Goal: Task Accomplishment & Management: Use online tool/utility

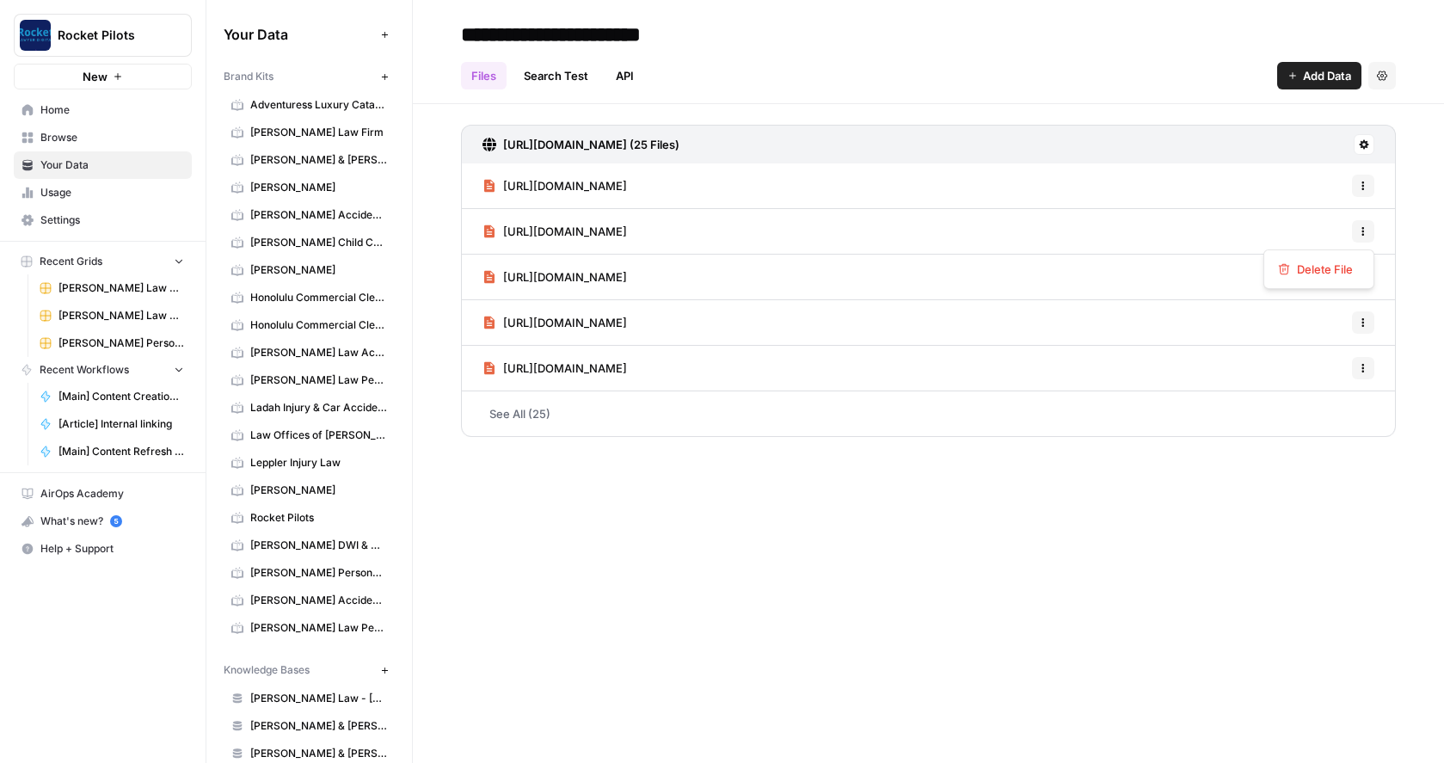
scroll to position [16, 0]
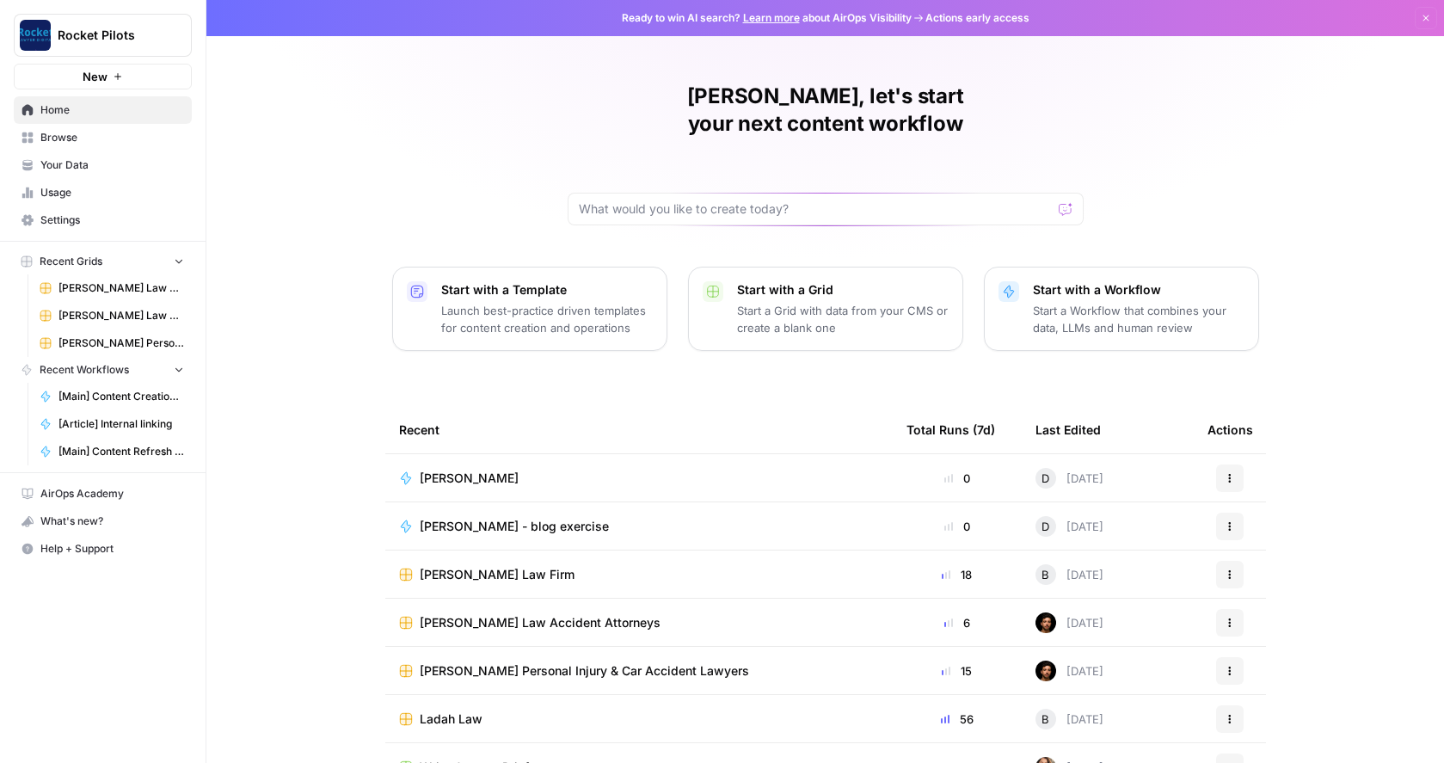
click at [46, 139] on span "Browse" at bounding box center [112, 137] width 144 height 15
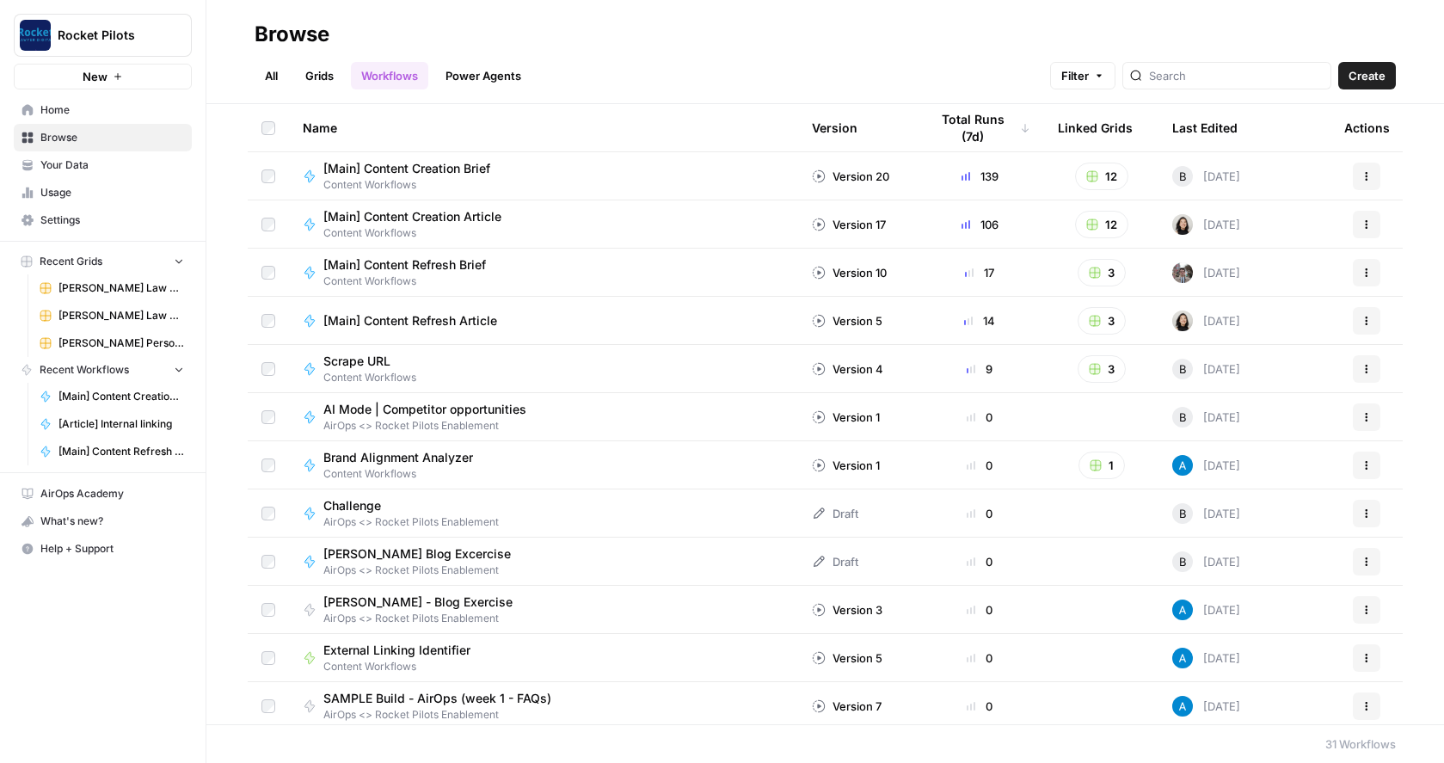
click at [58, 160] on span "Your Data" at bounding box center [112, 164] width 144 height 15
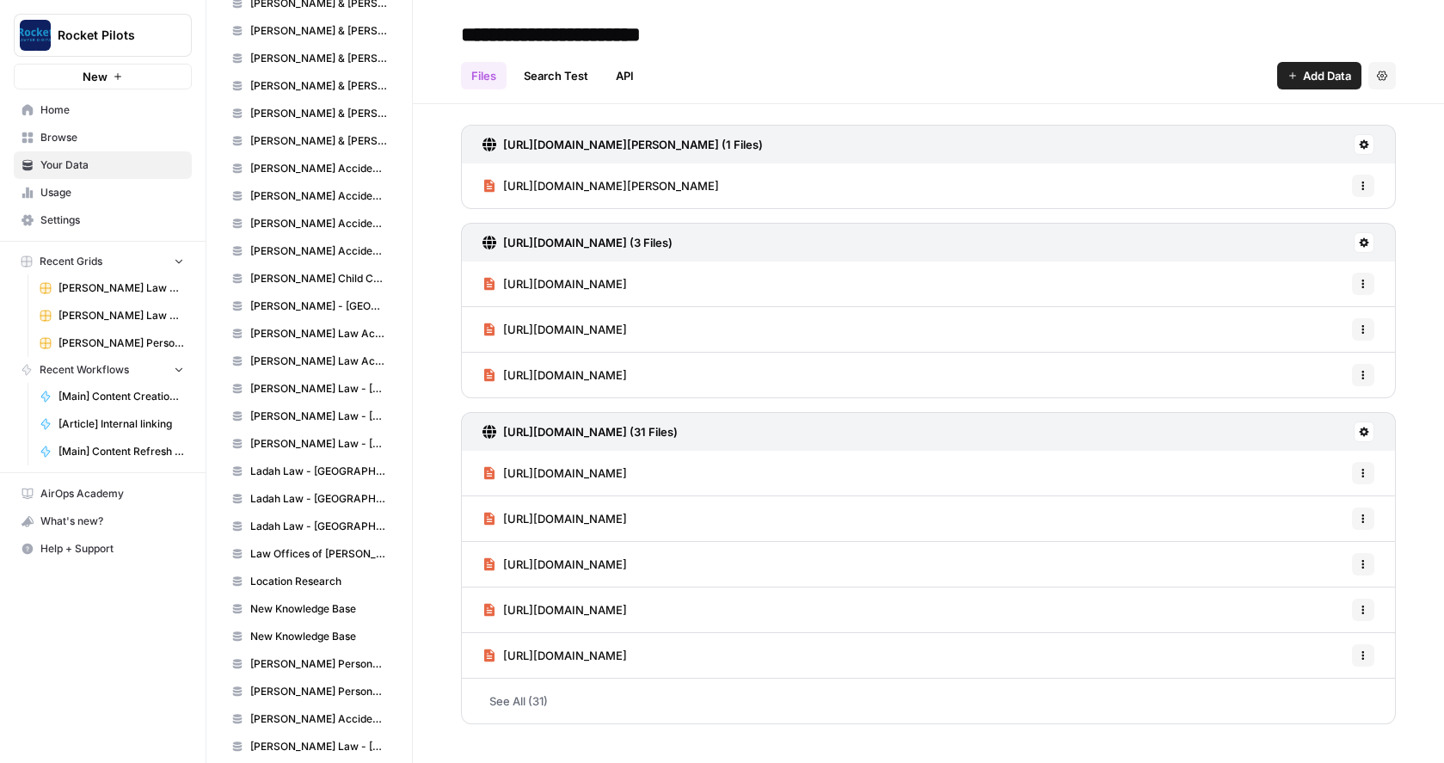
scroll to position [740, 0]
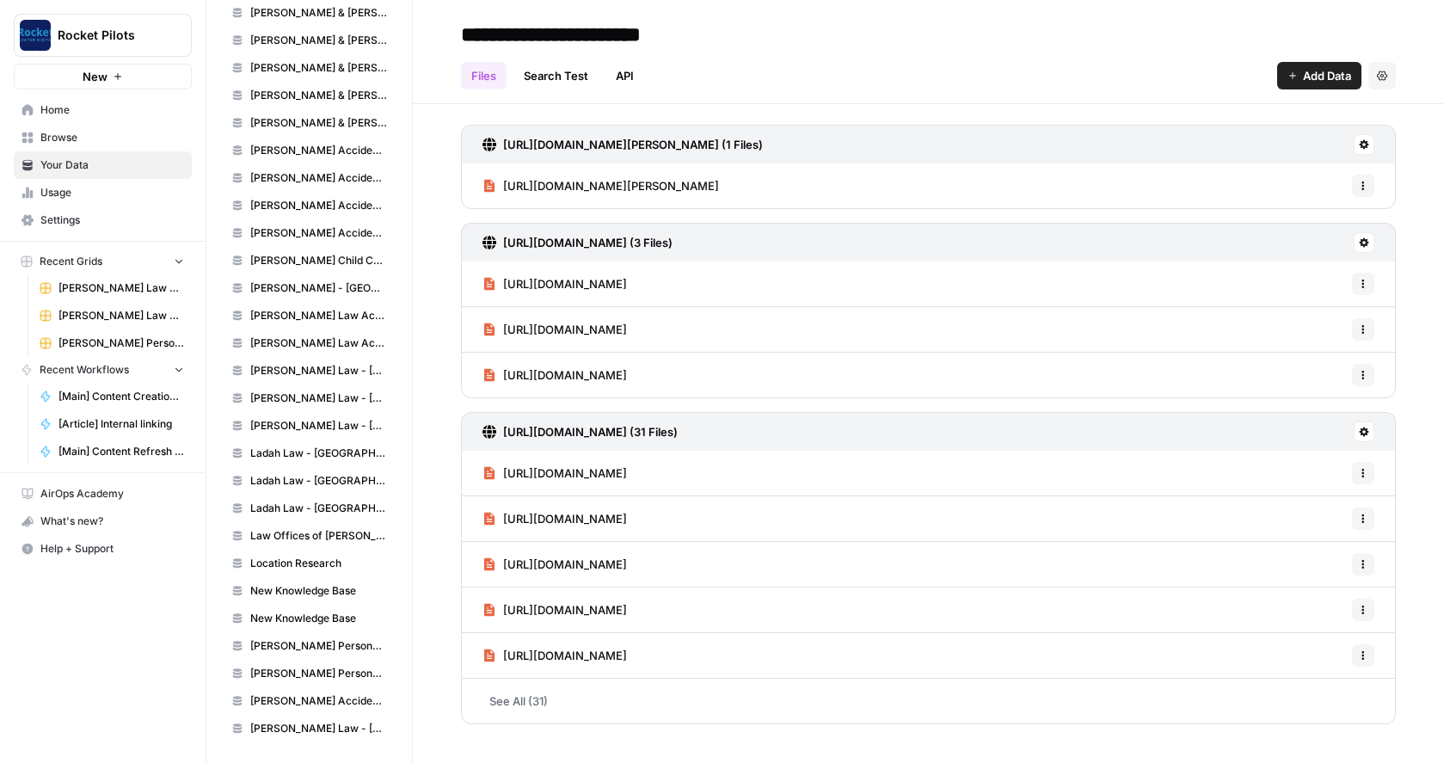
click at [314, 728] on span "Wilk Law - West Chester" at bounding box center [318, 728] width 137 height 15
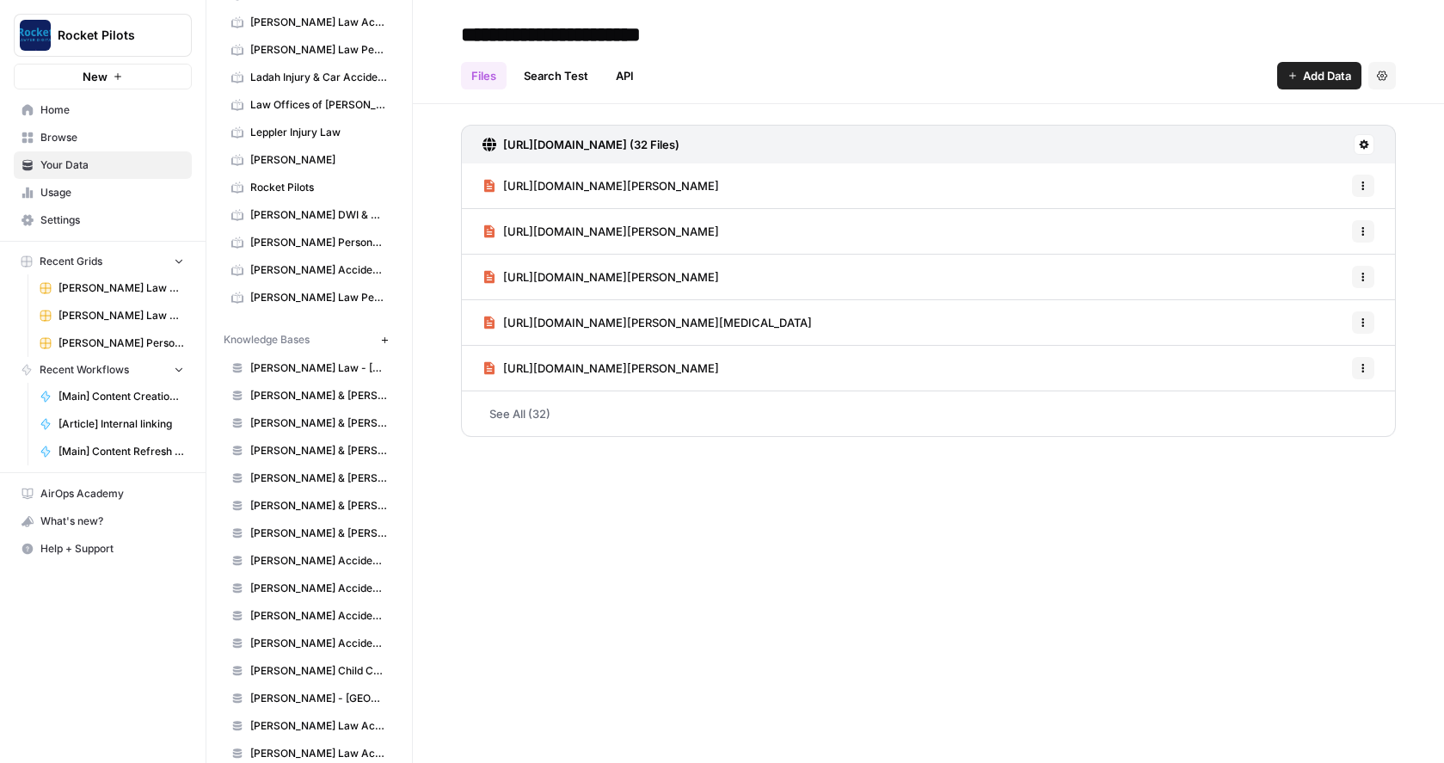
scroll to position [327, 0]
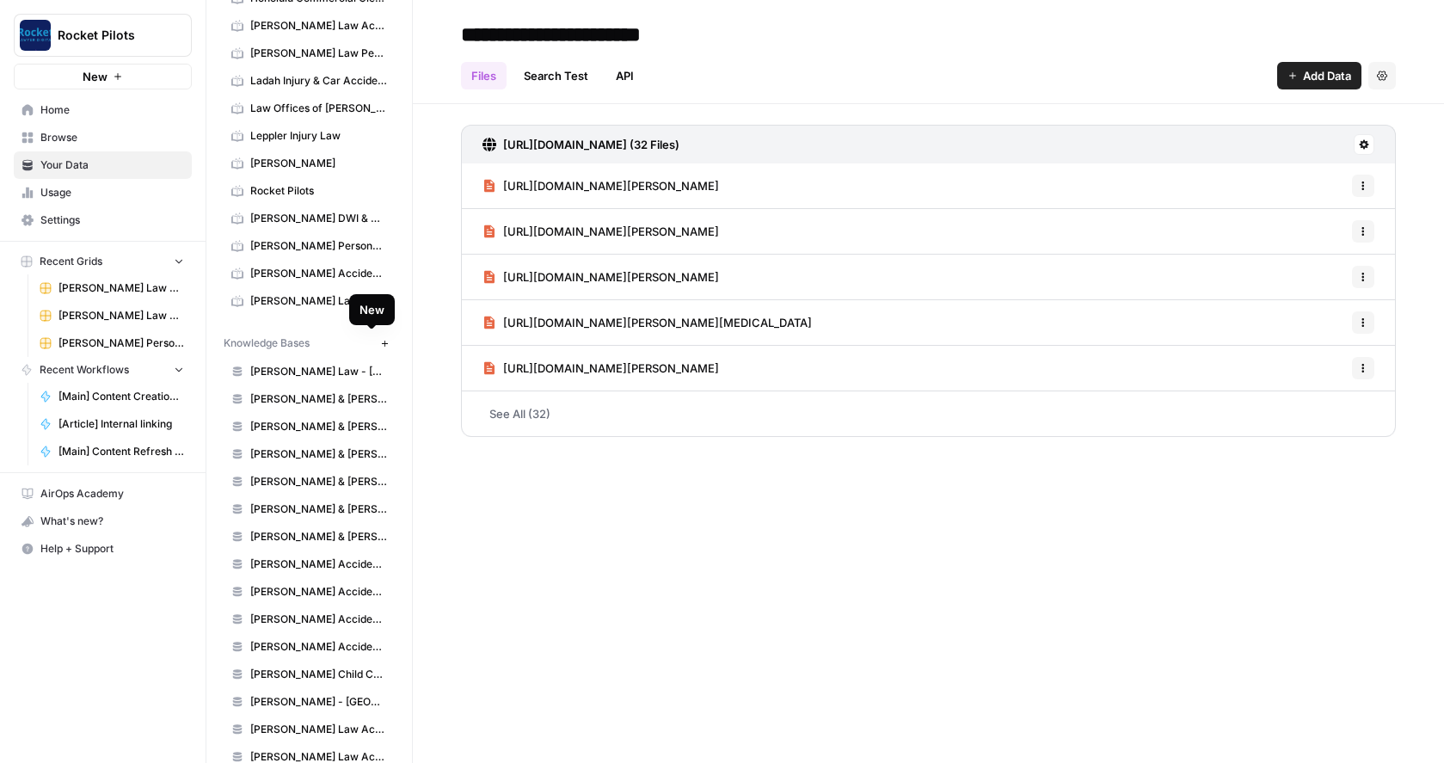
click at [380, 341] on icon "button" at bounding box center [384, 343] width 9 height 9
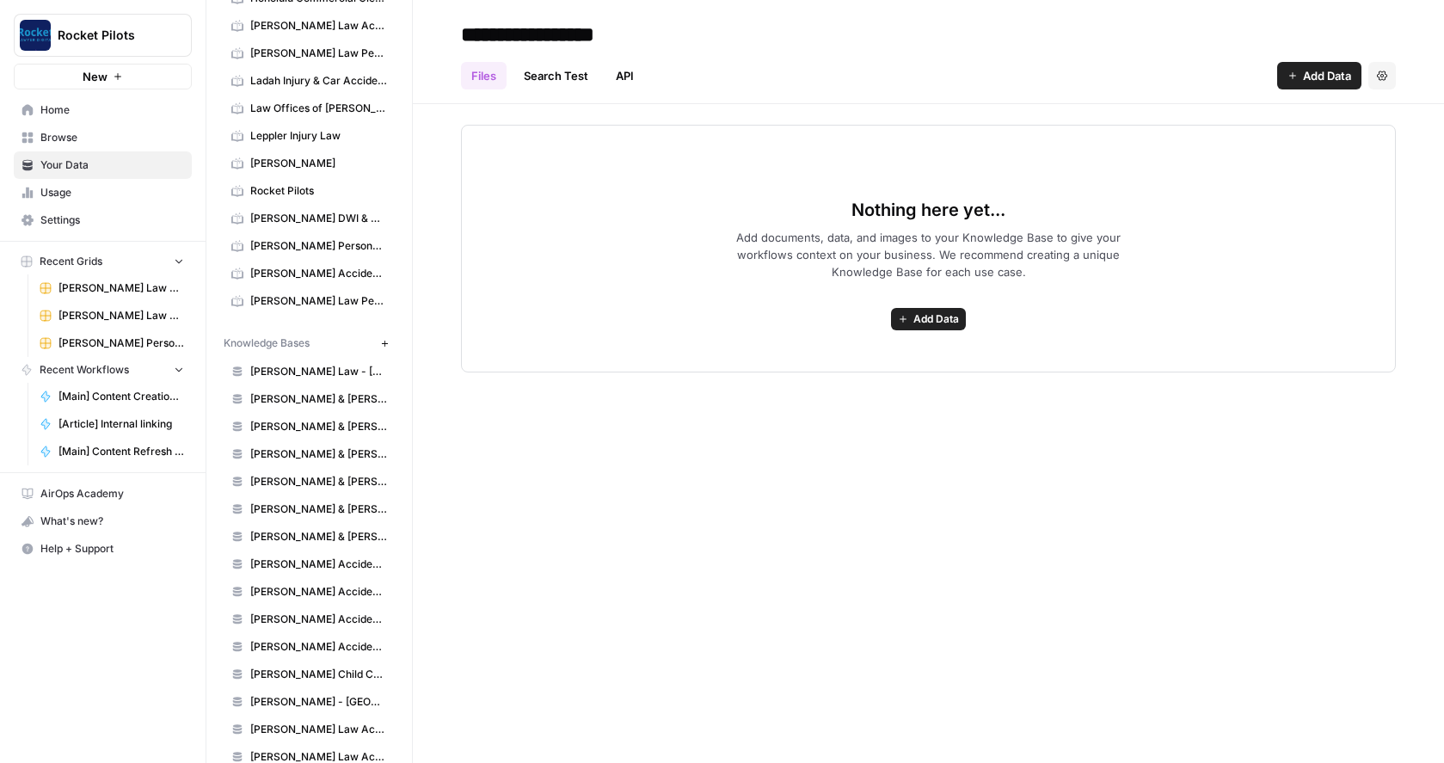
type input "**********"
click at [1318, 79] on span "Add Data" at bounding box center [1327, 75] width 48 height 17
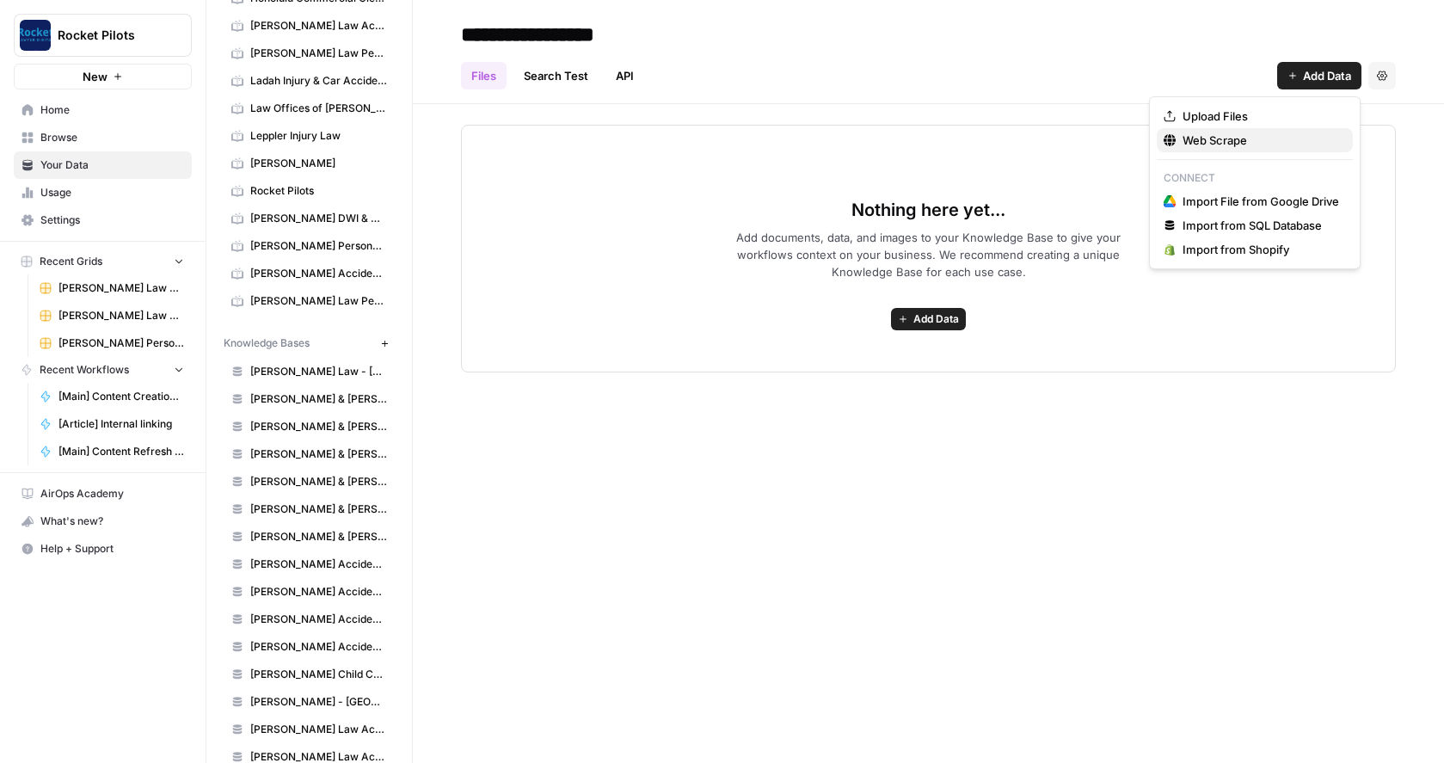
click at [1224, 138] on span "Web Scrape" at bounding box center [1261, 140] width 157 height 17
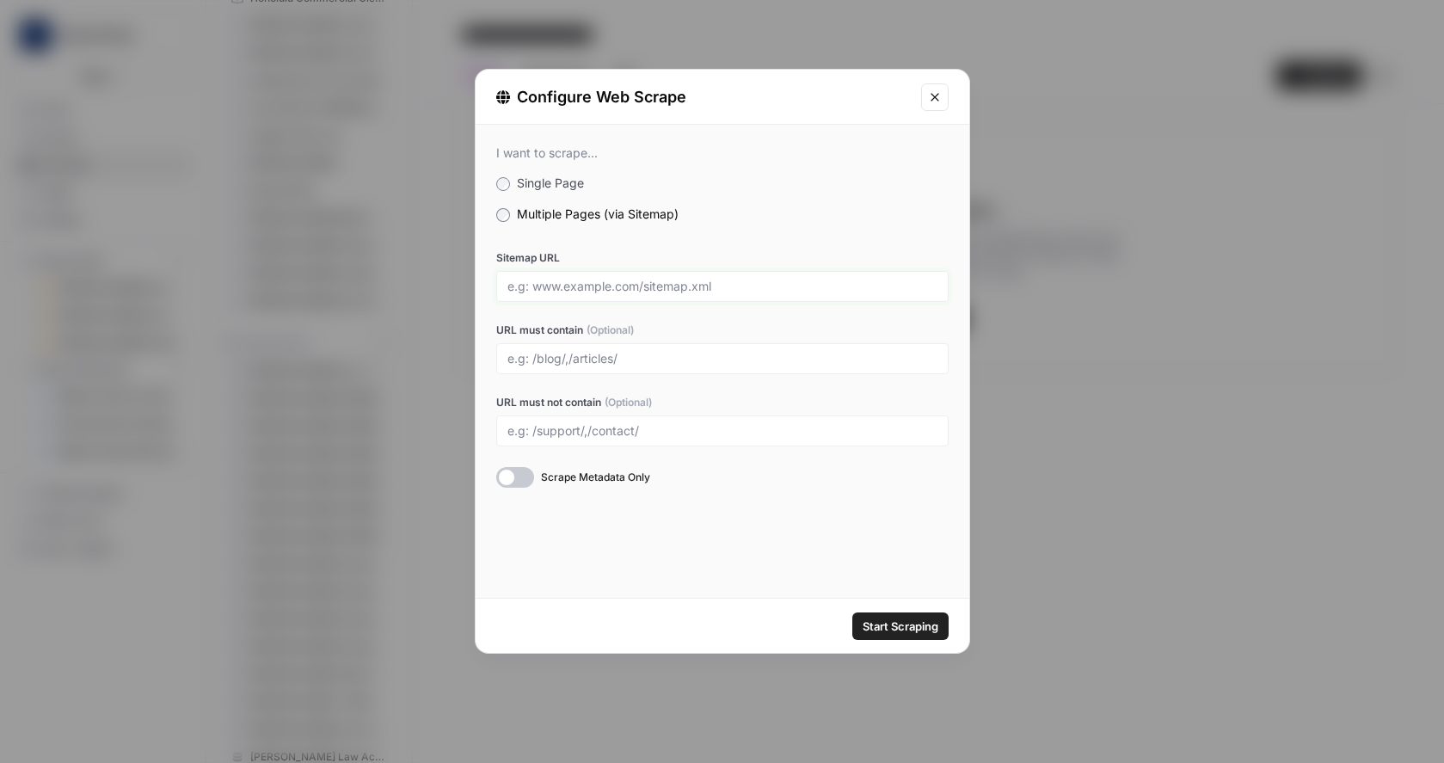
click at [560, 281] on input "Sitemap URL" at bounding box center [722, 286] width 430 height 15
paste input "https://wilklawfirm.com/sitemap_index.xml"
type input "https://wilklawfirm.com/sitemap_index.xml"
click at [552, 365] on input "URL must contain (Optional)" at bounding box center [722, 358] width 430 height 15
type input "/philadelphia"
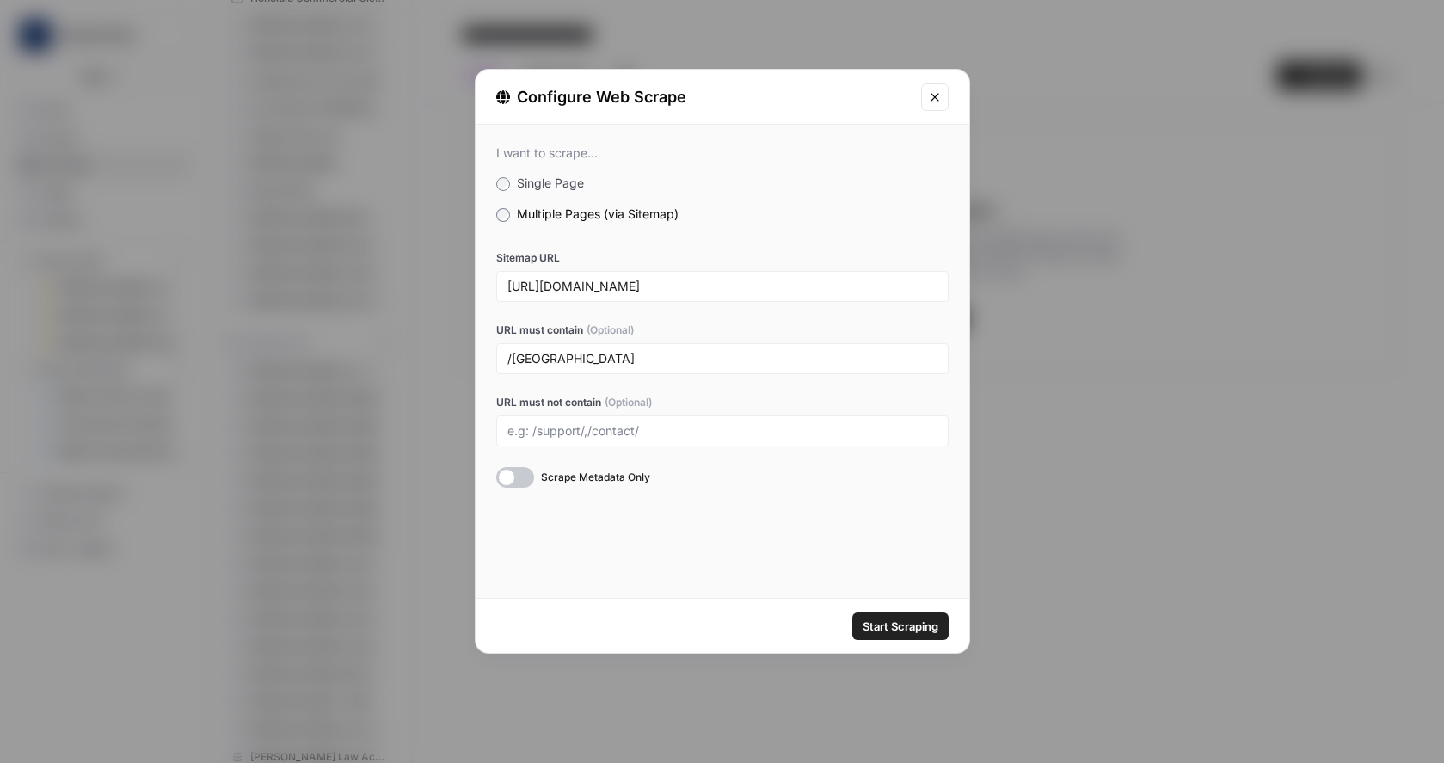
click at [525, 478] on div at bounding box center [515, 477] width 38 height 21
click at [502, 474] on div at bounding box center [515, 477] width 38 height 21
click at [527, 473] on div at bounding box center [515, 477] width 38 height 21
click at [890, 624] on span "Start Scraping" at bounding box center [901, 625] width 76 height 17
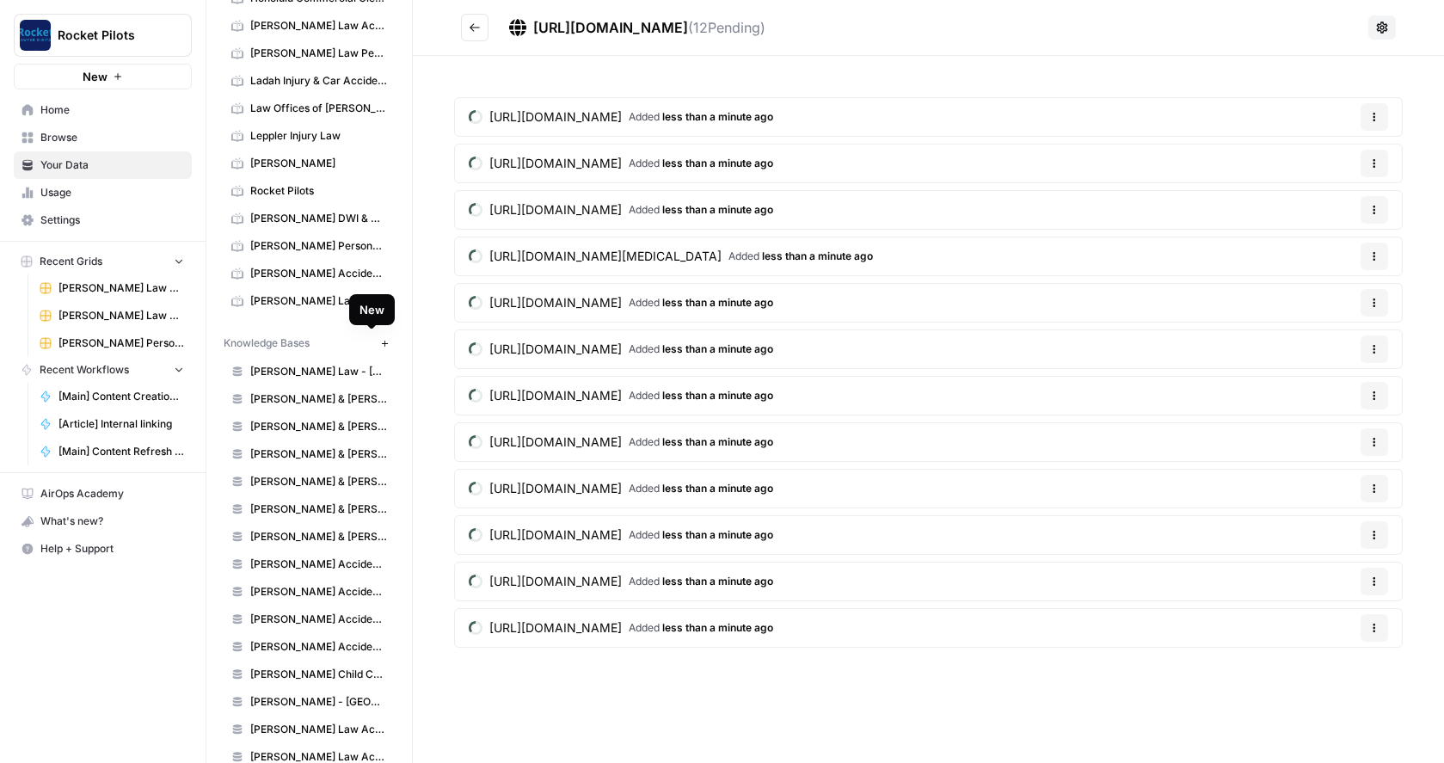
click at [380, 345] on icon "button" at bounding box center [384, 343] width 9 height 9
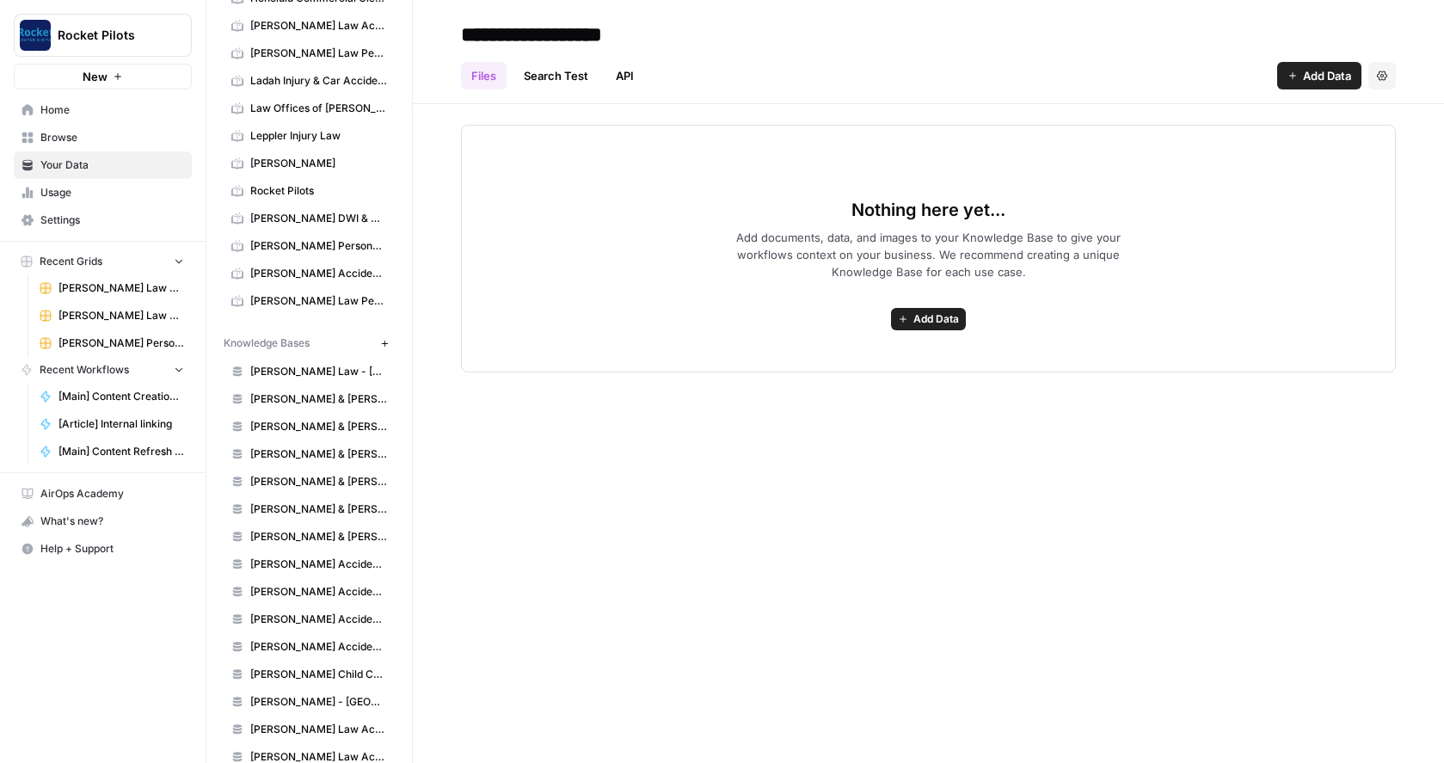
type input "**********"
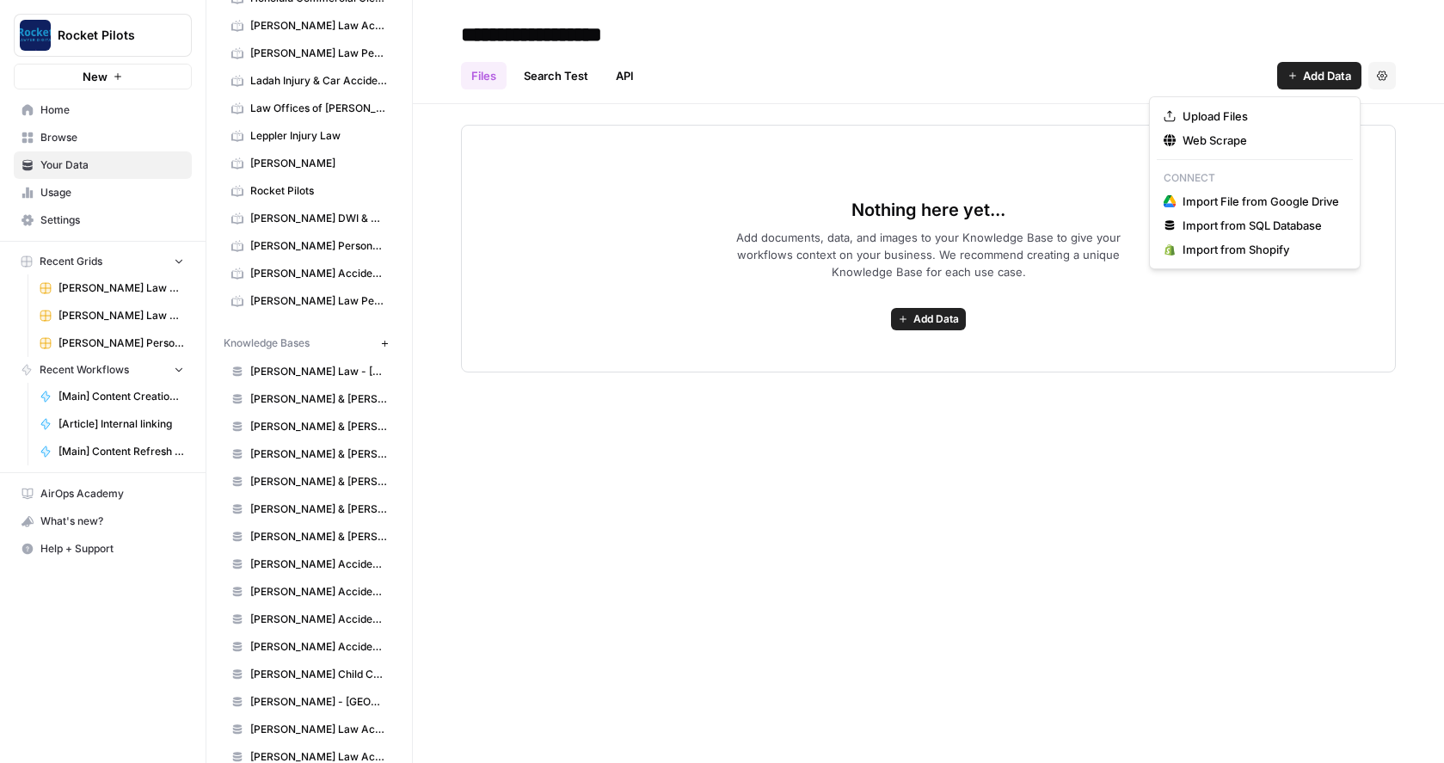
click at [1320, 74] on span "Add Data" at bounding box center [1327, 75] width 48 height 17
click at [1210, 138] on span "Web Scrape" at bounding box center [1261, 140] width 157 height 17
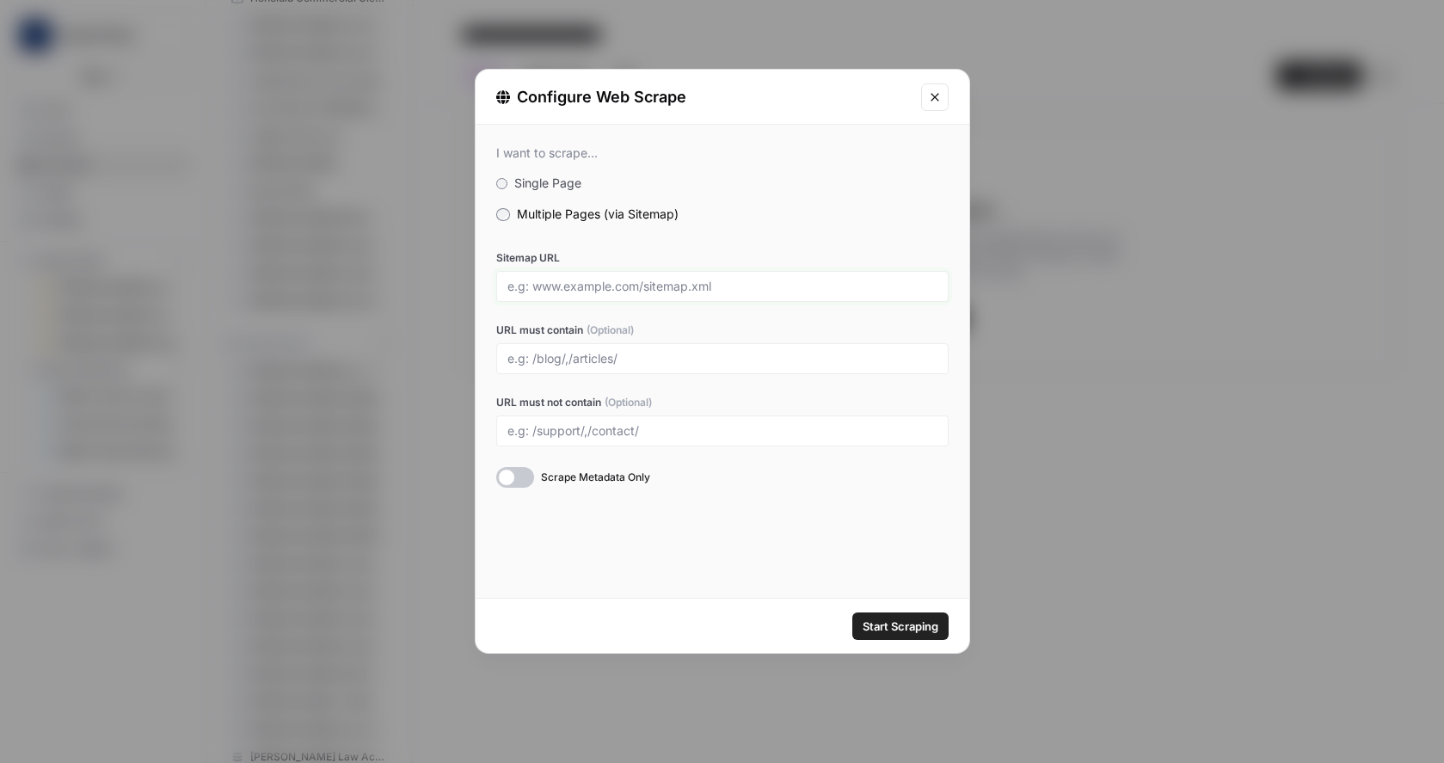
click at [574, 279] on input "Sitemap URL" at bounding box center [722, 286] width 430 height 15
paste input "https://wilklawfirm.com/sitemap_index.xml"
type input "https://wilklawfirm.com/sitemap_index.xml"
click at [544, 359] on input "URL must contain (Optional)" at bounding box center [722, 358] width 430 height 15
type input "/reading"
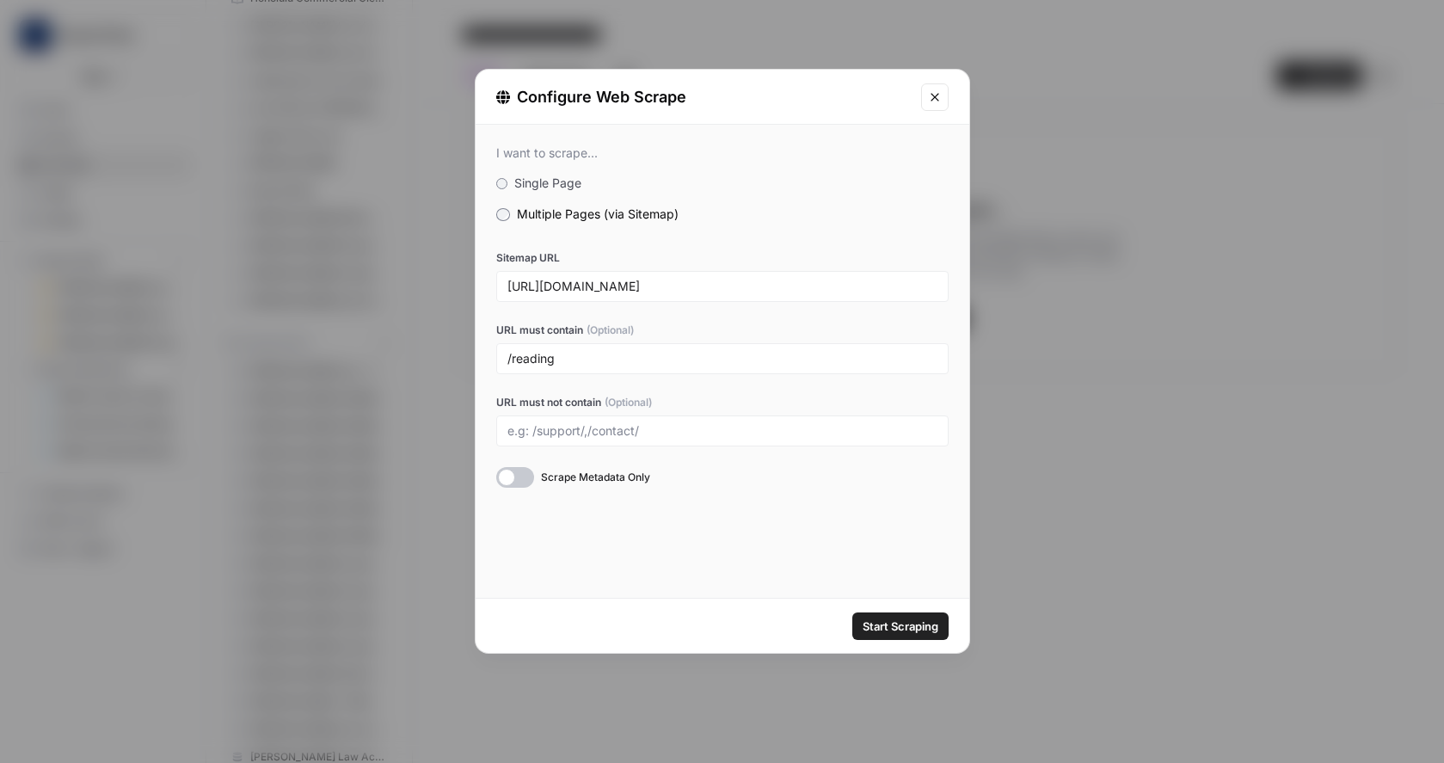
click at [529, 474] on div at bounding box center [515, 477] width 38 height 21
click at [906, 620] on span "Start Scraping" at bounding box center [901, 625] width 76 height 17
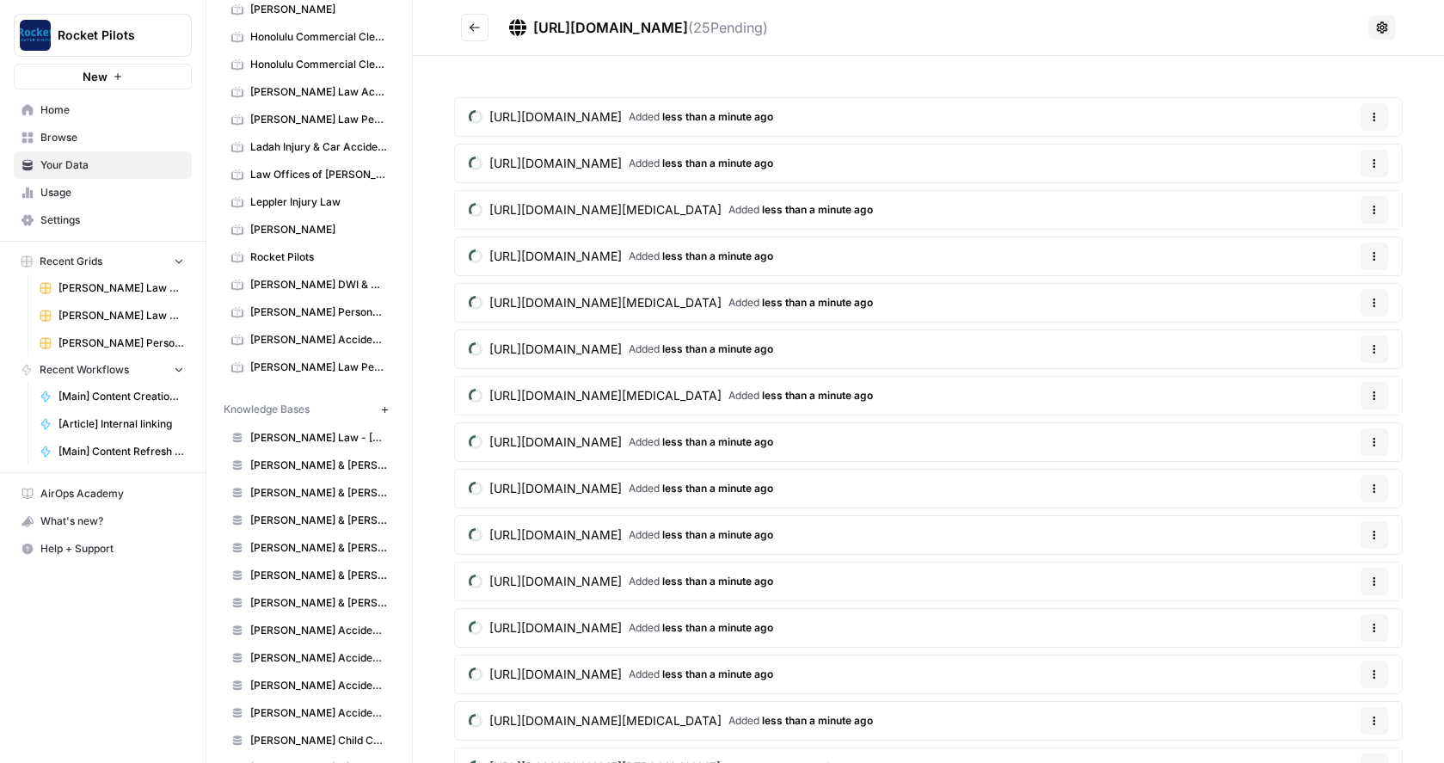
scroll to position [265, 0]
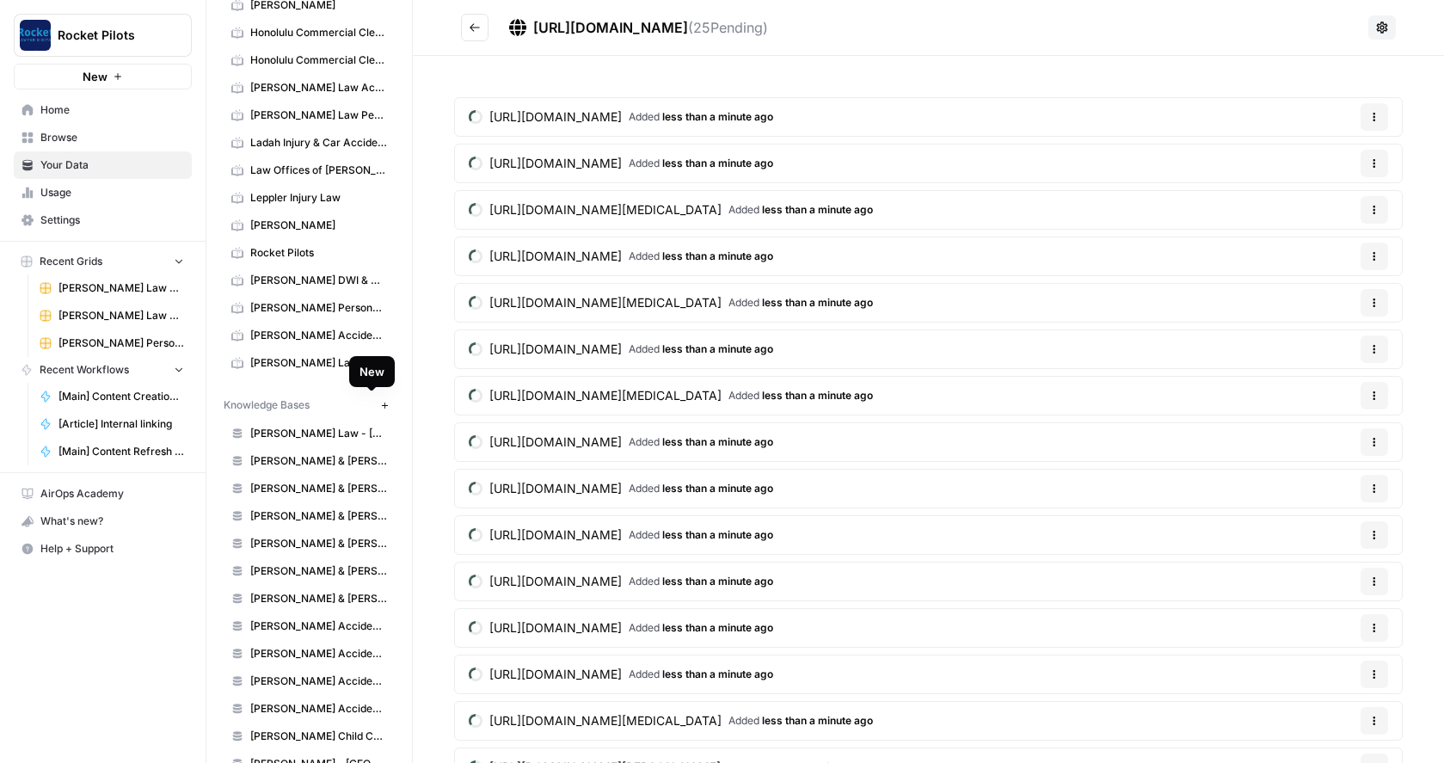
click at [381, 405] on icon "button" at bounding box center [384, 405] width 6 height 6
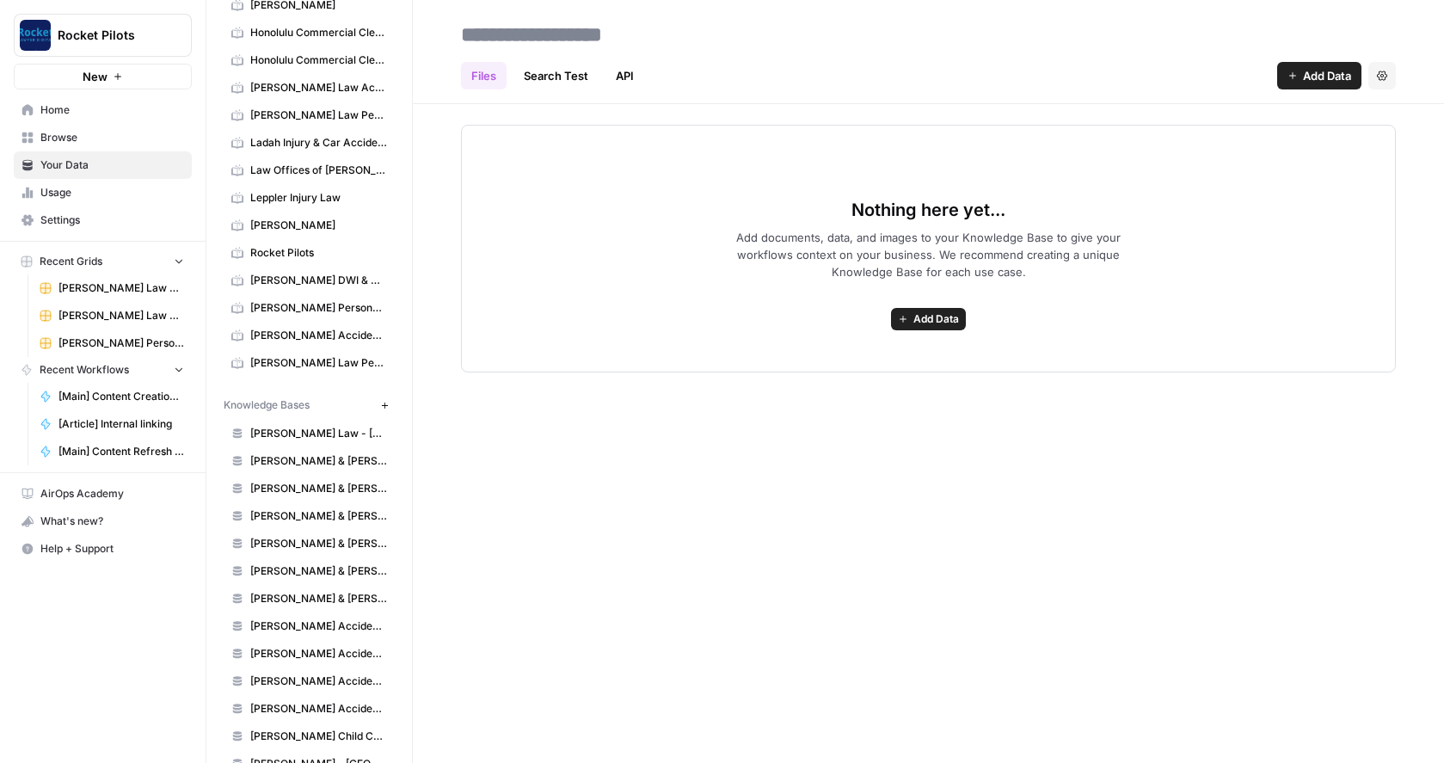
click at [550, 33] on input at bounding box center [591, 34] width 275 height 34
type input "**********"
click at [1331, 74] on span "Add Data" at bounding box center [1327, 75] width 48 height 17
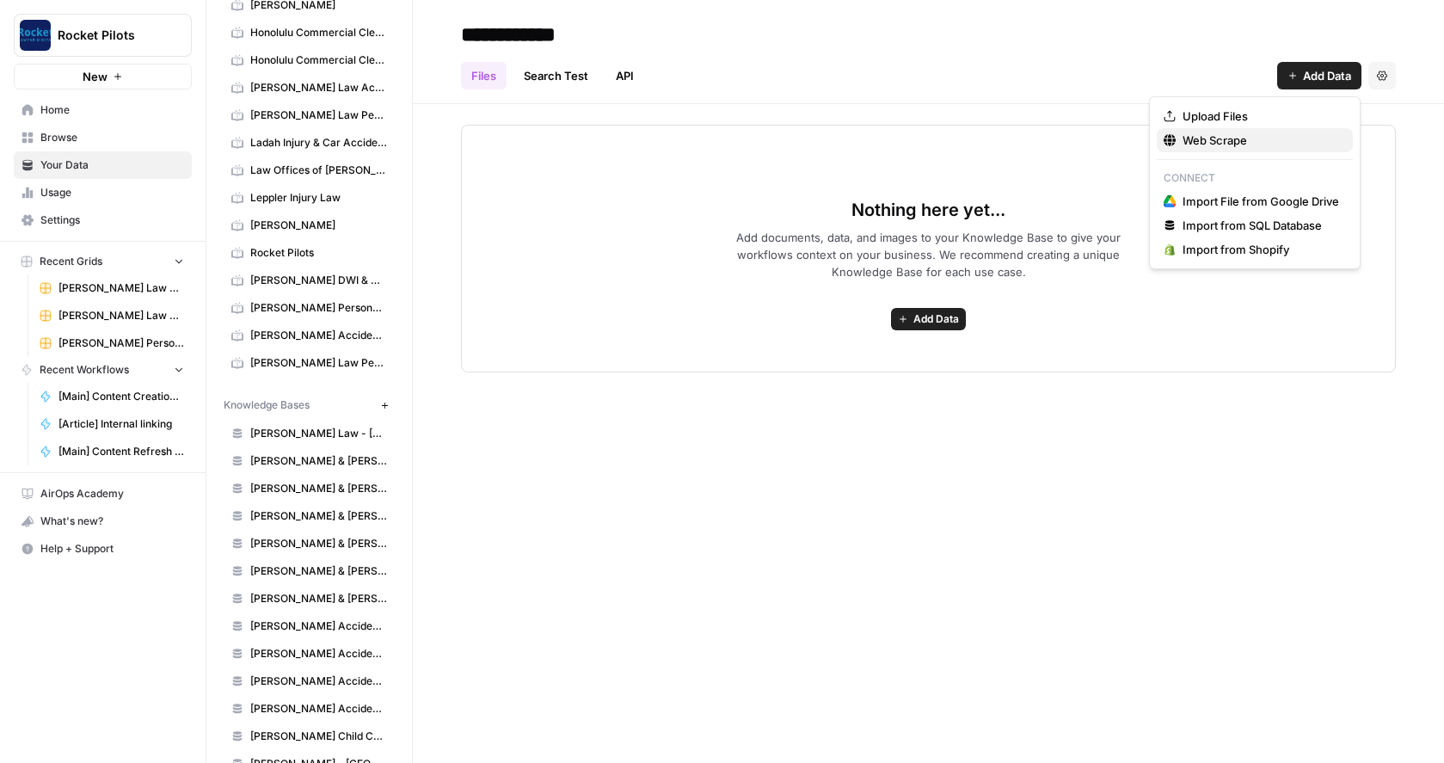
click at [1212, 140] on span "Web Scrape" at bounding box center [1261, 140] width 157 height 17
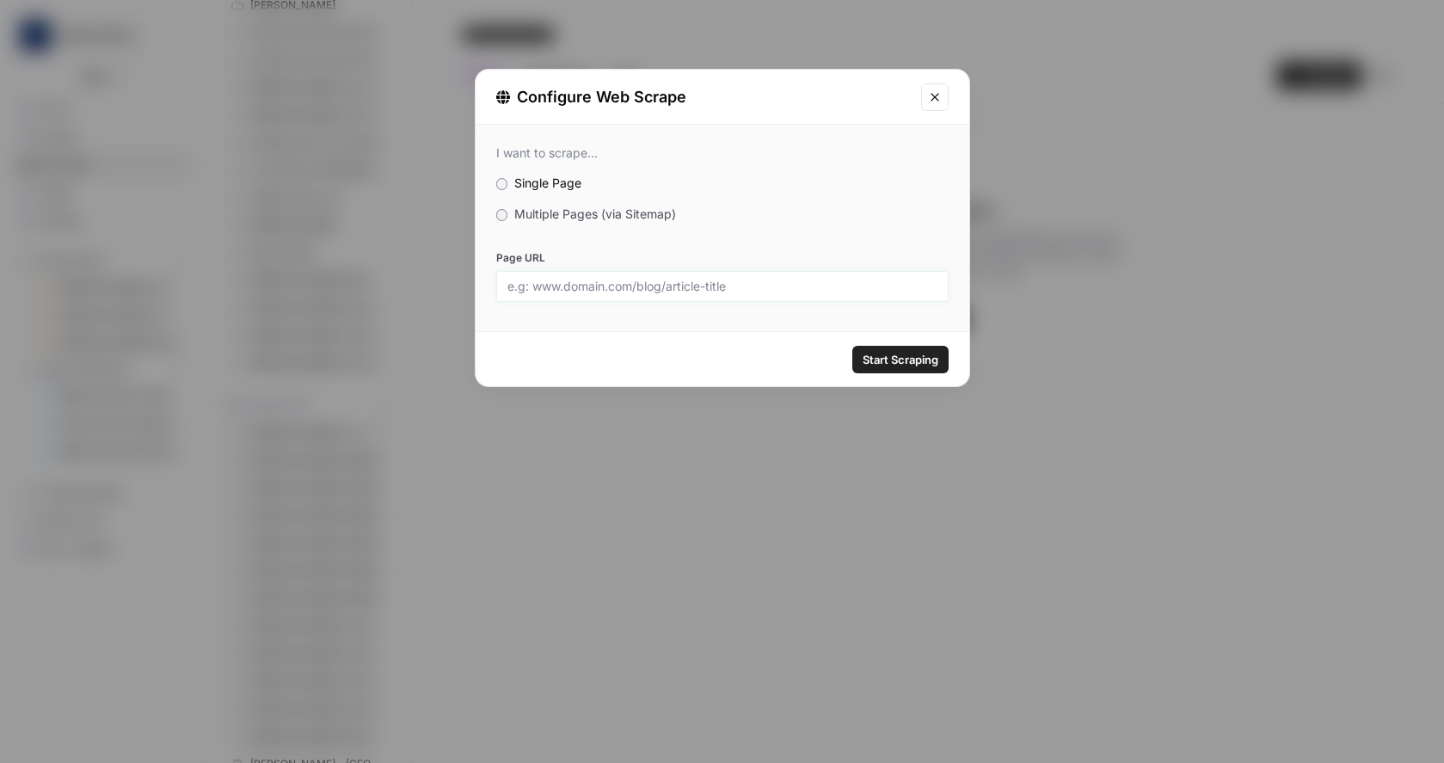
click at [605, 280] on input "Page URL" at bounding box center [722, 286] width 430 height 15
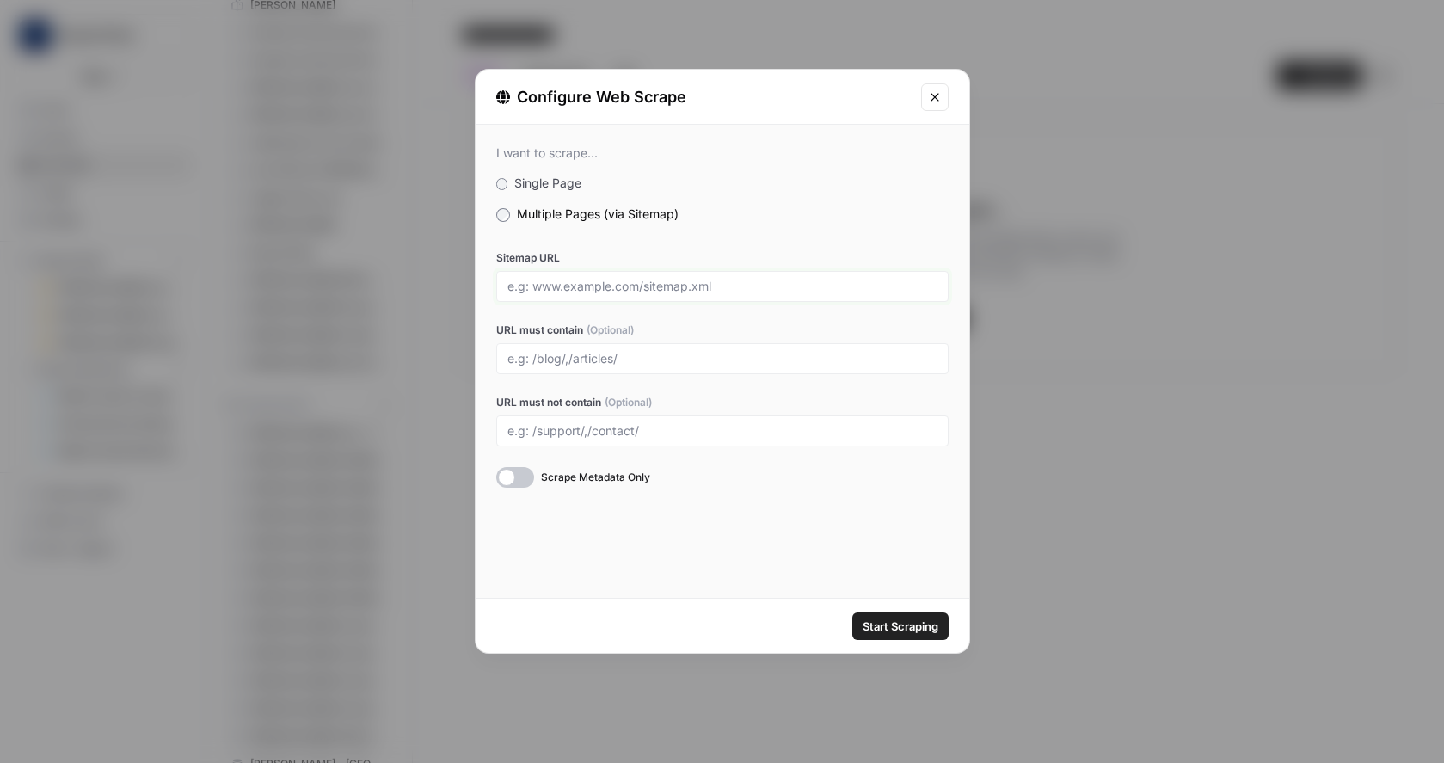
click at [552, 286] on input "Sitemap URL" at bounding box center [722, 286] width 430 height 15
paste input "http://scheinerlaw.com/sitemap_index.xml"
type input "http://scheinerlaw.com/sitemap_index.xml"
click at [529, 472] on div at bounding box center [515, 477] width 38 height 21
click at [934, 97] on icon "Close modal" at bounding box center [935, 97] width 8 height 8
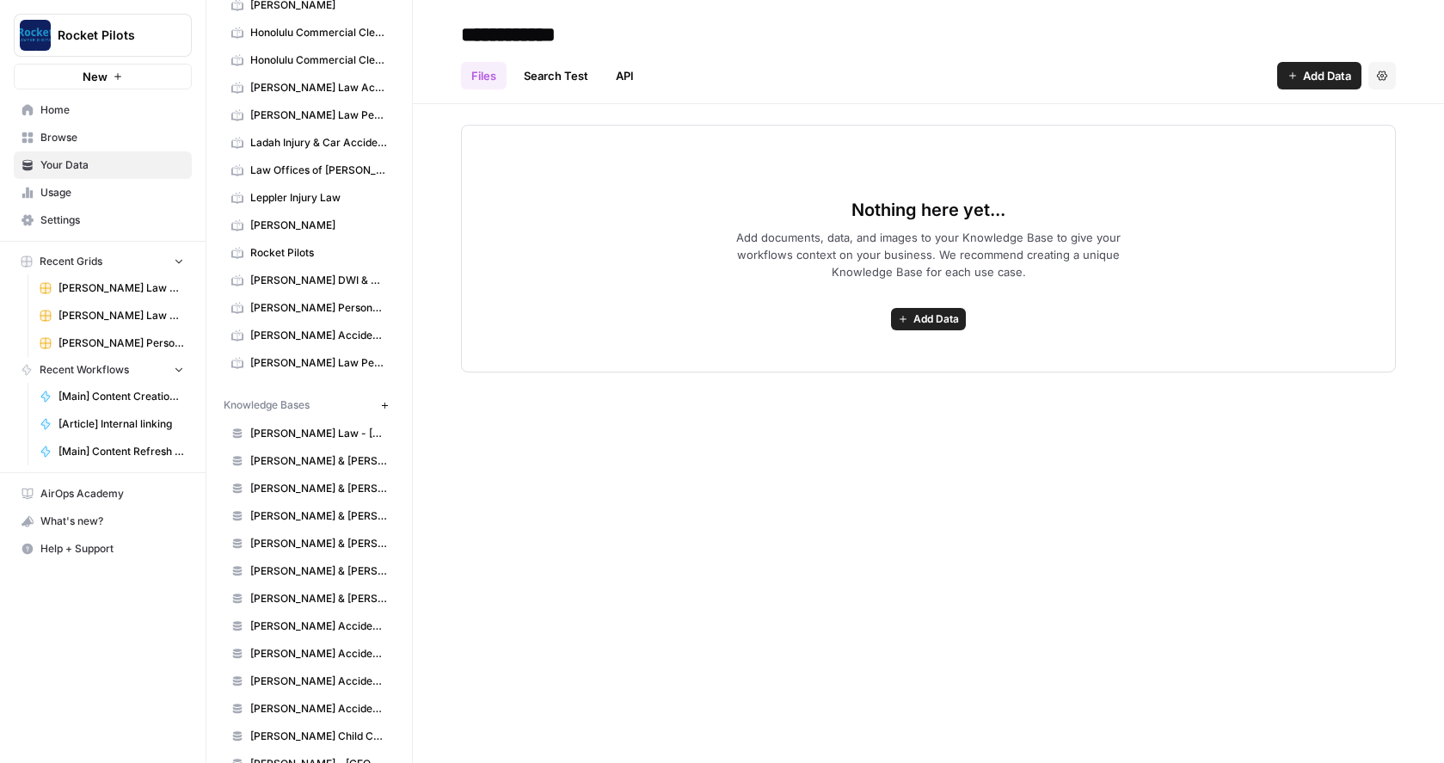
click at [663, 40] on input "**********" at bounding box center [591, 34] width 275 height 34
type input "**********"
click at [1316, 71] on span "Add Data" at bounding box center [1327, 75] width 48 height 17
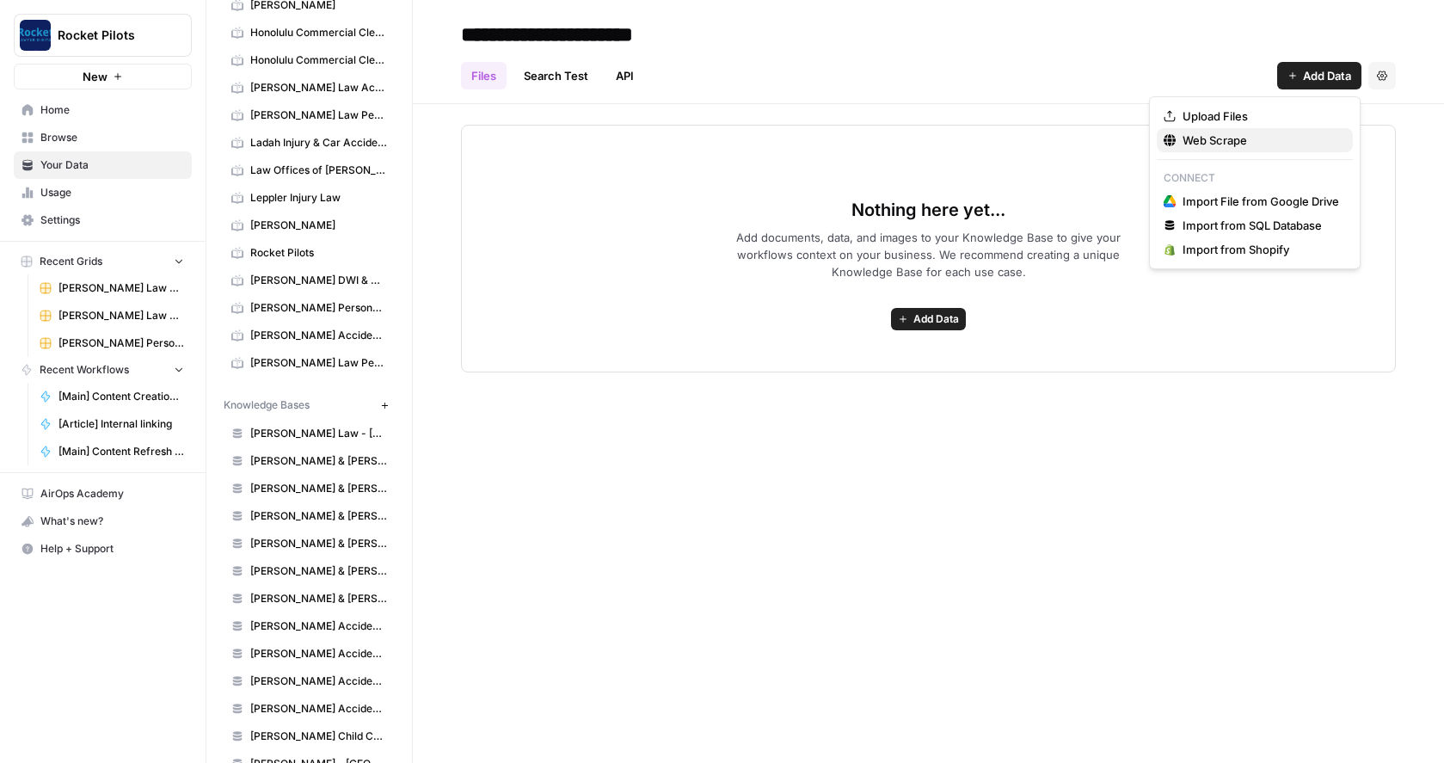
click at [1228, 138] on span "Web Scrape" at bounding box center [1261, 140] width 157 height 17
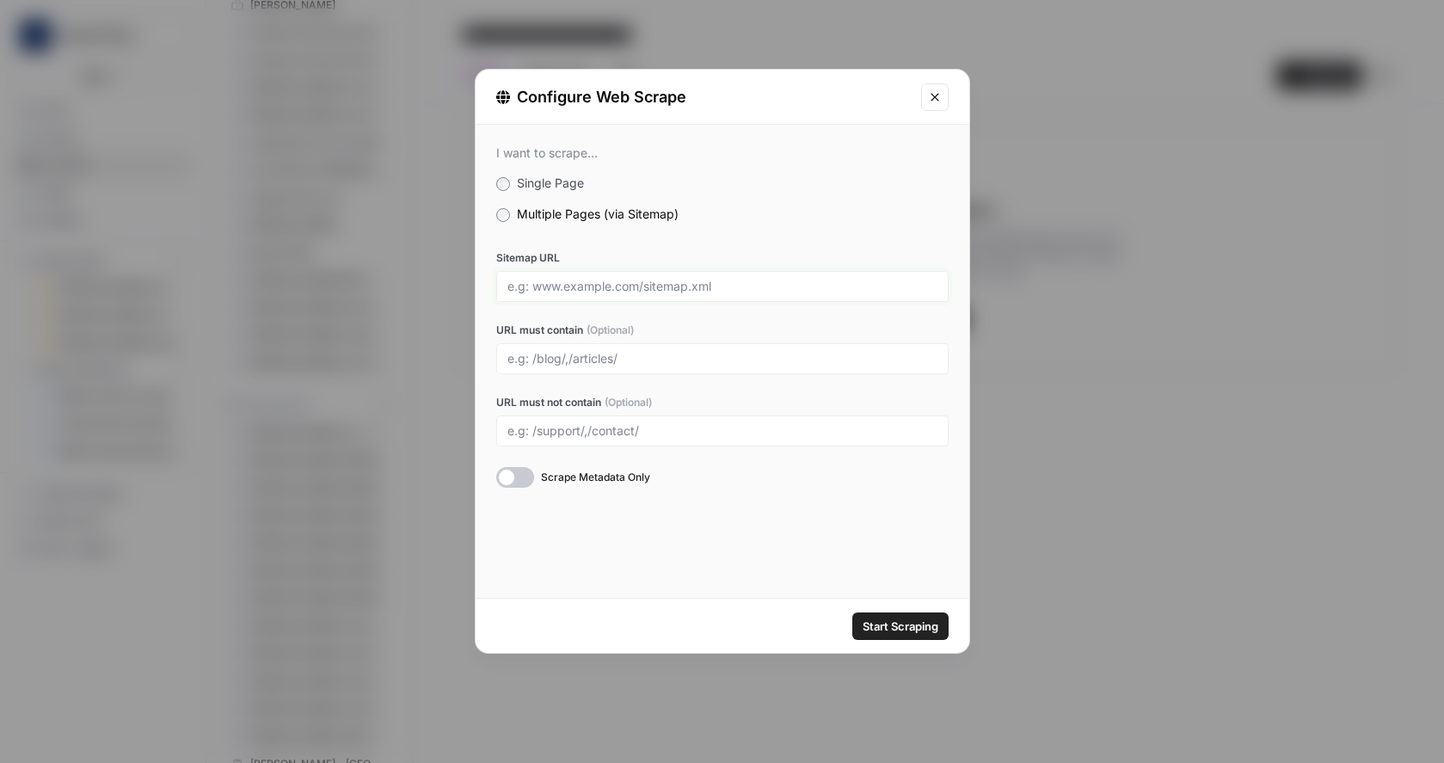
click at [562, 286] on input "Sitemap URL" at bounding box center [722, 286] width 430 height 15
paste input "http://scheinerlaw.com/sitemap_index.xml"
type input "http://scheinerlaw.com/sitemap_index.xml"
click at [541, 354] on input "URL must contain (Optional)" at bounding box center [722, 358] width 430 height 15
type input "/houston"
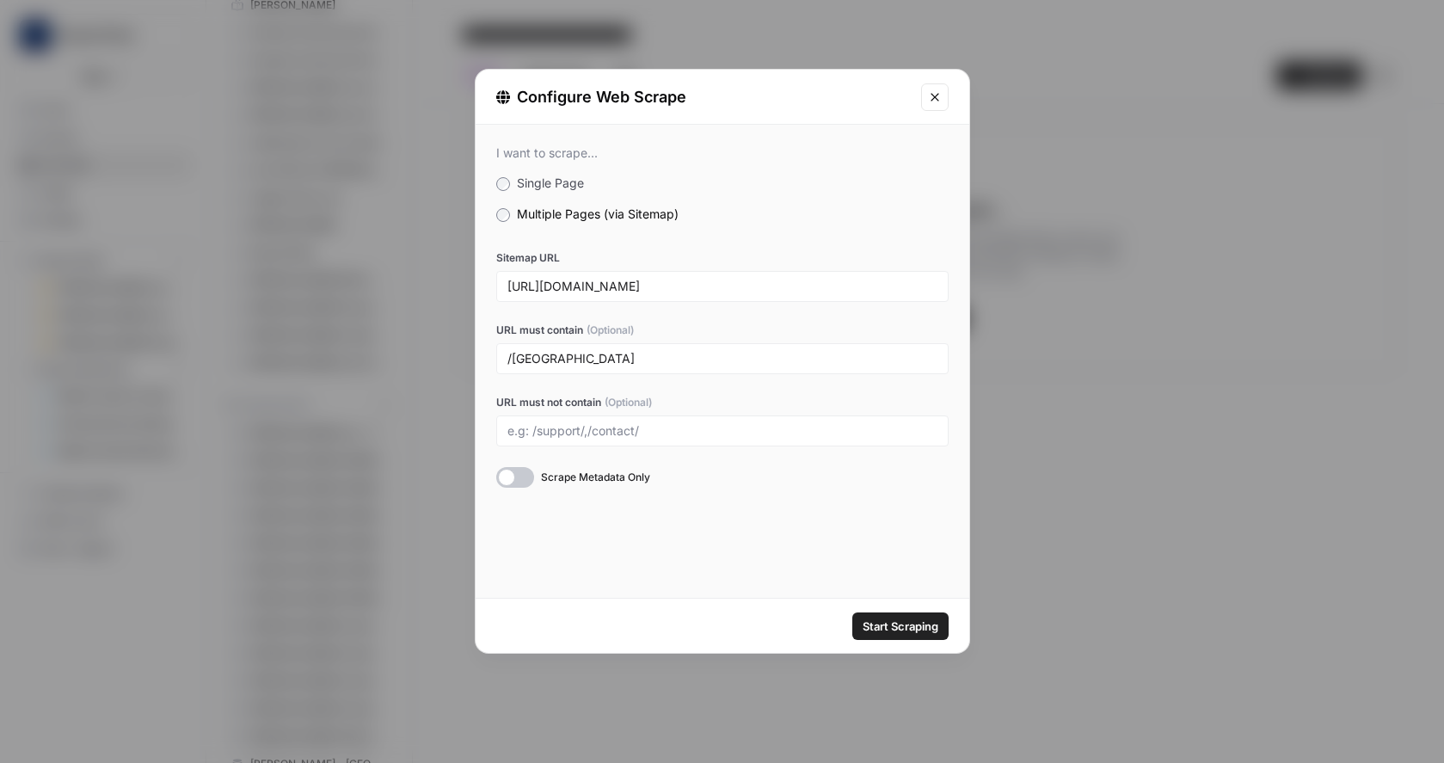
click at [531, 475] on div at bounding box center [515, 477] width 38 height 21
click at [911, 624] on span "Start Scraping" at bounding box center [901, 625] width 76 height 17
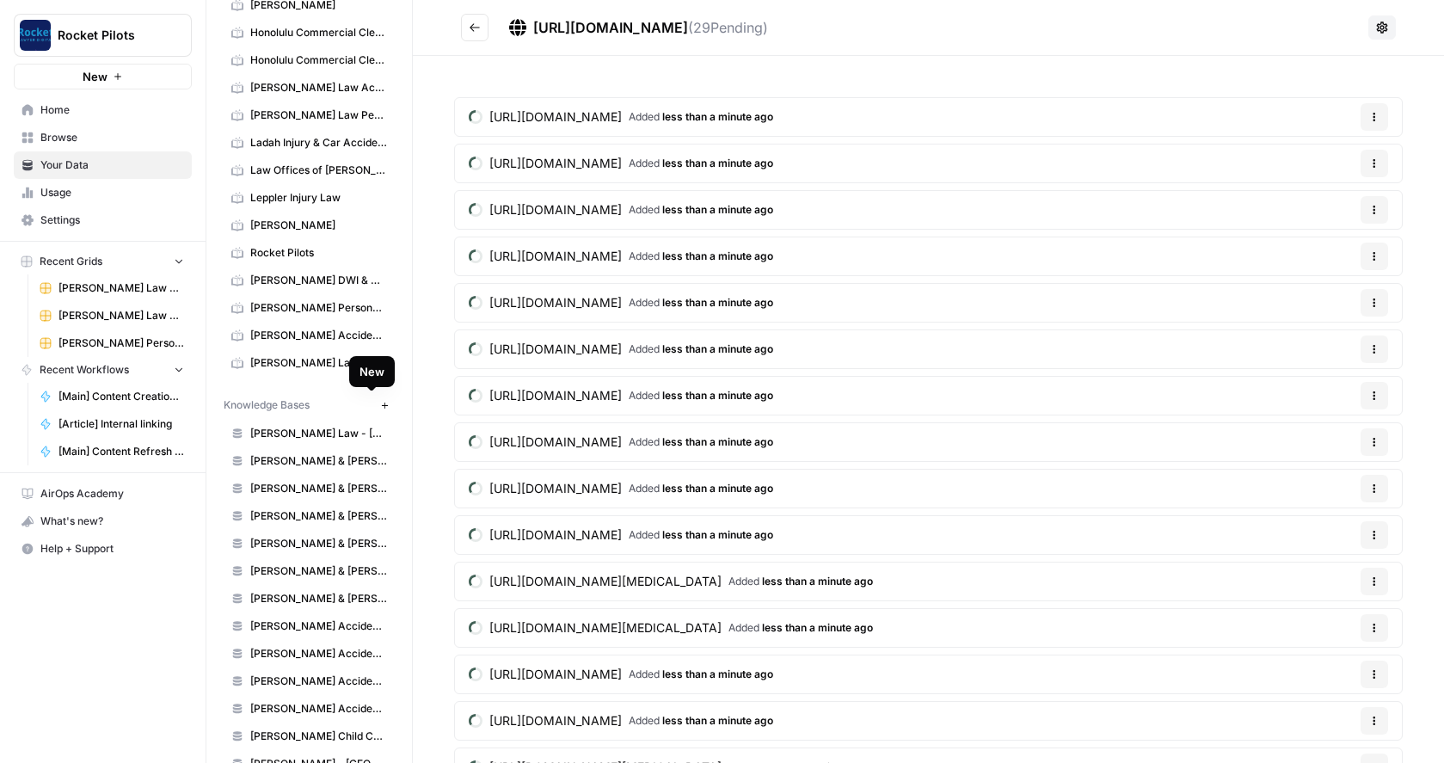
click at [381, 405] on icon "button" at bounding box center [384, 405] width 6 height 6
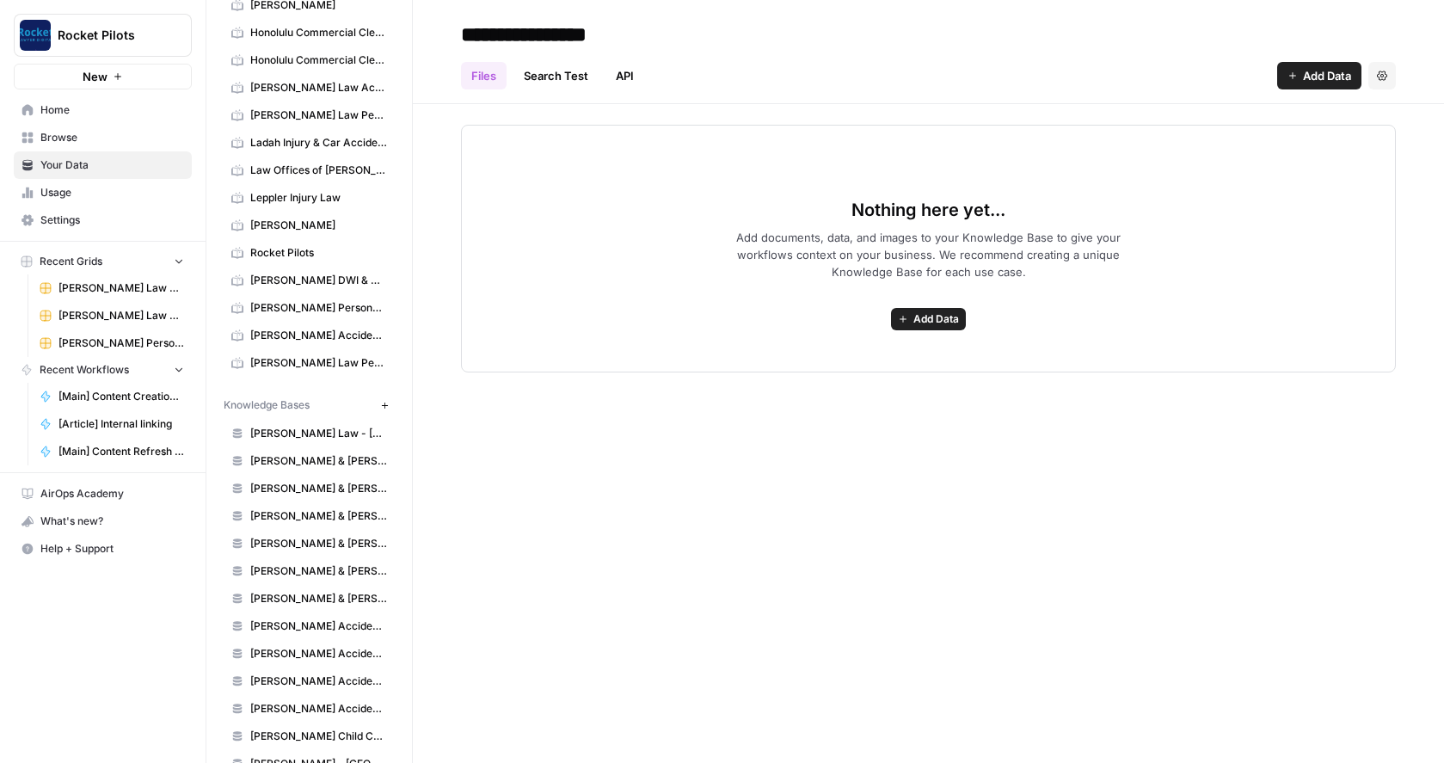
type input "**********"
click at [1303, 74] on span "Add Data" at bounding box center [1327, 75] width 48 height 17
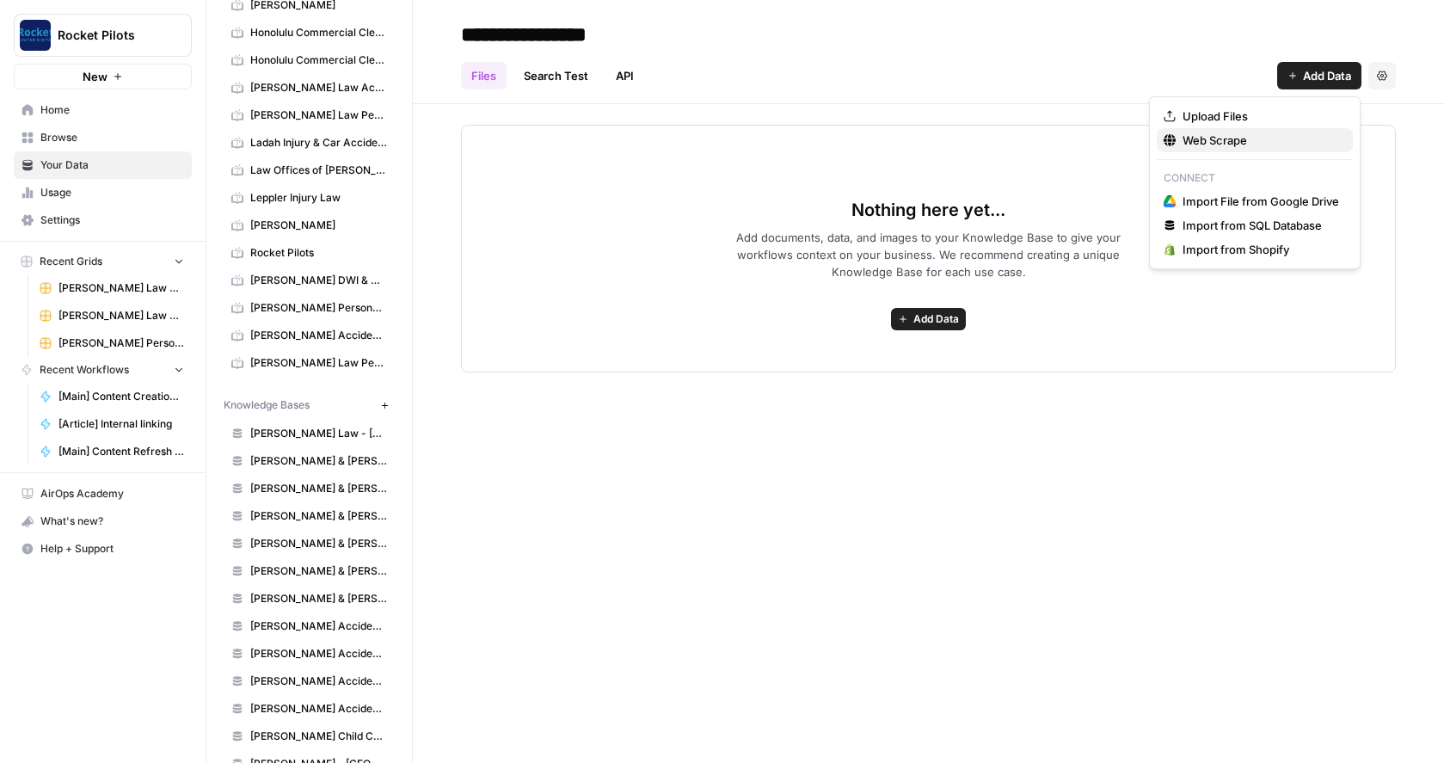
click at [1205, 142] on span "Web Scrape" at bounding box center [1261, 140] width 157 height 17
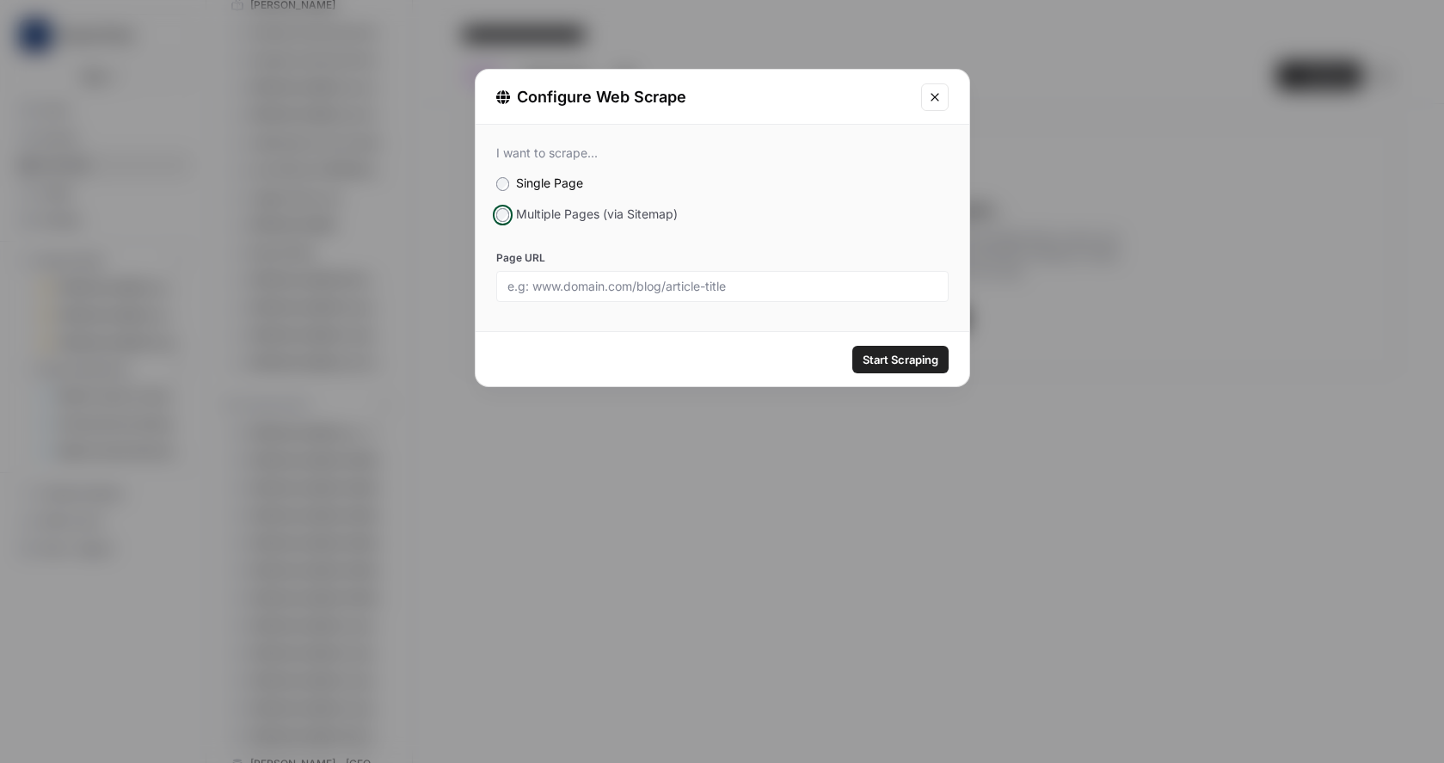
click at [496, 218] on label "Multiple Pages (via Sitemap)" at bounding box center [722, 214] width 452 height 17
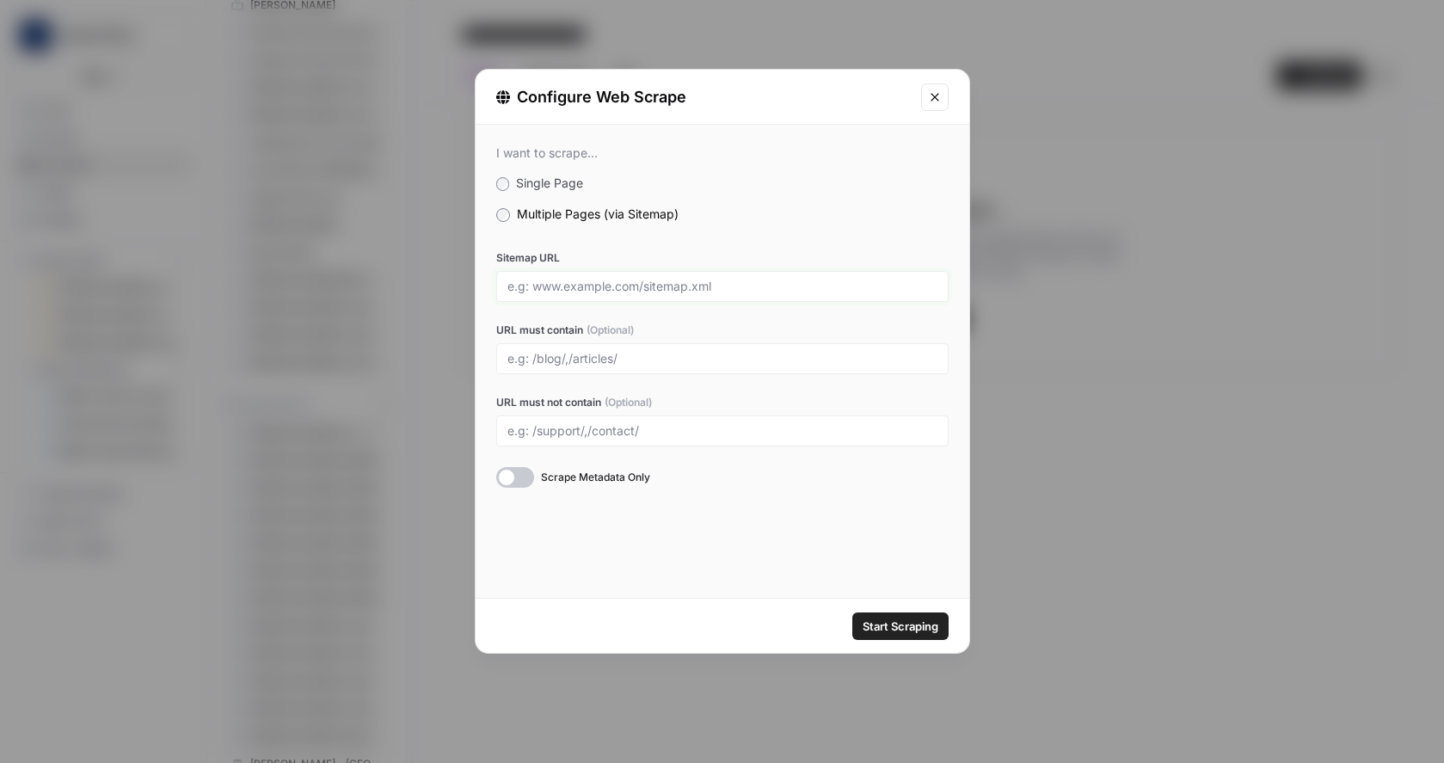
click at [568, 285] on input "Sitemap URL" at bounding box center [722, 286] width 430 height 15
paste input "https://www.lepplerinjurylaw.com/sitemap_index.xml"
type input "https://www.lepplerinjurylaw.com/sitemap_index.xml"
click at [547, 365] on input "URL must contain (Optional)" at bounding box center [722, 358] width 430 height 15
type input "/towson"
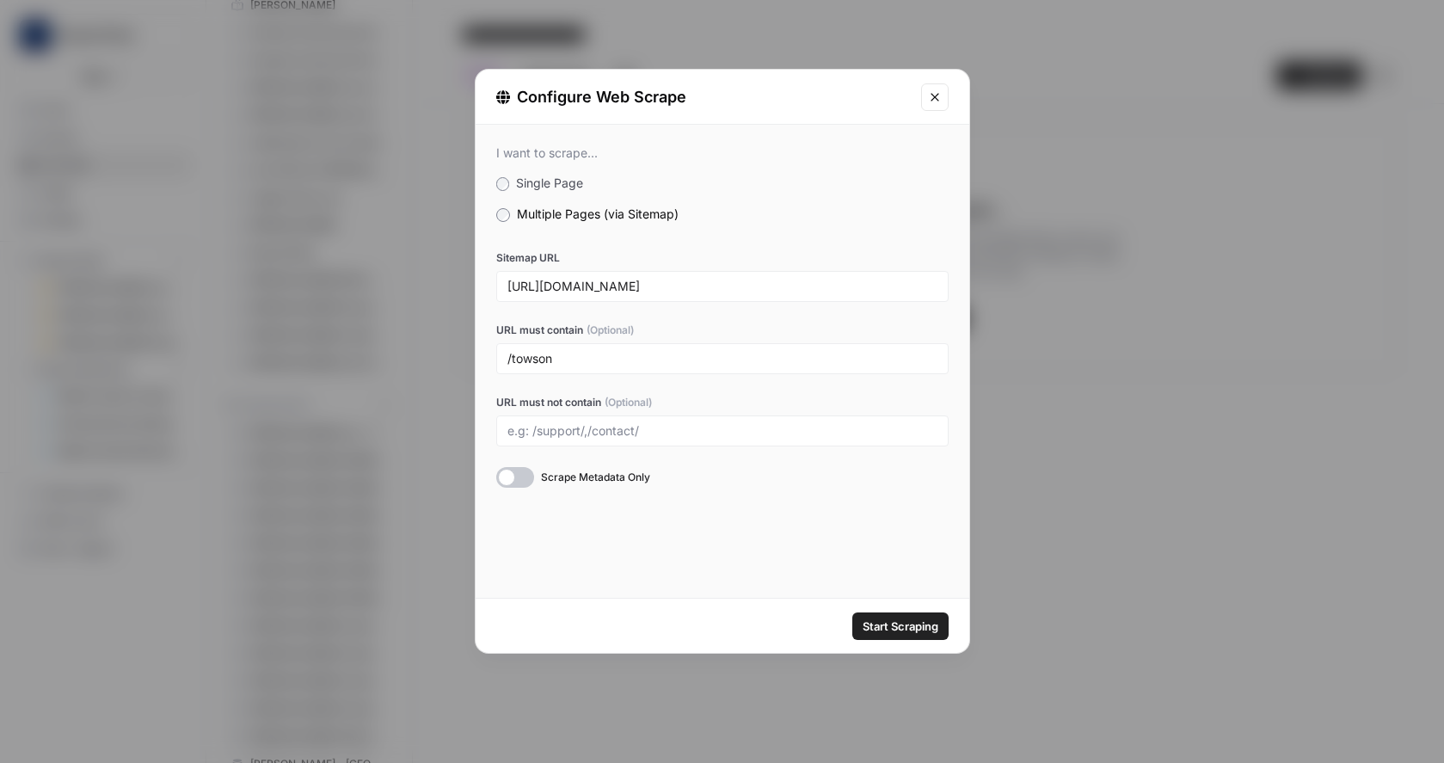
click at [527, 480] on div at bounding box center [515, 477] width 38 height 21
click at [891, 626] on span "Start Scraping" at bounding box center [901, 625] width 76 height 17
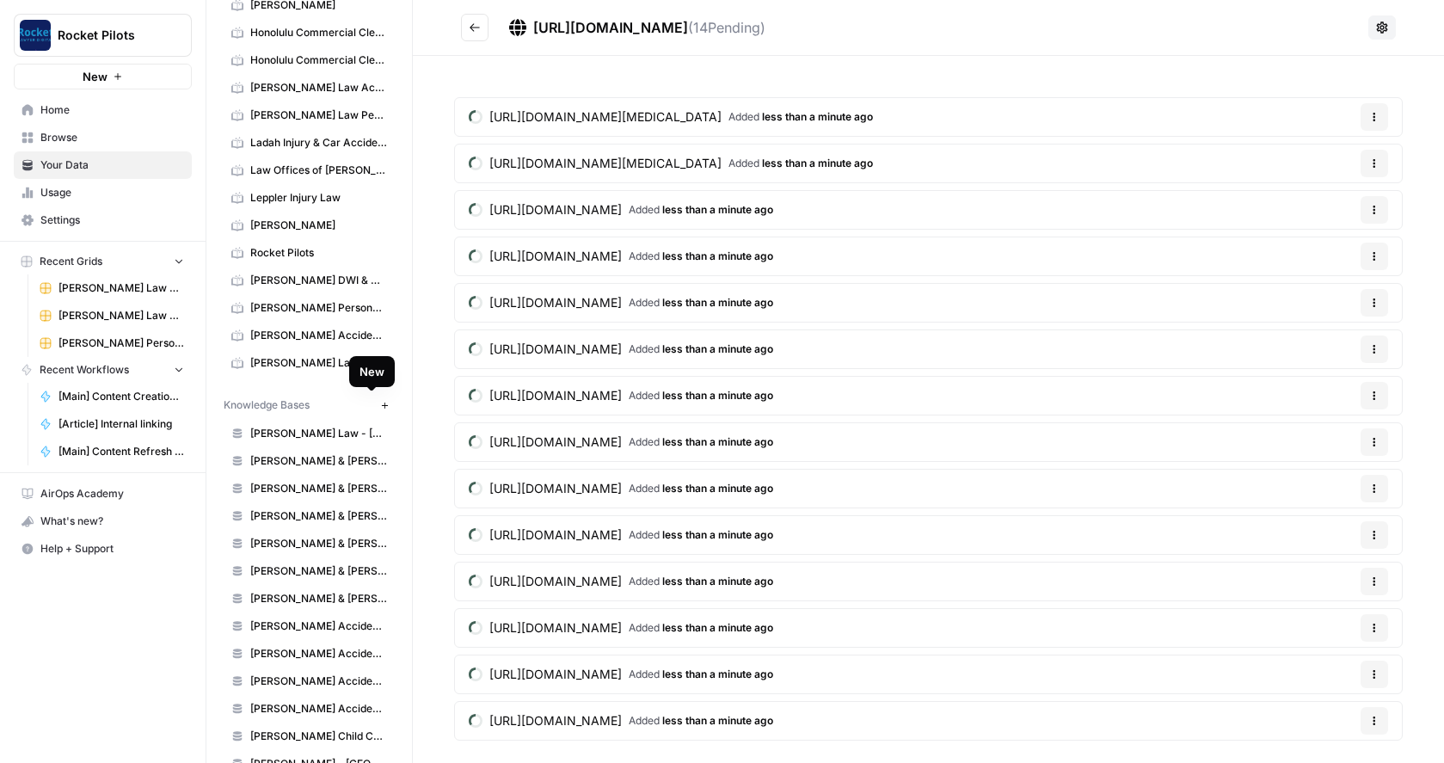
click at [381, 405] on icon "button" at bounding box center [384, 405] width 6 height 6
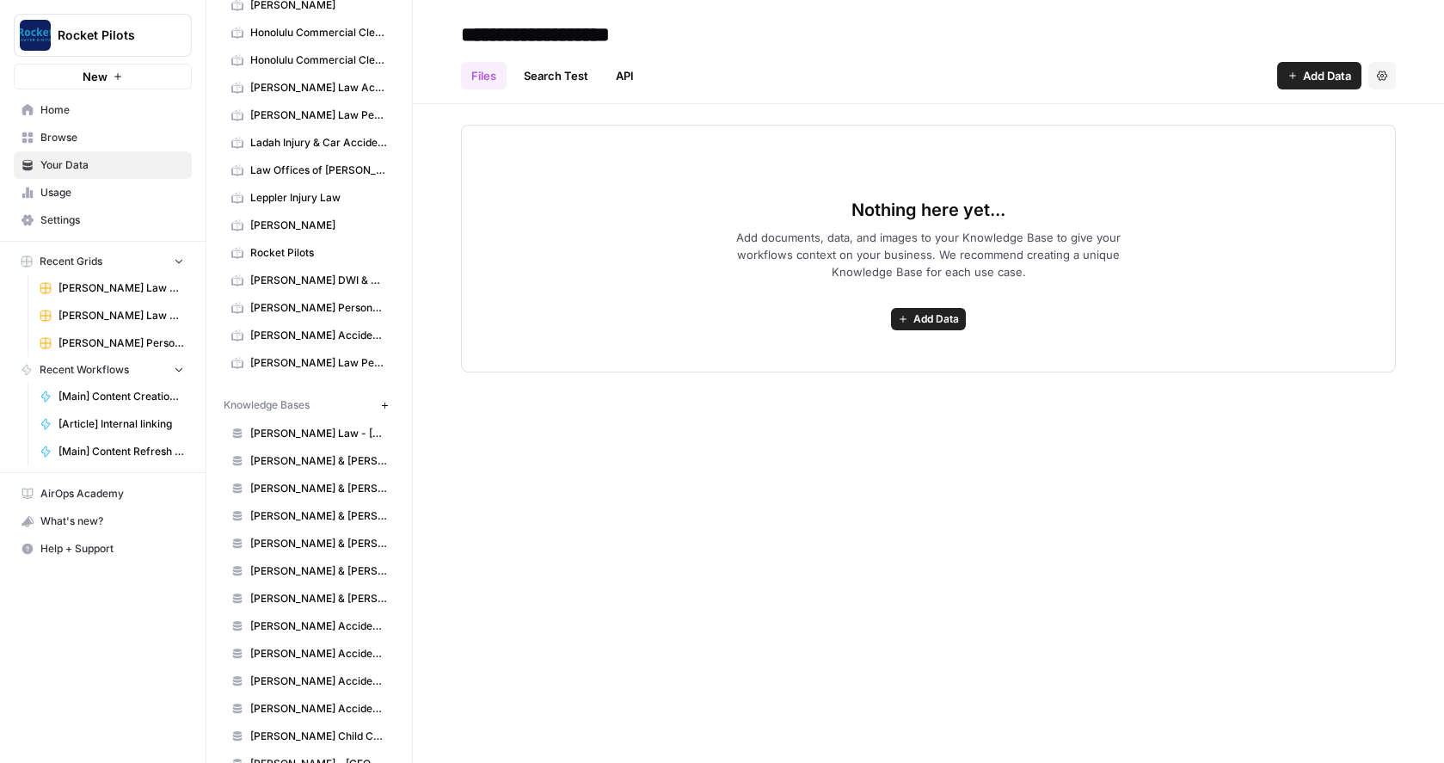
type input "**********"
click at [1322, 77] on span "Add Data" at bounding box center [1327, 75] width 48 height 17
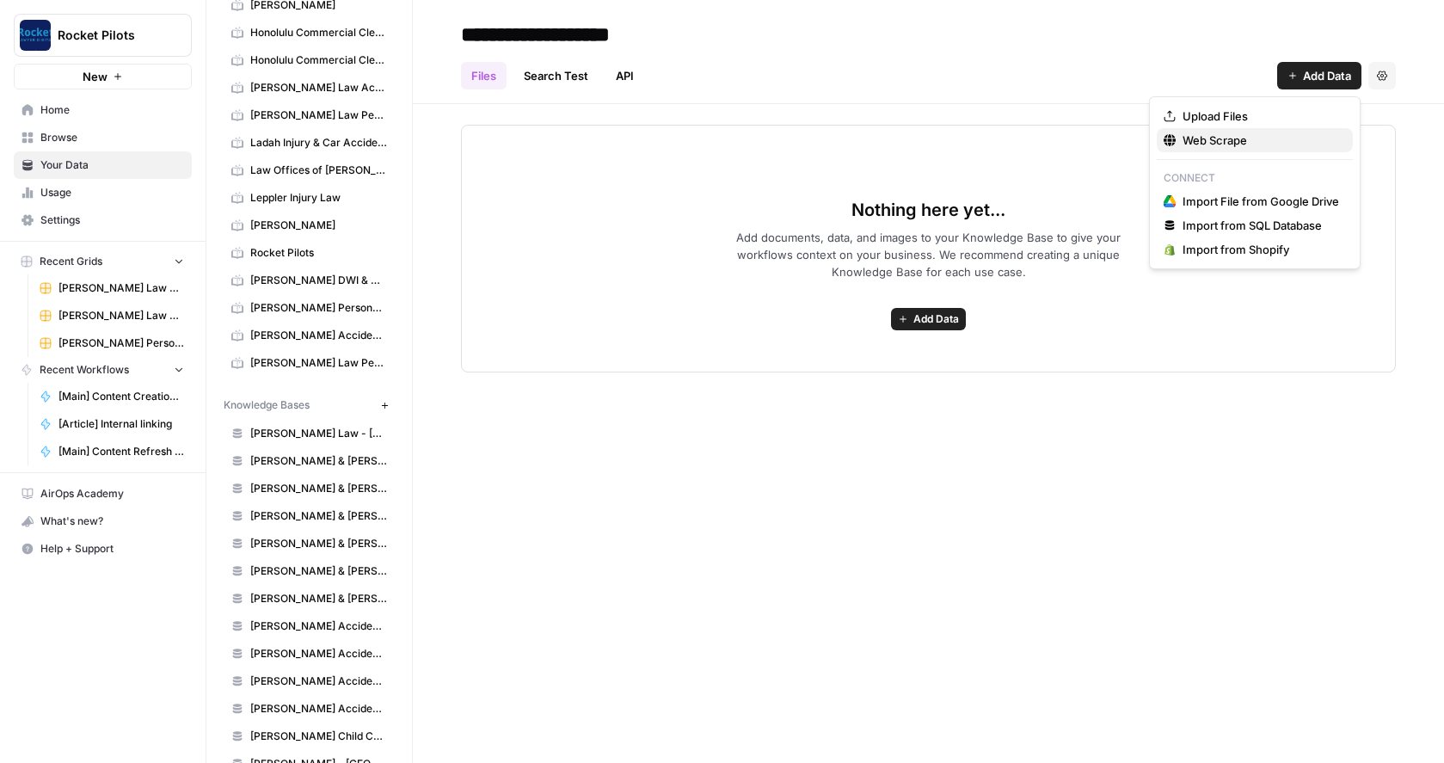
click at [1232, 145] on span "Web Scrape" at bounding box center [1261, 140] width 157 height 17
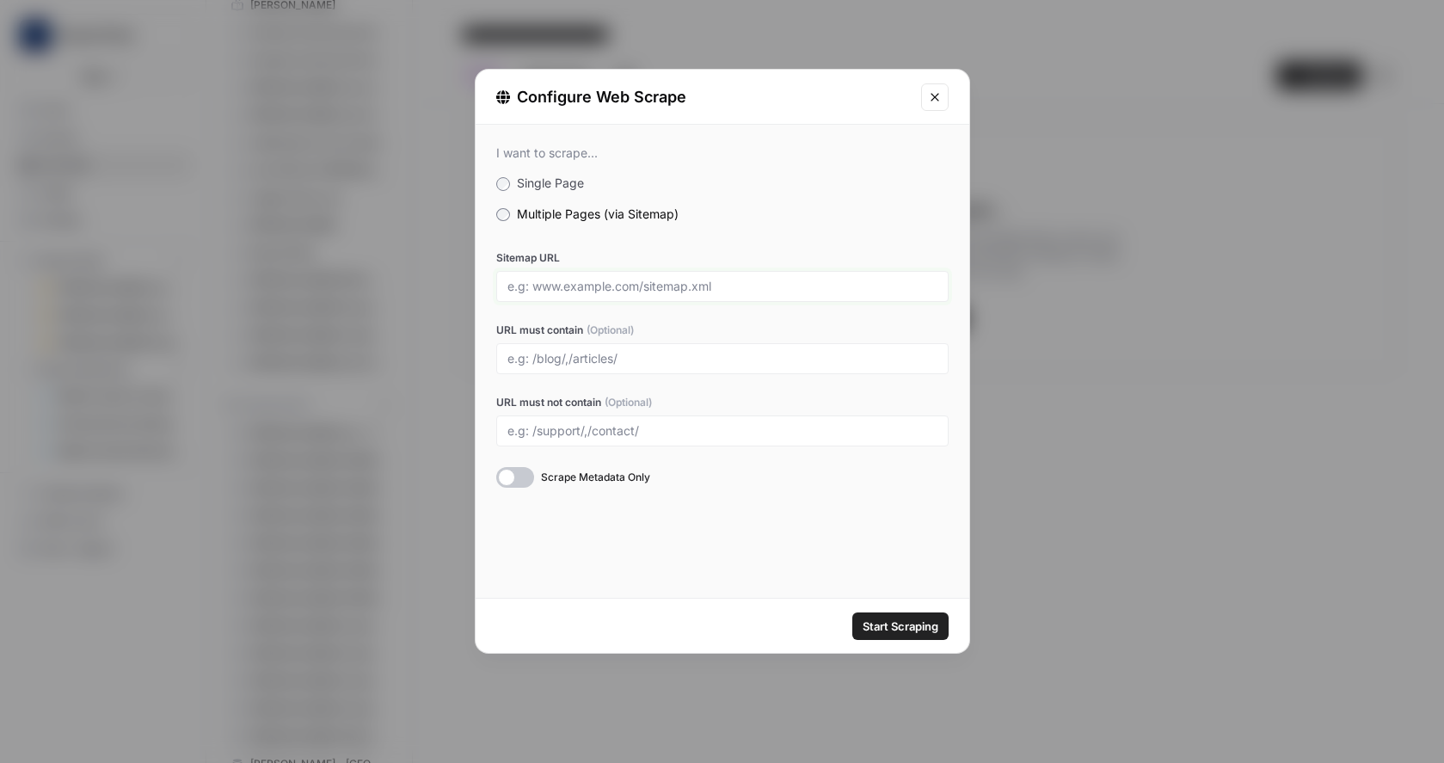
click at [562, 285] on input "Sitemap URL" at bounding box center [722, 286] width 430 height 15
paste input "https://www.lepplerinjurylaw.com/sitemap_index.xml"
type input "https://www.lepplerinjurylaw.com/sitemap_index.xml"
click at [538, 360] on input "URL must contain (Optional)" at bounding box center [722, 358] width 430 height 15
type input "/baltimore"
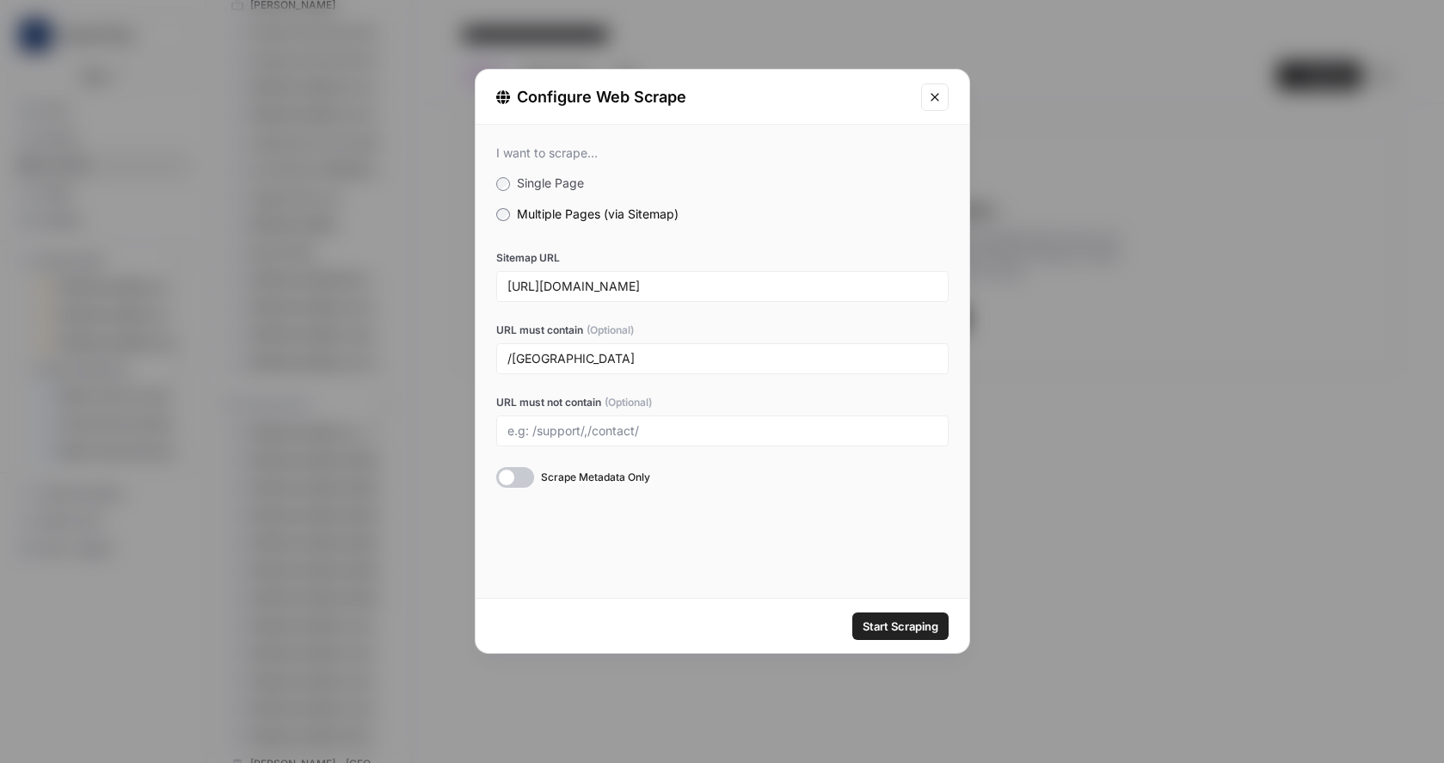
click at [524, 476] on div at bounding box center [515, 477] width 38 height 21
click at [890, 622] on span "Start Scraping" at bounding box center [901, 625] width 76 height 17
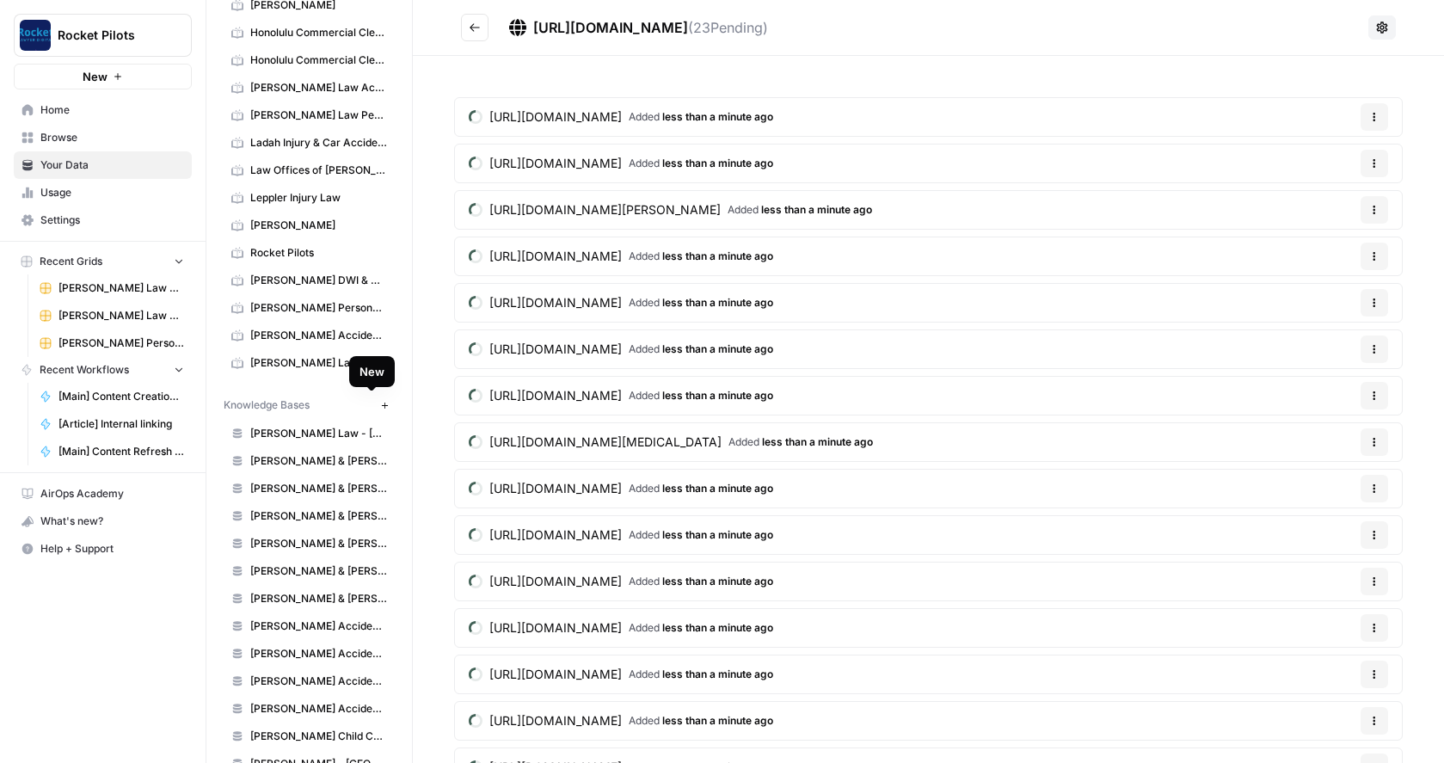
click at [380, 404] on icon "button" at bounding box center [384, 405] width 9 height 9
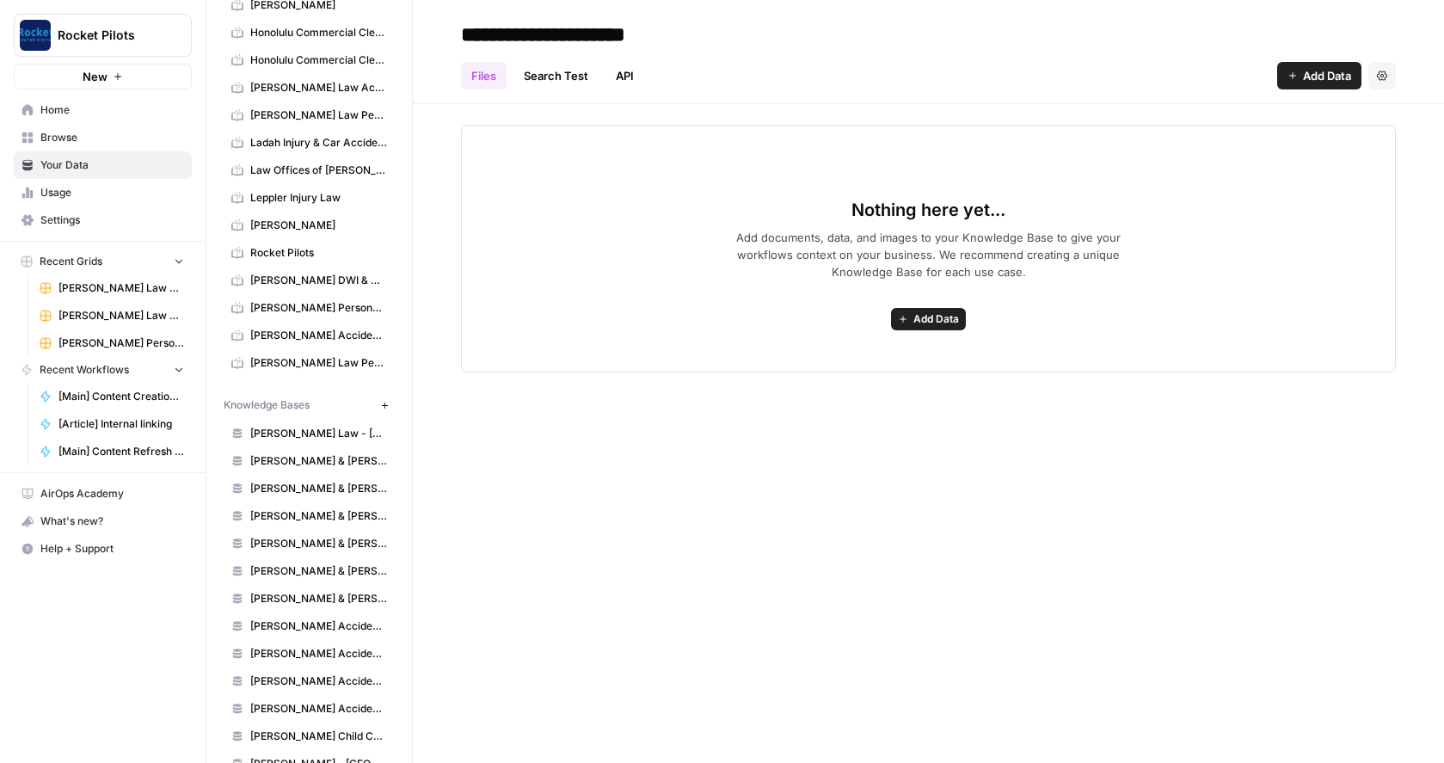
type input "**********"
click at [1330, 71] on span "Add Data" at bounding box center [1327, 75] width 48 height 17
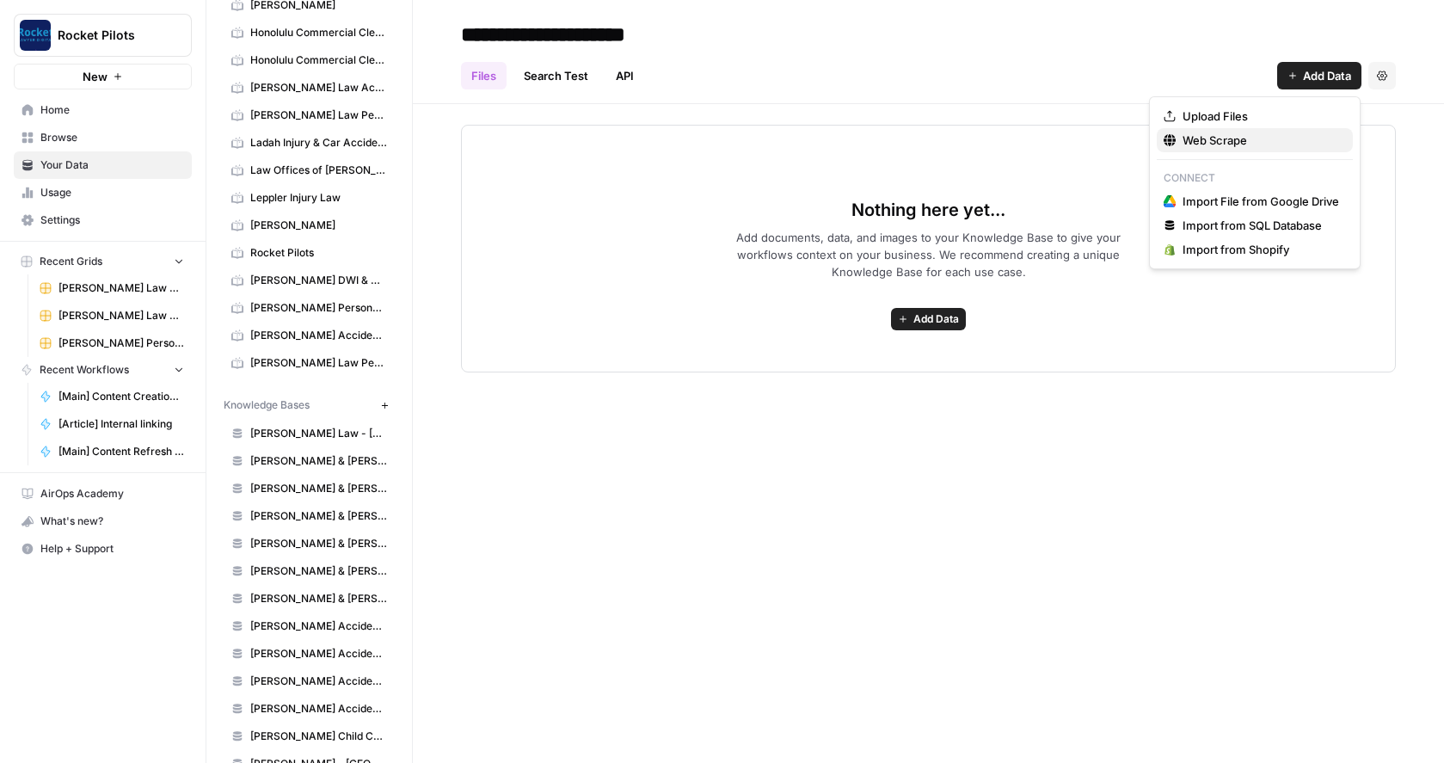
click at [1227, 136] on span "Web Scrape" at bounding box center [1261, 140] width 157 height 17
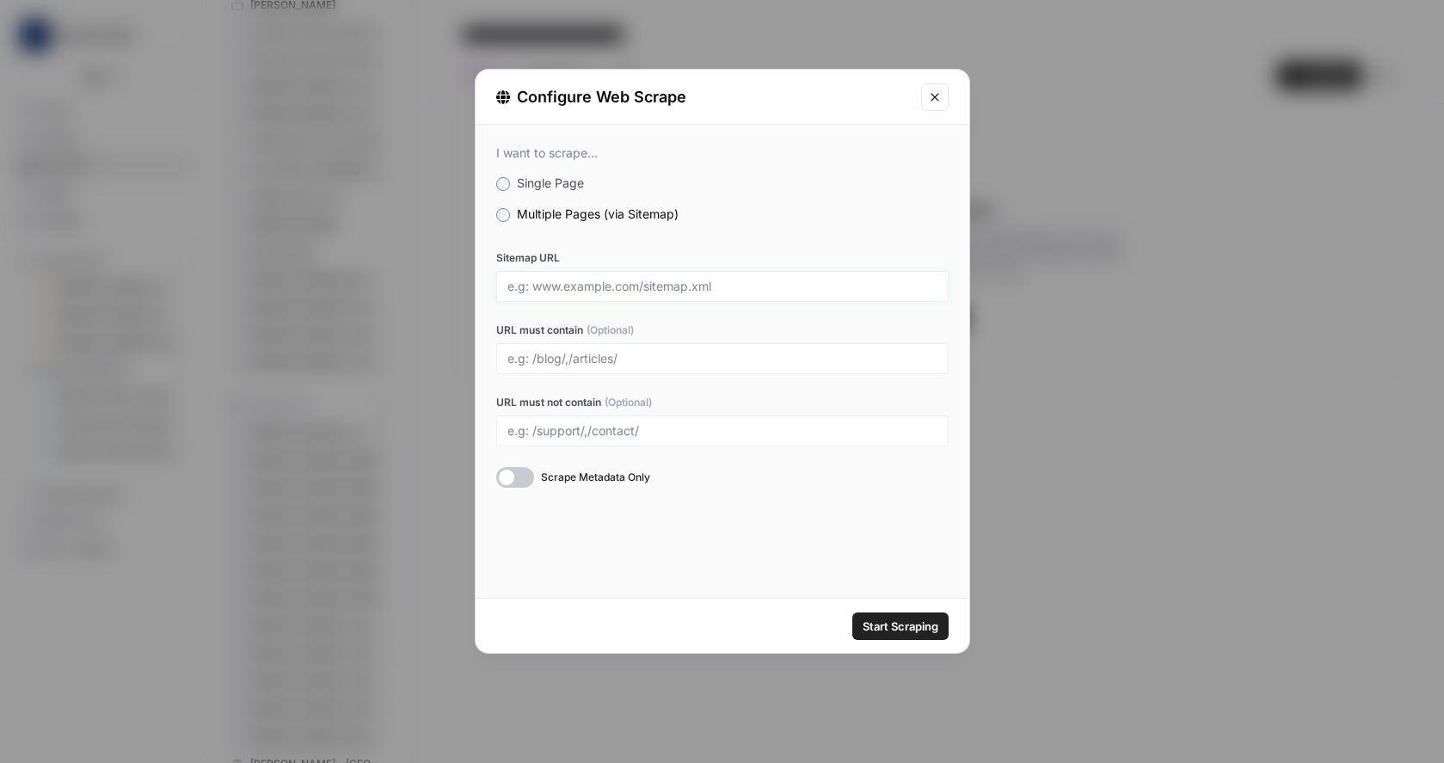
click at [540, 282] on input "Sitemap URL" at bounding box center [722, 286] width 430 height 15
paste input "https://www.lepplerinjurylaw.com/sitemap_index.xml"
type input "https://www.lepplerinjurylaw.com/sitemap_index.xml"
click at [573, 365] on input "URL must contain (Optional)" at bounding box center [722, 358] width 430 height 15
type input "/glen"
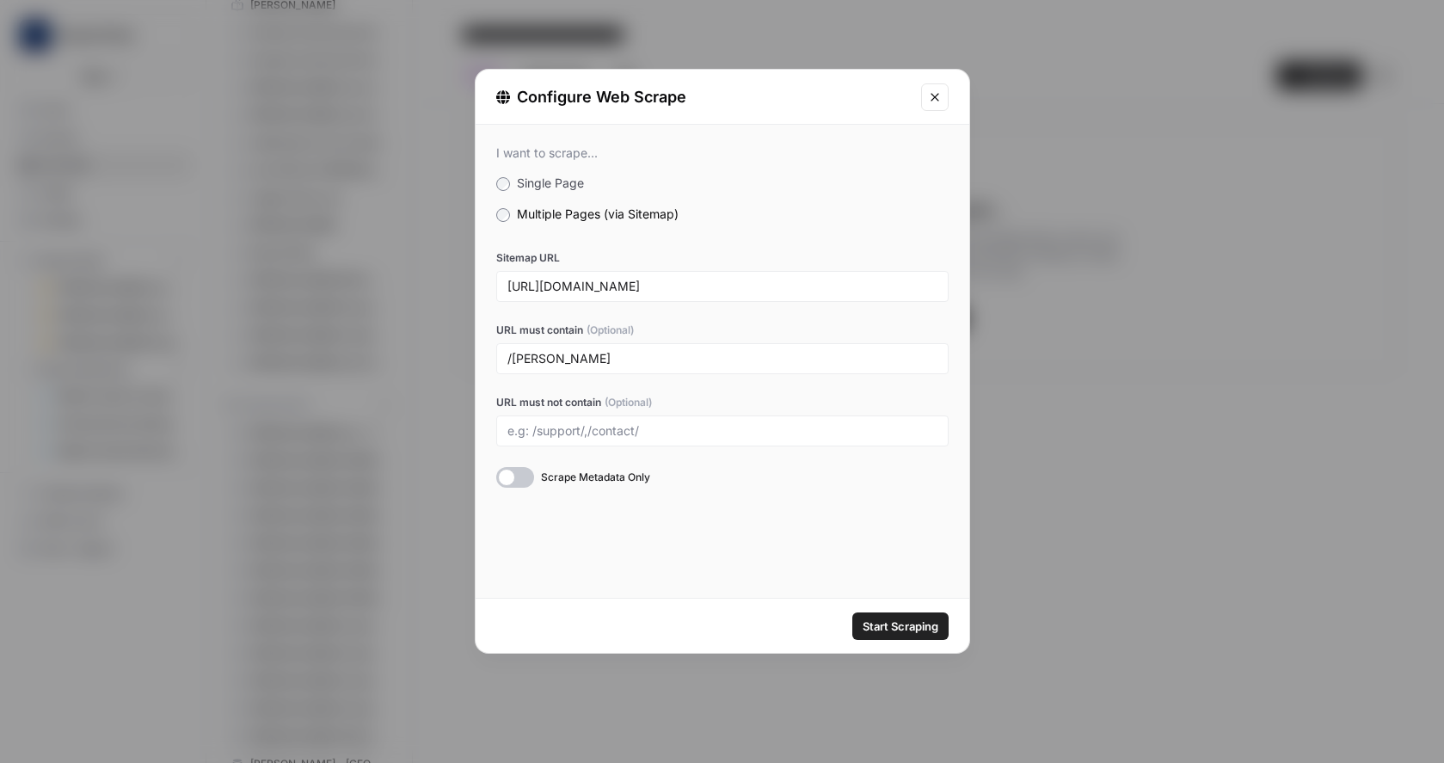
click at [522, 478] on div at bounding box center [515, 477] width 38 height 21
click at [892, 624] on span "Start Scraping" at bounding box center [901, 625] width 76 height 17
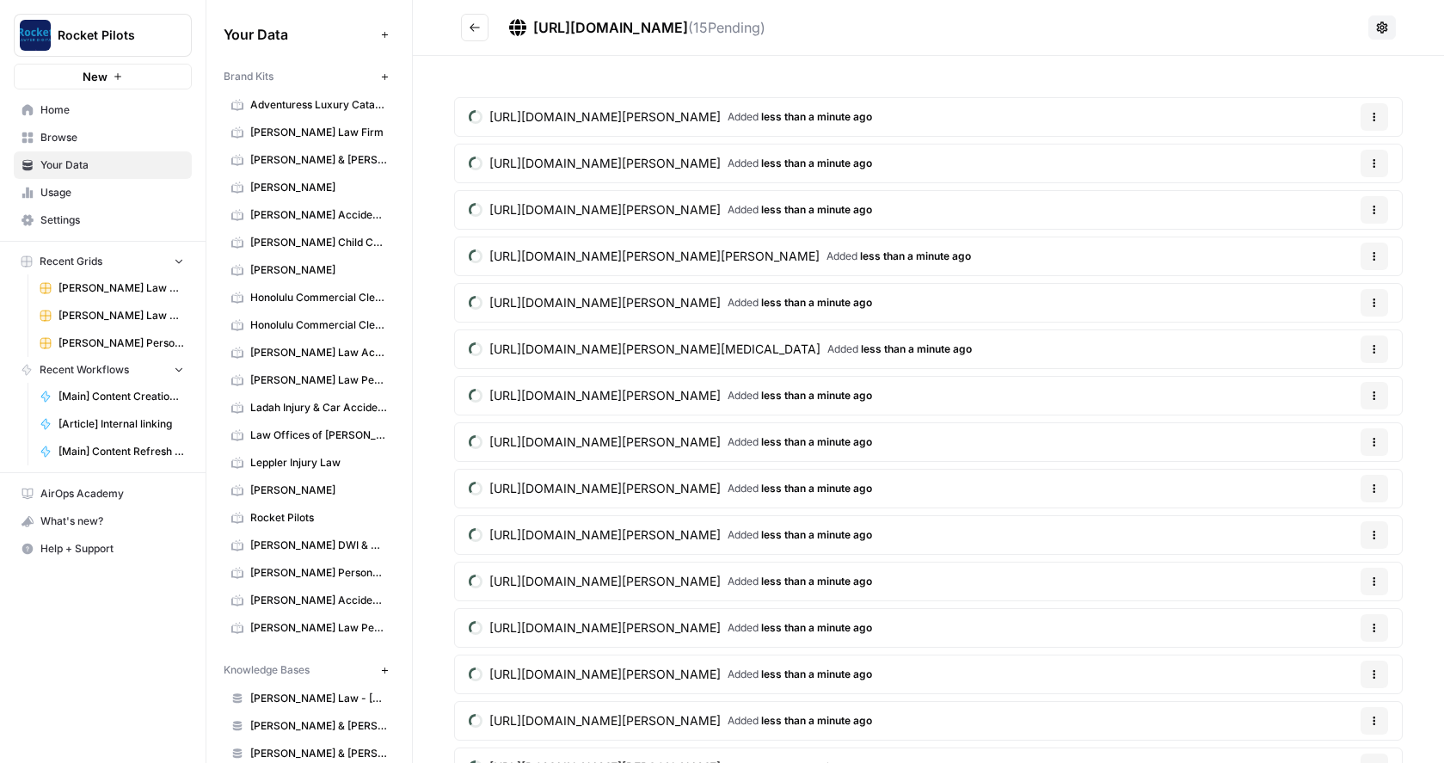
click at [57, 138] on span "Browse" at bounding box center [112, 137] width 144 height 15
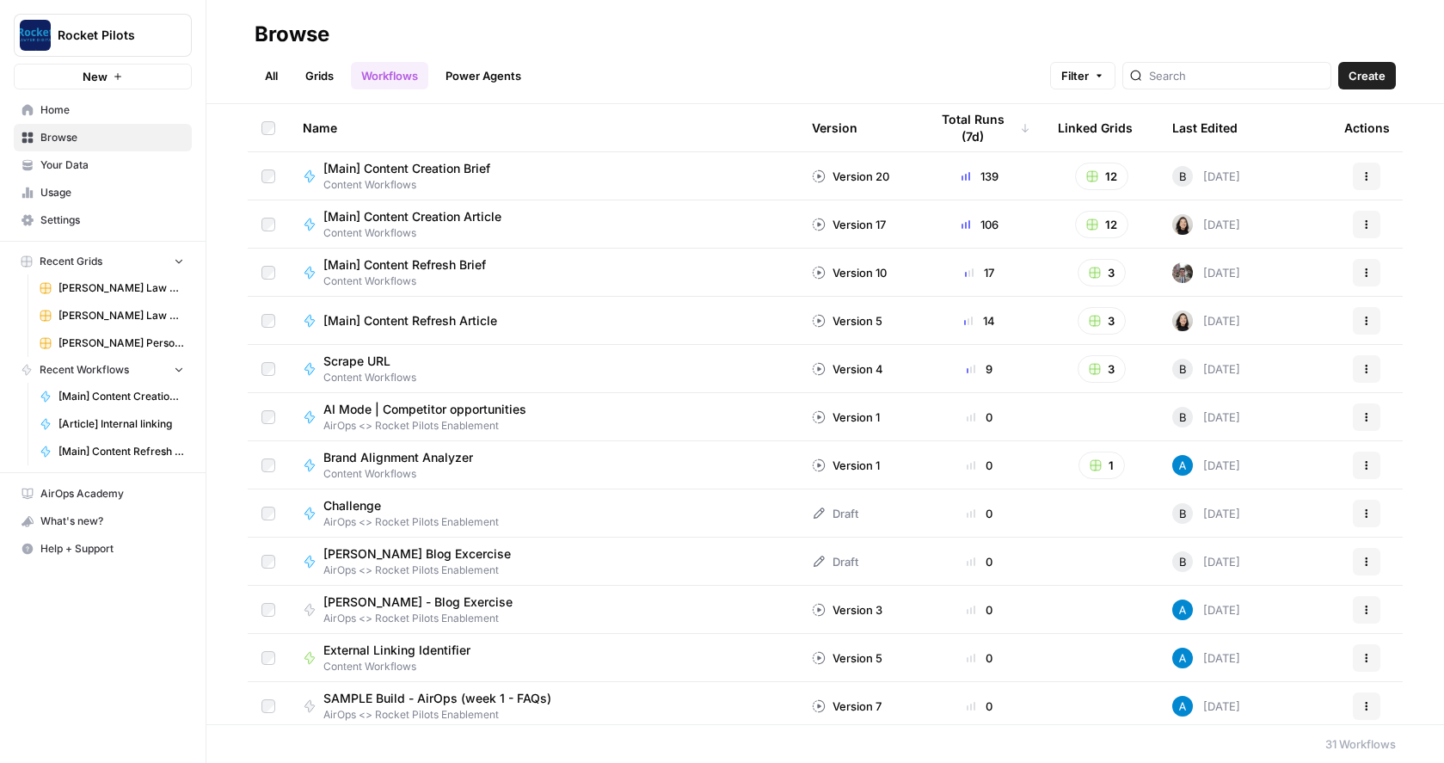
click at [60, 165] on span "Your Data" at bounding box center [112, 164] width 144 height 15
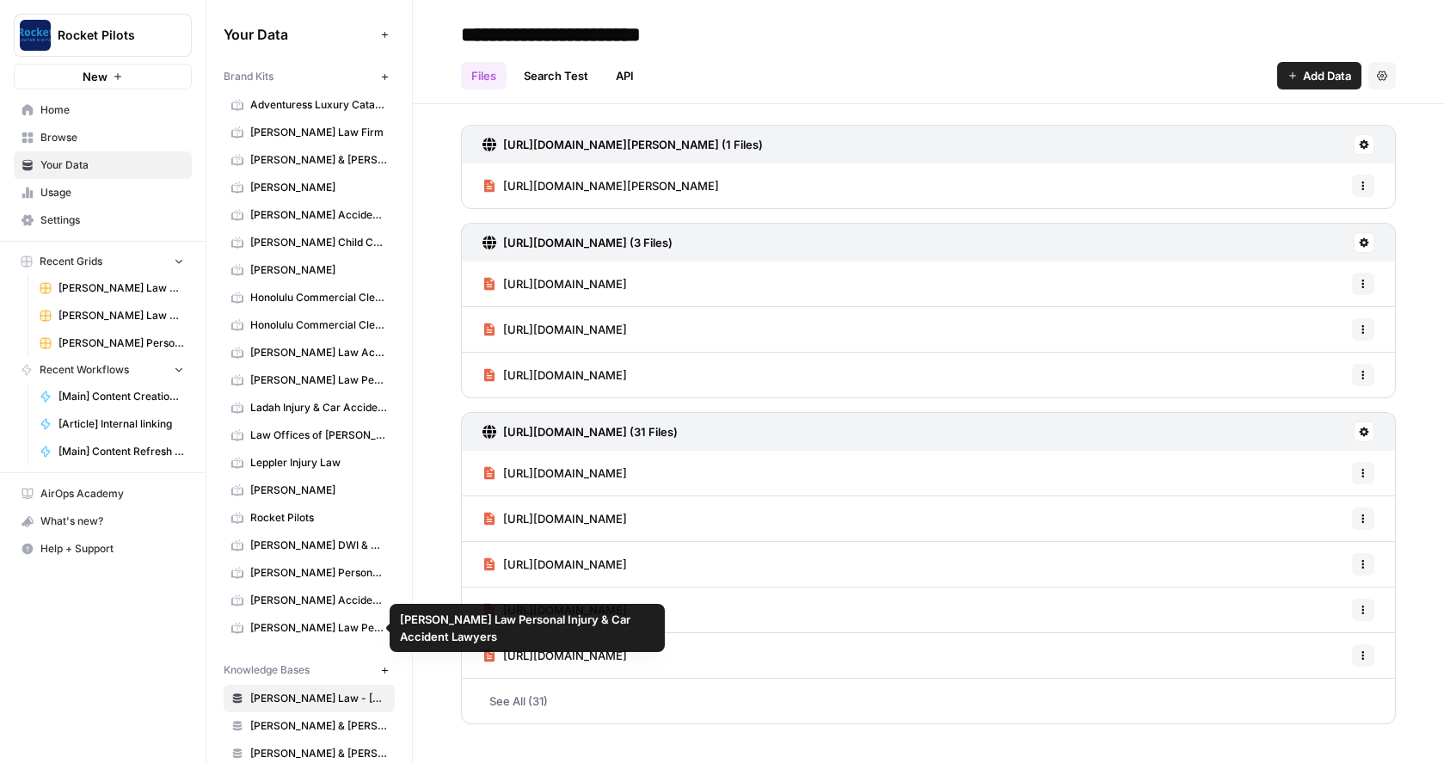
click at [316, 625] on span "[PERSON_NAME] Law Personal Injury & Car Accident Lawyers" at bounding box center [318, 627] width 137 height 15
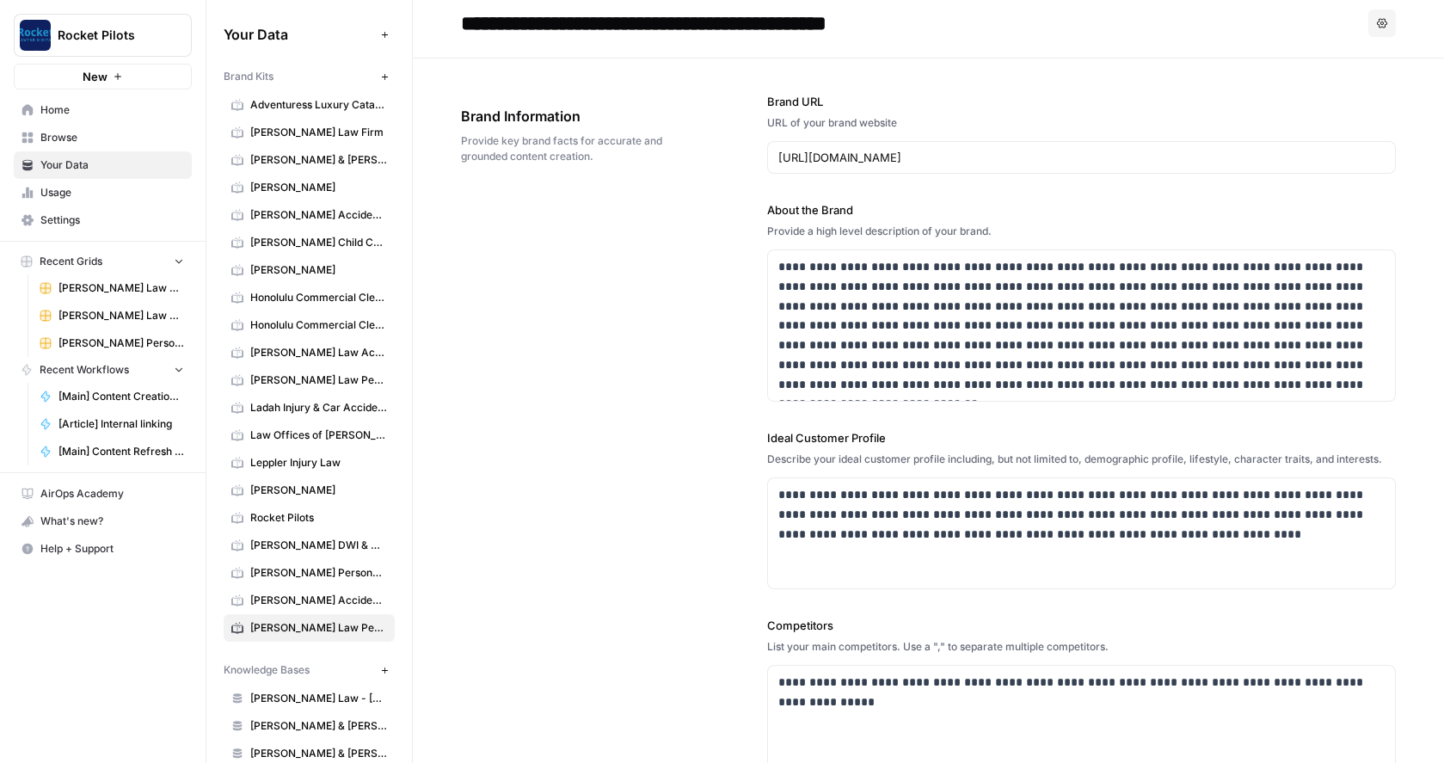
scroll to position [44, 0]
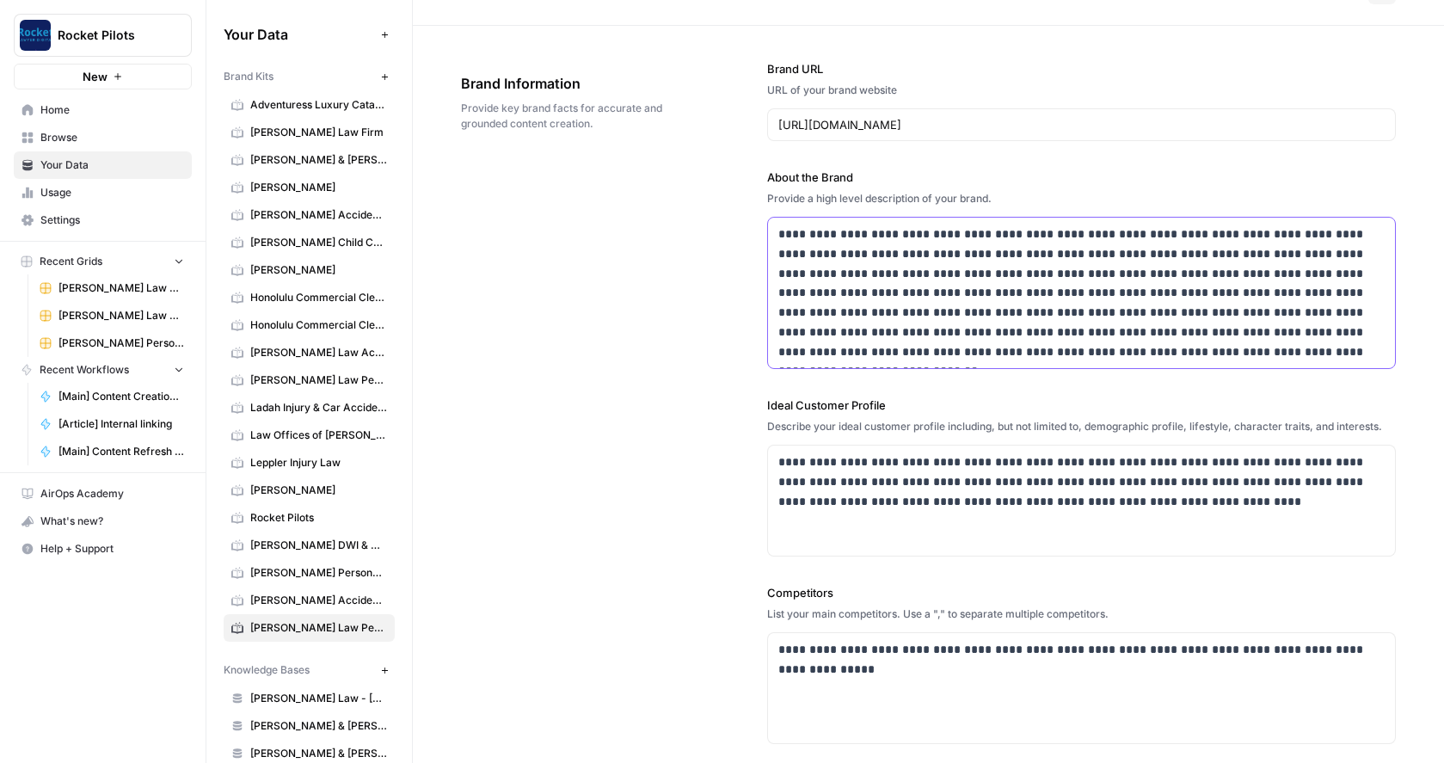
click at [1263, 295] on p "**********" at bounding box center [1076, 292] width 597 height 137
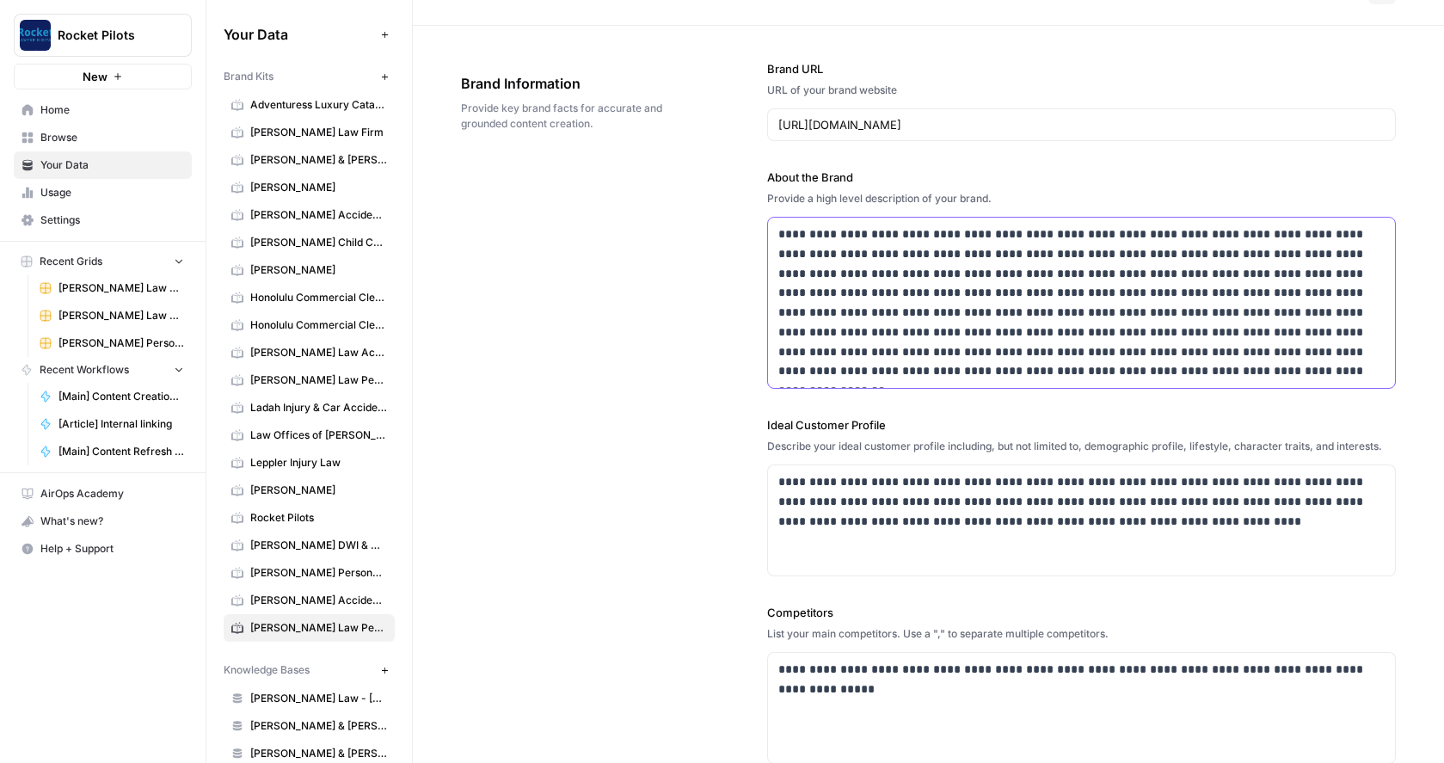
click at [1302, 313] on p "**********" at bounding box center [1076, 302] width 597 height 157
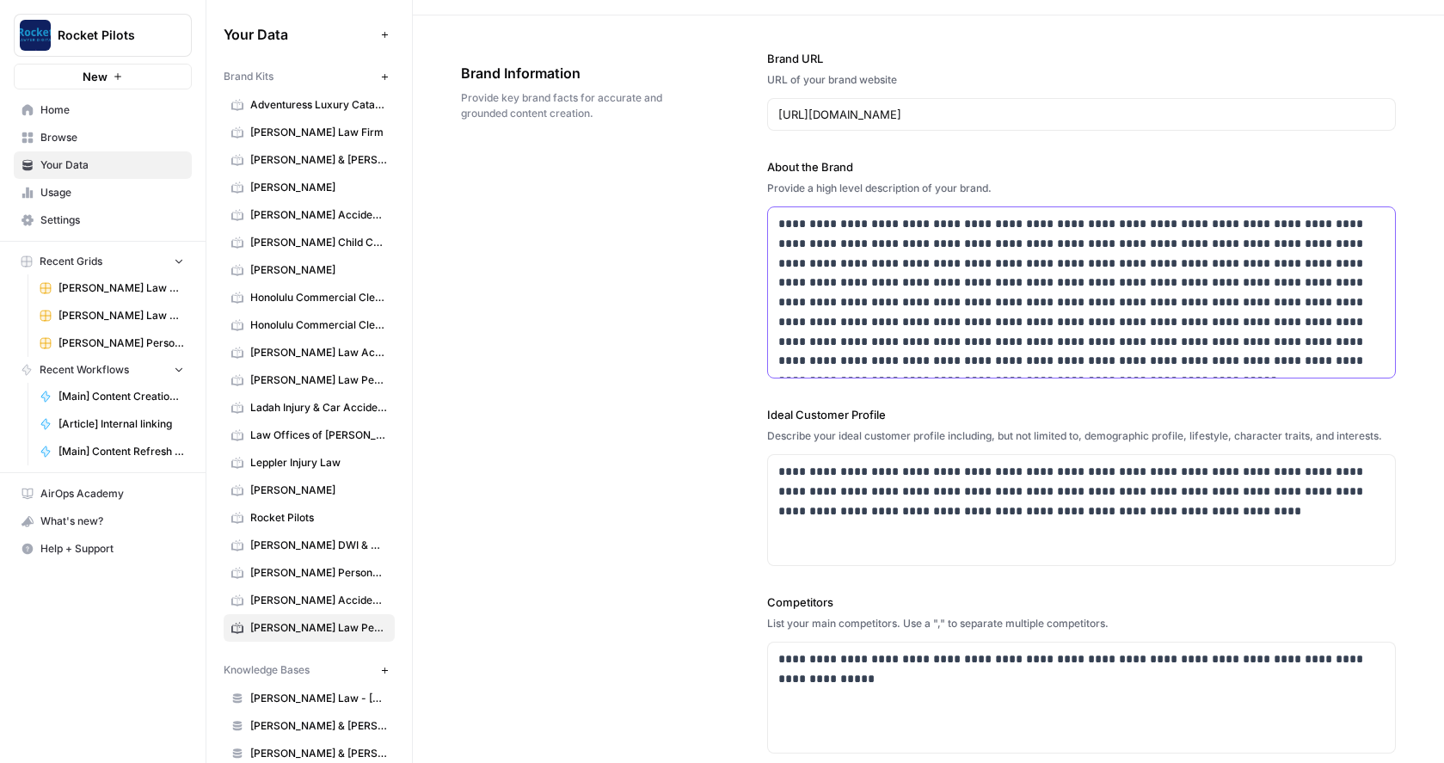
scroll to position [60, 0]
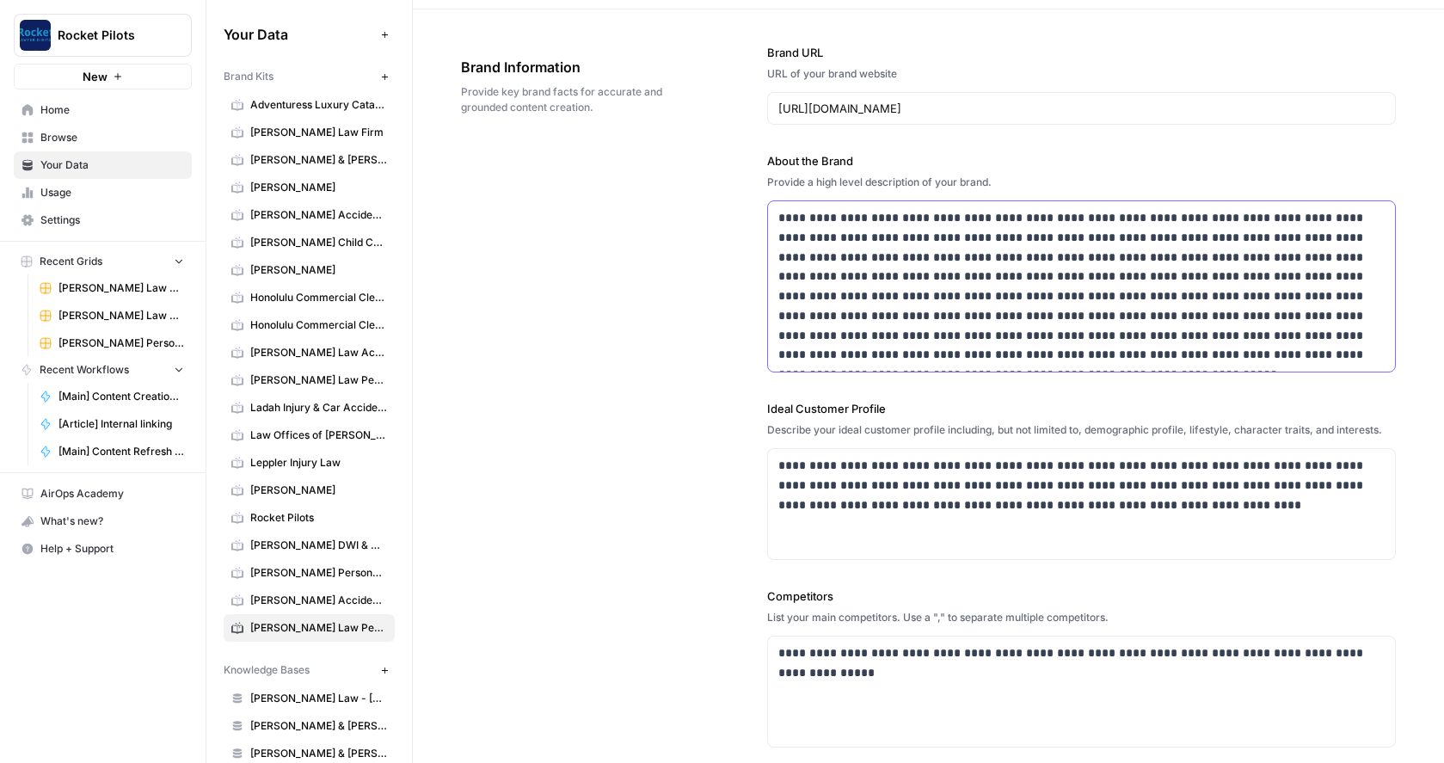
click at [1189, 218] on p "**********" at bounding box center [1076, 286] width 597 height 157
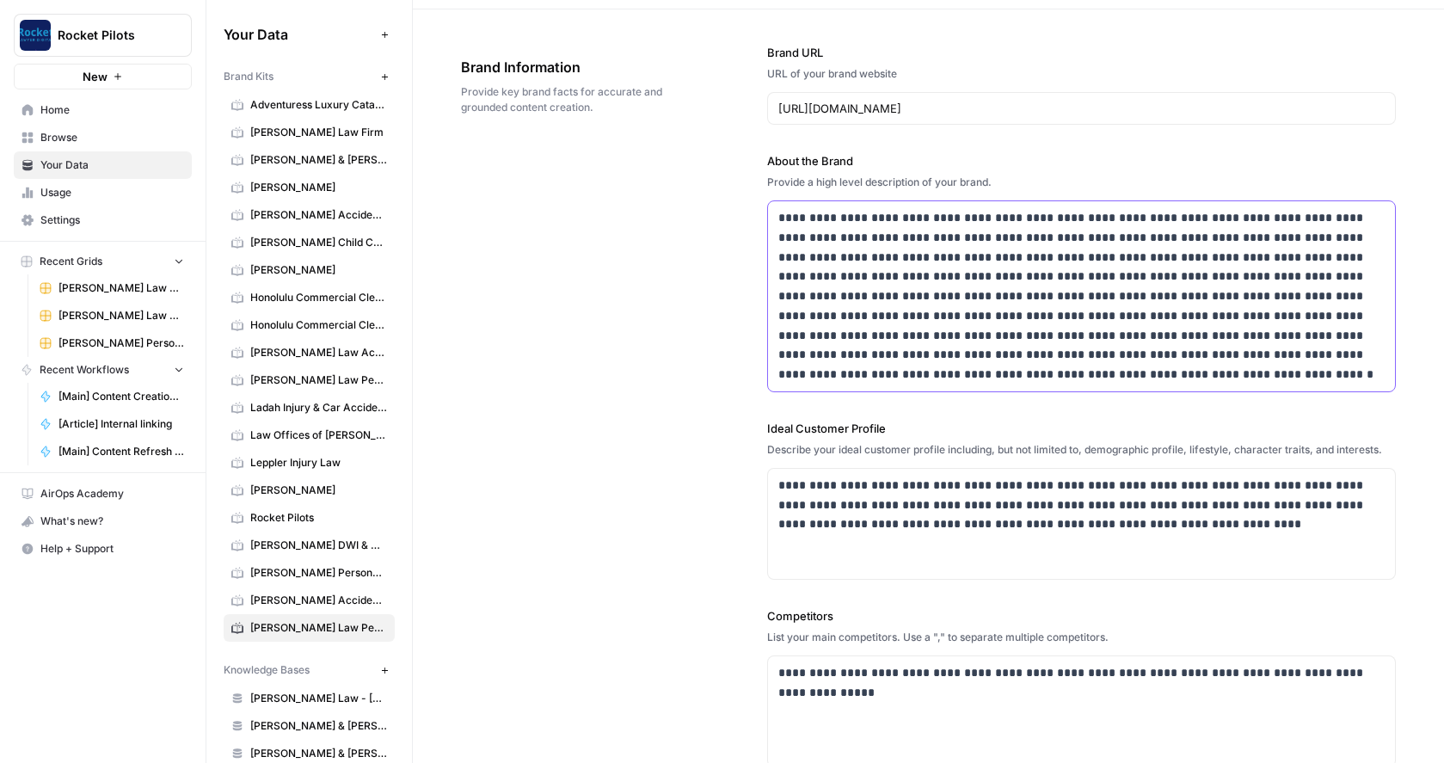
scroll to position [109, 0]
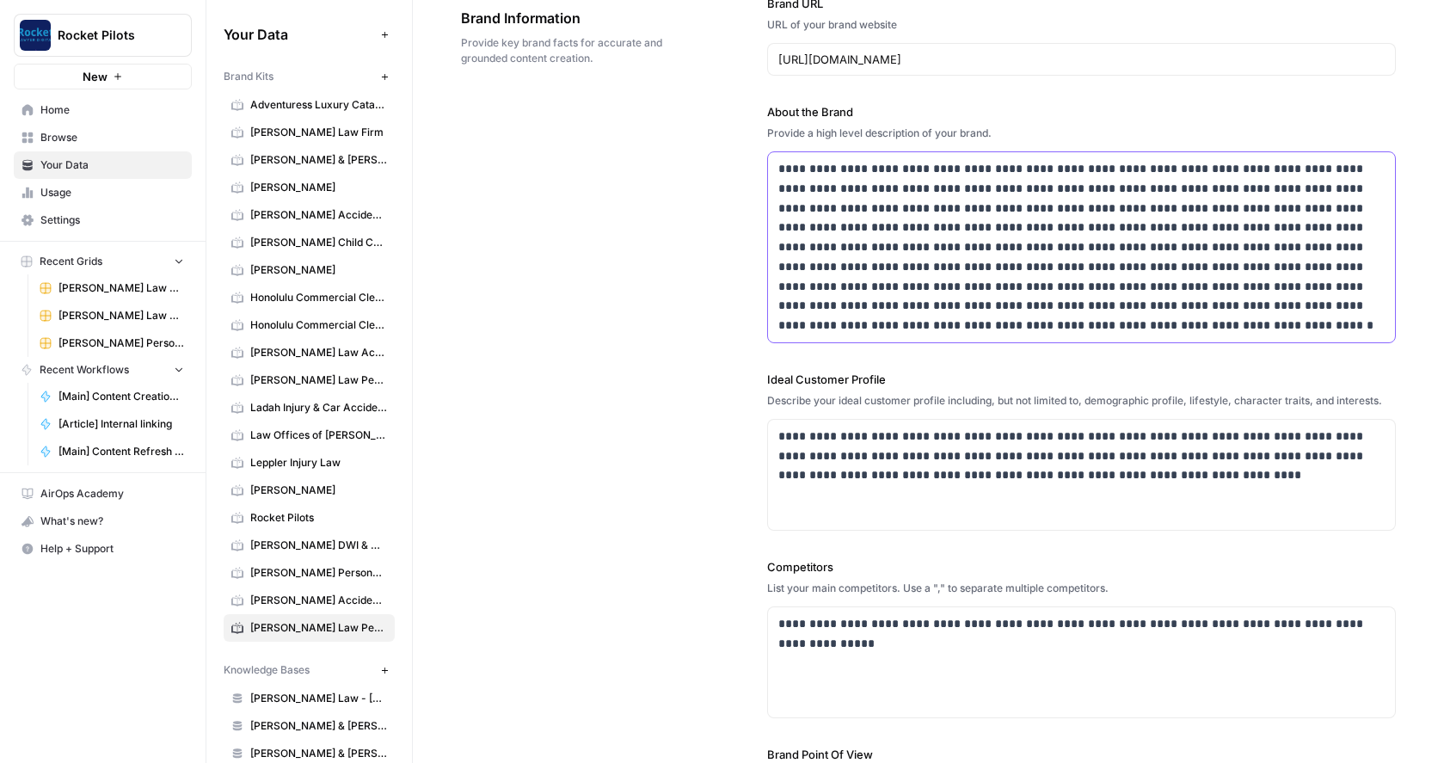
click at [906, 322] on p "**********" at bounding box center [1076, 247] width 597 height 176
click at [798, 286] on p "**********" at bounding box center [1076, 247] width 597 height 176
click at [863, 288] on p "**********" at bounding box center [1076, 247] width 597 height 176
click at [1280, 324] on p "**********" at bounding box center [1076, 247] width 597 height 176
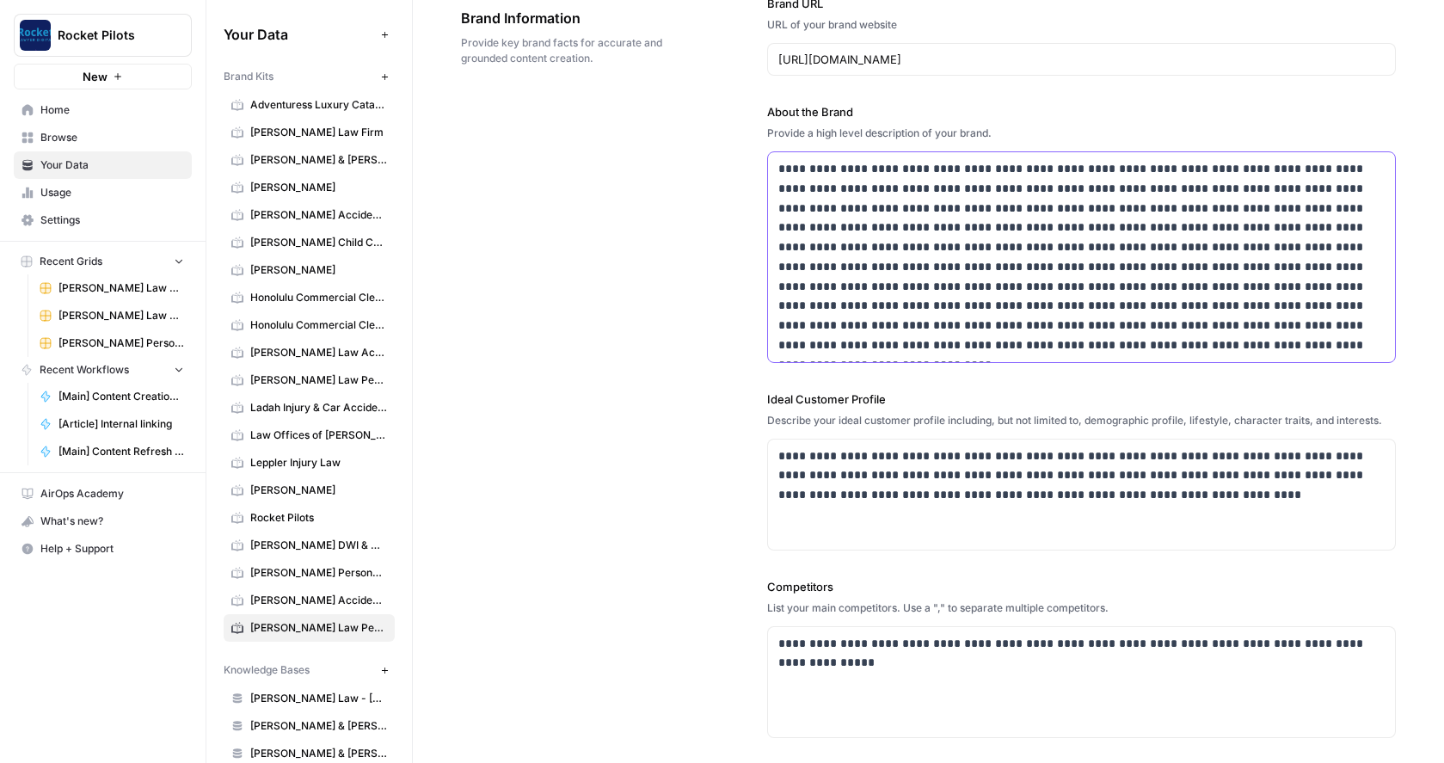
click at [1290, 326] on p "**********" at bounding box center [1076, 257] width 597 height 196
click at [1144, 346] on p "**********" at bounding box center [1076, 257] width 597 height 196
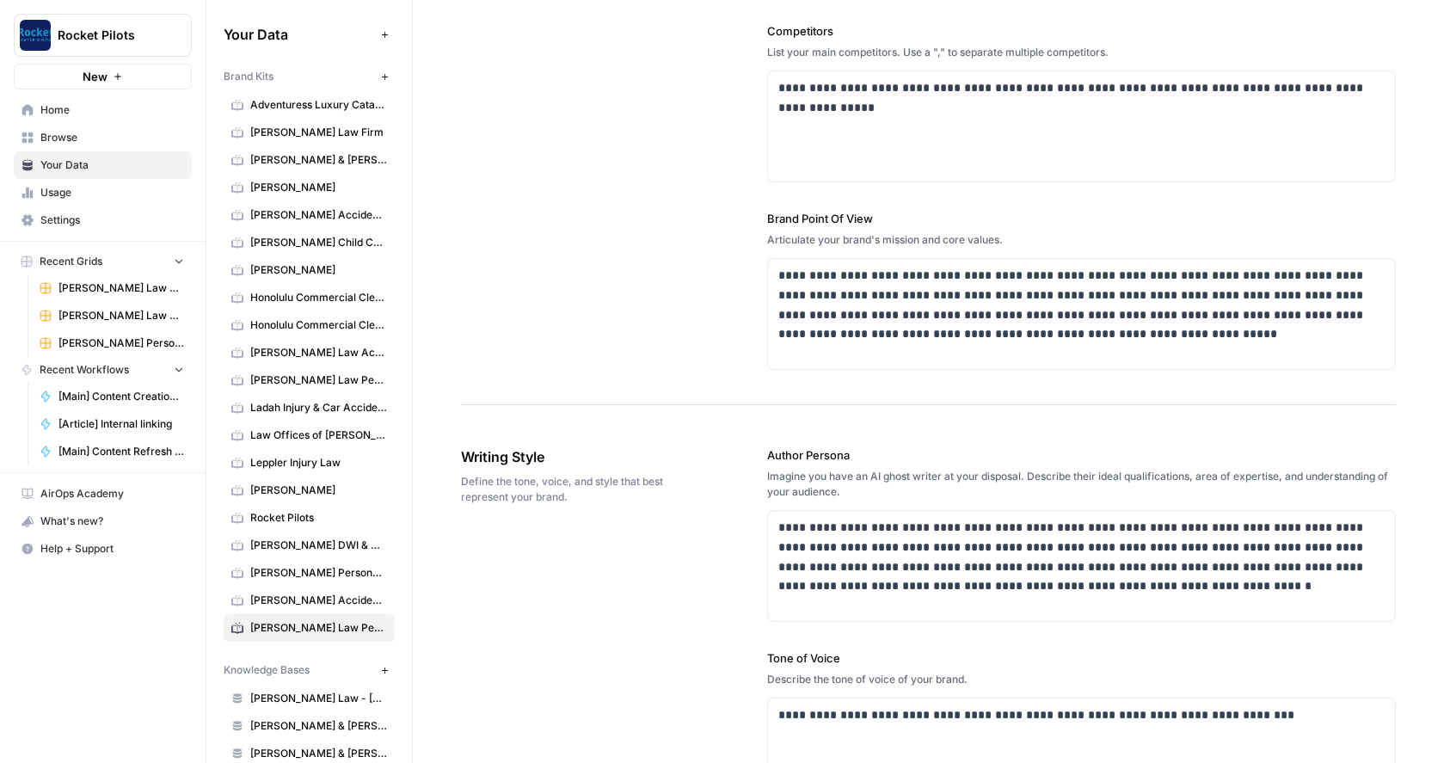
scroll to position [706, 0]
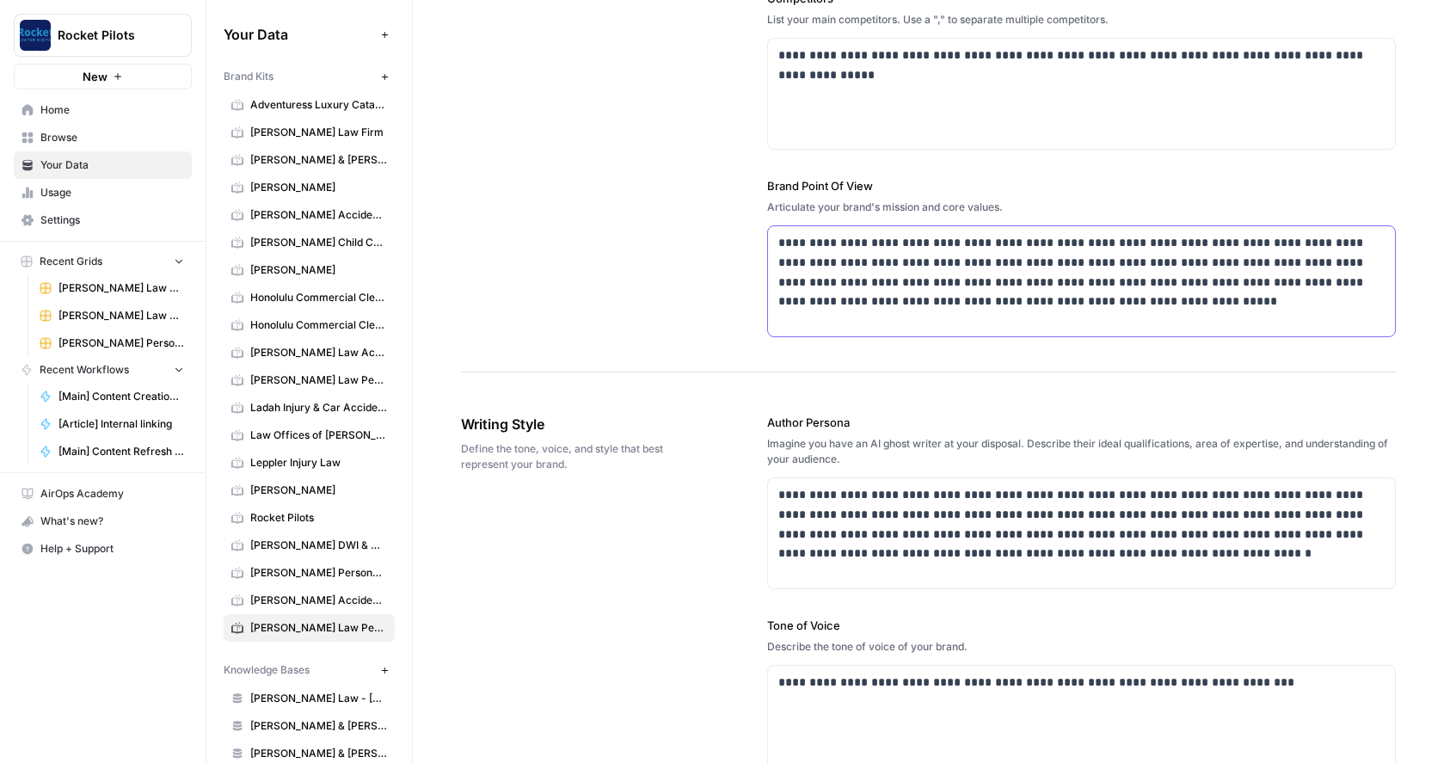
click at [1059, 288] on p "**********" at bounding box center [1076, 272] width 597 height 78
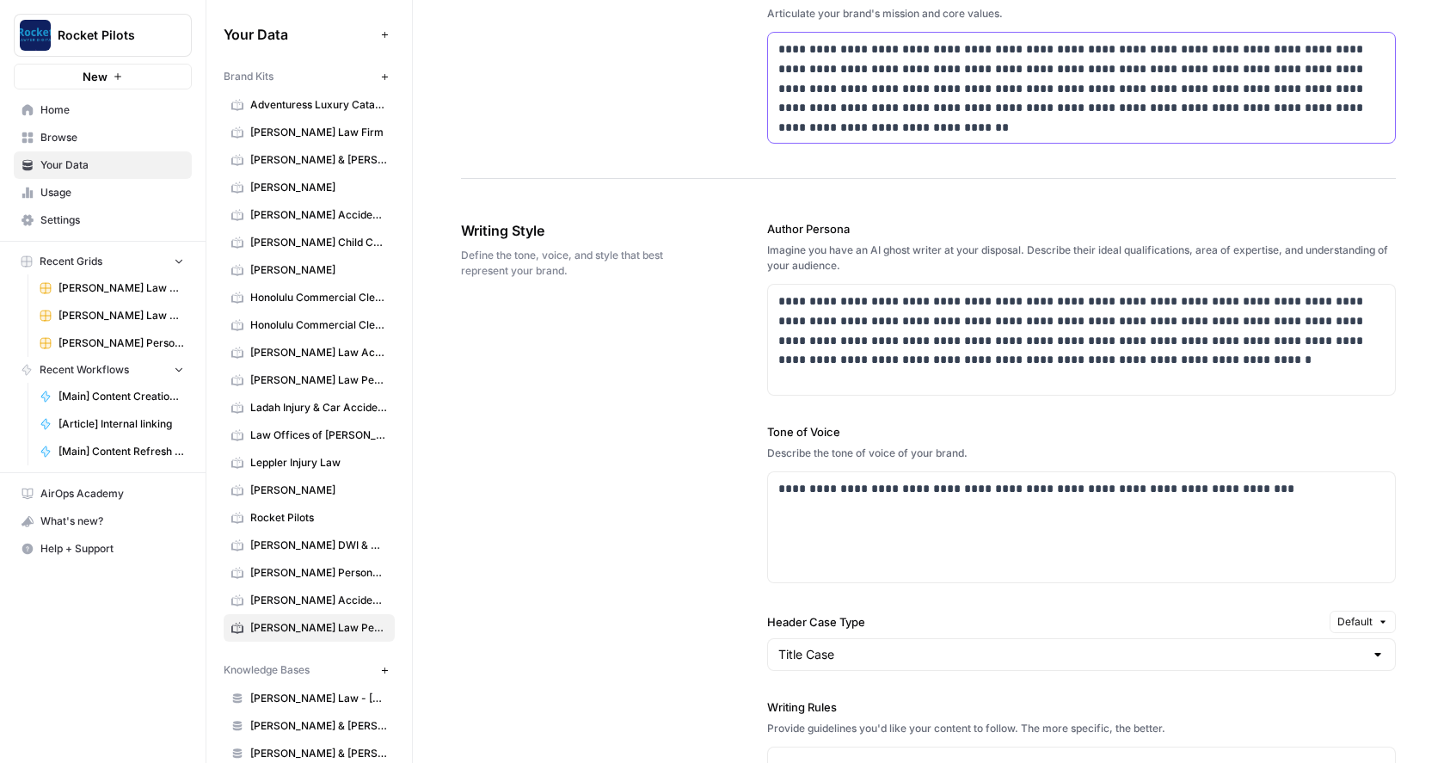
scroll to position [967, 0]
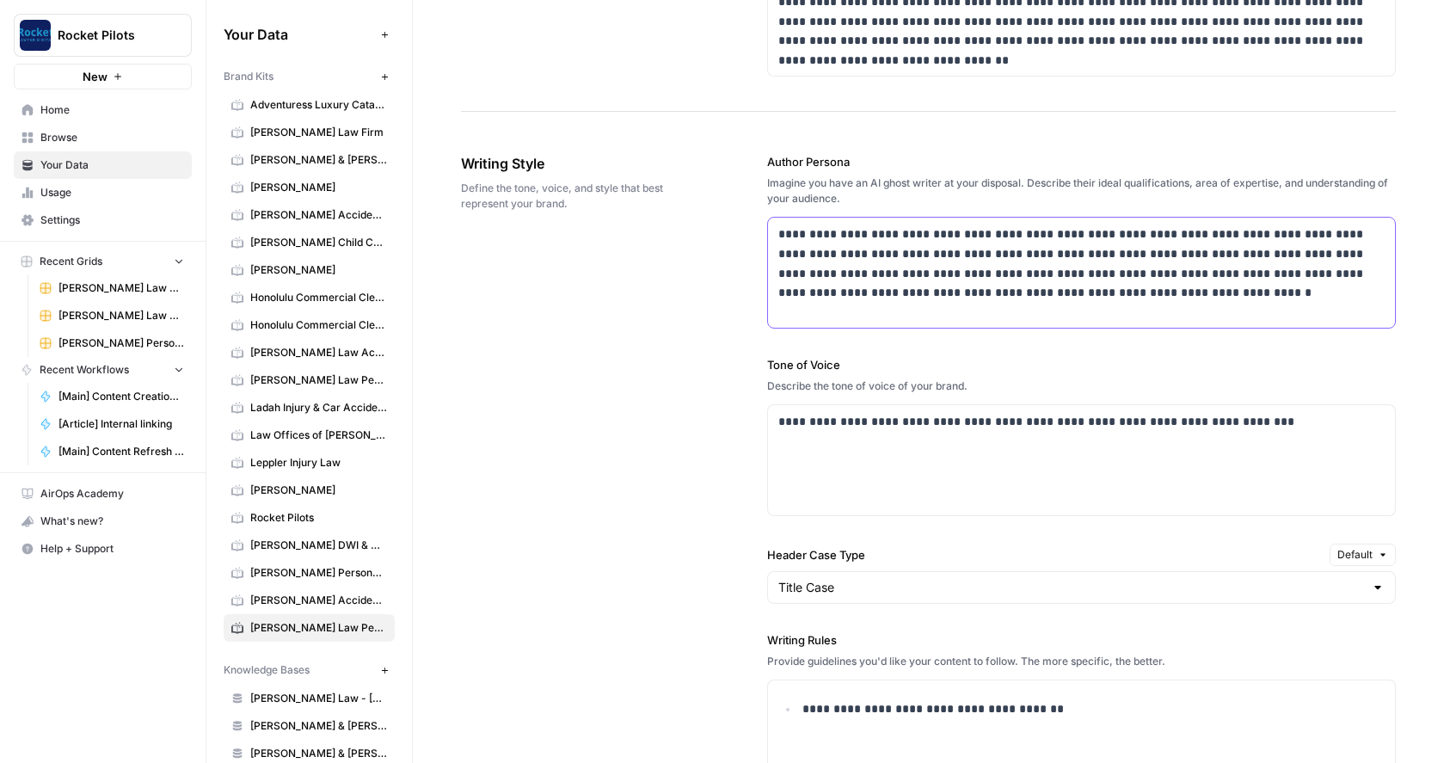
click at [778, 255] on p "**********" at bounding box center [1076, 263] width 597 height 78
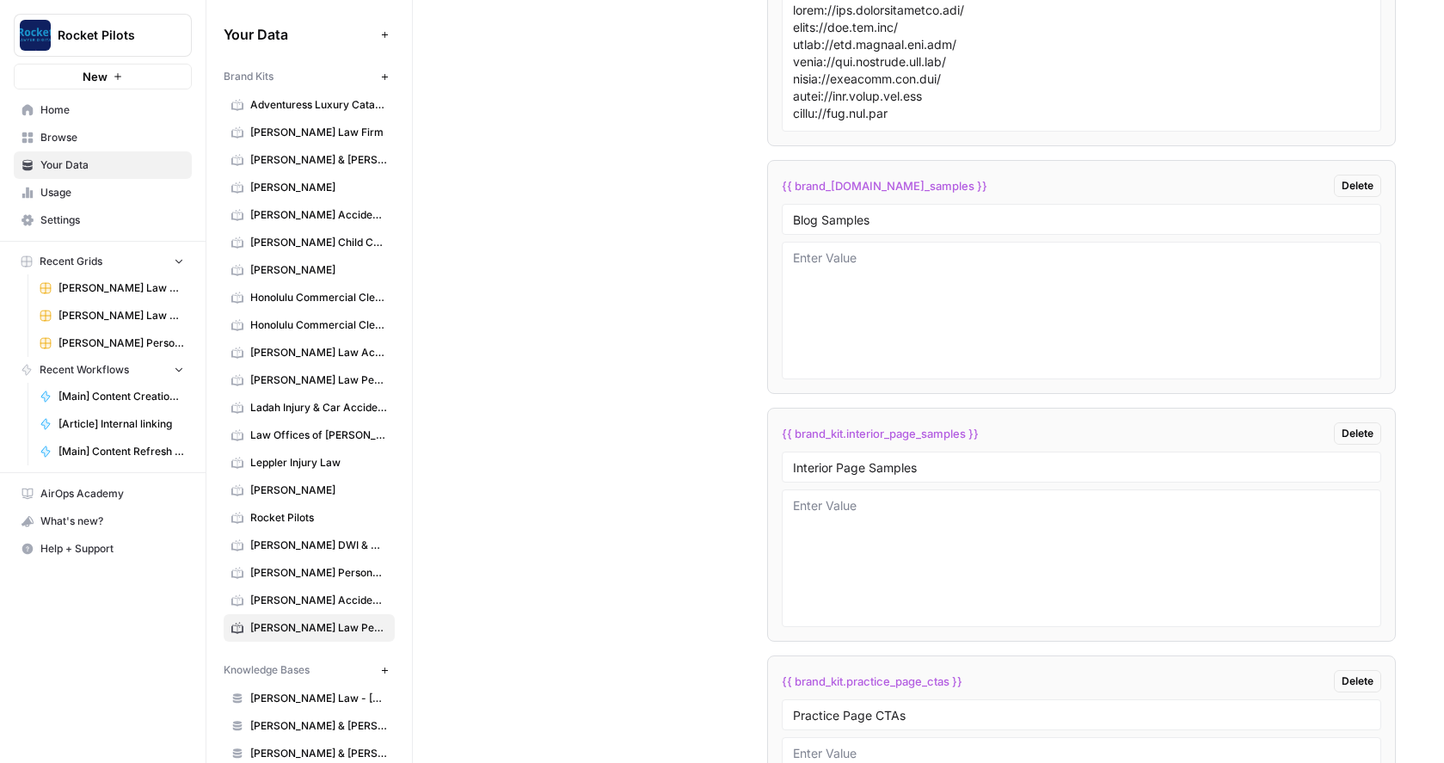
scroll to position [3288, 0]
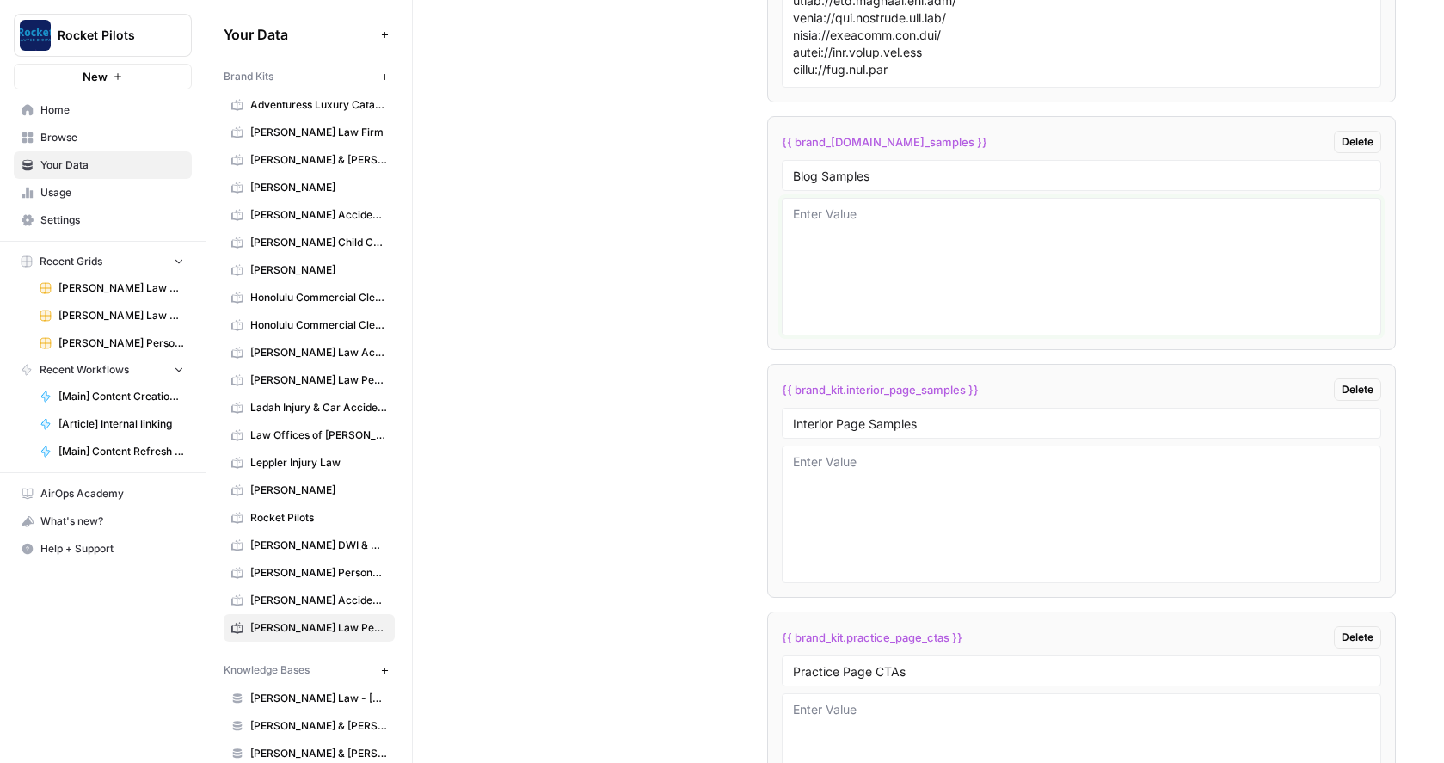
click at [828, 222] on textarea at bounding box center [1081, 267] width 577 height 122
paste textarea "# Do I Need a Lawyer for a Minor Car Accident in Pennsylvania? If you’ve recent…"
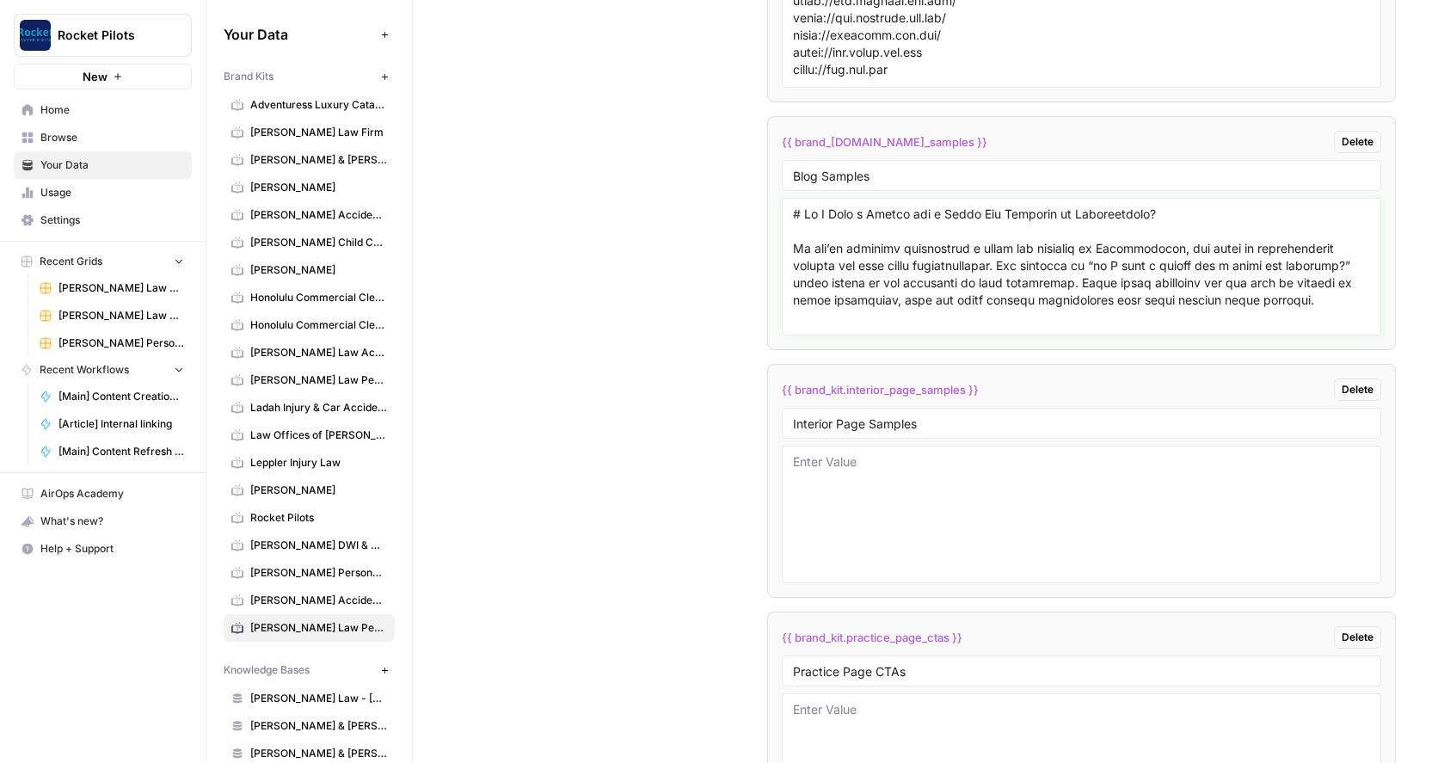
scroll to position [4107, 0]
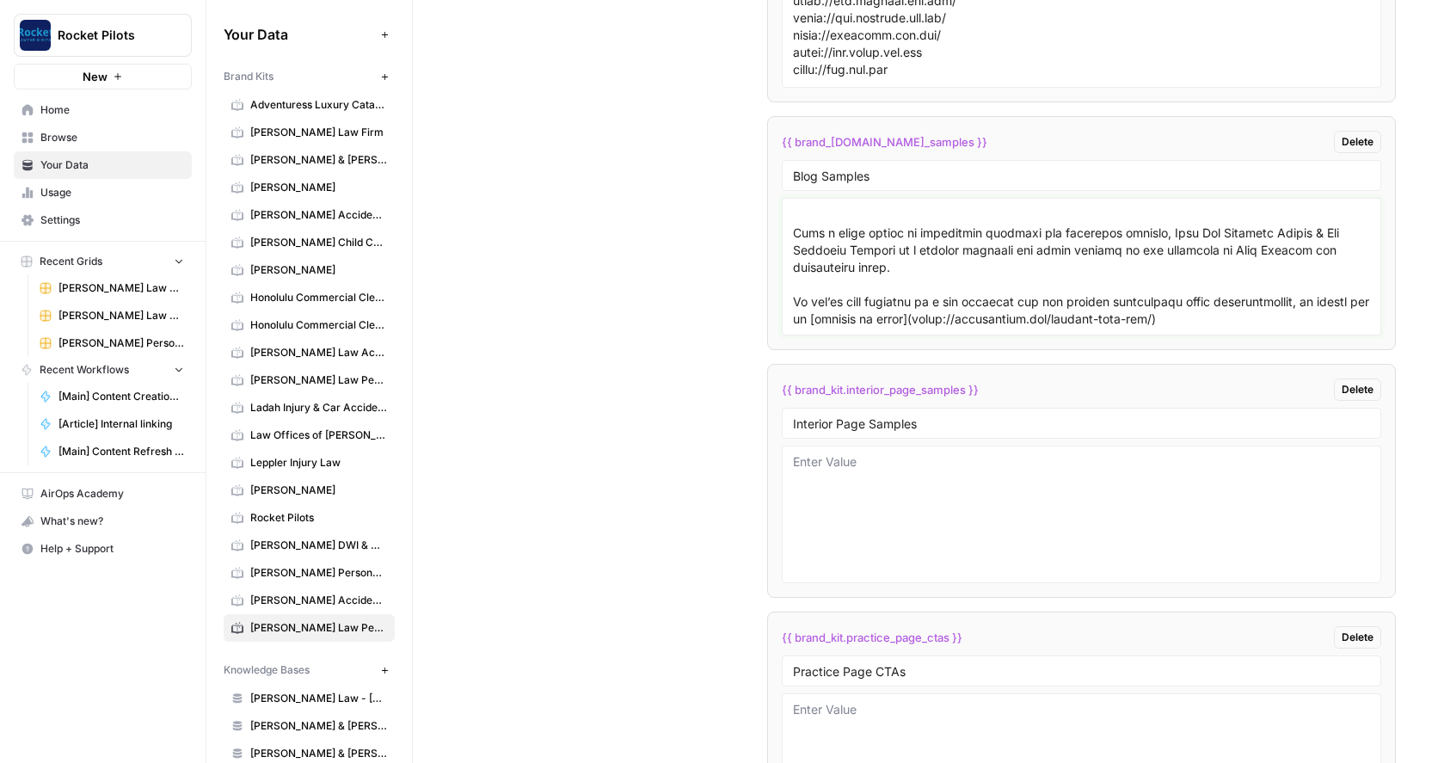
click at [1270, 306] on textarea at bounding box center [1081, 267] width 577 height 122
paste textarea "# Who is at Fault in a Chain Reaction Accident? A multi-car accident, commonly …"
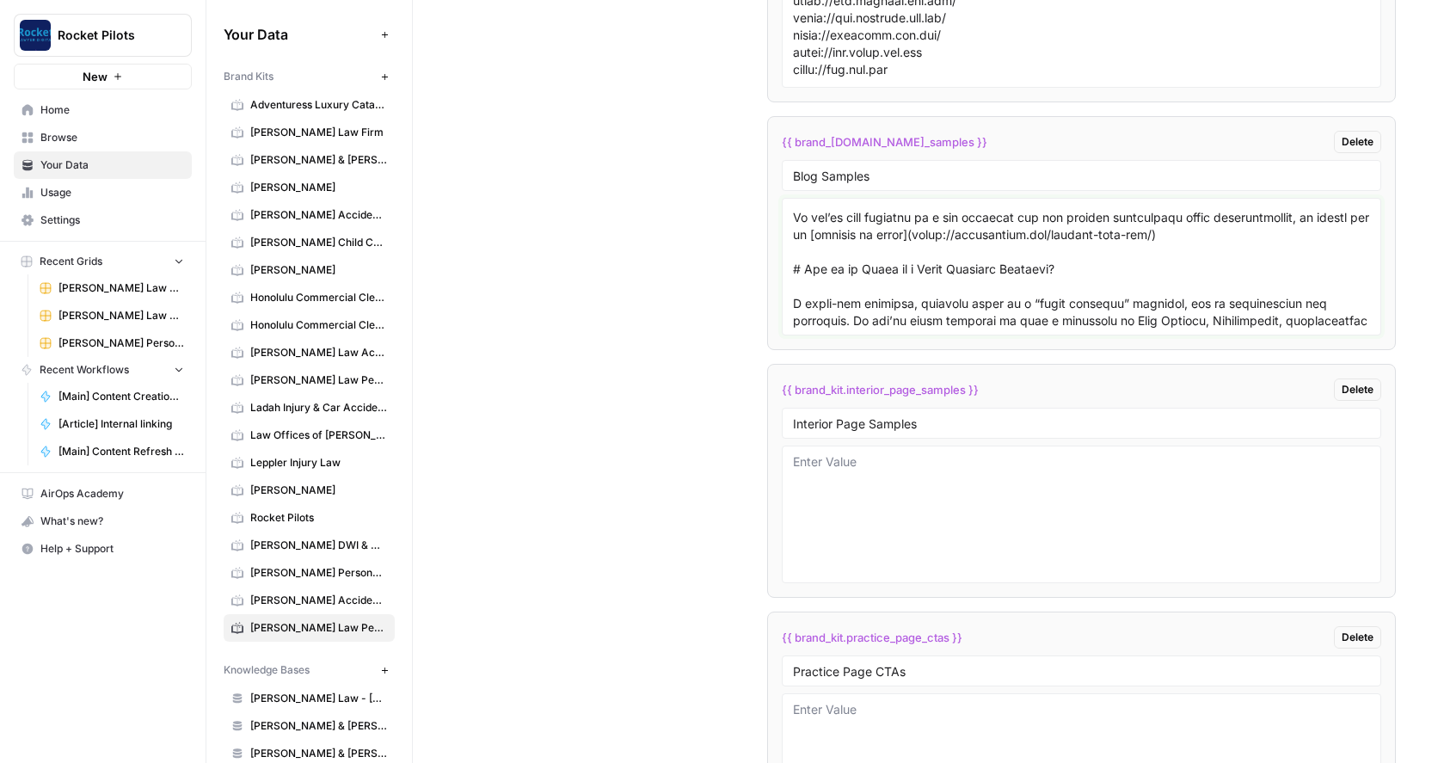
scroll to position [8029, 0]
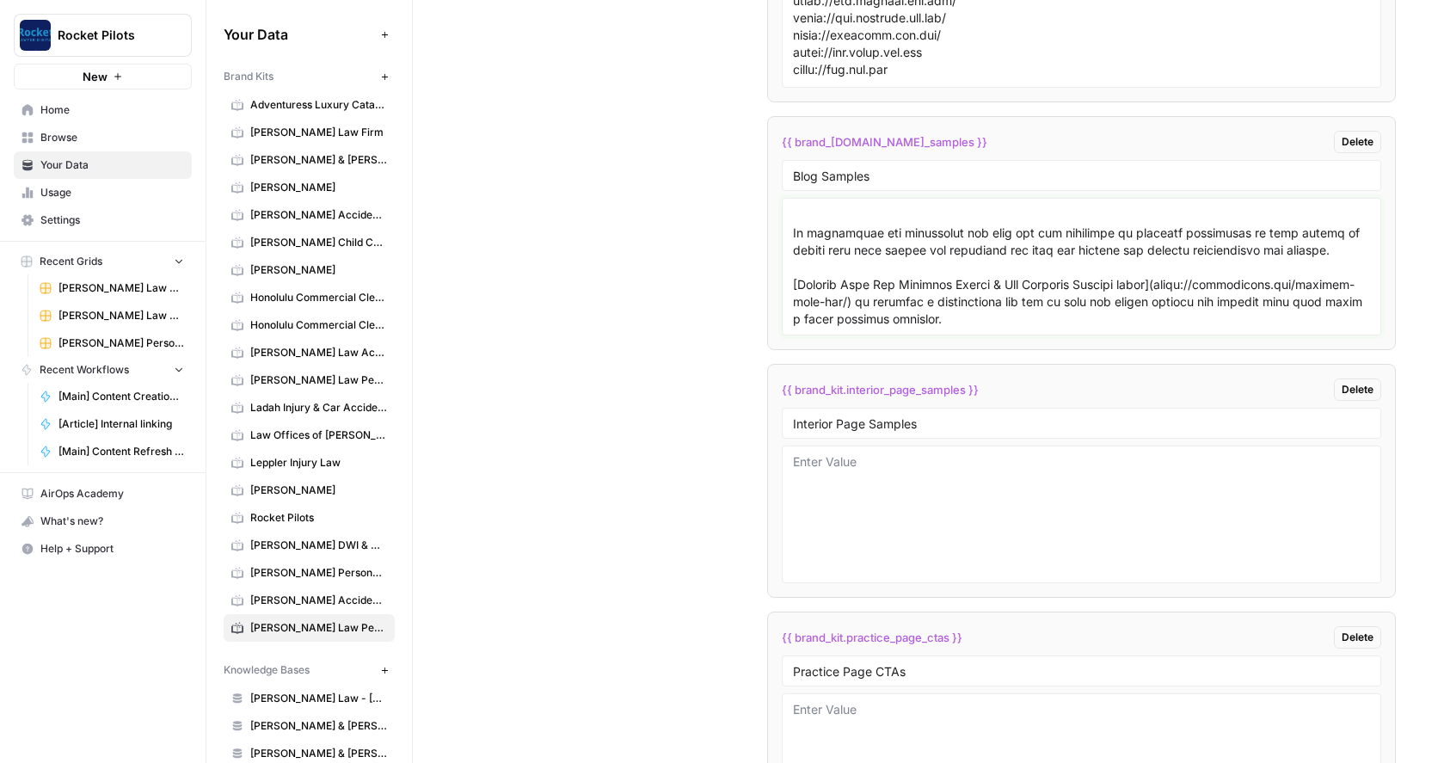
paste textarea "# Shared Fault Claims in Pennsylvania: What You Need to Know Many [car accident…"
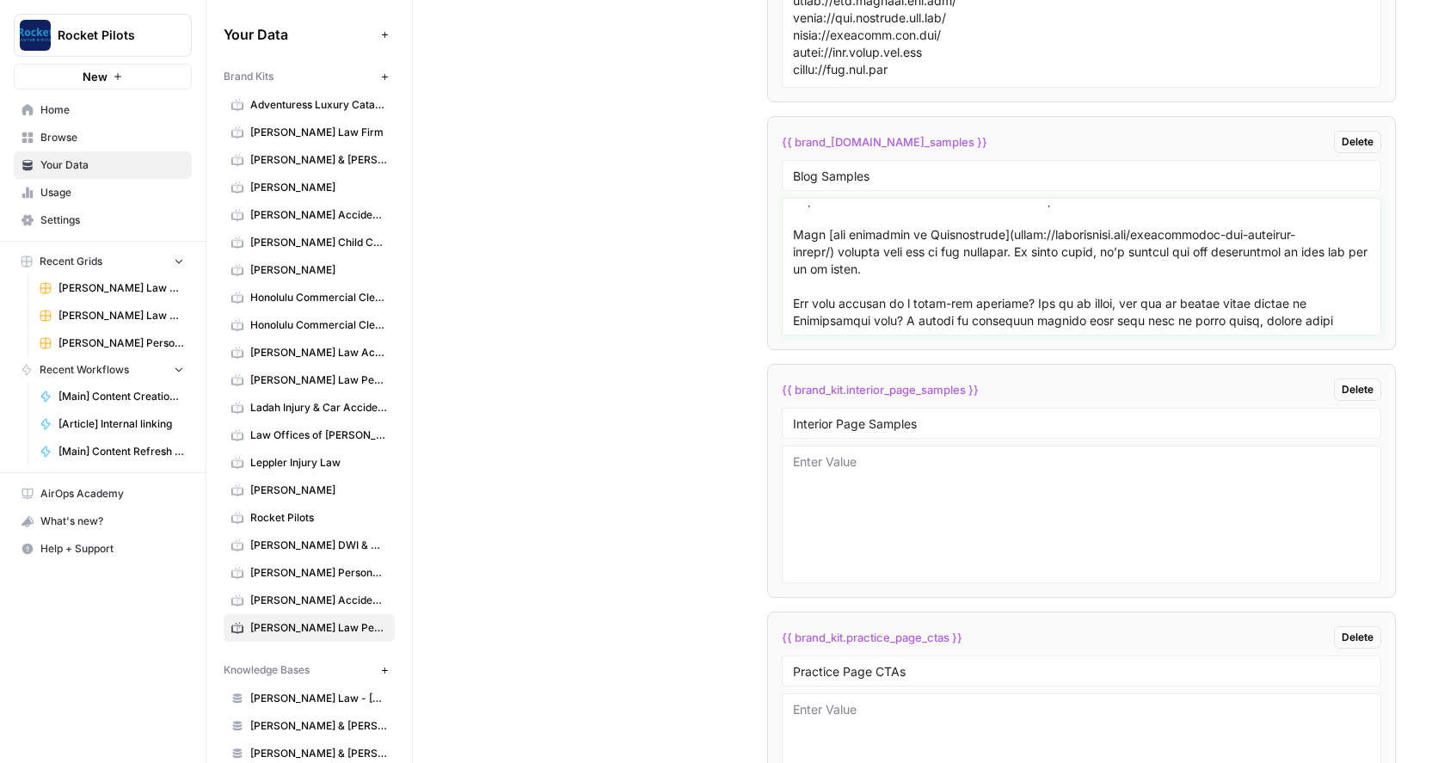
scroll to position [11022, 0]
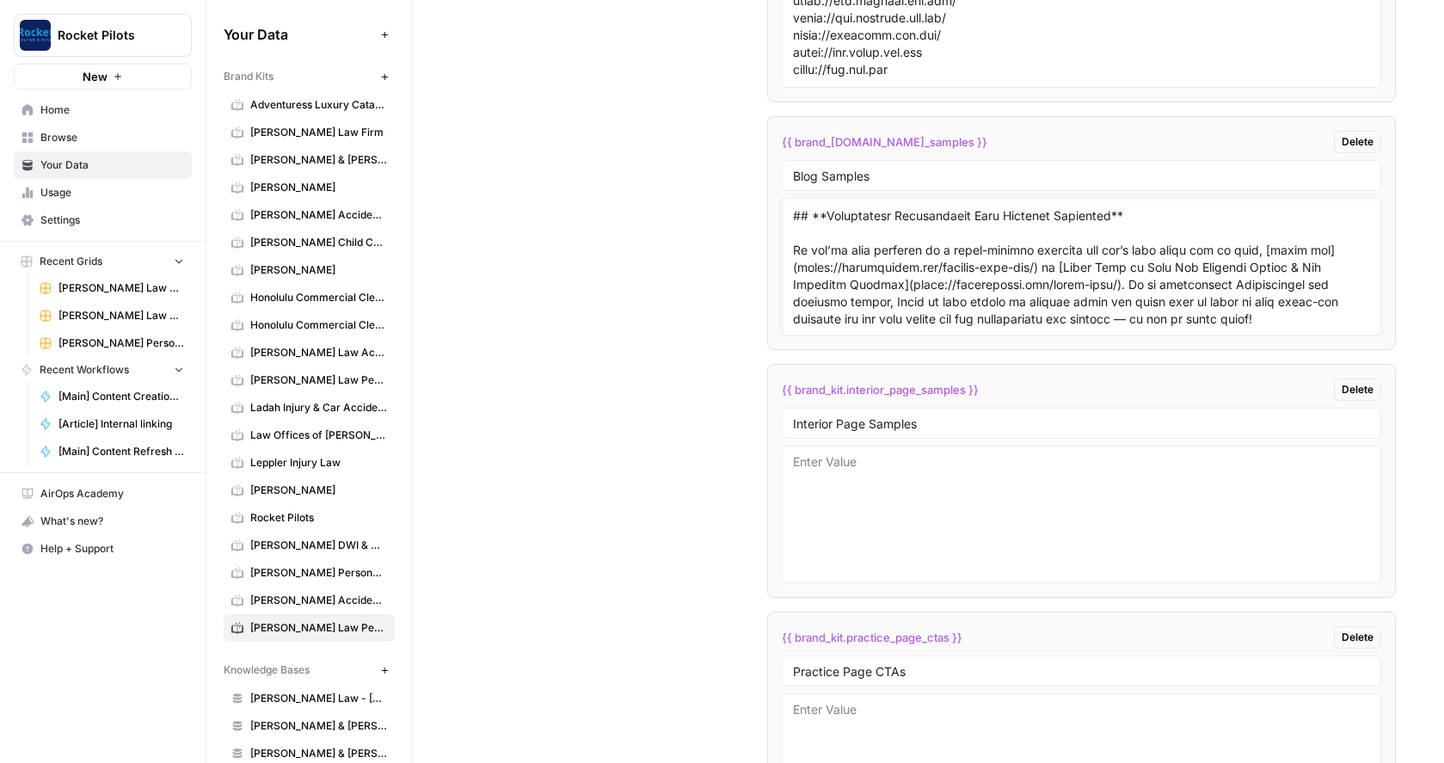
paste textarea "# Car Totaled, Not At-Fault If you’ve experienced a car crash of any nature, yo…"
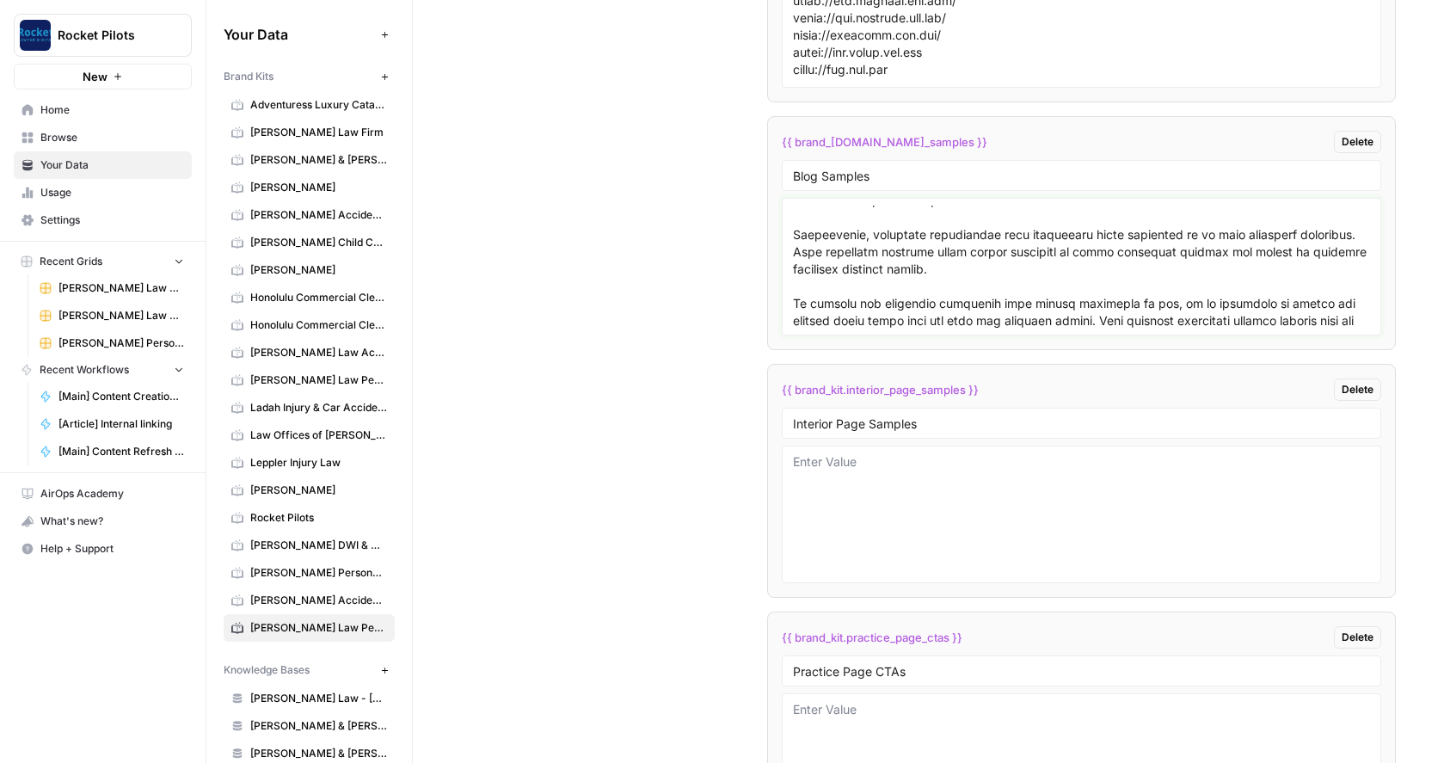
scroll to position [14376, 0]
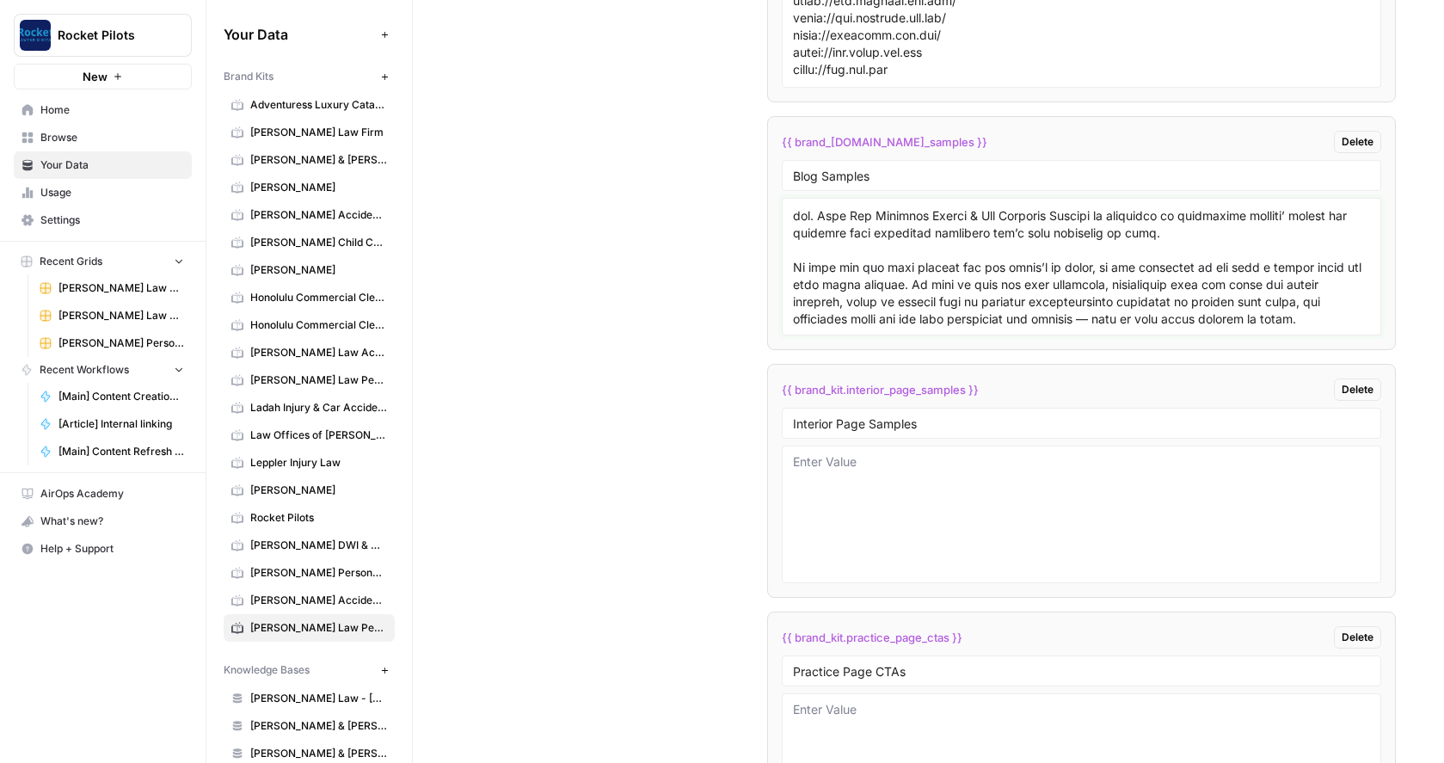
paste textarea "# Is Pennsylvania a No-Fault State? In many U.S. states, the majority operate u…"
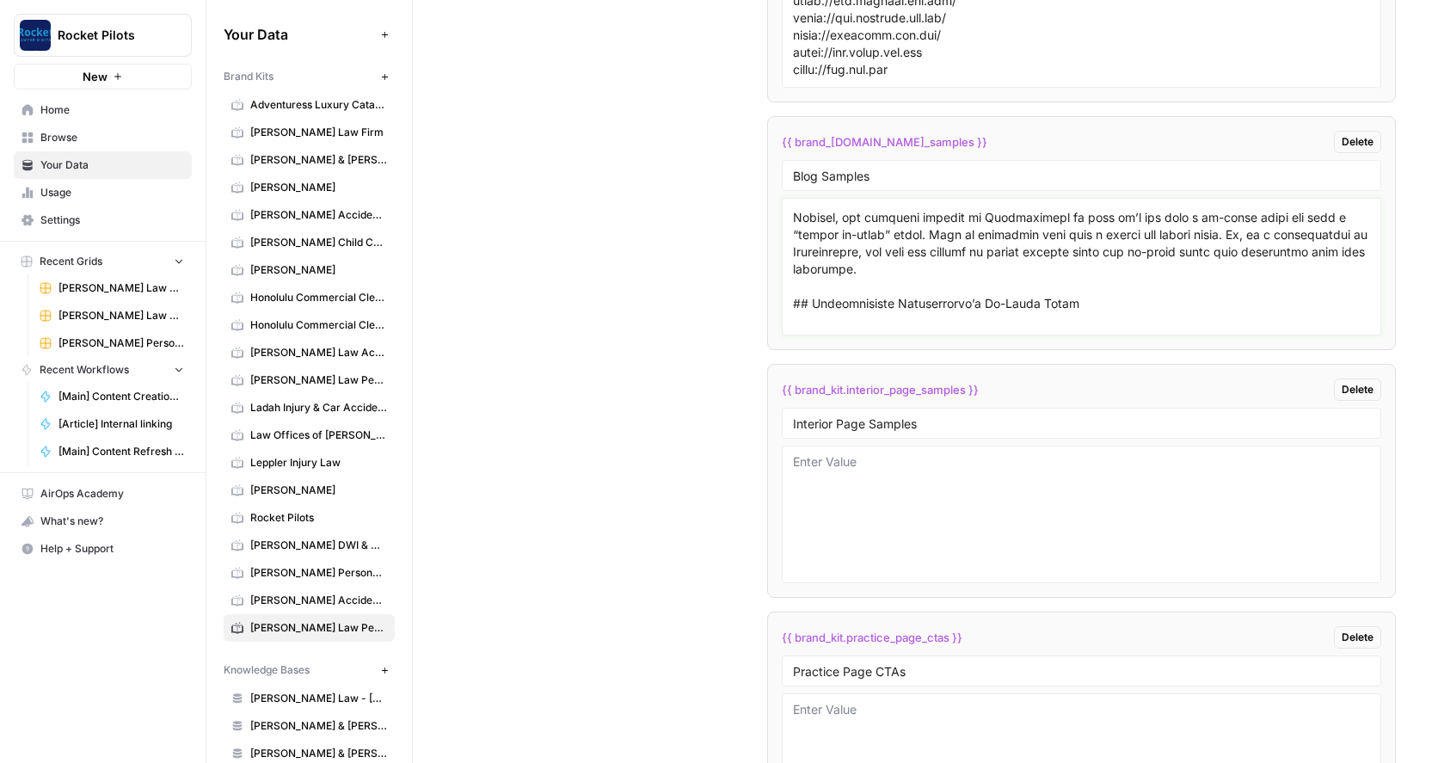
scroll to position [18005, 0]
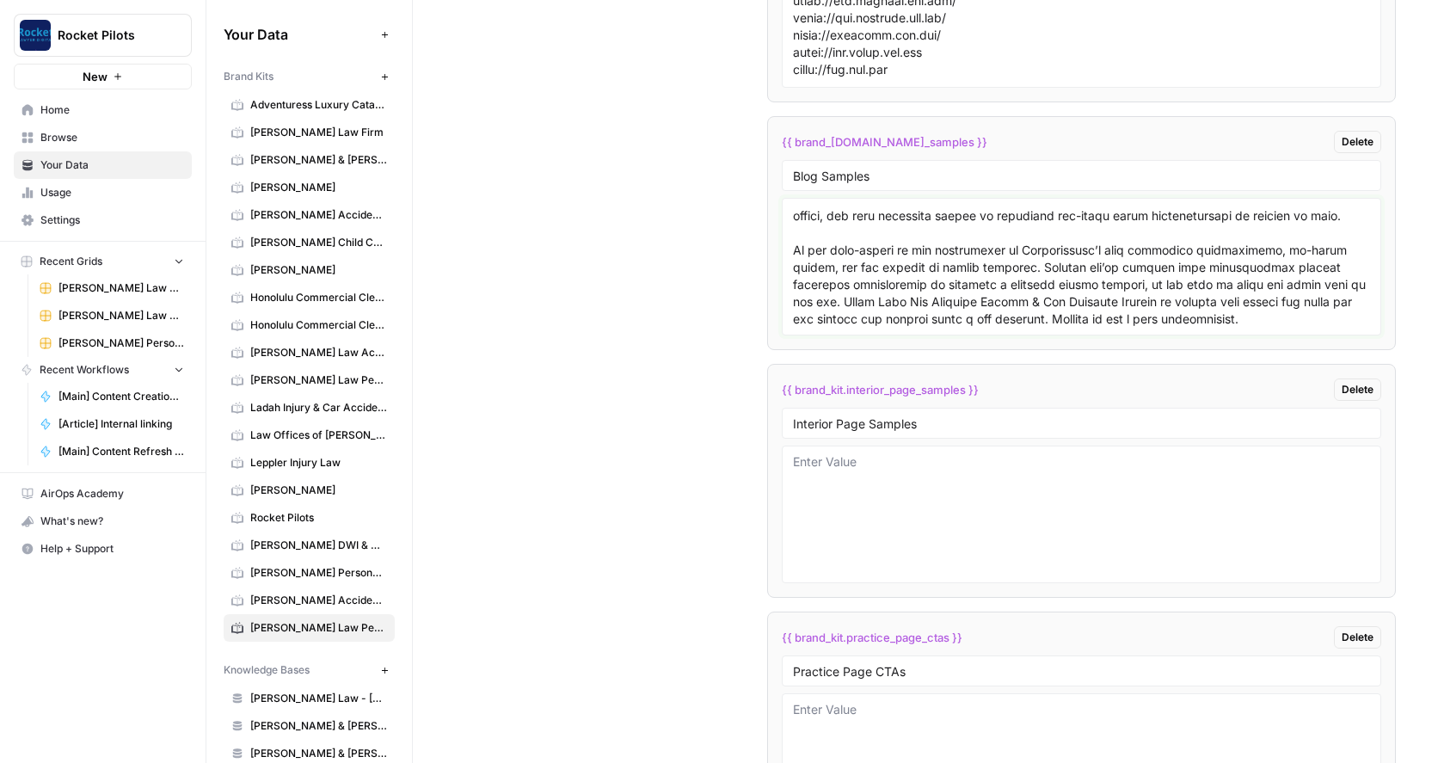
type textarea "# Do I Need a Lawyer for a Minor Car Accident in Pennsylvania? If you’ve recent…"
click at [885, 470] on textarea at bounding box center [1081, 514] width 577 height 122
paste textarea "# West Chester Bicycle Accident Attorney Bicycle accidents can happen to anyone…"
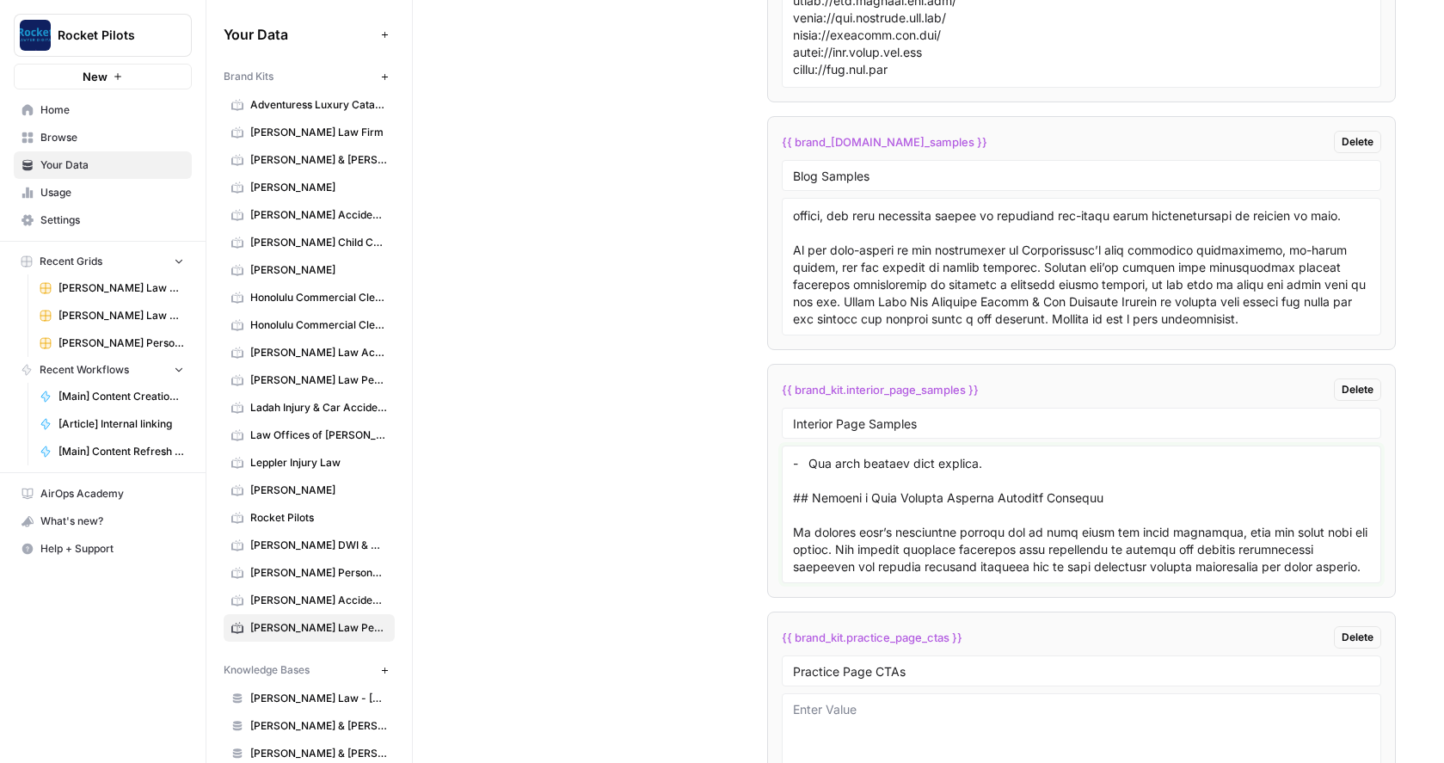
scroll to position [4434, 0]
paste textarea "# Reading Motorcycle Accident Attorney Hitting the road on your motorcycle in […"
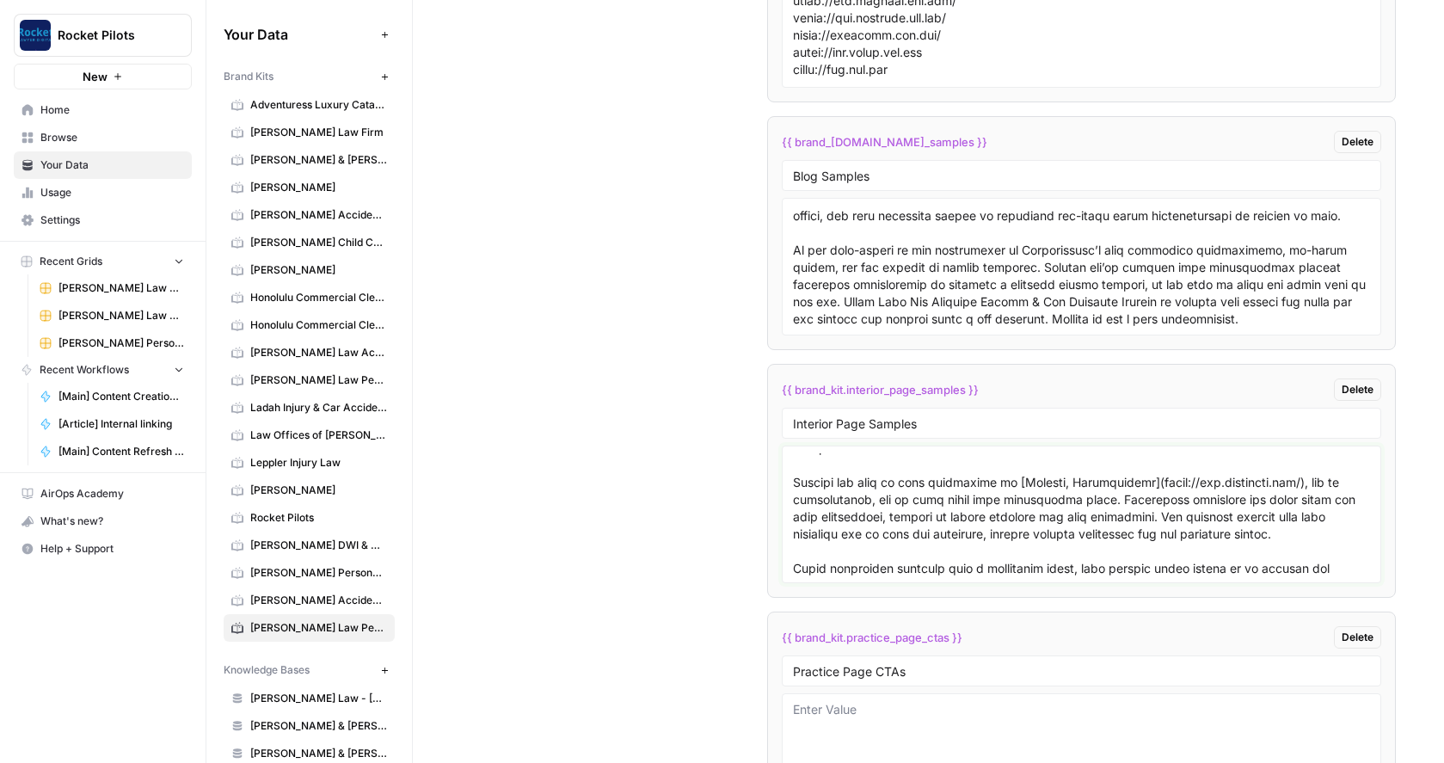
type textarea "# West Chester Bicycle Accident Attorney Bicycle accidents can happen to anyone…"
click at [859, 715] on textarea at bounding box center [1081, 762] width 577 height 122
paste textarea "* * * _Need help with your traumatic brain injury claim in Reading, Pennsylvani…"
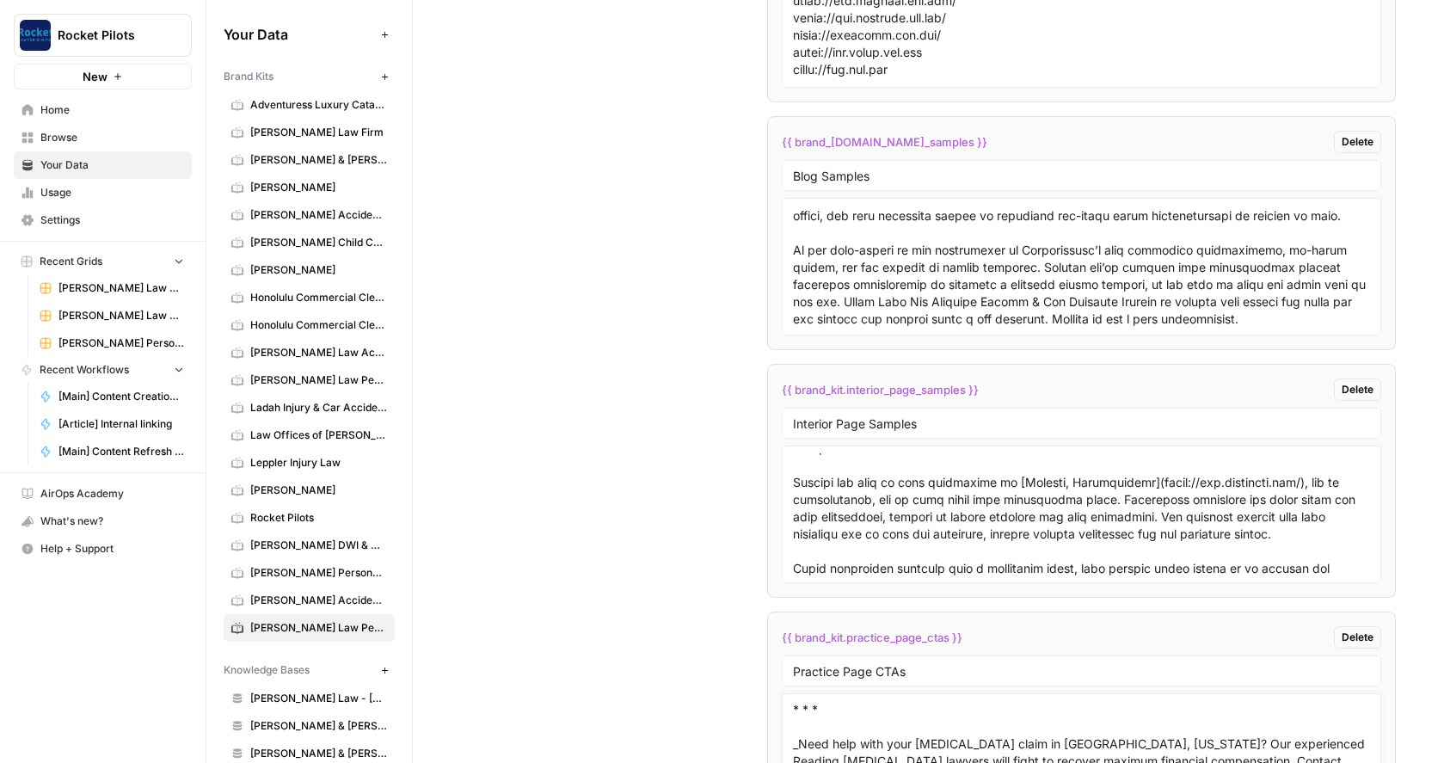
scroll to position [3345, 0]
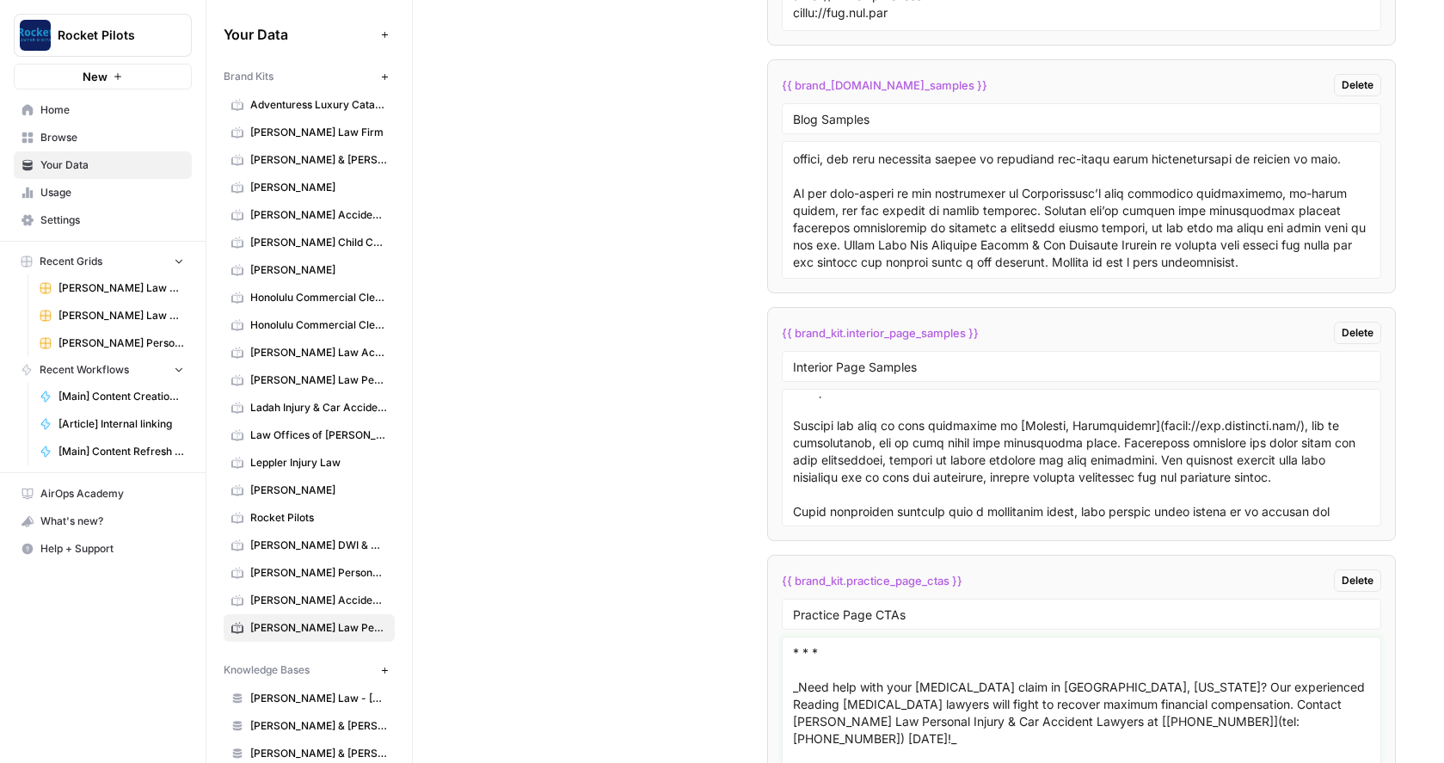
type textarea "* * * _Need help with your traumatic brain injury claim in Reading, Pennsylvani…"
drag, startPoint x: 1343, startPoint y: 449, endPoint x: 1351, endPoint y: 419, distance: 31.1
click at [1351, 419] on textarea at bounding box center [1081, 457] width 577 height 122
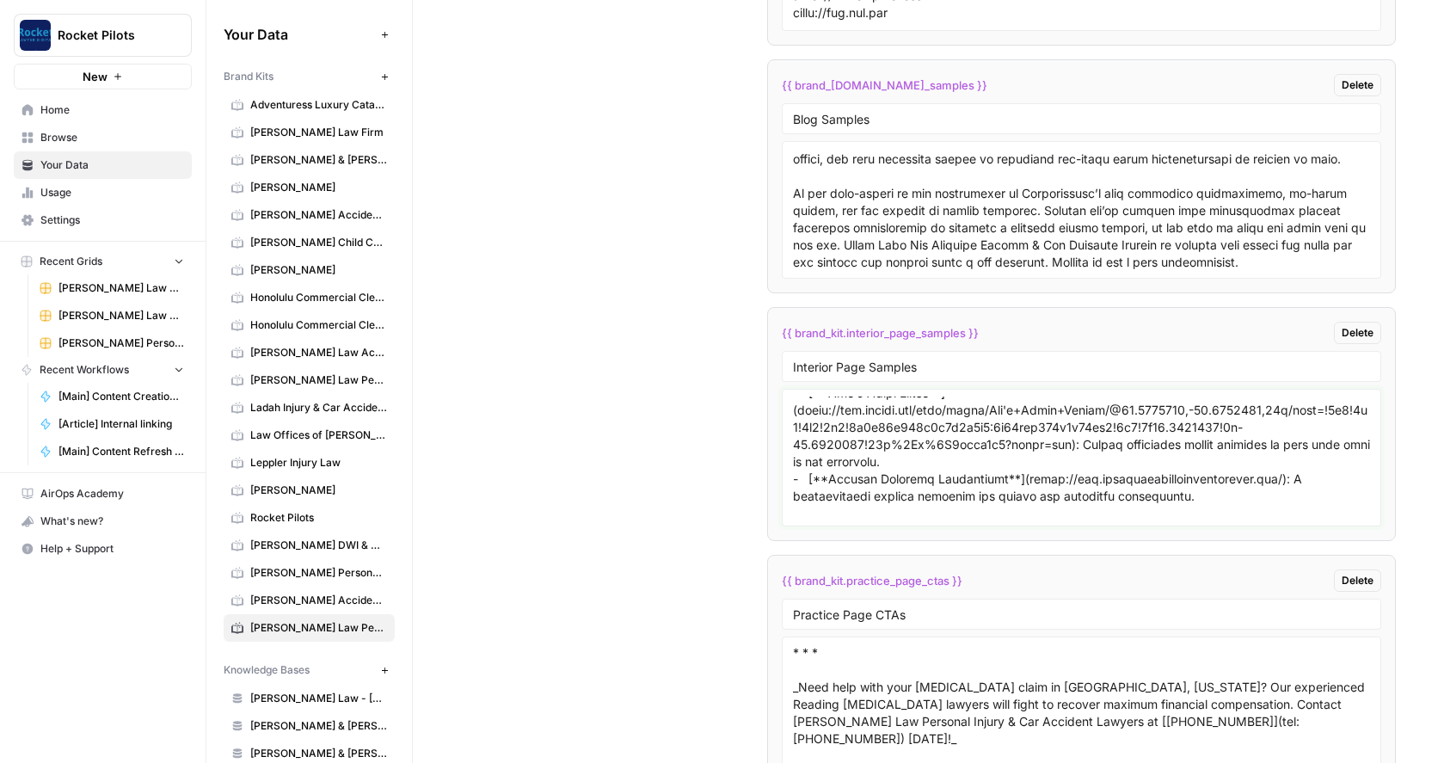
scroll to position [11832, 0]
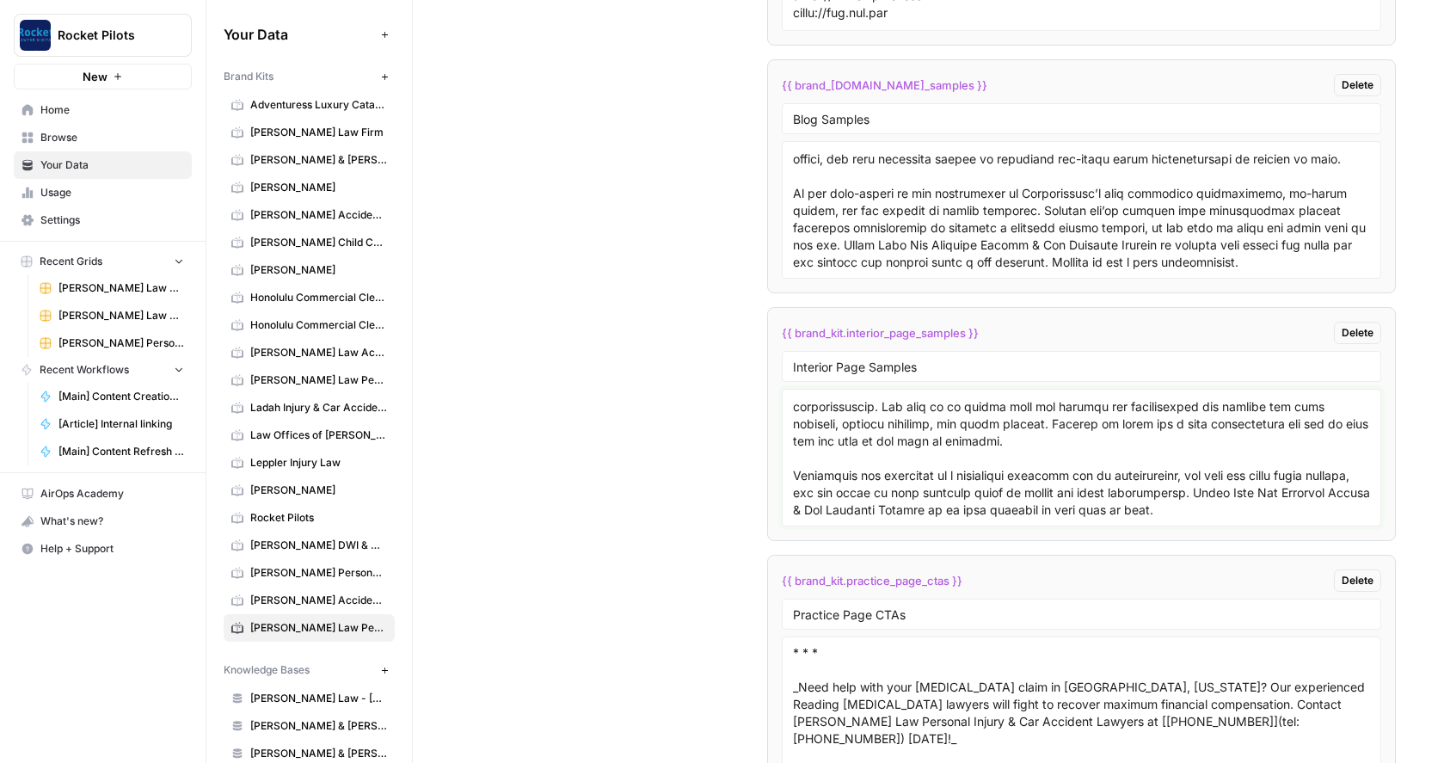
click at [1309, 501] on textarea at bounding box center [1081, 457] width 577 height 122
paste textarea "# Reading Brain Injury Attorney Getting hurt in an accident in [Reading, Pennsy…"
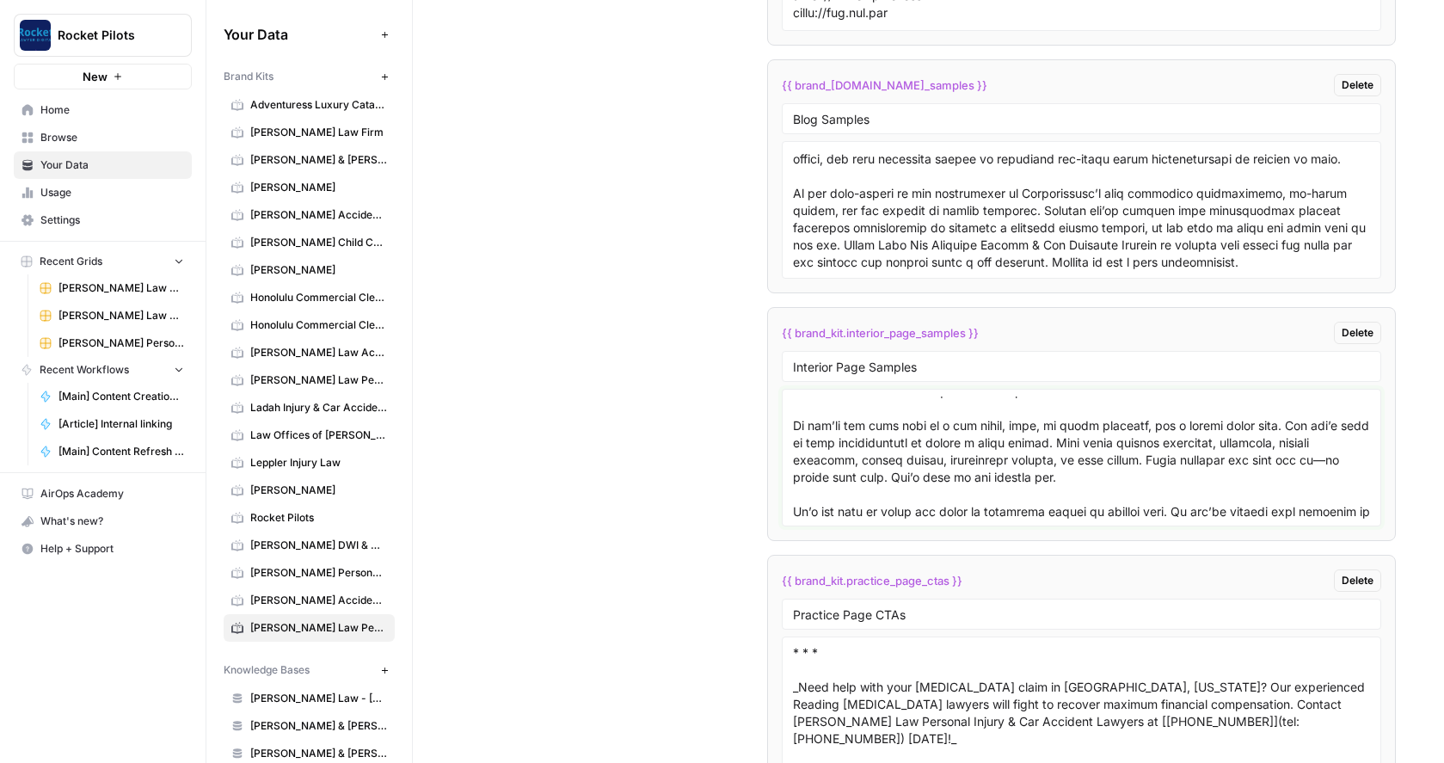
type textarea "# West Chester Bicycle Accident Attorney Bicycle accidents can happen to anyone…"
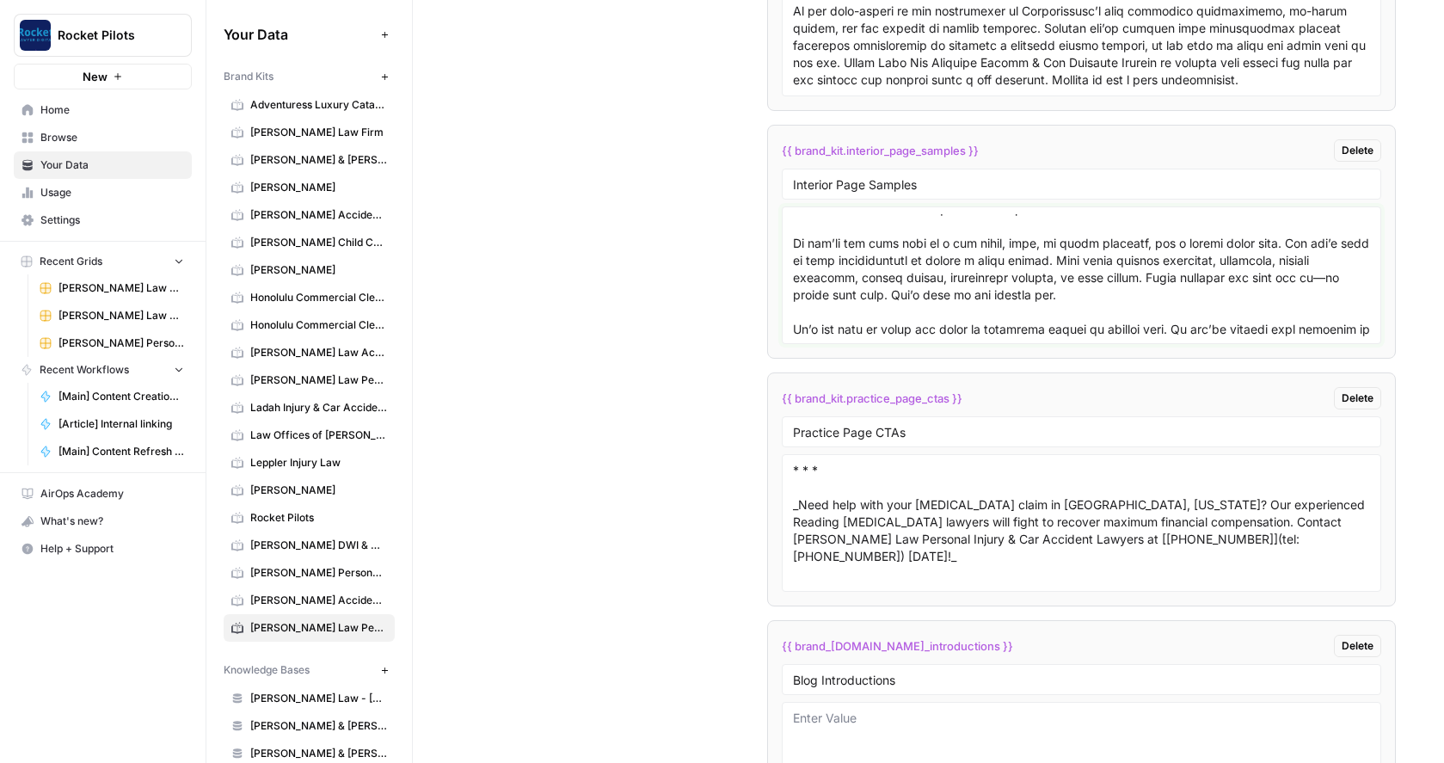
scroll to position [3544, 0]
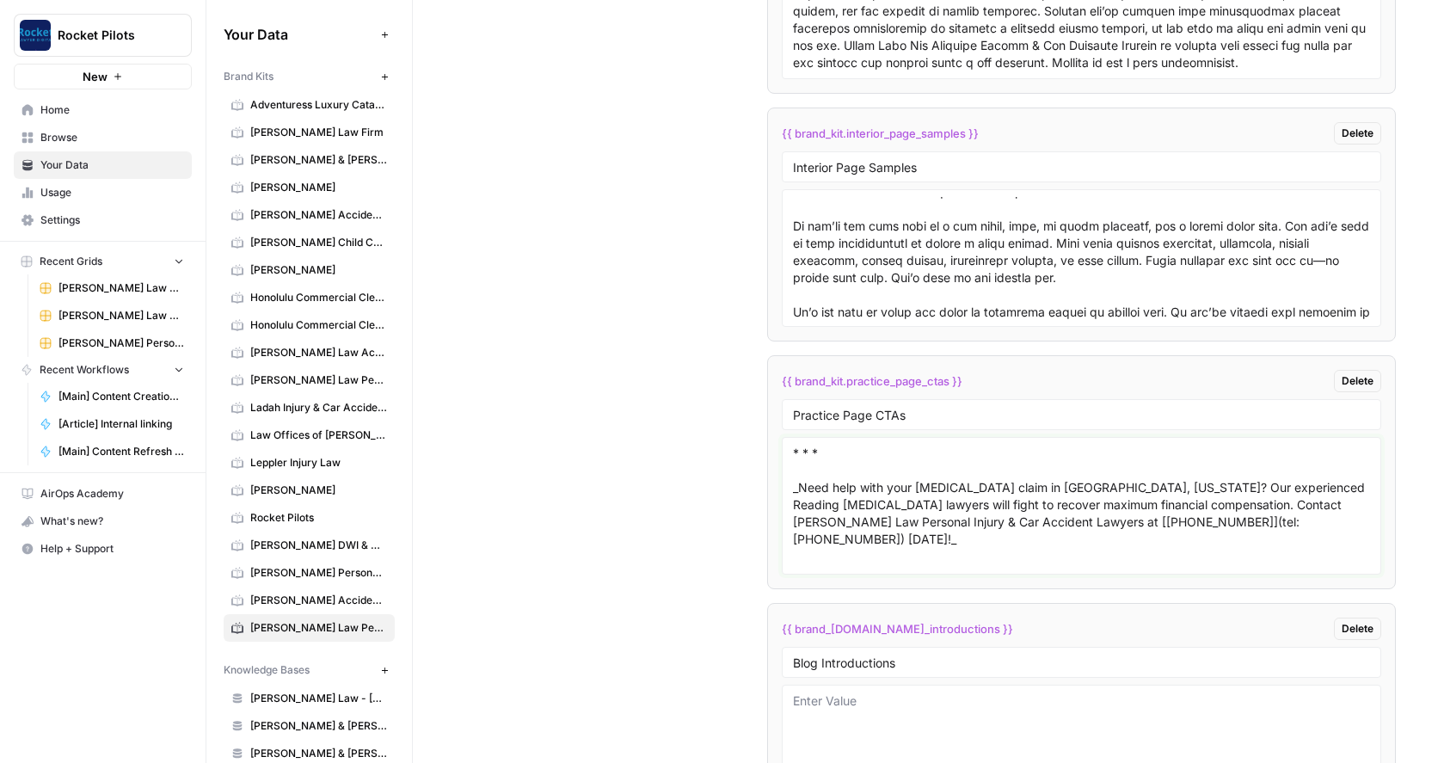
click at [1110, 549] on textarea "* * * _Need help with your traumatic brain injury claim in Reading, Pennsylvani…" at bounding box center [1081, 506] width 577 height 122
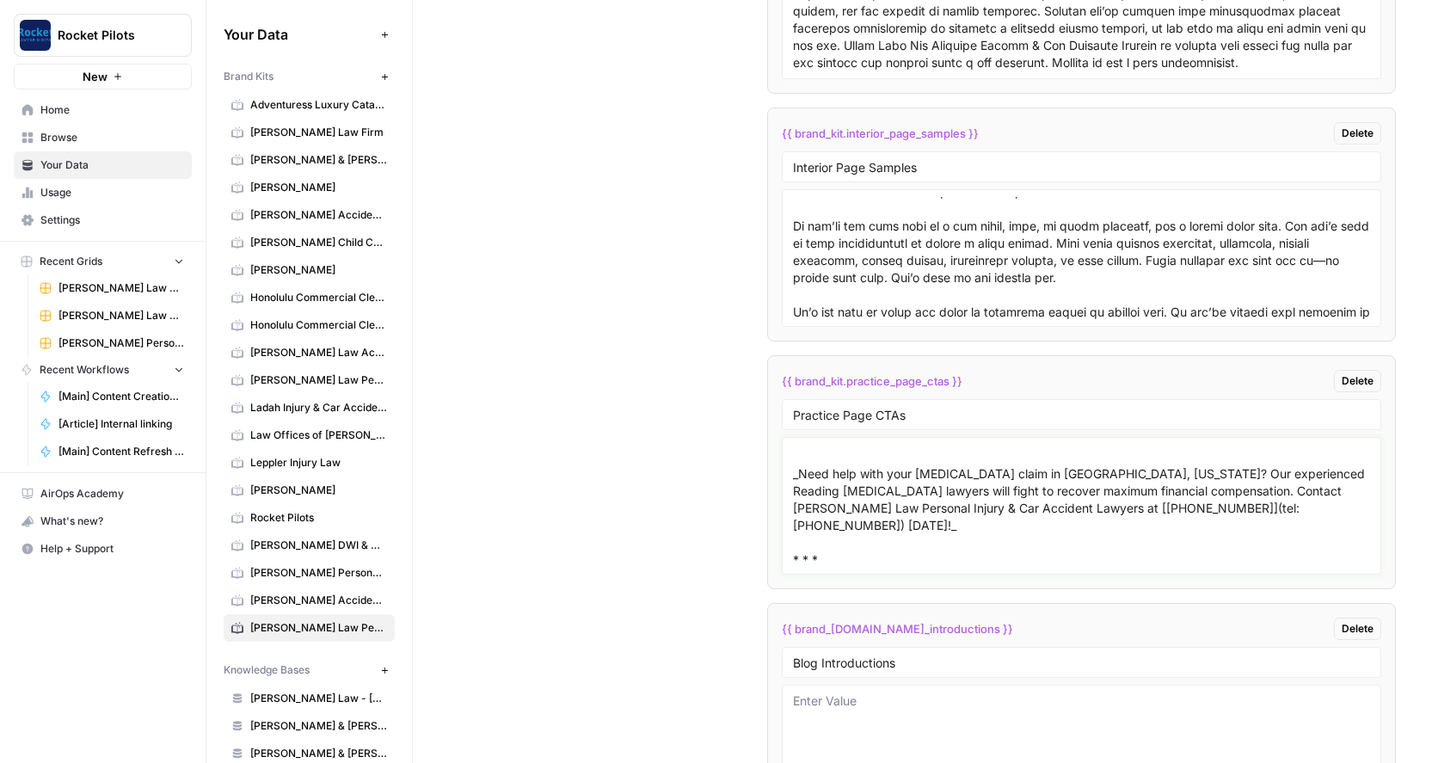
paste textarea "* * * _Do you need legal assistance with your spinal cord injury claim in Readi…"
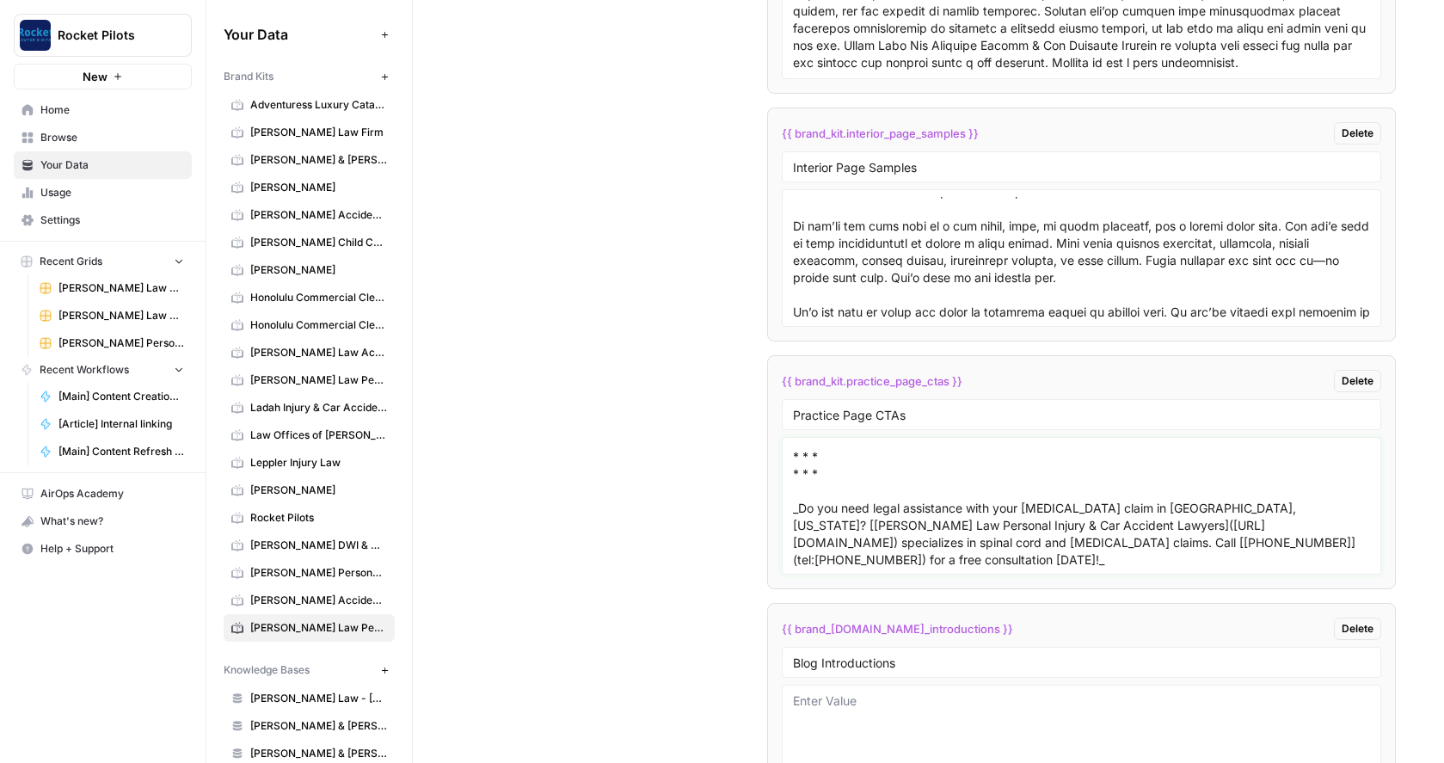
type textarea "* * * _Need help with your traumatic brain injury claim in Reading, Pennsylvani…"
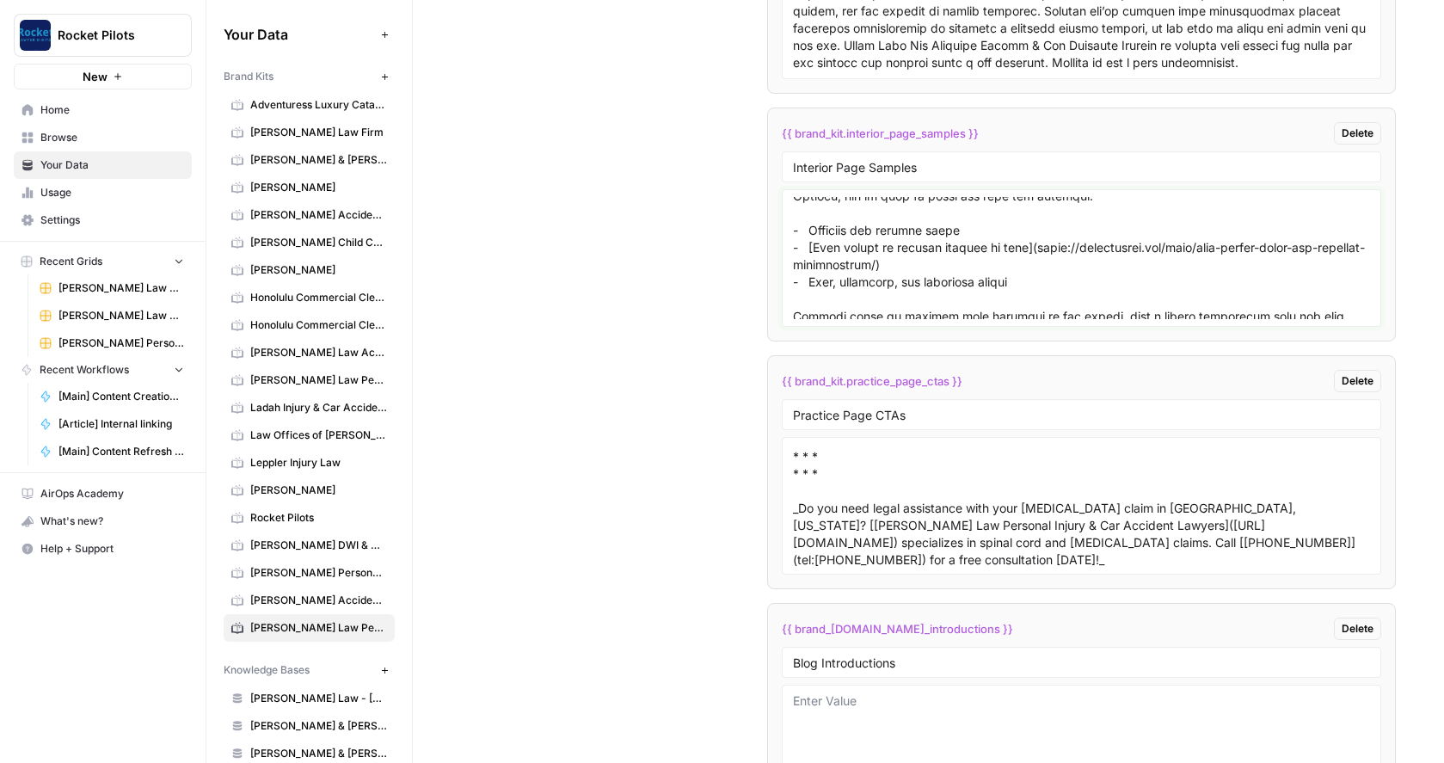
scroll to position [16820, 0]
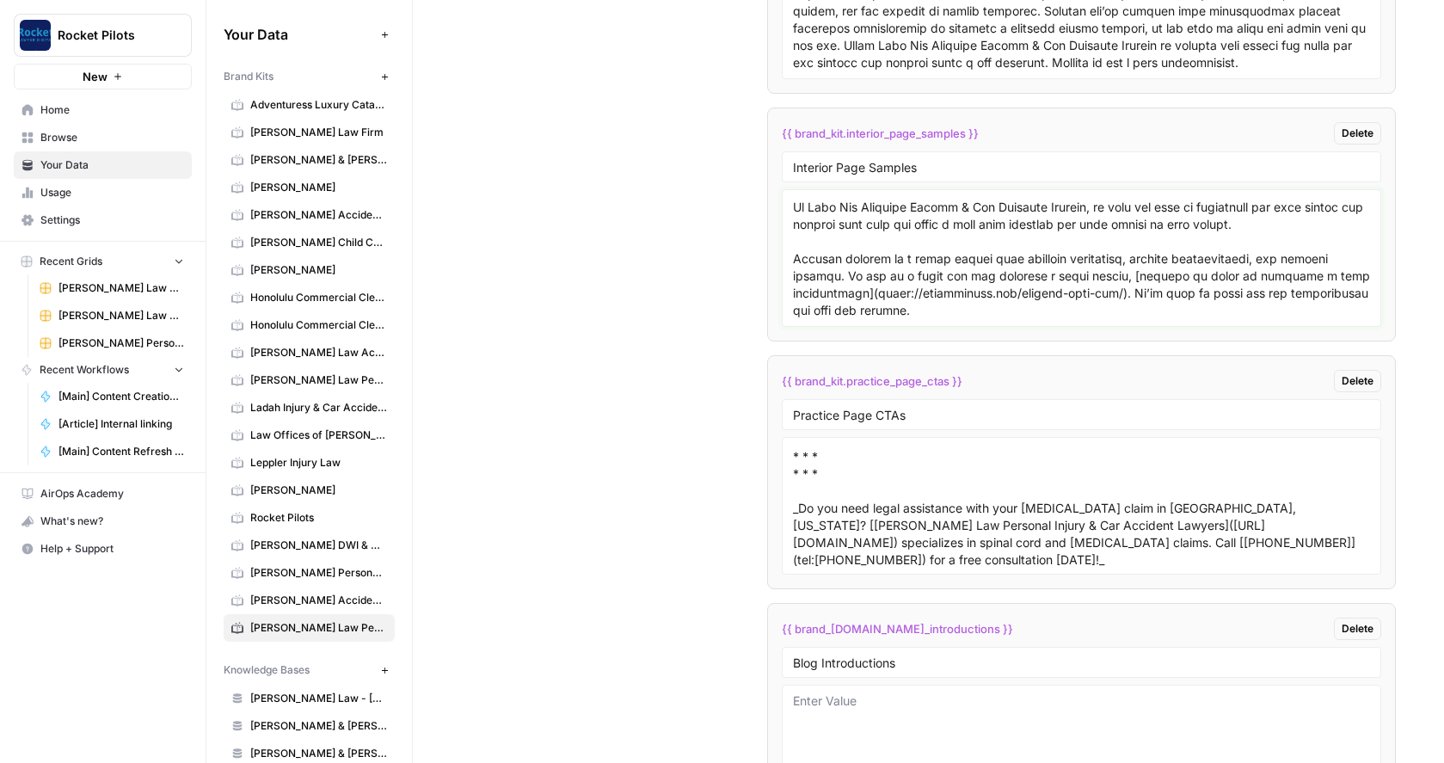
click at [1096, 302] on textarea at bounding box center [1081, 258] width 577 height 122
paste textarea "# Reading Spinal Cord Injury Attorney Spinal cord injuries are catastrophic wou…"
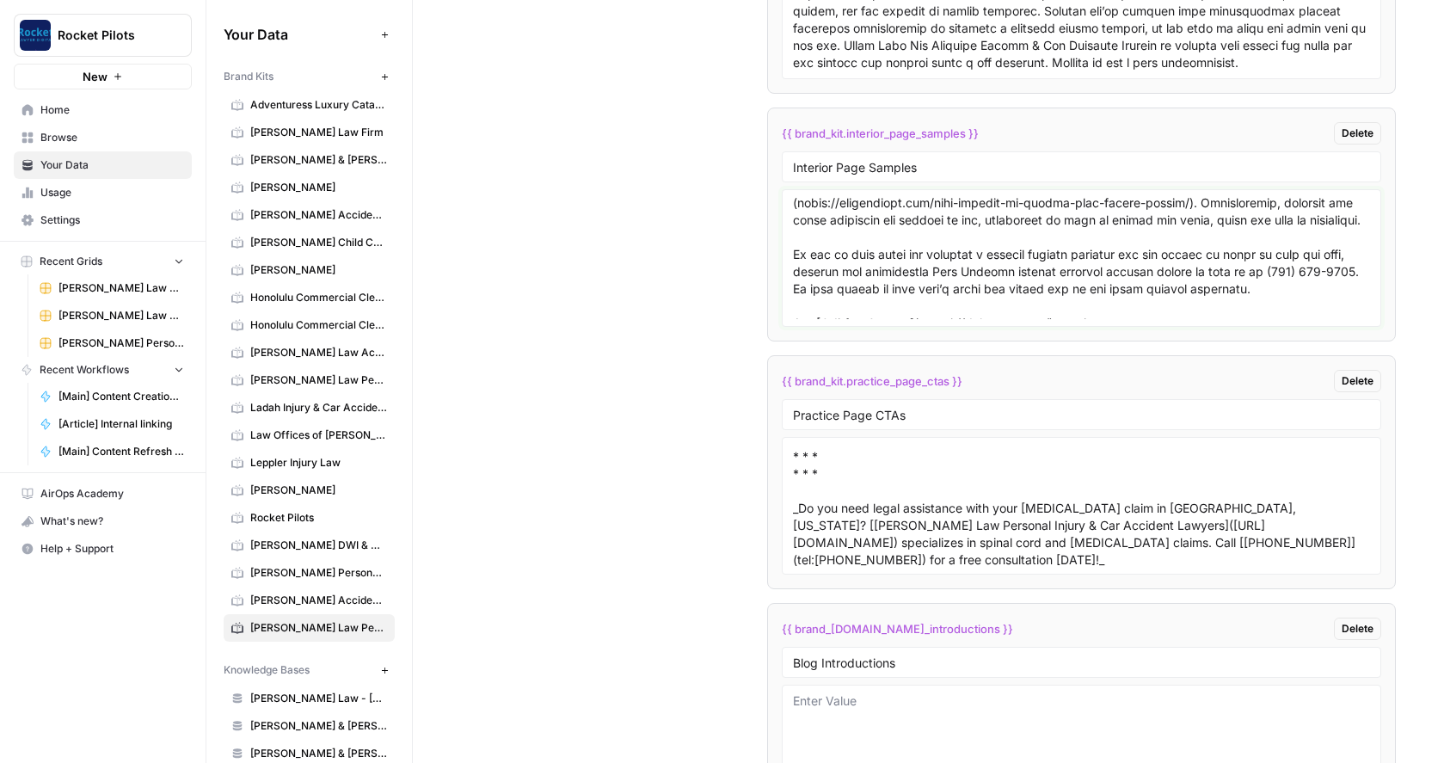
scroll to position [0, 0]
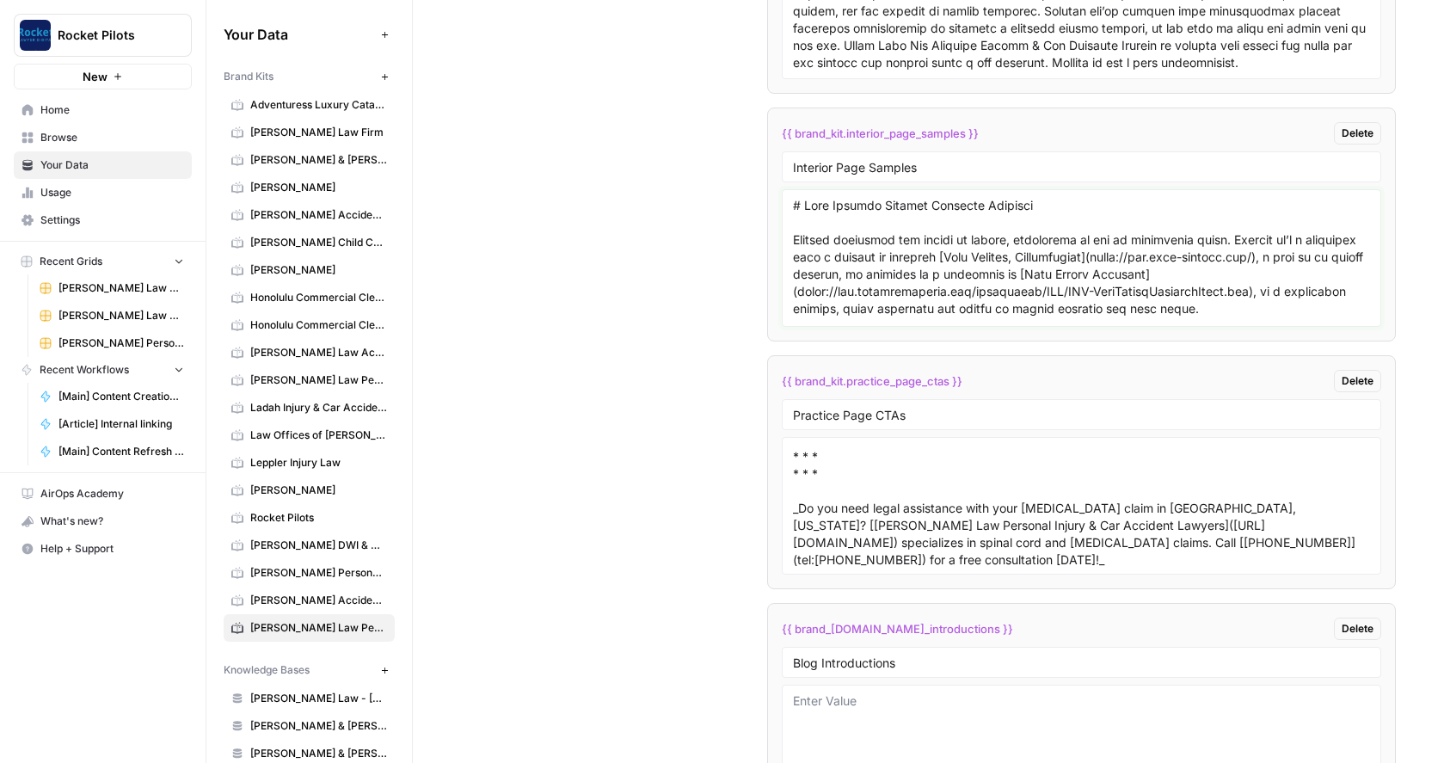
click at [793, 208] on textarea at bounding box center [1081, 258] width 577 height 122
paste textarea "# West Chester Car Accident Lawyer A car accident can impact all areas of your …"
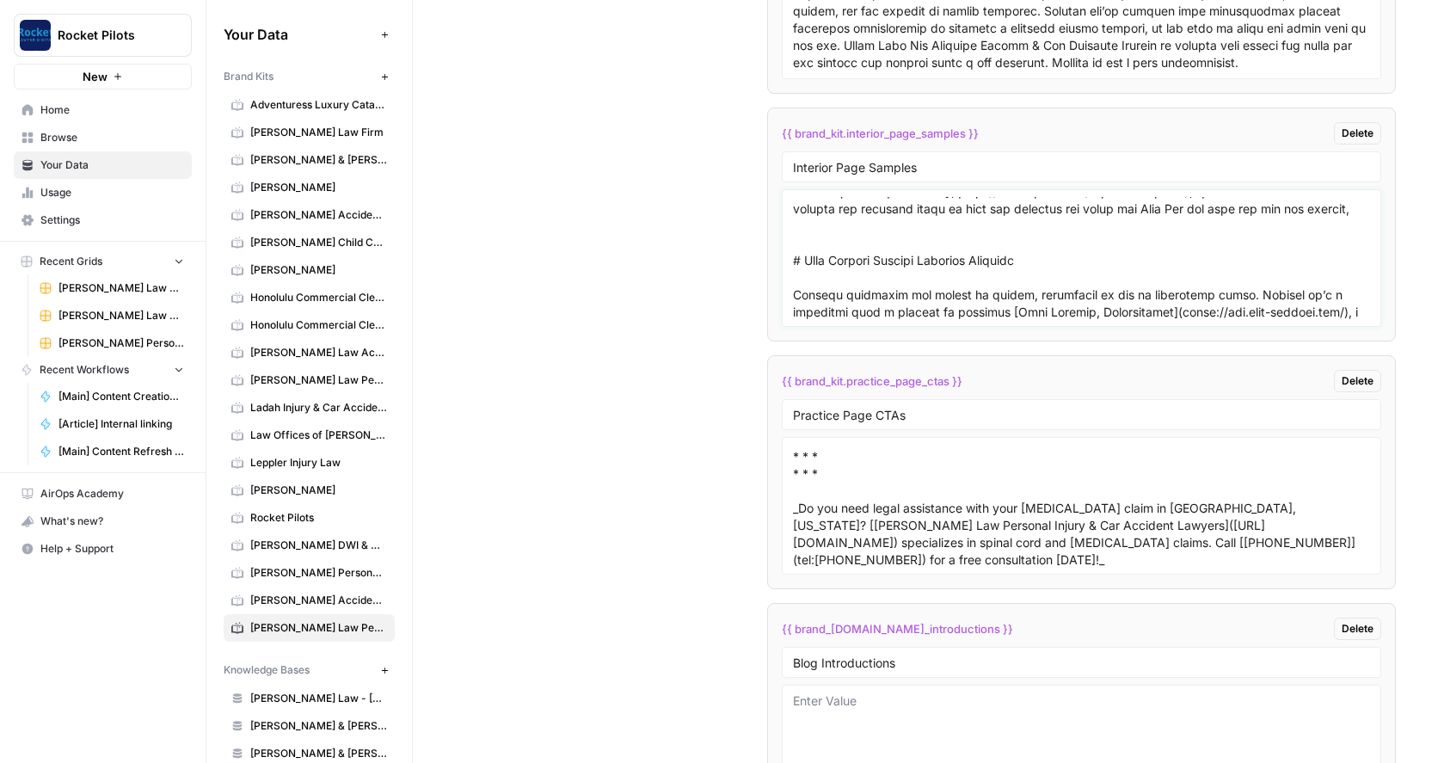
scroll to position [3867, 0]
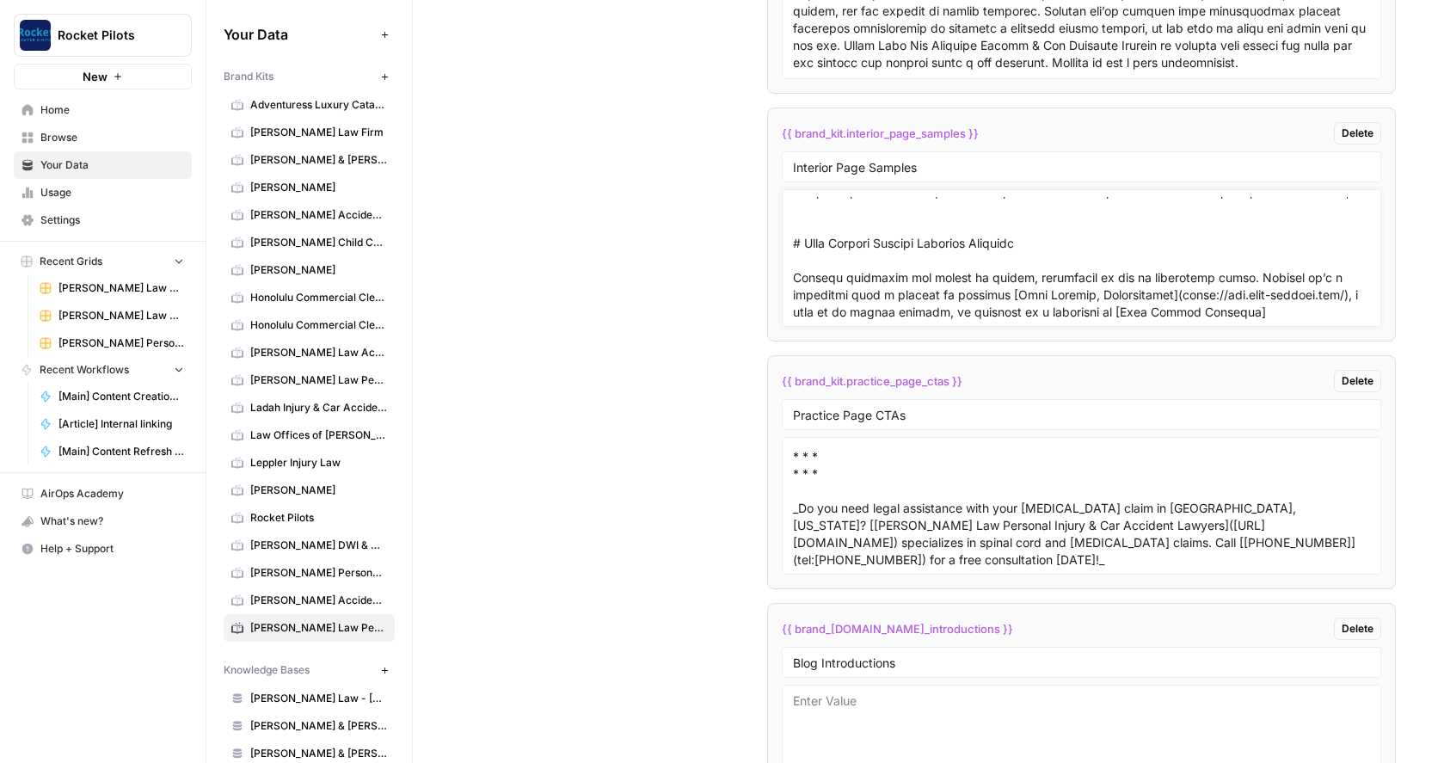
click at [892, 262] on textarea at bounding box center [1081, 258] width 577 height 122
paste textarea "compensation, and closure you need to move forward with your life."
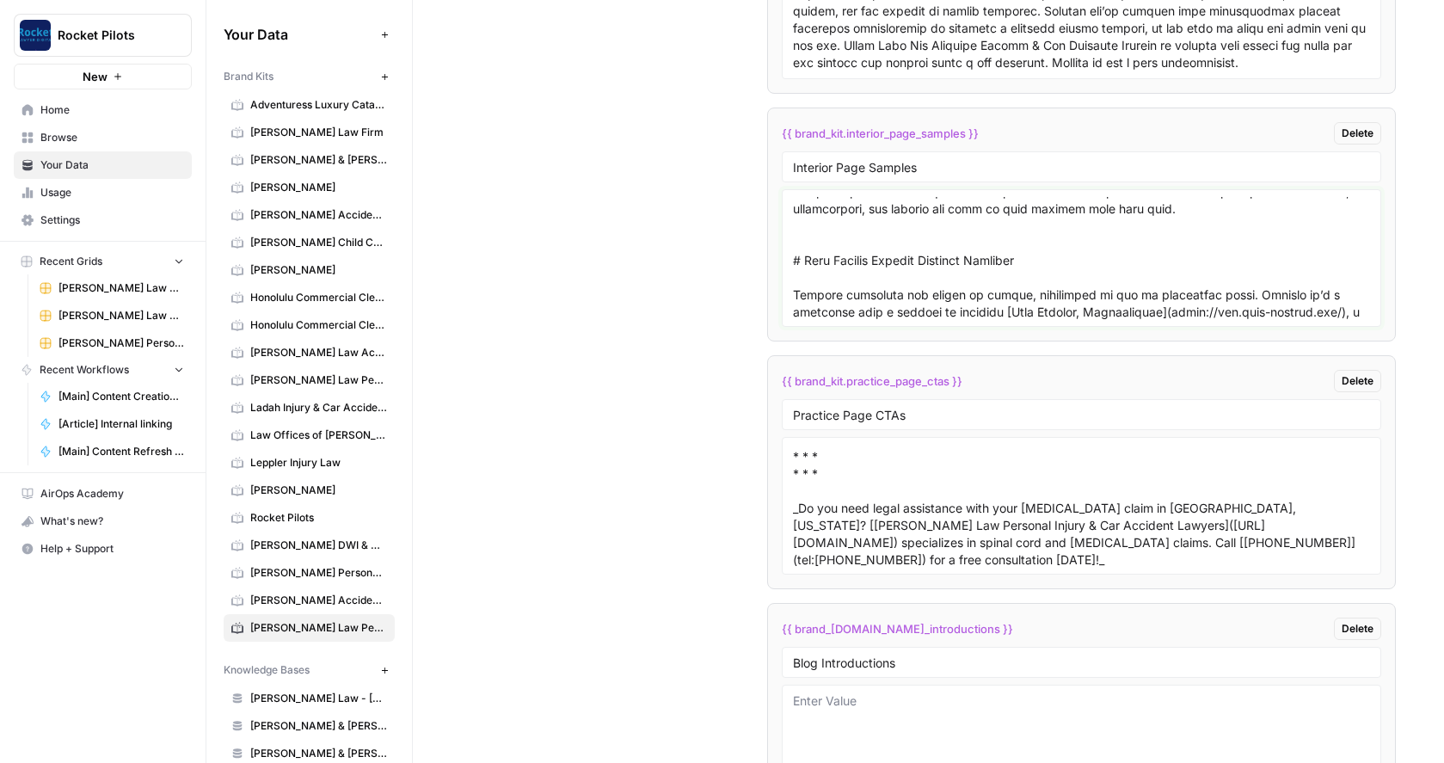
click at [826, 288] on textarea at bounding box center [1081, 258] width 577 height 122
paste textarea "# West Chester Personal Injury Attorney A serious personal injury accident can …"
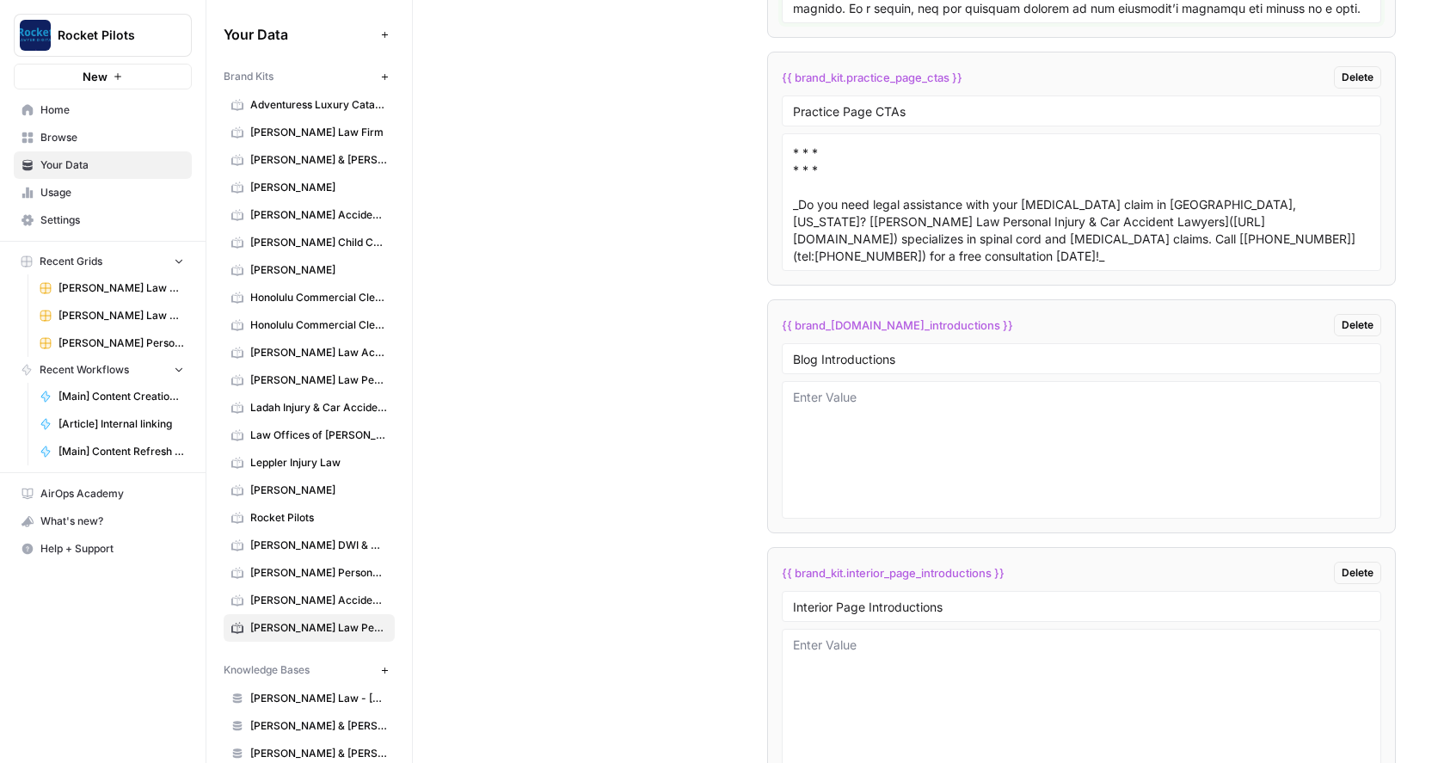
scroll to position [3941, 0]
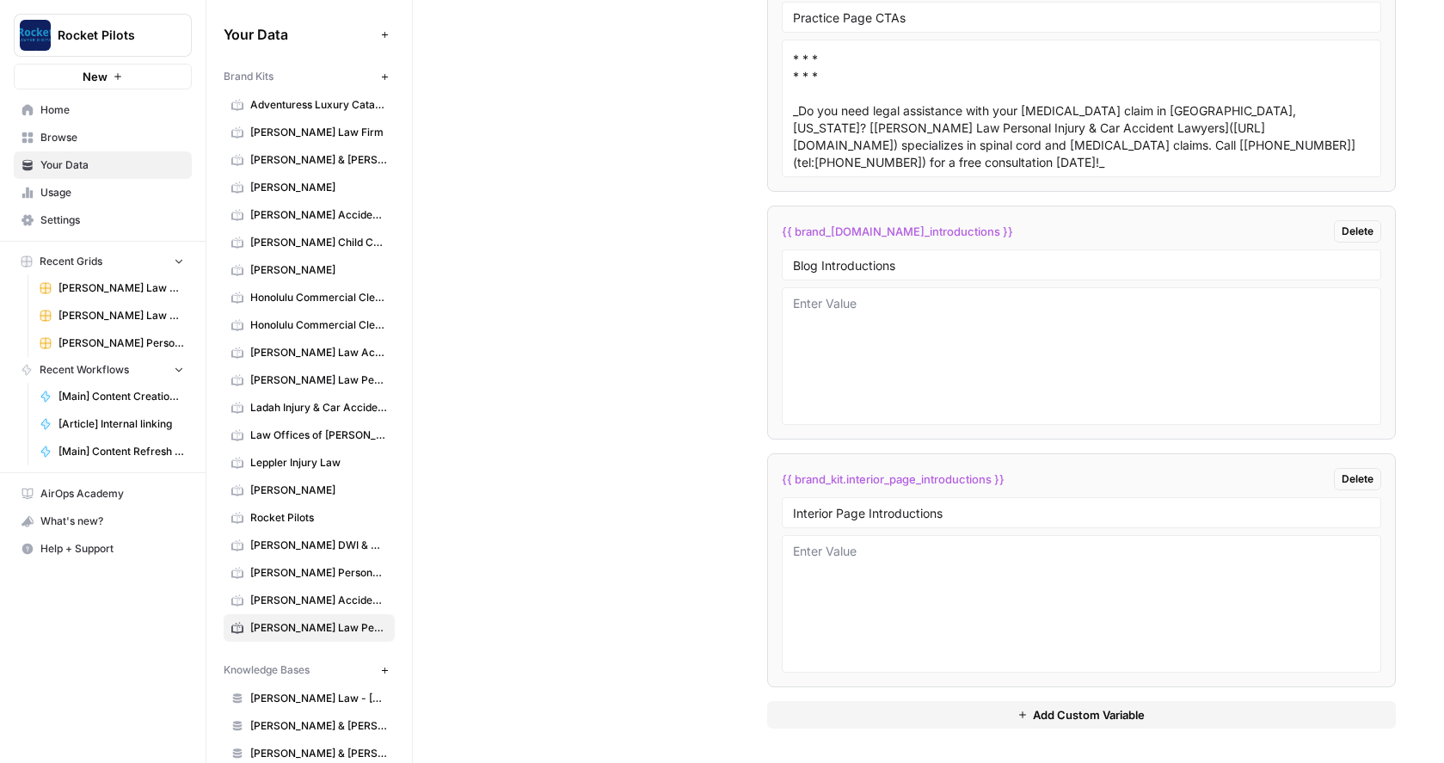
type textarea "# West Chester Car Accident Lawyer A car accident can impact all areas of your …"
click at [849, 561] on textarea at bounding box center [1081, 604] width 577 height 122
paste textarea "A serious personal injury accident can change your life in an instant. You may …"
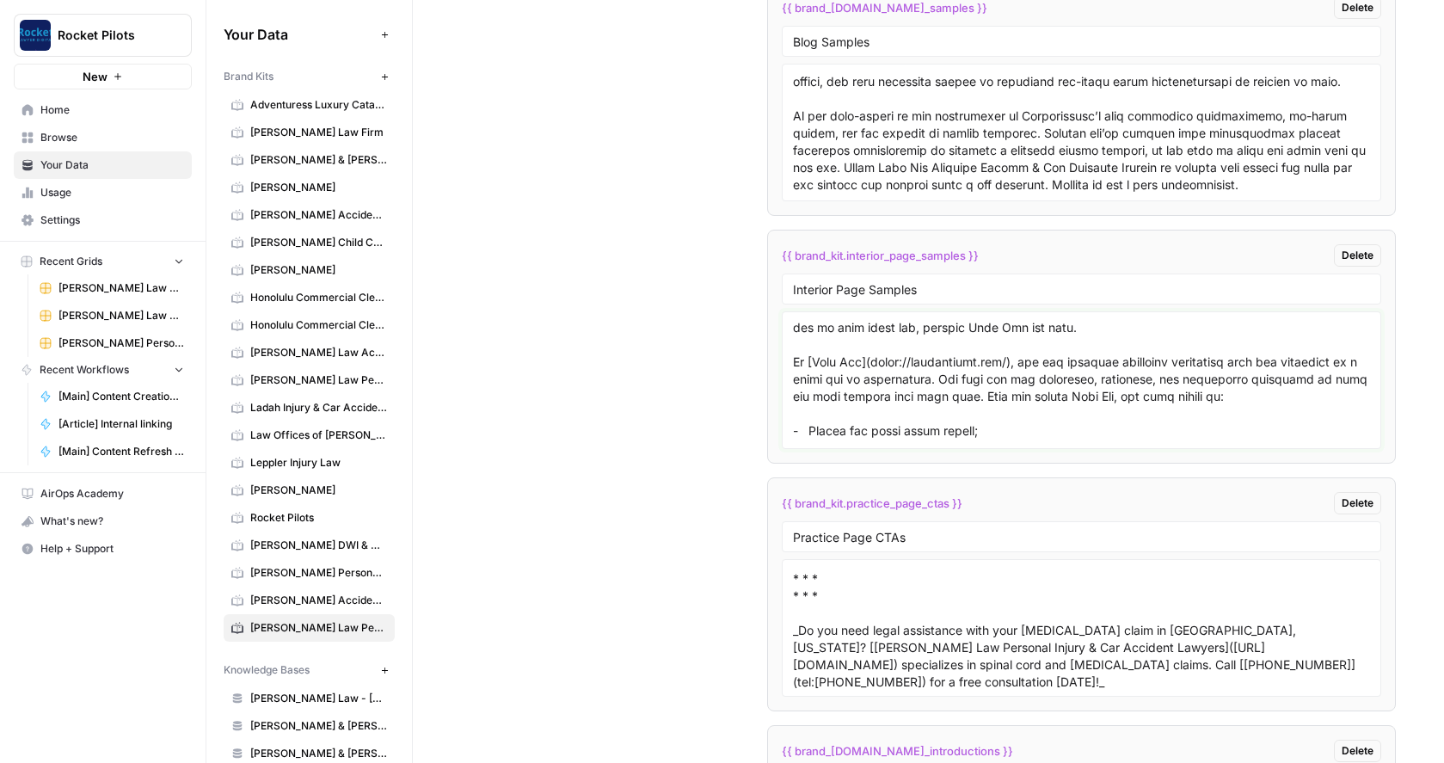
scroll to position [0, 0]
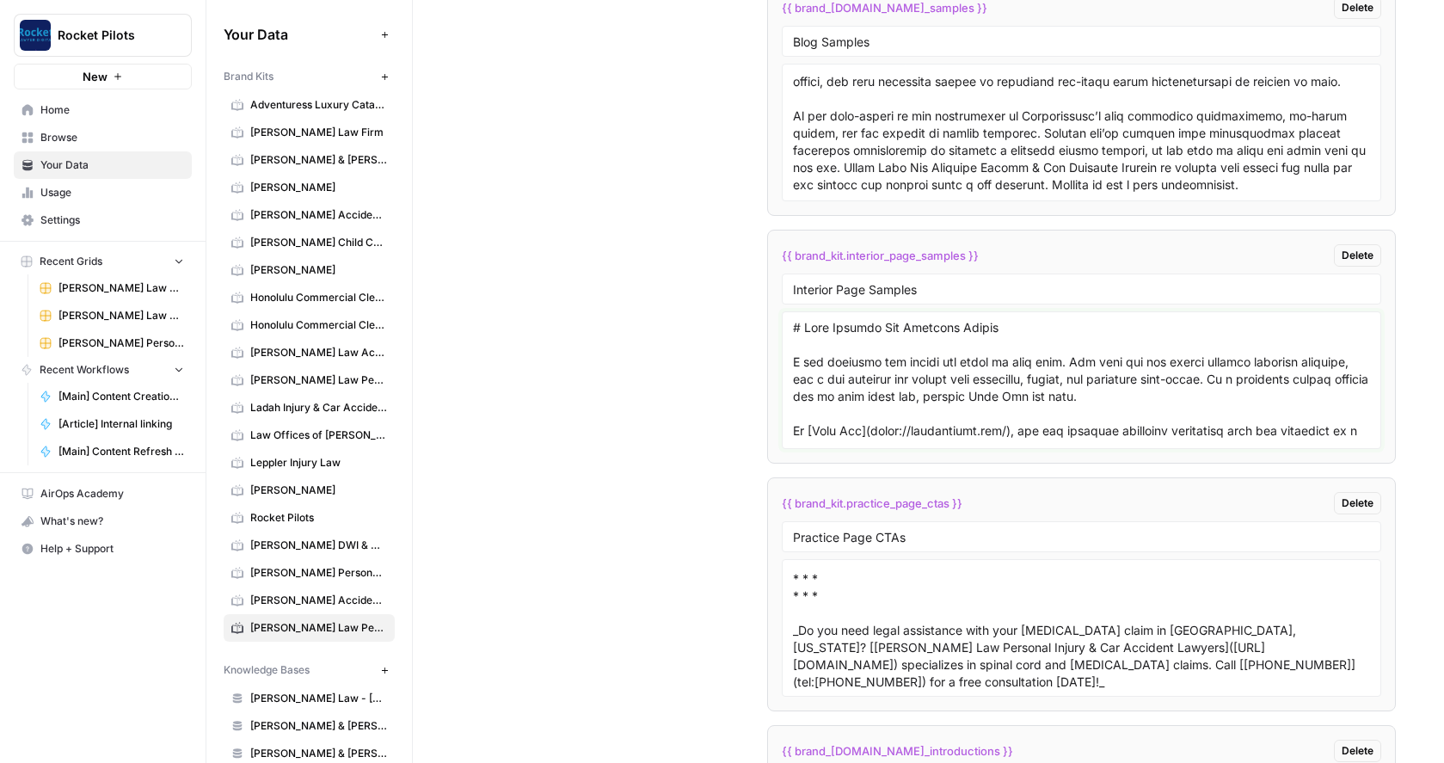
drag, startPoint x: 1080, startPoint y: 398, endPoint x: 788, endPoint y: 356, distance: 295.4
click at [788, 356] on div at bounding box center [1081, 380] width 599 height 138
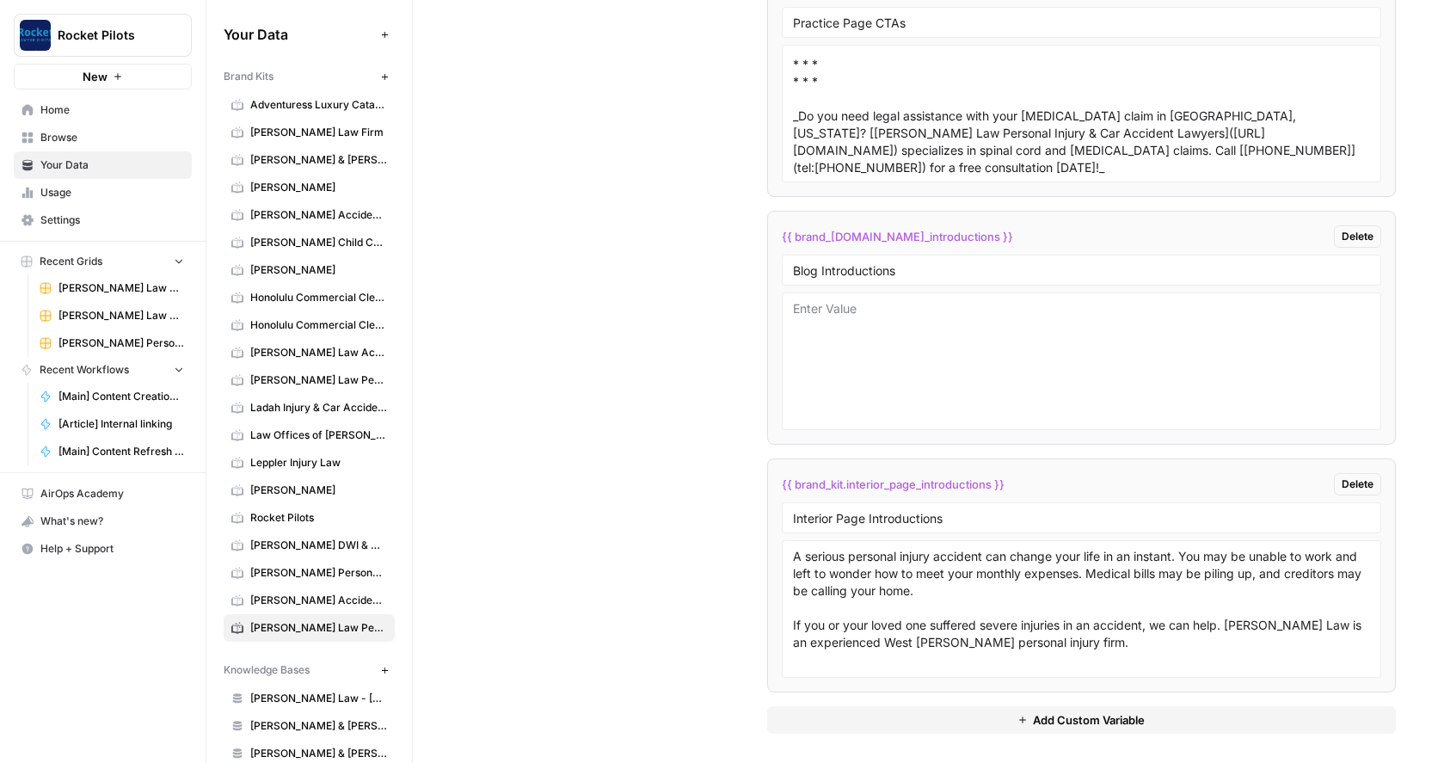
scroll to position [3941, 0]
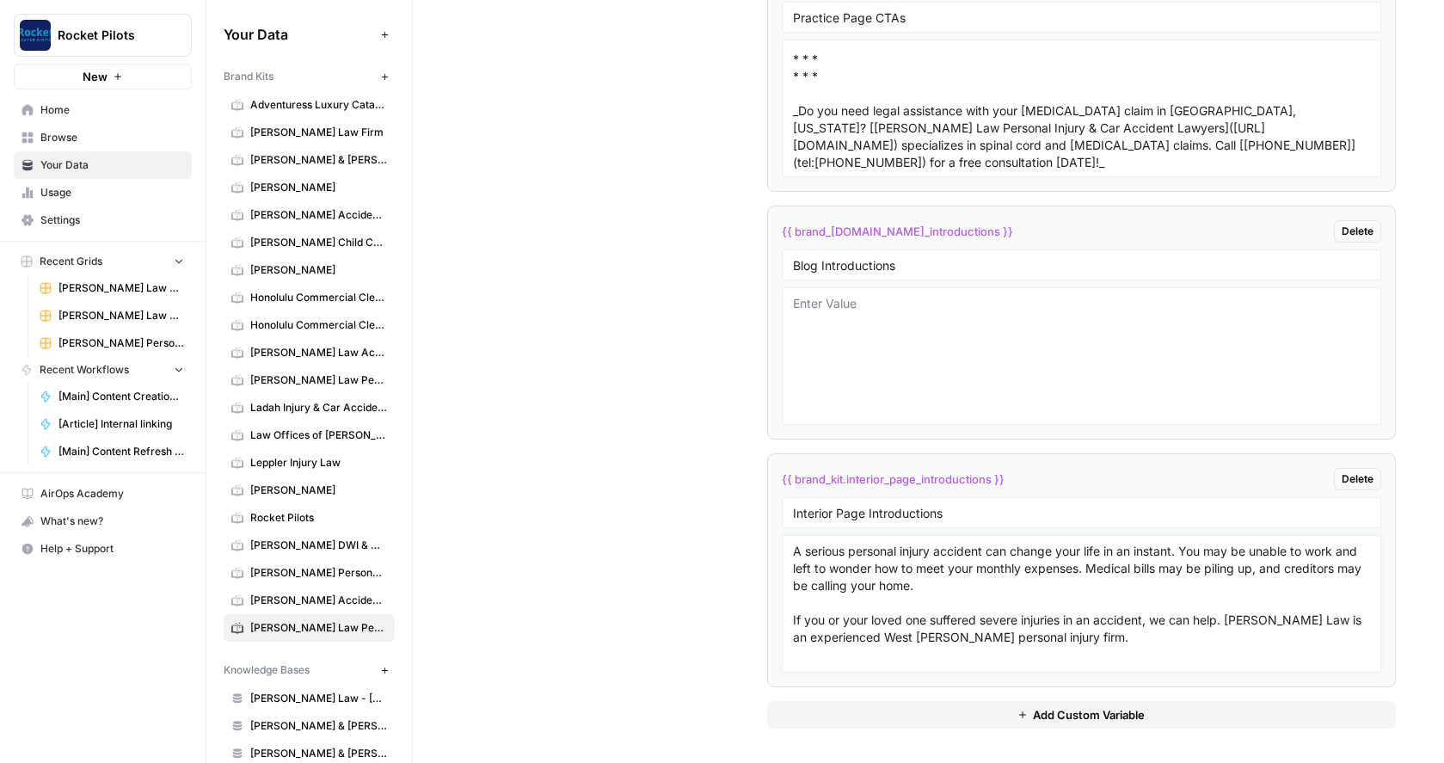
click at [1084, 642] on textarea "A serious personal injury accident can change your life in an instant. You may …" at bounding box center [1081, 604] width 577 height 122
paste textarea "A car accident can impact all areas of your life. Not only can you suffer serio…"
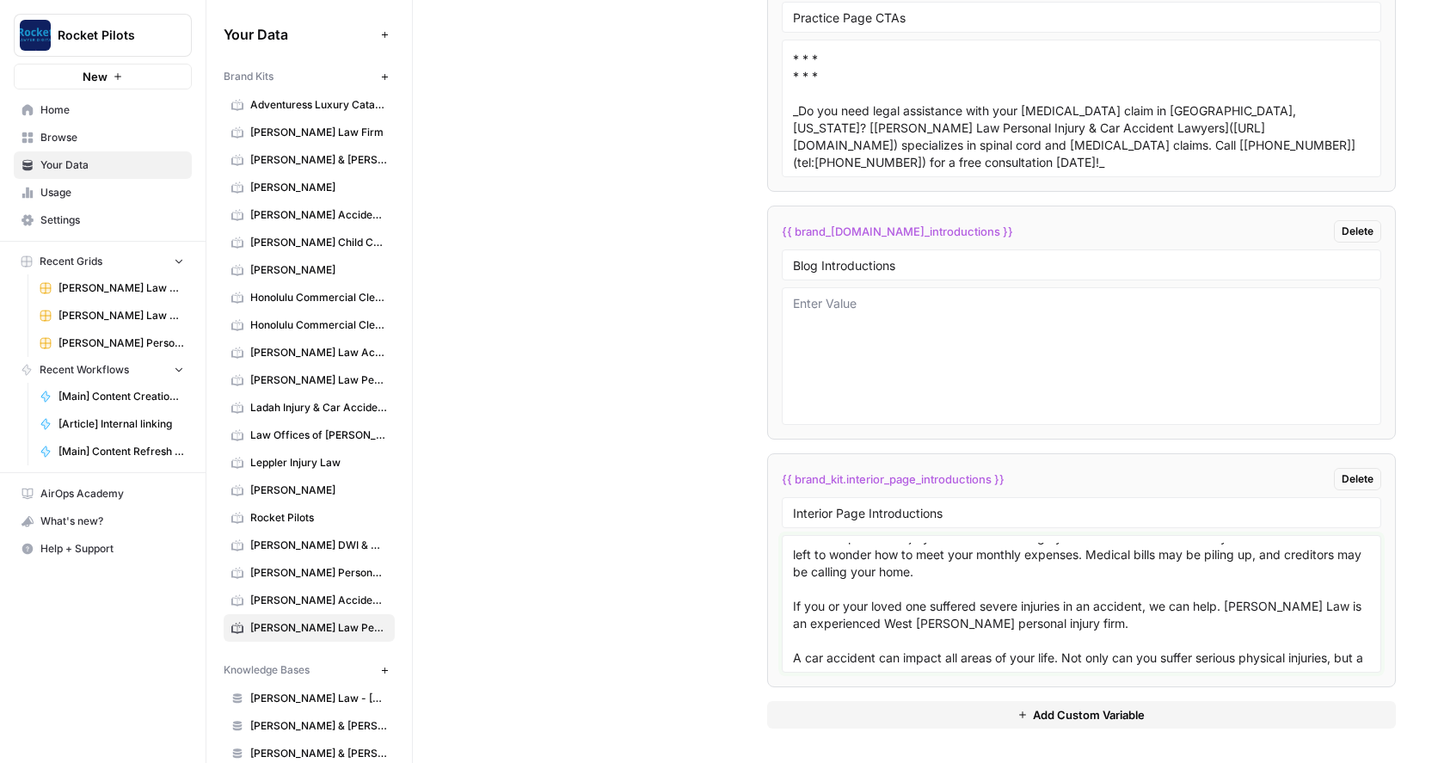
scroll to position [117, 0]
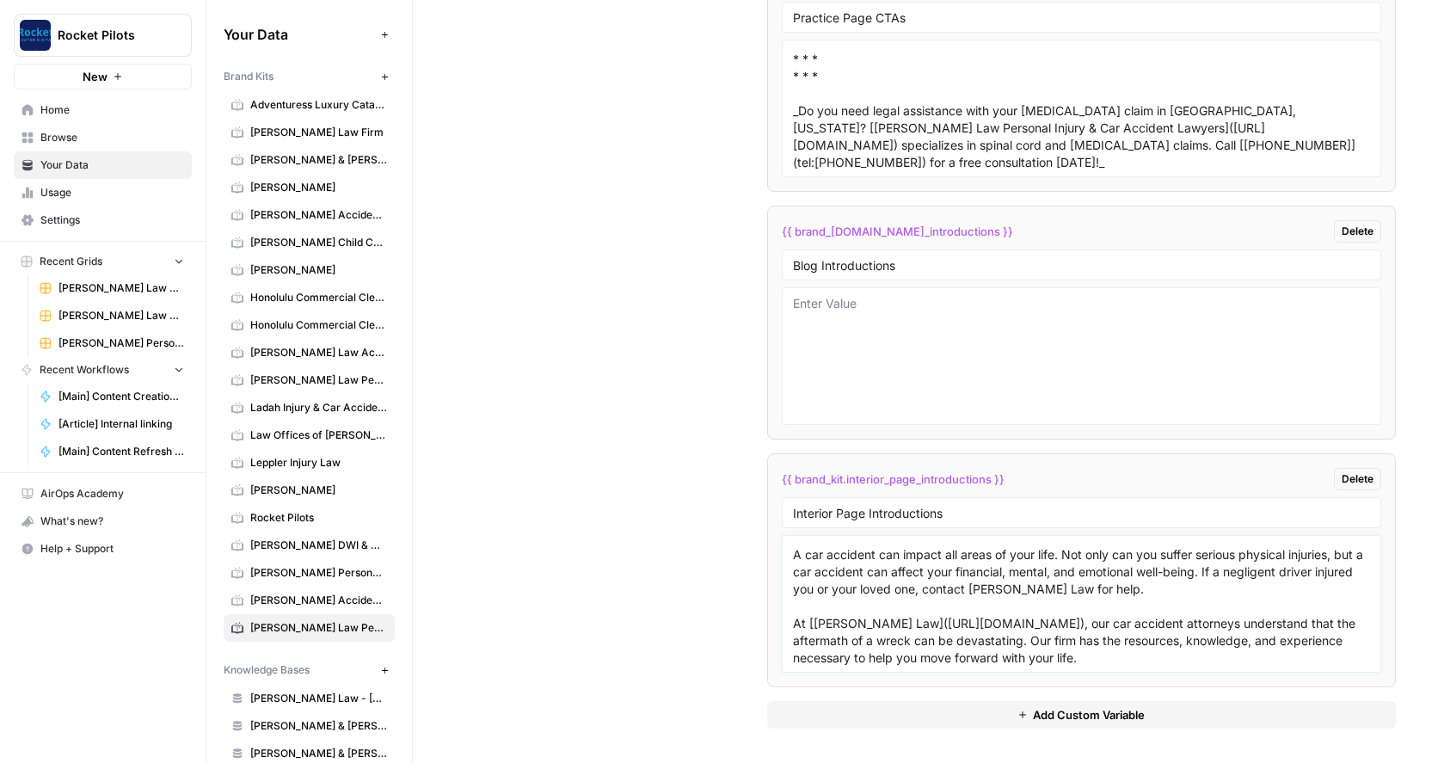
click at [859, 624] on textarea "A serious personal injury accident can change your life in an instant. You may …" at bounding box center [1081, 604] width 577 height 122
drag, startPoint x: 1087, startPoint y: 624, endPoint x: 811, endPoint y: 617, distance: 276.1
click at [811, 617] on textarea "A serious personal injury accident can change your life in an instant. You may …" at bounding box center [1081, 604] width 577 height 122
drag, startPoint x: 1048, startPoint y: 588, endPoint x: 1092, endPoint y: 587, distance: 44.7
click at [1092, 587] on textarea "A serious personal injury accident can change your life in an instant. You may …" at bounding box center [1081, 604] width 577 height 122
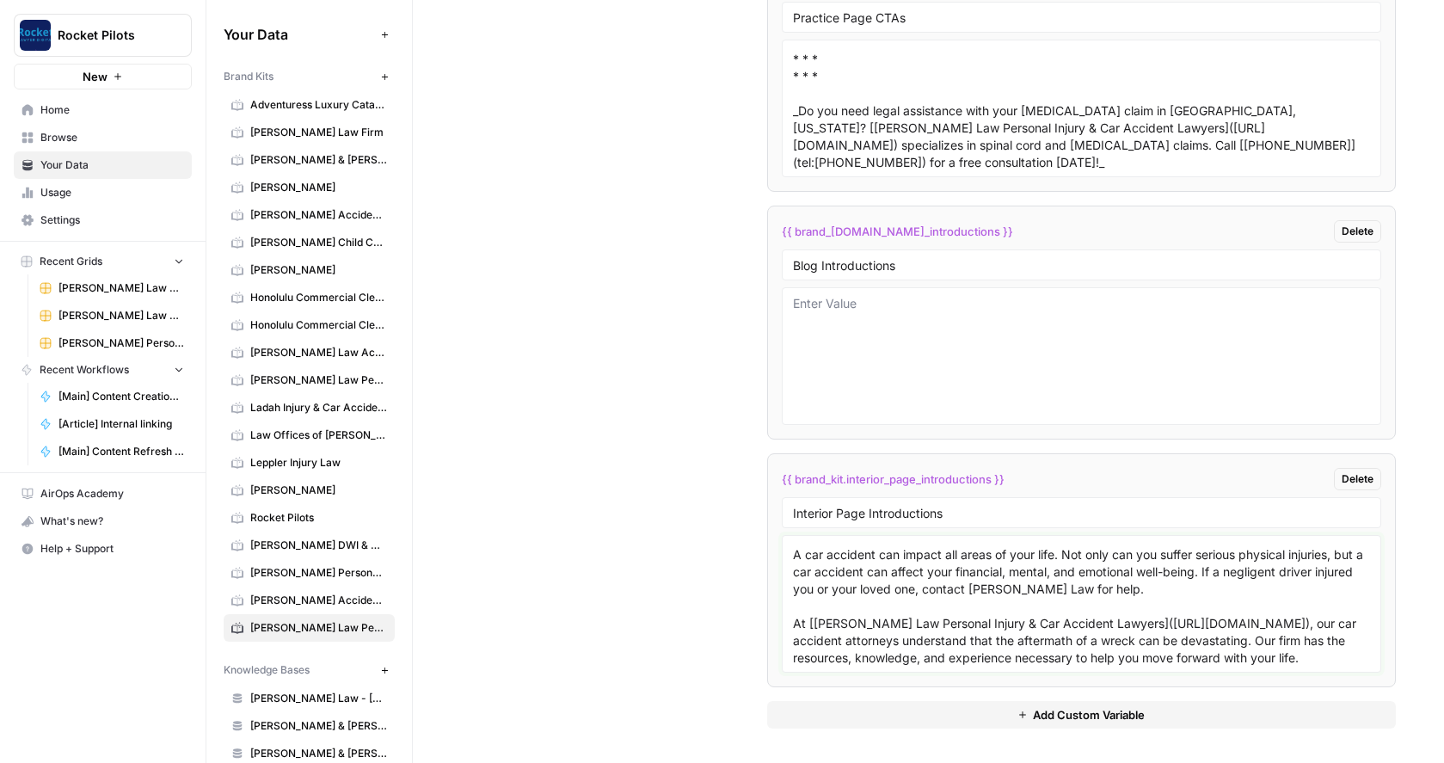
paste textarea "Personal Injury & Car Accident Lawyers"
click at [1205, 587] on textarea "A serious personal injury accident can change your life in an instant. You may …" at bounding box center [1081, 604] width 577 height 122
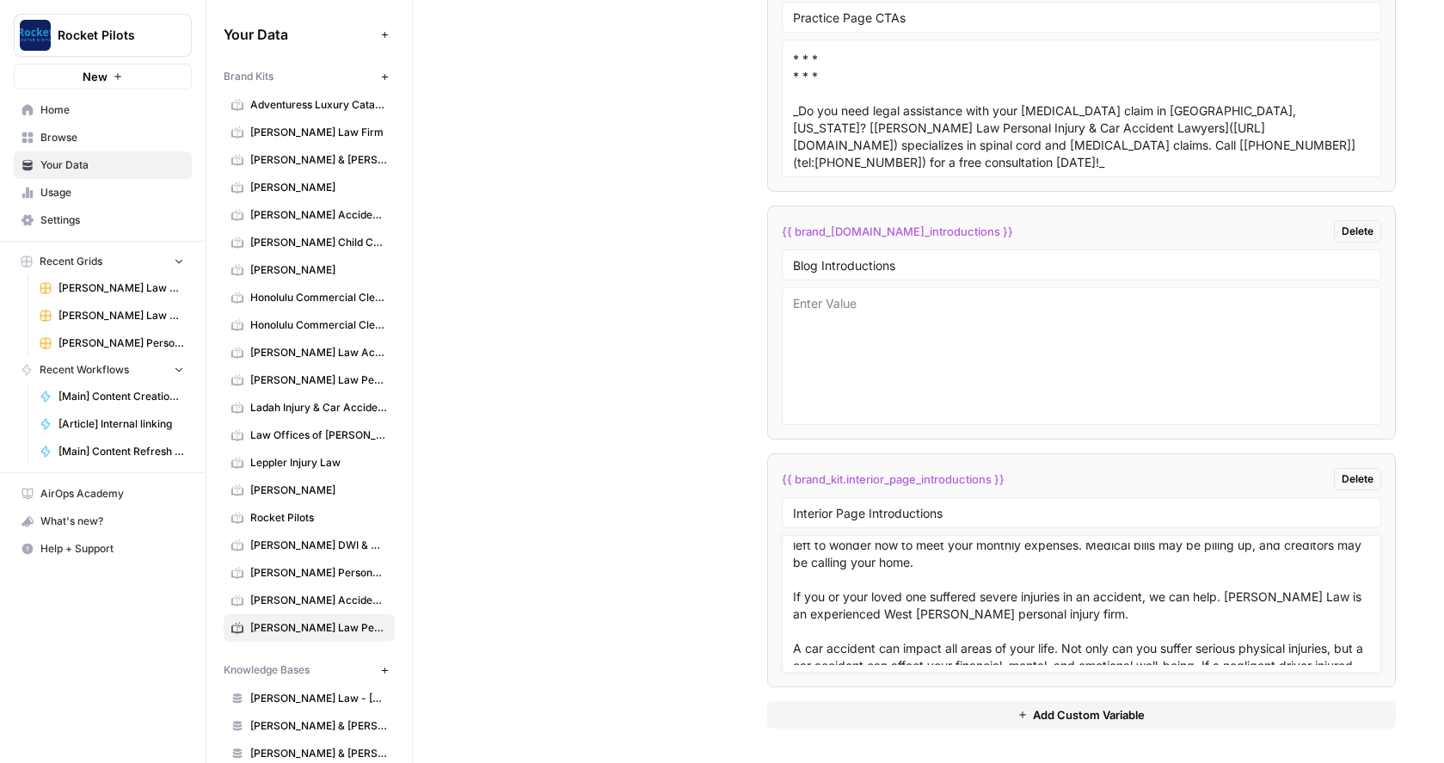
scroll to position [21, 0]
click at [1275, 605] on textarea "A serious personal injury accident can change your life in an instant. You may …" at bounding box center [1081, 604] width 577 height 122
drag, startPoint x: 1275, startPoint y: 603, endPoint x: 1227, endPoint y: 596, distance: 47.8
click at [1227, 596] on textarea "A serious personal injury accident can change your life in an instant. You may …" at bounding box center [1081, 604] width 577 height 122
paste textarea "Personal Injury & Car Accident Lawyers"
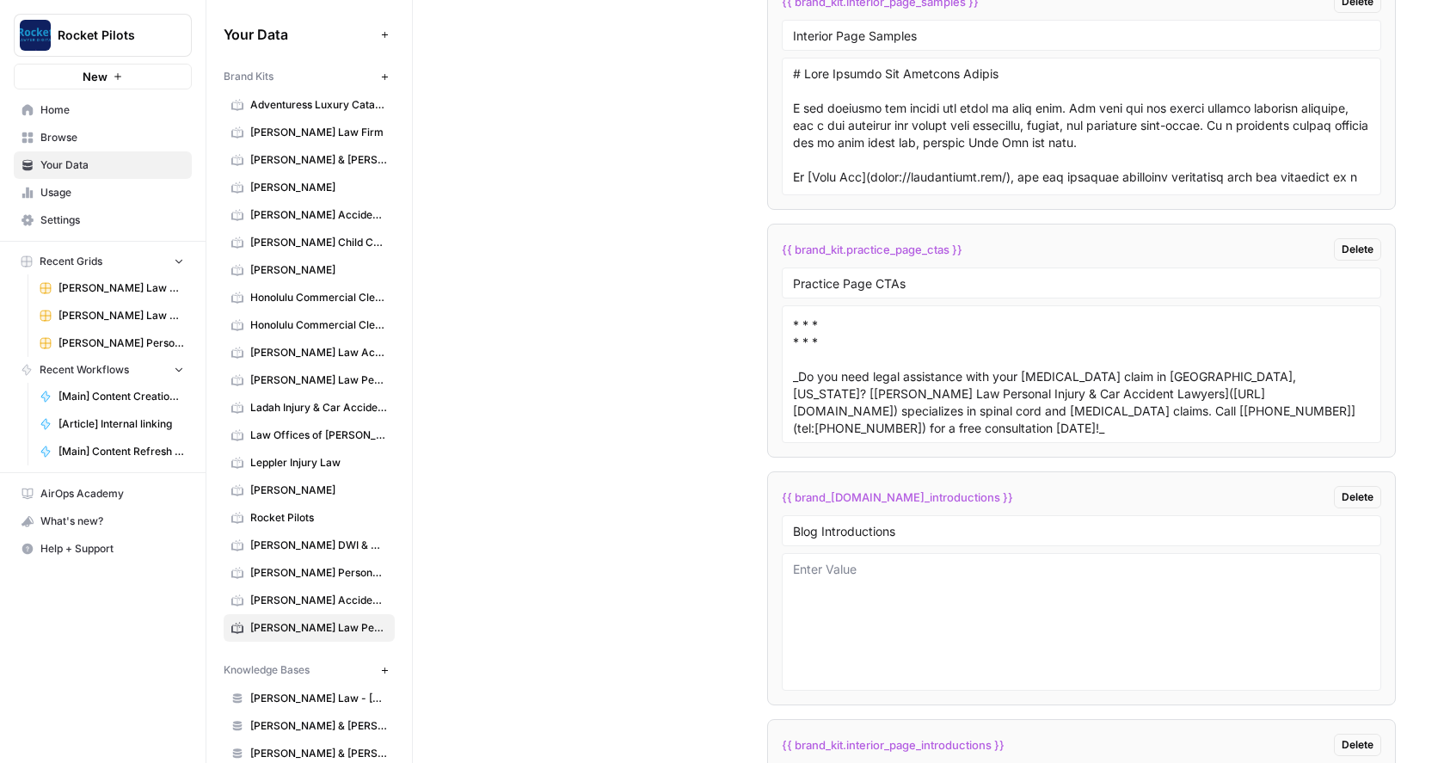
scroll to position [3654, 0]
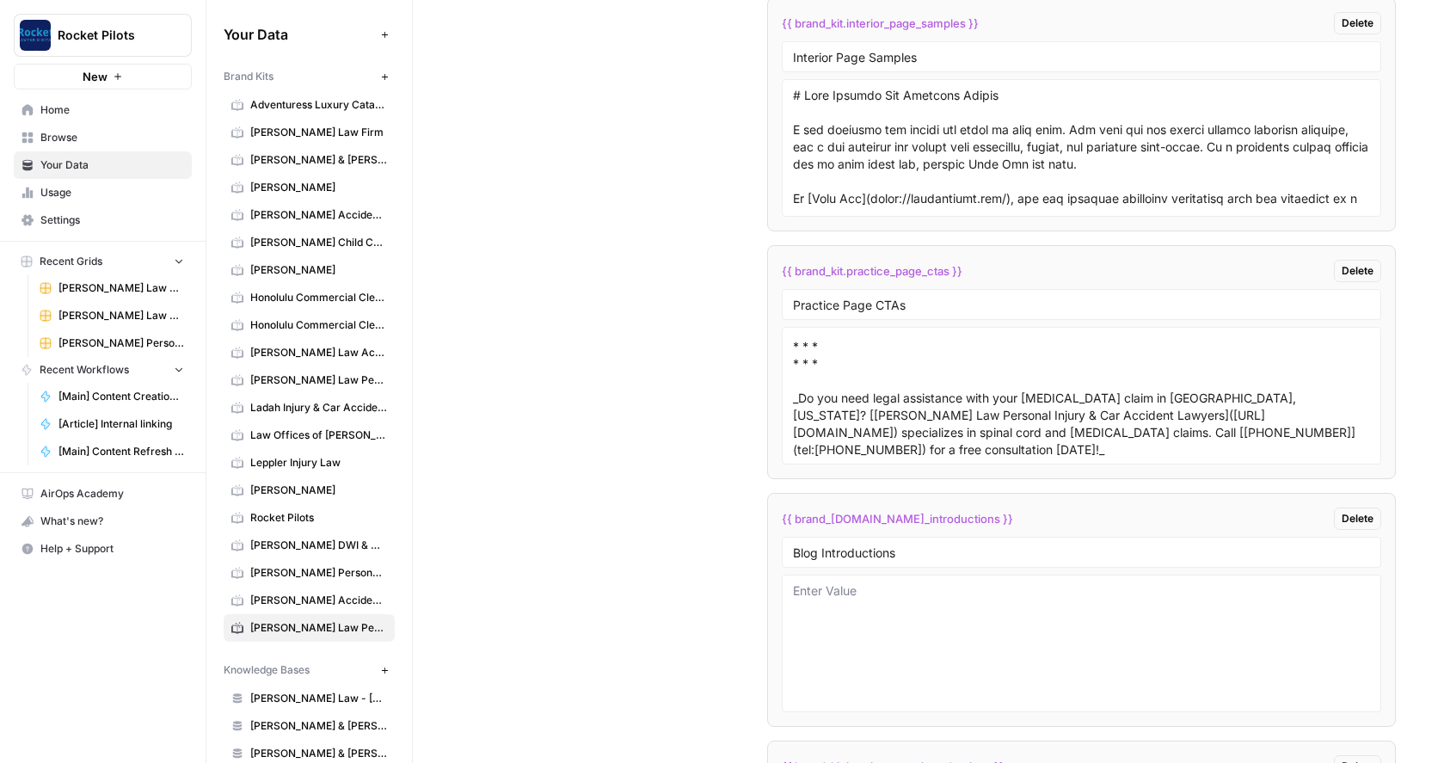
type textarea "A serious personal injury accident can change your life in an instant. You may …"
drag, startPoint x: 1048, startPoint y: 164, endPoint x: 1094, endPoint y: 163, distance: 45.6
click at [1094, 163] on textarea at bounding box center [1081, 148] width 577 height 122
paste textarea "Personal Injury & Car Accident Lawyers"
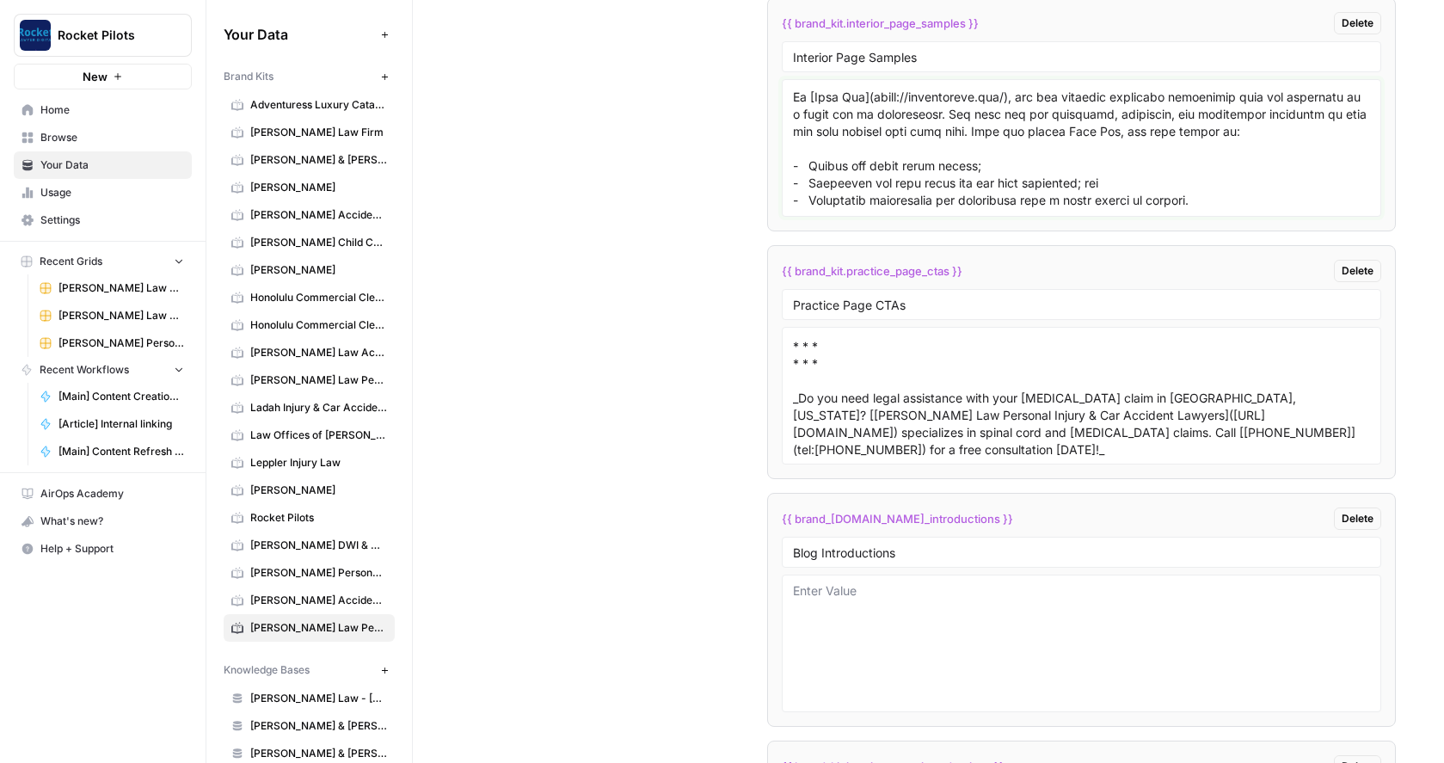
scroll to position [103, 0]
drag, startPoint x: 859, startPoint y: 114, endPoint x: 813, endPoint y: 105, distance: 47.2
click at [813, 105] on textarea at bounding box center [1081, 148] width 577 height 122
paste textarea "Personal Injury & Car Accident Lawyers"
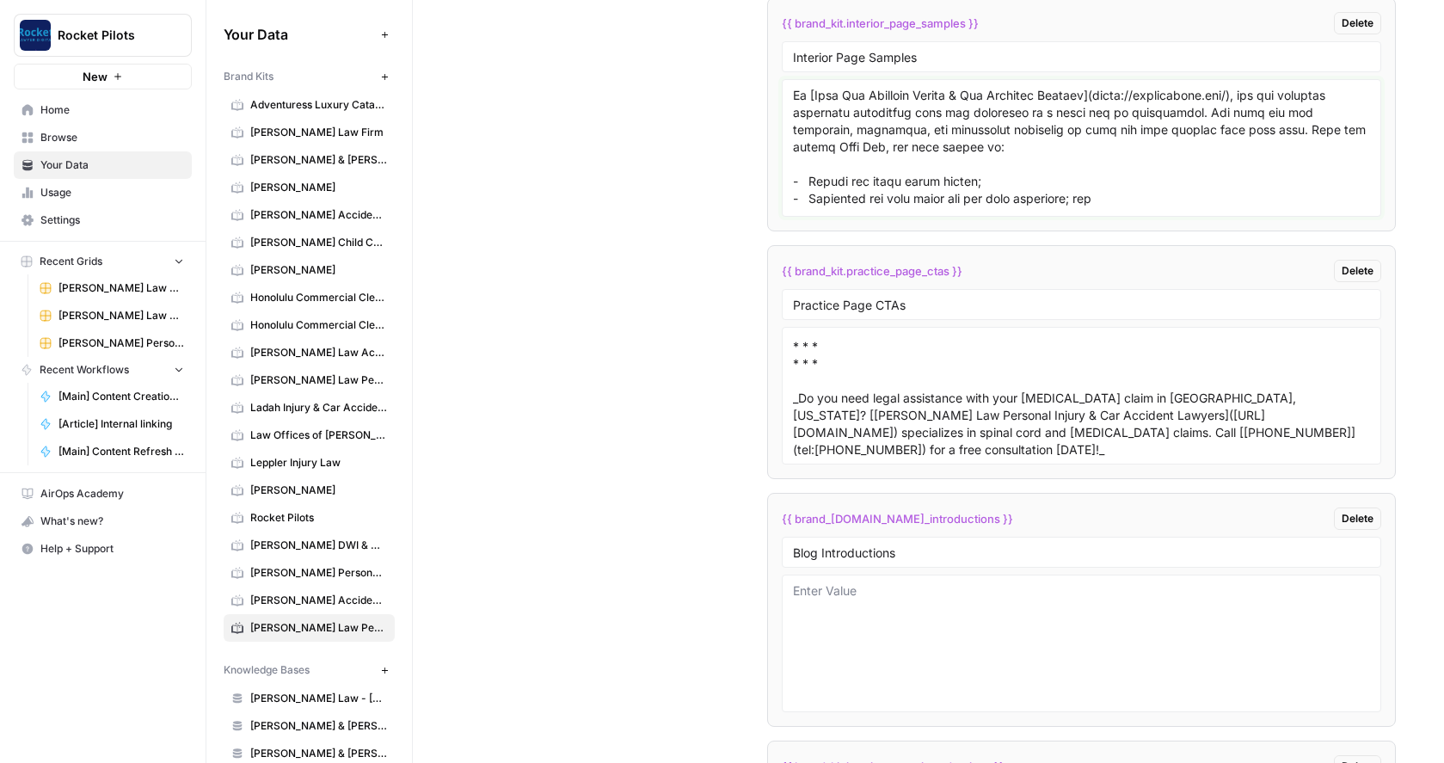
drag, startPoint x: 852, startPoint y: 162, endPoint x: 900, endPoint y: 162, distance: 48.2
click at [900, 162] on textarea at bounding box center [1081, 148] width 577 height 122
paste textarea "Personal Injury & Car Accident Lawyers"
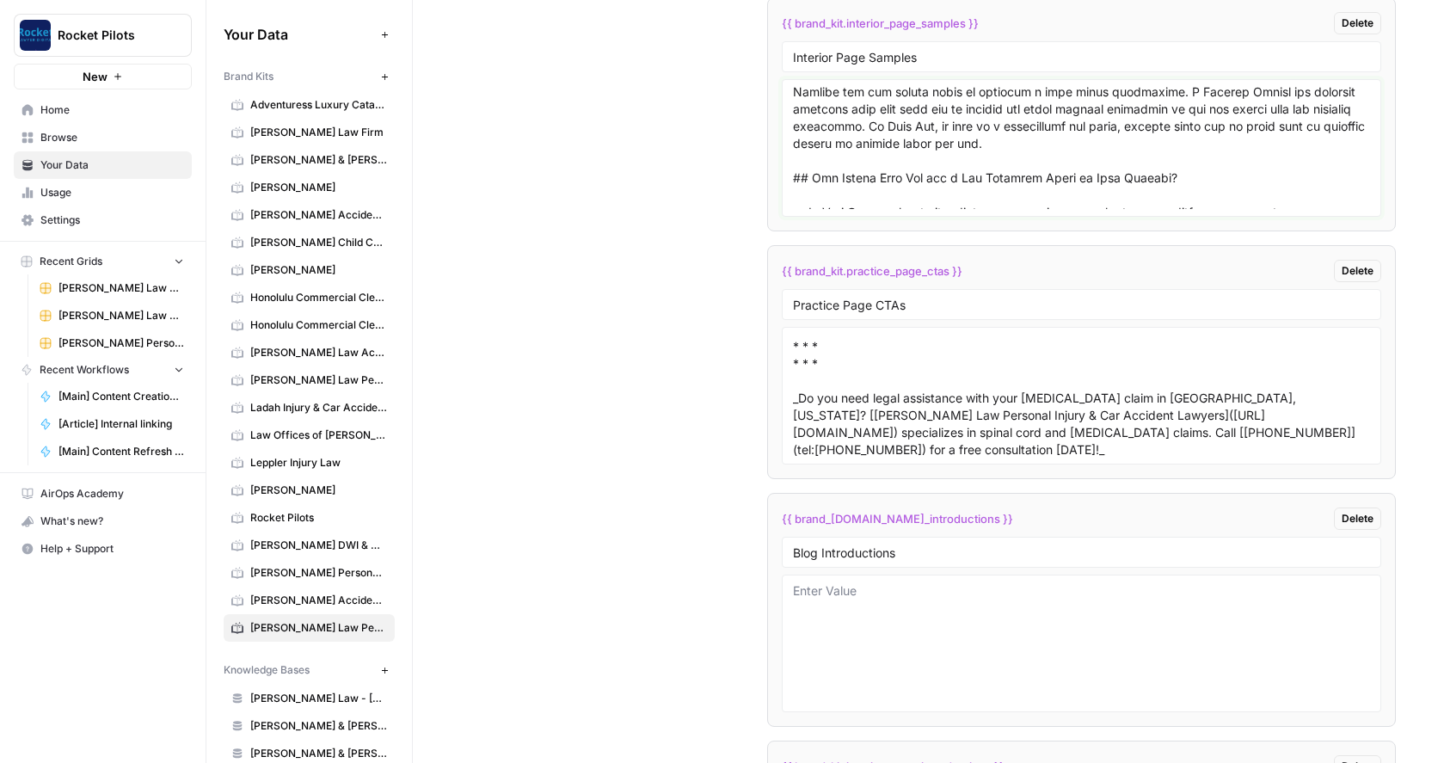
scroll to position [275, 0]
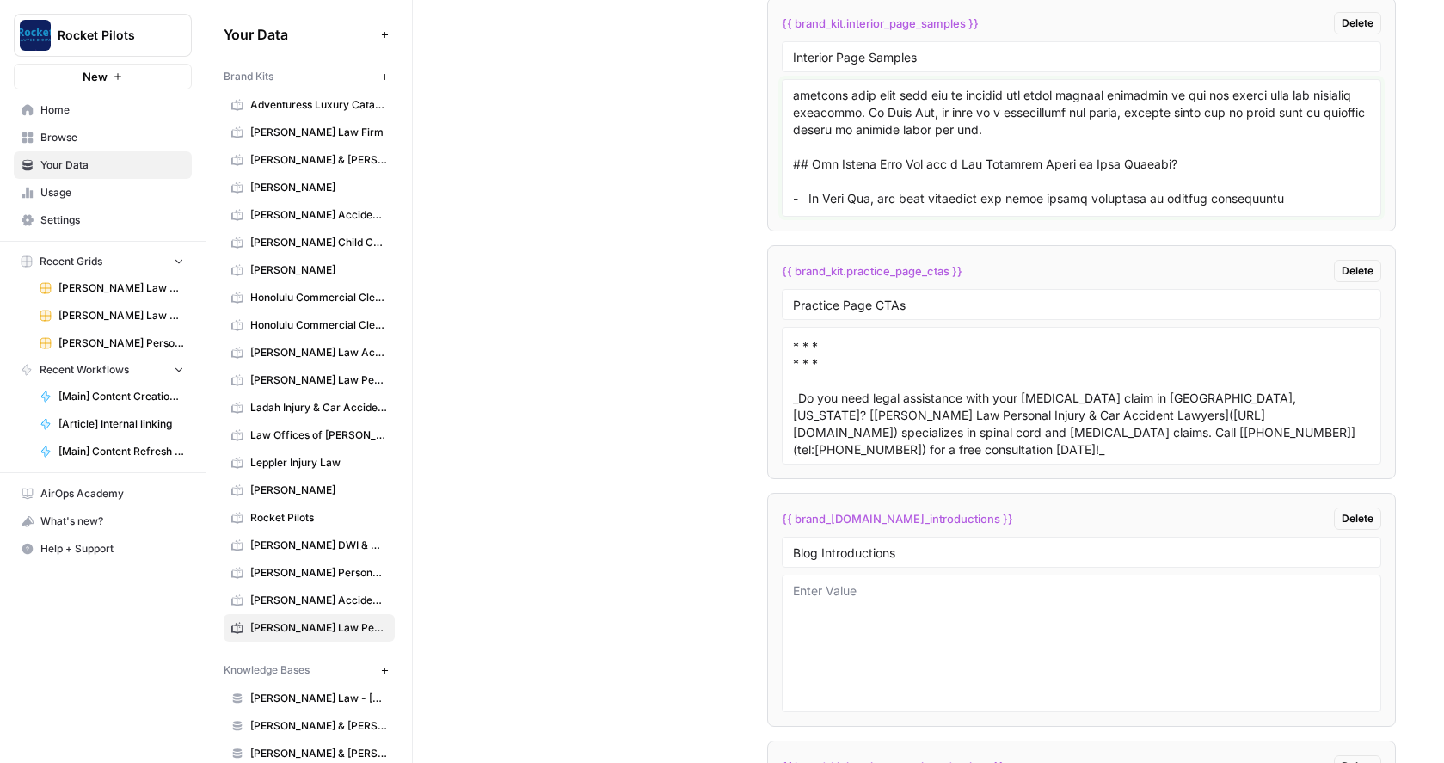
drag, startPoint x: 921, startPoint y: 126, endPoint x: 969, endPoint y: 126, distance: 48.2
click at [969, 125] on textarea at bounding box center [1081, 148] width 577 height 122
paste textarea "Personal Injury & Car Accident Lawyers"
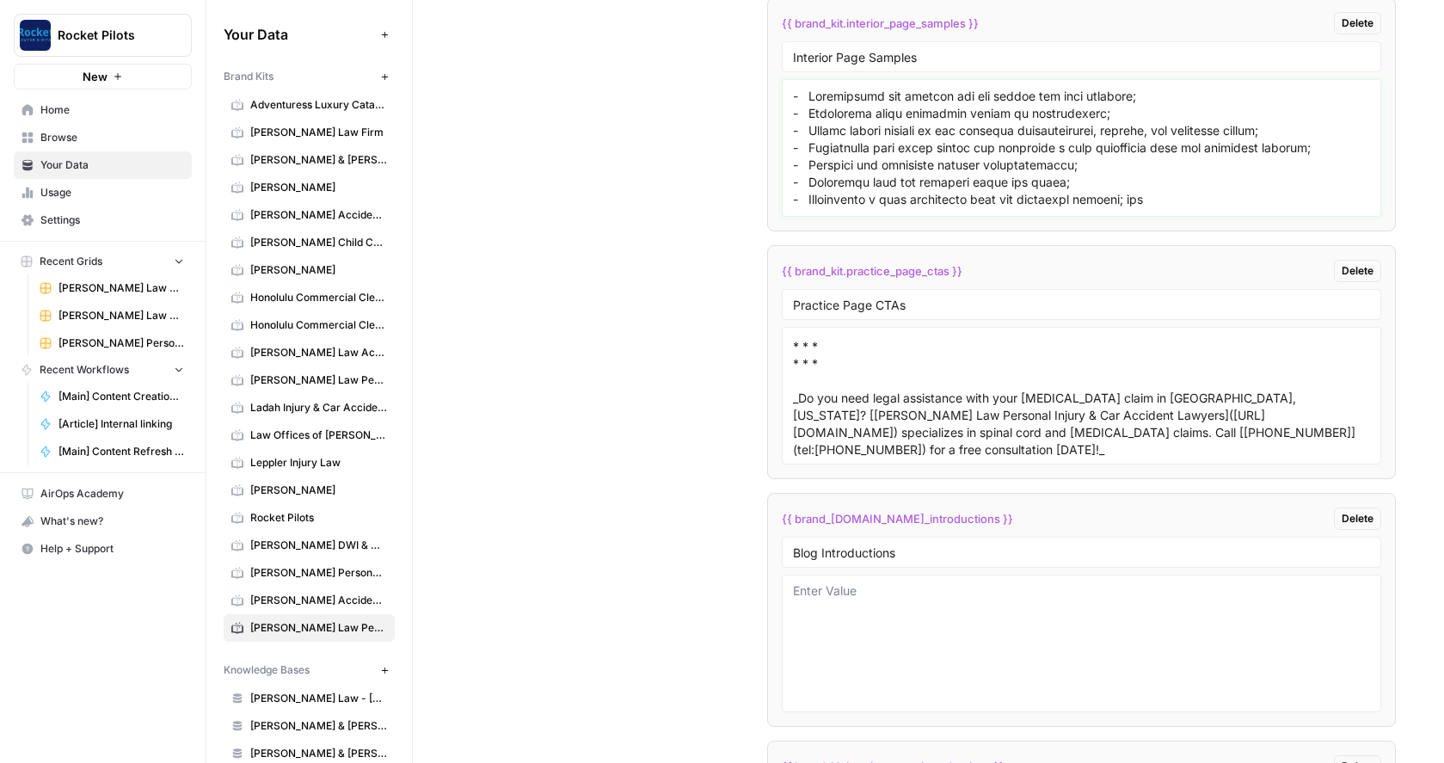
scroll to position [910, 0]
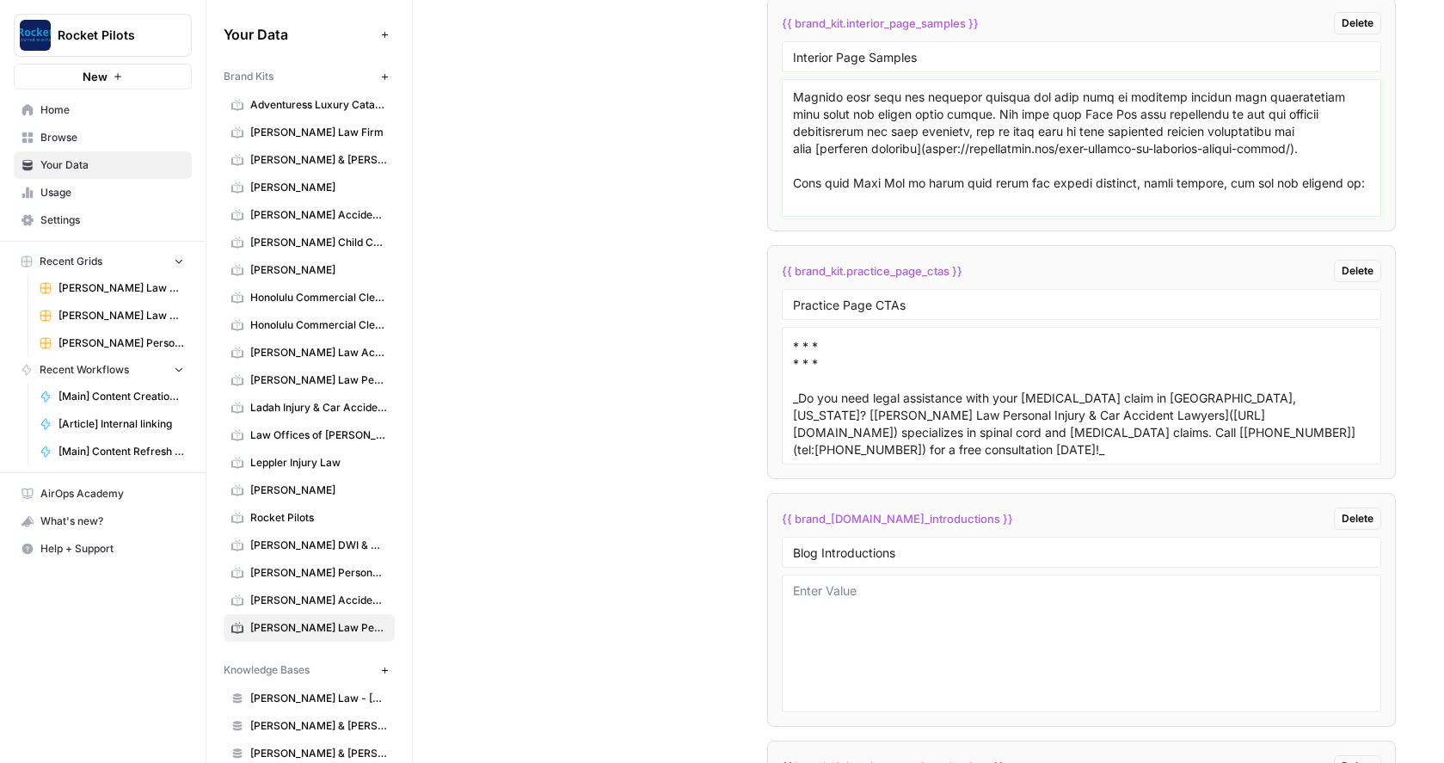
drag, startPoint x: 886, startPoint y: 201, endPoint x: 902, endPoint y: 83, distance: 119.0
click at [902, 83] on div at bounding box center [1081, 148] width 599 height 138
click at [1010, 119] on textarea at bounding box center [1081, 148] width 577 height 122
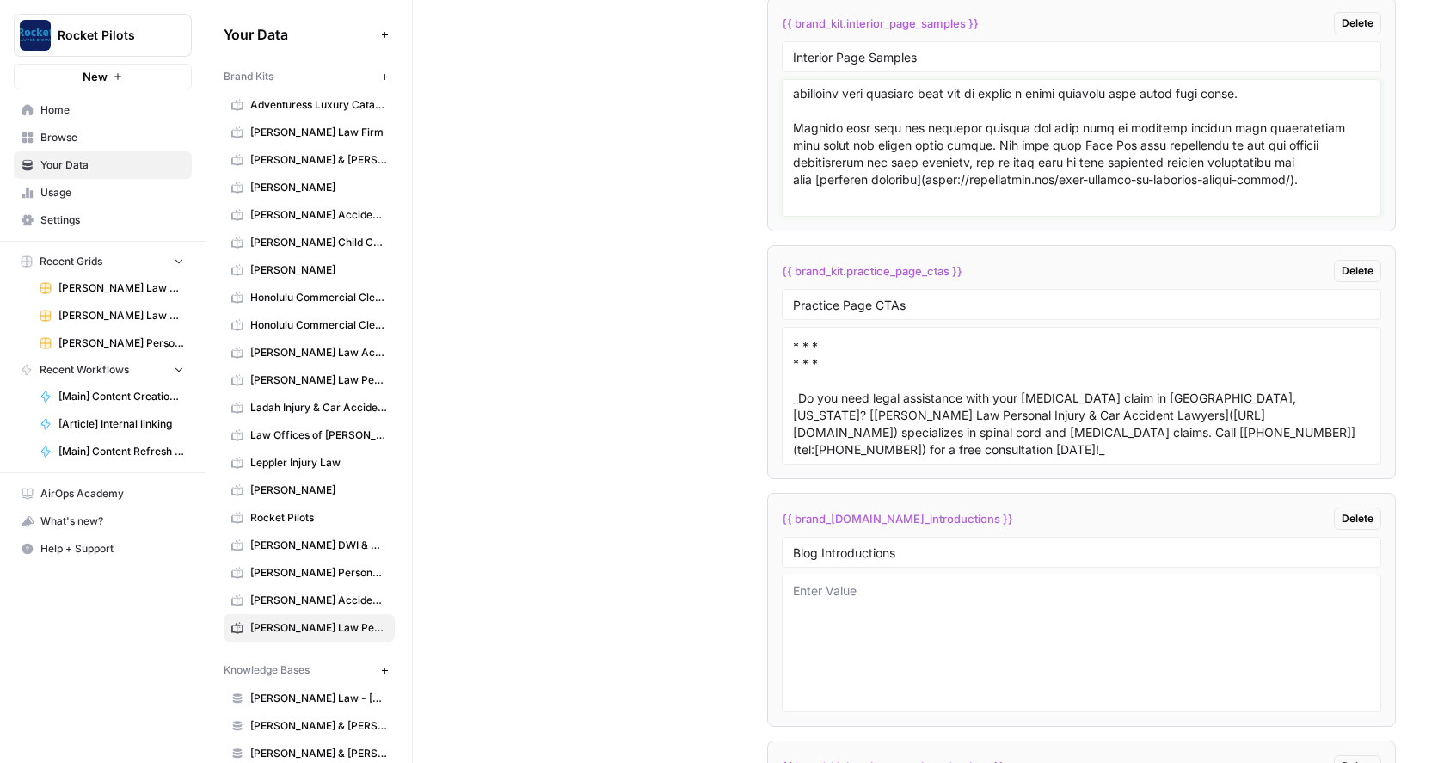
scroll to position [882, 0]
drag, startPoint x: 808, startPoint y: 97, endPoint x: 861, endPoint y: 153, distance: 77.3
click at [861, 166] on textarea at bounding box center [1081, 148] width 577 height 122
click at [855, 125] on textarea at bounding box center [1081, 148] width 577 height 122
click at [857, 120] on textarea at bounding box center [1081, 148] width 577 height 122
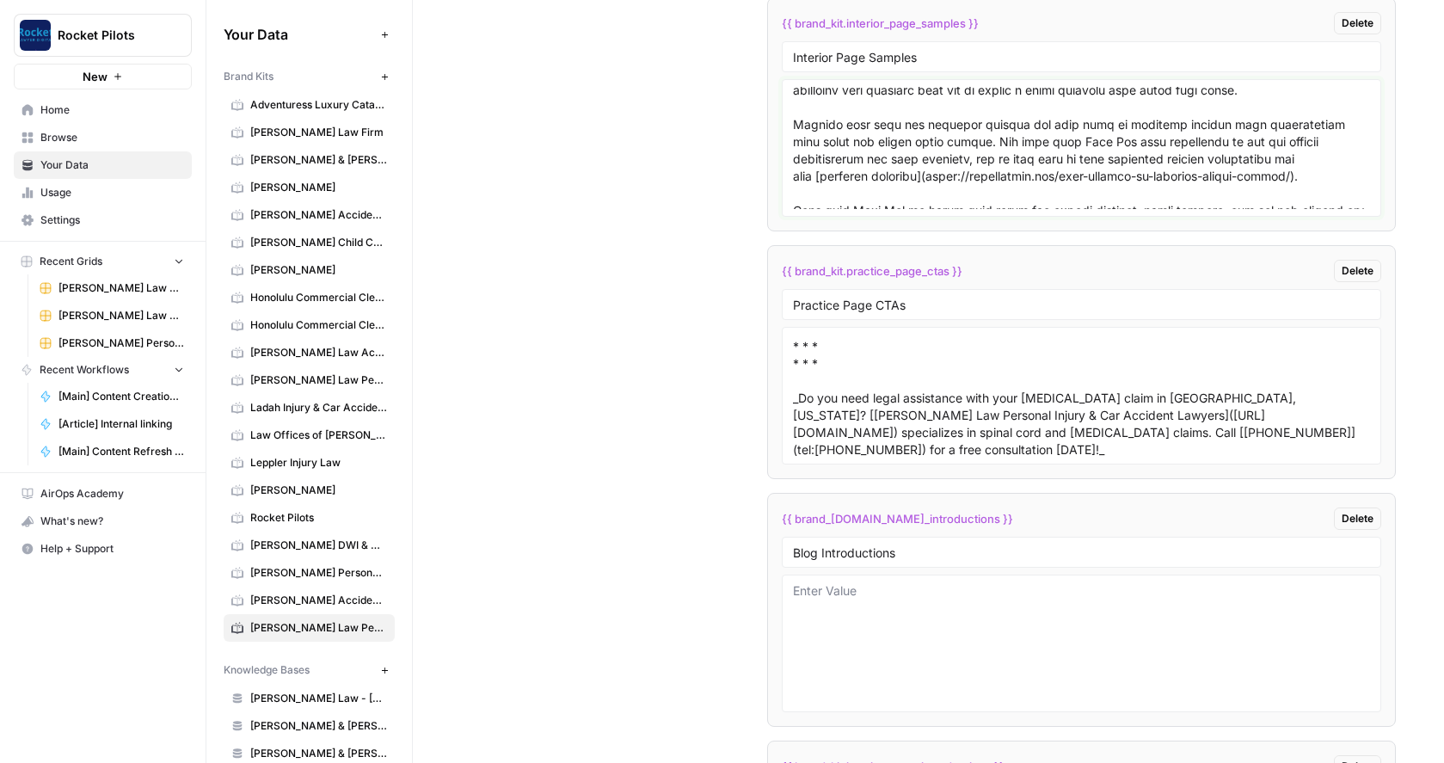
drag, startPoint x: 856, startPoint y: 120, endPoint x: 811, endPoint y: 118, distance: 44.8
click at [811, 118] on textarea at bounding box center [1081, 148] width 577 height 122
paste textarea "[PERSON_NAME] Law Personal Injury & Car Accident Lawyers"
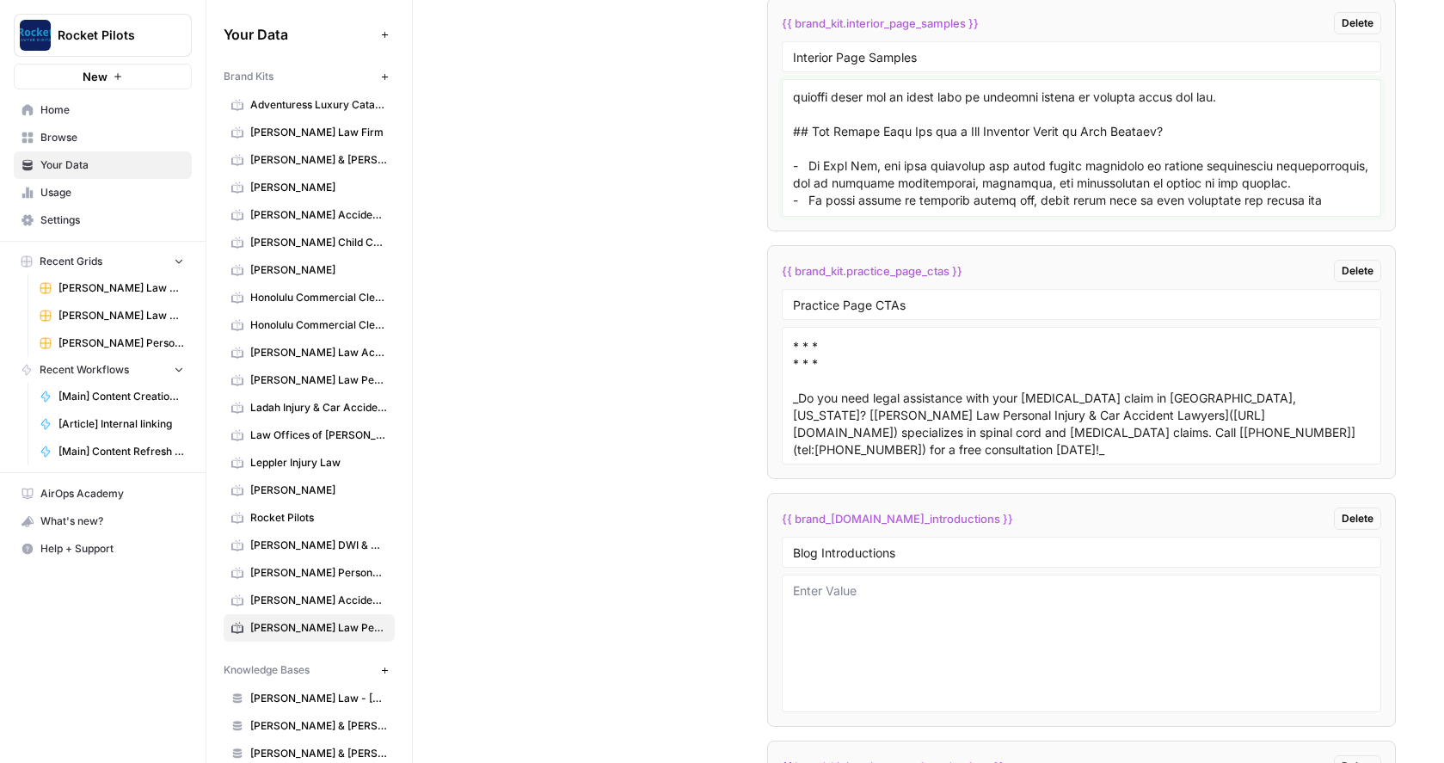
scroll to position [310, 0]
click at [933, 166] on textarea at bounding box center [1081, 148] width 577 height 122
paste textarea "[PERSON_NAME] Law Personal Injury & Car Accident Lawyers"
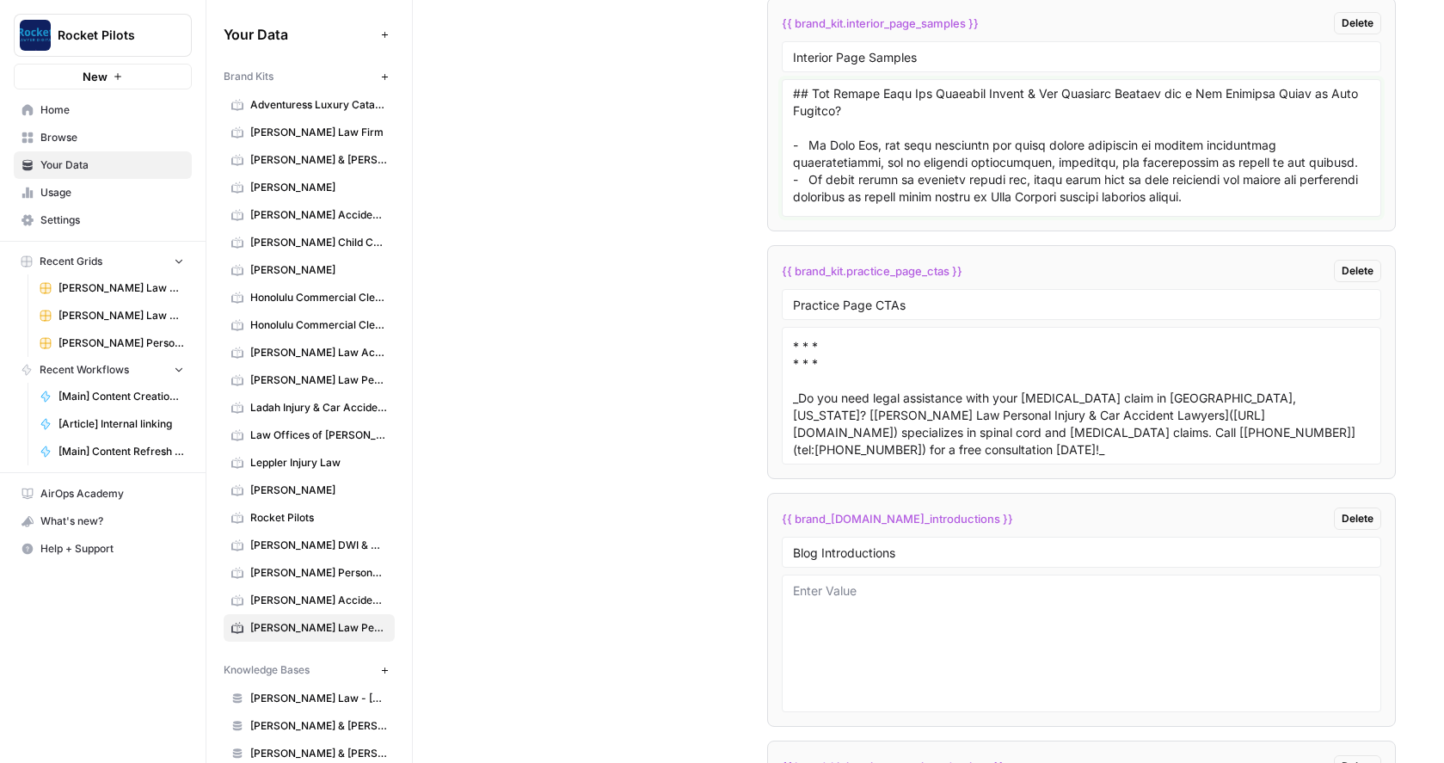
scroll to position [378, 0]
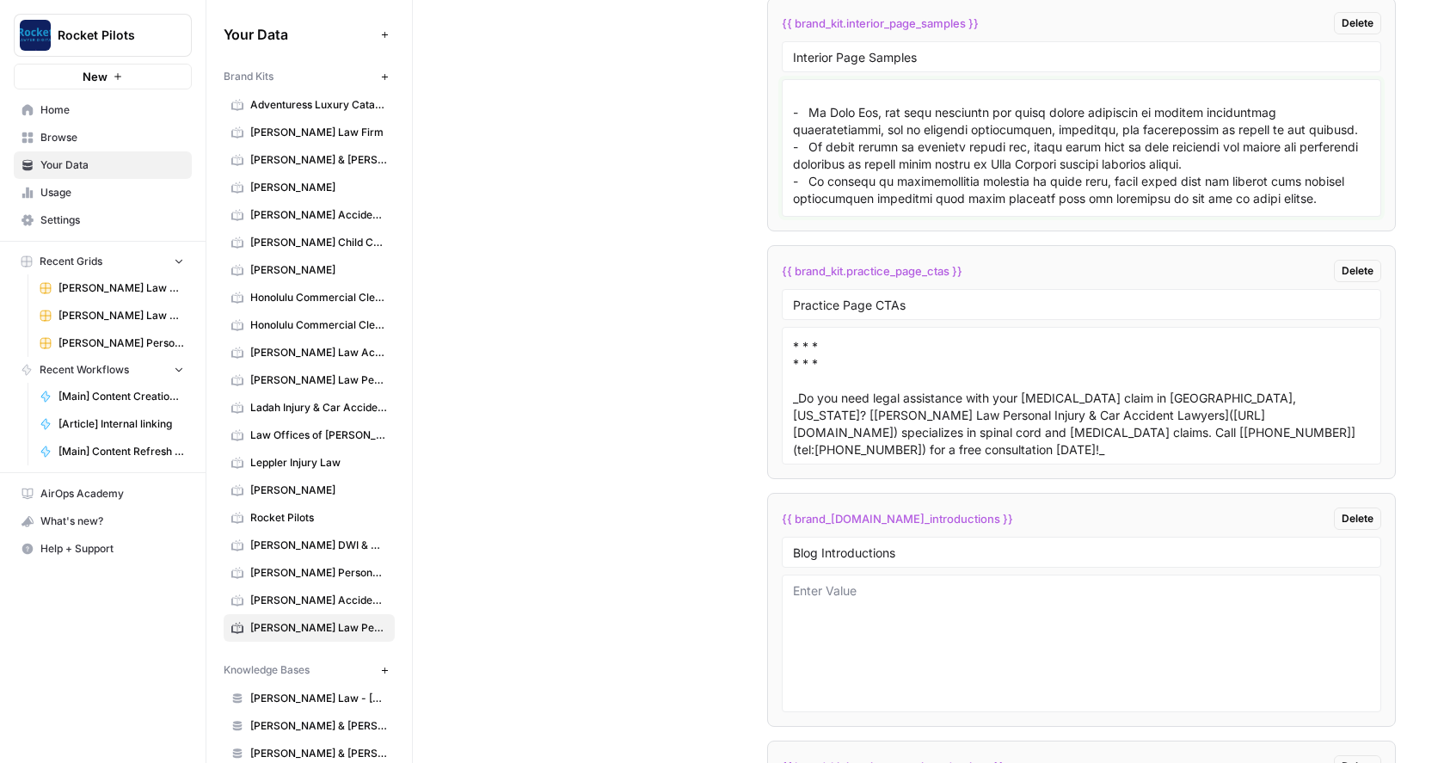
click at [872, 146] on textarea at bounding box center [1081, 148] width 577 height 122
paste textarea "[PERSON_NAME] Law Personal Injury & Car Accident Lawyers"
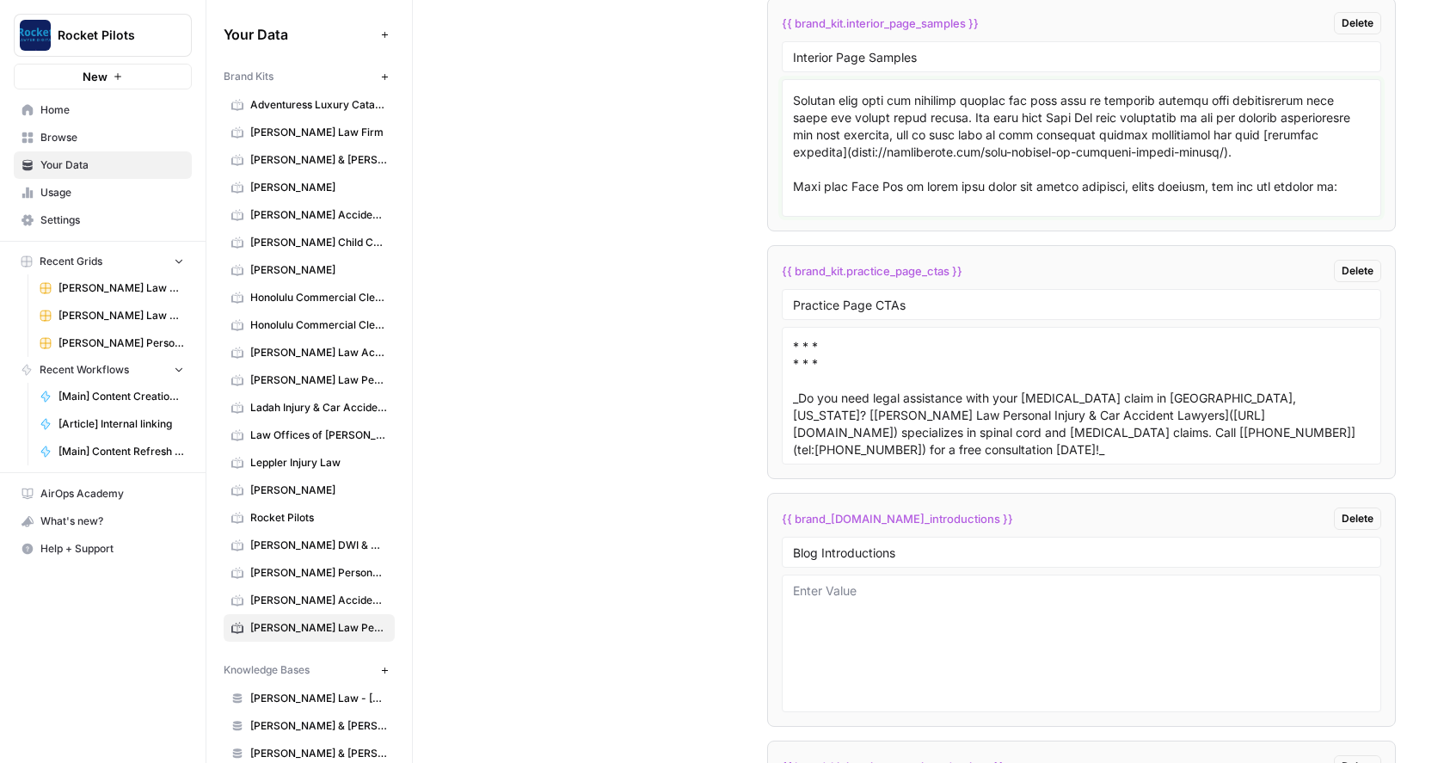
scroll to position [963, 0]
click at [1127, 145] on textarea at bounding box center [1081, 148] width 577 height 122
paste textarea "[PERSON_NAME] Law Personal Injury & Car Accident Lawyers"
type textarea "# West Chester Car Accident Lawyer A car accident can impact all areas of your …"
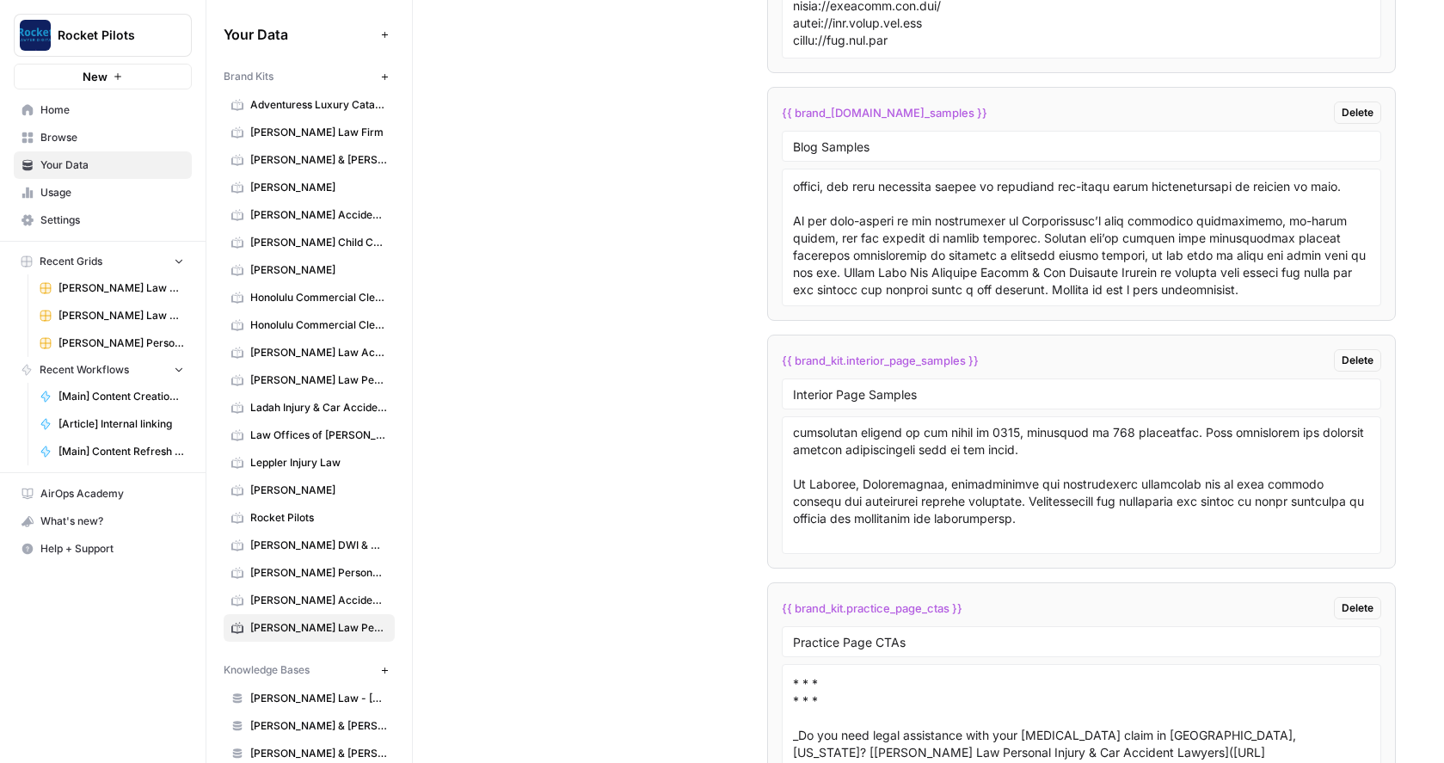
scroll to position [3311, 0]
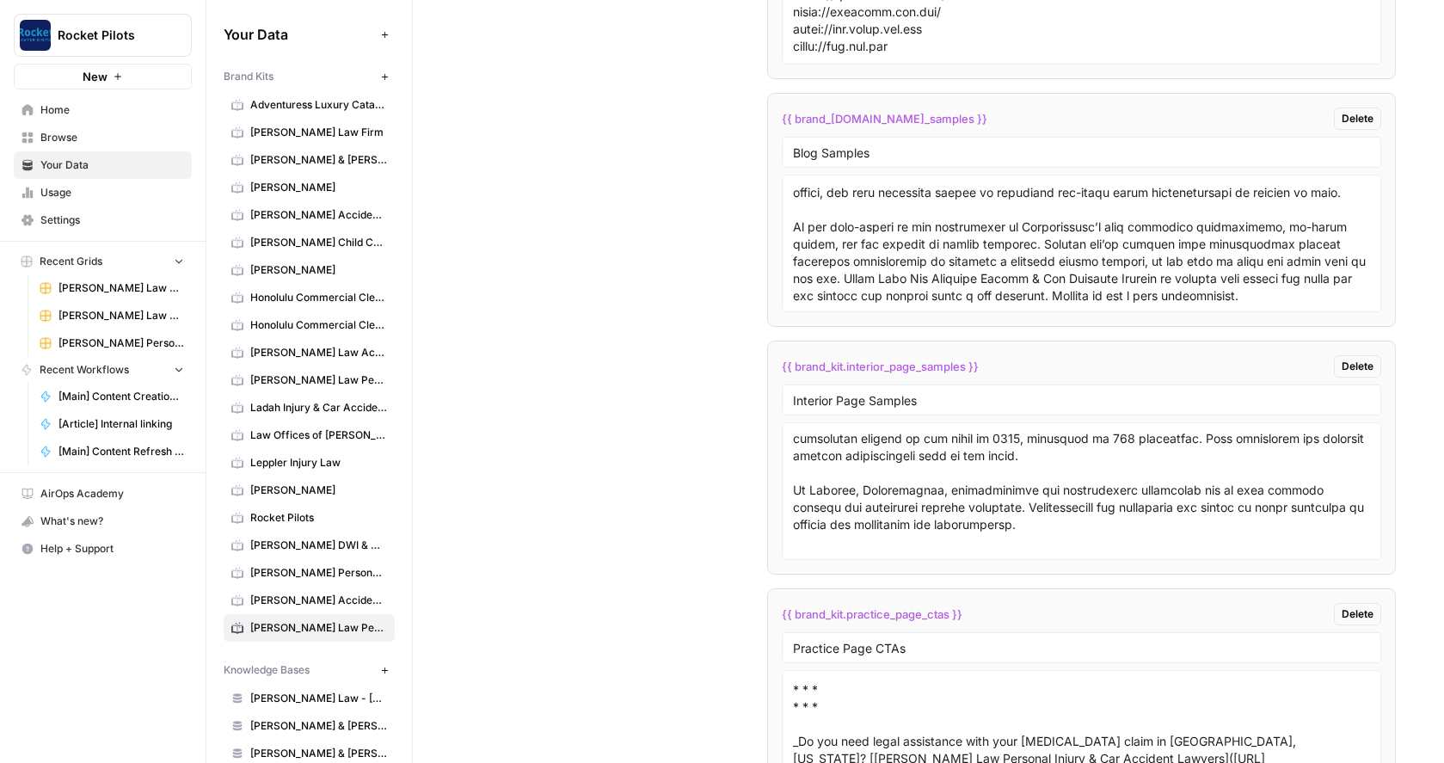
type textarea "# West Chester Car Accident Lawyer A car accident can impact all areas of your …"
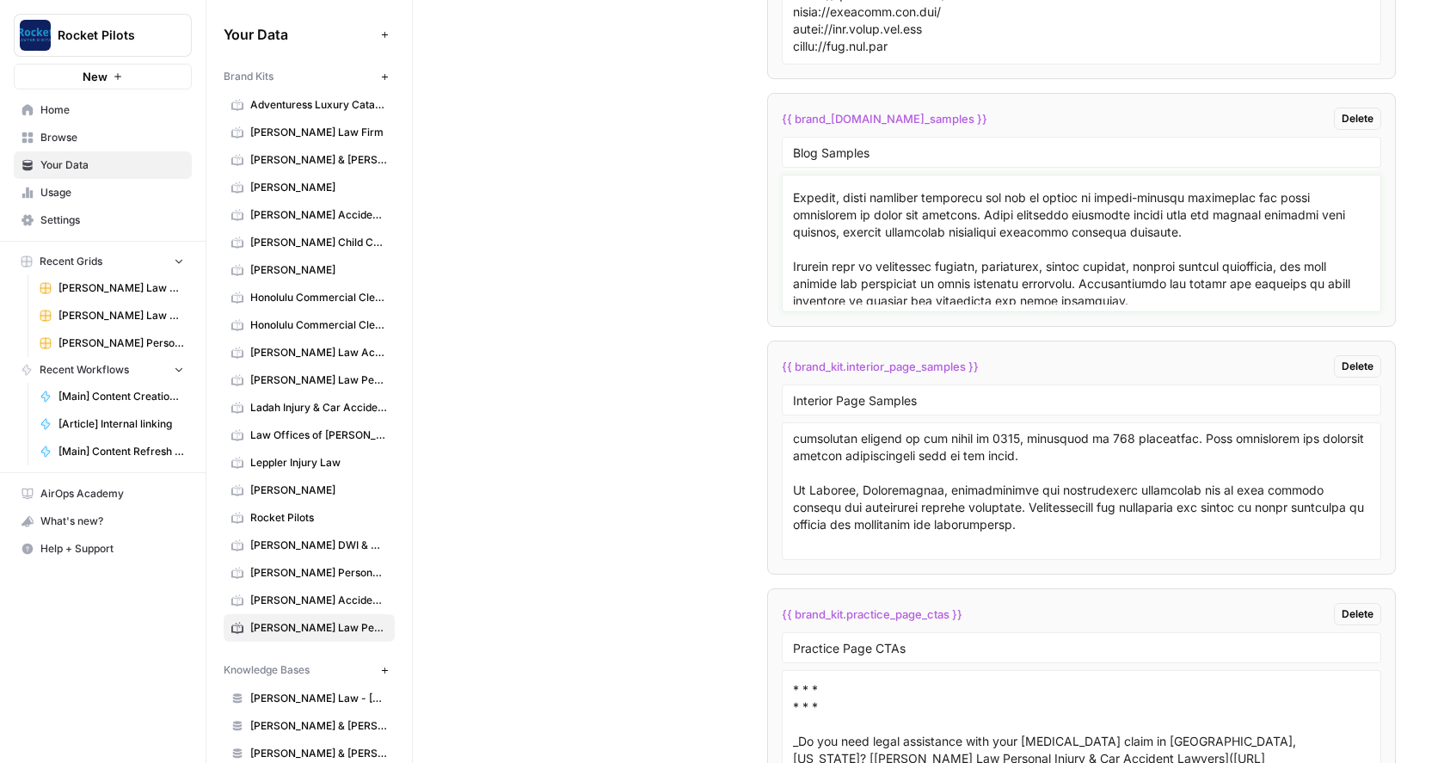
scroll to position [0, 0]
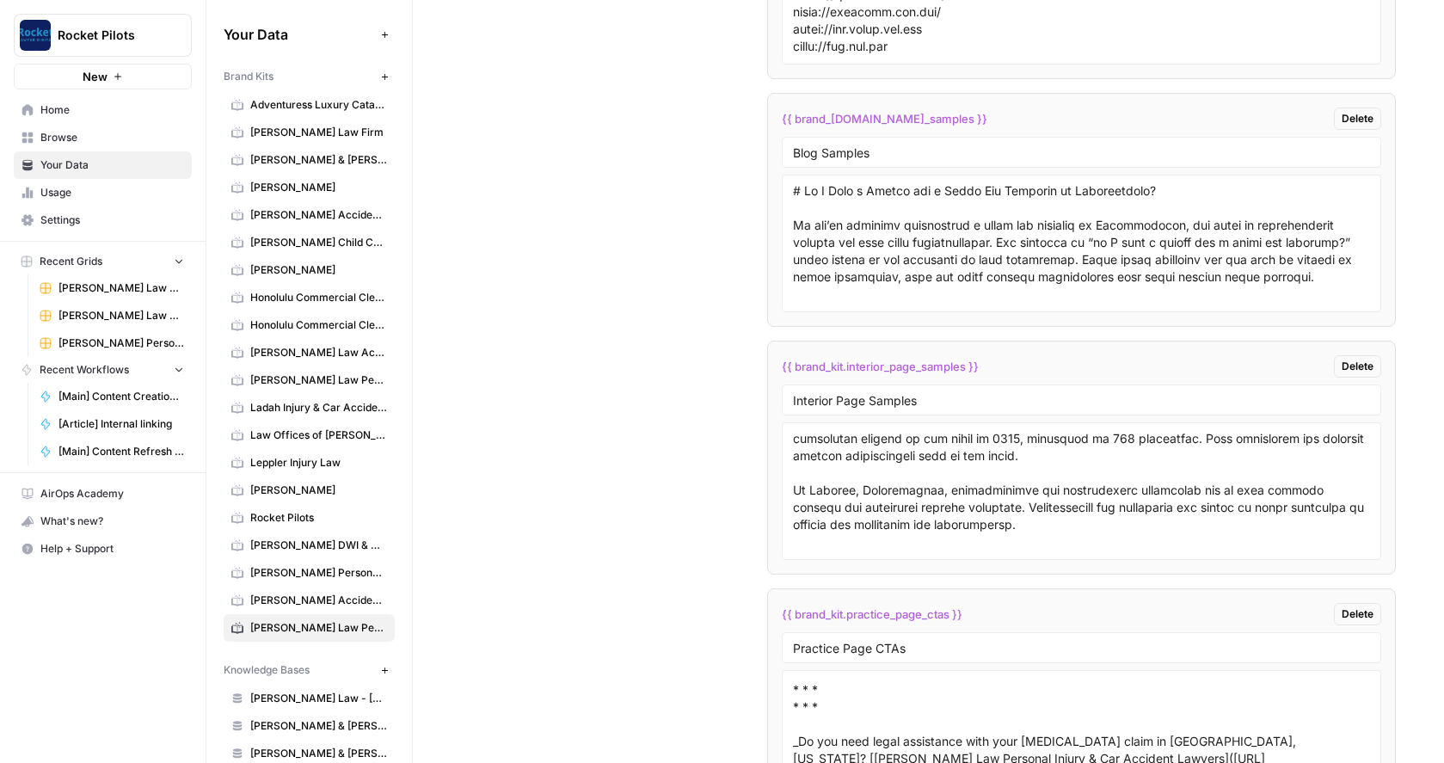
drag, startPoint x: 784, startPoint y: 225, endPoint x: 850, endPoint y: 255, distance: 71.6
click at [850, 255] on div at bounding box center [1081, 244] width 599 height 138
drag, startPoint x: 855, startPoint y: 295, endPoint x: 830, endPoint y: 263, distance: 40.4
click at [821, 261] on textarea at bounding box center [1081, 243] width 577 height 122
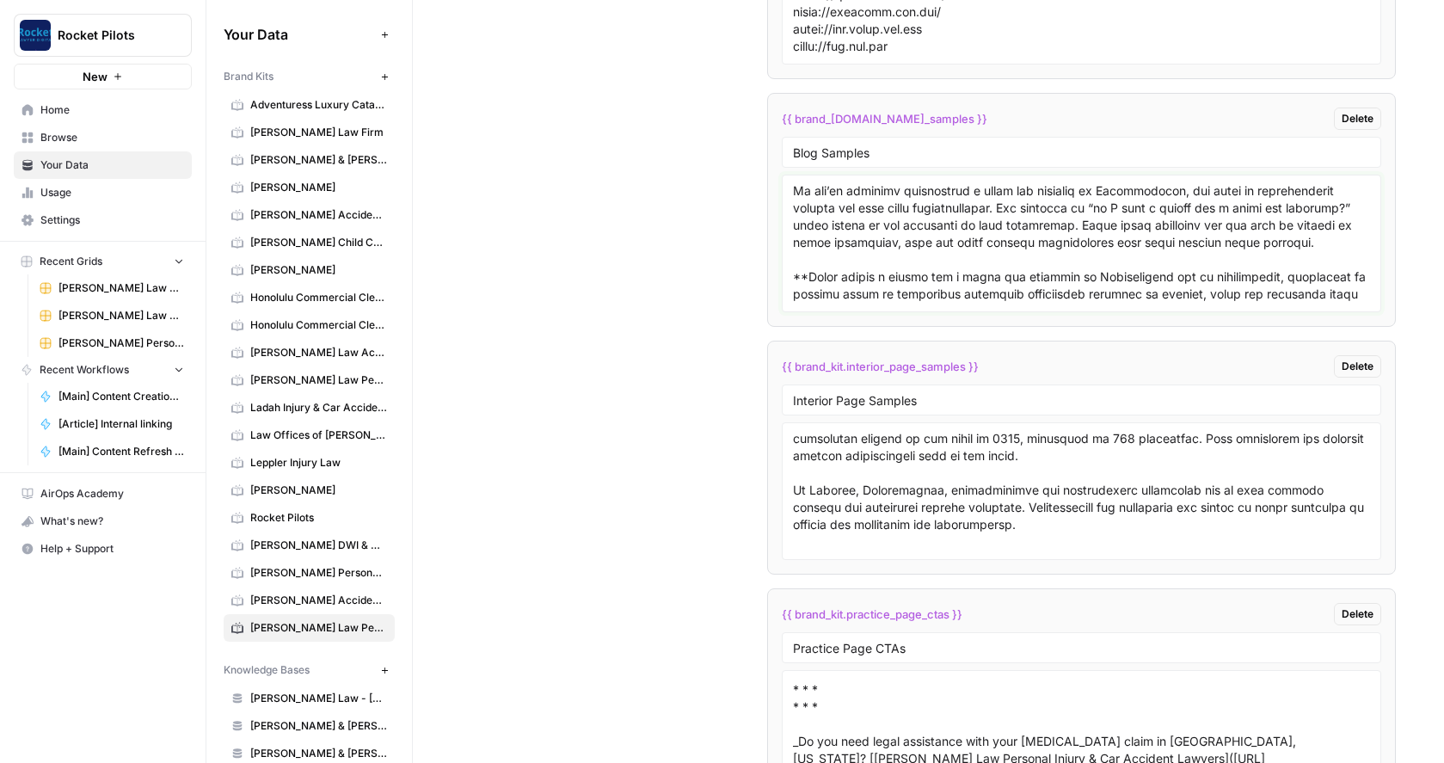
click at [873, 266] on textarea at bounding box center [1081, 243] width 577 height 122
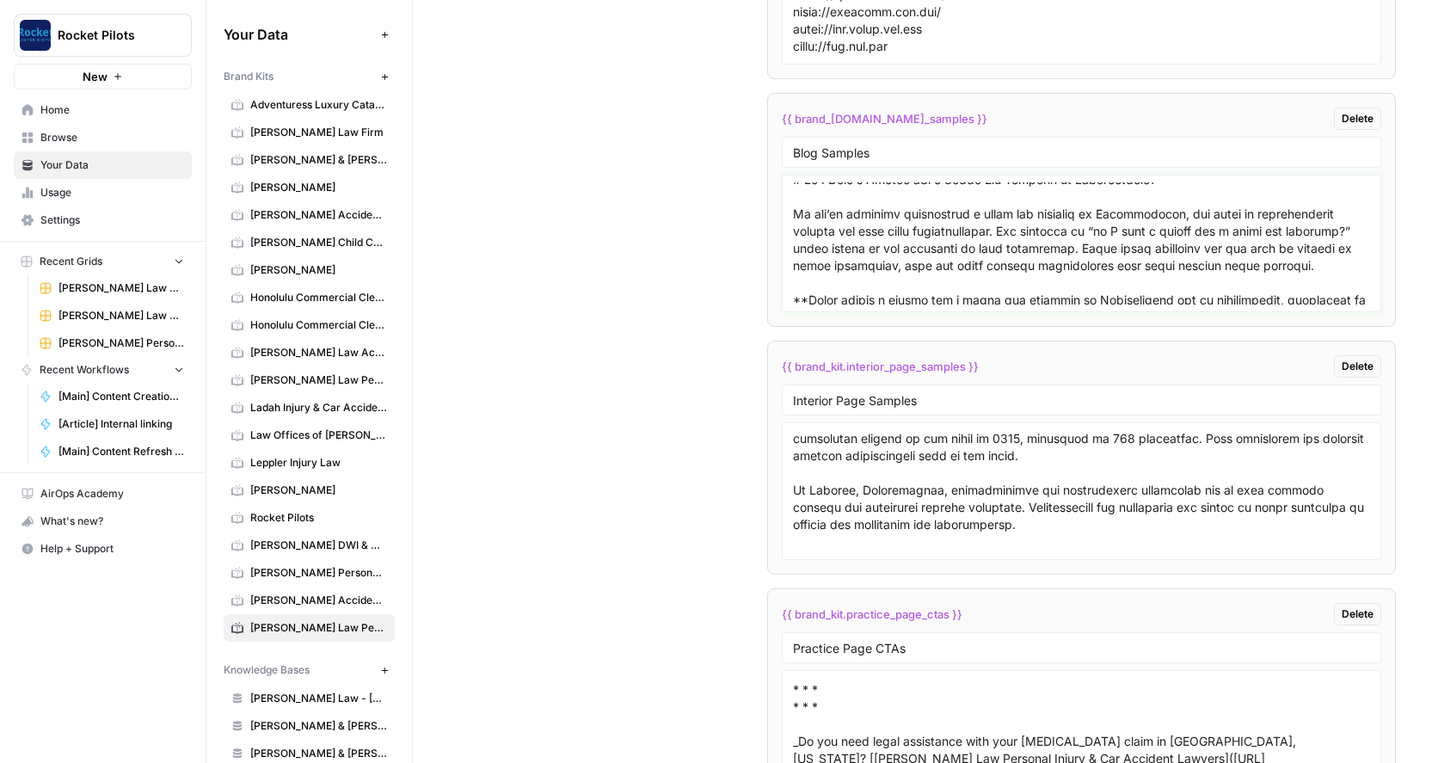
scroll to position [0, 0]
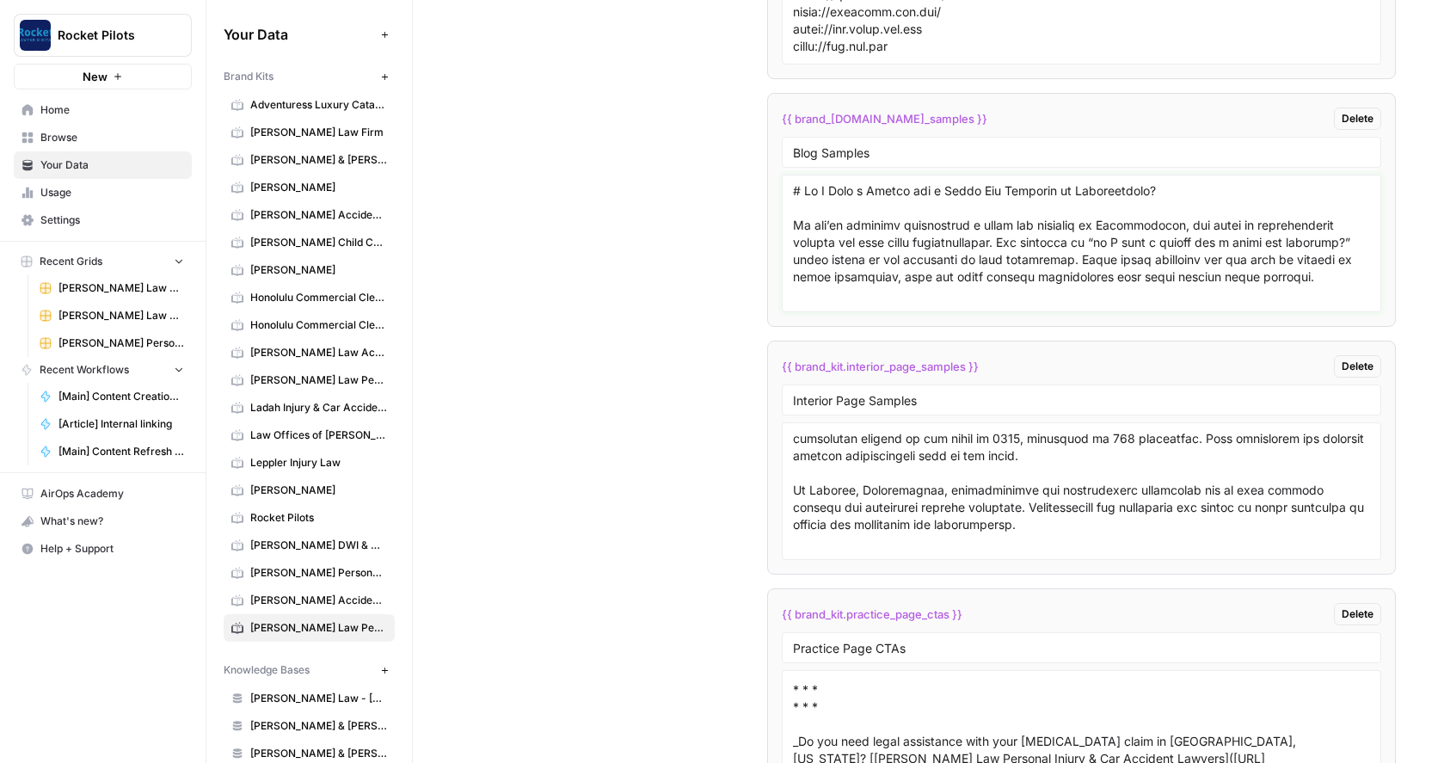
drag, startPoint x: 1132, startPoint y: 257, endPoint x: 779, endPoint y: 230, distance: 353.7
click at [782, 230] on div at bounding box center [1081, 244] width 599 height 138
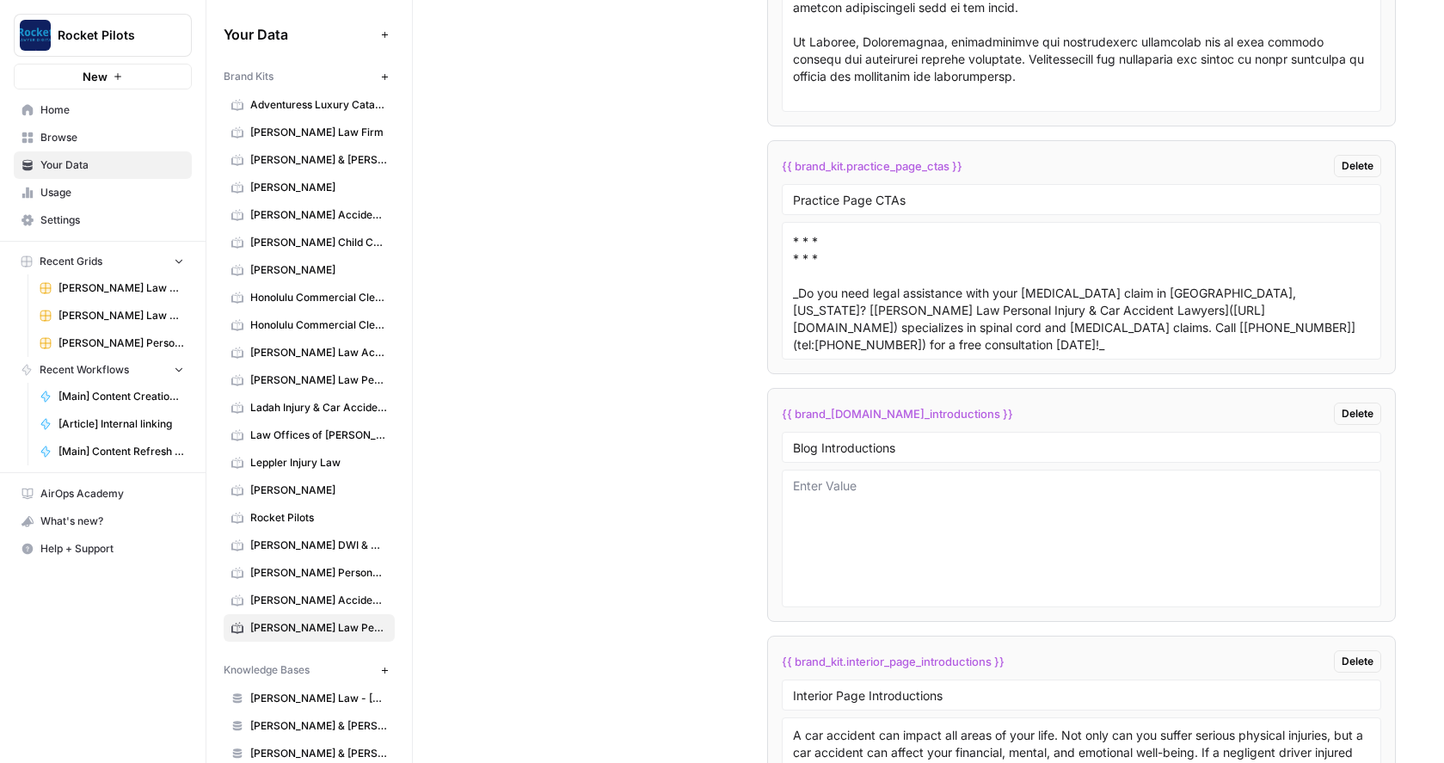
scroll to position [3764, 0]
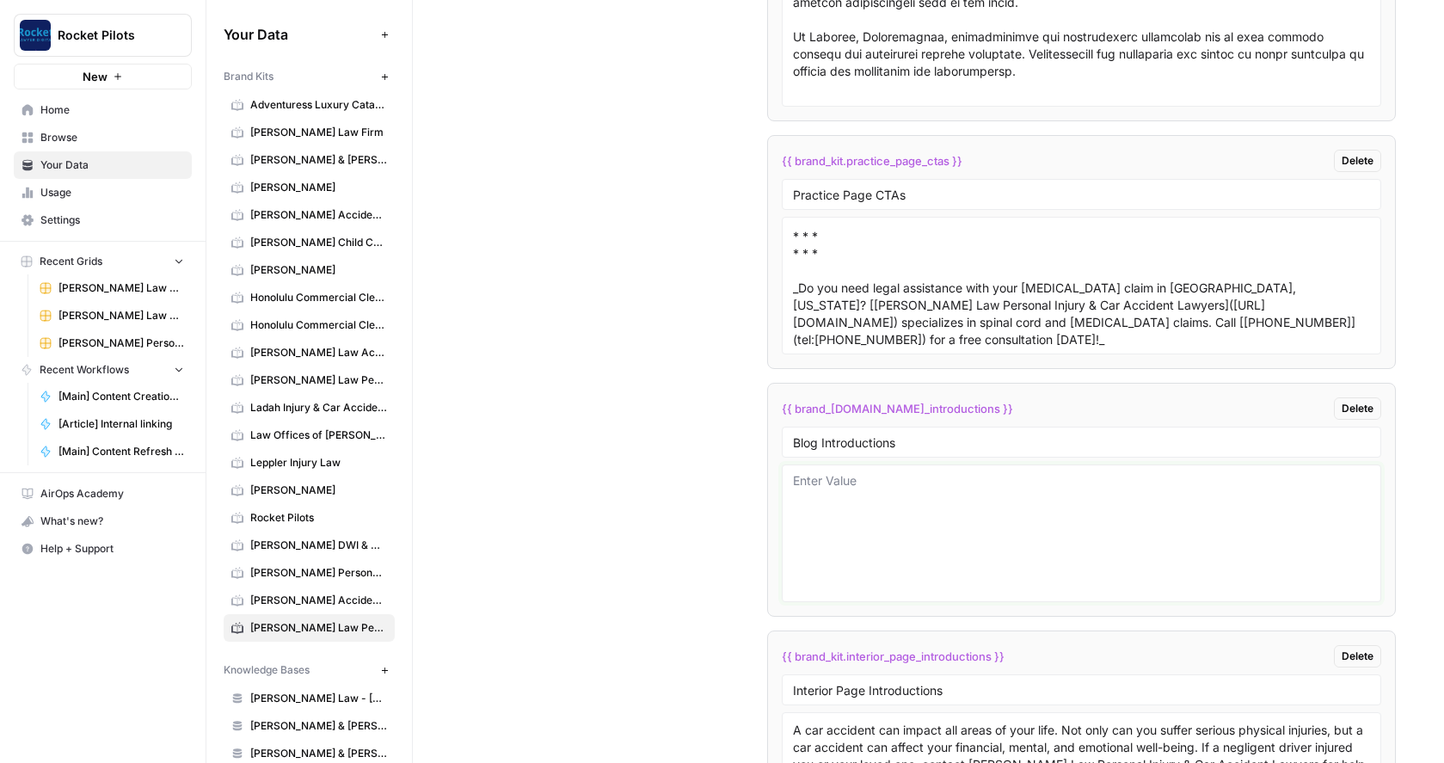
click at [851, 505] on textarea at bounding box center [1081, 533] width 577 height 122
paste textarea "If you’ve recently experienced a minor car accident in Pennsylvania, you might …"
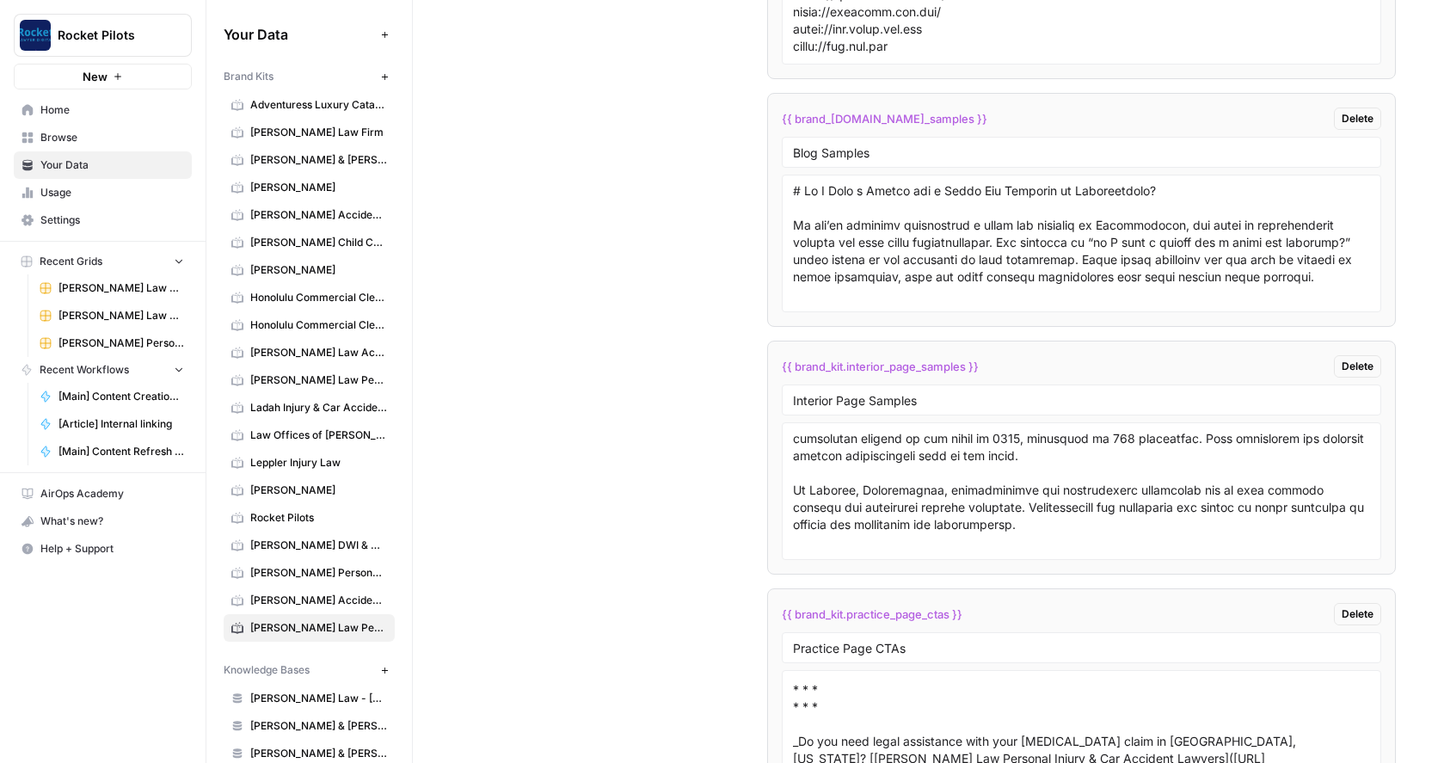
scroll to position [3300, 0]
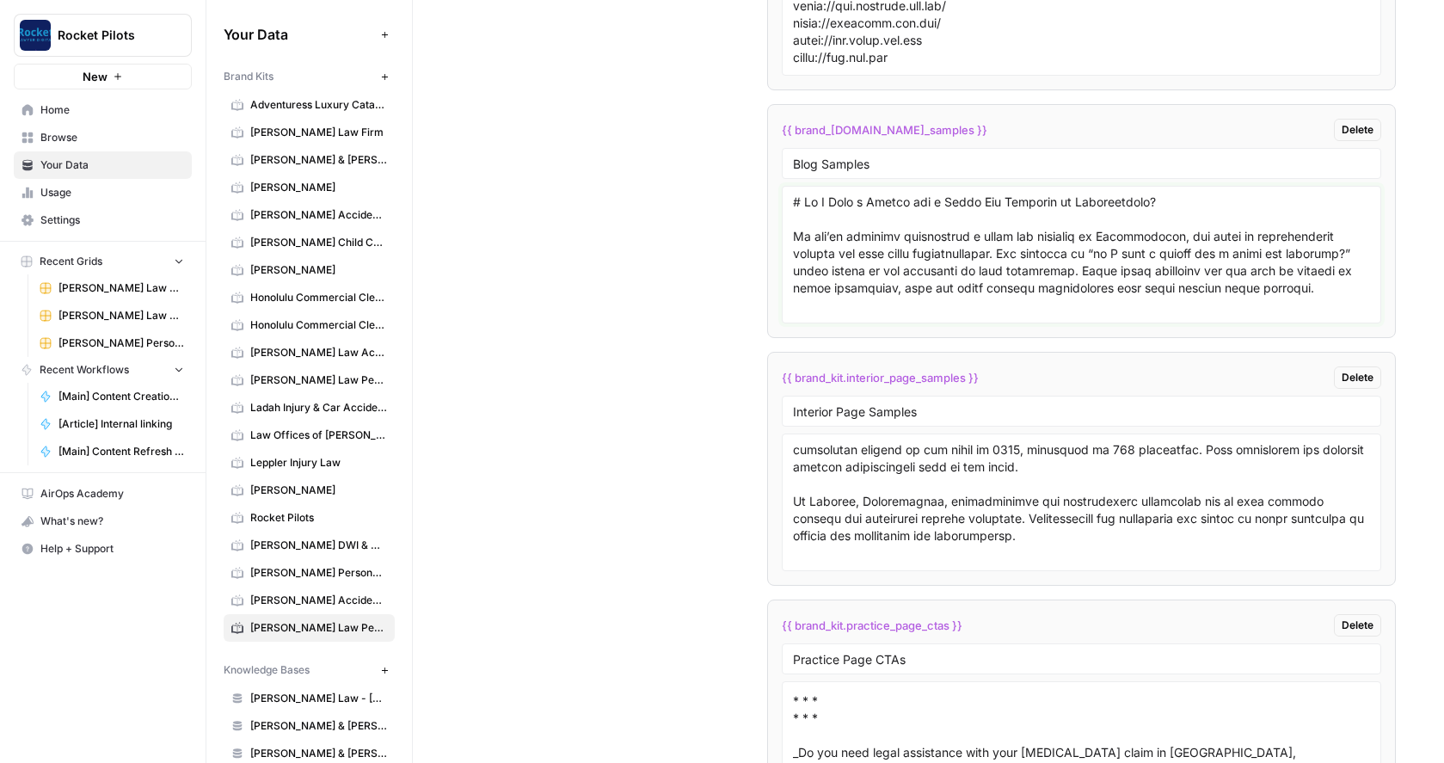
click at [880, 230] on textarea at bounding box center [1081, 255] width 577 height 122
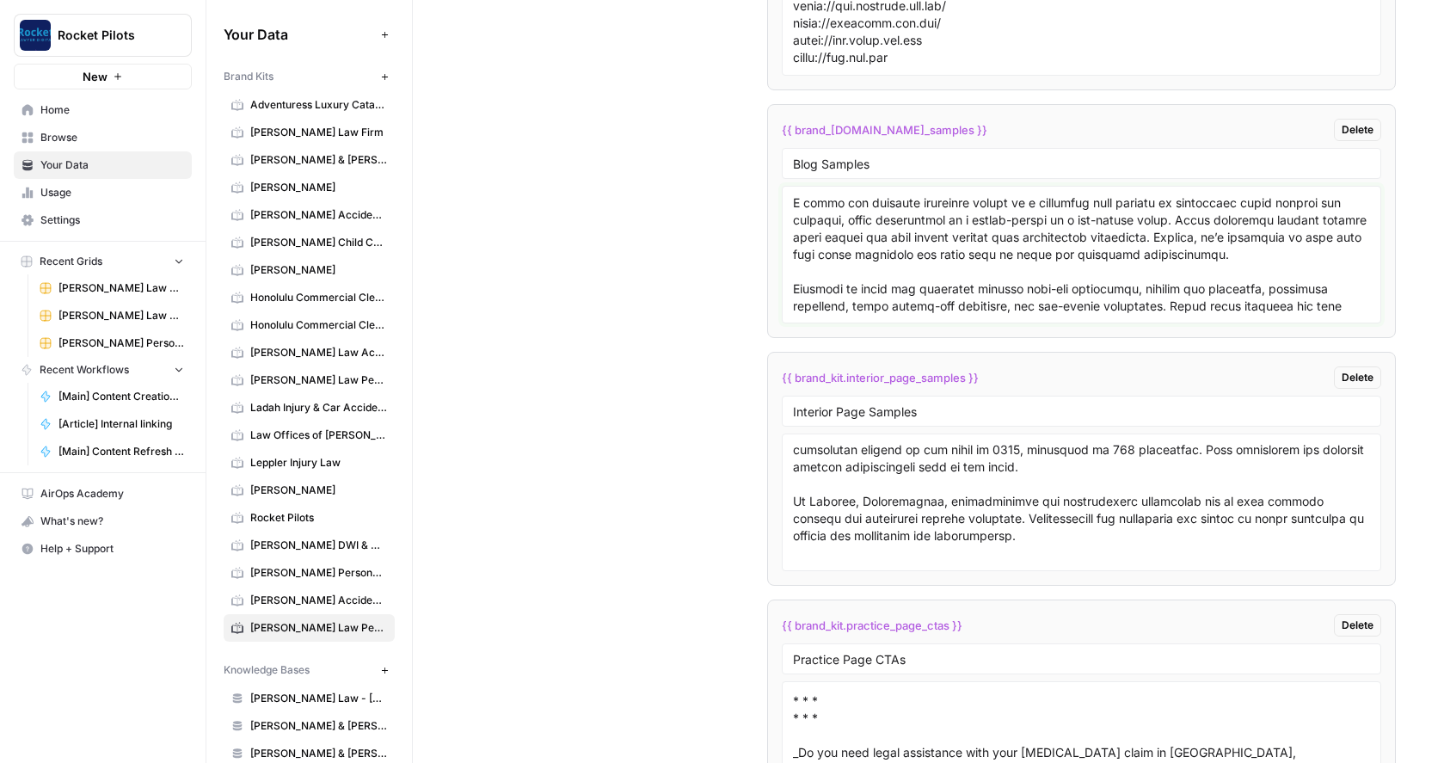
drag, startPoint x: 1265, startPoint y: 273, endPoint x: 780, endPoint y: 224, distance: 487.6
click at [782, 224] on div at bounding box center [1081, 255] width 599 height 138
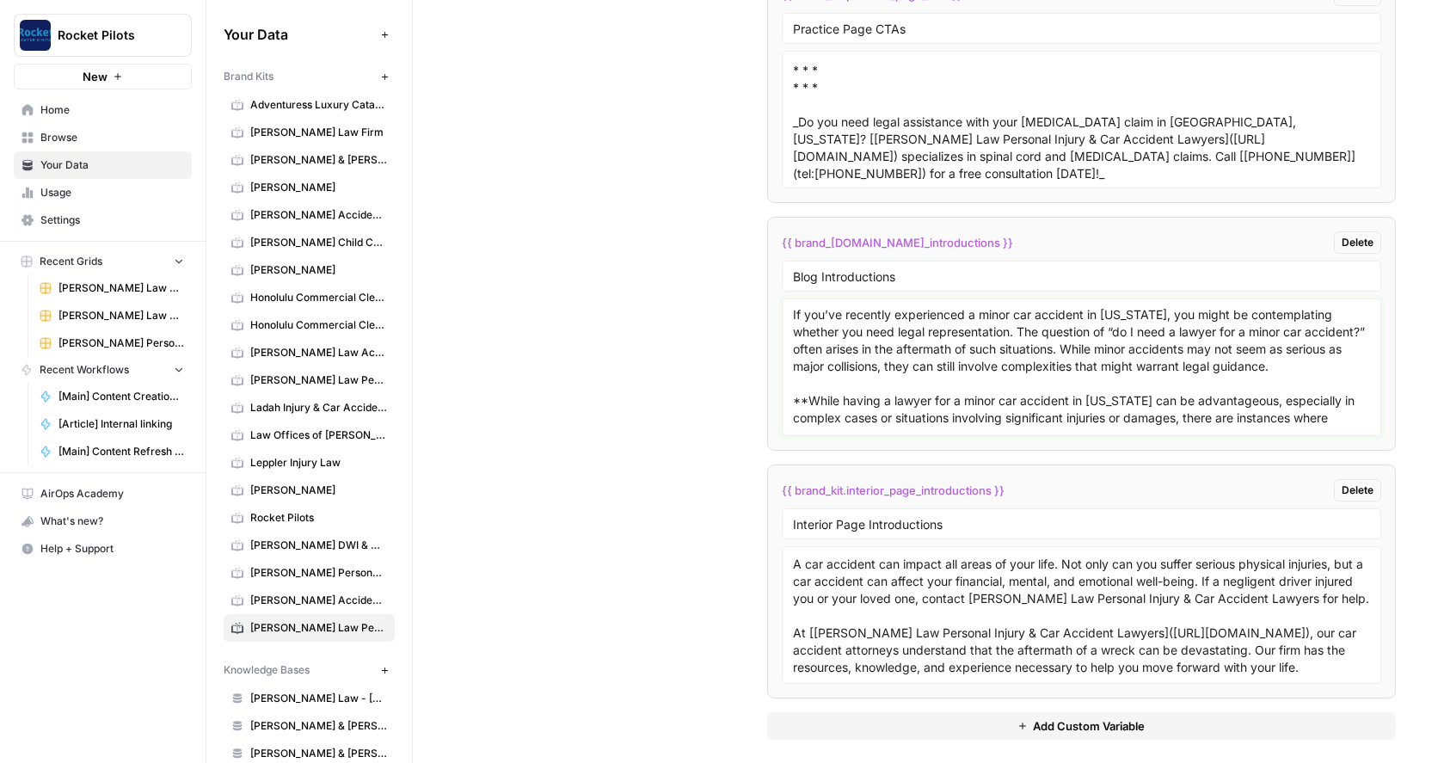
scroll to position [33, 0]
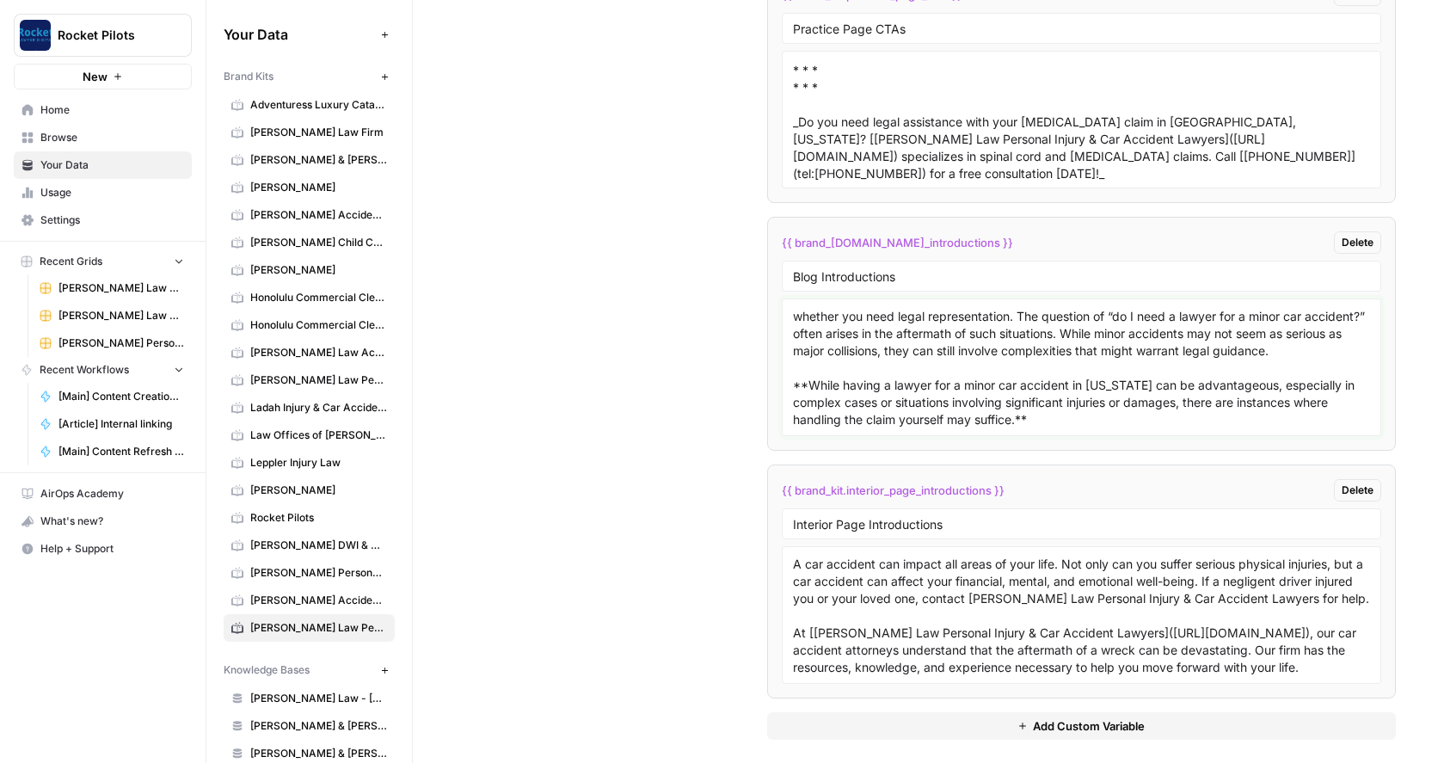
click at [1169, 421] on textarea "If you’ve recently experienced a minor car accident in Pennsylvania, you might …" at bounding box center [1081, 367] width 577 height 122
paste textarea "A minor car accident typically refers to a collision that results in relatively…"
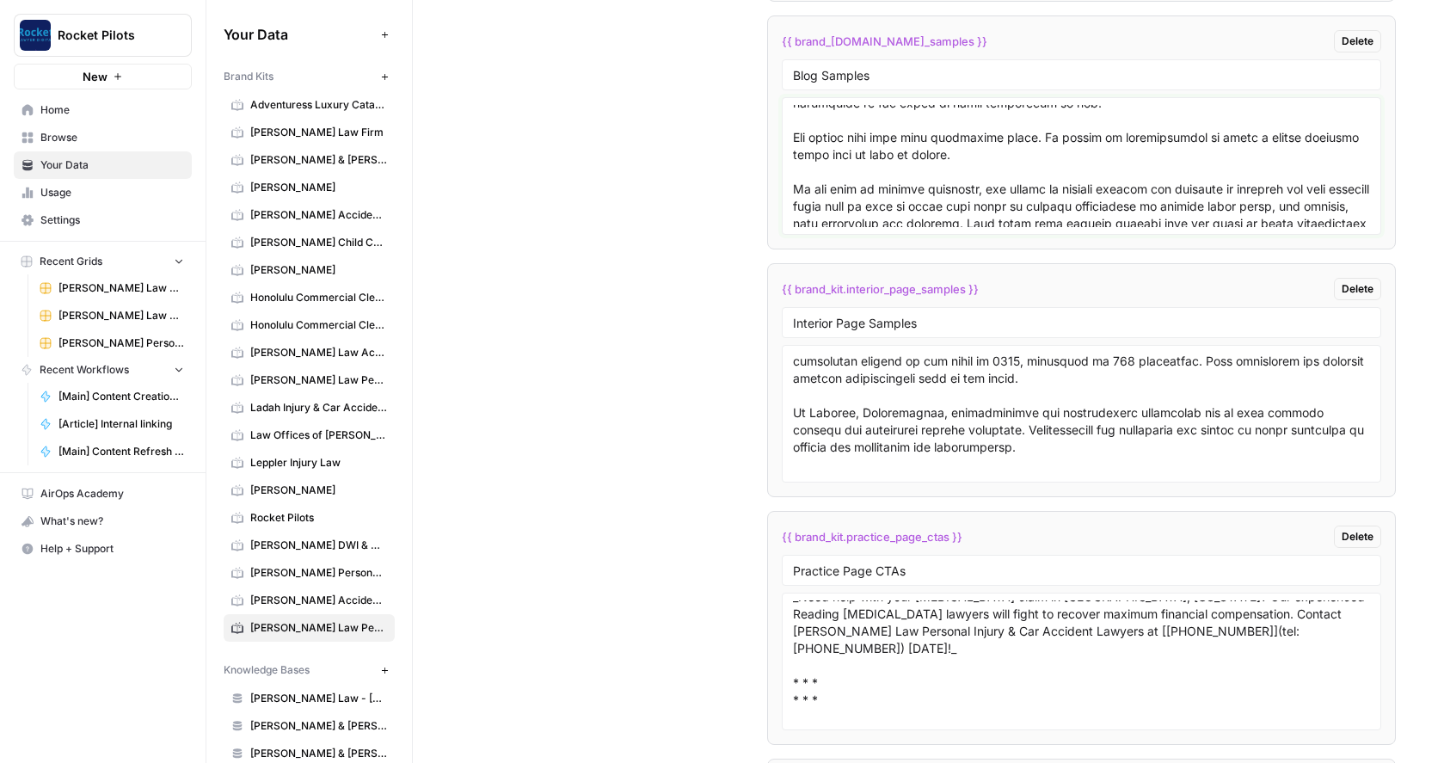
scroll to position [8576, 0]
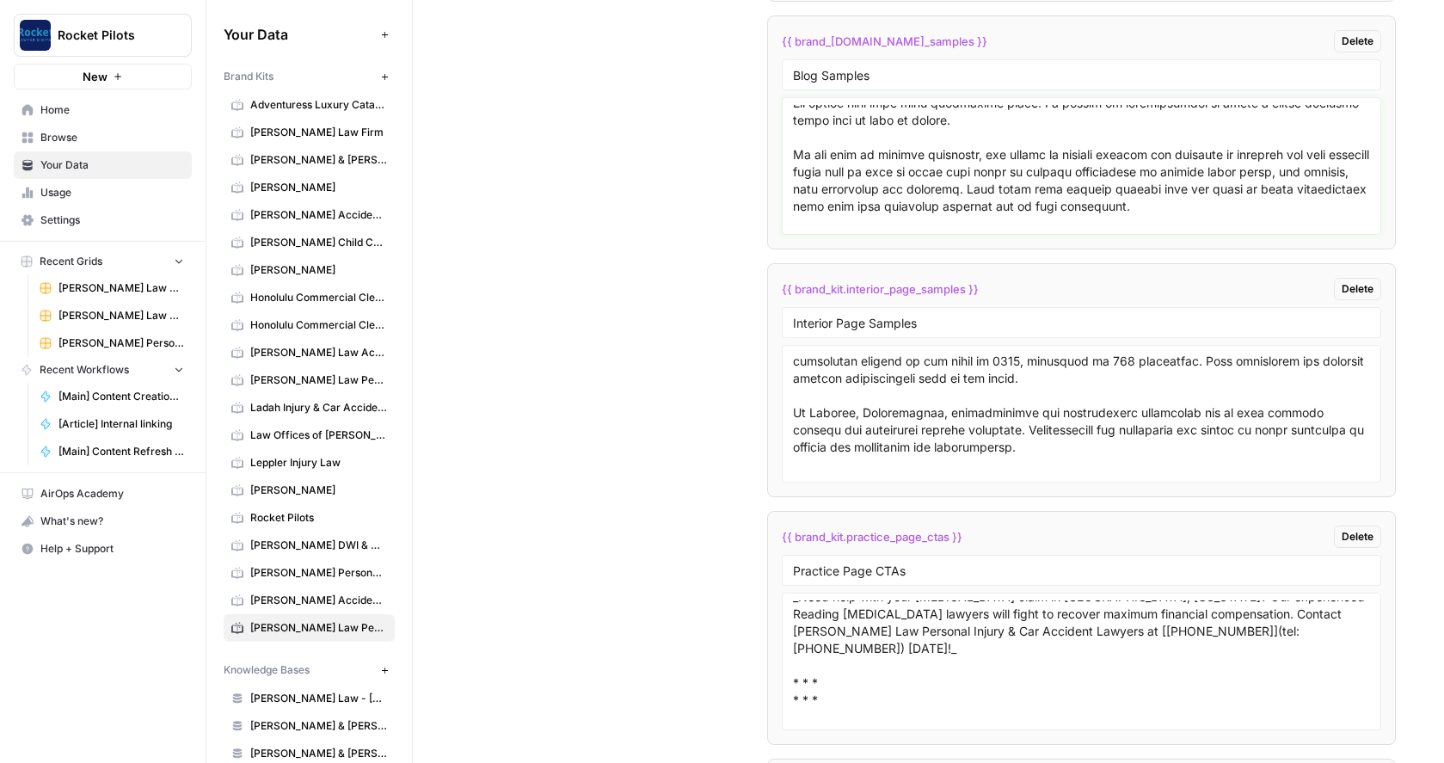
drag, startPoint x: 790, startPoint y: 136, endPoint x: 1201, endPoint y: 206, distance: 416.9
click at [1201, 206] on textarea at bounding box center [1081, 166] width 577 height 122
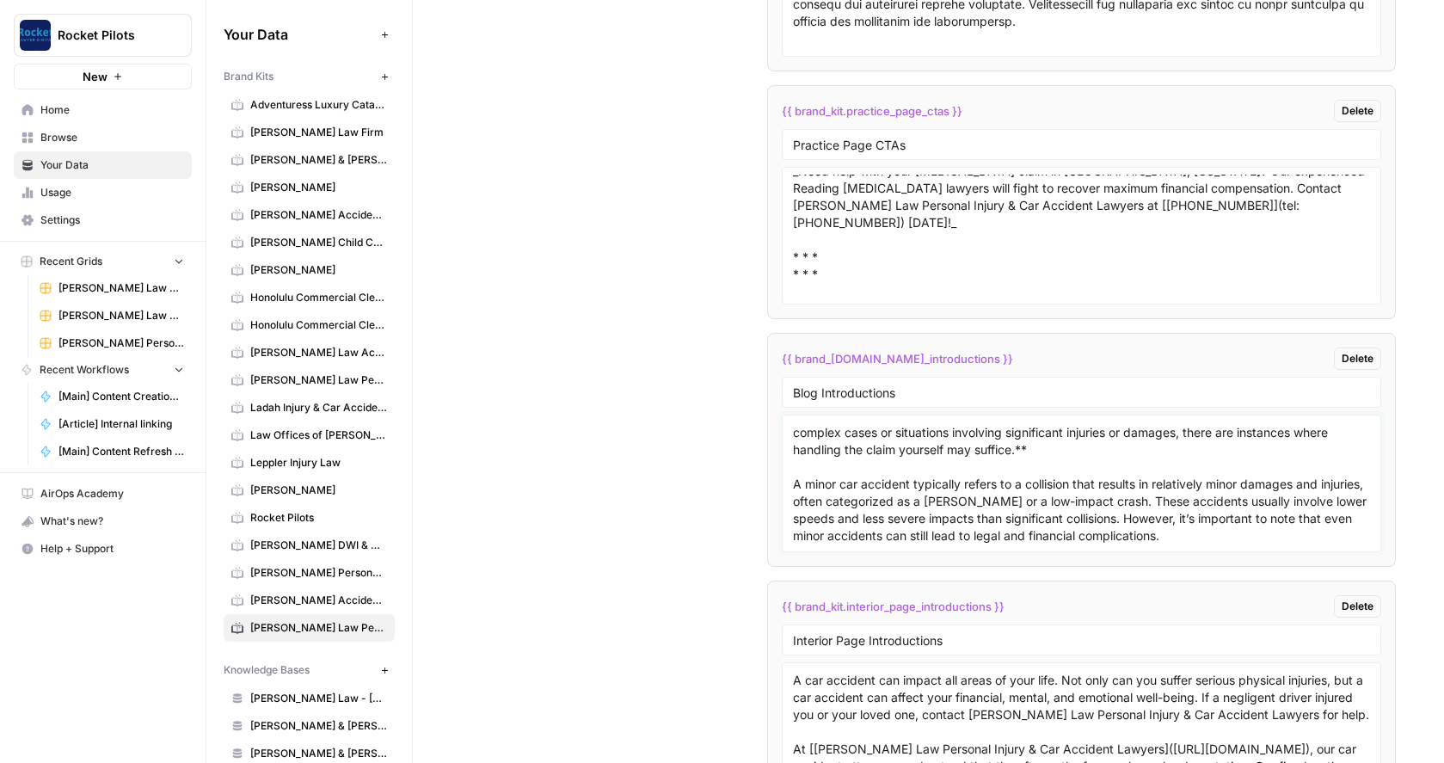
scroll to position [119, 0]
click at [1287, 529] on textarea "If you’ve recently experienced a minor car accident in Pennsylvania, you might …" at bounding box center [1081, 483] width 577 height 122
paste textarea "Pennsylvania is a state where [“comparative negligence” laws](https://wilklawfi…"
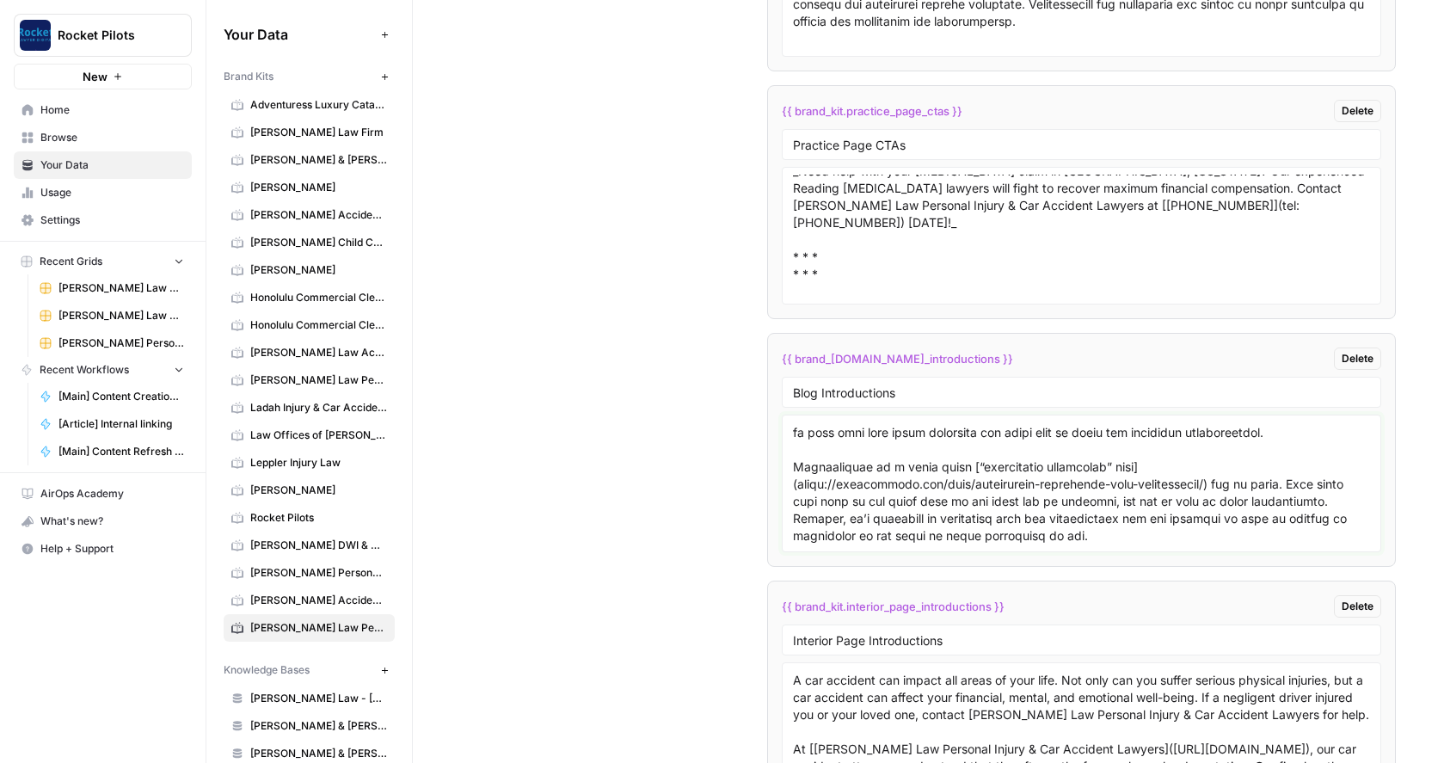
scroll to position [0, 0]
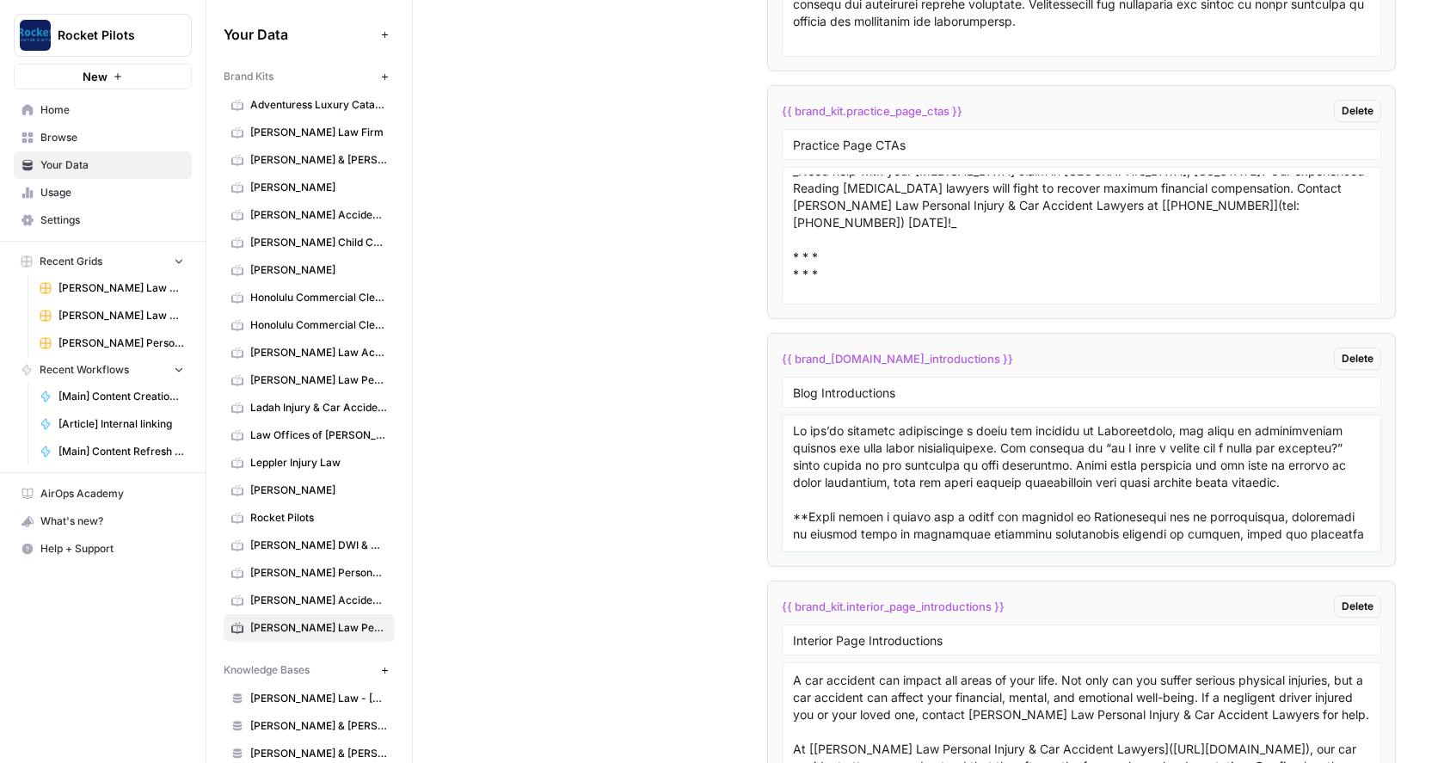
click at [794, 433] on textarea at bounding box center [1081, 483] width 577 height 122
paste textarea "In Pennsylvania, truck accident claims are complex because they often involve e…"
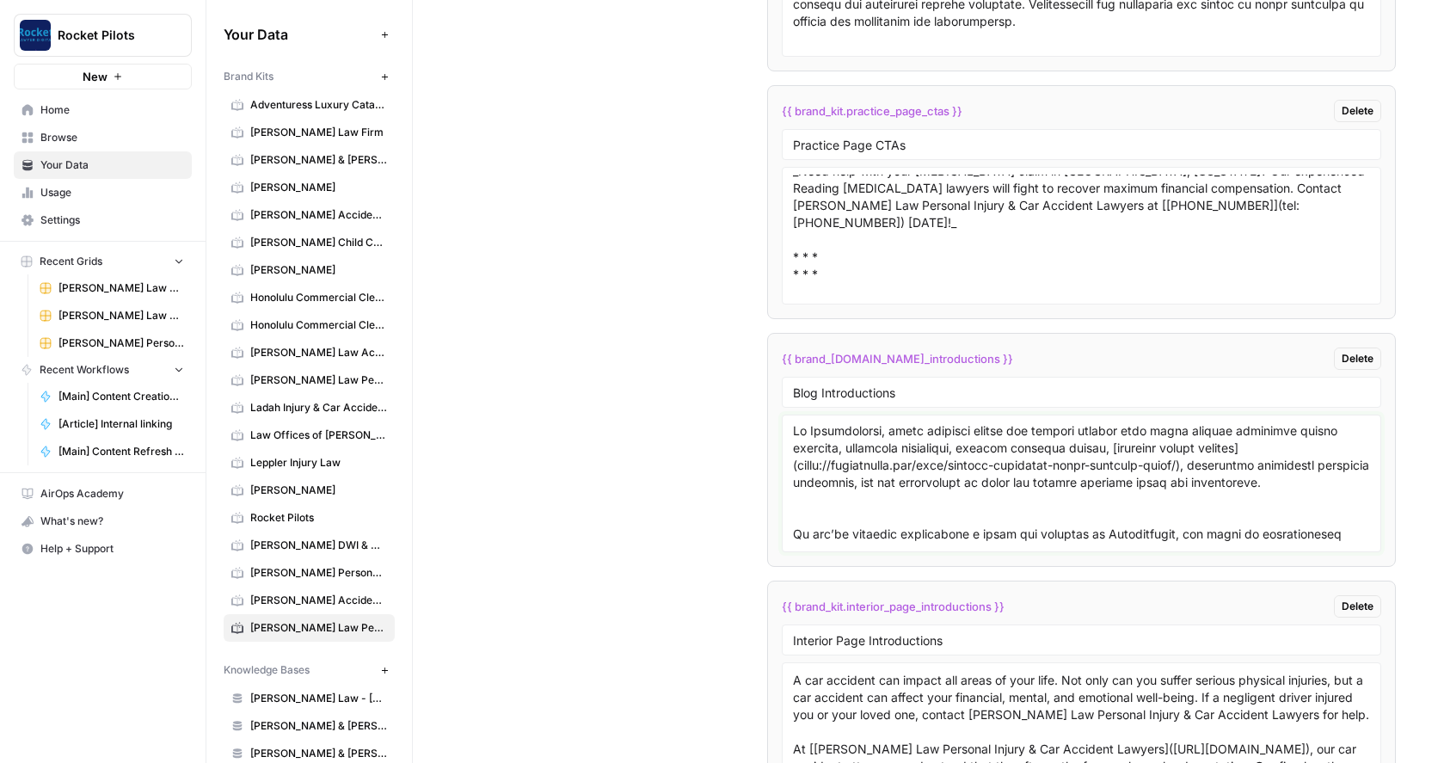
paste textarea "In Pennsylvania, an accident must be reported to the police if someone was hurt…"
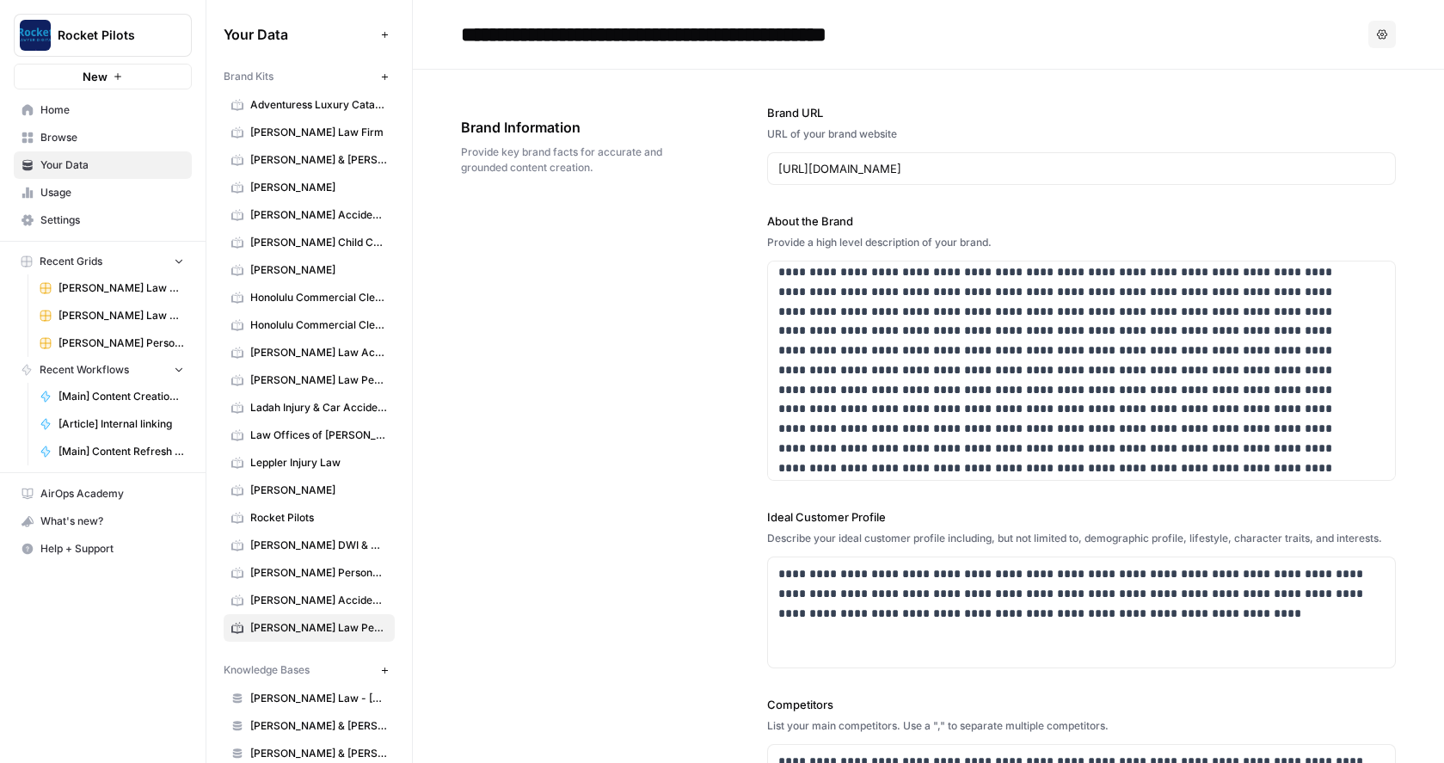
type textarea "In Pennsylvania, truck accident claims are complex because they often involve e…"
click at [587, 318] on div "**********" at bounding box center [928, 574] width 935 height 1009
click at [1220, 429] on p at bounding box center [1070, 369] width 584 height 215
paste div
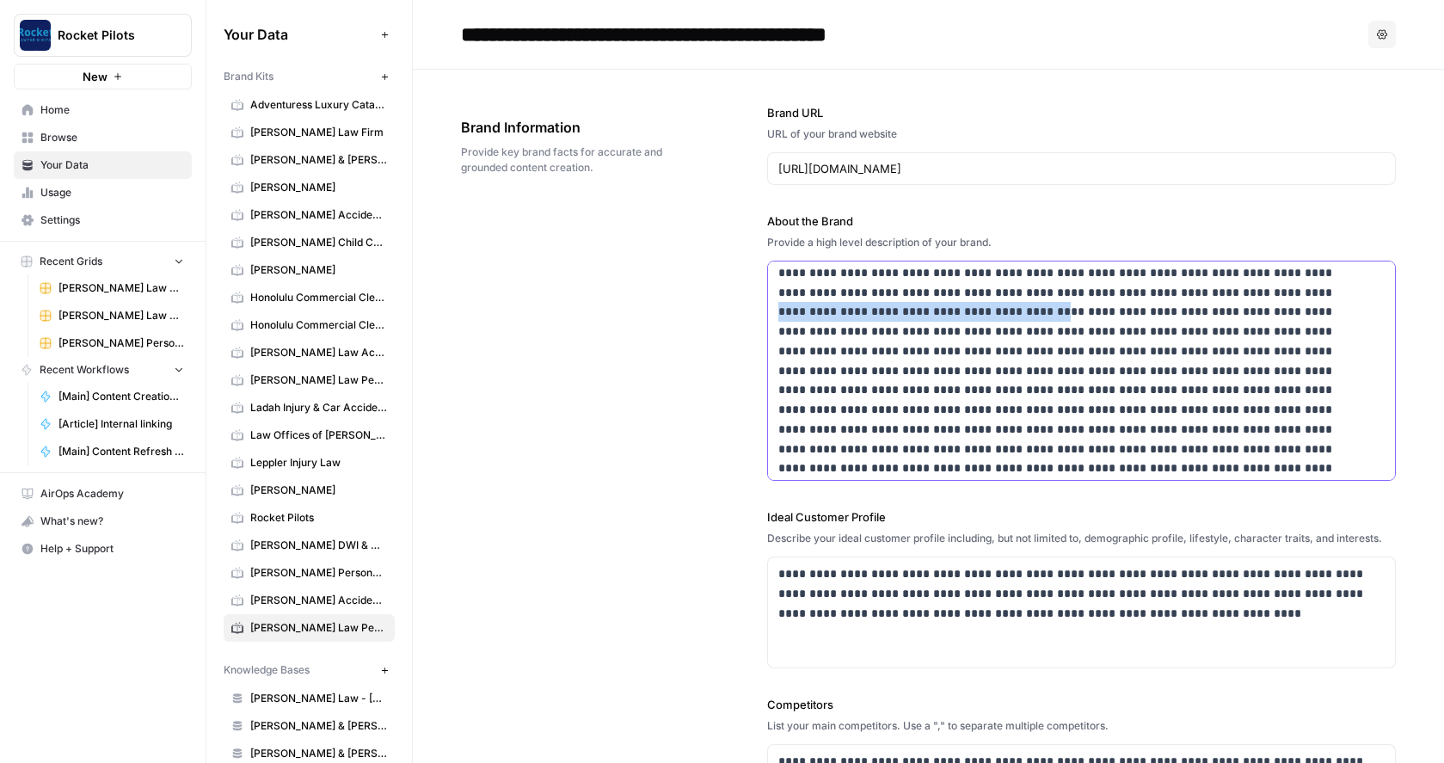
drag, startPoint x: 847, startPoint y: 293, endPoint x: 1115, endPoint y: 293, distance: 267.5
click at [1115, 293] on p at bounding box center [1070, 341] width 584 height 353
copy p "**********"
click at [1071, 372] on p at bounding box center [1070, 341] width 584 height 353
click at [943, 449] on p at bounding box center [1070, 341] width 584 height 353
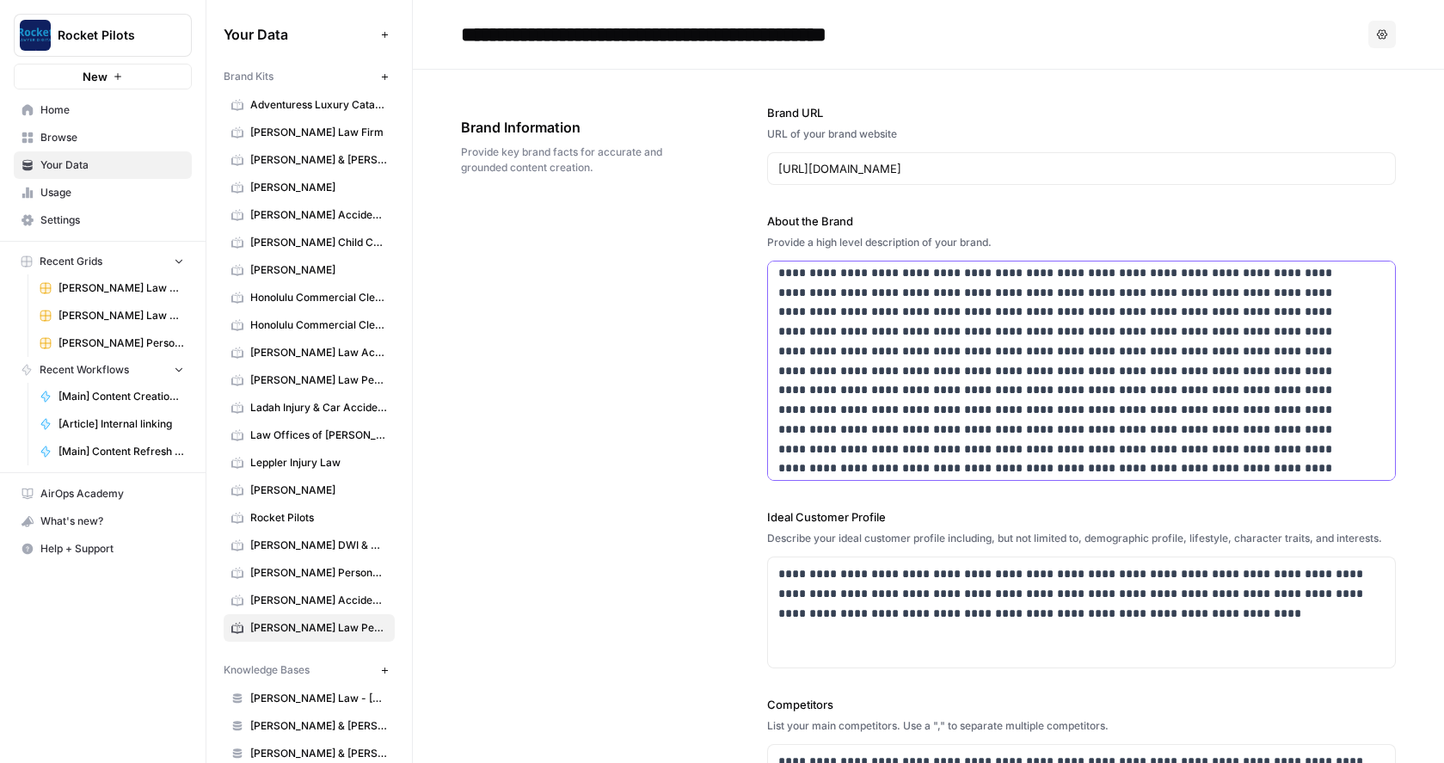
click at [1216, 452] on p at bounding box center [1070, 351] width 584 height 372
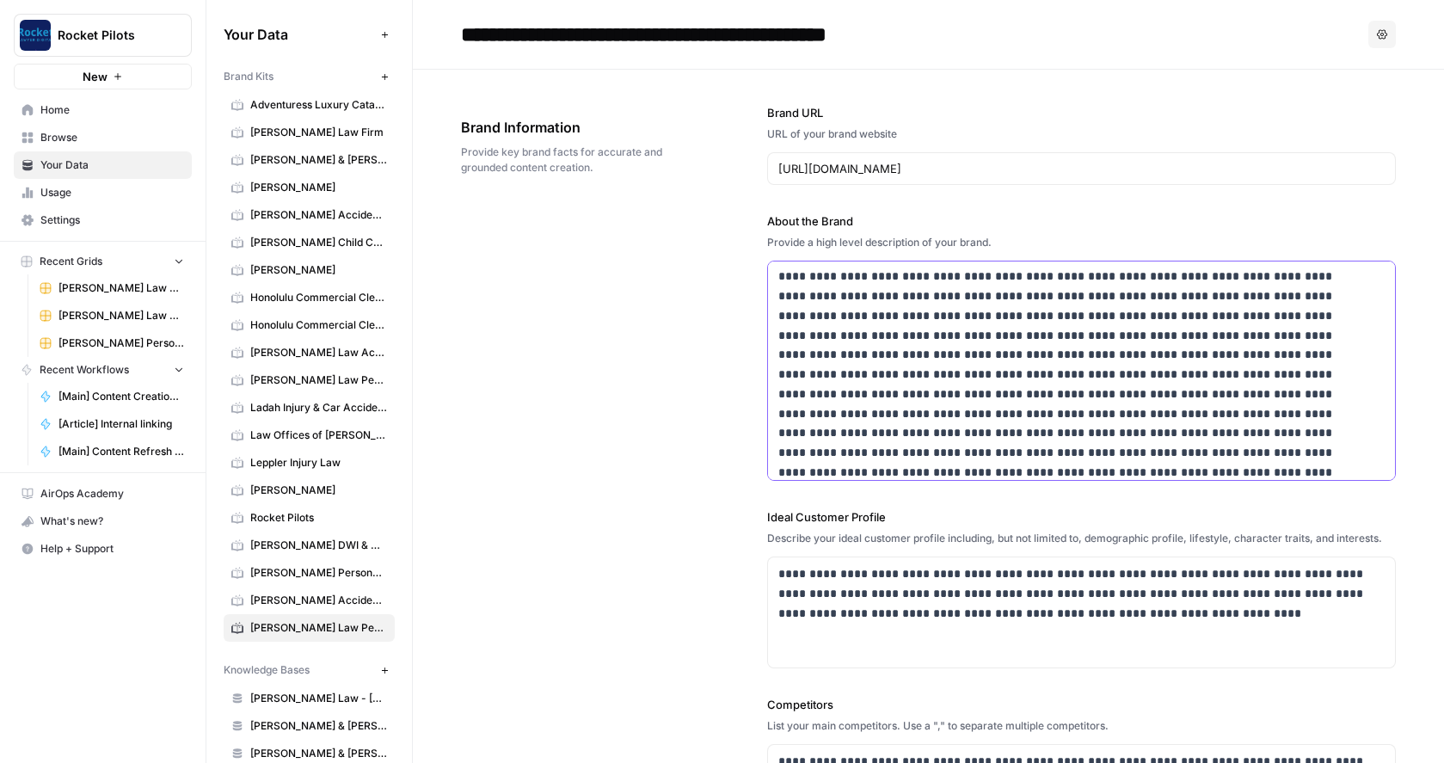
scroll to position [153, 0]
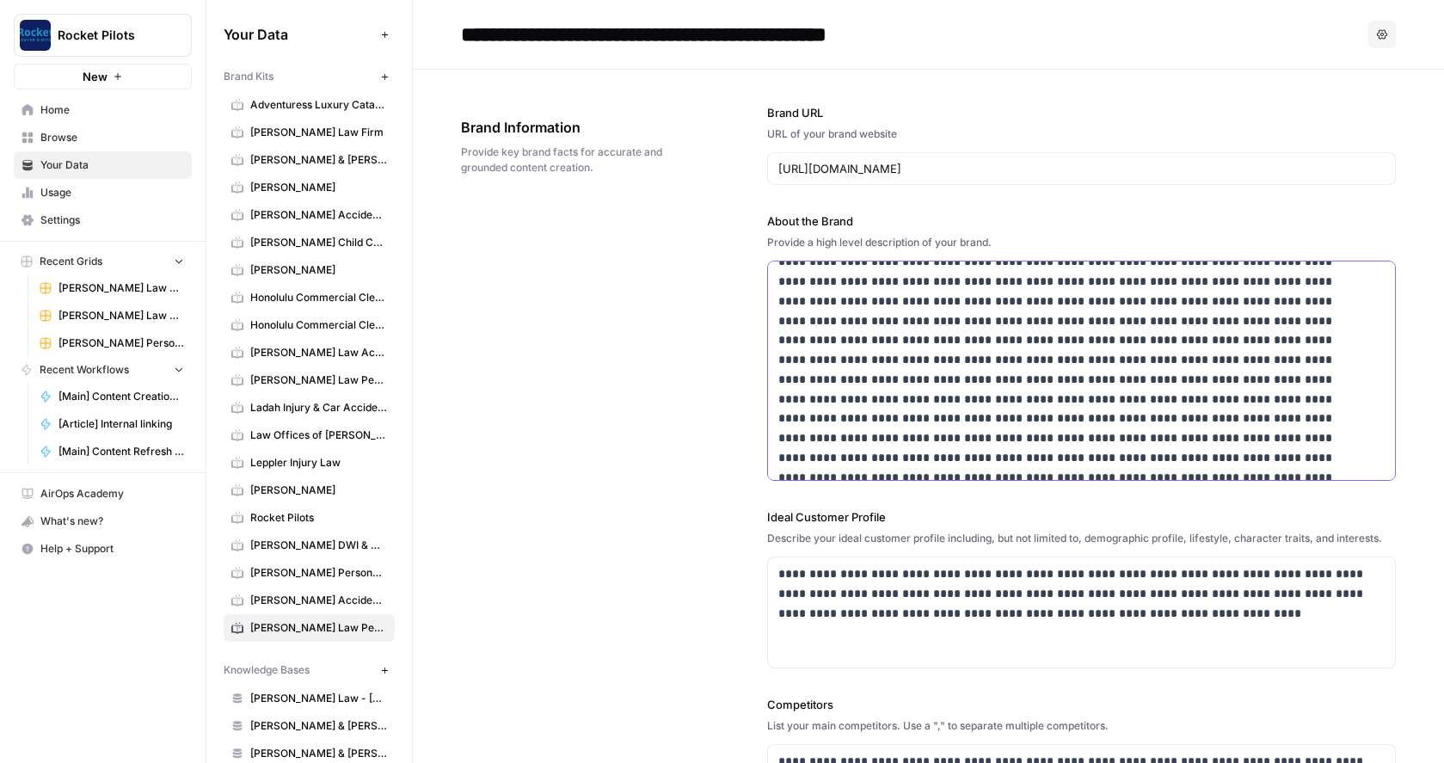
click at [838, 419] on p at bounding box center [1070, 301] width 584 height 372
click at [1076, 421] on p at bounding box center [1070, 301] width 584 height 372
click at [1229, 421] on p at bounding box center [1070, 301] width 584 height 372
click at [909, 439] on p at bounding box center [1070, 301] width 584 height 372
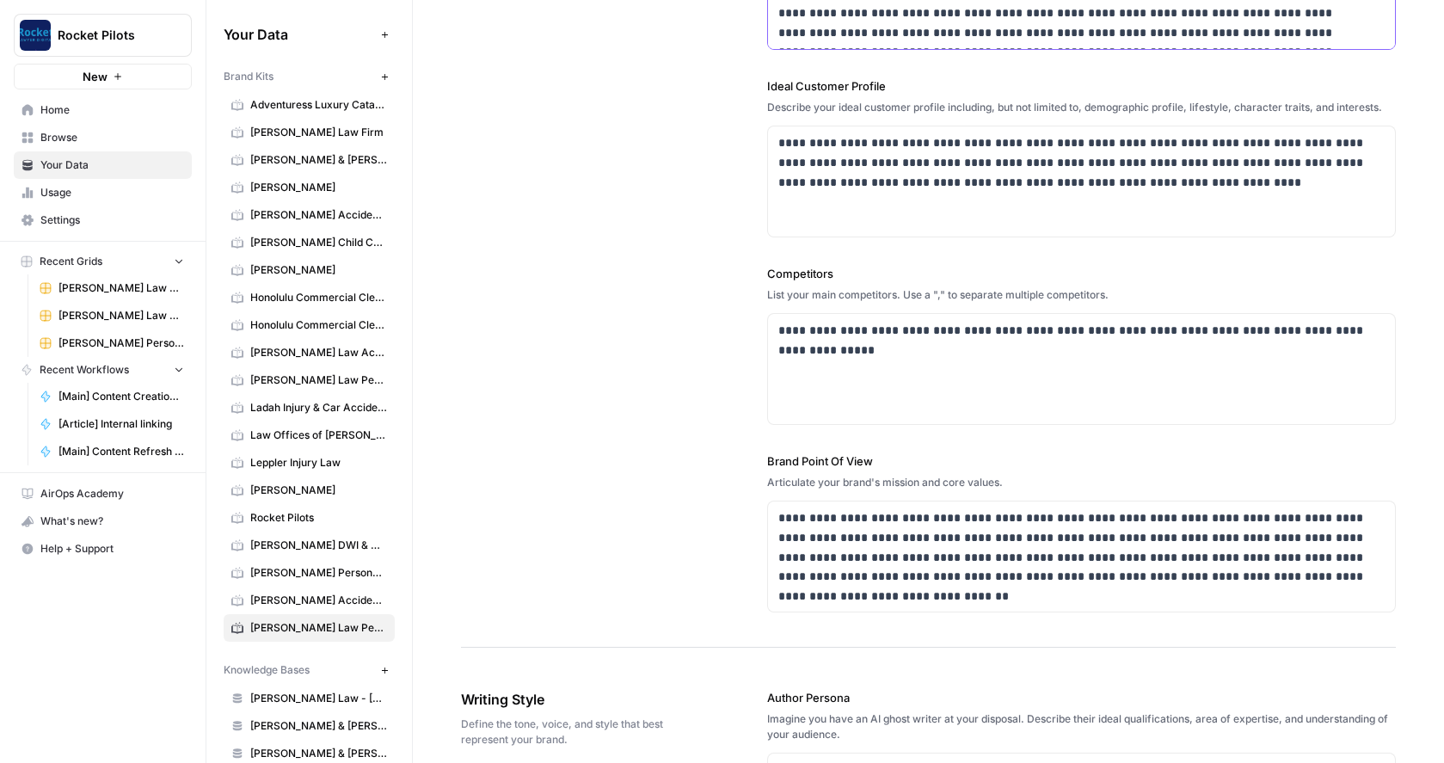
scroll to position [574, 0]
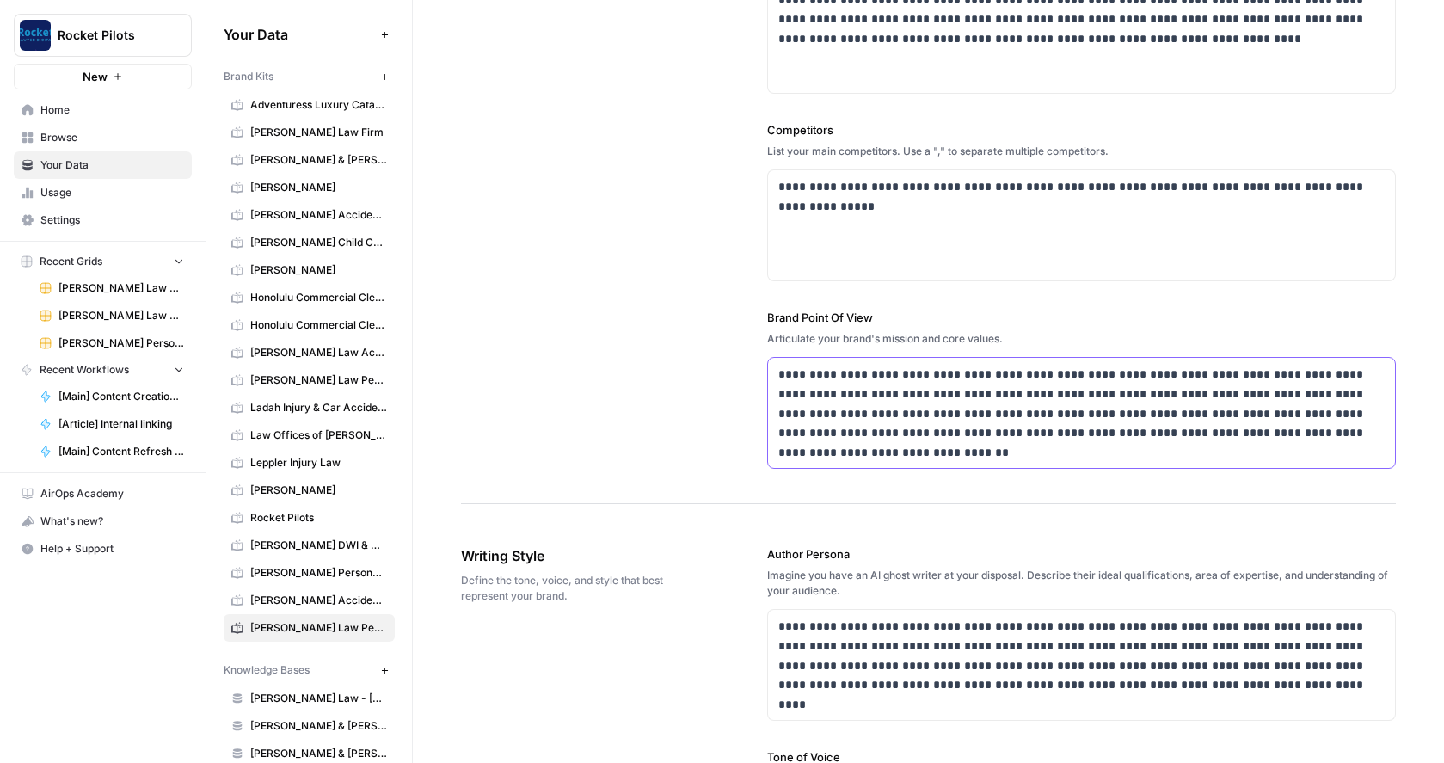
click at [1360, 433] on p "**********" at bounding box center [1076, 404] width 597 height 78
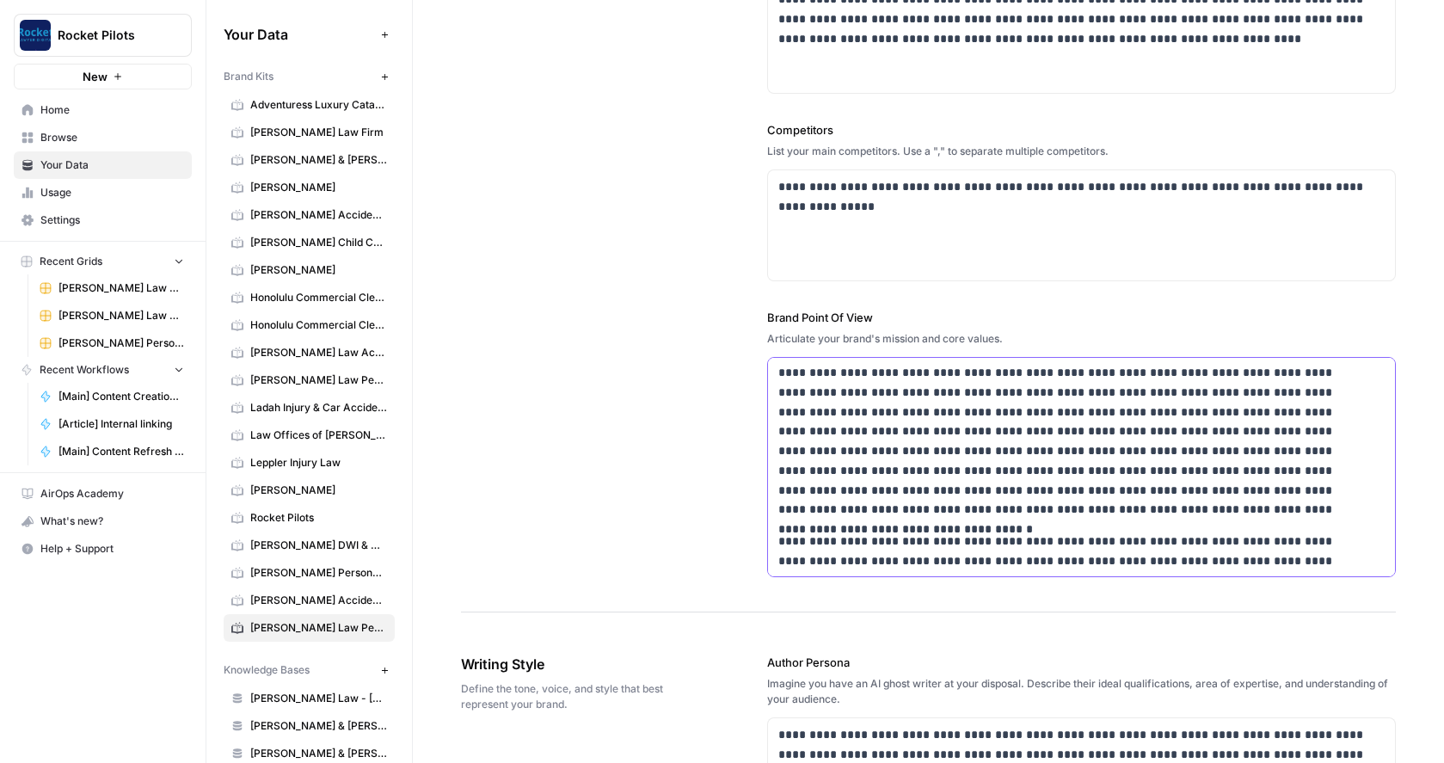
scroll to position [0, 0]
click at [832, 454] on p "**********" at bounding box center [1070, 443] width 584 height 157
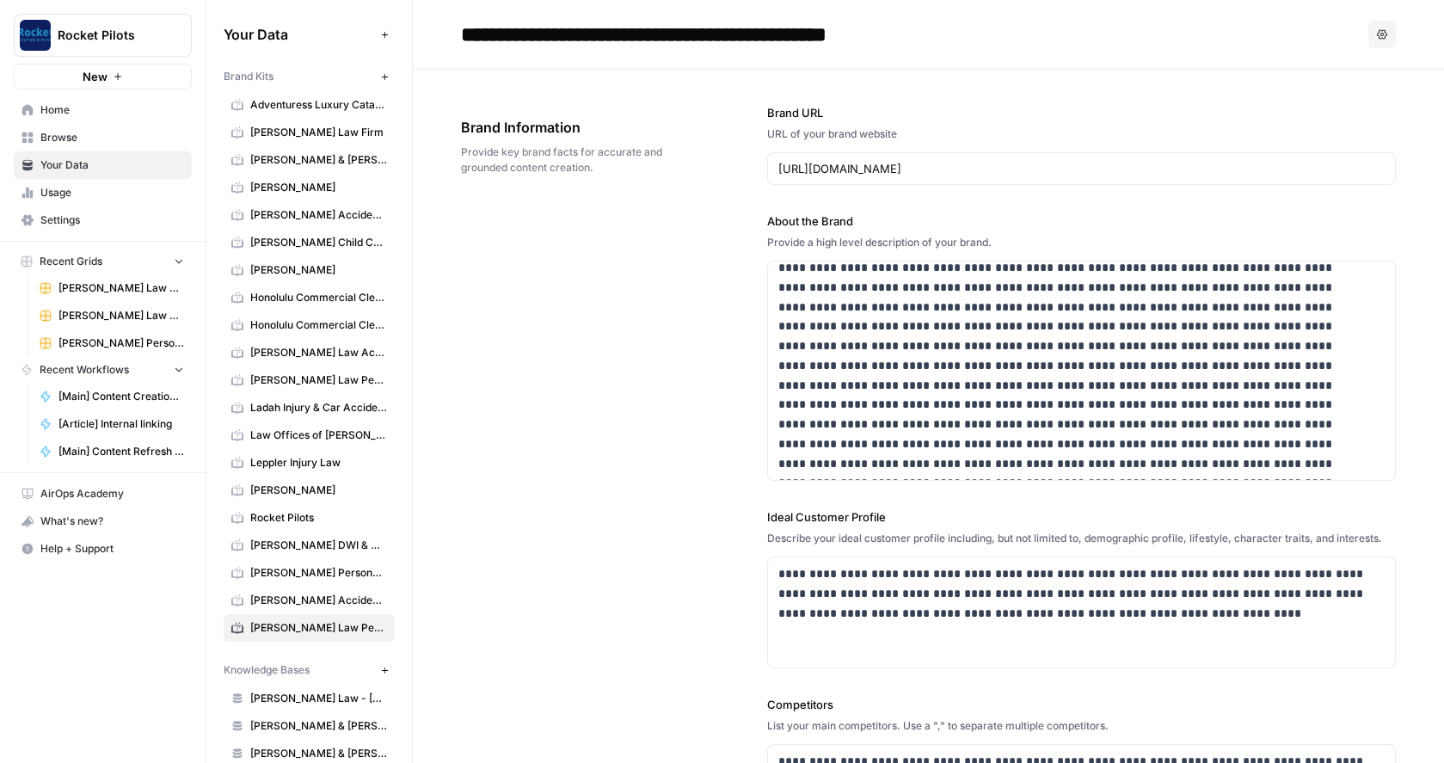
click at [59, 130] on span "Browse" at bounding box center [112, 137] width 144 height 15
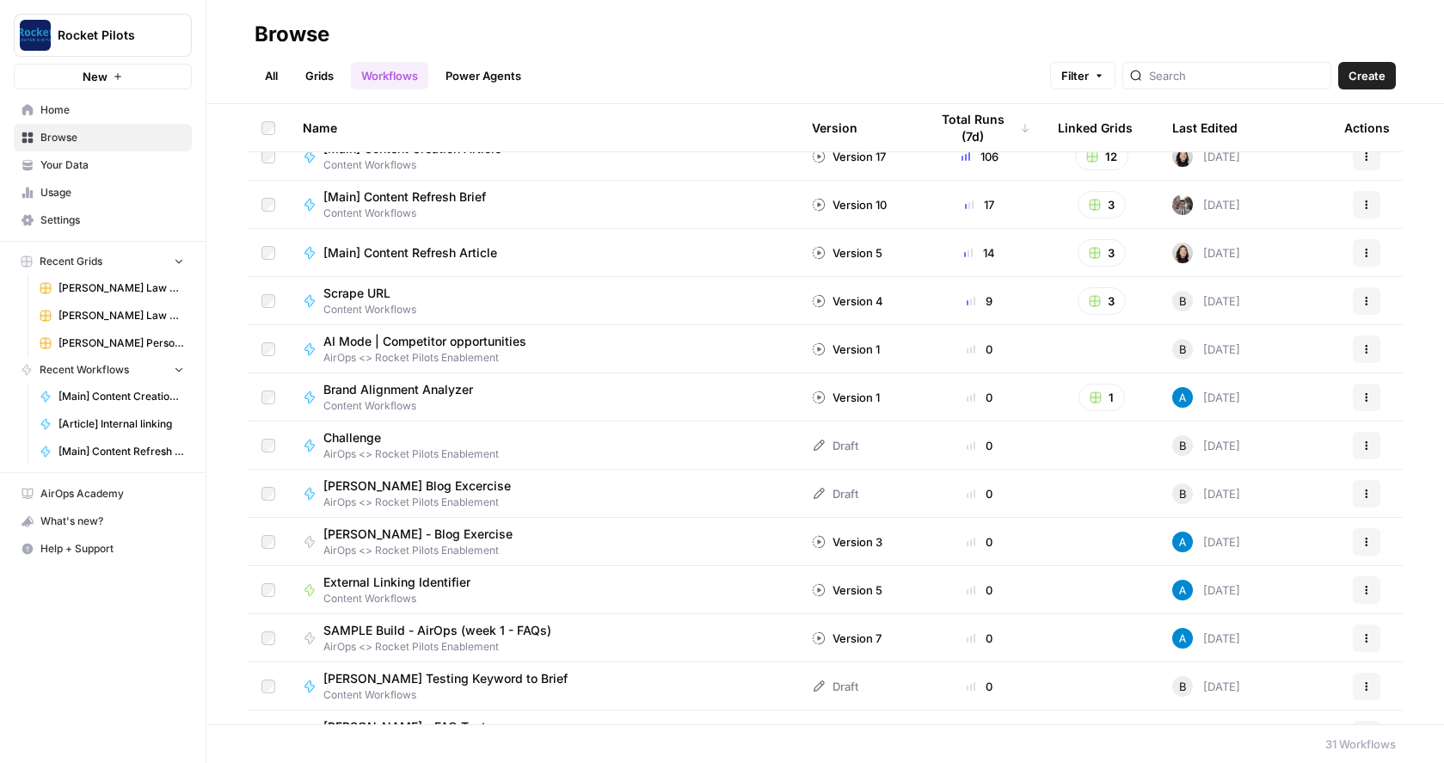
scroll to position [18, 0]
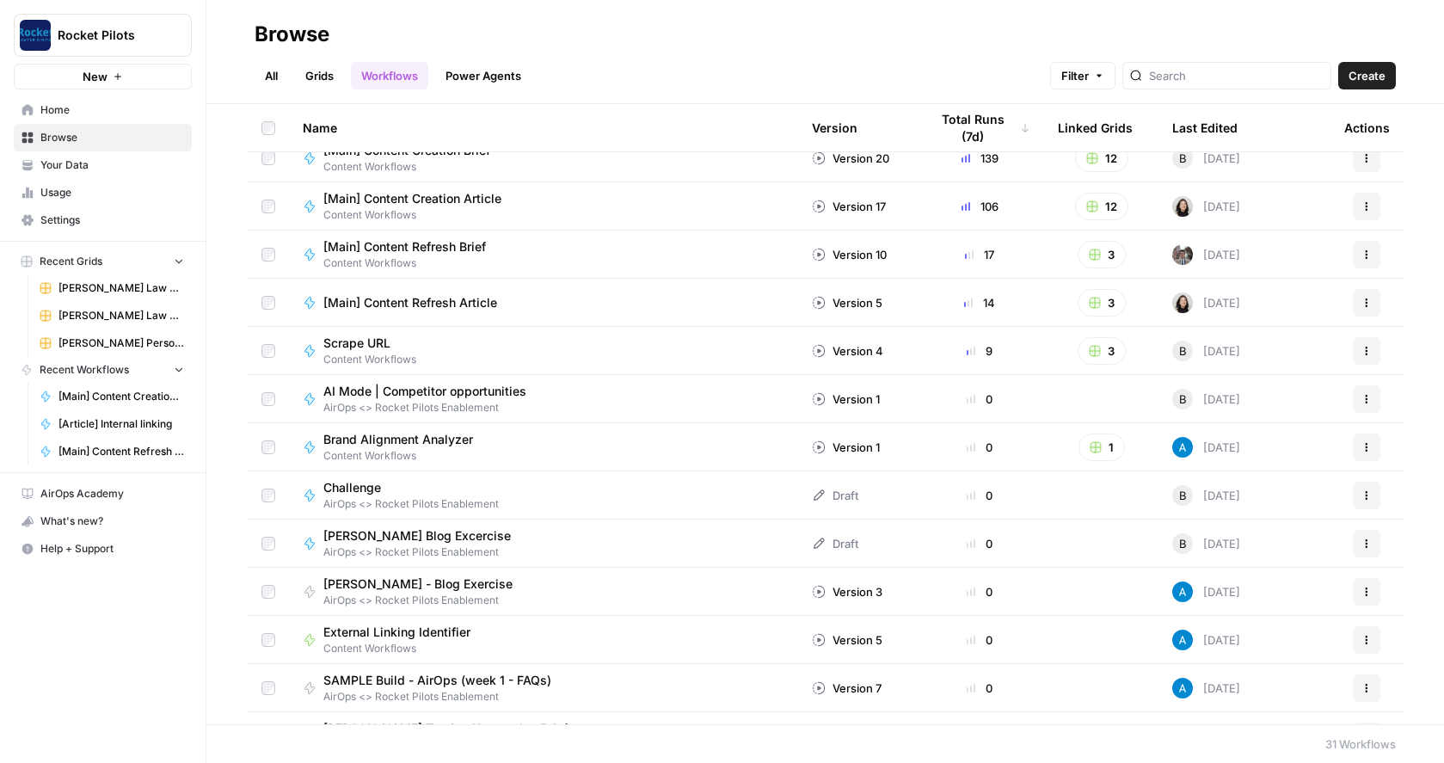
click at [321, 75] on link "Grids" at bounding box center [319, 76] width 49 height 28
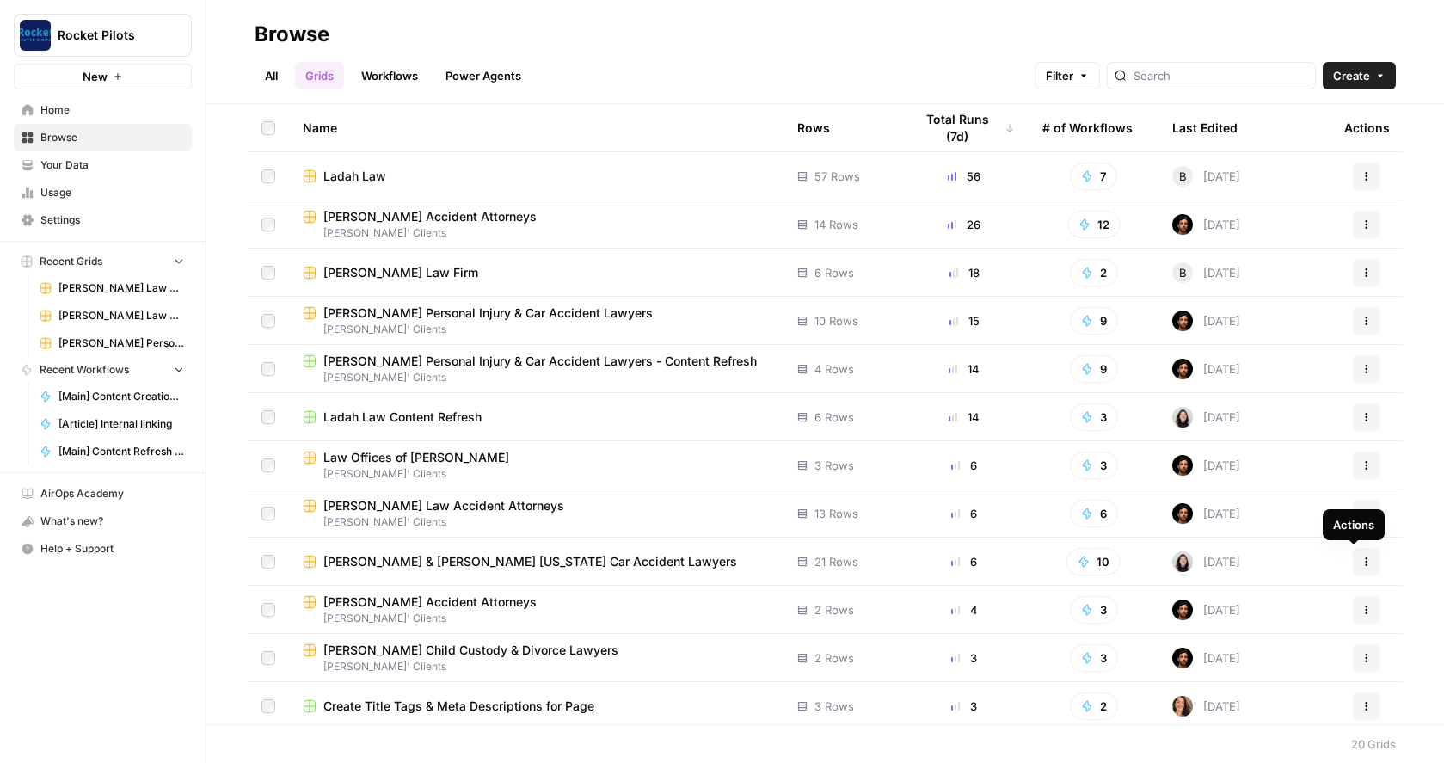
click at [1361, 558] on icon "button" at bounding box center [1366, 561] width 10 height 10
click at [1226, 600] on span "Duplicate" at bounding box center [1277, 601] width 138 height 17
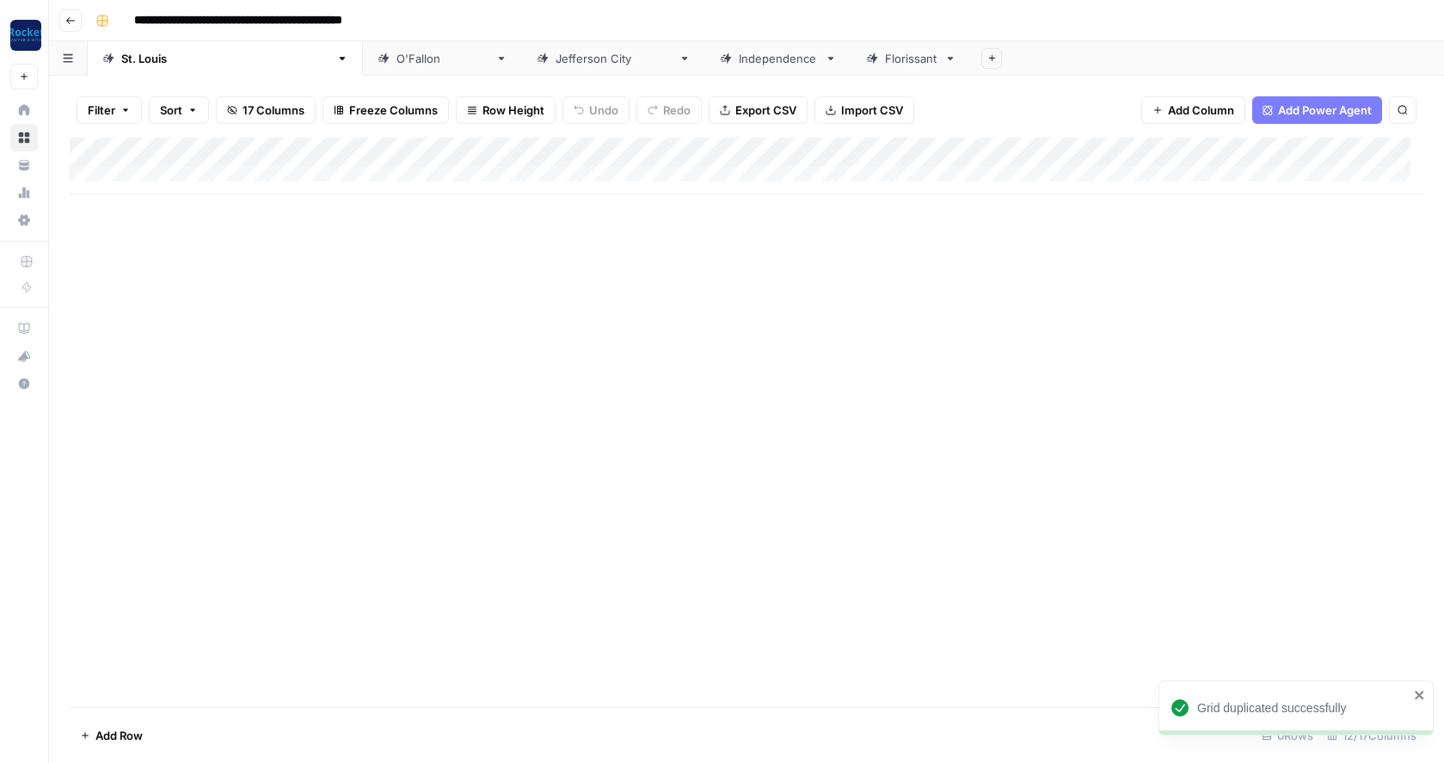
click at [419, 17] on input "**********" at bounding box center [283, 21] width 315 height 28
click at [431, 20] on input "**********" at bounding box center [283, 21] width 315 height 28
drag, startPoint x: 431, startPoint y: 20, endPoint x: 392, endPoint y: 13, distance: 39.3
click at [392, 13] on input "**********" at bounding box center [283, 21] width 315 height 28
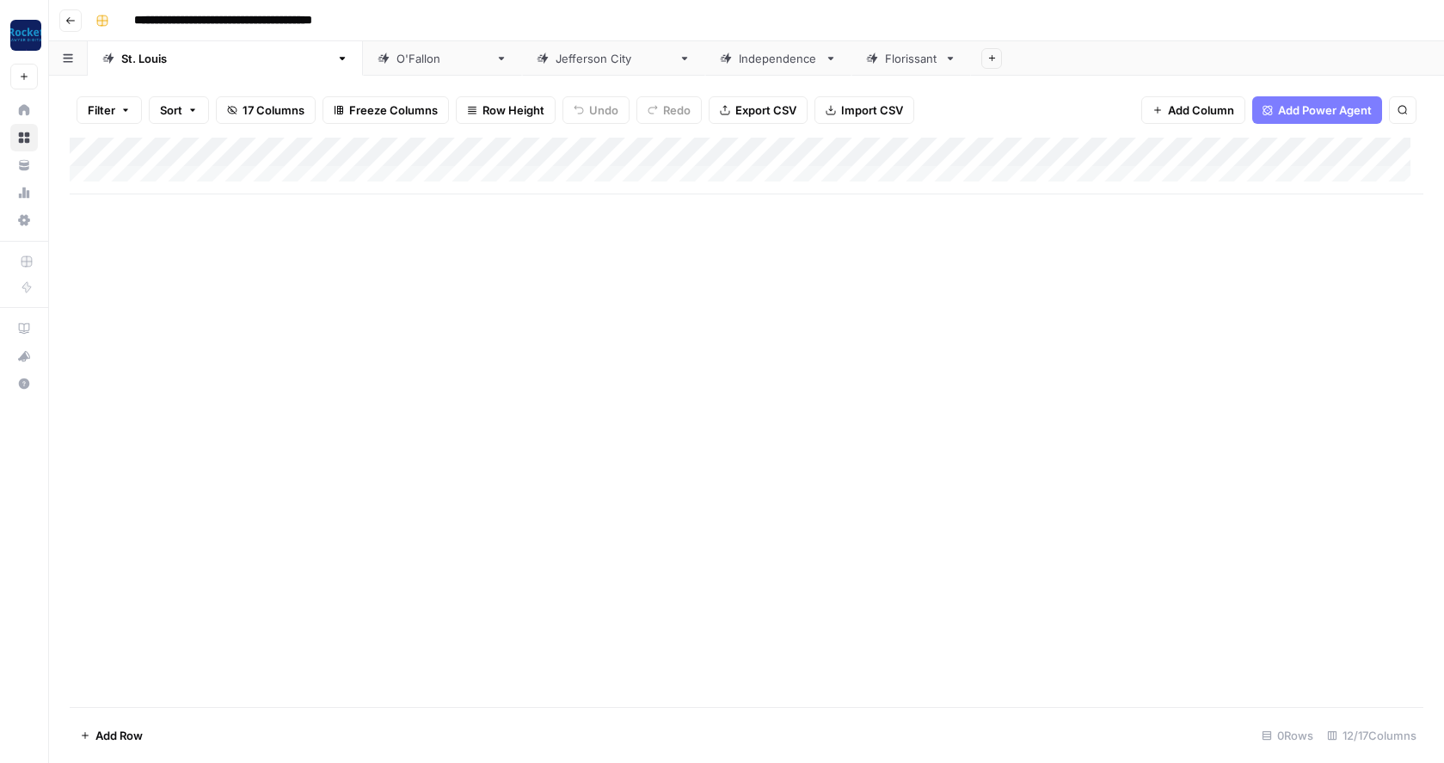
drag, startPoint x: 260, startPoint y: 20, endPoint x: 123, endPoint y: 19, distance: 136.7
click at [123, 19] on div "**********" at bounding box center [758, 21] width 1338 height 28
type input "**********"
click at [155, 65] on div "St. Louis" at bounding box center [225, 58] width 208 height 17
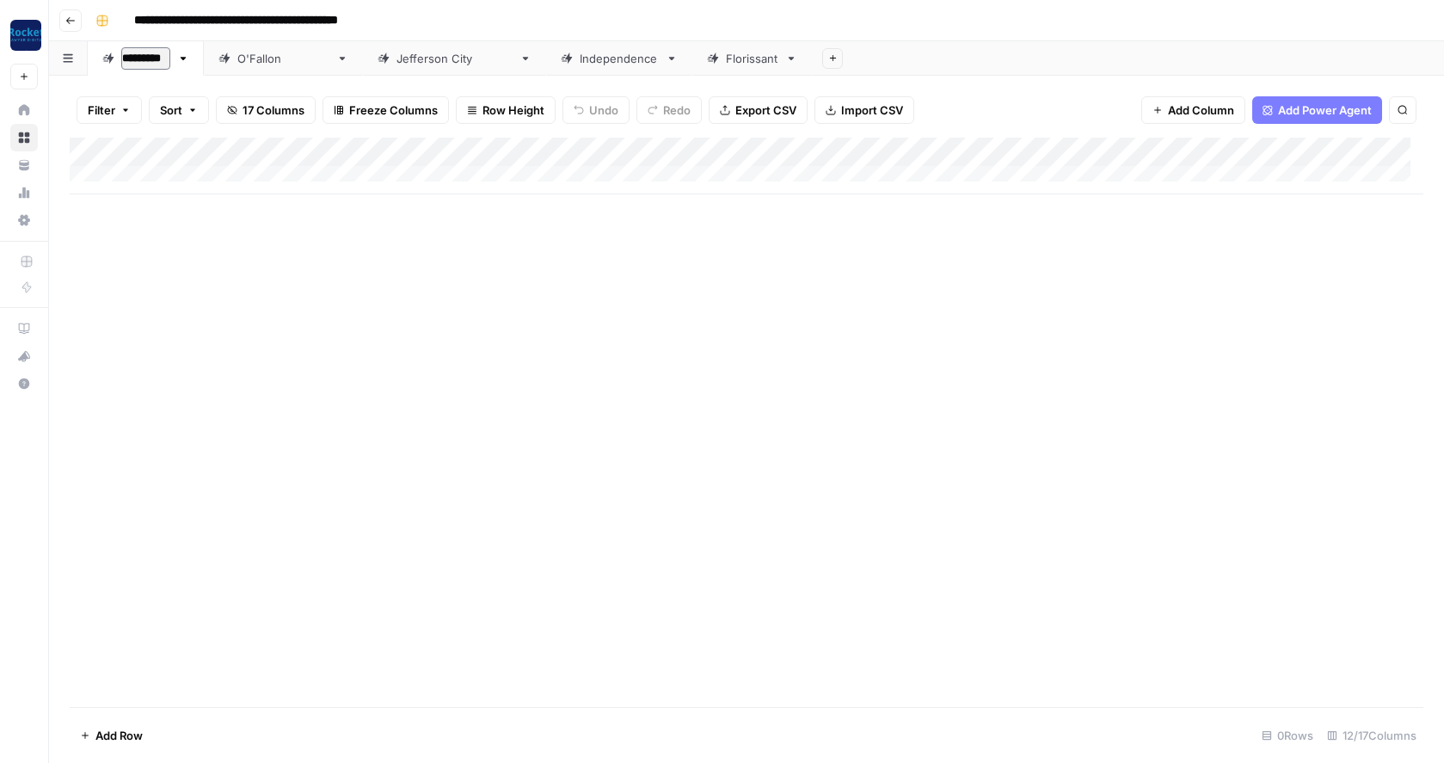
drag, startPoint x: 166, startPoint y: 62, endPoint x: 123, endPoint y: 58, distance: 43.1
click at [123, 58] on input "*********" at bounding box center [145, 58] width 49 height 22
type input "**********"
click at [363, 67] on link "O'Fallon" at bounding box center [442, 58] width 159 height 34
click at [396, 61] on div "O'Fallon" at bounding box center [442, 58] width 92 height 17
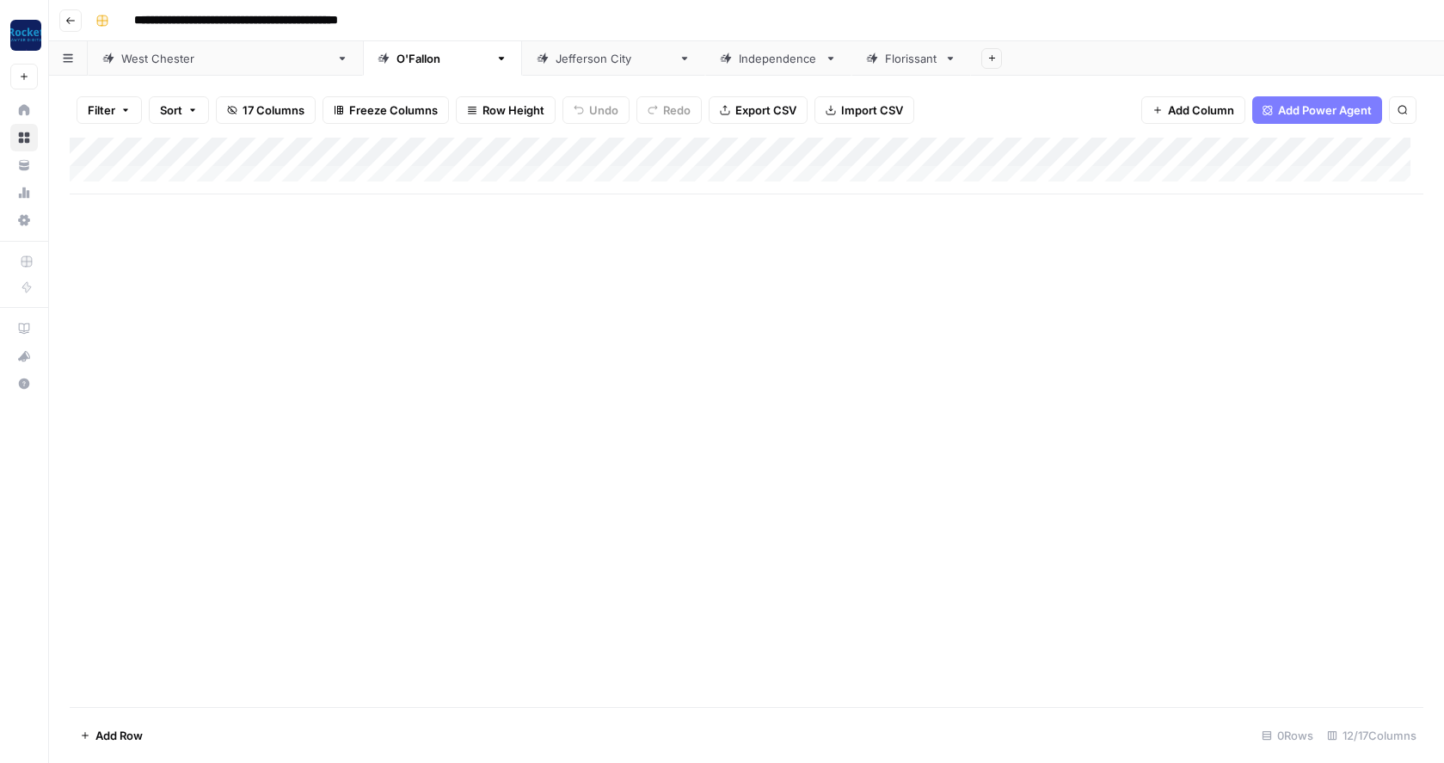
click at [396, 61] on div "O'Fallon" at bounding box center [442, 58] width 92 height 17
type input "*"
type input "*******"
click at [507, 59] on div "Jefferson City" at bounding box center [565, 58] width 116 height 17
type input "*"
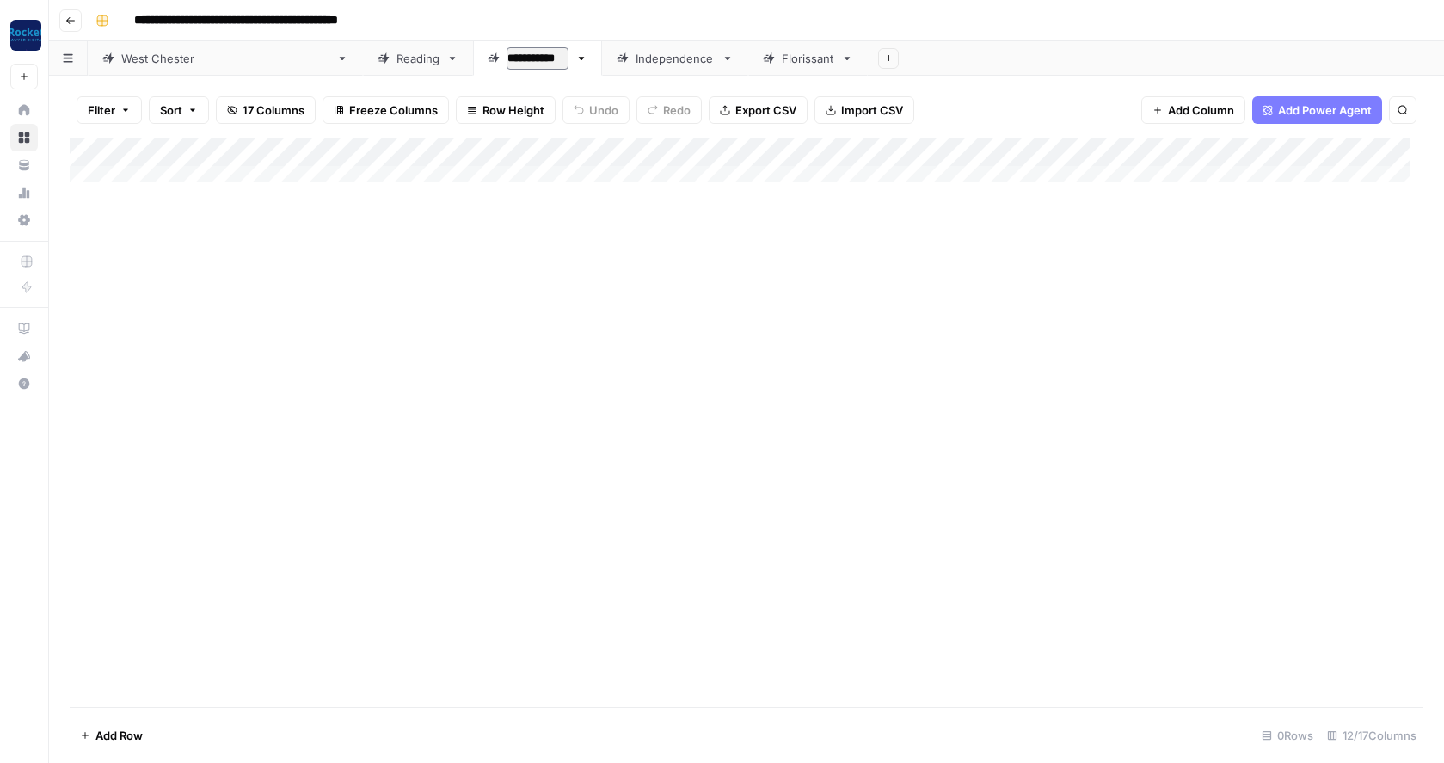
type input "**********"
click at [690, 64] on div "Independence" at bounding box center [729, 58] width 79 height 17
click at [779, 58] on icon "button" at bounding box center [782, 58] width 6 height 3
click at [652, 151] on span "Delete Sheet" at bounding box center [665, 153] width 83 height 17
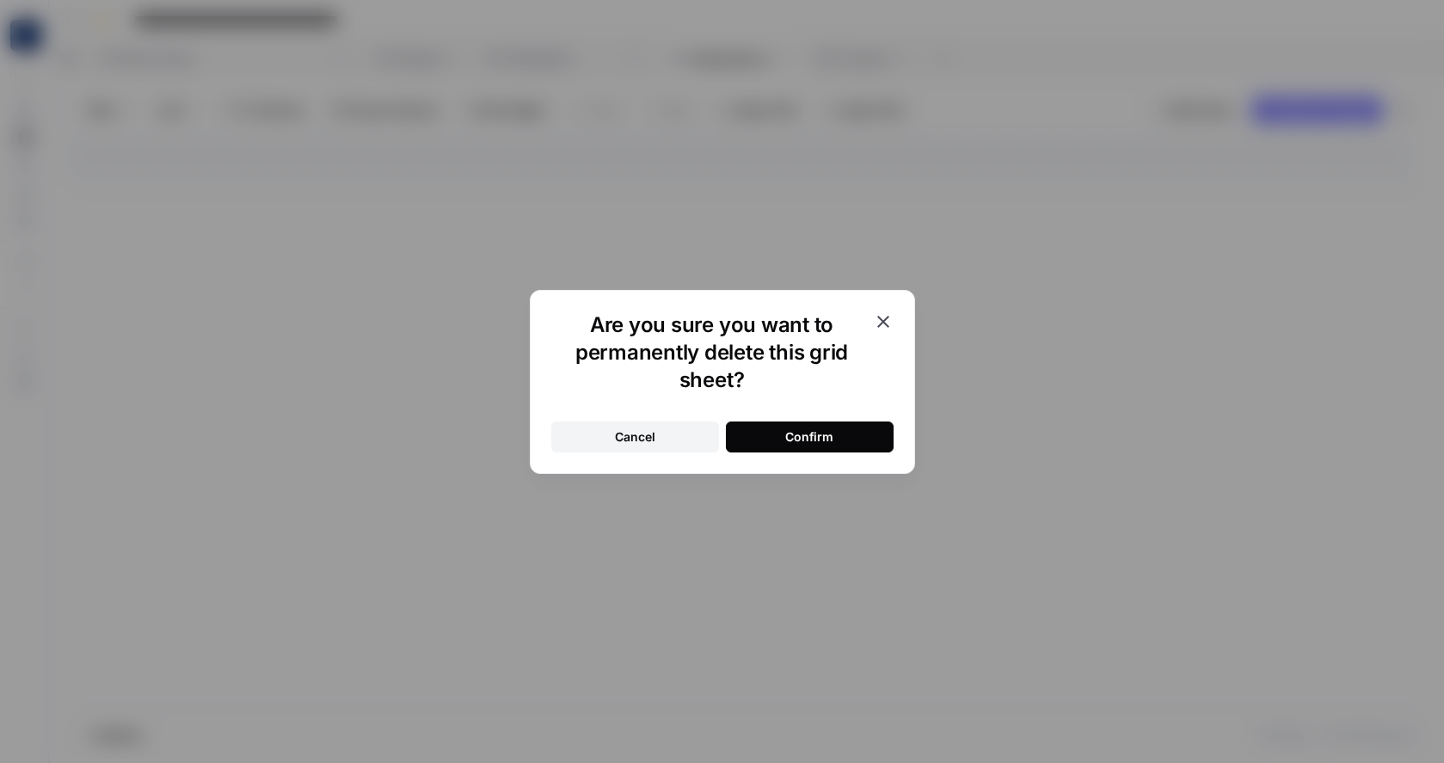
click at [789, 437] on div "Confirm" at bounding box center [809, 436] width 48 height 17
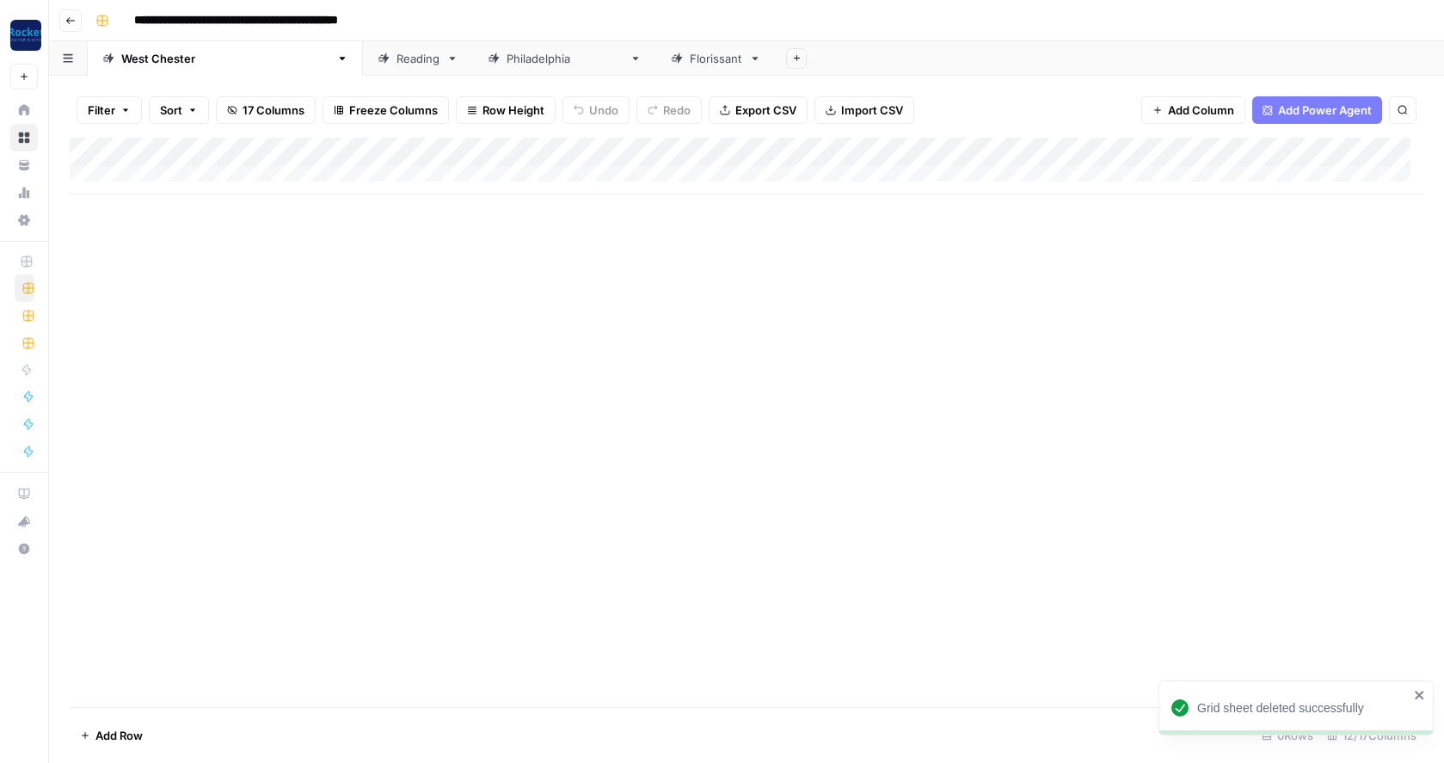
click at [749, 64] on icon at bounding box center [755, 58] width 12 height 12
click at [753, 58] on icon "button" at bounding box center [756, 58] width 6 height 3
click at [621, 155] on span "Delete Sheet" at bounding box center [640, 153] width 83 height 17
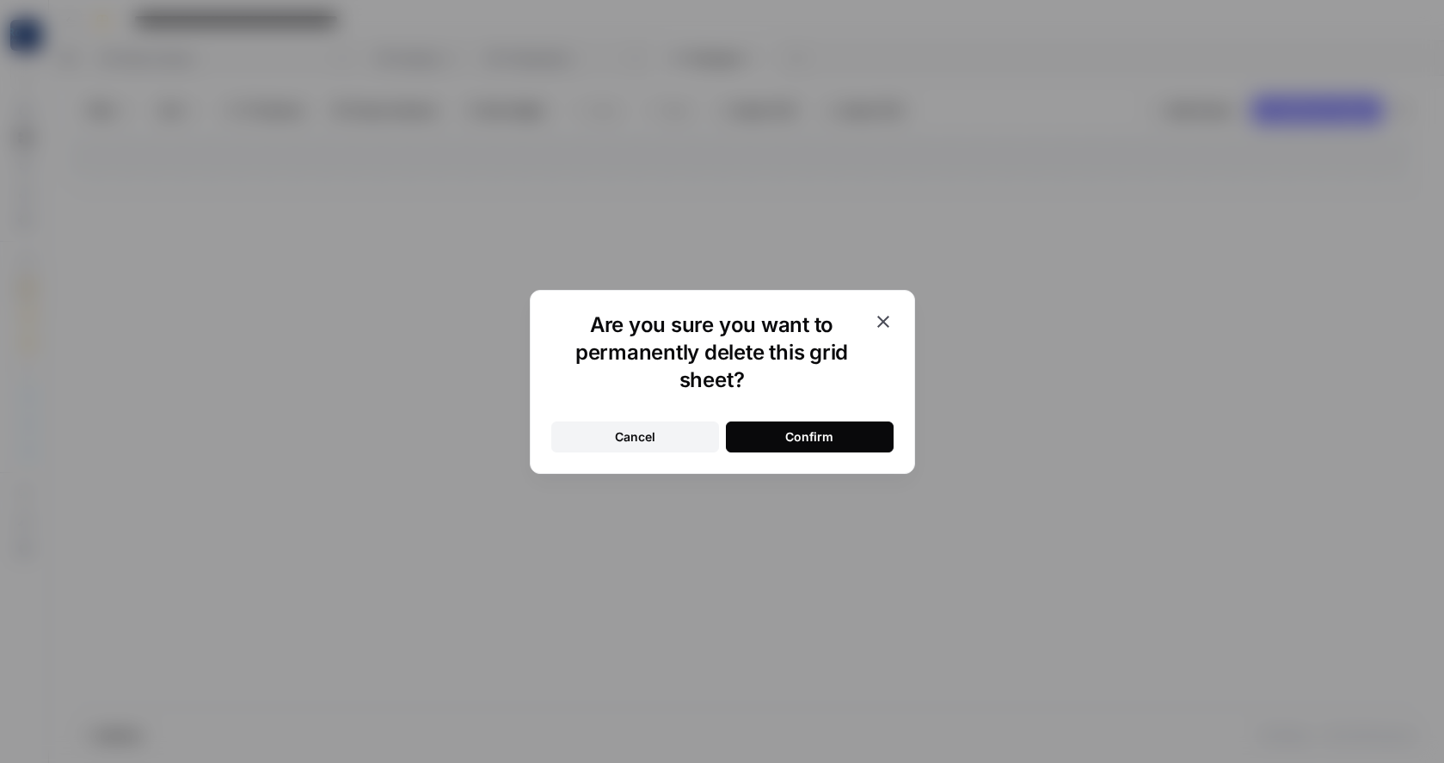
click at [794, 441] on div "Confirm" at bounding box center [809, 436] width 48 height 17
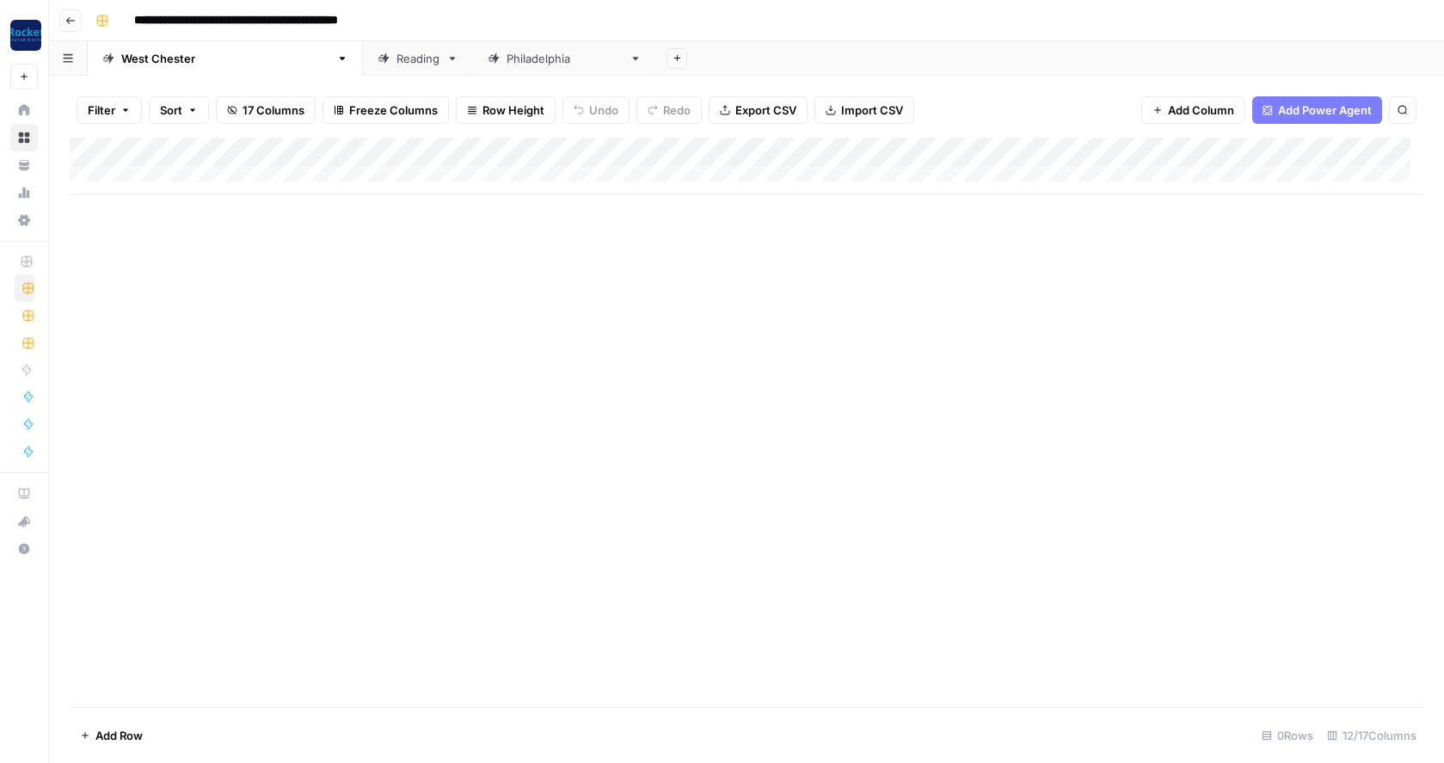
click at [814, 151] on div "Add Column" at bounding box center [747, 166] width 1354 height 57
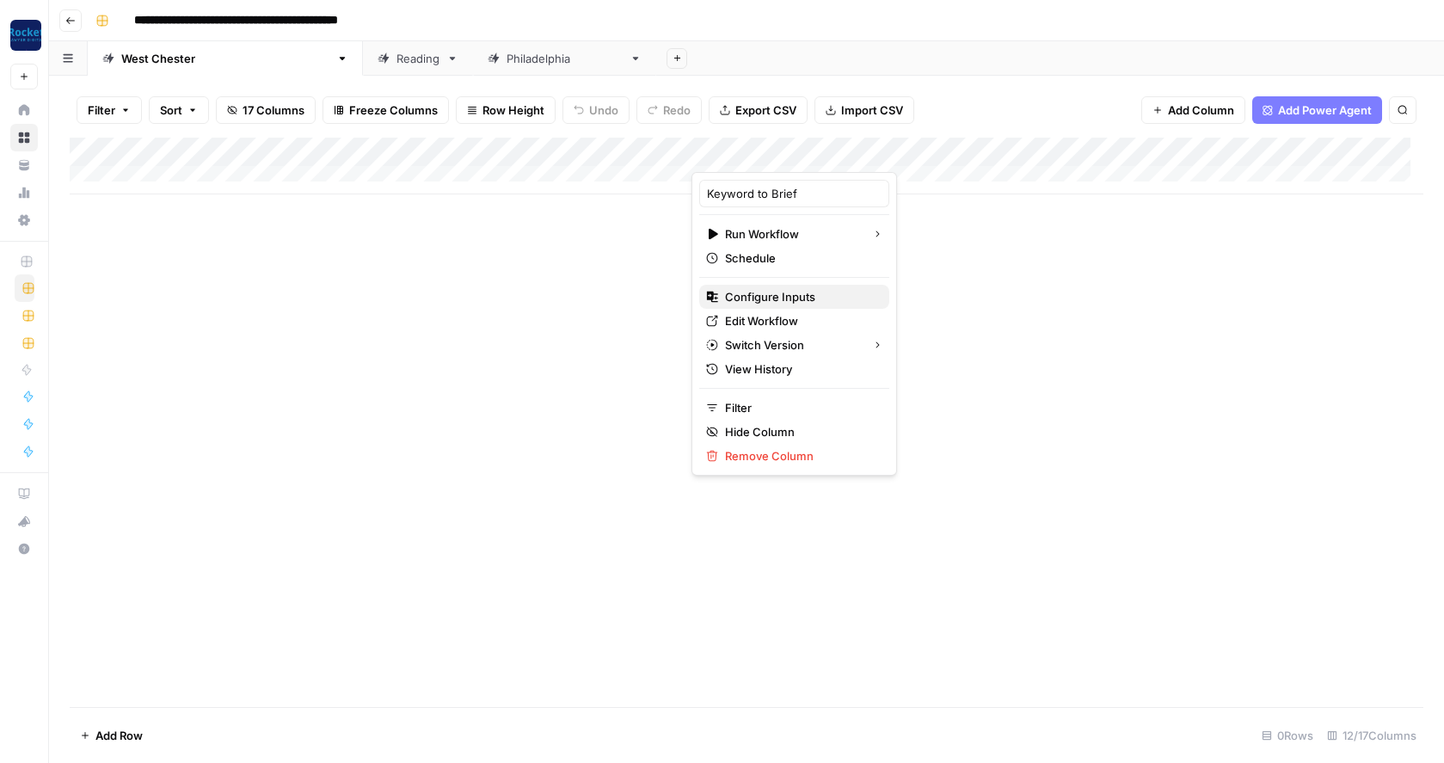
click at [765, 300] on span "Configure Inputs" at bounding box center [800, 296] width 151 height 17
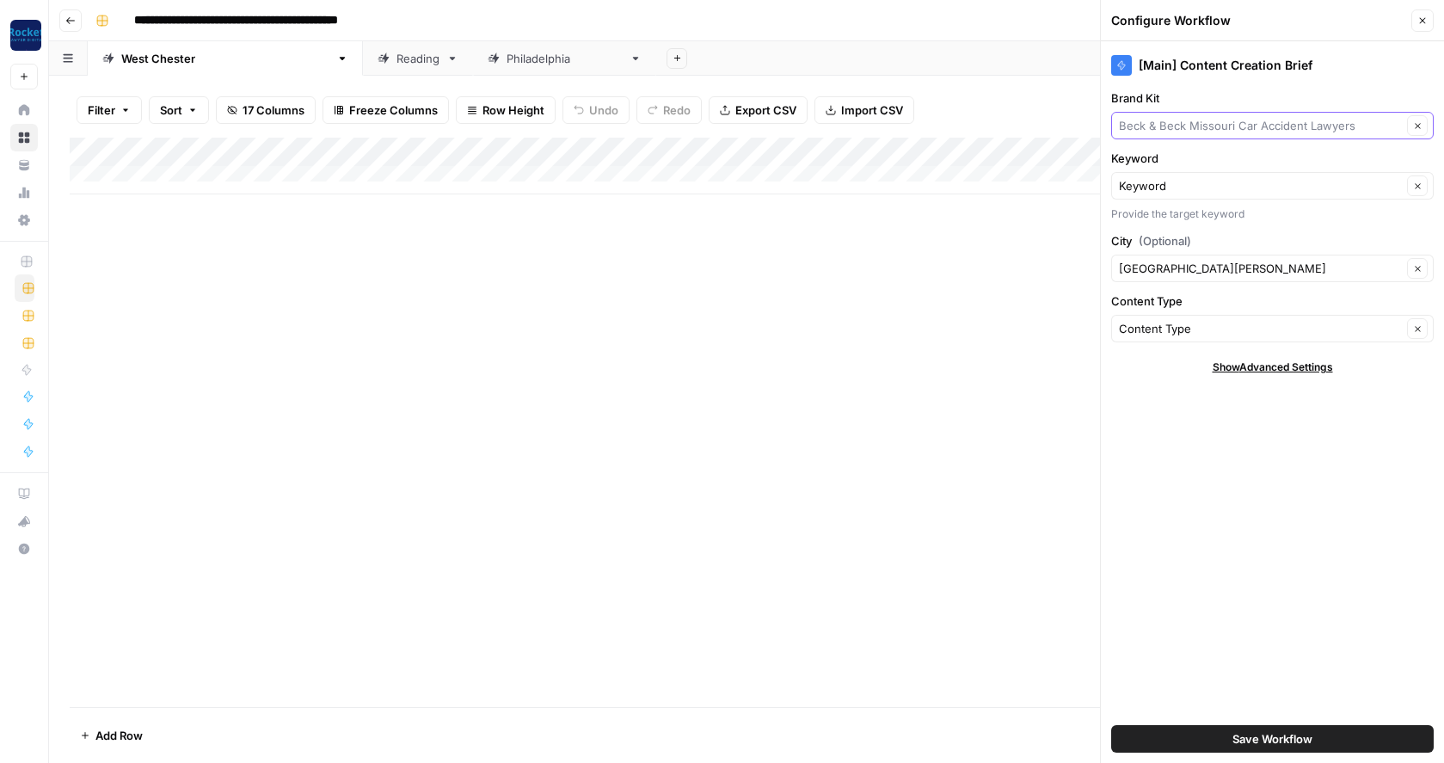
click at [1187, 123] on input "Brand Kit" at bounding box center [1260, 125] width 283 height 17
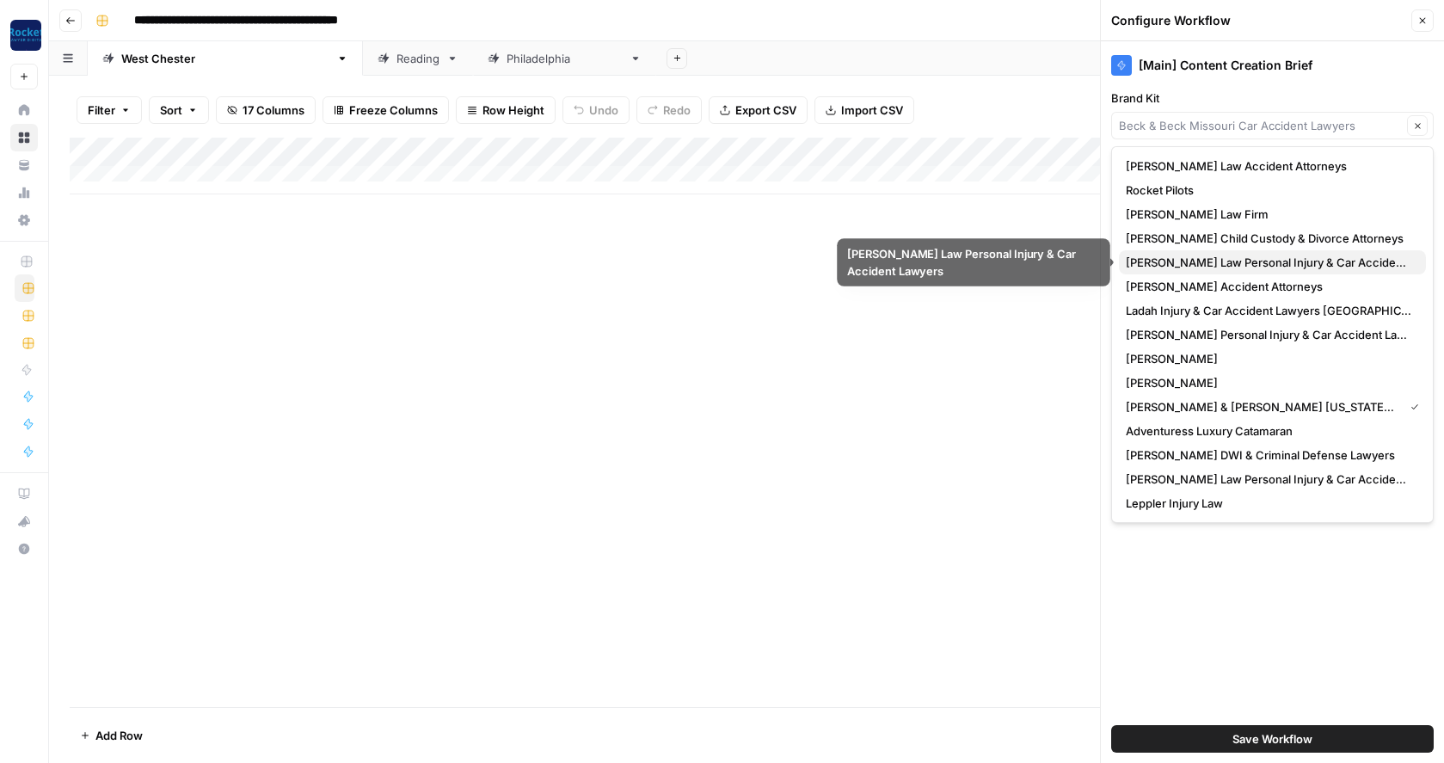
click at [1170, 261] on span "[PERSON_NAME] Law Personal Injury & Car Accident Lawyers" at bounding box center [1269, 262] width 286 height 17
type input "[PERSON_NAME] Law Personal Injury & Car Accident Lawyers"
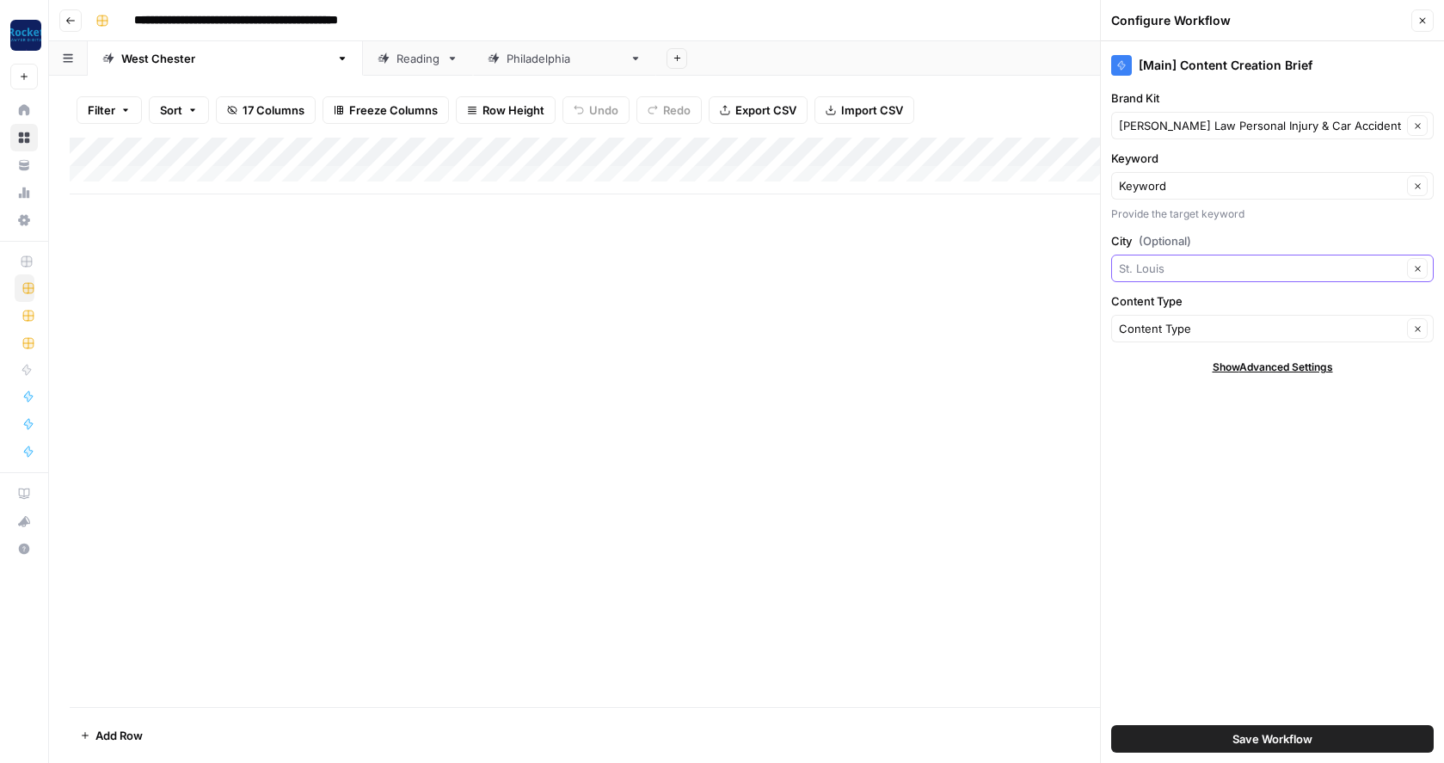
drag, startPoint x: 1172, startPoint y: 268, endPoint x: 1090, endPoint y: 261, distance: 82.9
click at [1090, 261] on div "**********" at bounding box center [746, 381] width 1395 height 763
type input "St. Louis"
click at [1183, 732] on button "Save Workflow" at bounding box center [1272, 739] width 323 height 28
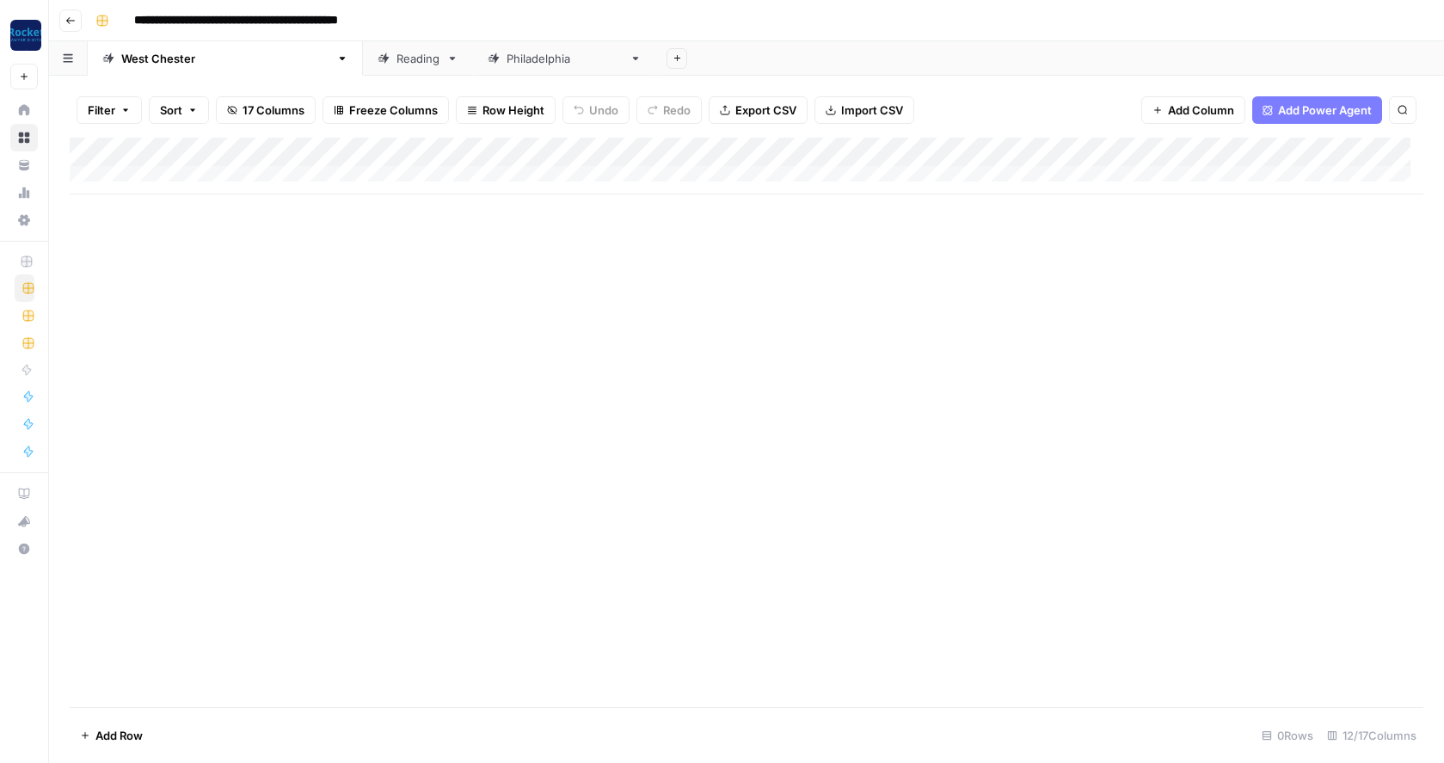
click at [814, 152] on div "Add Column" at bounding box center [747, 166] width 1354 height 57
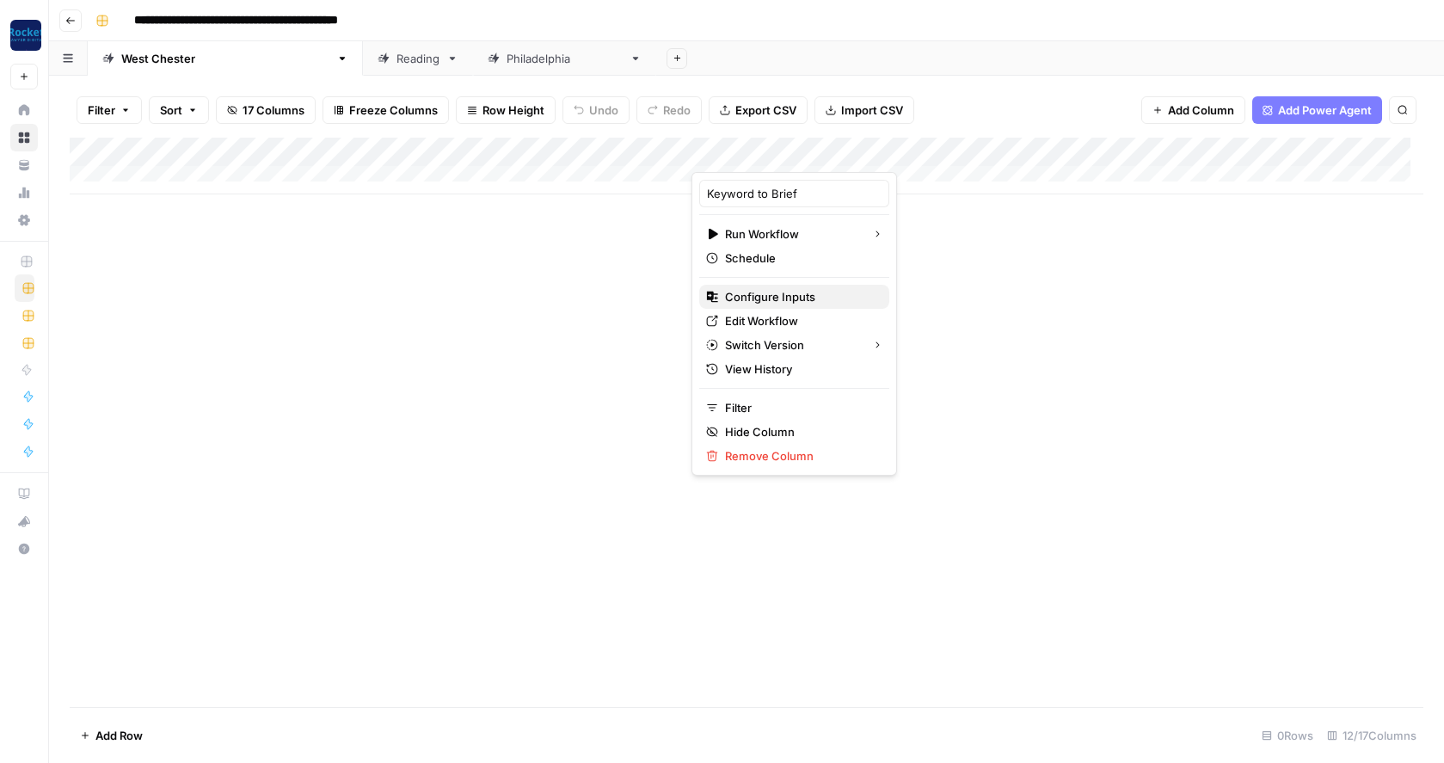
click at [751, 291] on span "Configure Inputs" at bounding box center [800, 296] width 151 height 17
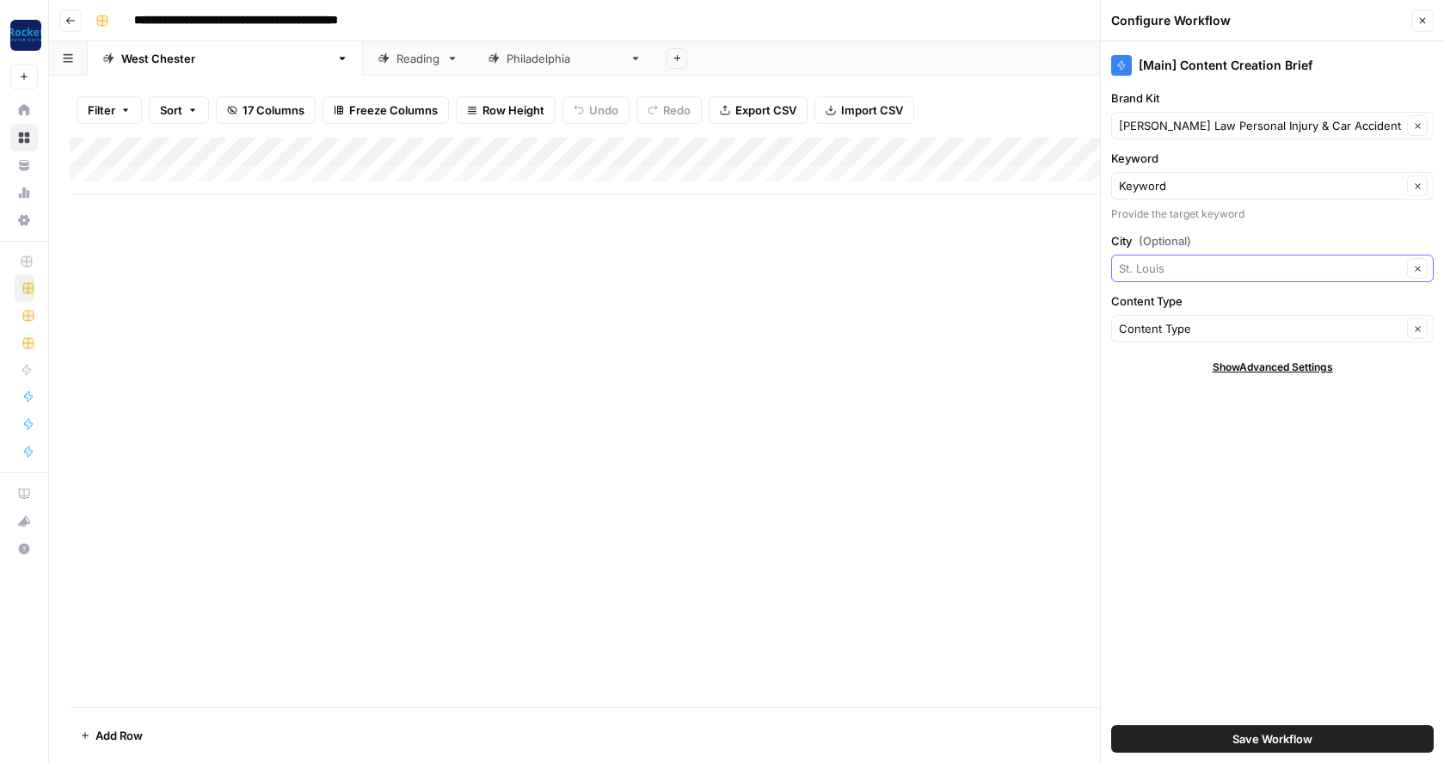
click at [1182, 267] on input "City (Optional)" at bounding box center [1260, 268] width 283 height 17
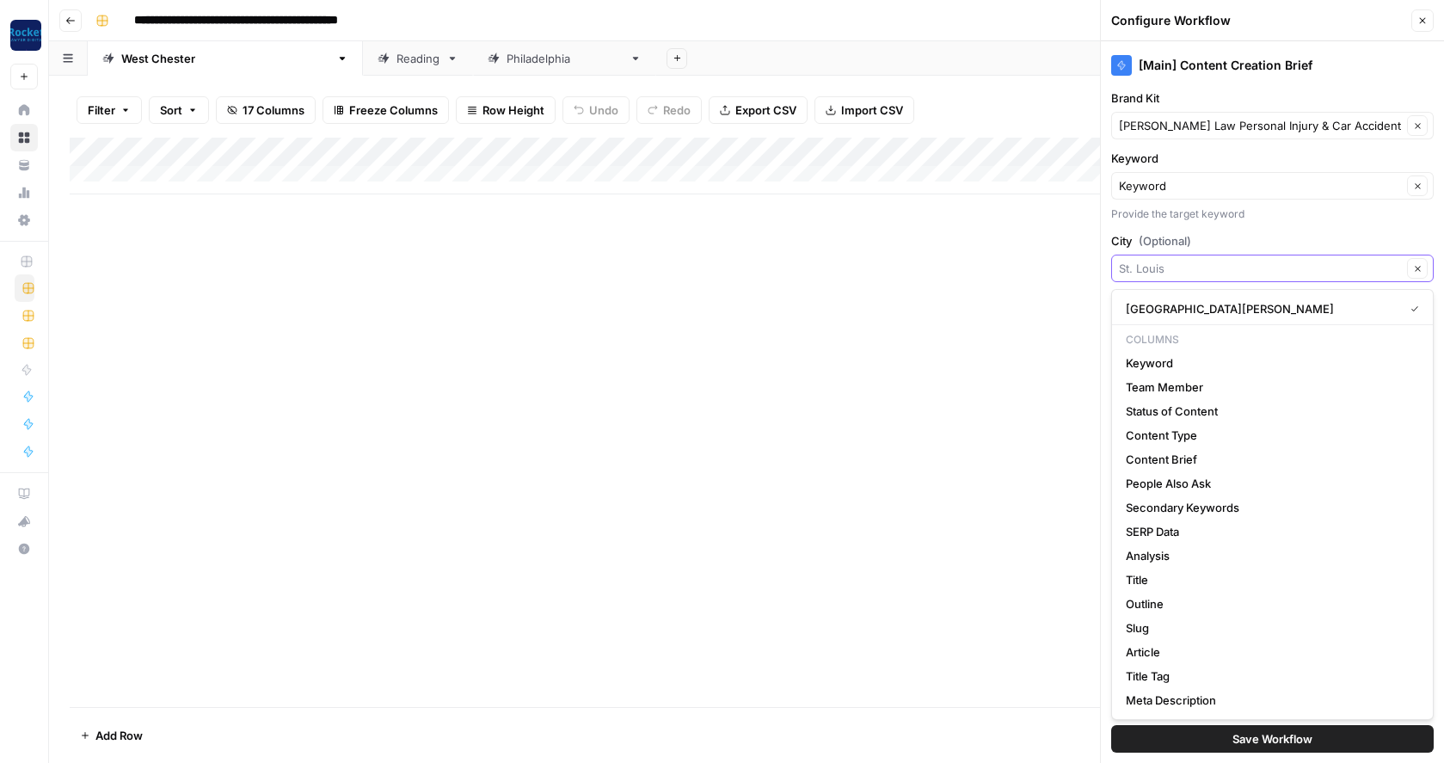
click at [1209, 270] on input "City (Optional)" at bounding box center [1260, 268] width 283 height 17
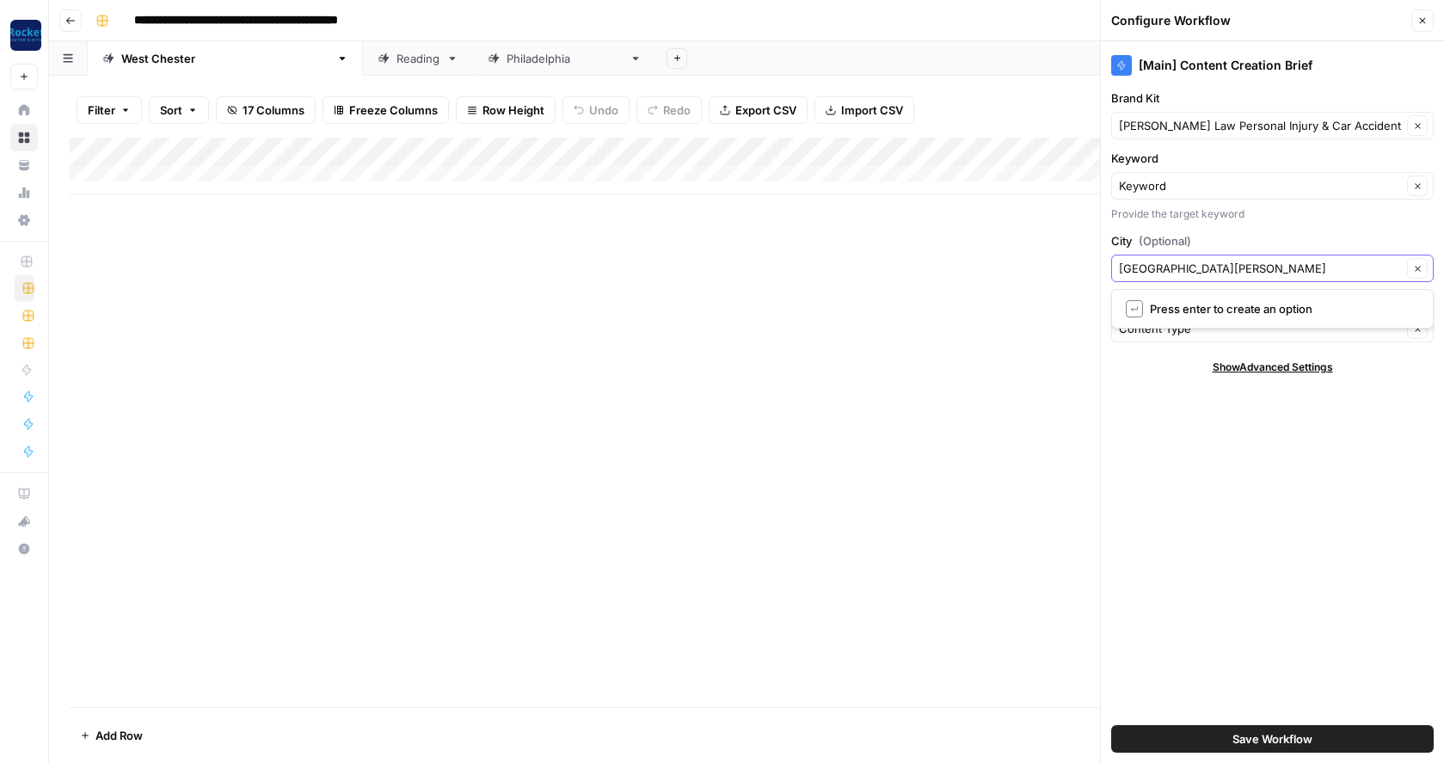
type input "[GEOGRAPHIC_DATA][PERSON_NAME]"
click at [1189, 307] on span "Press enter to create an option" at bounding box center [1281, 308] width 262 height 17
click at [1167, 730] on button "Save Workflow" at bounding box center [1272, 739] width 323 height 28
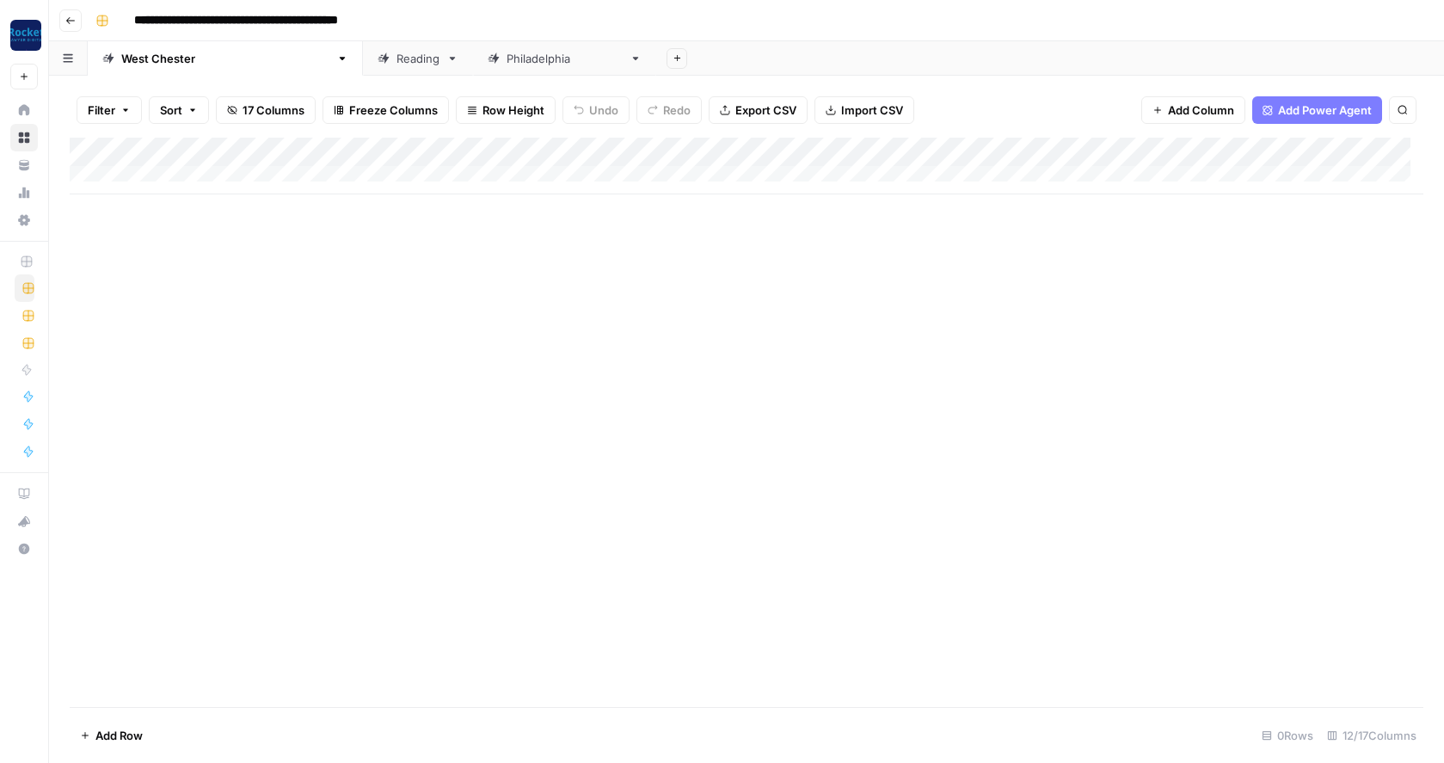
click at [814, 153] on div "Add Column" at bounding box center [747, 166] width 1354 height 57
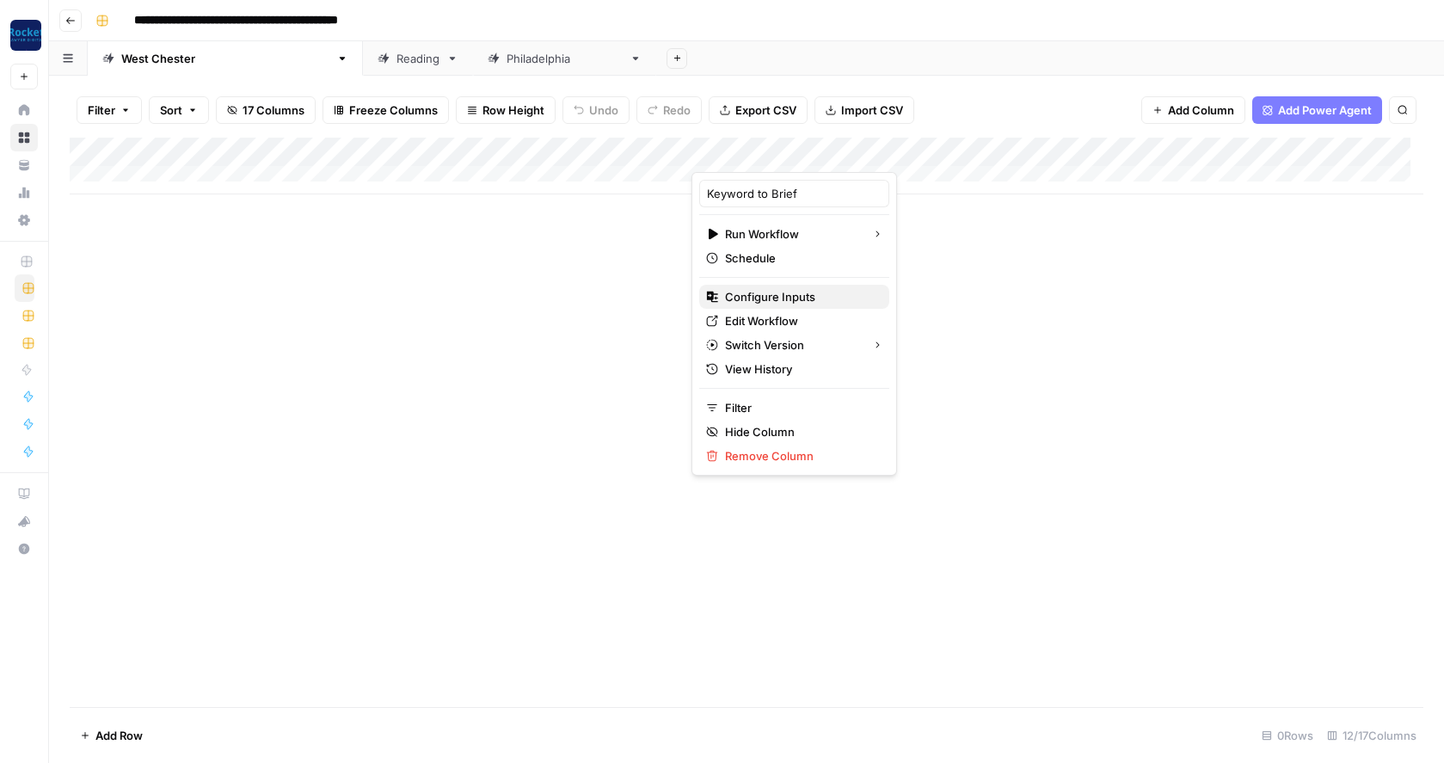
click at [765, 298] on span "Configure Inputs" at bounding box center [800, 296] width 151 height 17
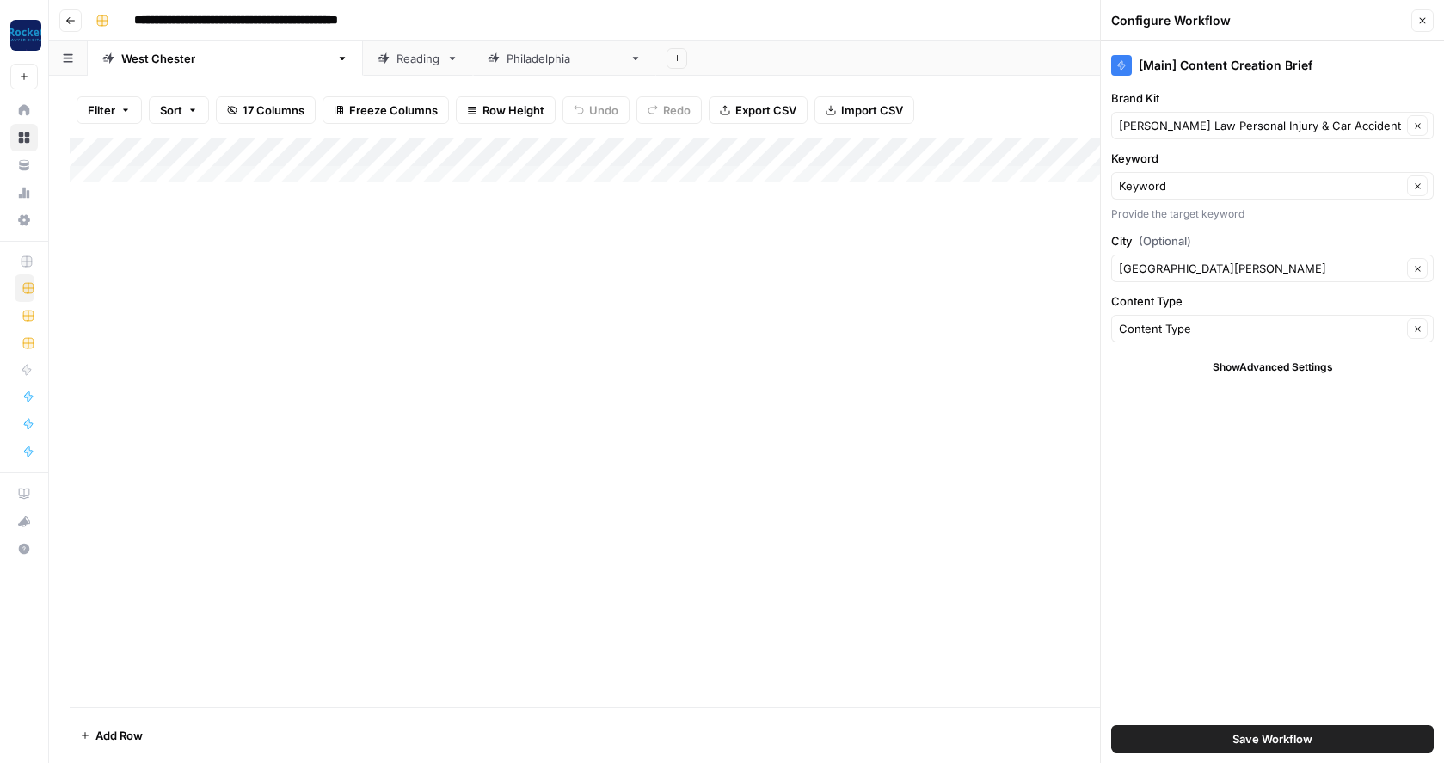
click at [854, 312] on div "Add Column" at bounding box center [747, 422] width 1354 height 569
click at [1017, 230] on div "Add Column" at bounding box center [747, 422] width 1354 height 569
click at [1219, 733] on button "Save Workflow" at bounding box center [1272, 739] width 323 height 28
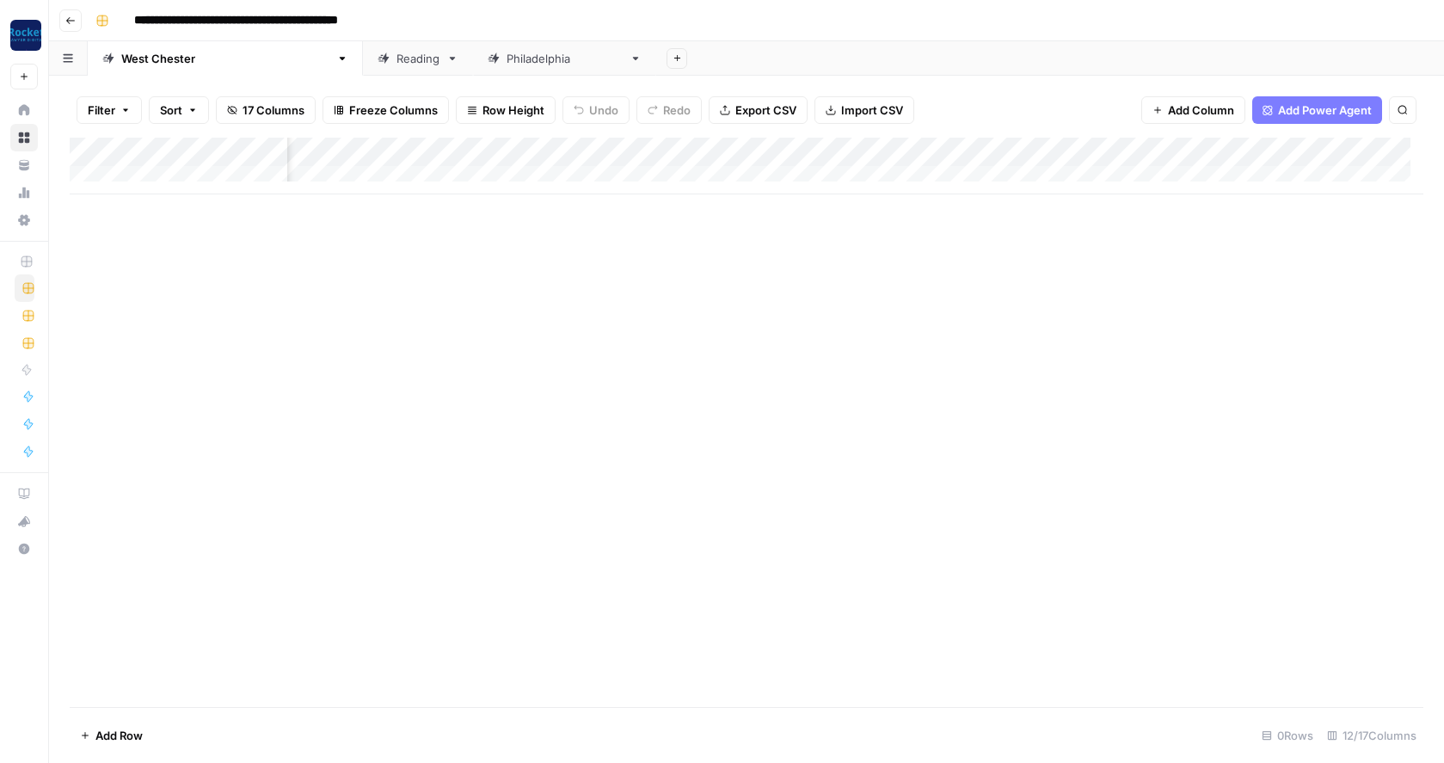
scroll to position [0, 388]
click at [1049, 151] on div "Add Column" at bounding box center [747, 166] width 1354 height 57
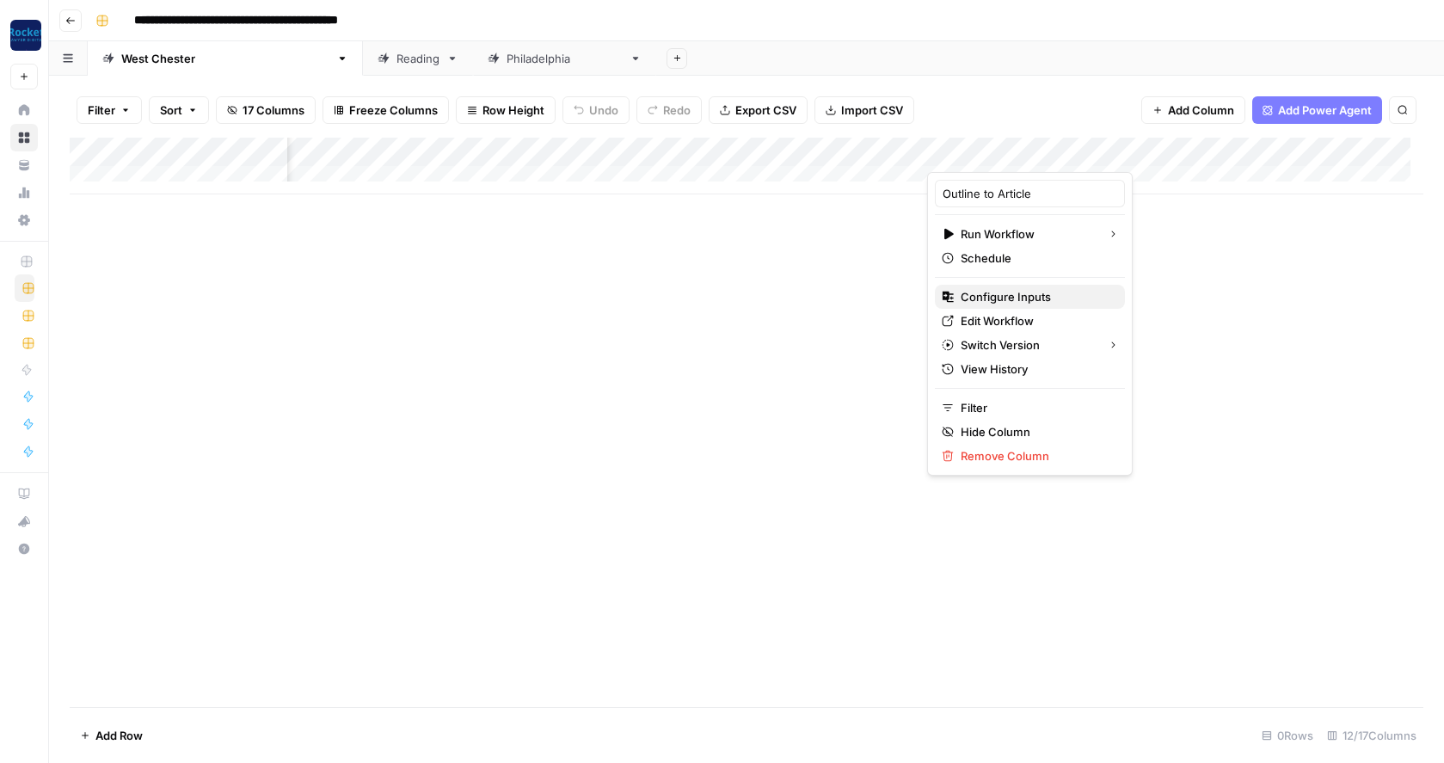
click at [1000, 293] on span "Configure Inputs" at bounding box center [1036, 296] width 151 height 17
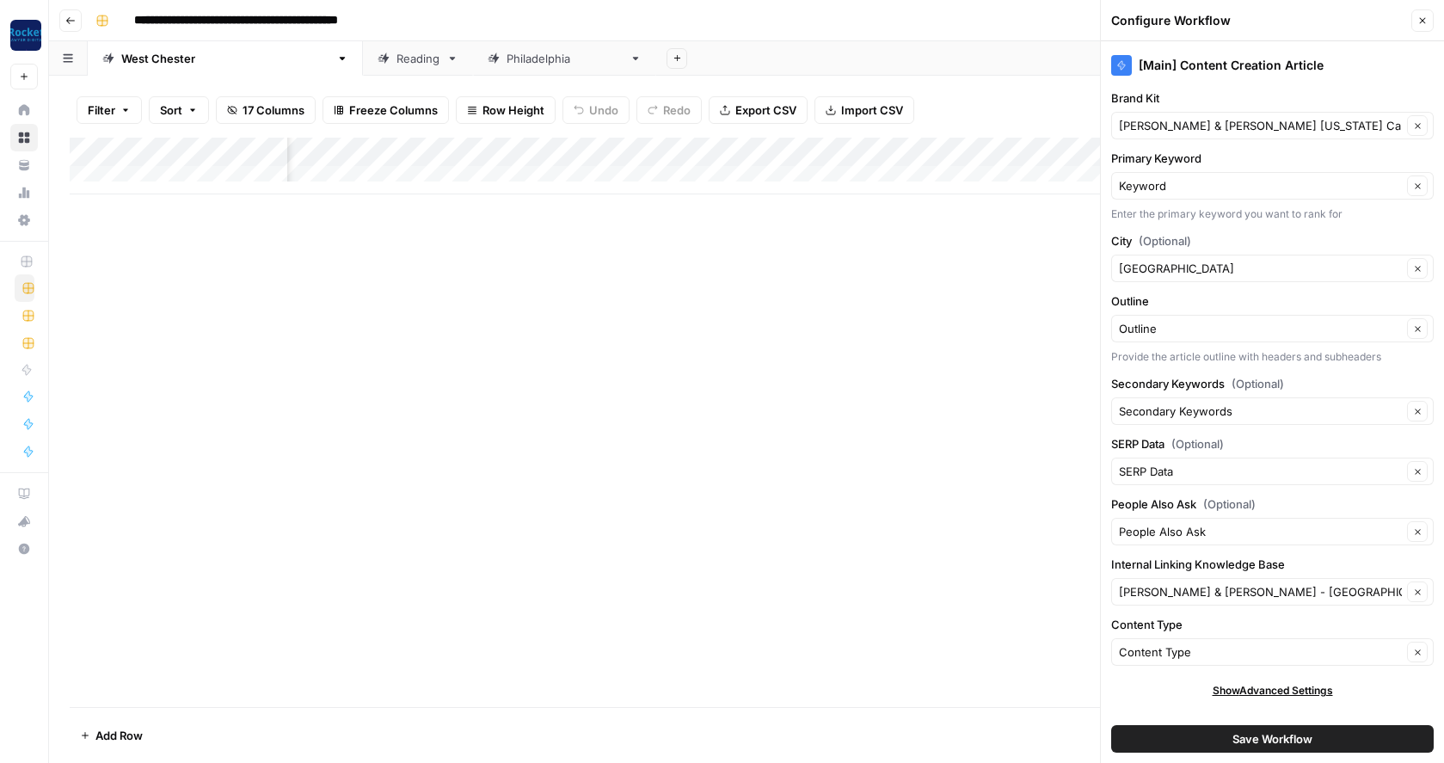
click at [1188, 116] on div "Beck & Beck Missouri Car Accident Lawyers Clear" at bounding box center [1272, 126] width 323 height 28
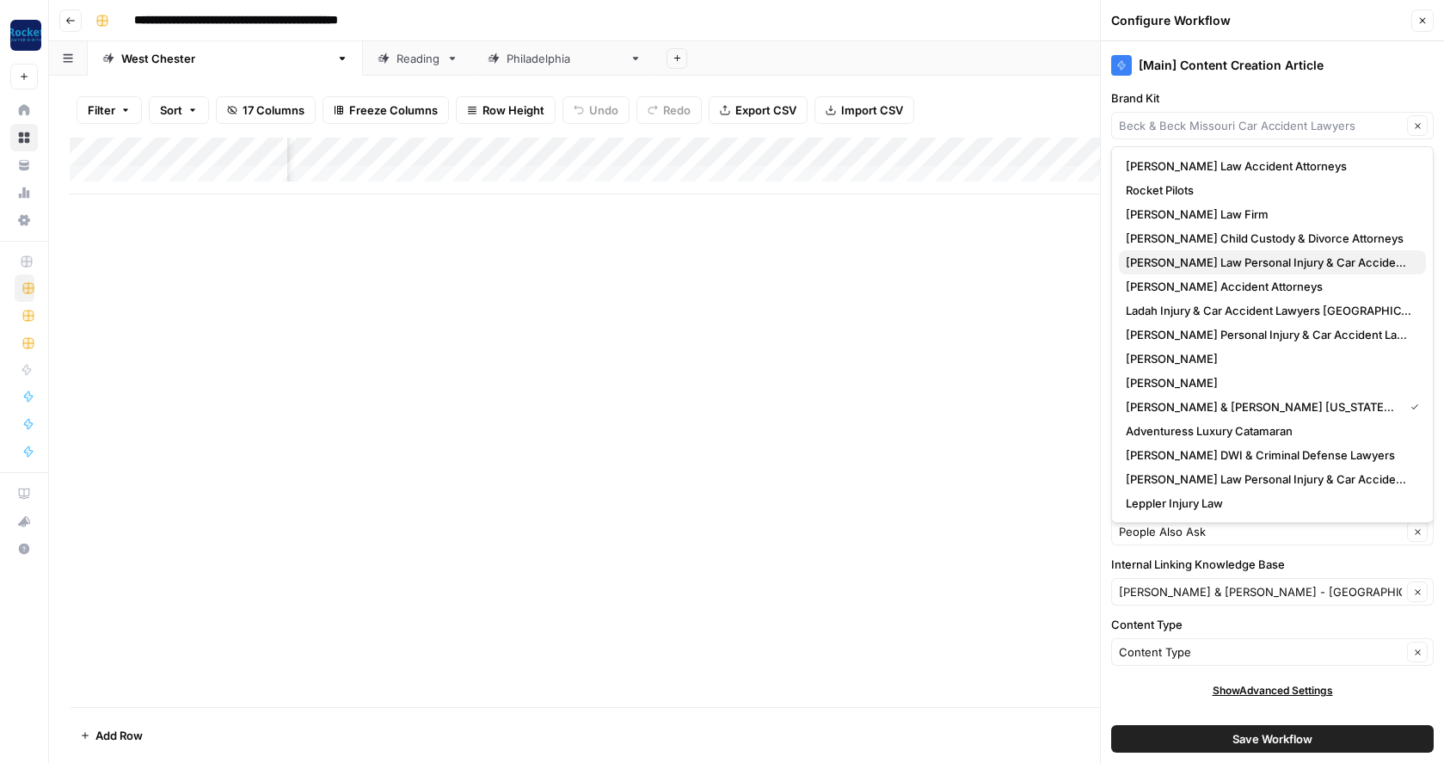
click at [1169, 261] on span "[PERSON_NAME] Law Personal Injury & Car Accident Lawyers" at bounding box center [1269, 262] width 286 height 17
type input "[PERSON_NAME] Law Personal Injury & Car Accident Lawyers"
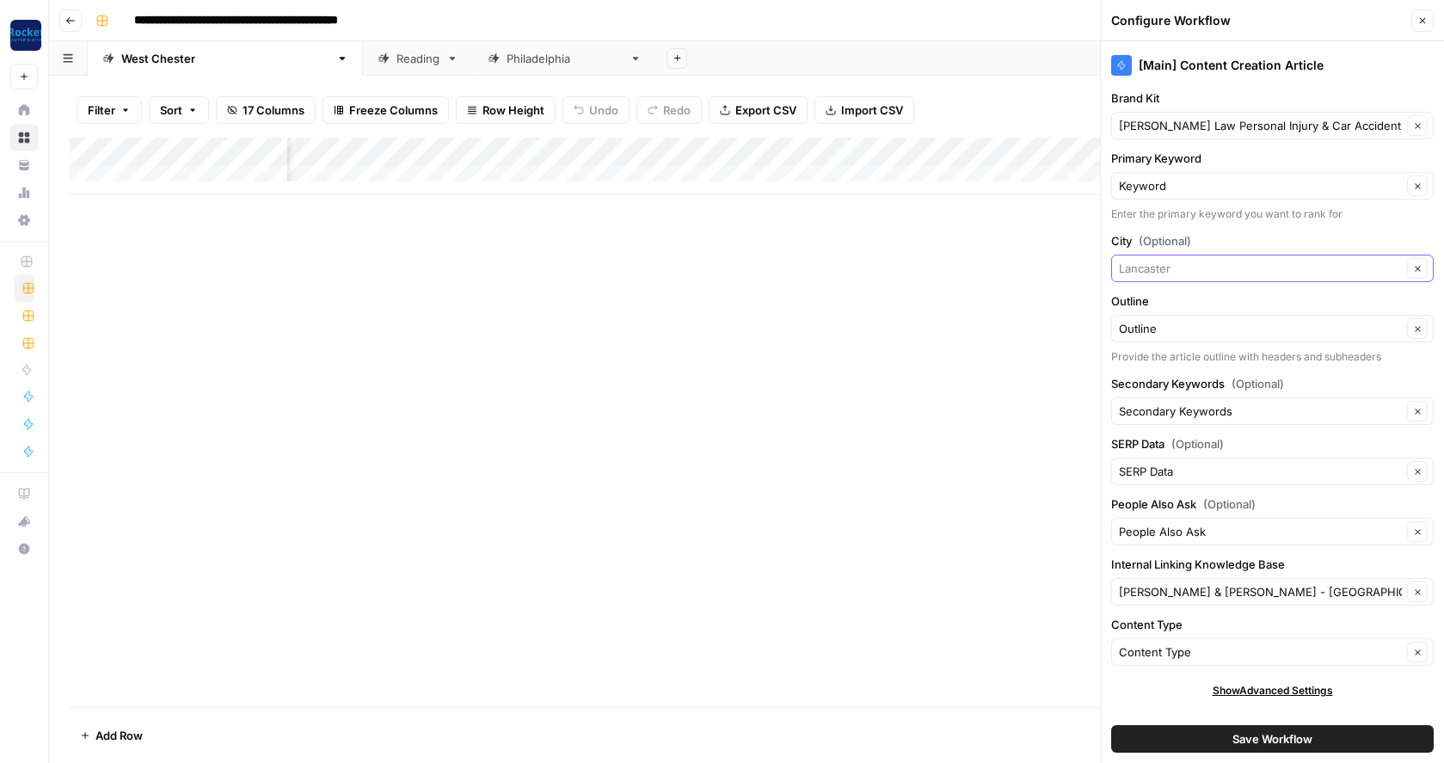
drag, startPoint x: 1180, startPoint y: 267, endPoint x: 1114, endPoint y: 265, distance: 66.3
click at [1114, 265] on div "Clear" at bounding box center [1272, 269] width 323 height 28
type input "[GEOGRAPHIC_DATA][PERSON_NAME]"
click at [1200, 304] on span "Press enter to create an option" at bounding box center [1281, 308] width 262 height 17
click at [1256, 590] on input "Internal Linking Knowledge Base" at bounding box center [1260, 591] width 283 height 17
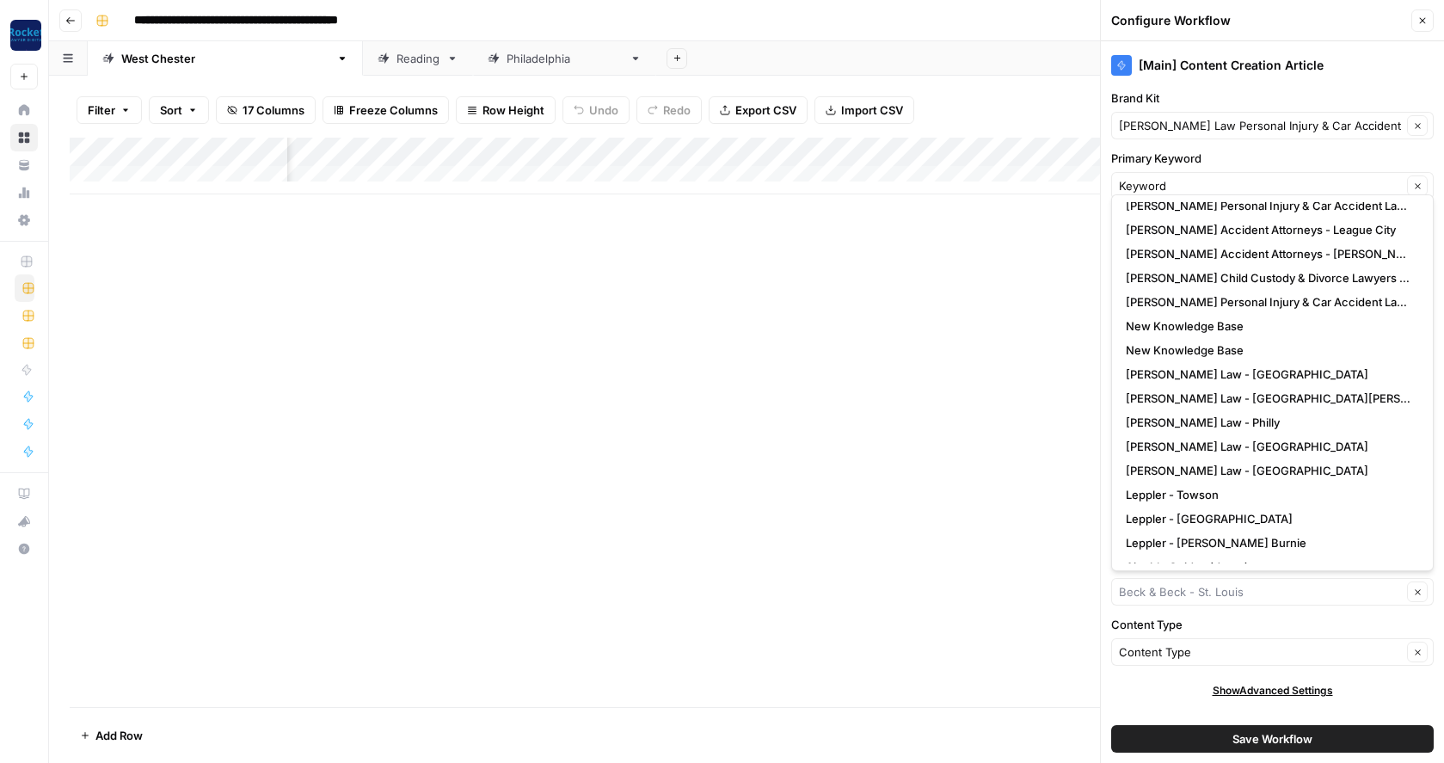
scroll to position [506, 0]
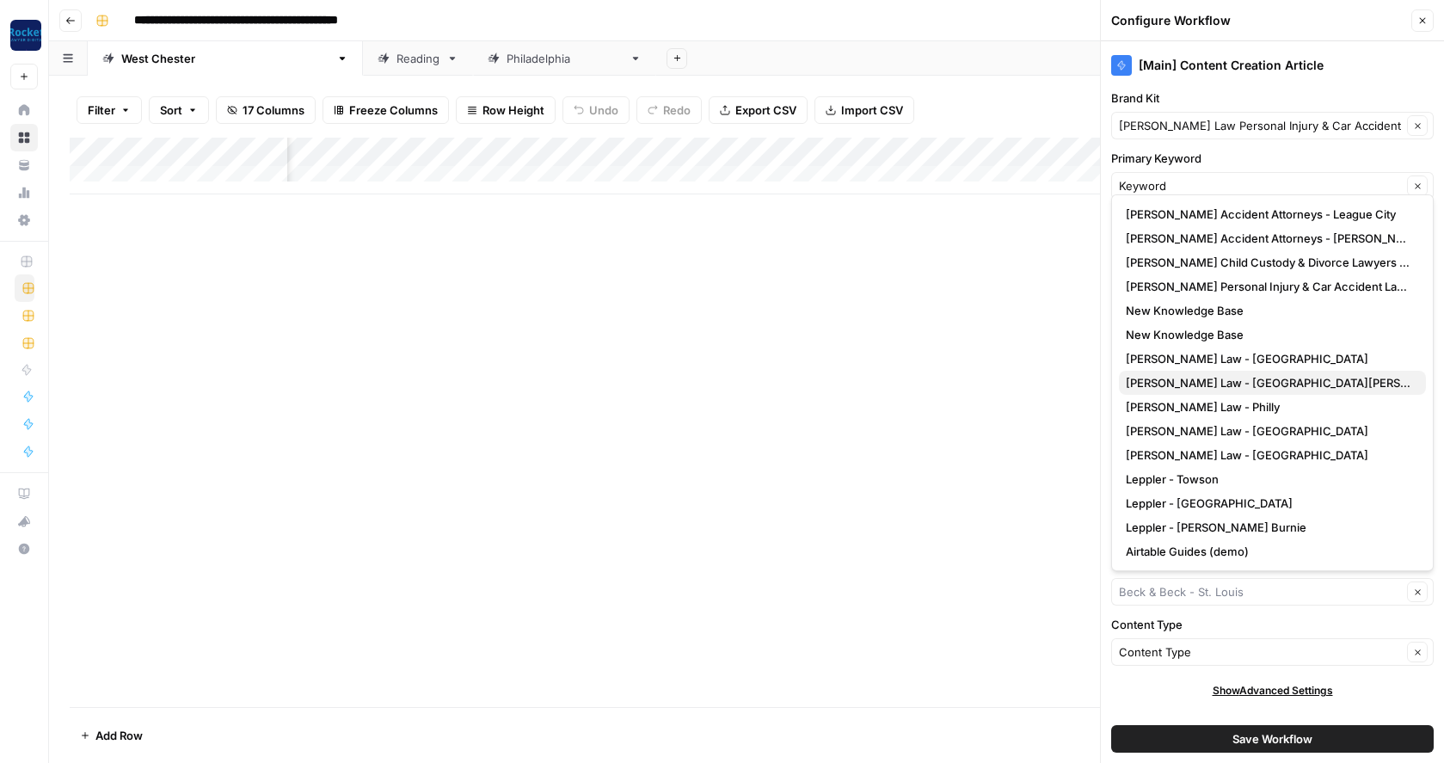
click at [1225, 381] on span "Wilk Law - West Chester" at bounding box center [1269, 382] width 286 height 17
type input "Wilk Law - West Chester"
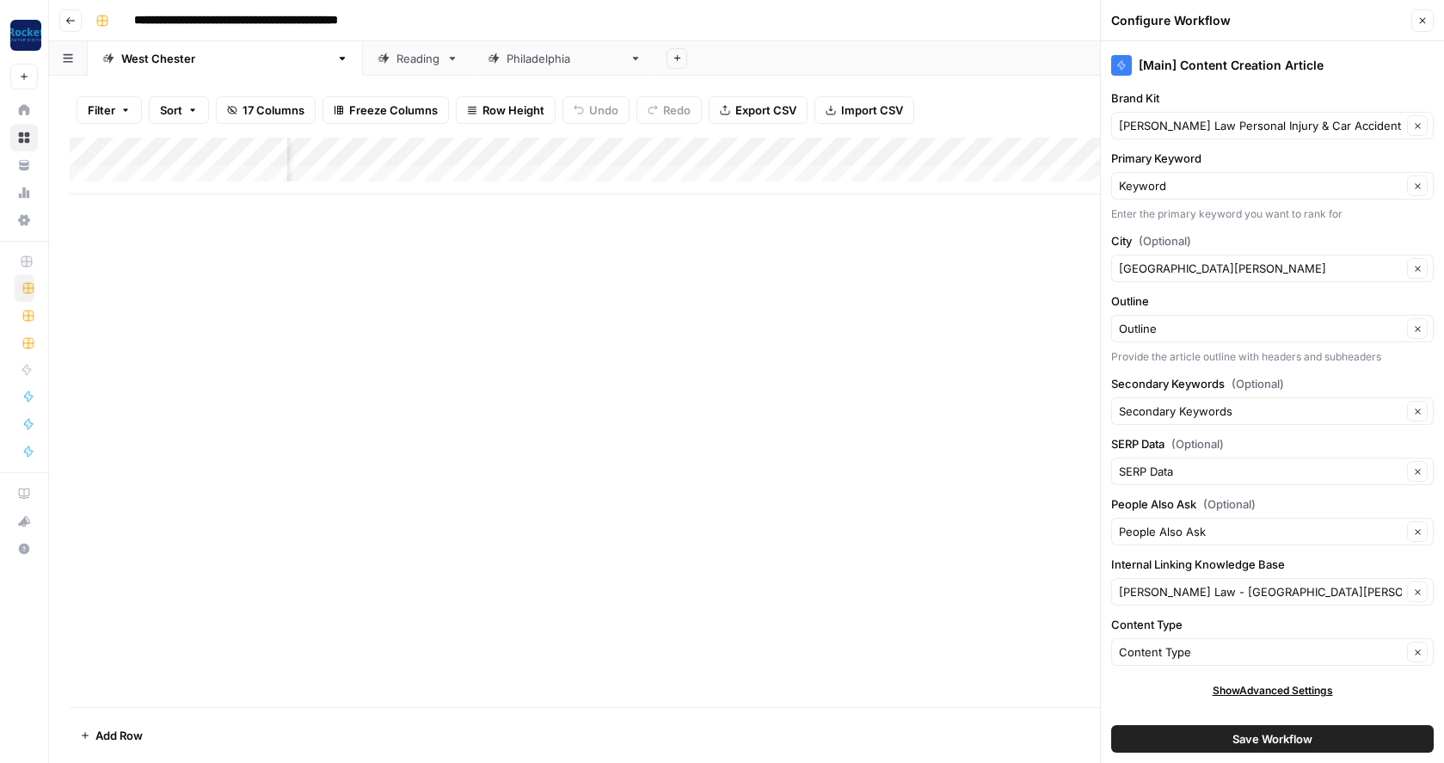
click at [1156, 741] on button "Save Workflow" at bounding box center [1272, 739] width 323 height 28
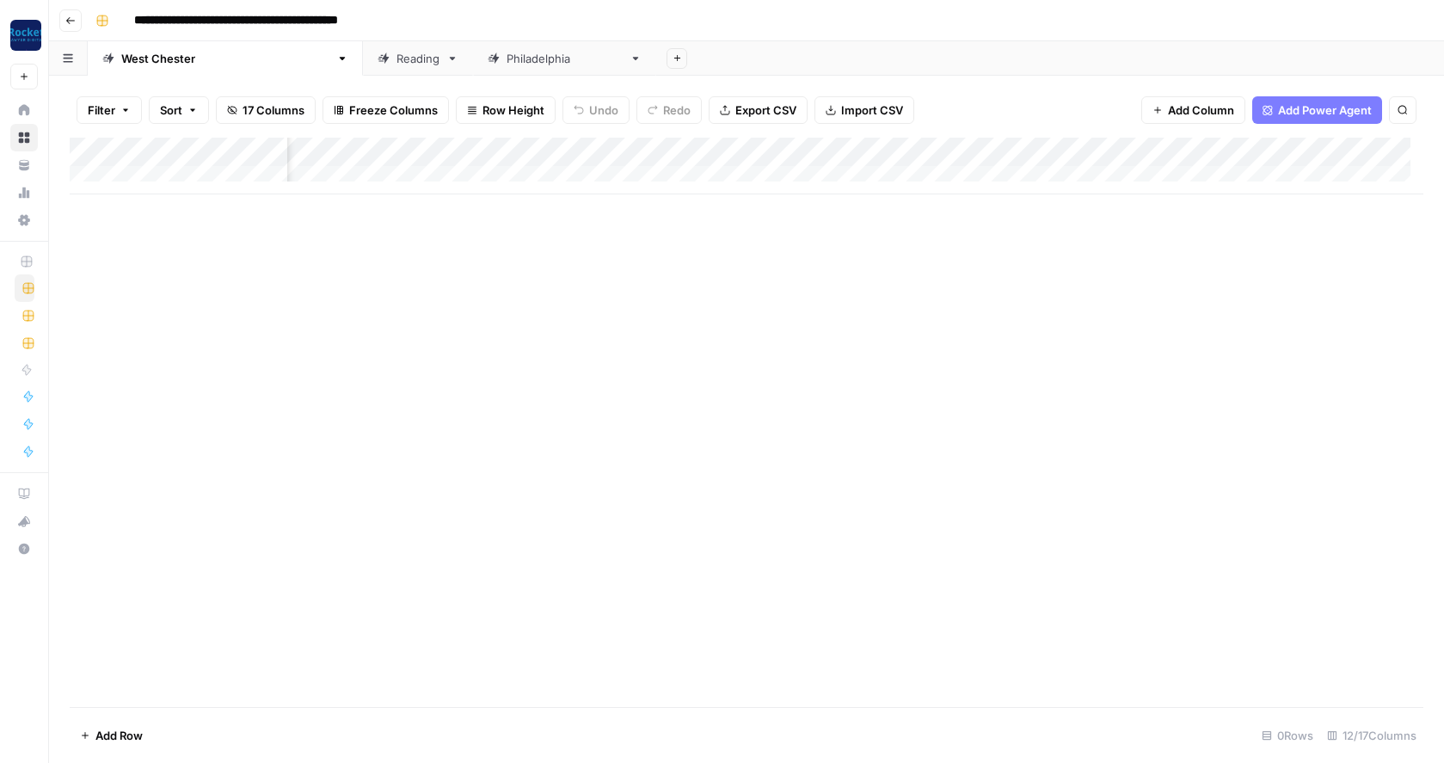
click at [396, 63] on div "Reading" at bounding box center [417, 58] width 43 height 17
click at [678, 149] on div "Add Column" at bounding box center [747, 166] width 1354 height 57
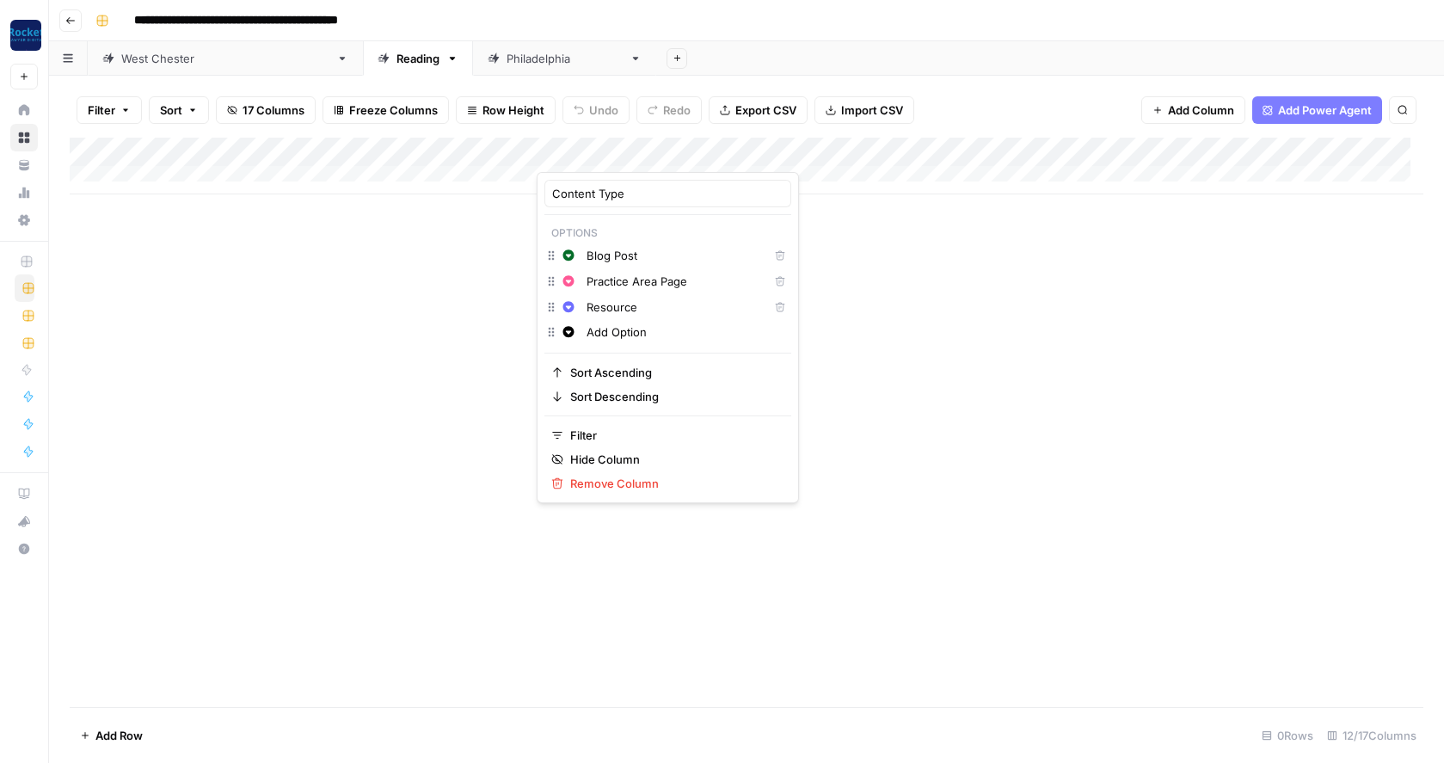
click at [924, 313] on div "Add Column" at bounding box center [747, 422] width 1354 height 569
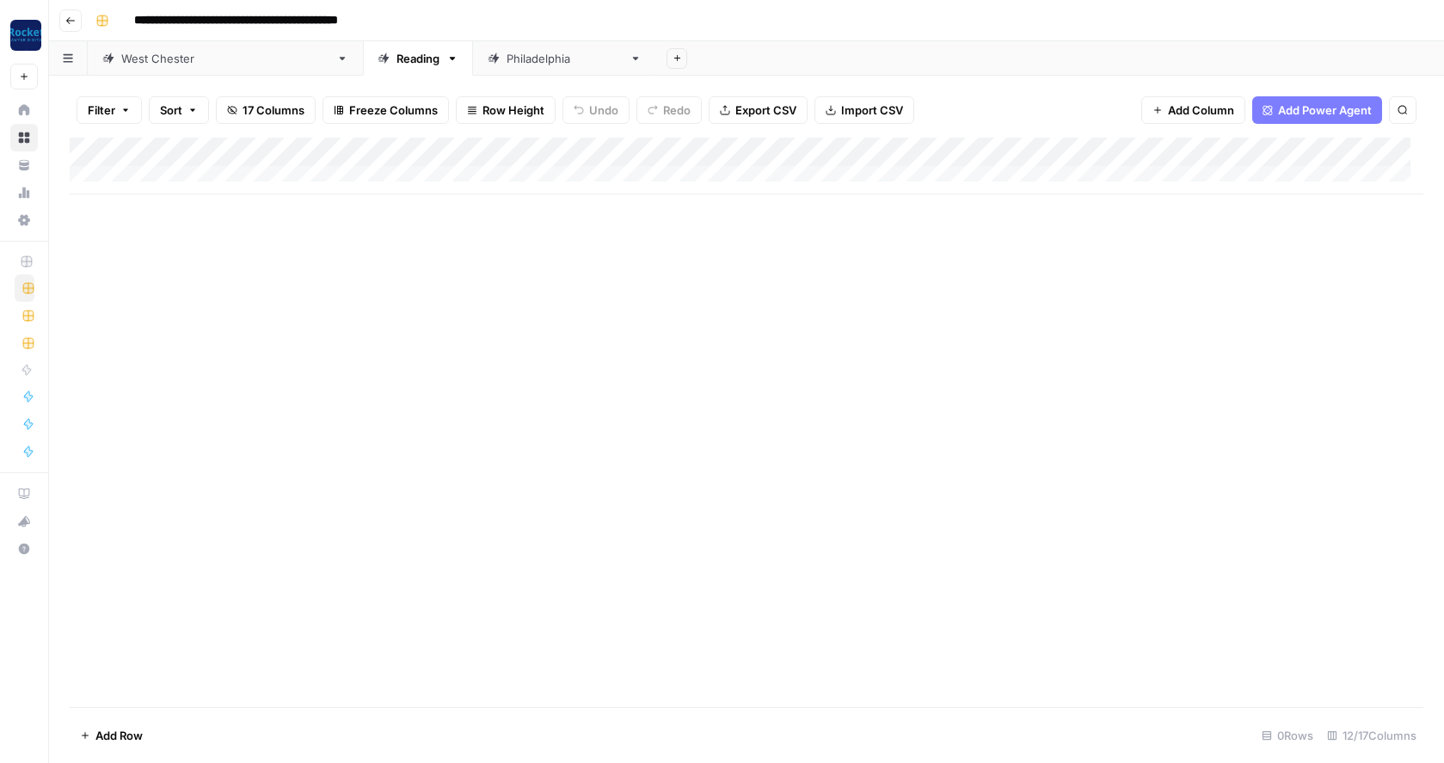
click at [814, 151] on div "Add Column" at bounding box center [747, 166] width 1354 height 57
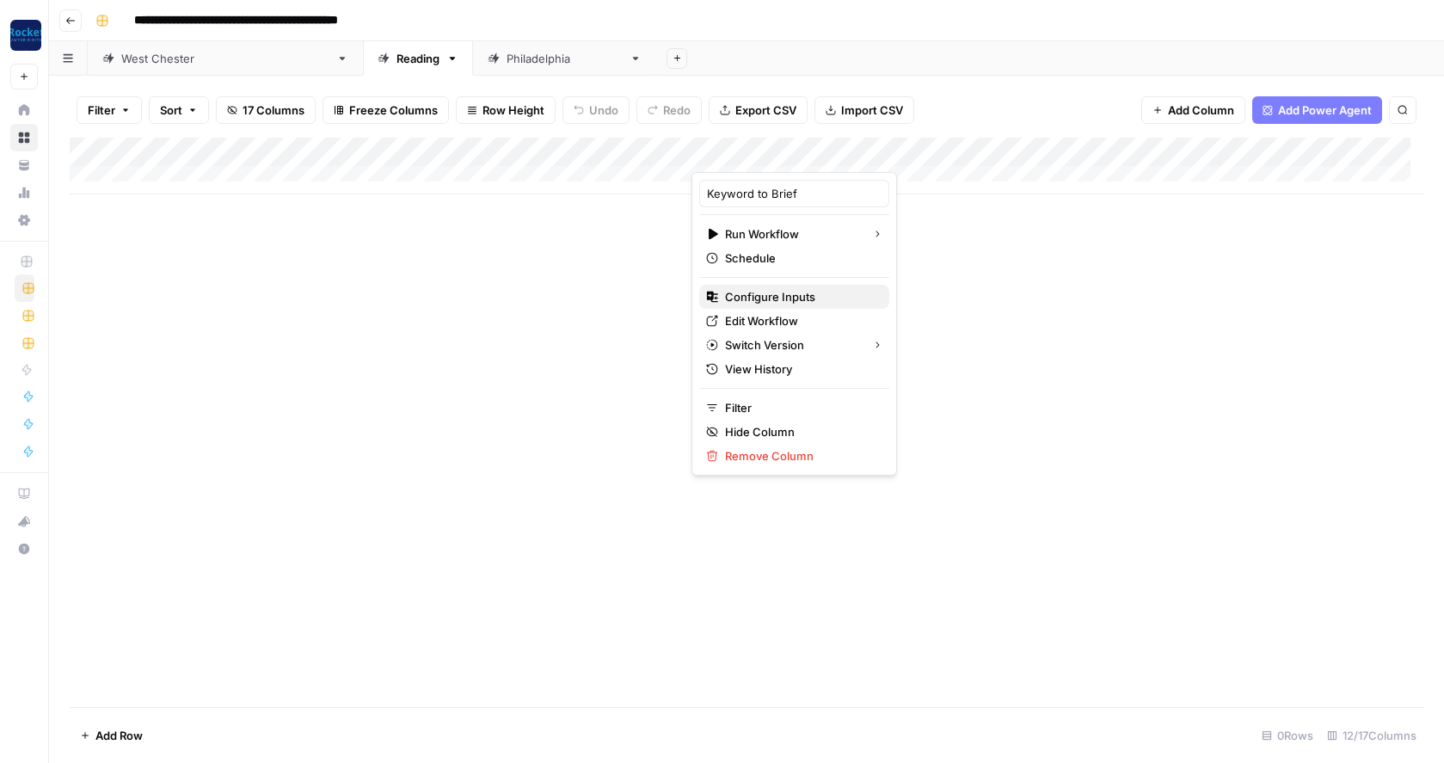
click at [768, 305] on button "Configure Inputs" at bounding box center [794, 297] width 190 height 24
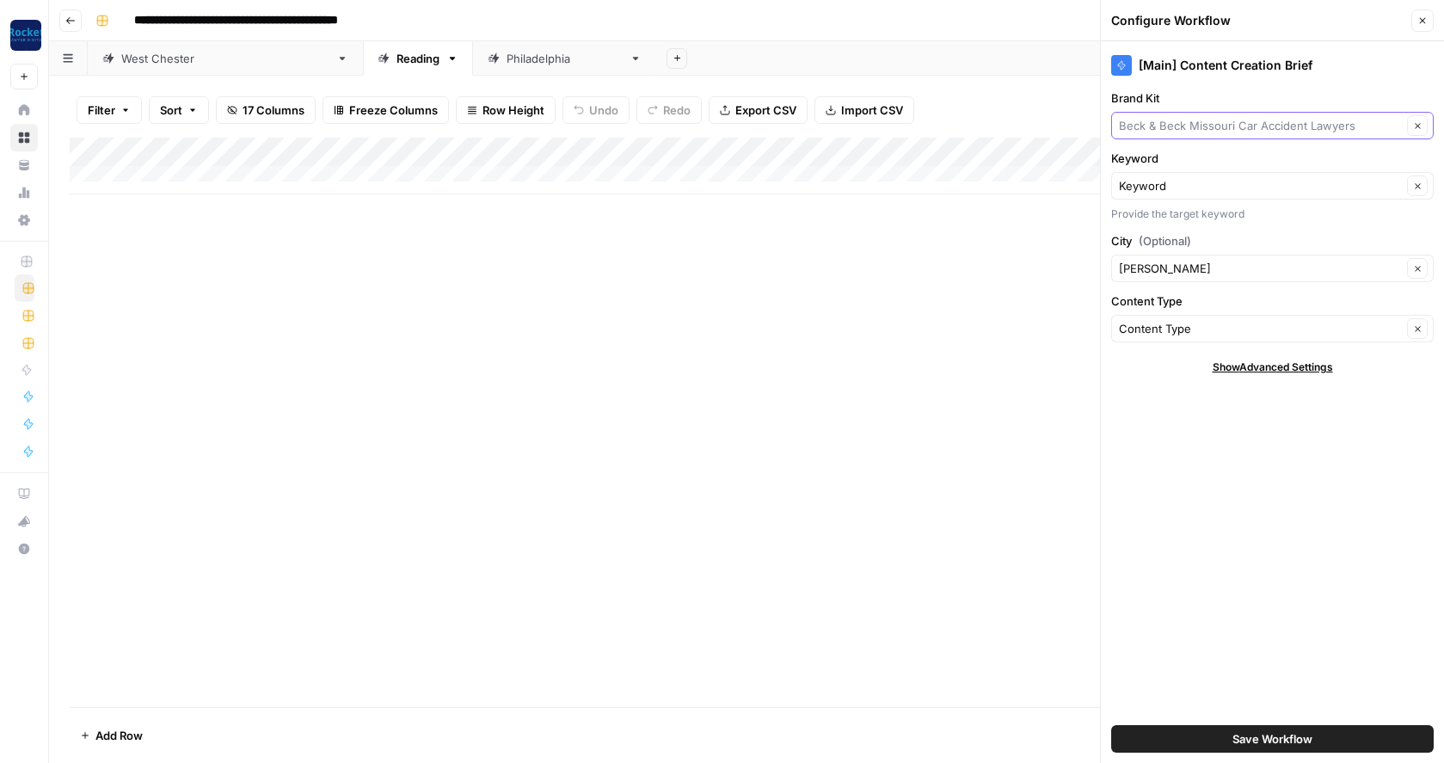
click at [1196, 121] on input "Brand Kit" at bounding box center [1260, 125] width 283 height 17
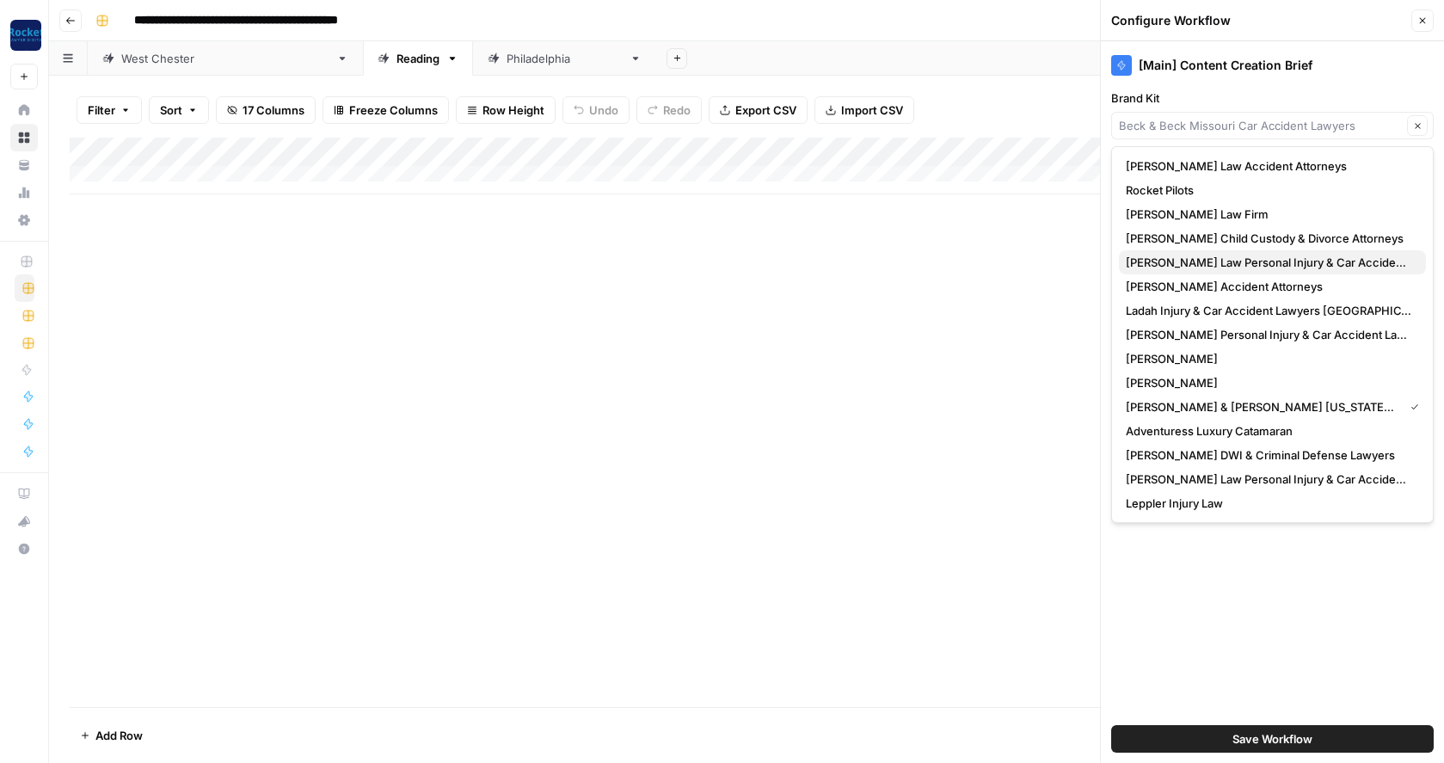
click at [1157, 258] on span "[PERSON_NAME] Law Personal Injury & Car Accident Lawyers" at bounding box center [1269, 262] width 286 height 17
type input "[PERSON_NAME] Law Personal Injury & Car Accident Lawyers"
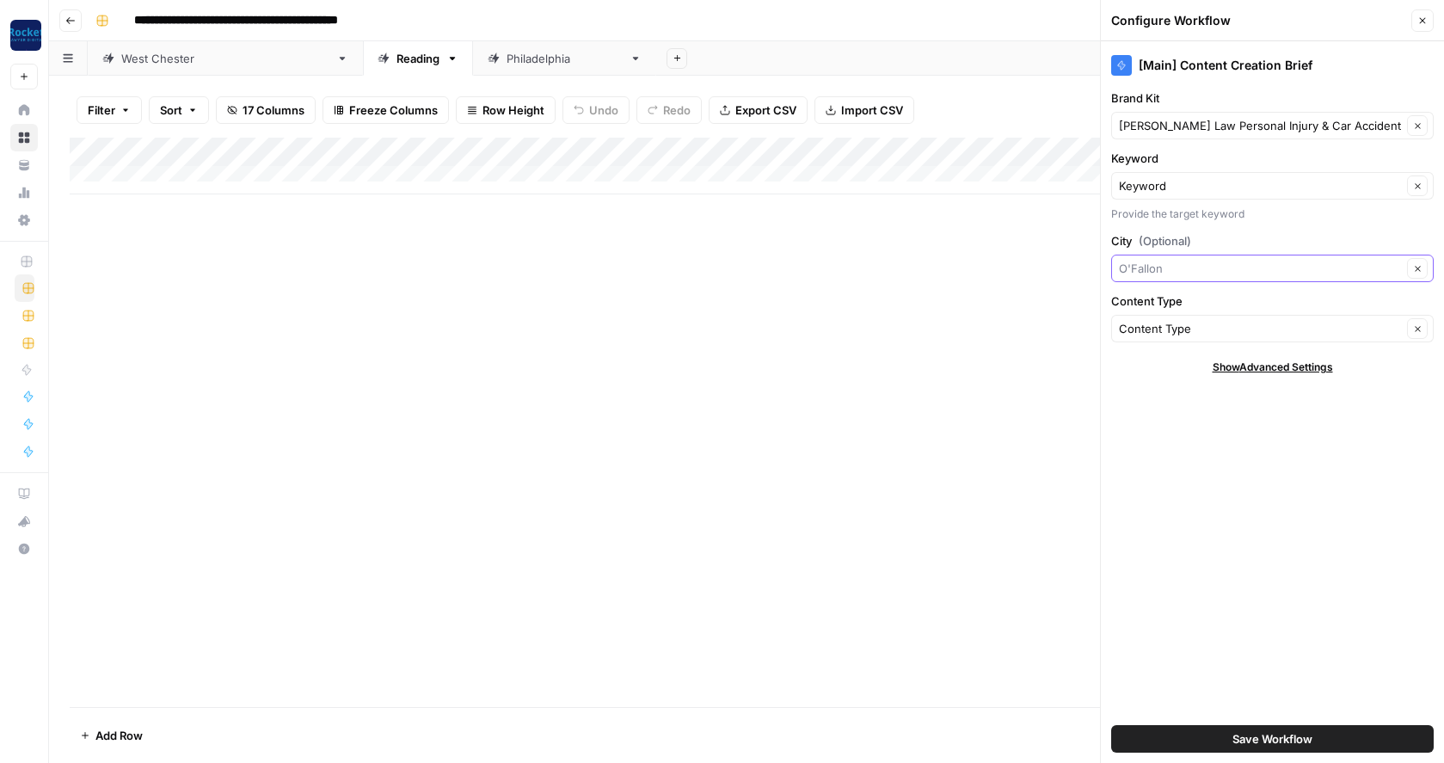
click at [1178, 267] on input "City (Optional)" at bounding box center [1260, 268] width 283 height 17
type input "Reading"
click at [1201, 304] on span "Press enter to create an option" at bounding box center [1281, 308] width 262 height 17
click at [1203, 740] on button "Save Workflow" at bounding box center [1272, 739] width 323 height 28
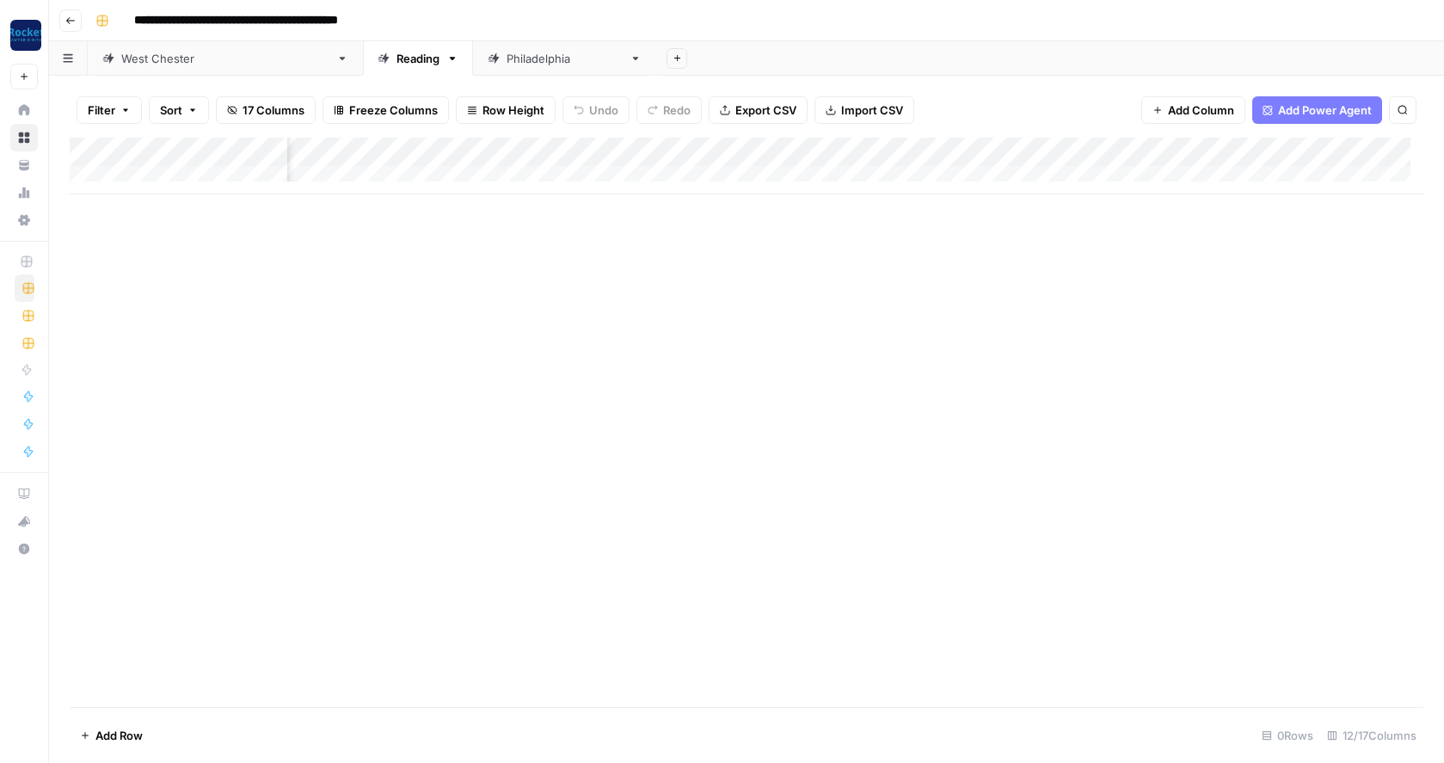
scroll to position [0, 284]
click at [1150, 154] on div "Add Column" at bounding box center [747, 166] width 1354 height 57
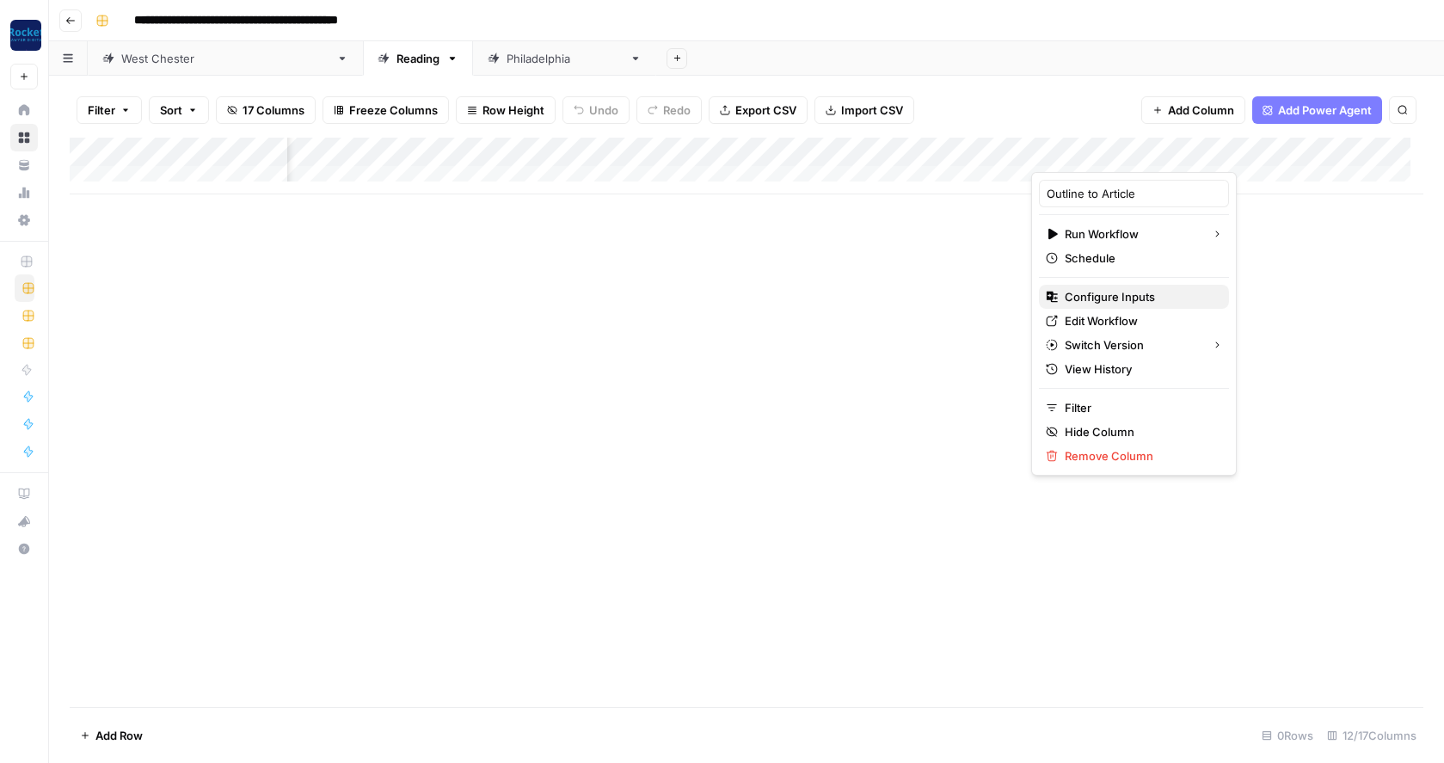
click at [1103, 296] on span "Configure Inputs" at bounding box center [1140, 296] width 151 height 17
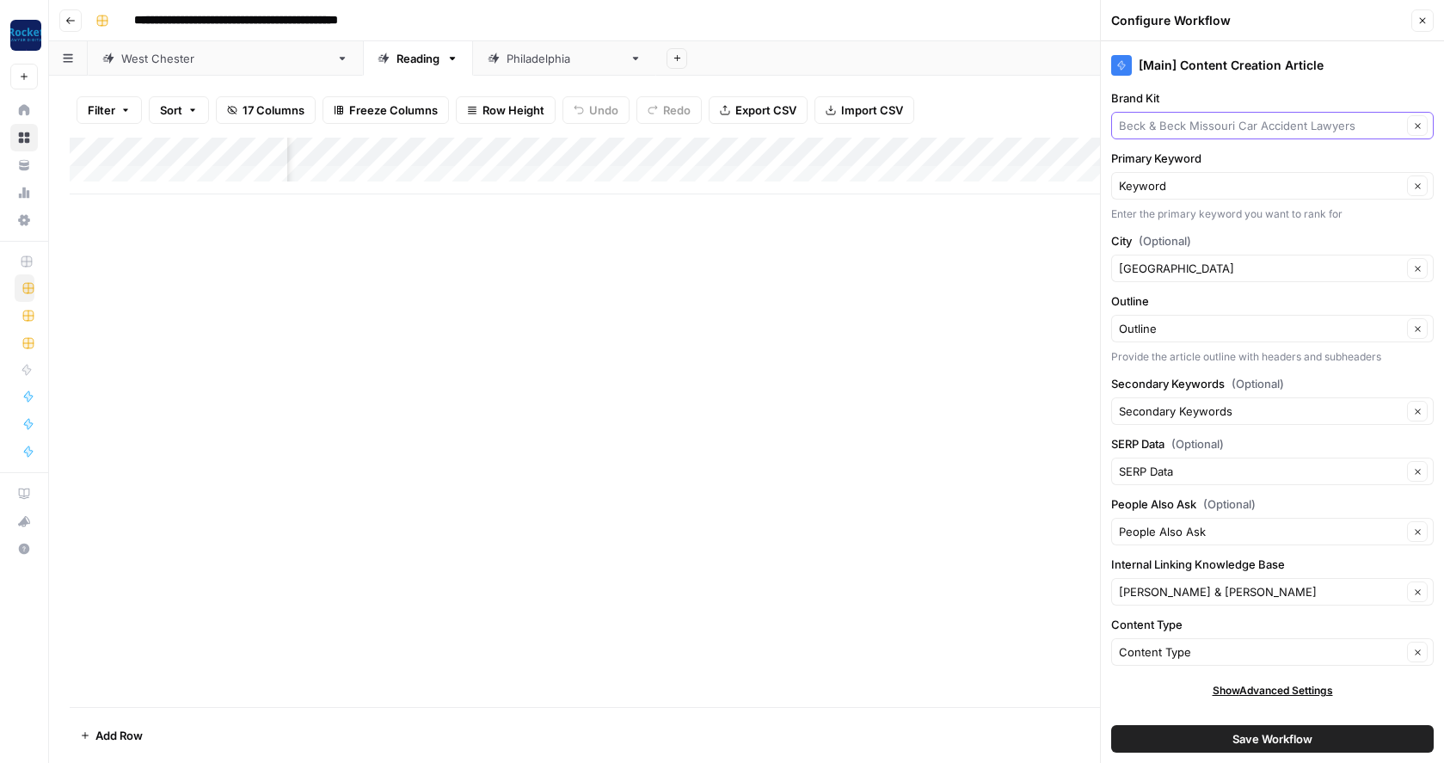
click at [1167, 120] on input "Brand Kit" at bounding box center [1260, 125] width 283 height 17
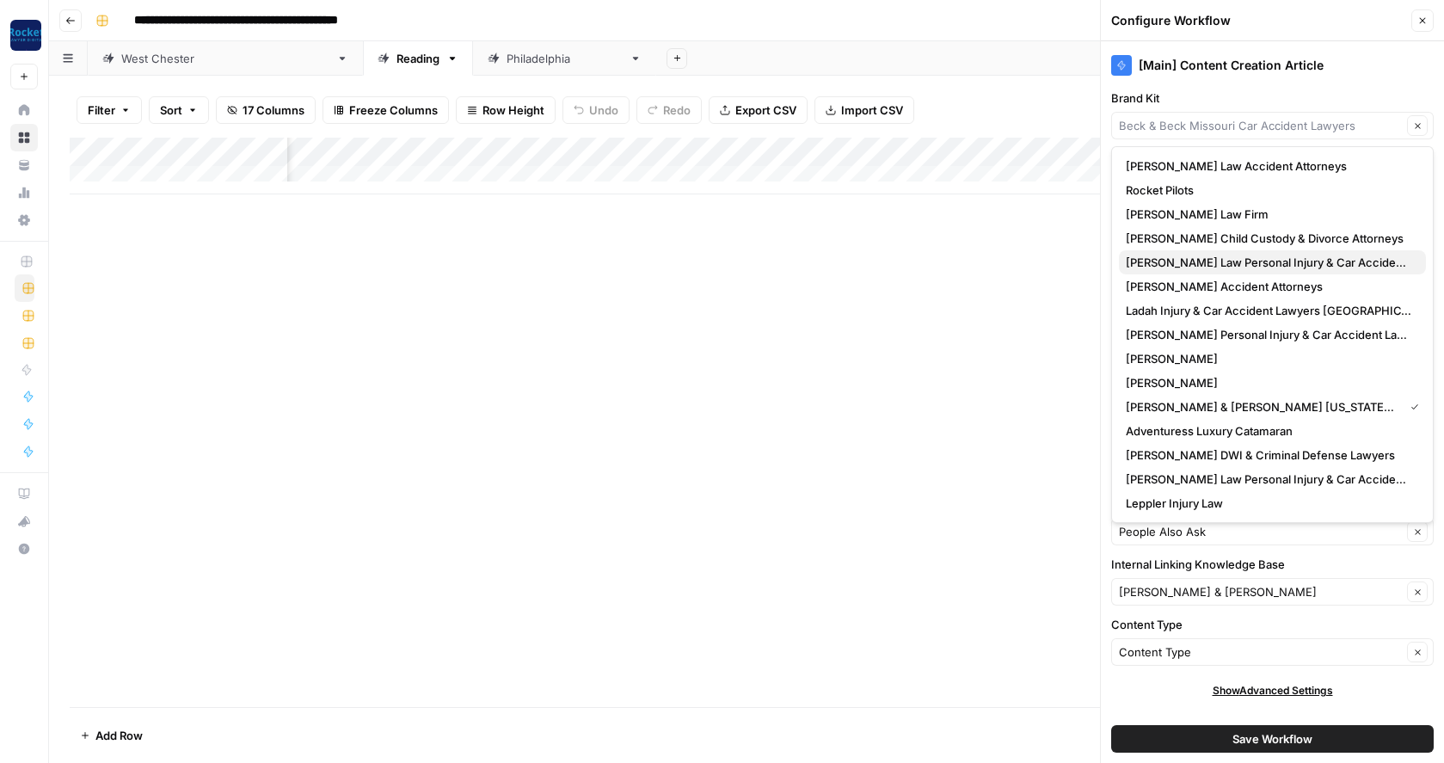
click at [1173, 260] on span "[PERSON_NAME] Law Personal Injury & Car Accident Lawyers" at bounding box center [1269, 262] width 286 height 17
type input "[PERSON_NAME] Law Personal Injury & Car Accident Lawyers"
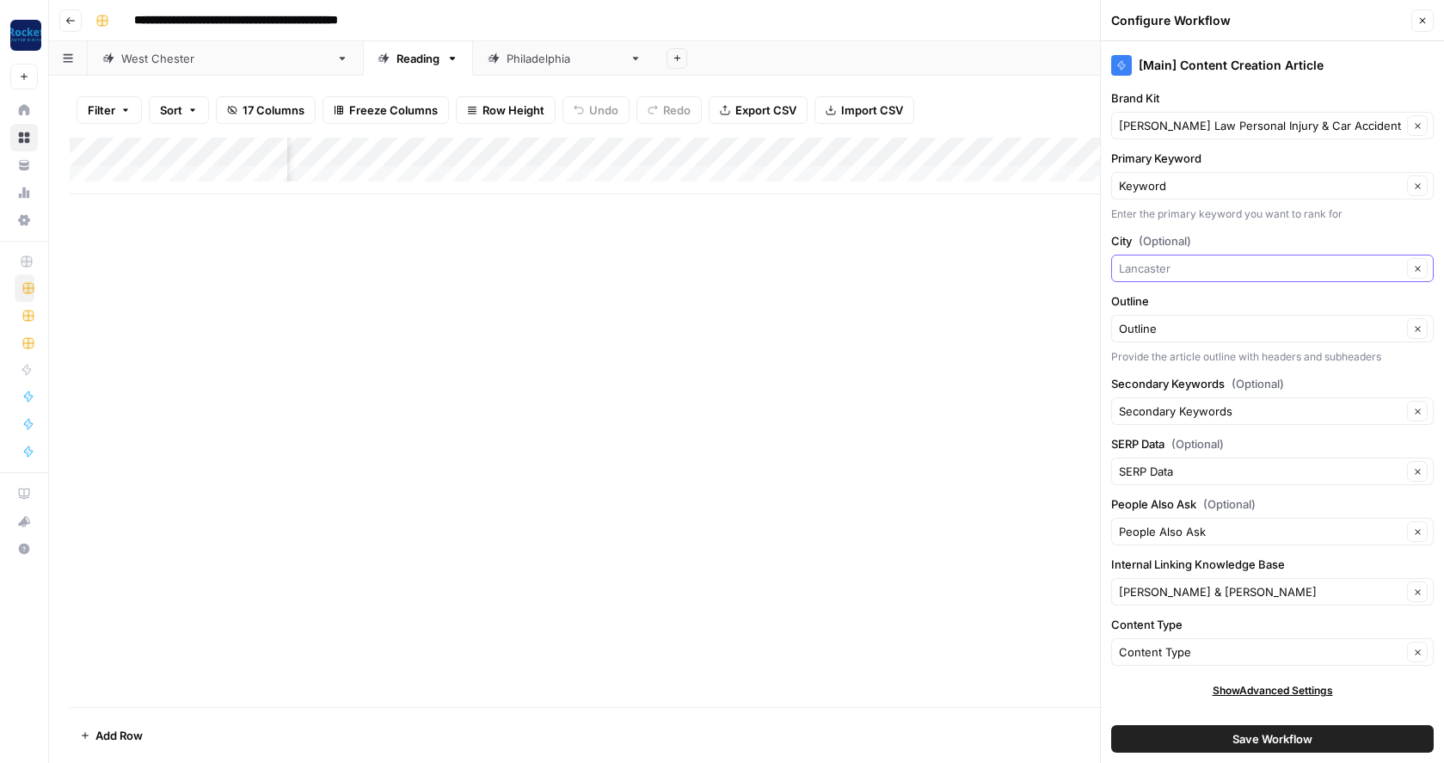
drag, startPoint x: 1183, startPoint y: 268, endPoint x: 1119, endPoint y: 258, distance: 64.5
click at [1119, 258] on div "Clear" at bounding box center [1272, 269] width 323 height 28
type input "Reading"
click at [1176, 309] on span "Press enter to create an option" at bounding box center [1281, 308] width 262 height 17
click at [1232, 591] on input "Internal Linking Knowledge Base" at bounding box center [1260, 591] width 283 height 17
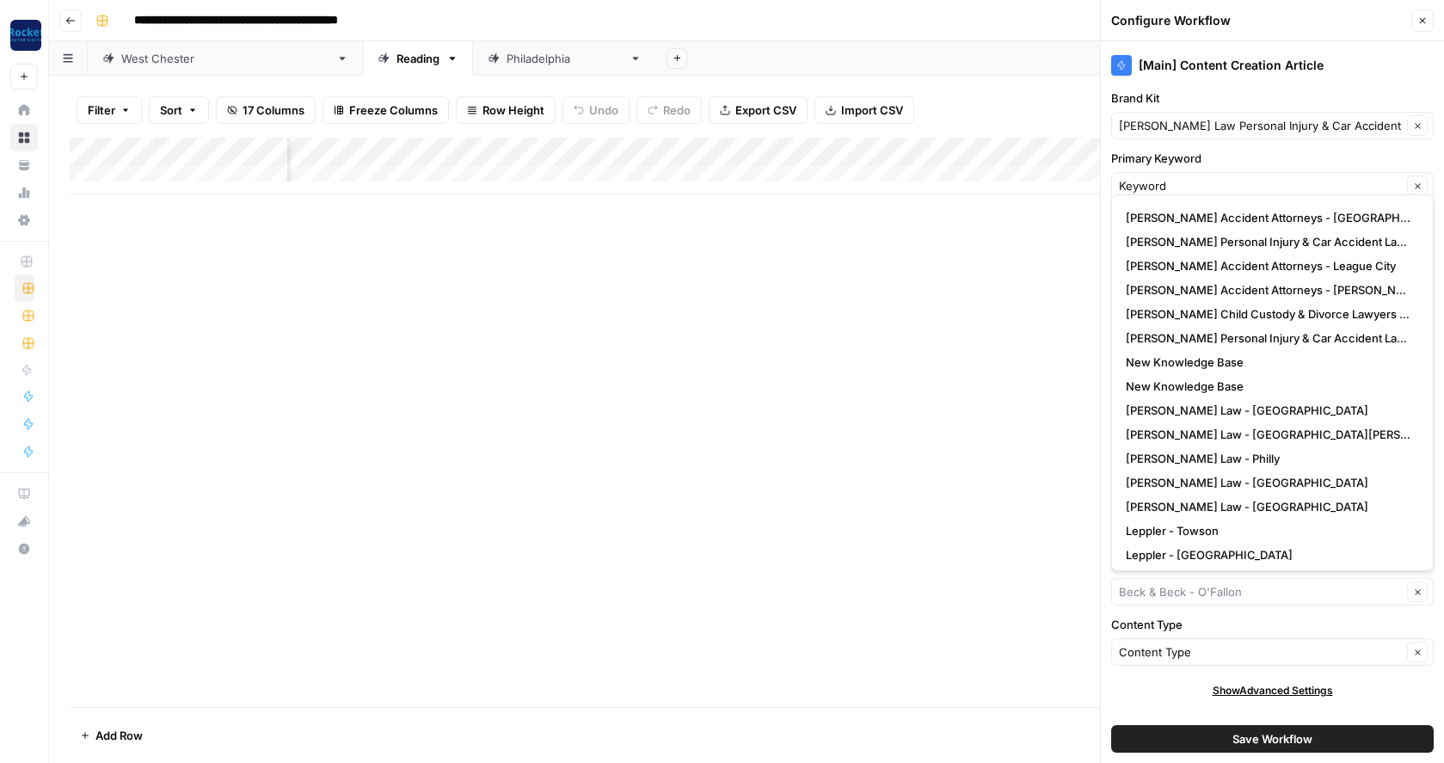
scroll to position [506, 0]
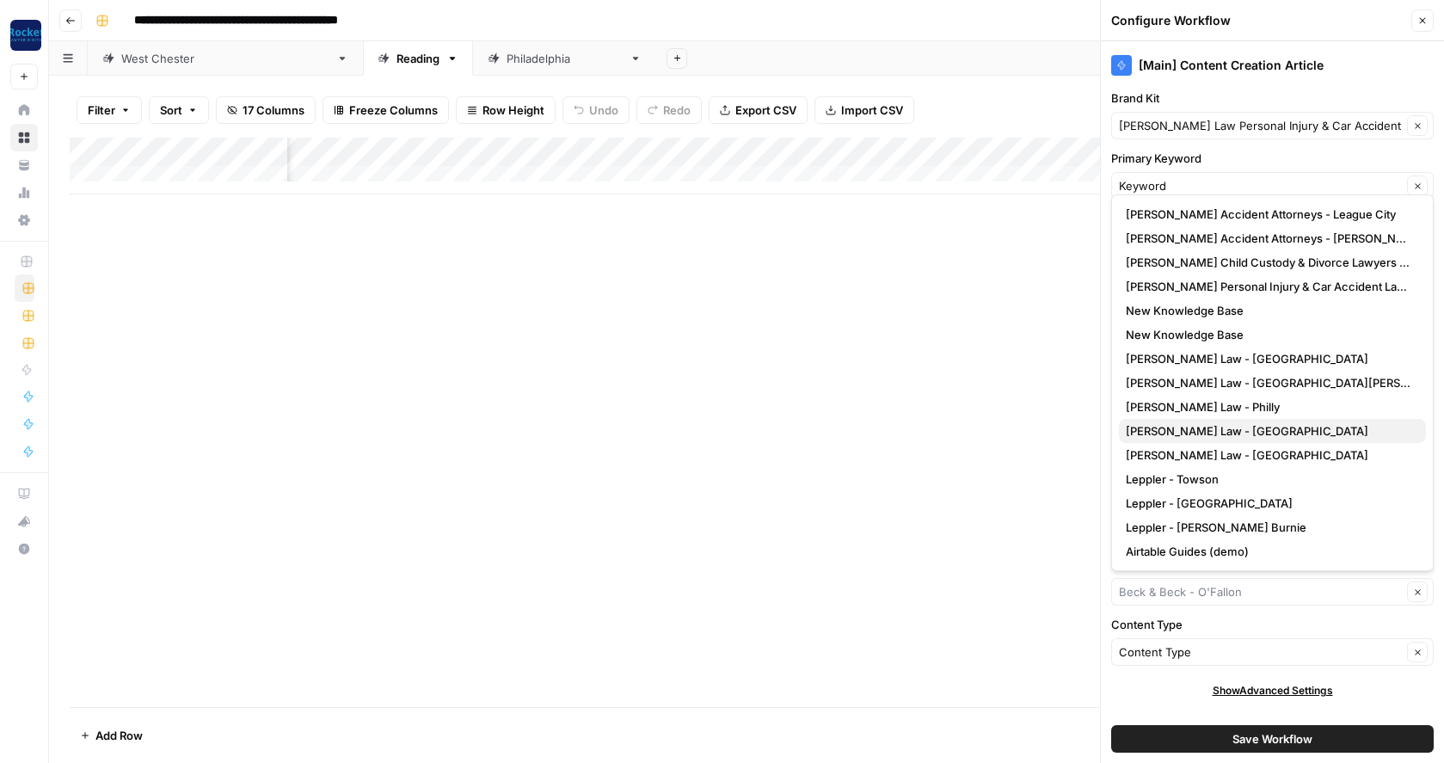
click at [1182, 433] on span "Wilk Law - Reading" at bounding box center [1269, 430] width 286 height 17
type input "Wilk Law - Reading"
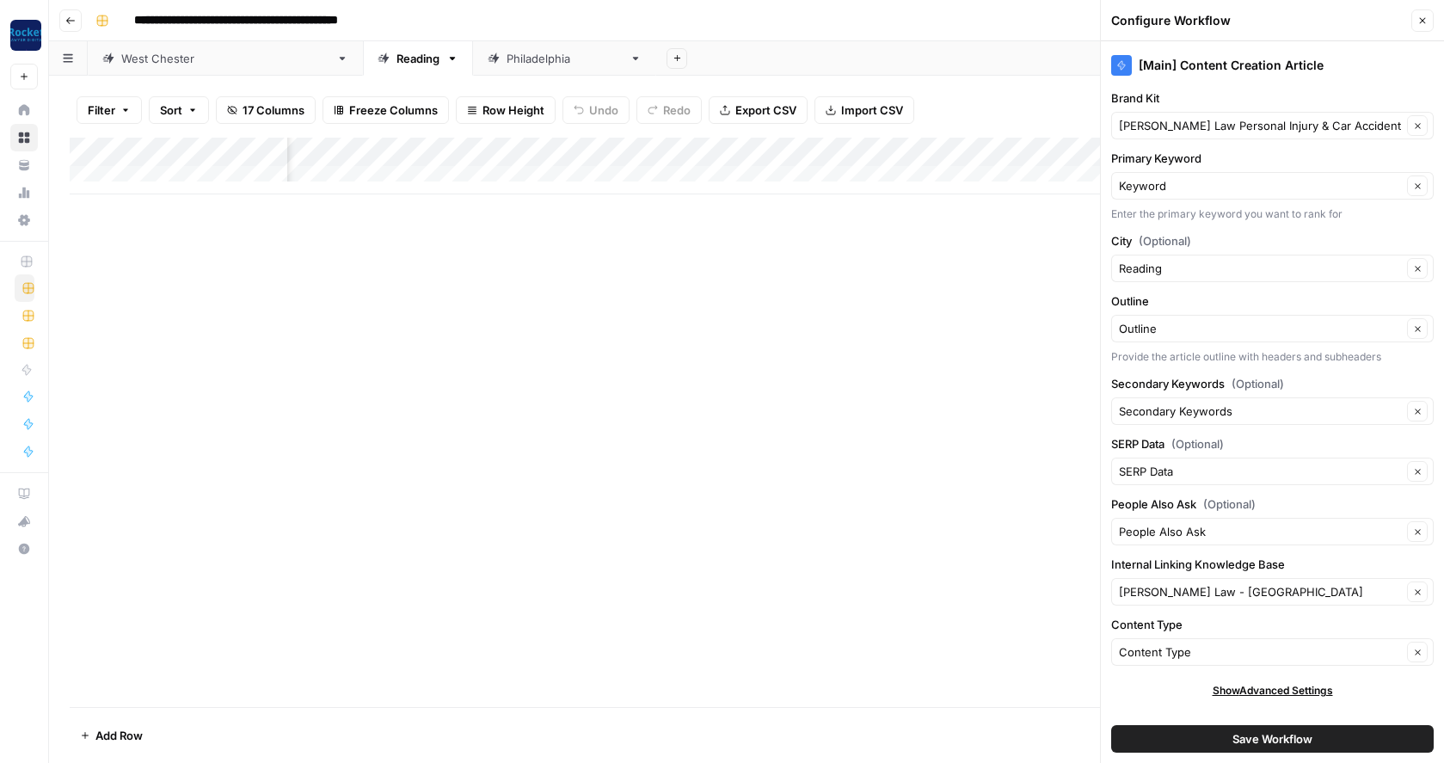
click at [1177, 740] on button "Save Workflow" at bounding box center [1272, 739] width 323 height 28
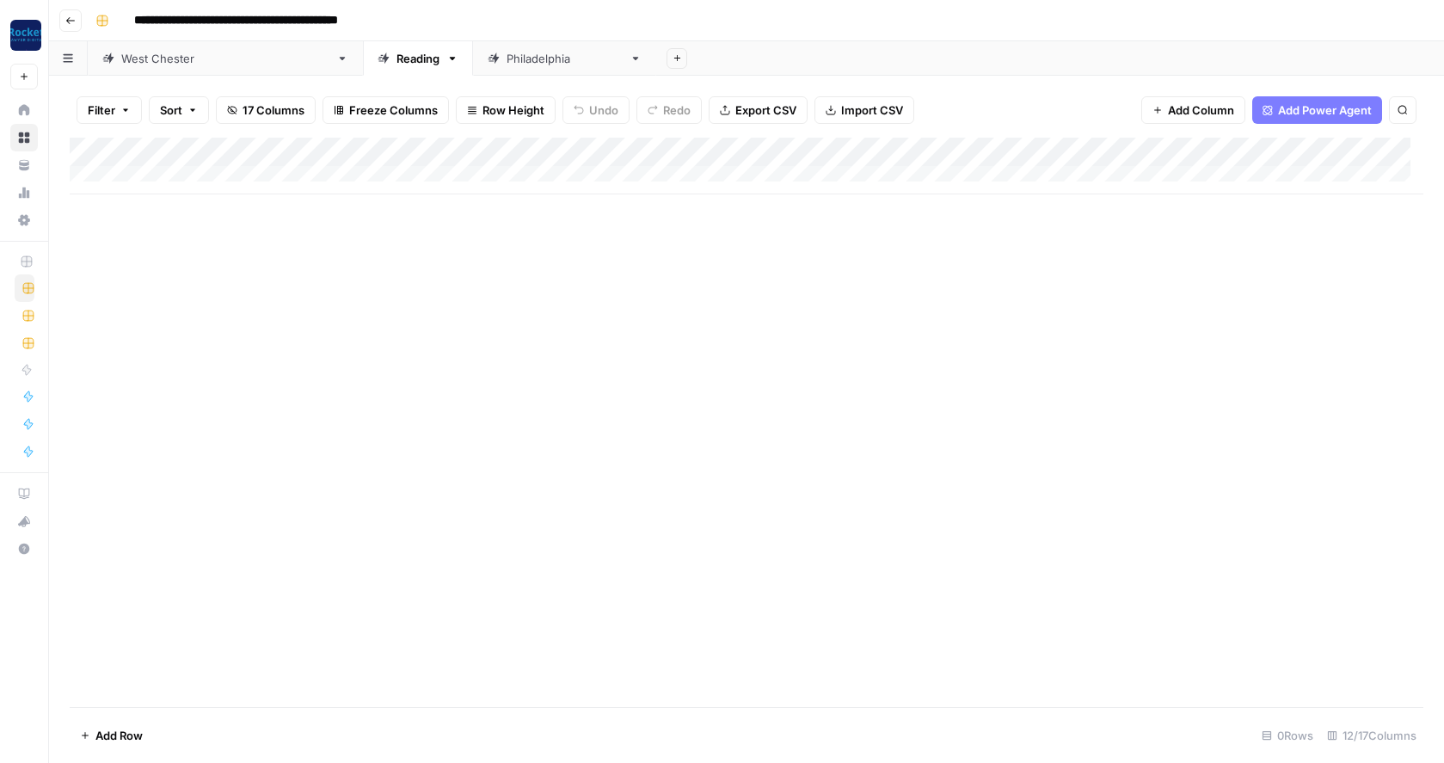
scroll to position [0, 0]
click at [507, 61] on div "[GEOGRAPHIC_DATA]" at bounding box center [565, 58] width 116 height 17
click at [814, 151] on div "Add Column" at bounding box center [747, 166] width 1354 height 57
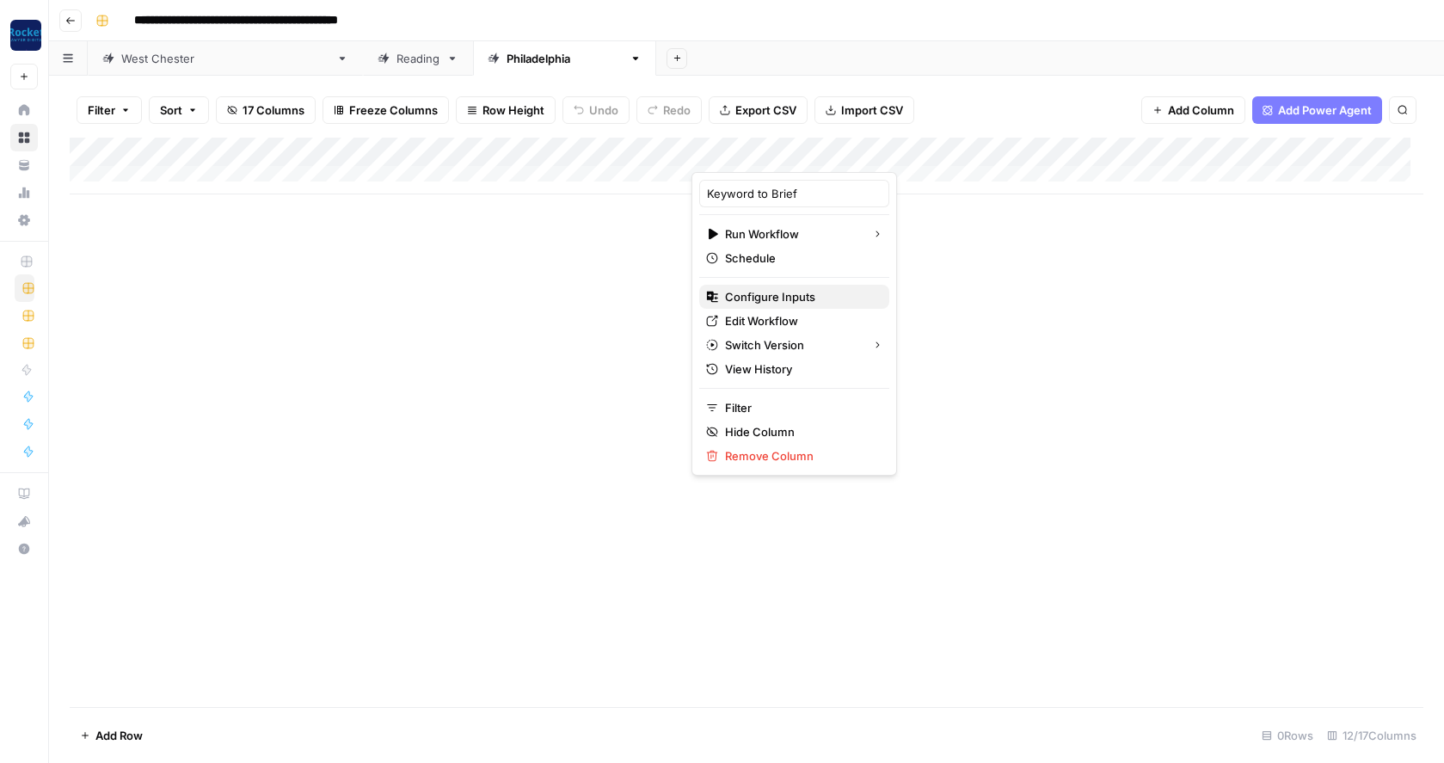
click at [781, 290] on span "Configure Inputs" at bounding box center [800, 296] width 151 height 17
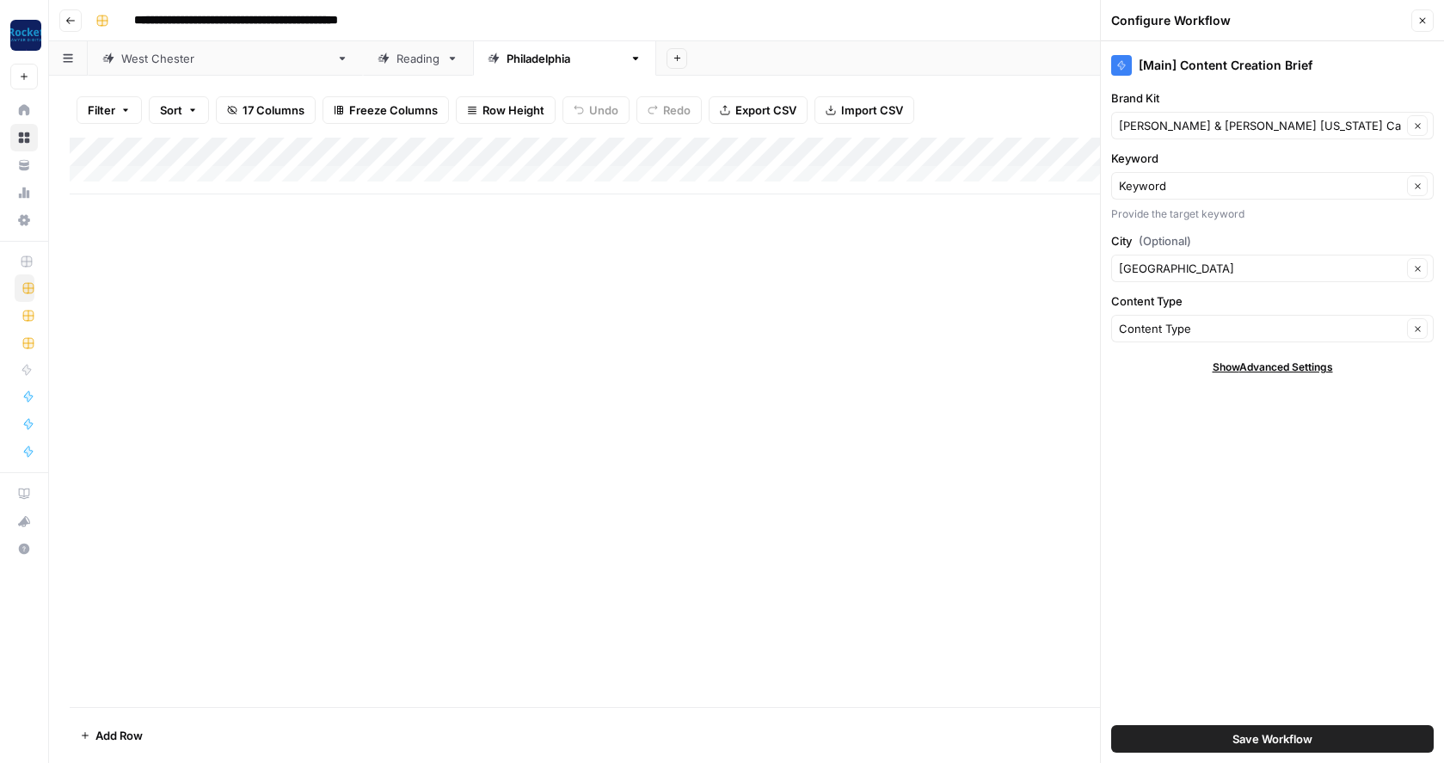
click at [1186, 115] on div "Beck & Beck Missouri Car Accident Lawyers Clear" at bounding box center [1272, 126] width 323 height 28
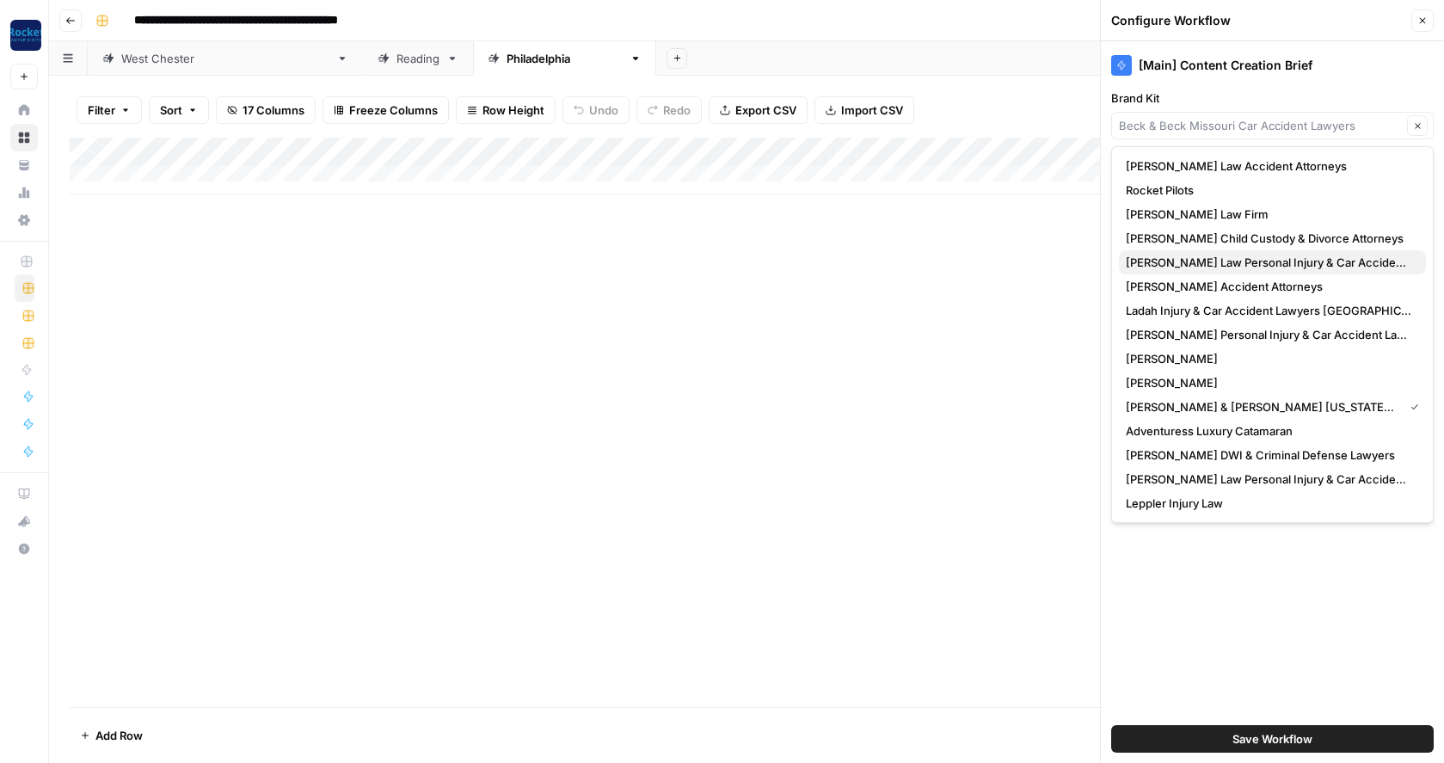
click at [1170, 266] on span "[PERSON_NAME] Law Personal Injury & Car Accident Lawyers" at bounding box center [1269, 262] width 286 height 17
type input "[PERSON_NAME] Law Personal Injury & Car Accident Lawyers"
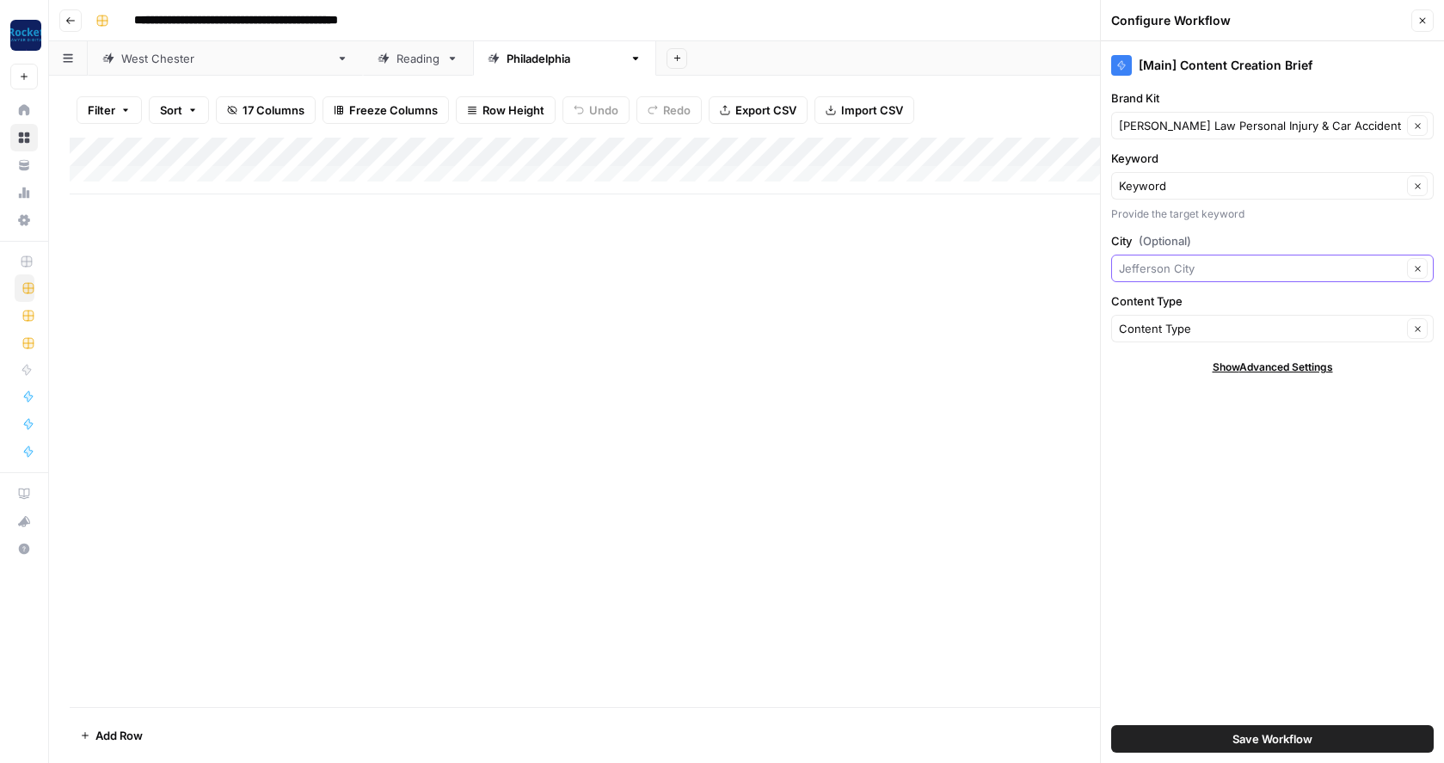
drag, startPoint x: 1212, startPoint y: 272, endPoint x: 1129, endPoint y: 268, distance: 82.6
click at [1129, 268] on input "City (Optional)" at bounding box center [1260, 268] width 283 height 17
type input "[GEOGRAPHIC_DATA]"
click at [1137, 307] on span "↵" at bounding box center [1134, 308] width 17 height 17
click at [1219, 735] on button "Save Workflow" at bounding box center [1272, 739] width 323 height 28
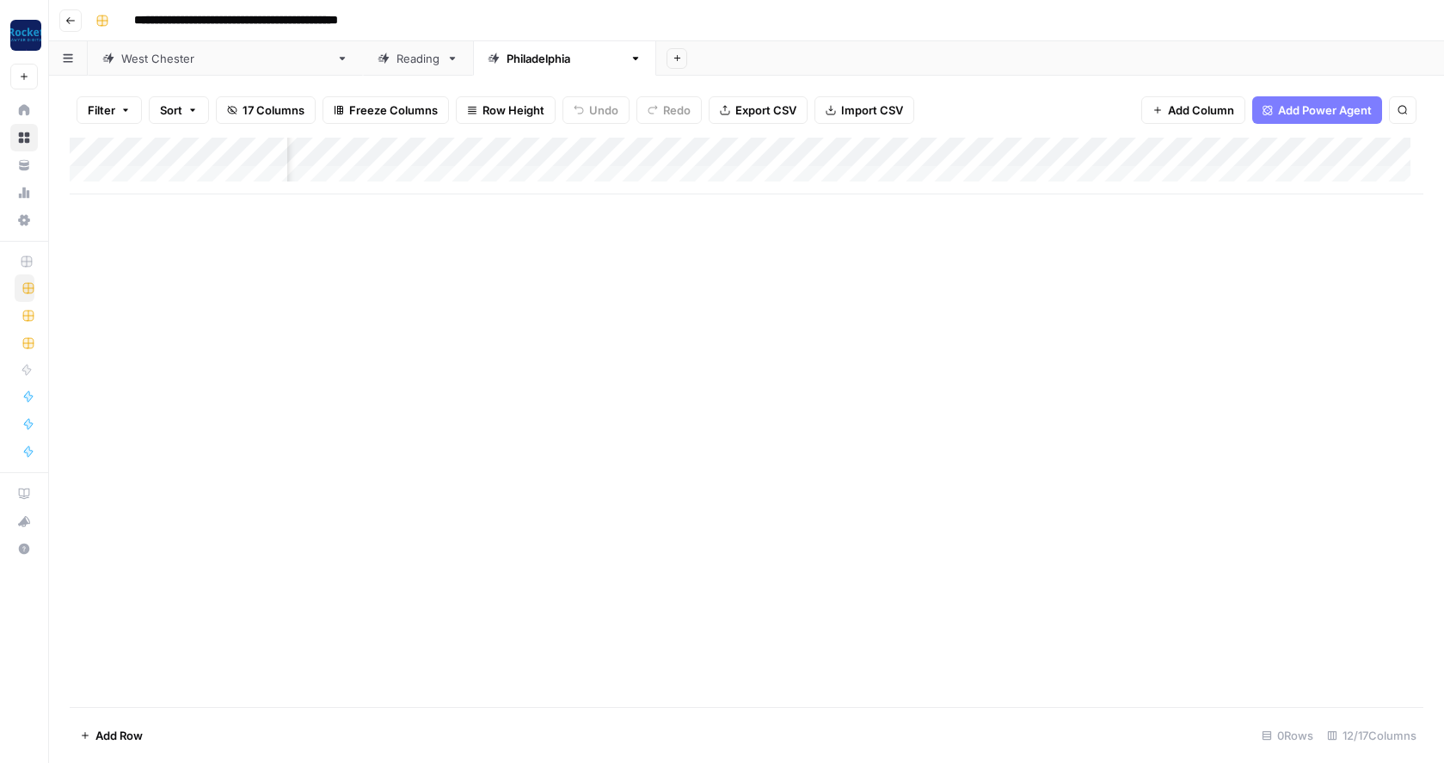
scroll to position [0, 448]
click at [986, 151] on div "Add Column" at bounding box center [747, 166] width 1354 height 57
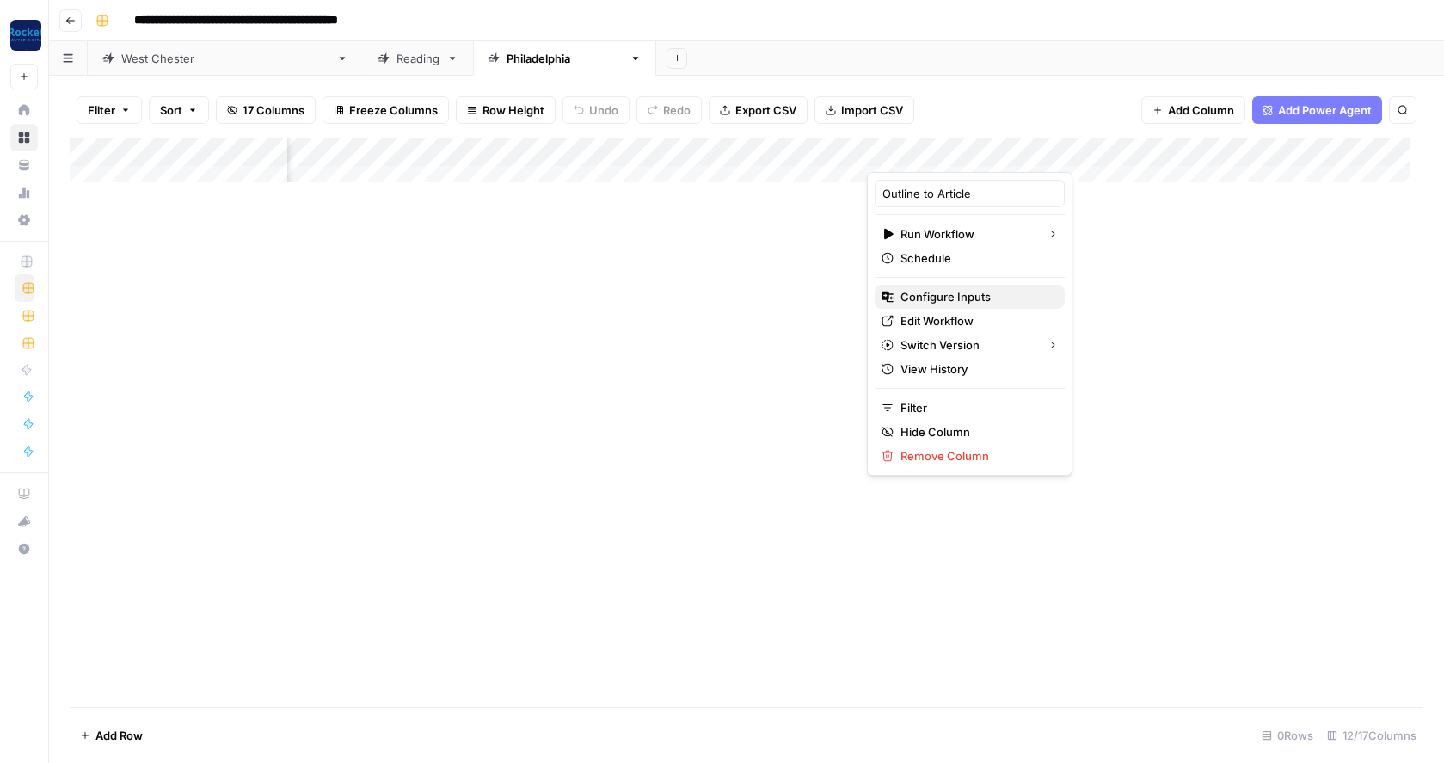
click at [915, 306] on button "Configure Inputs" at bounding box center [970, 297] width 190 height 24
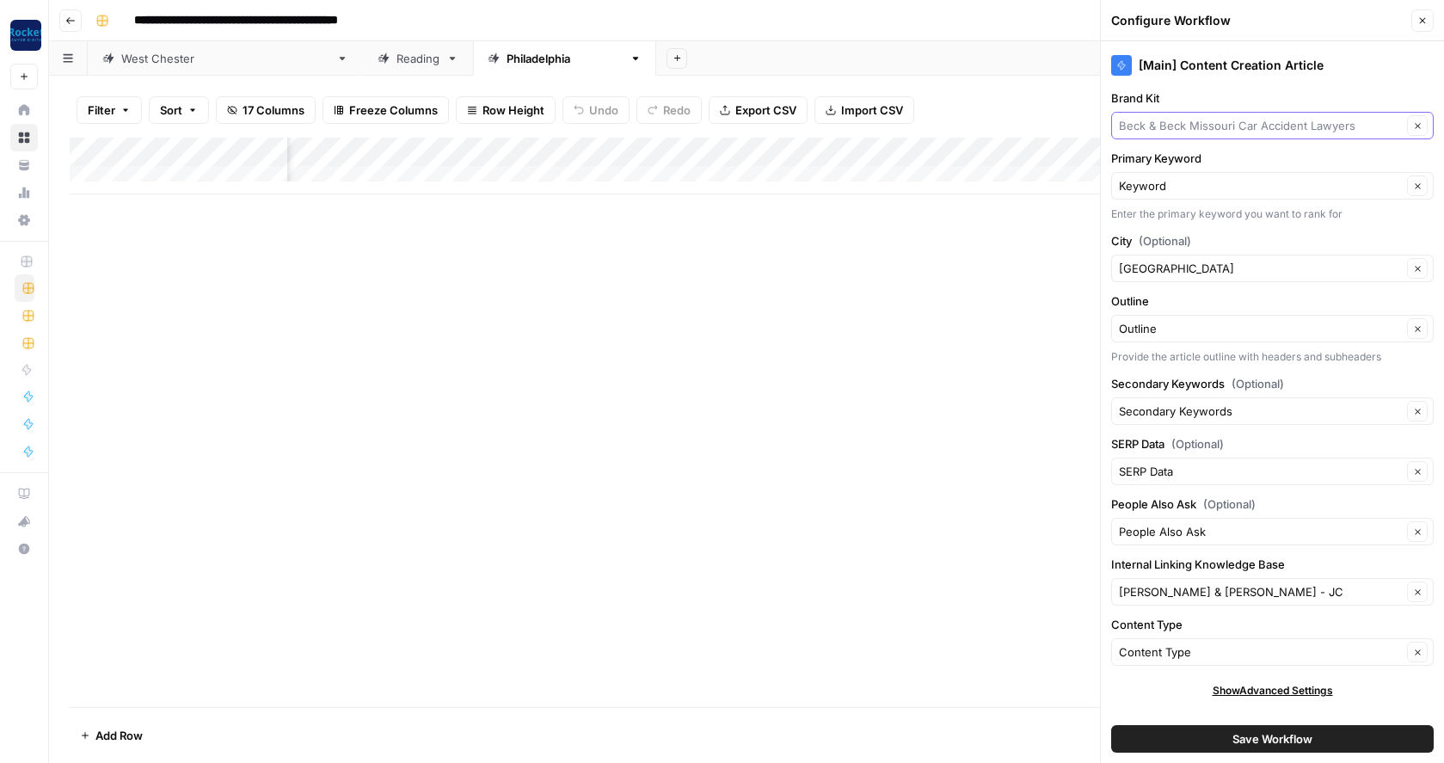
click at [1246, 126] on input "Brand Kit" at bounding box center [1260, 125] width 283 height 17
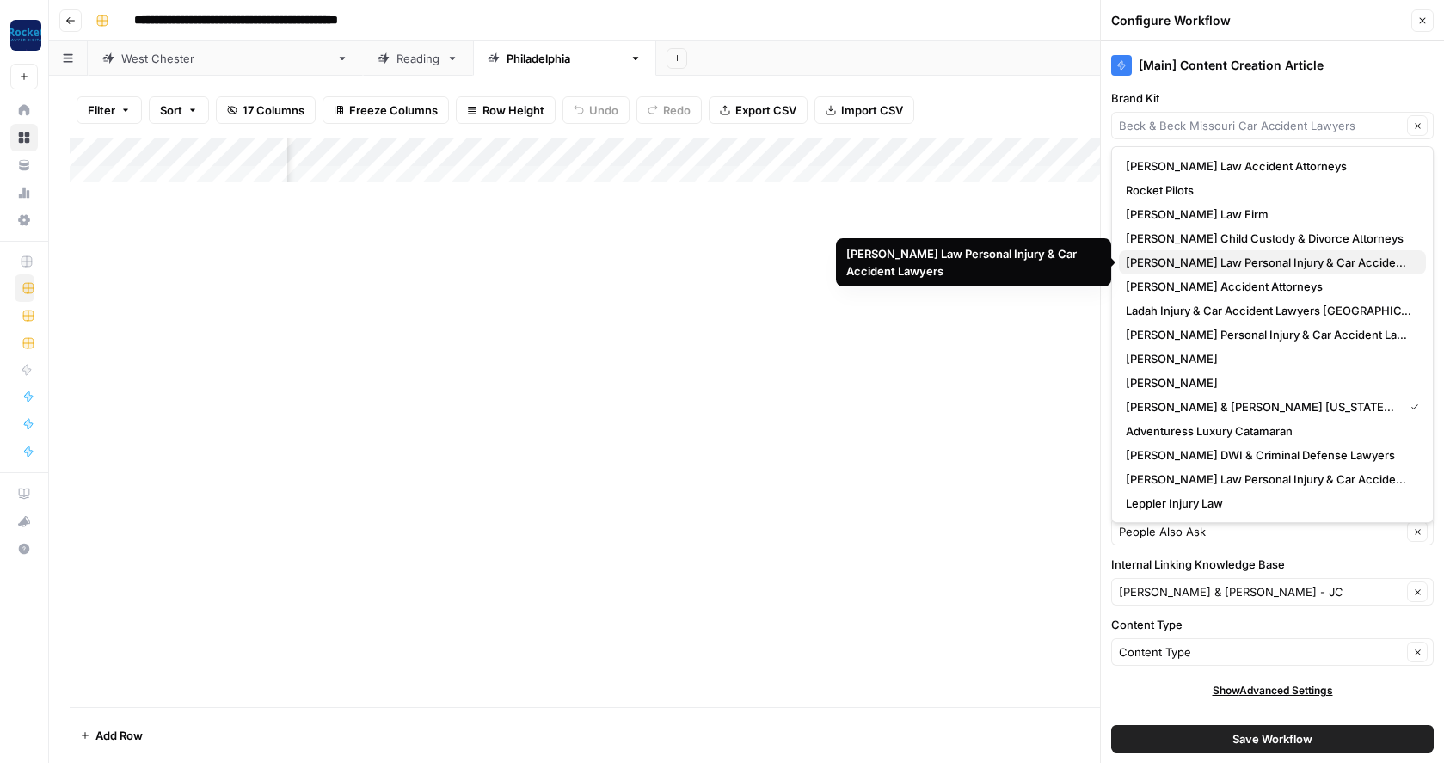
click at [1183, 259] on span "[PERSON_NAME] Law Personal Injury & Car Accident Lawyers" at bounding box center [1269, 262] width 286 height 17
type input "[PERSON_NAME] Law Personal Injury & Car Accident Lawyers"
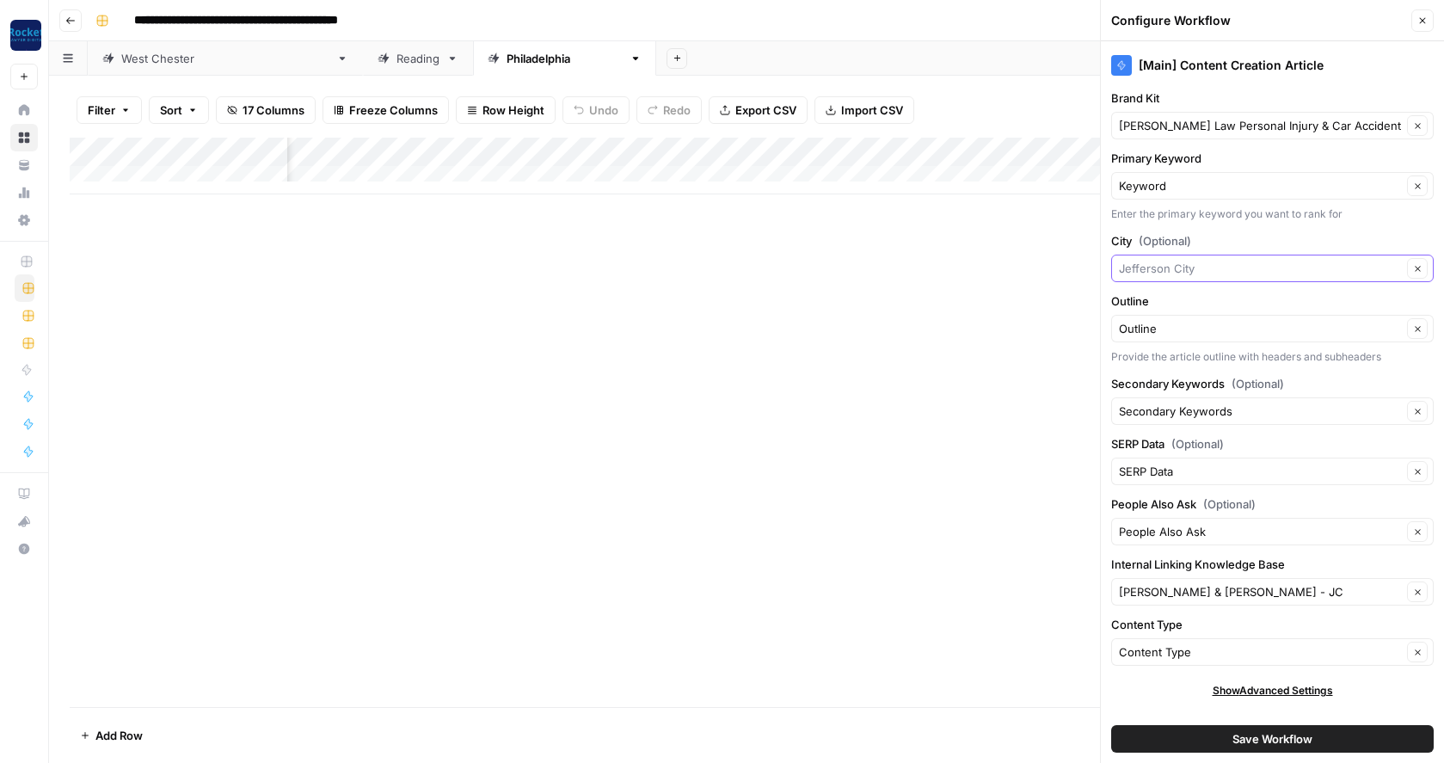
drag, startPoint x: 1201, startPoint y: 267, endPoint x: 1087, endPoint y: 263, distance: 114.4
click at [1087, 263] on div "**********" at bounding box center [746, 381] width 1395 height 763
type input "[GEOGRAPHIC_DATA]"
click at [1183, 312] on span "Press enter to create an option" at bounding box center [1281, 308] width 262 height 17
click at [1205, 598] on input "Internal Linking Knowledge Base" at bounding box center [1260, 591] width 283 height 17
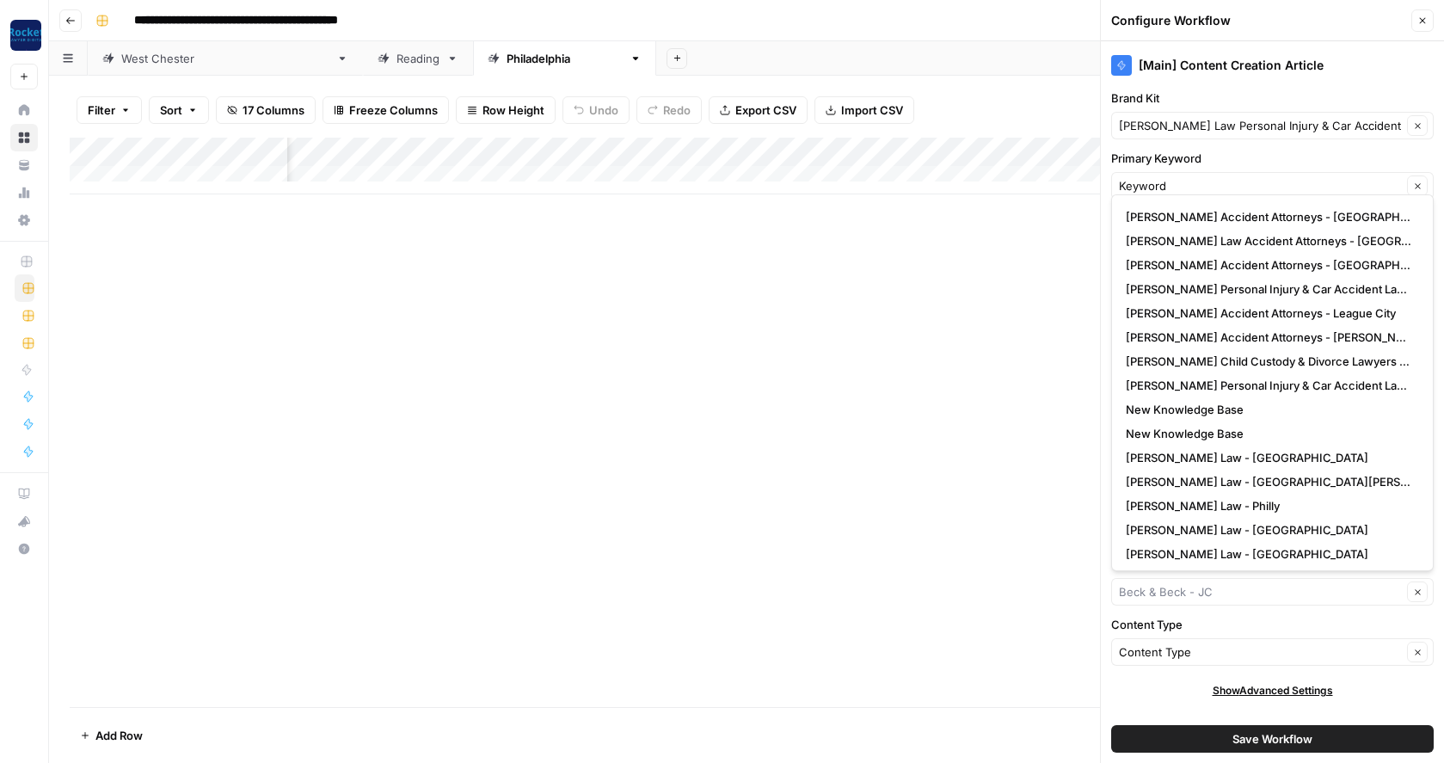
scroll to position [506, 0]
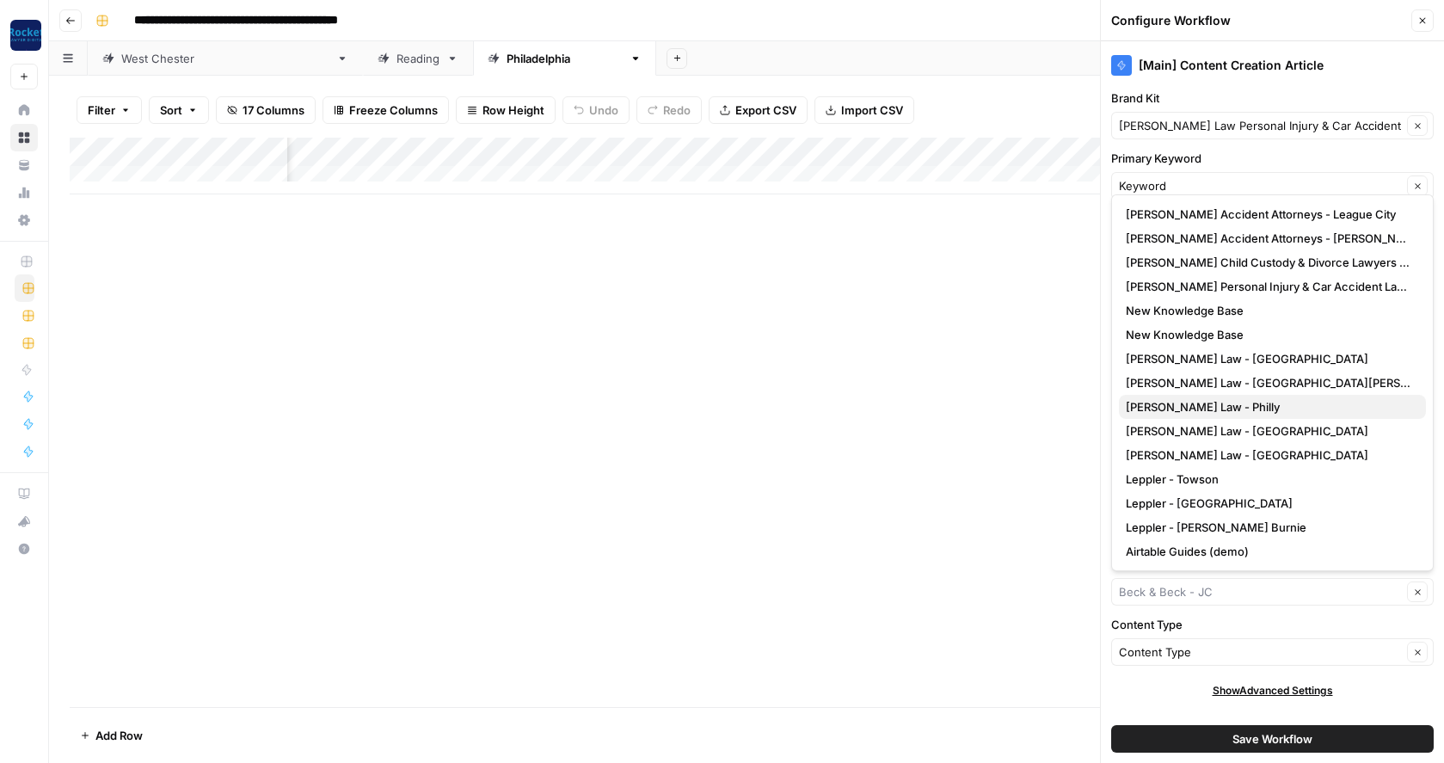
click at [1178, 406] on span "Wilk Law - Philly" at bounding box center [1269, 406] width 286 height 17
type input "Wilk Law - Philly"
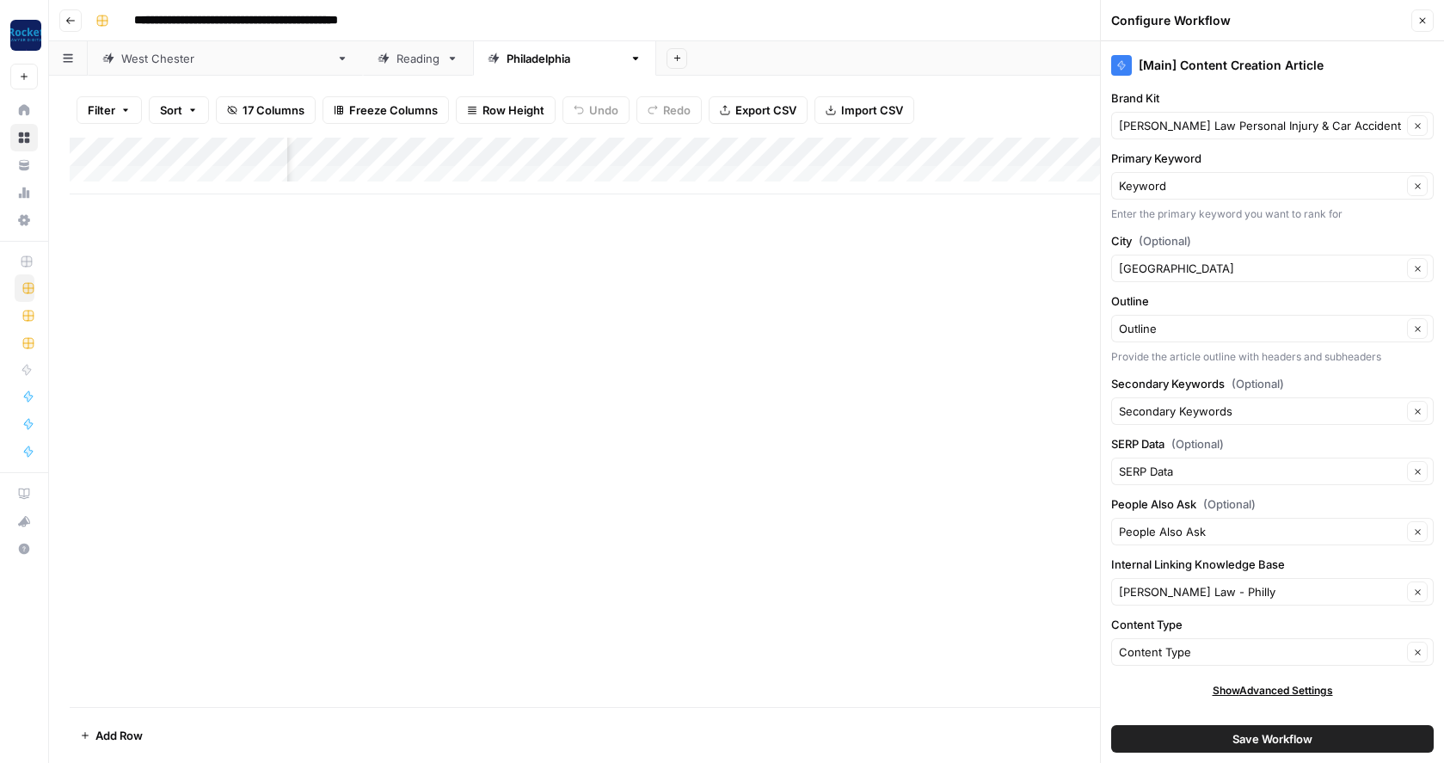
click at [1173, 738] on button "Save Workflow" at bounding box center [1272, 739] width 323 height 28
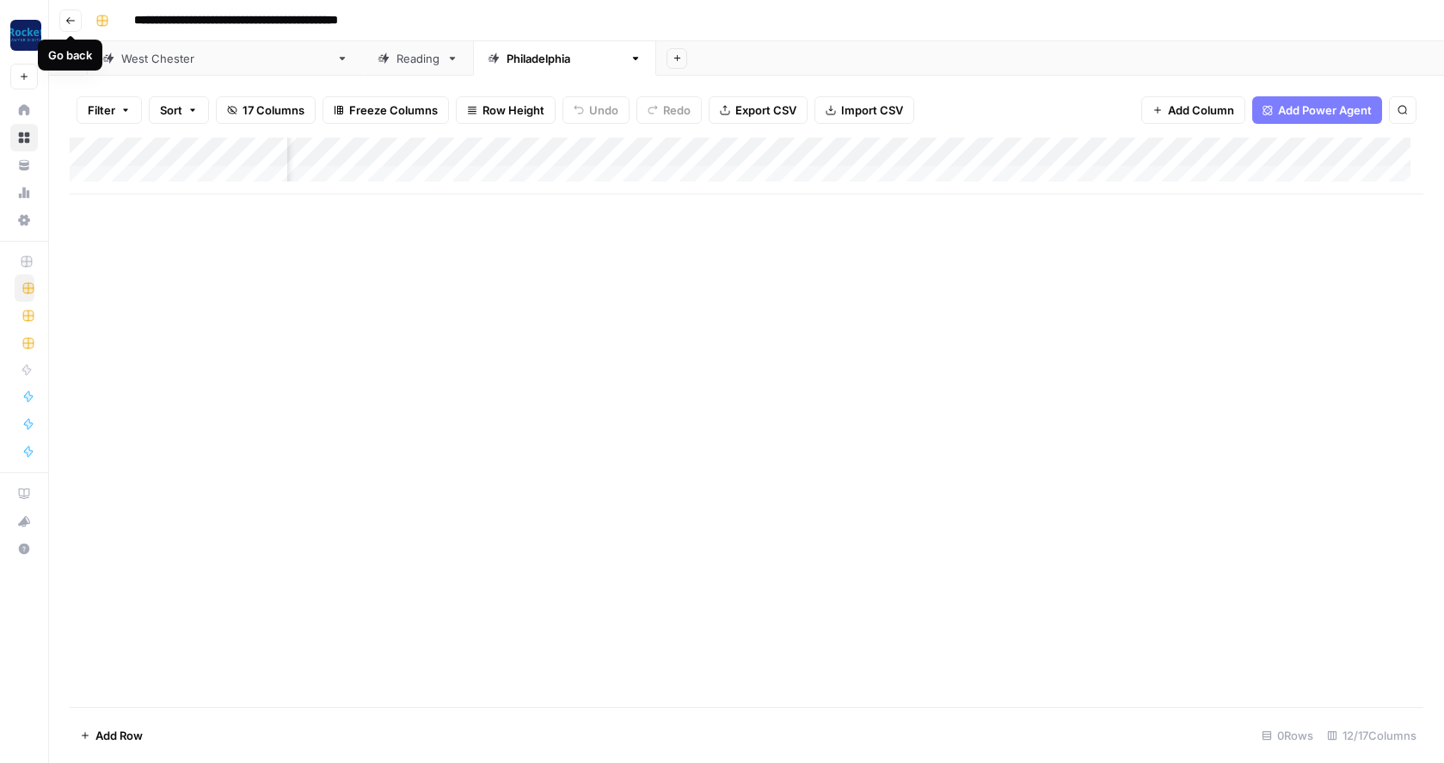
click at [70, 10] on button "Go back" at bounding box center [70, 20] width 22 height 22
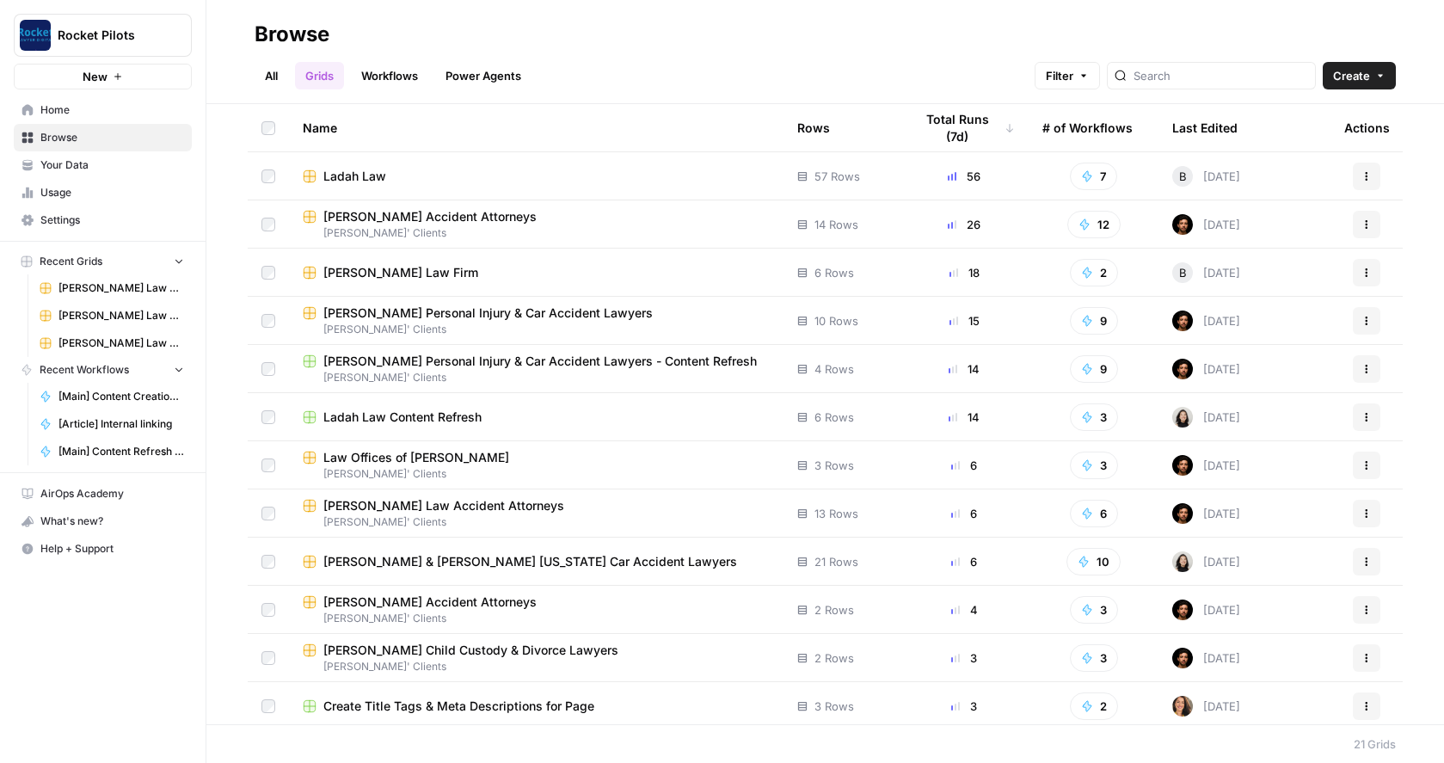
click at [367, 558] on span "Beck & Beck Missouri Car Accident Lawyers" at bounding box center [530, 561] width 414 height 17
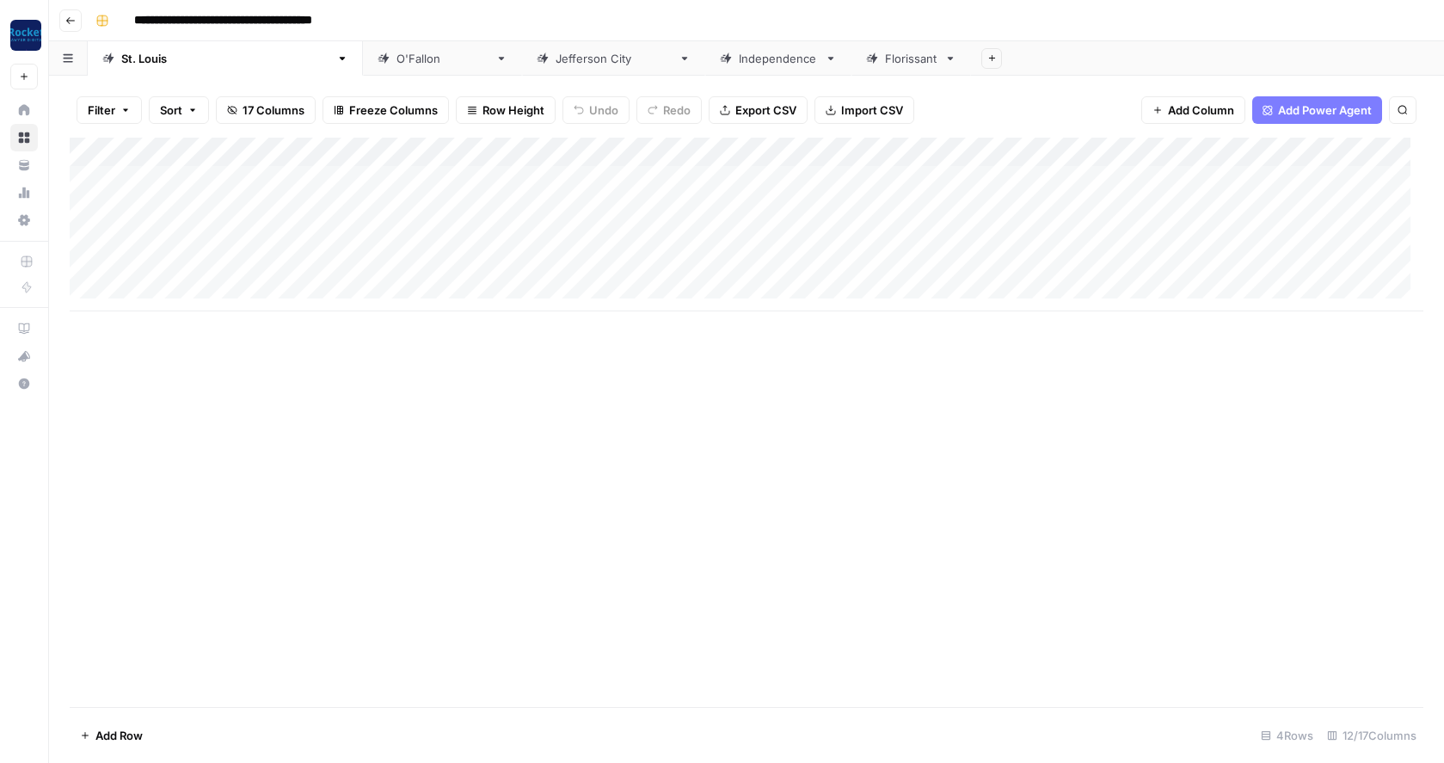
click at [814, 151] on div "Add Column" at bounding box center [747, 225] width 1354 height 174
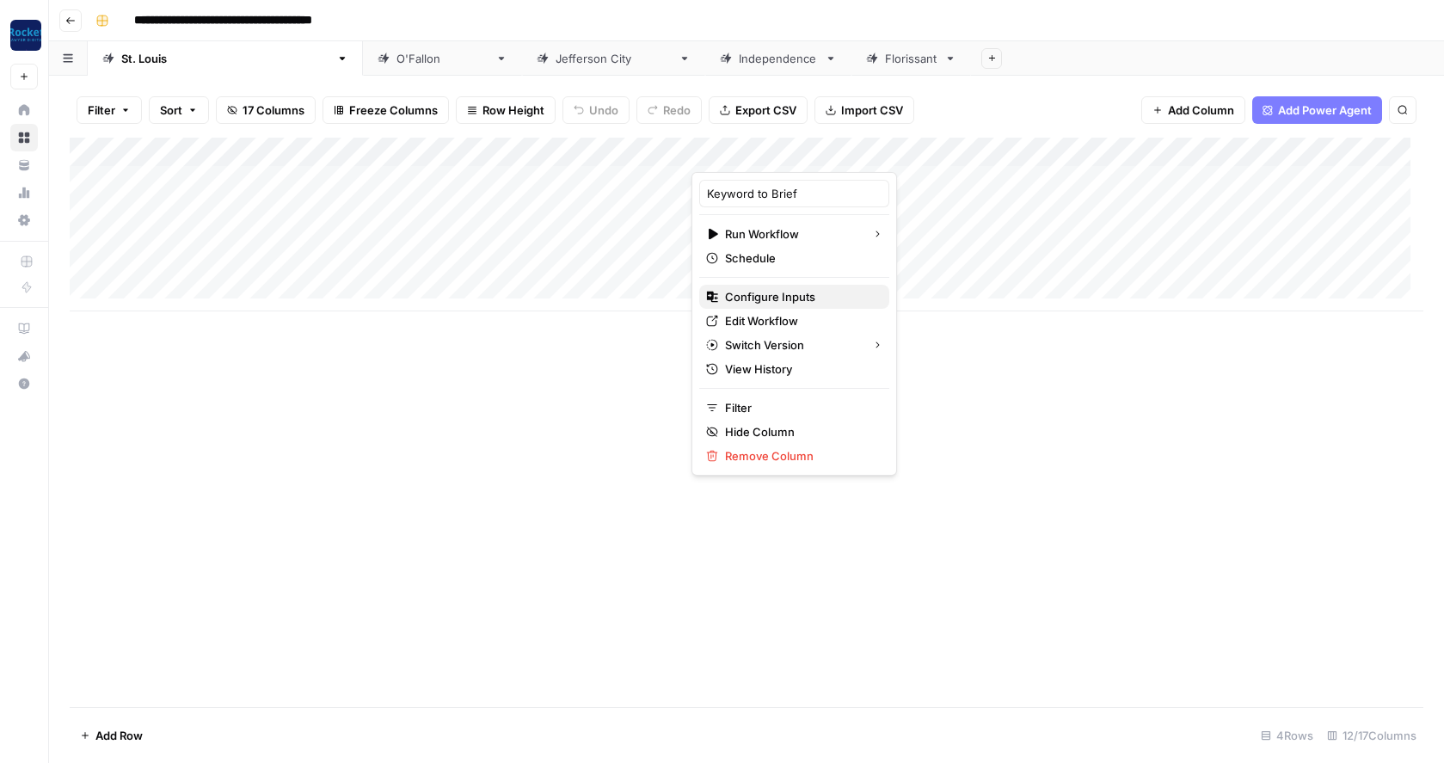
click at [765, 298] on span "Configure Inputs" at bounding box center [800, 296] width 151 height 17
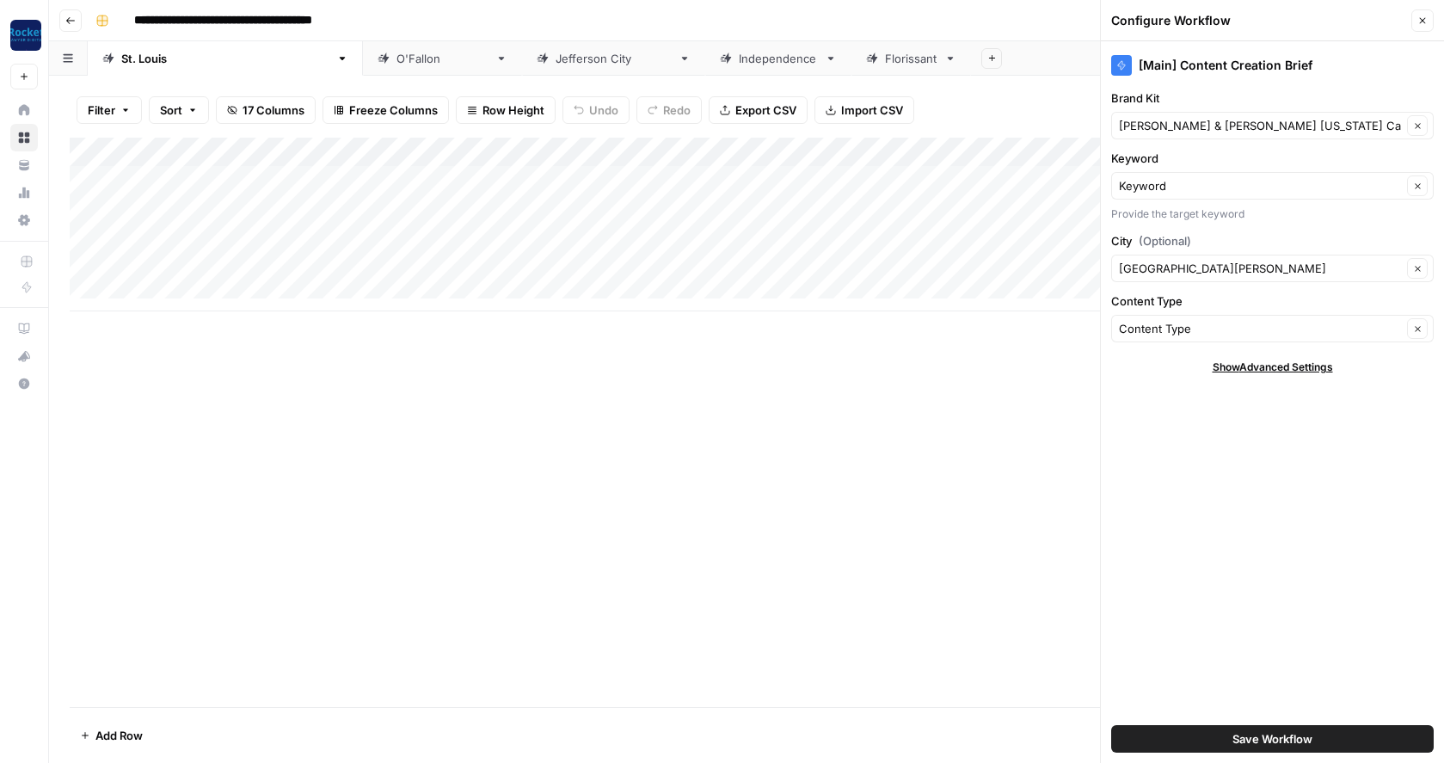
click at [812, 370] on div "Add Column" at bounding box center [747, 422] width 1354 height 569
click at [937, 156] on div "Add Column" at bounding box center [747, 225] width 1354 height 174
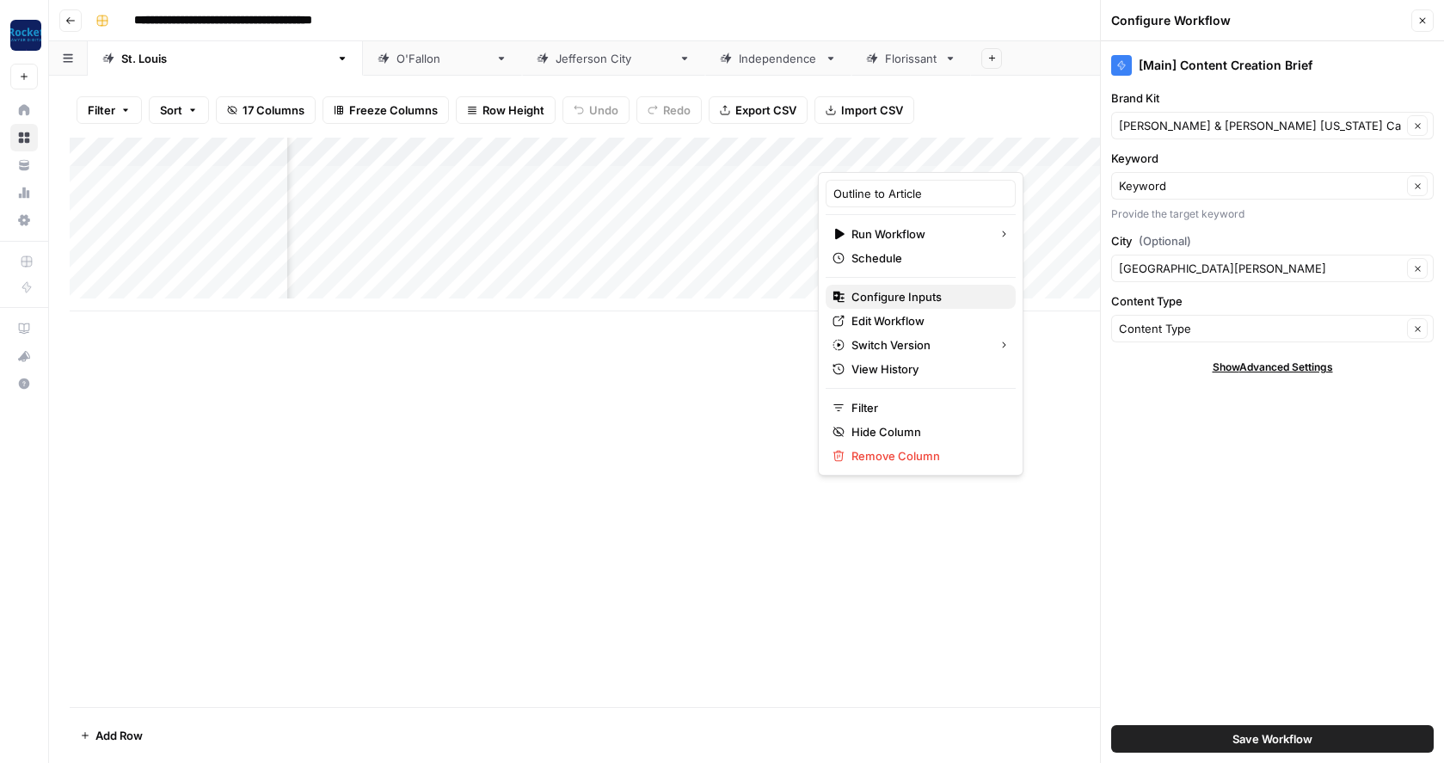
click at [884, 298] on span "Configure Inputs" at bounding box center [926, 296] width 151 height 17
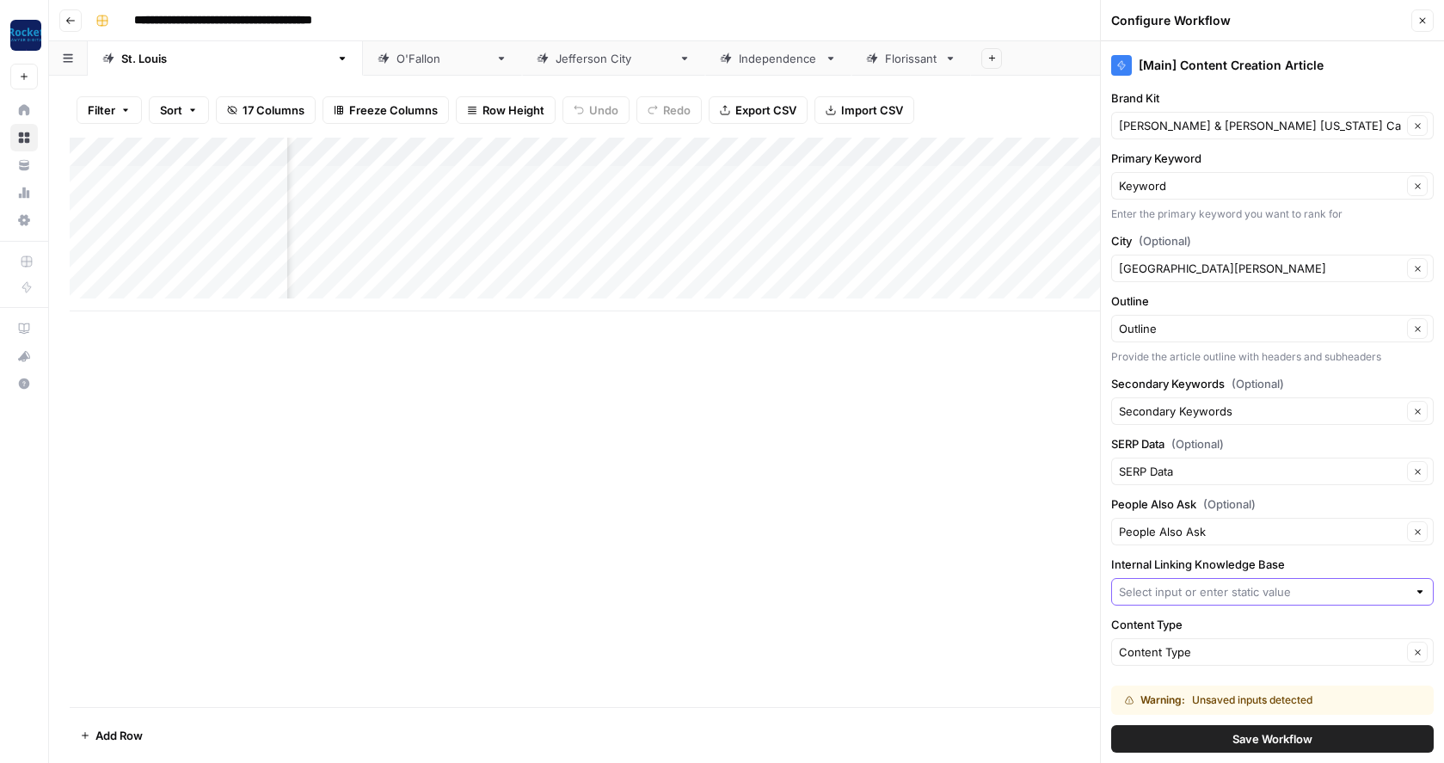
click at [1197, 594] on input "Internal Linking Knowledge Base" at bounding box center [1263, 591] width 288 height 17
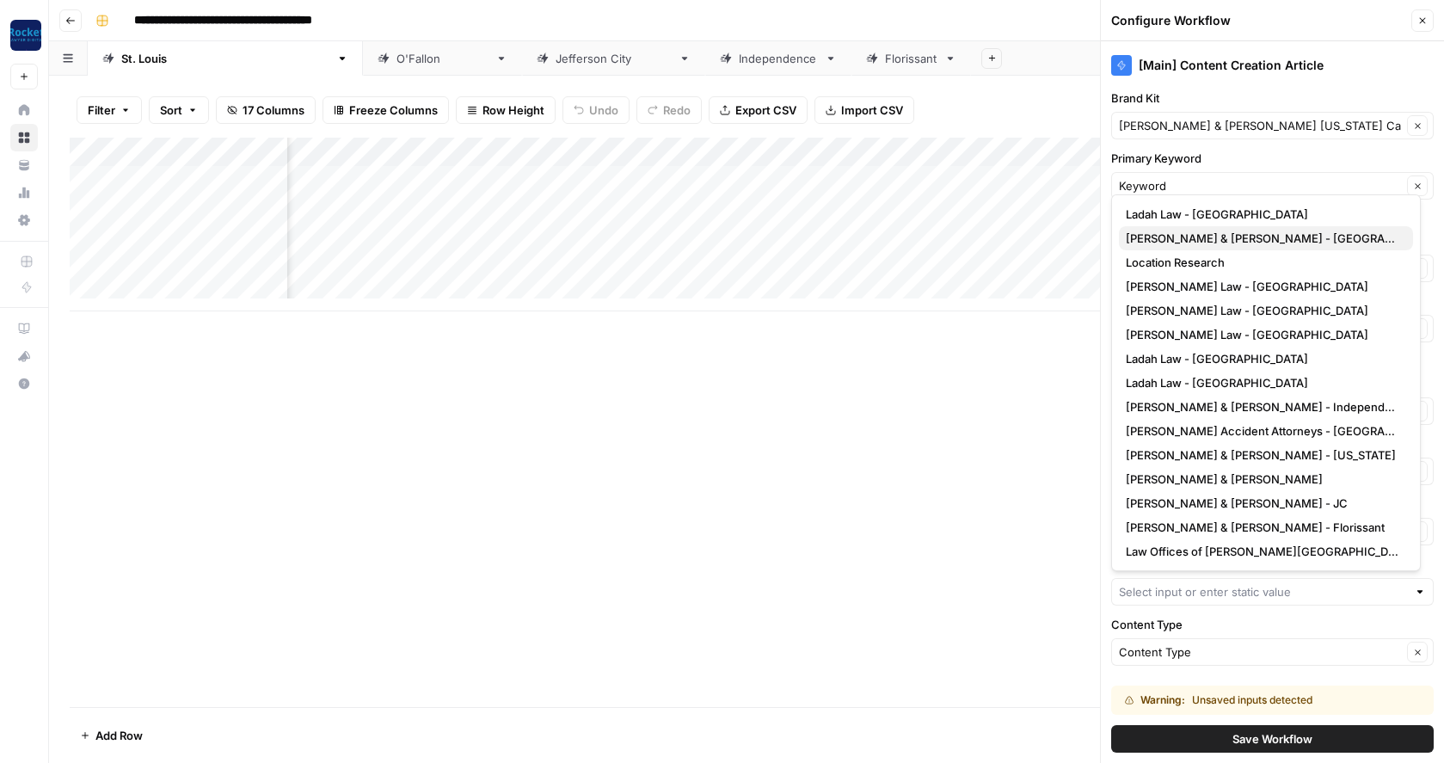
click at [1183, 235] on span "Beck & Beck - St. Louis" at bounding box center [1262, 238] width 273 height 17
type input "Beck & Beck - St. Louis"
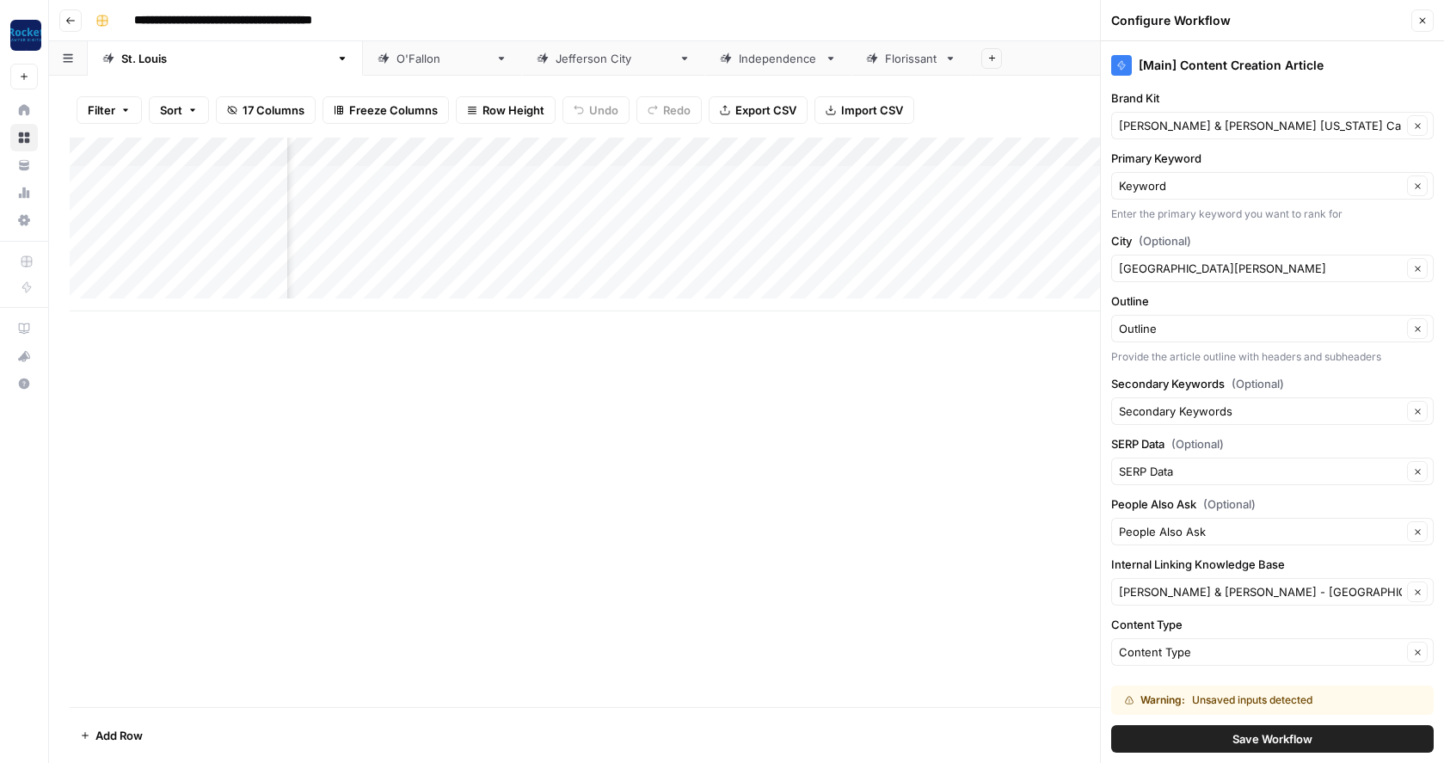
click at [1182, 739] on button "Save Workflow" at bounding box center [1272, 739] width 323 height 28
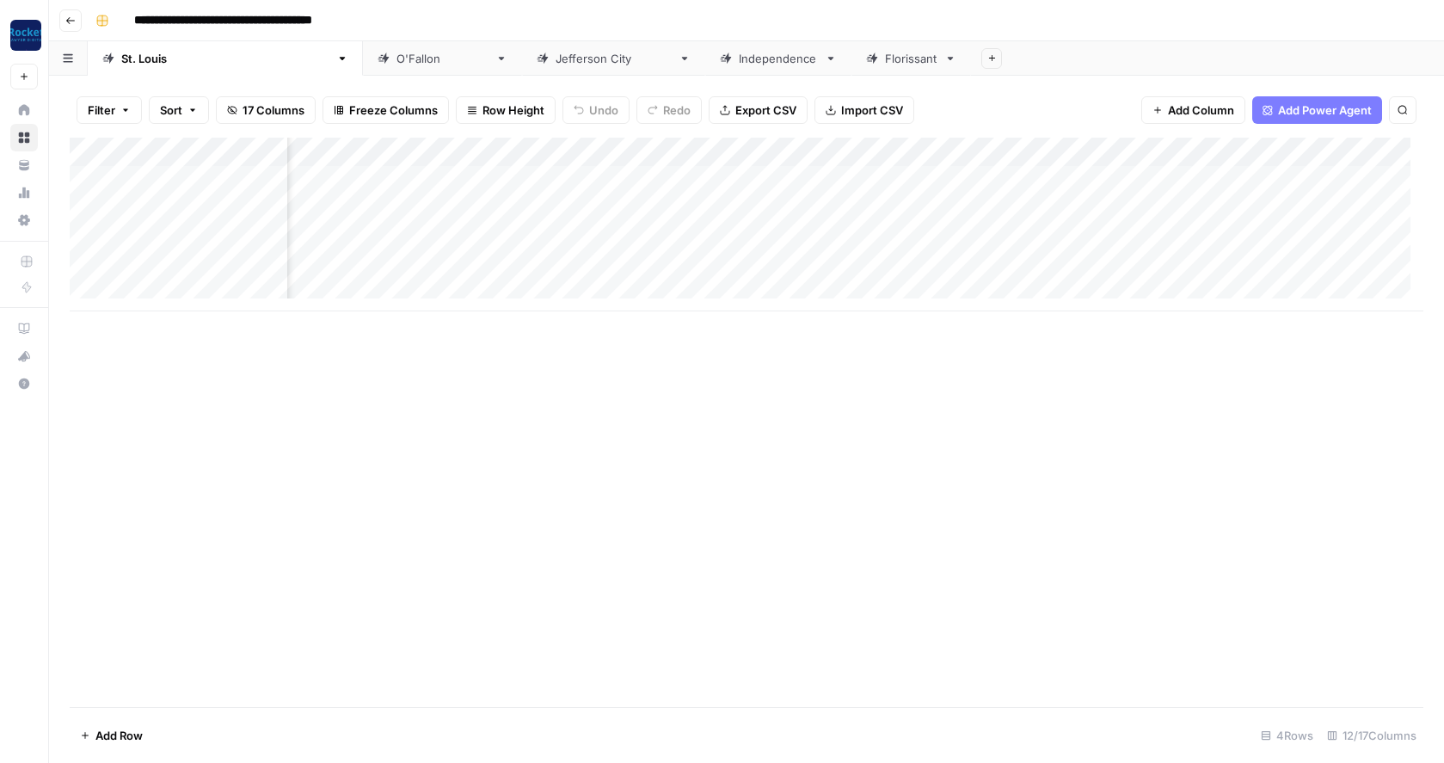
click at [935, 150] on div "Add Column" at bounding box center [747, 225] width 1354 height 174
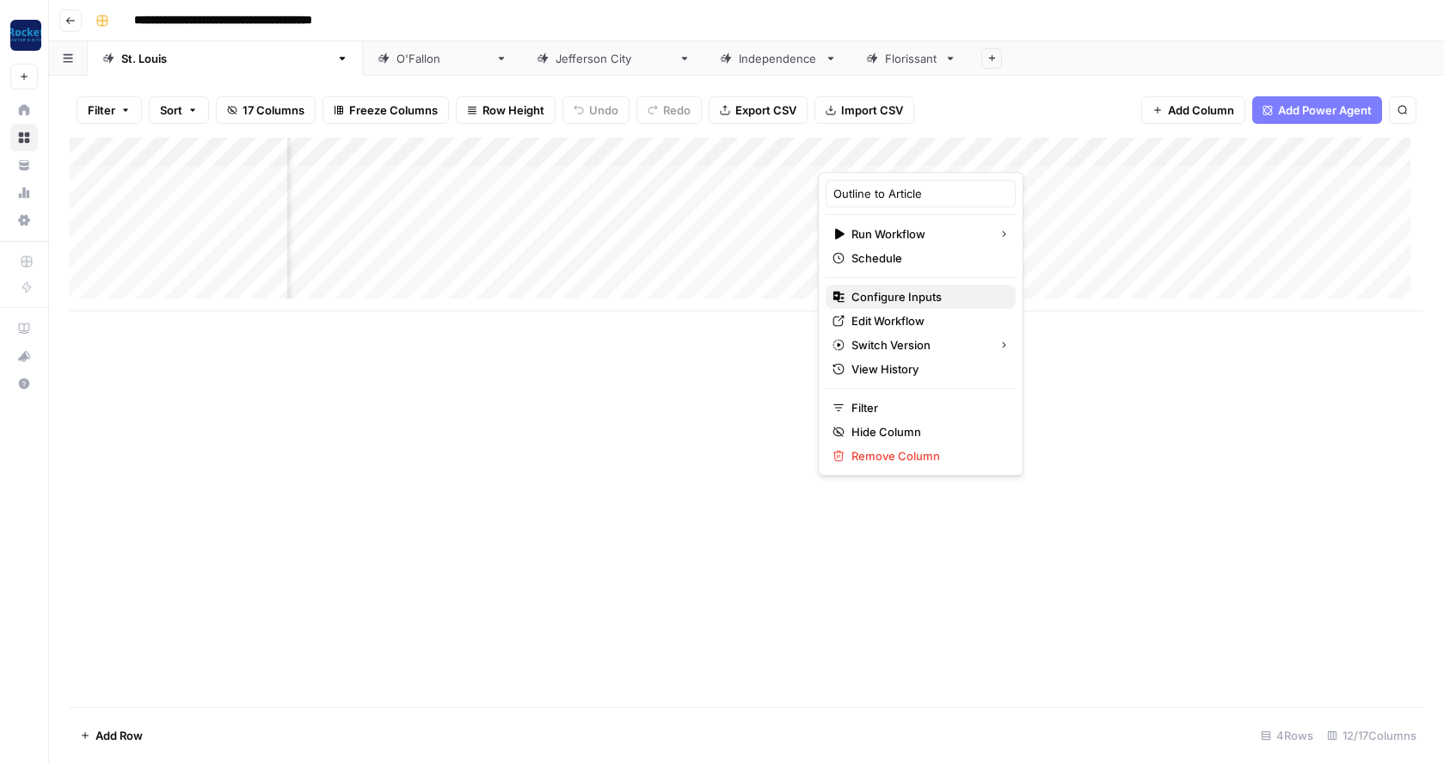
click at [877, 292] on span "Configure Inputs" at bounding box center [926, 296] width 151 height 17
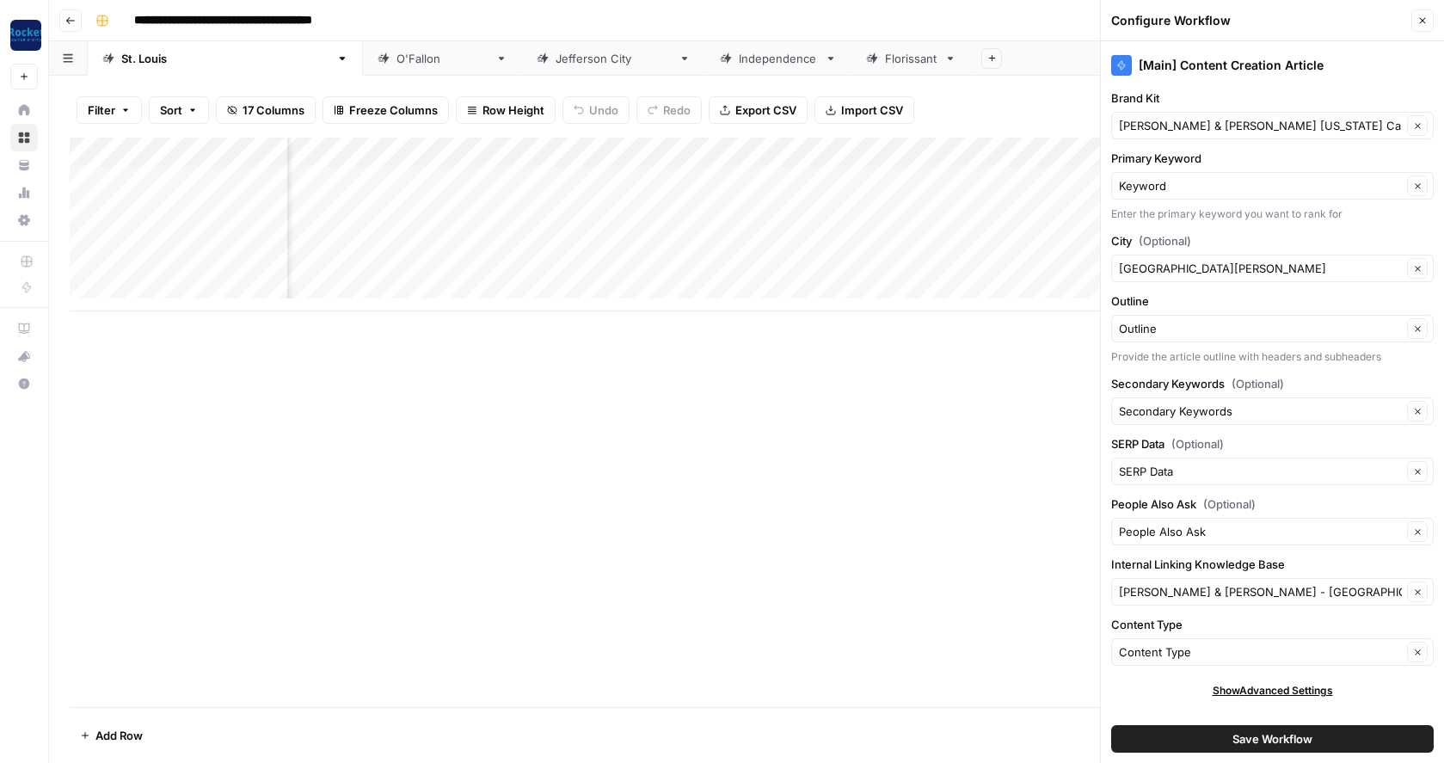
click at [830, 347] on div "Add Column" at bounding box center [747, 422] width 1354 height 569
click at [1256, 740] on span "Save Workflow" at bounding box center [1272, 738] width 80 height 17
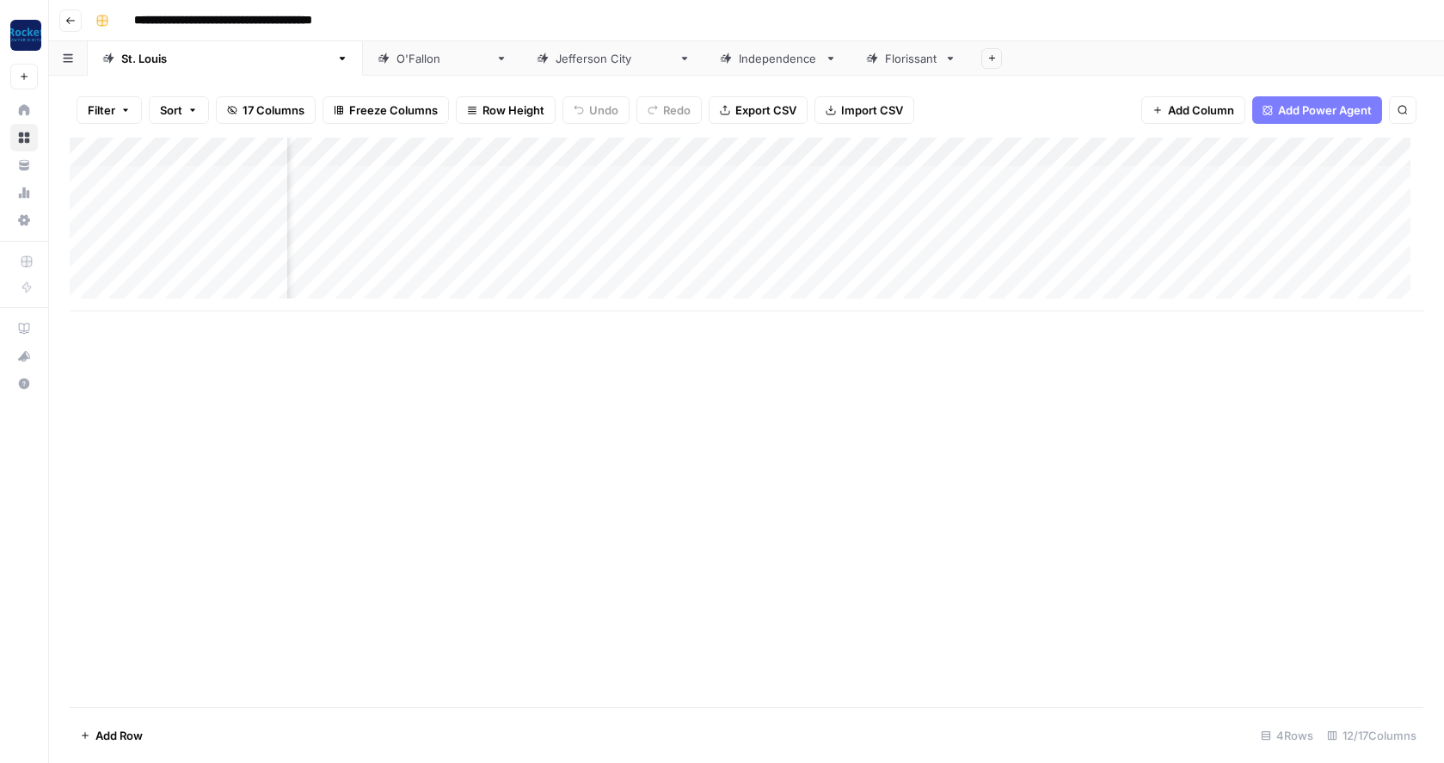
click at [396, 65] on div "O'Fallon" at bounding box center [442, 58] width 92 height 17
click at [816, 151] on div "Add Column" at bounding box center [747, 239] width 1354 height 203
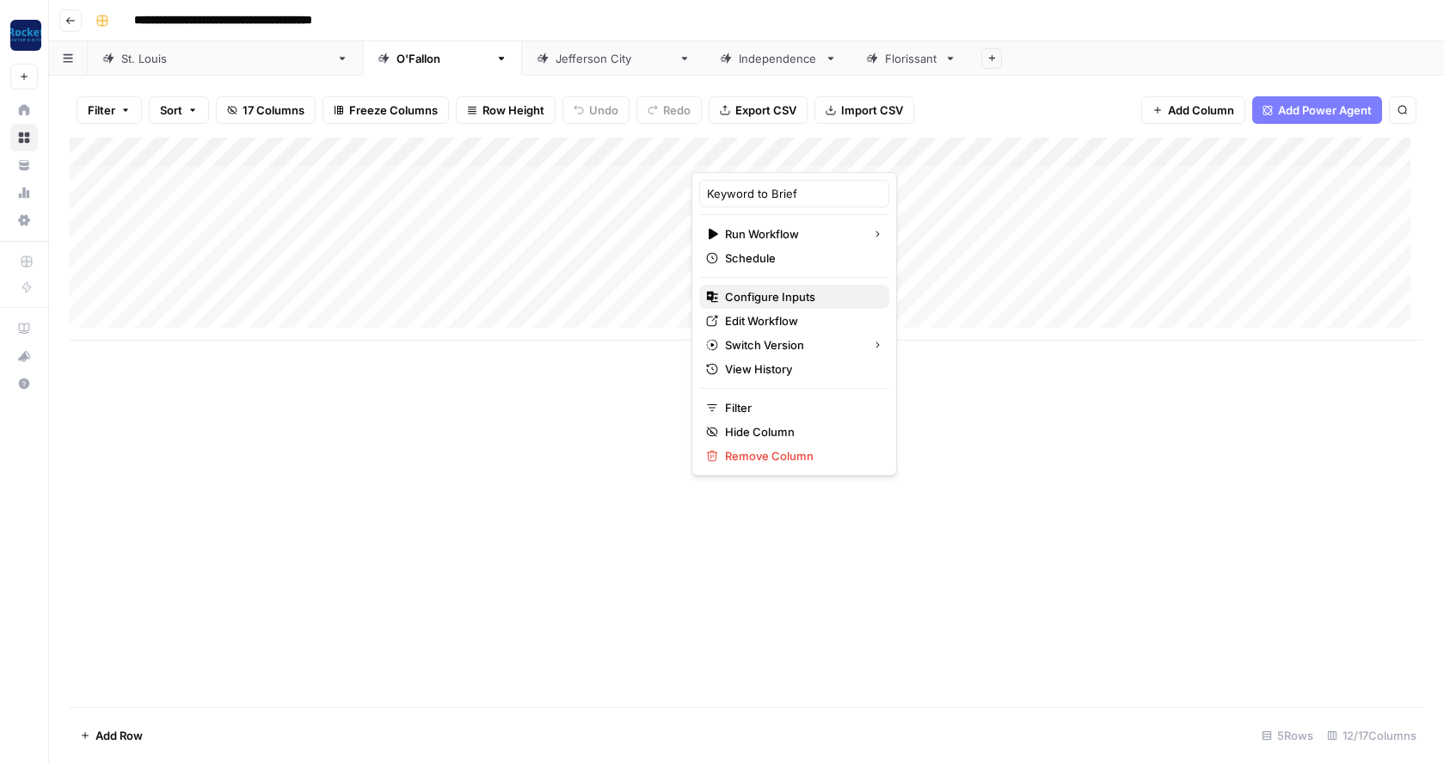
click at [765, 292] on span "Configure Inputs" at bounding box center [800, 296] width 151 height 17
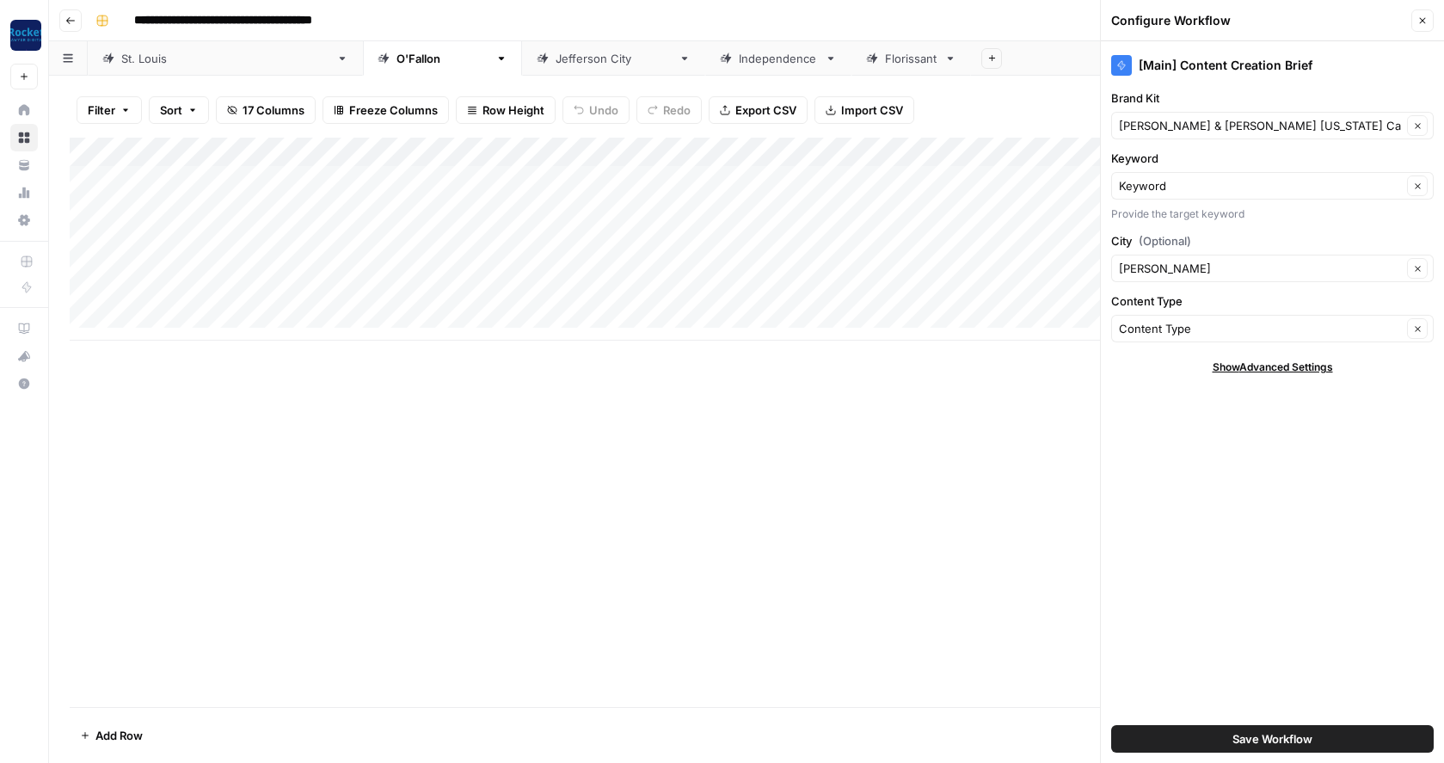
click at [1181, 732] on button "Save Workflow" at bounding box center [1272, 739] width 323 height 28
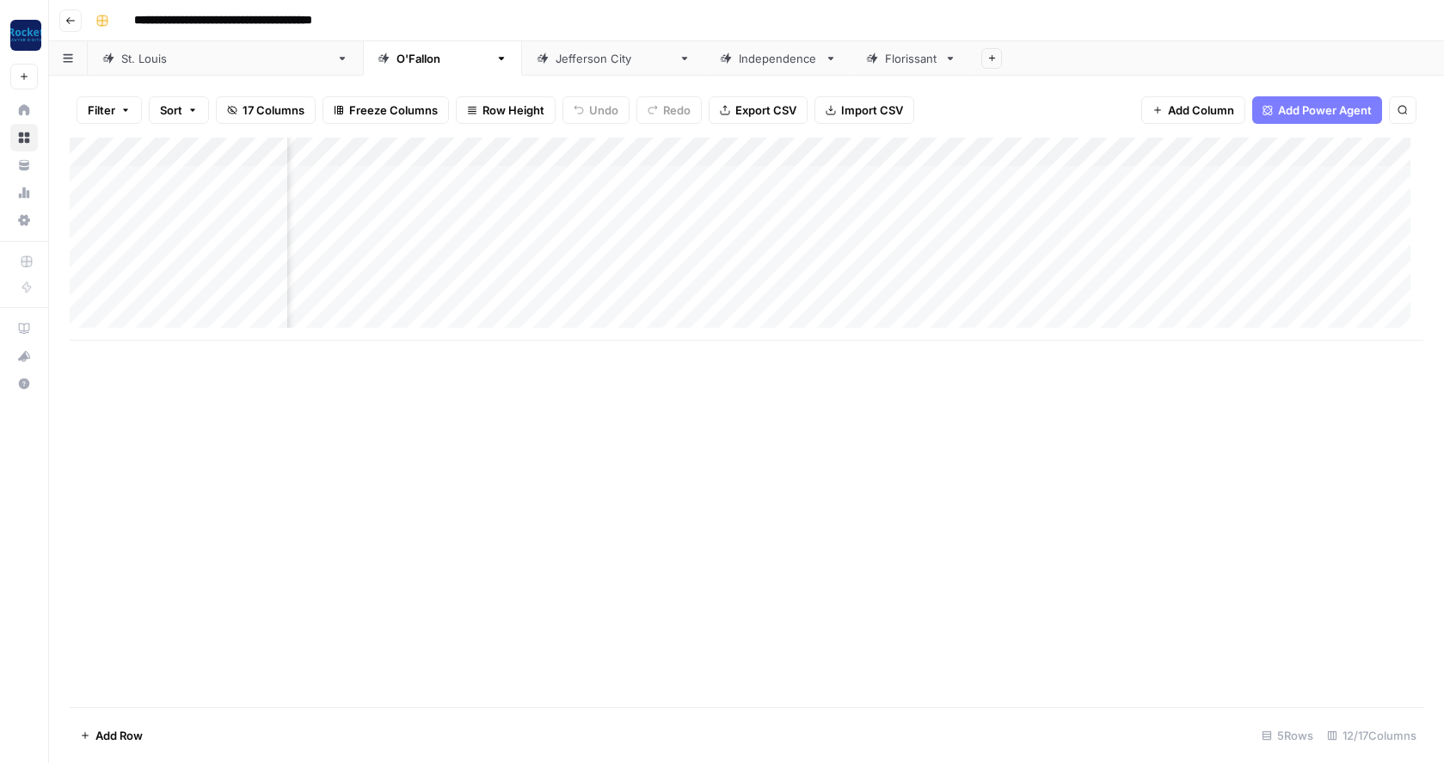
scroll to position [0, 298]
click at [1139, 152] on div "Add Column" at bounding box center [747, 239] width 1354 height 203
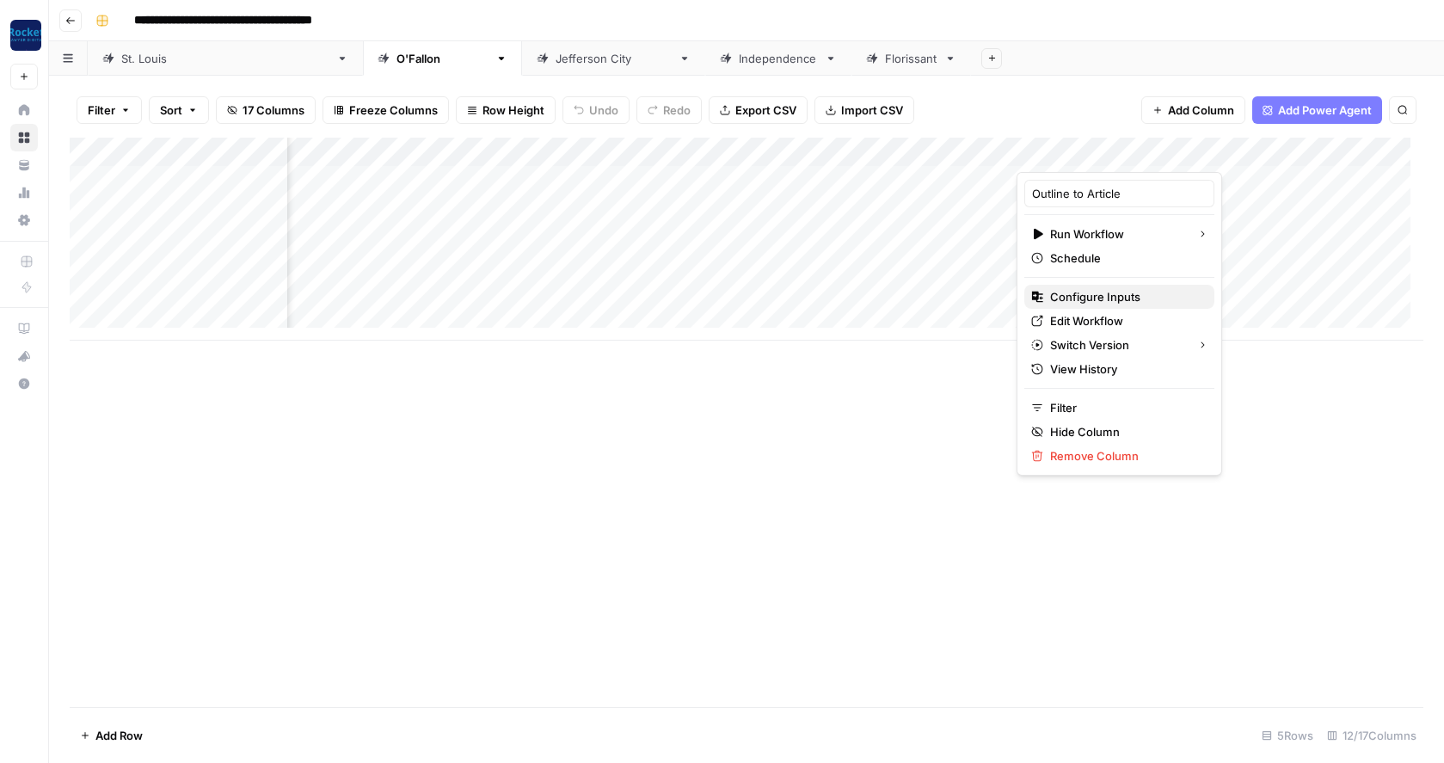
click at [1098, 297] on span "Configure Inputs" at bounding box center [1125, 296] width 151 height 17
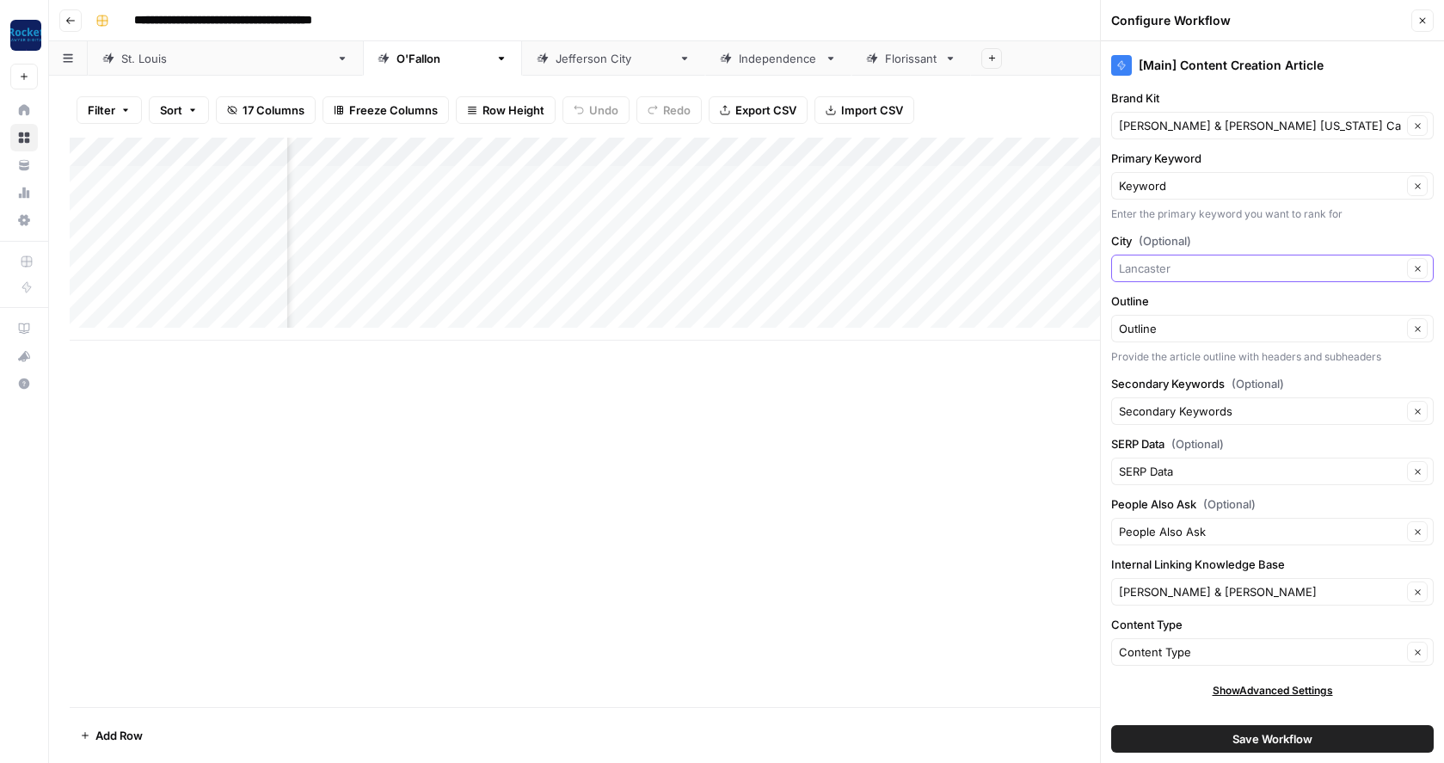
drag, startPoint x: 1183, startPoint y: 263, endPoint x: 1101, endPoint y: 261, distance: 82.6
click at [1101, 261] on div "[Main] Content Creation Article Brand Kit Beck & Beck Missouri Car Accident Law…" at bounding box center [1272, 402] width 343 height 722
type input "Lancaster"
click at [1101, 261] on div "[Main] Content Creation Article Brand Kit Beck & Beck Missouri Car Accident Law…" at bounding box center [1272, 402] width 343 height 722
drag, startPoint x: 1180, startPoint y: 267, endPoint x: 1134, endPoint y: 263, distance: 46.6
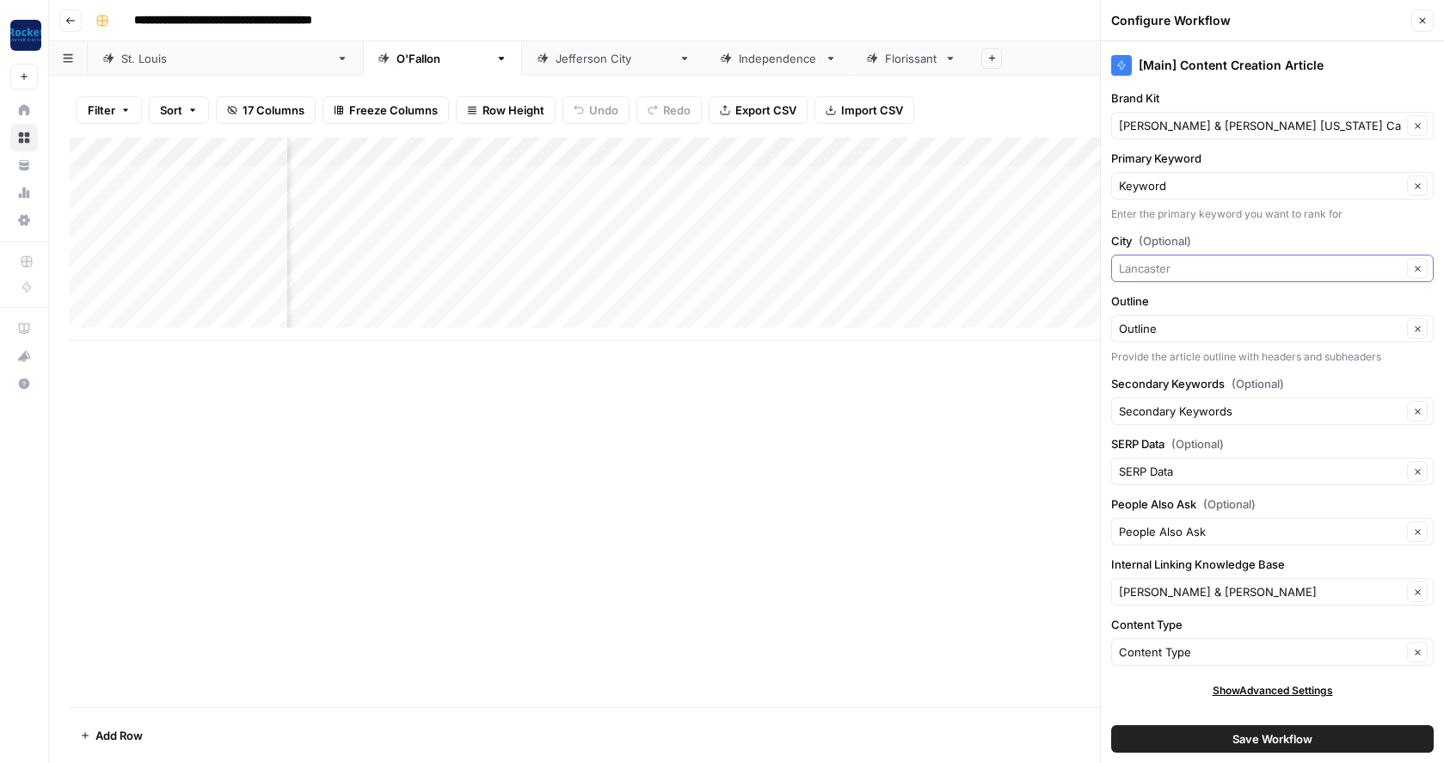
click at [1134, 263] on input "City (Optional)" at bounding box center [1260, 268] width 283 height 17
type input "O'Fallon"
click at [1164, 307] on span "Press enter to create an option" at bounding box center [1281, 308] width 262 height 17
click at [1191, 740] on button "Save Workflow" at bounding box center [1272, 739] width 323 height 28
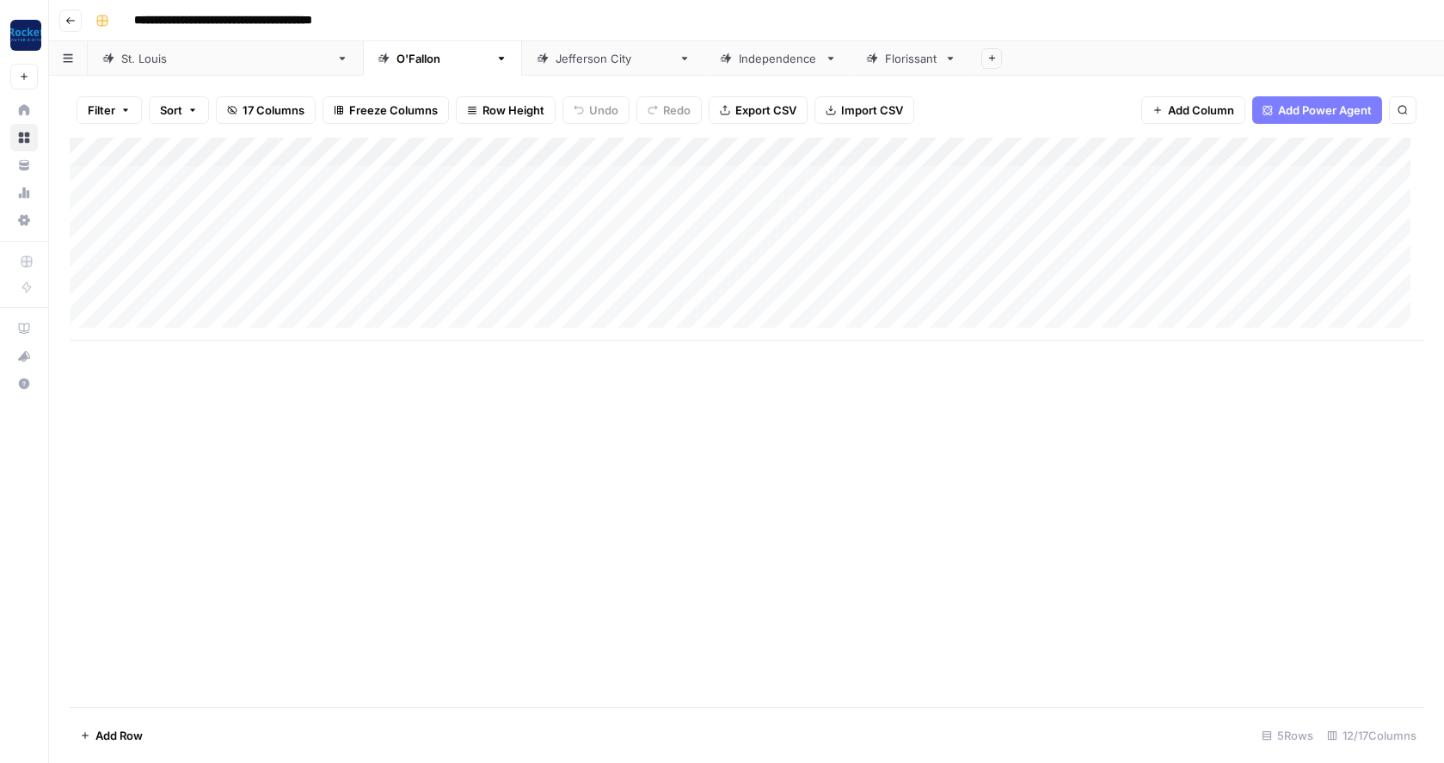
scroll to position [0, 0]
click at [556, 64] on div "Jefferson City" at bounding box center [614, 58] width 116 height 17
click at [814, 151] on div "Add Column" at bounding box center [747, 239] width 1354 height 203
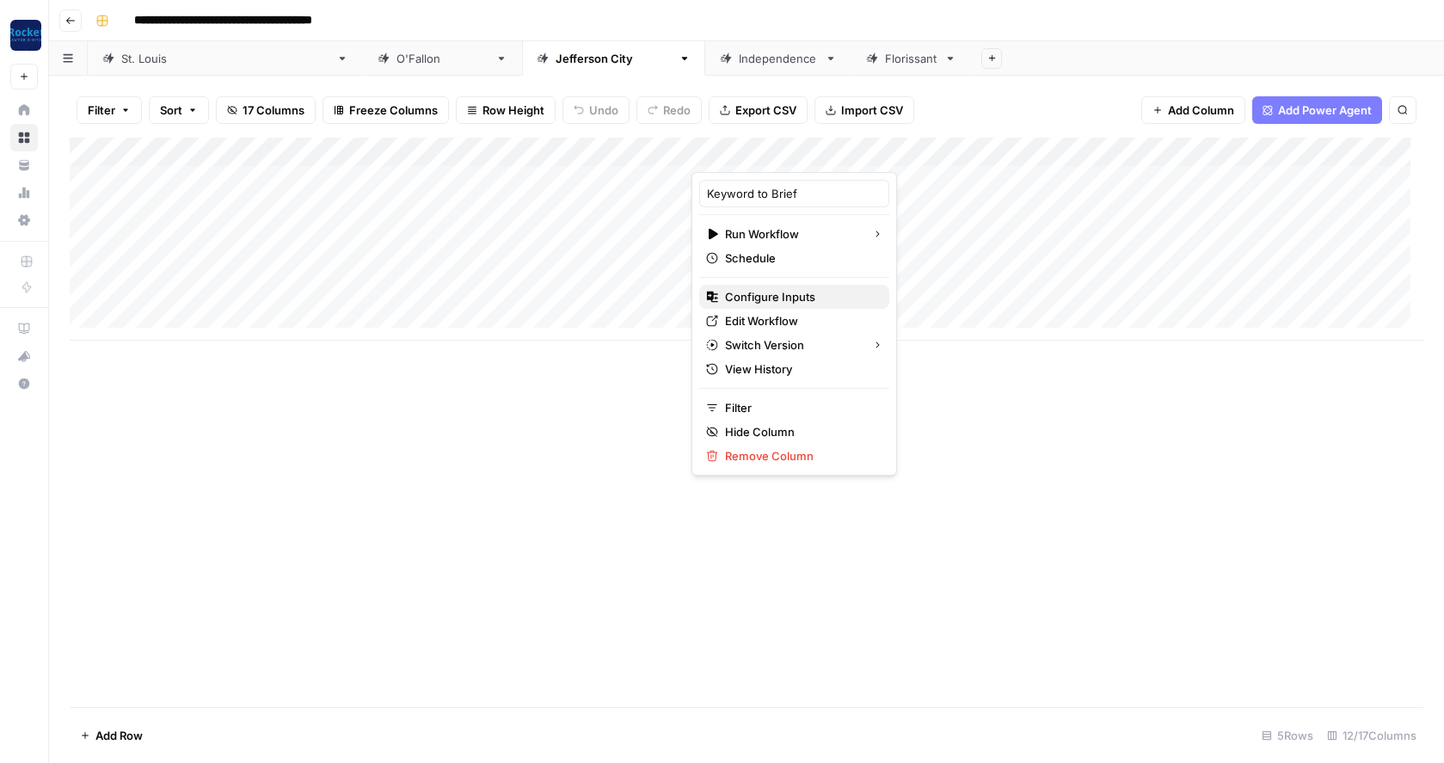
click at [761, 294] on span "Configure Inputs" at bounding box center [800, 296] width 151 height 17
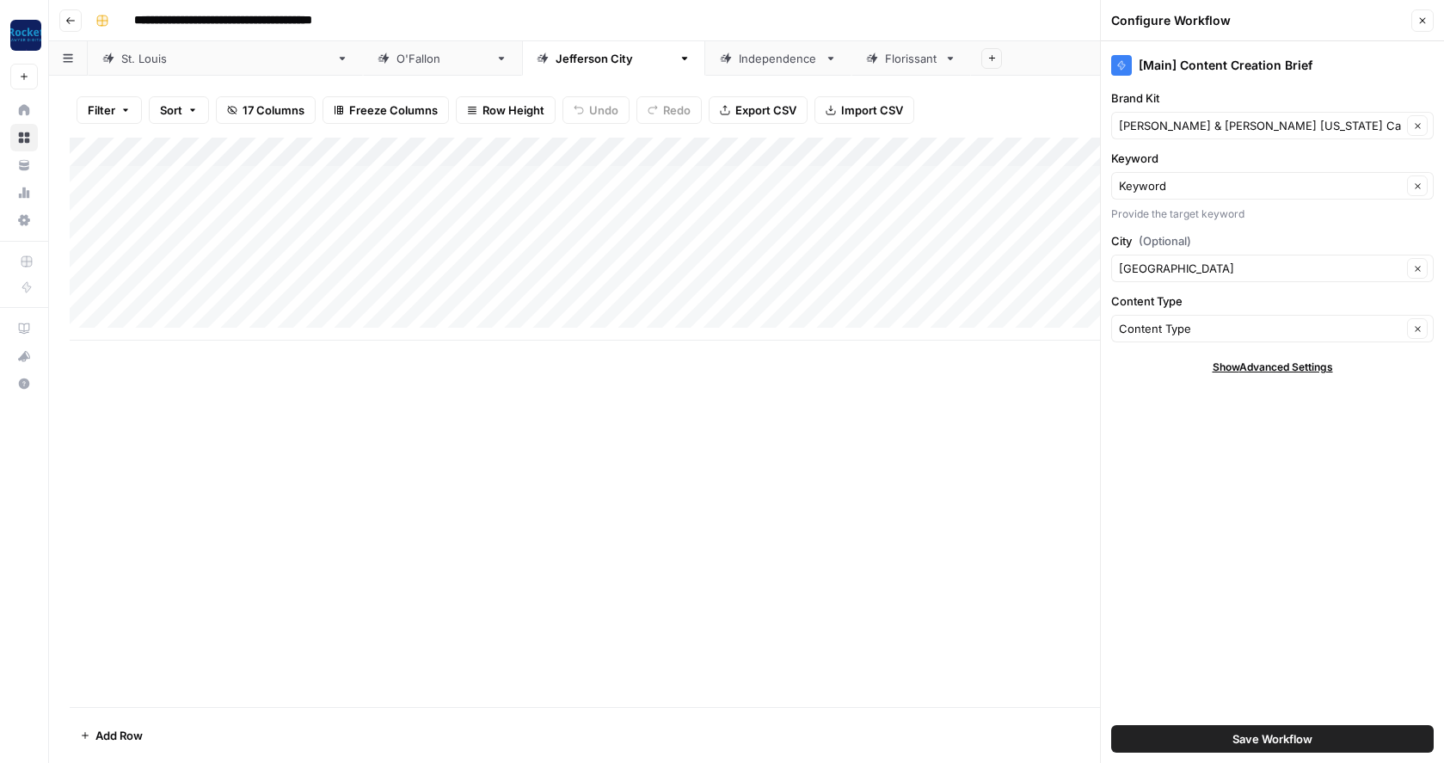
click at [1183, 740] on button "Save Workflow" at bounding box center [1272, 739] width 323 height 28
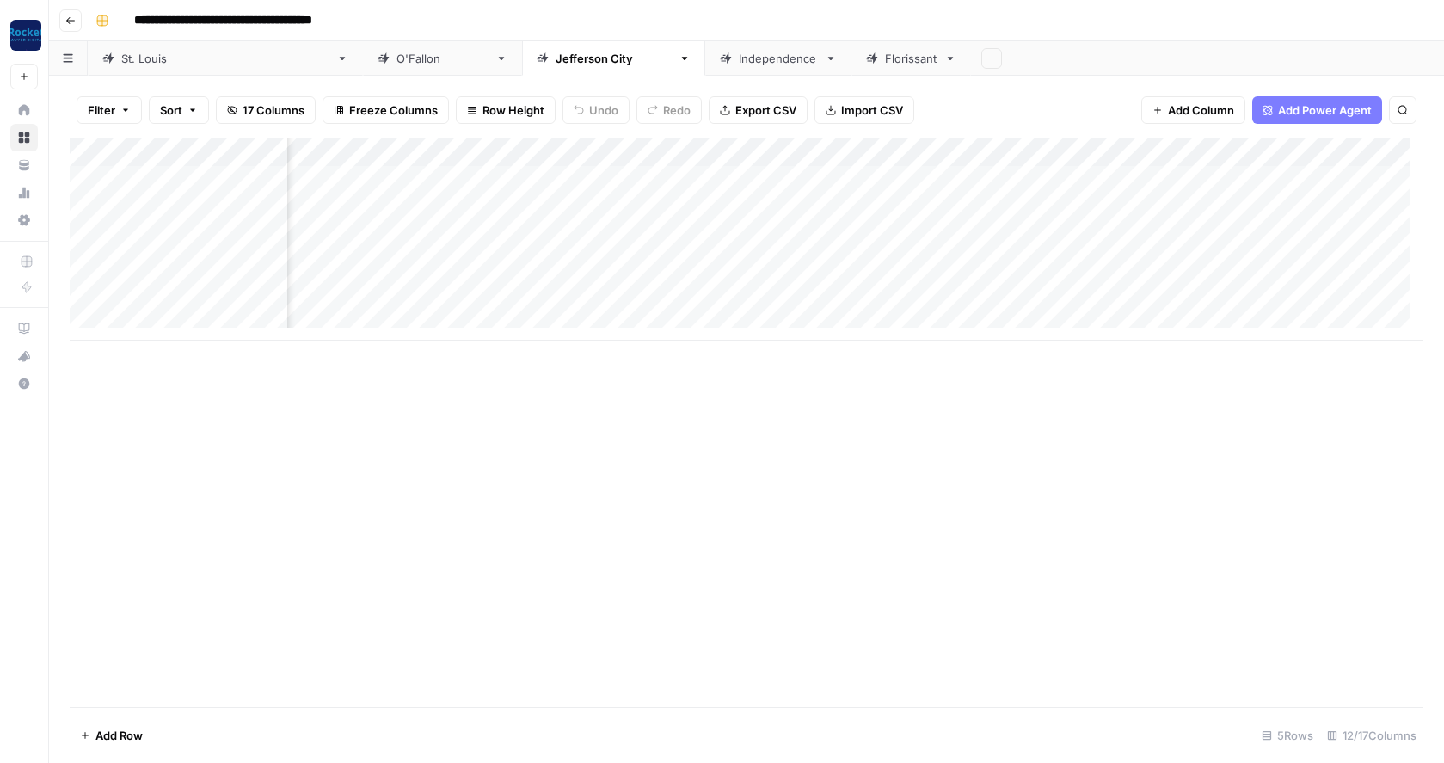
scroll to position [0, 433]
click at [997, 152] on div "Add Column" at bounding box center [747, 239] width 1354 height 203
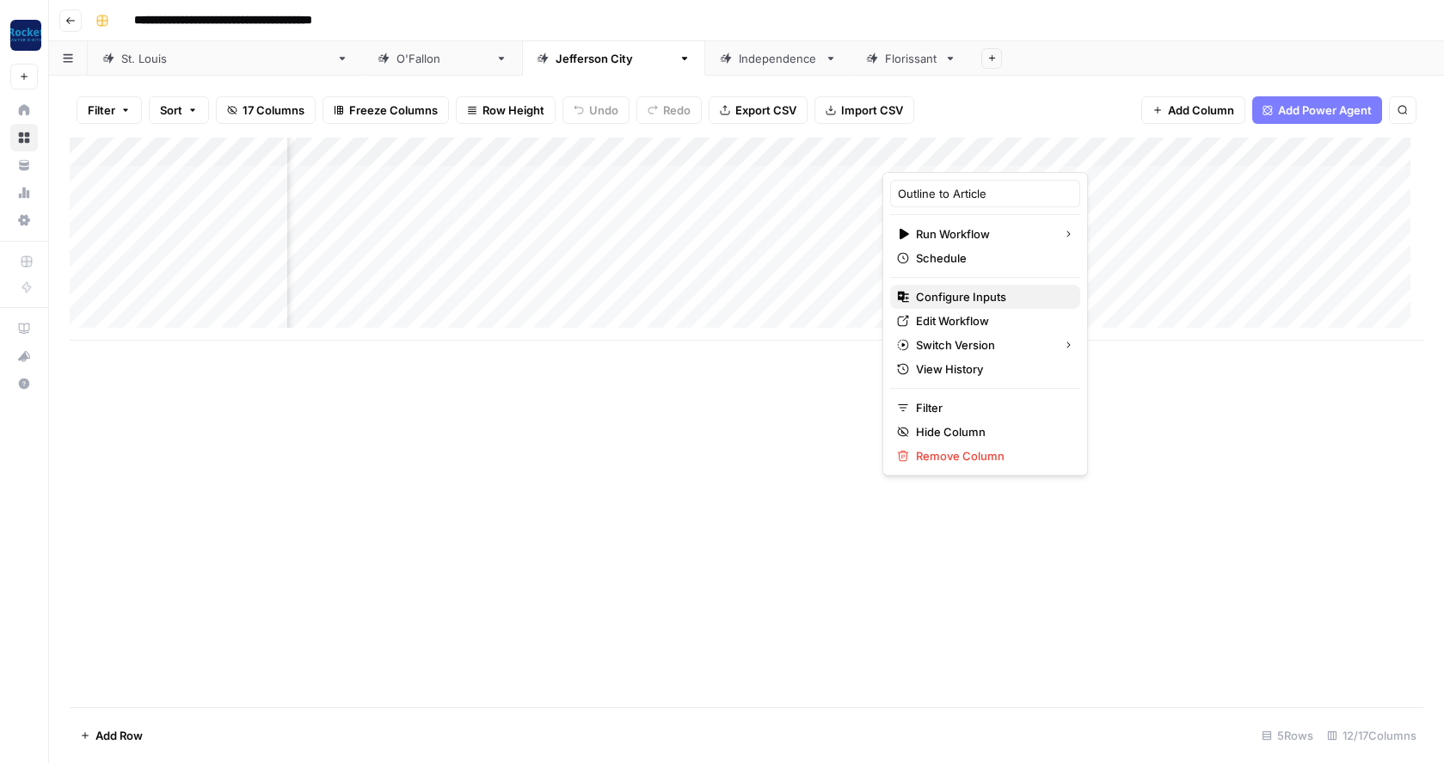
click at [948, 292] on span "Configure Inputs" at bounding box center [991, 296] width 151 height 17
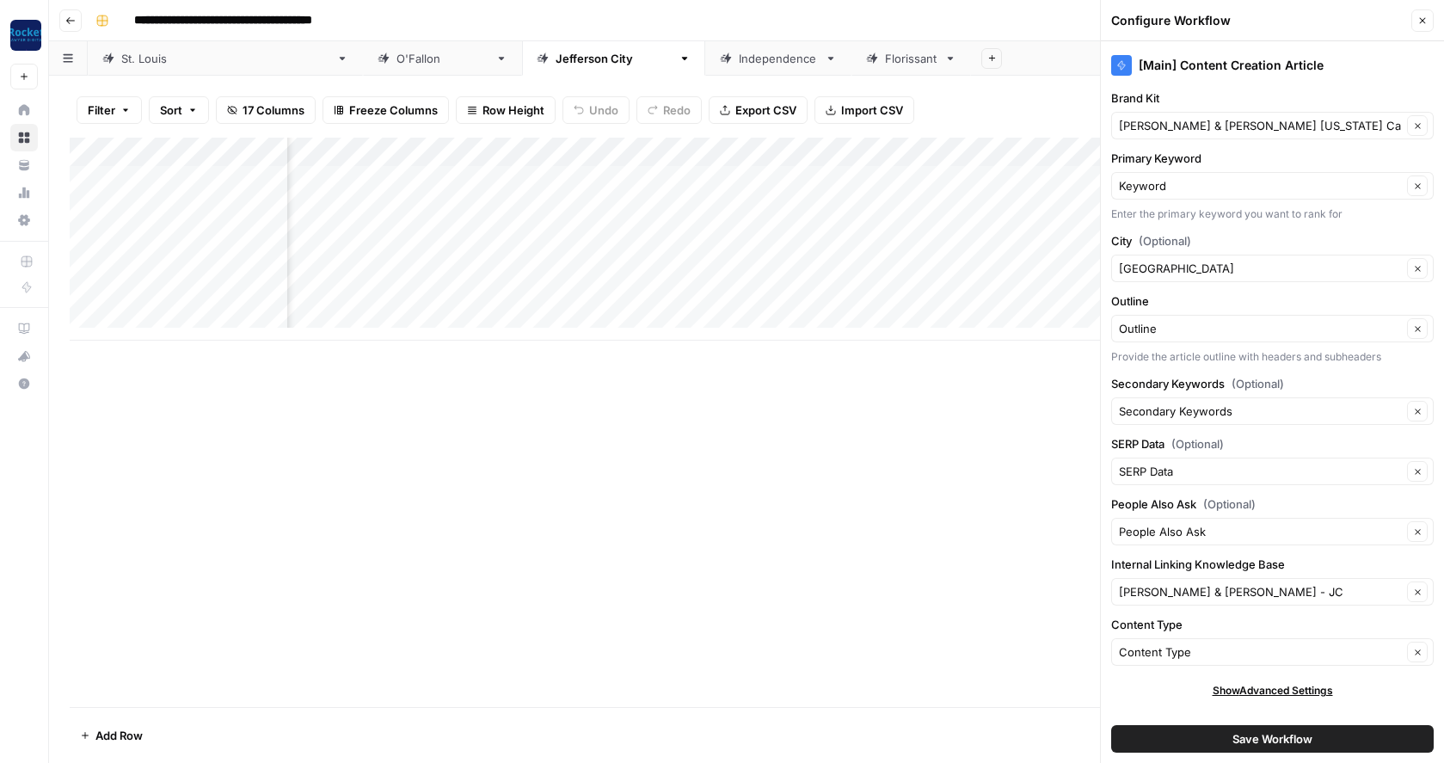
click at [1179, 736] on button "Save Workflow" at bounding box center [1272, 739] width 323 height 28
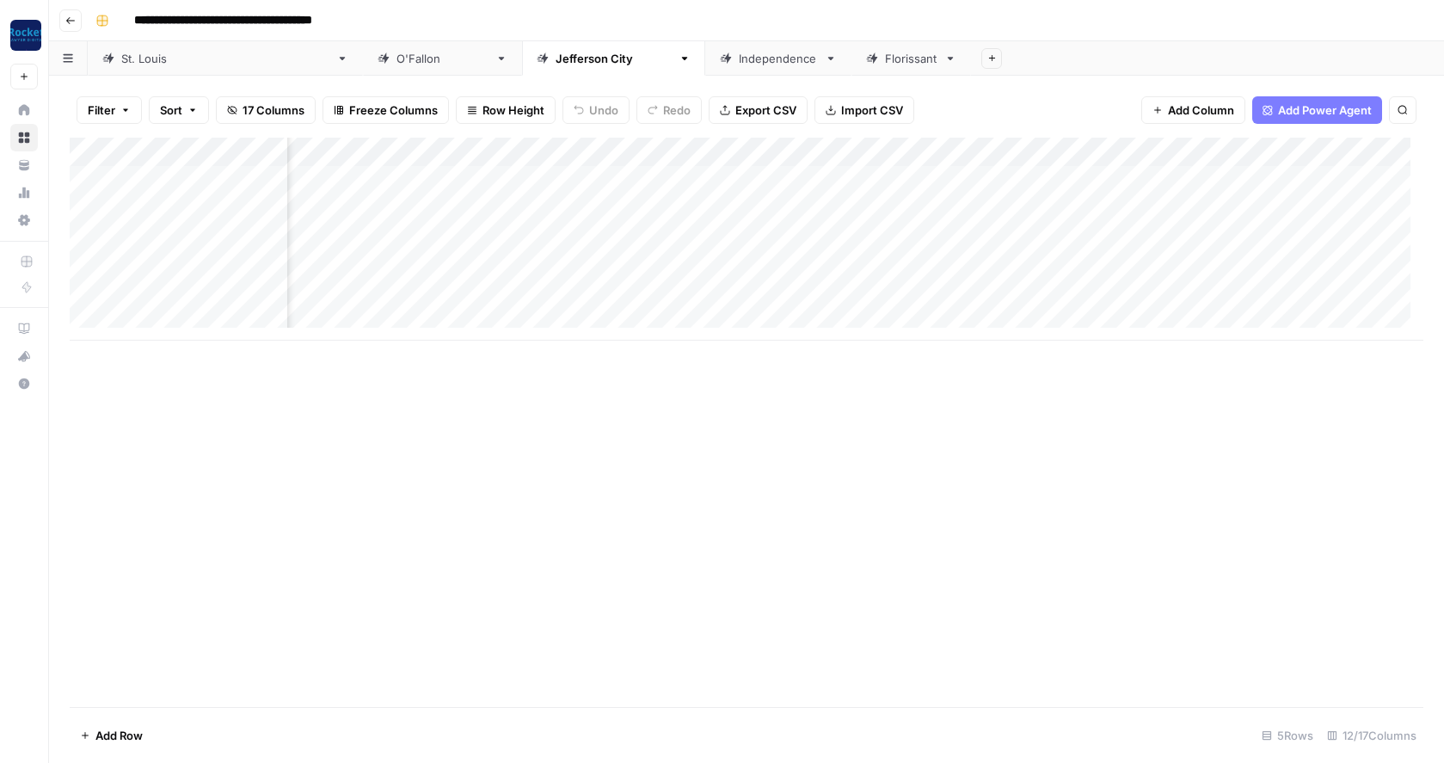
click at [739, 60] on div "Independence" at bounding box center [778, 58] width 79 height 17
click at [814, 150] on div "Add Column" at bounding box center [747, 254] width 1354 height 232
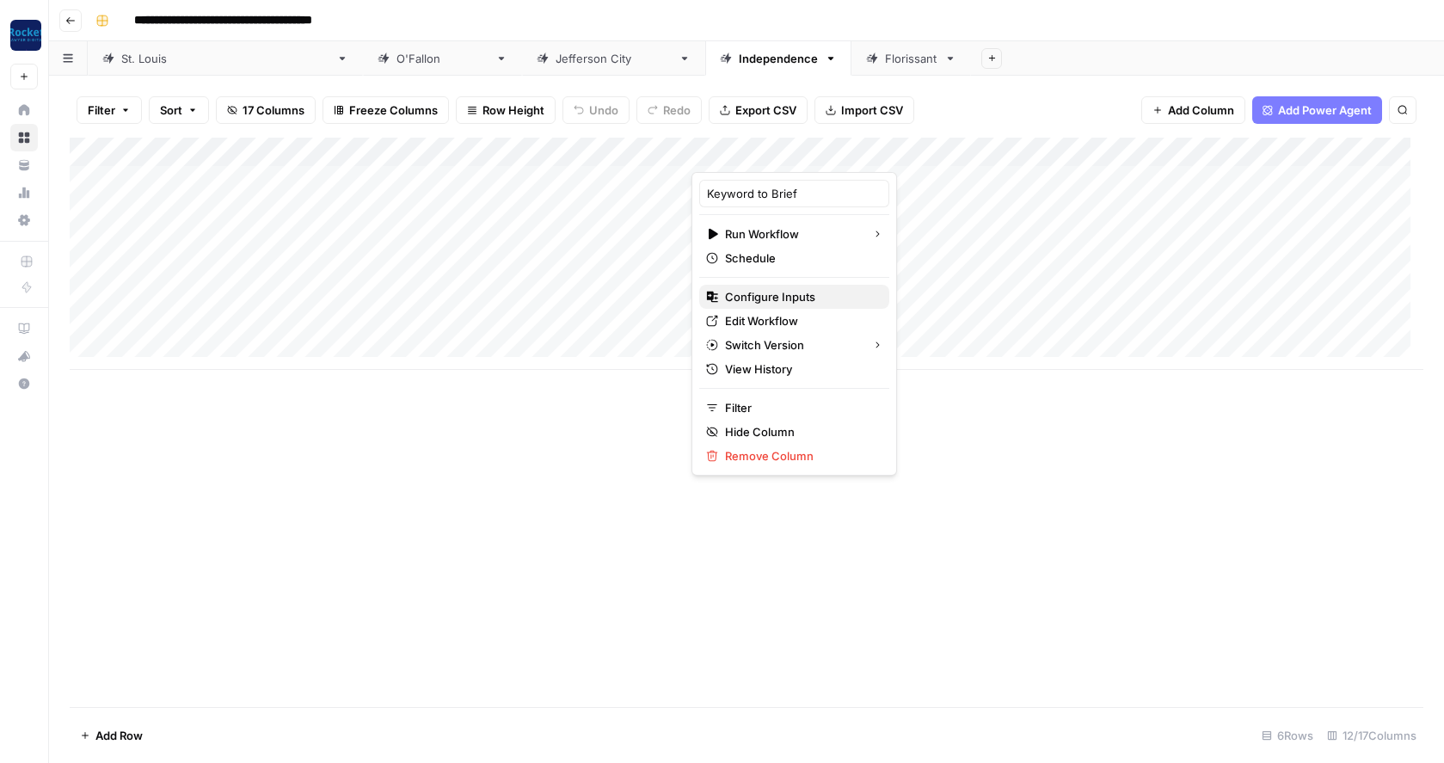
click at [768, 289] on span "Configure Inputs" at bounding box center [800, 296] width 151 height 17
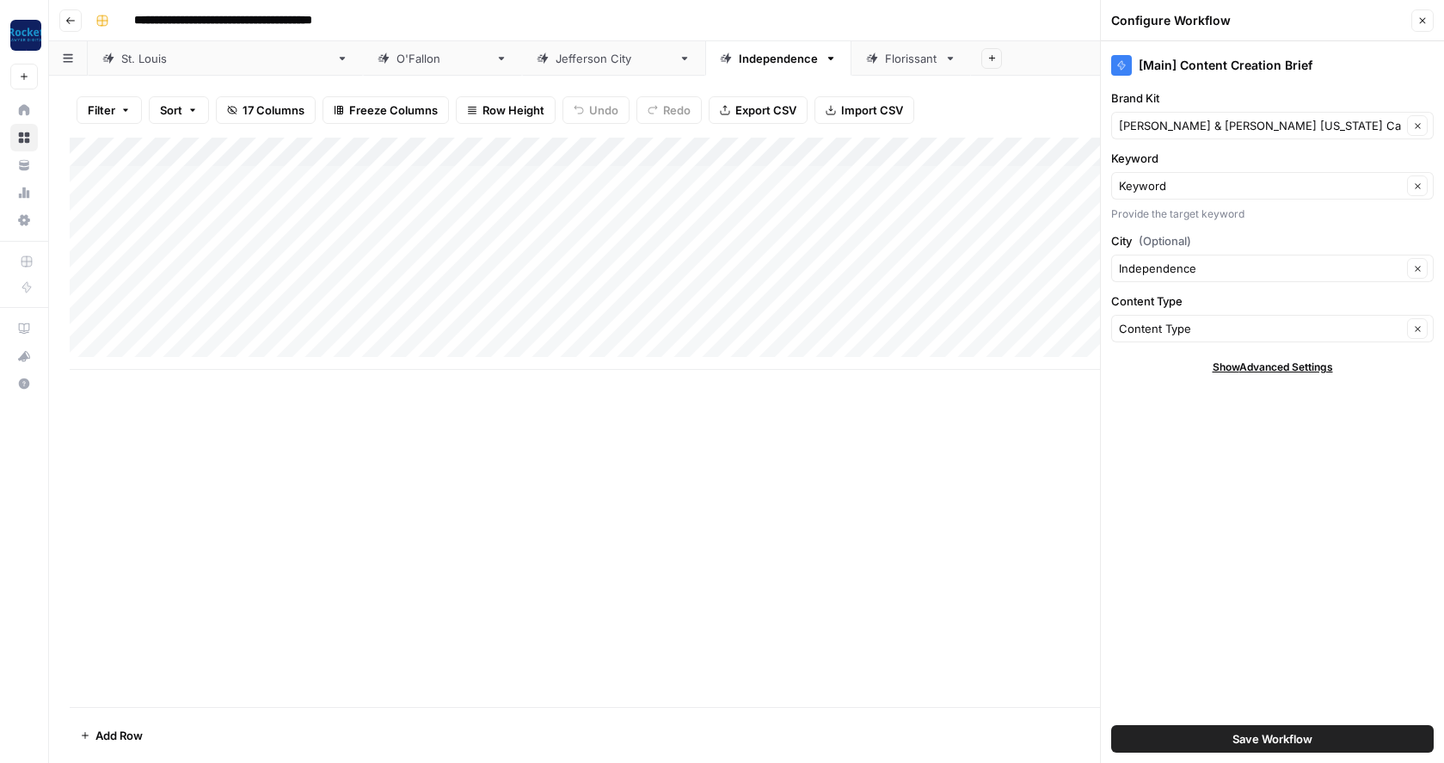
click at [1180, 742] on button "Save Workflow" at bounding box center [1272, 739] width 323 height 28
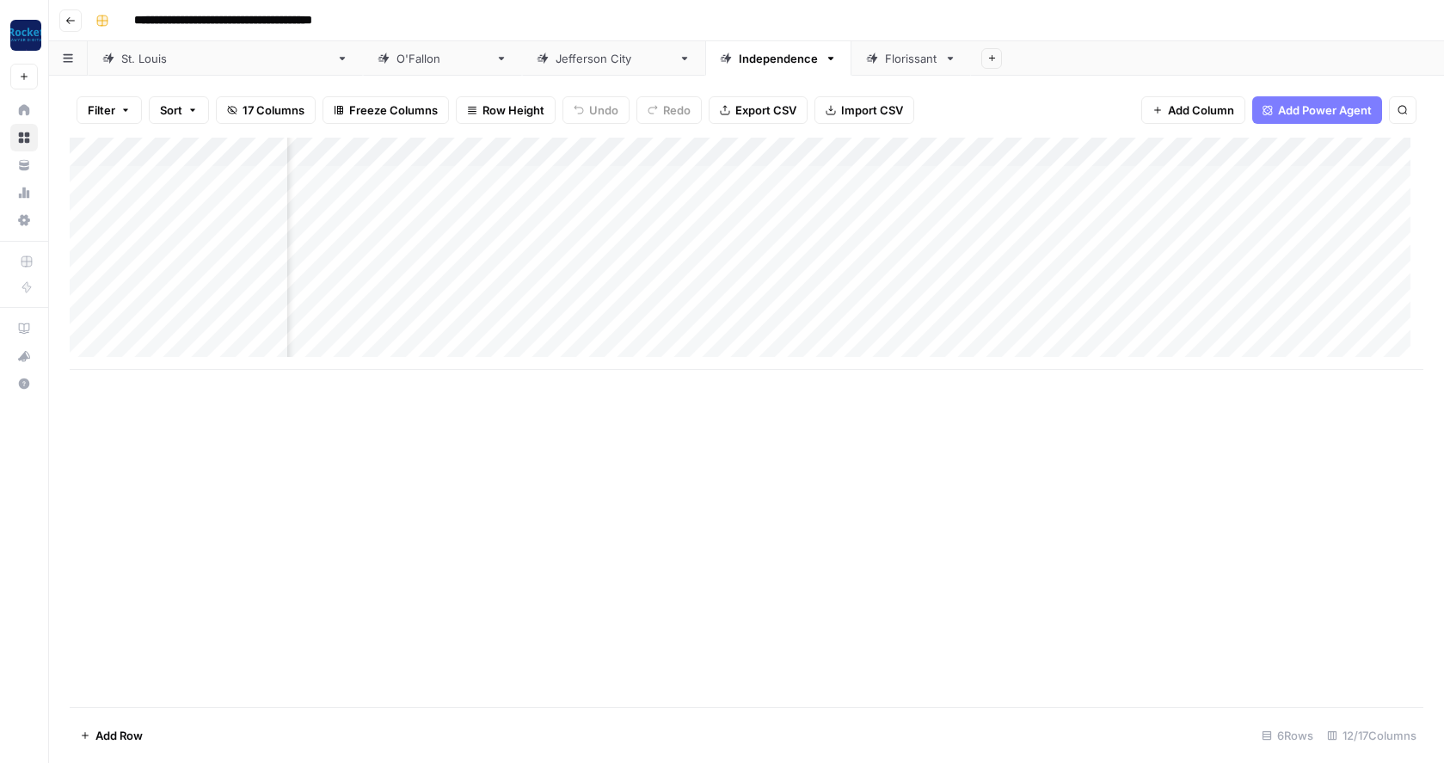
scroll to position [0, 415]
click at [1018, 154] on div "Add Column" at bounding box center [747, 254] width 1354 height 232
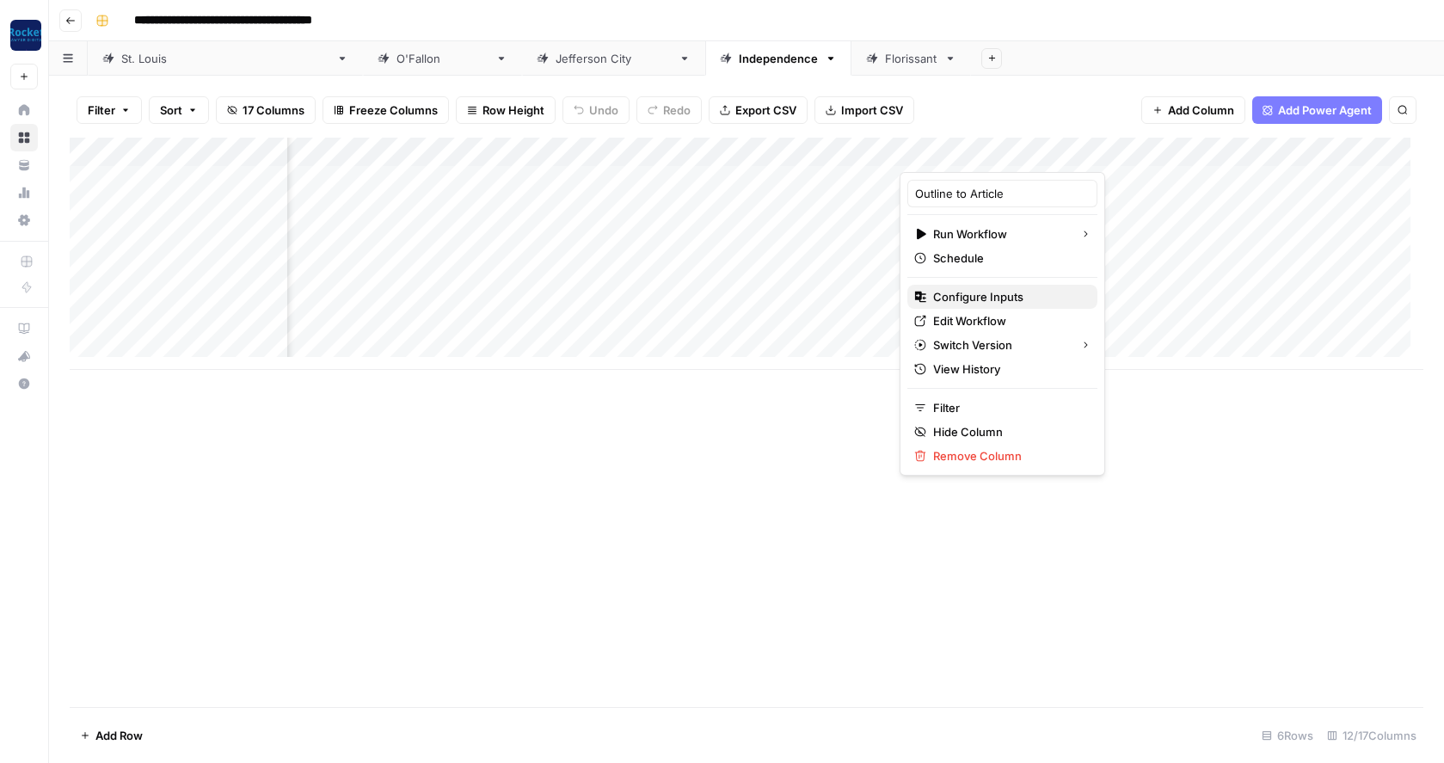
click at [969, 290] on span "Configure Inputs" at bounding box center [1008, 296] width 151 height 17
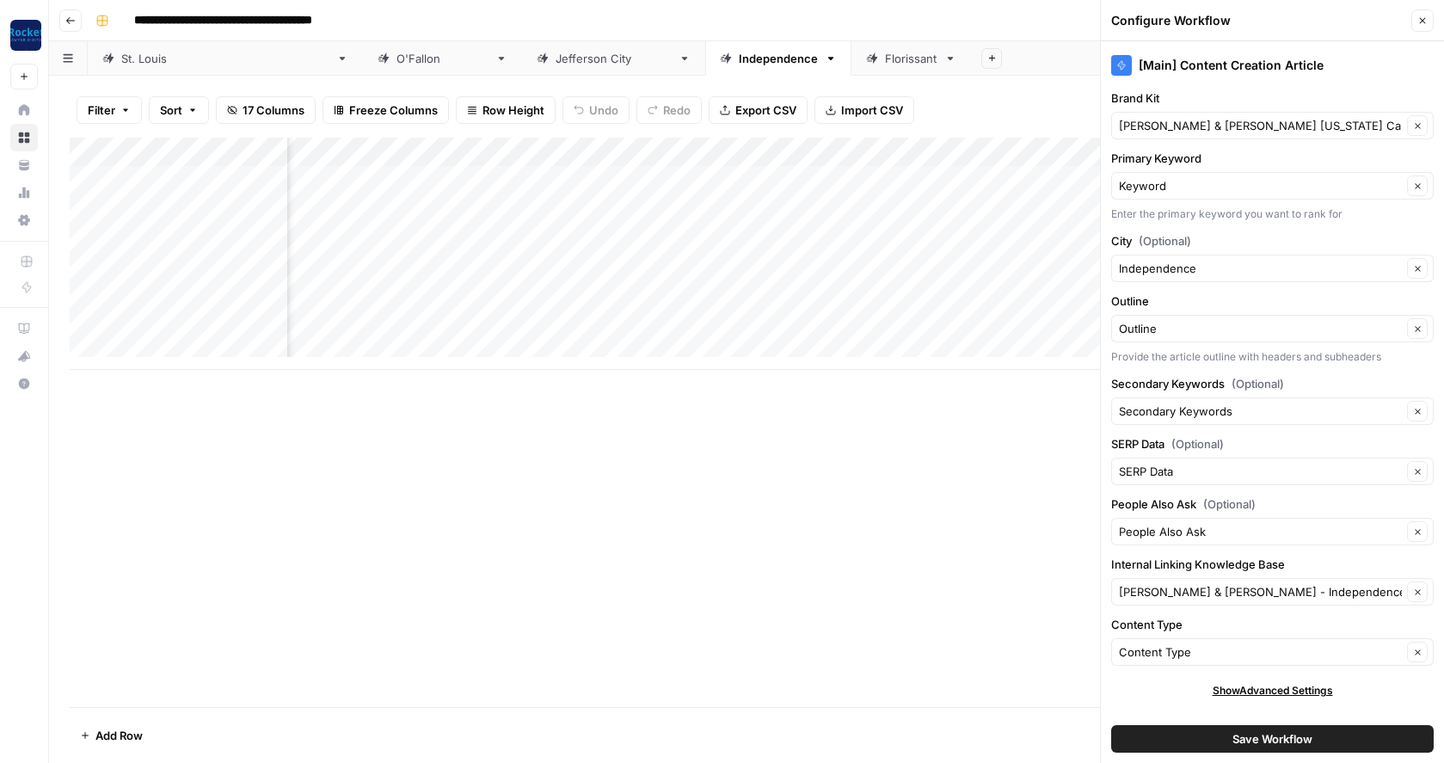
click at [1169, 735] on button "Save Workflow" at bounding box center [1272, 739] width 323 height 28
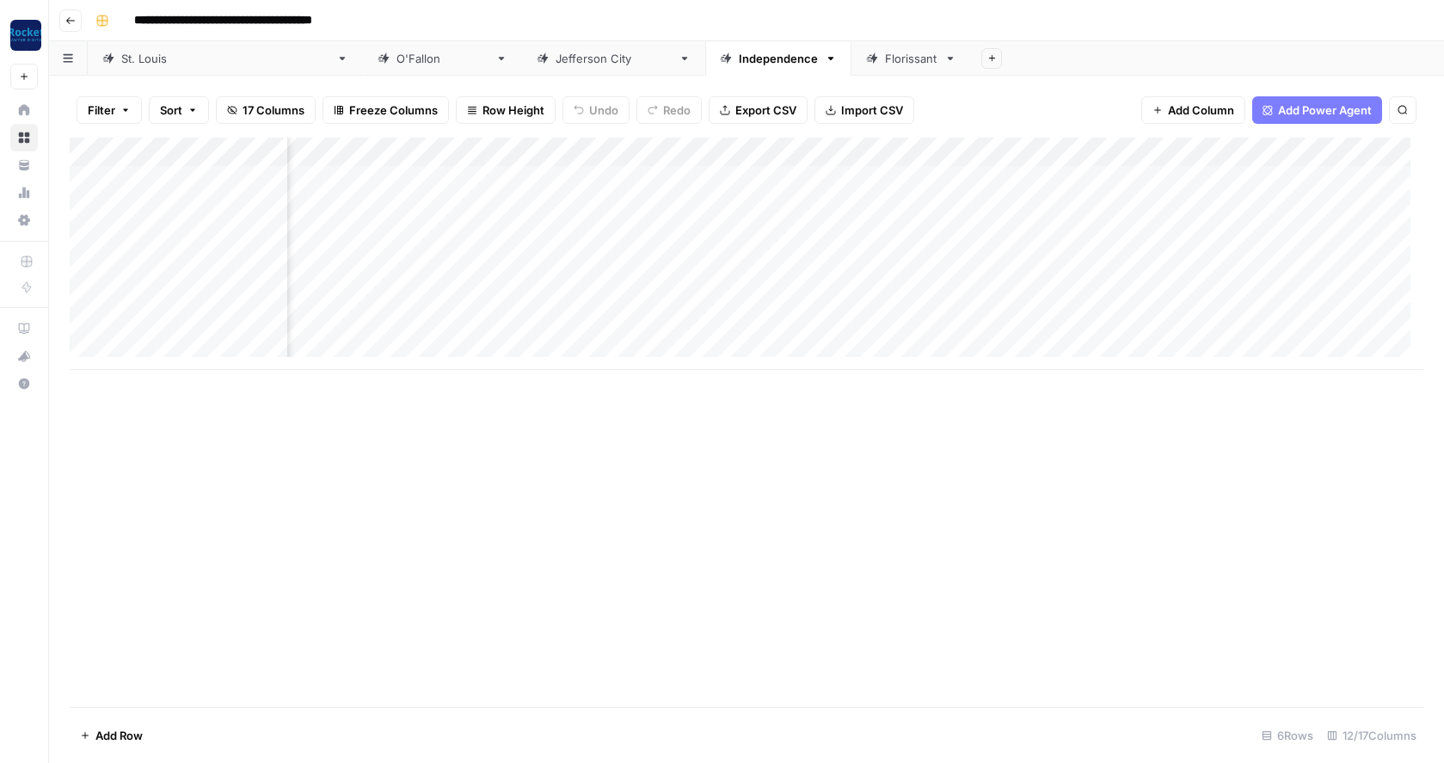
click at [885, 58] on div "Florissant" at bounding box center [911, 58] width 52 height 17
click at [814, 149] on div "Add Column" at bounding box center [747, 181] width 1354 height 86
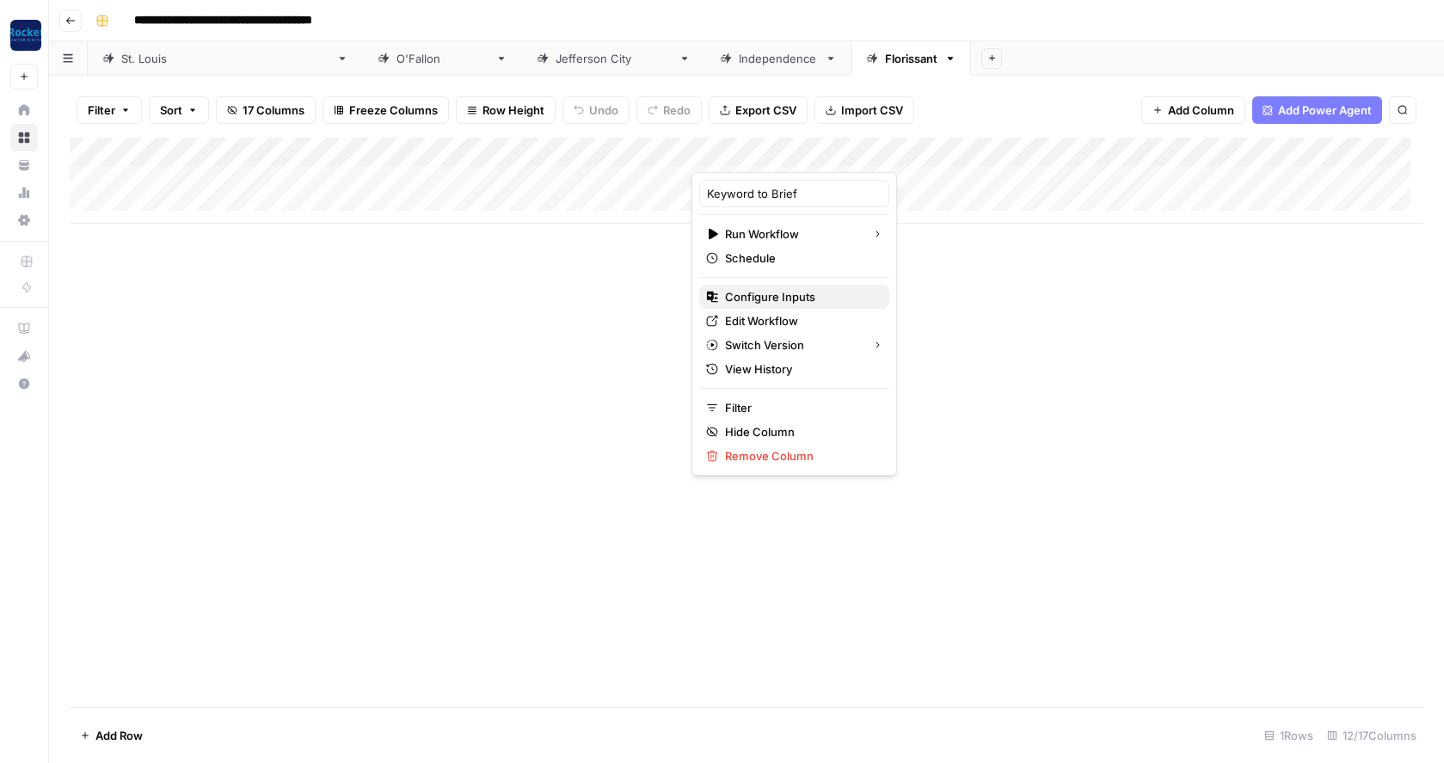
click at [751, 291] on span "Configure Inputs" at bounding box center [800, 296] width 151 height 17
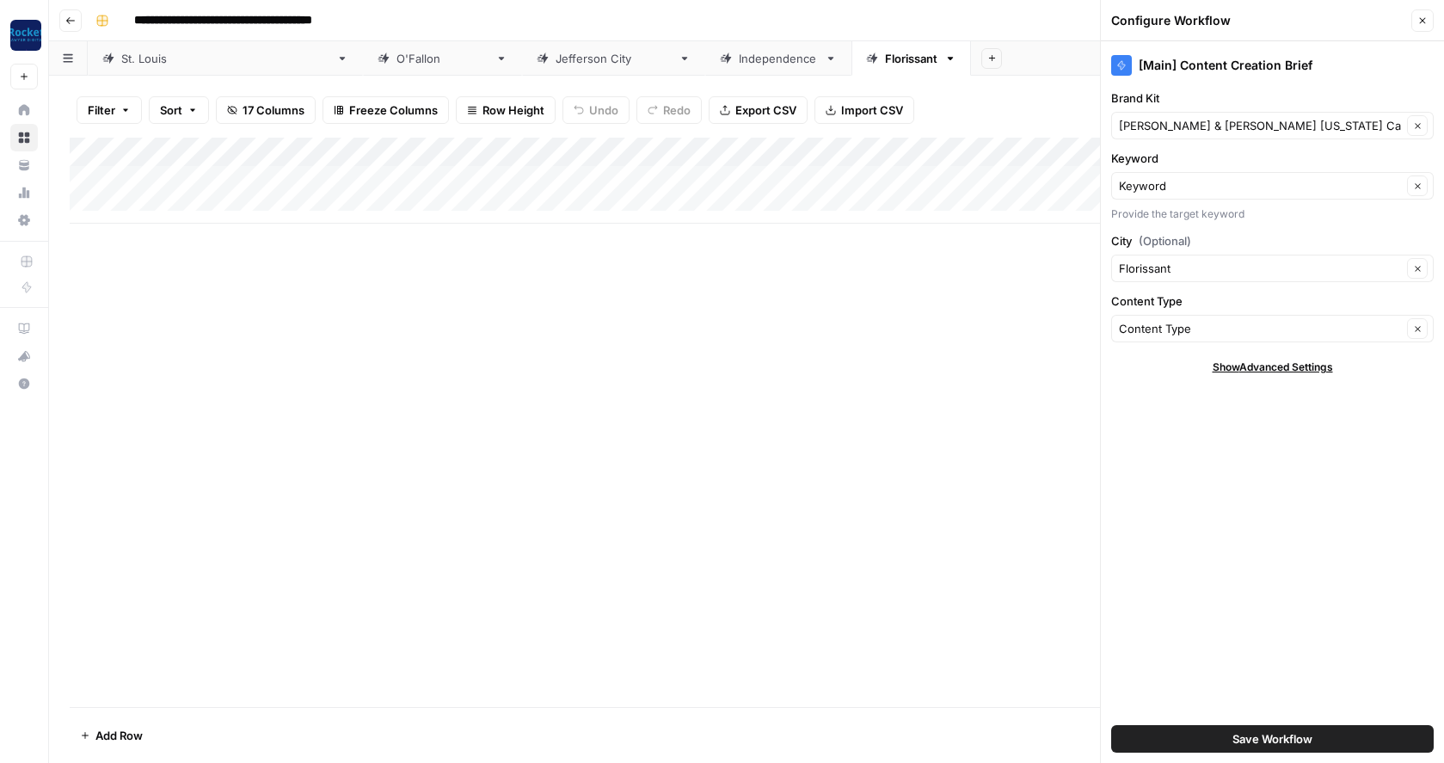
click at [1187, 742] on button "Save Workflow" at bounding box center [1272, 739] width 323 height 28
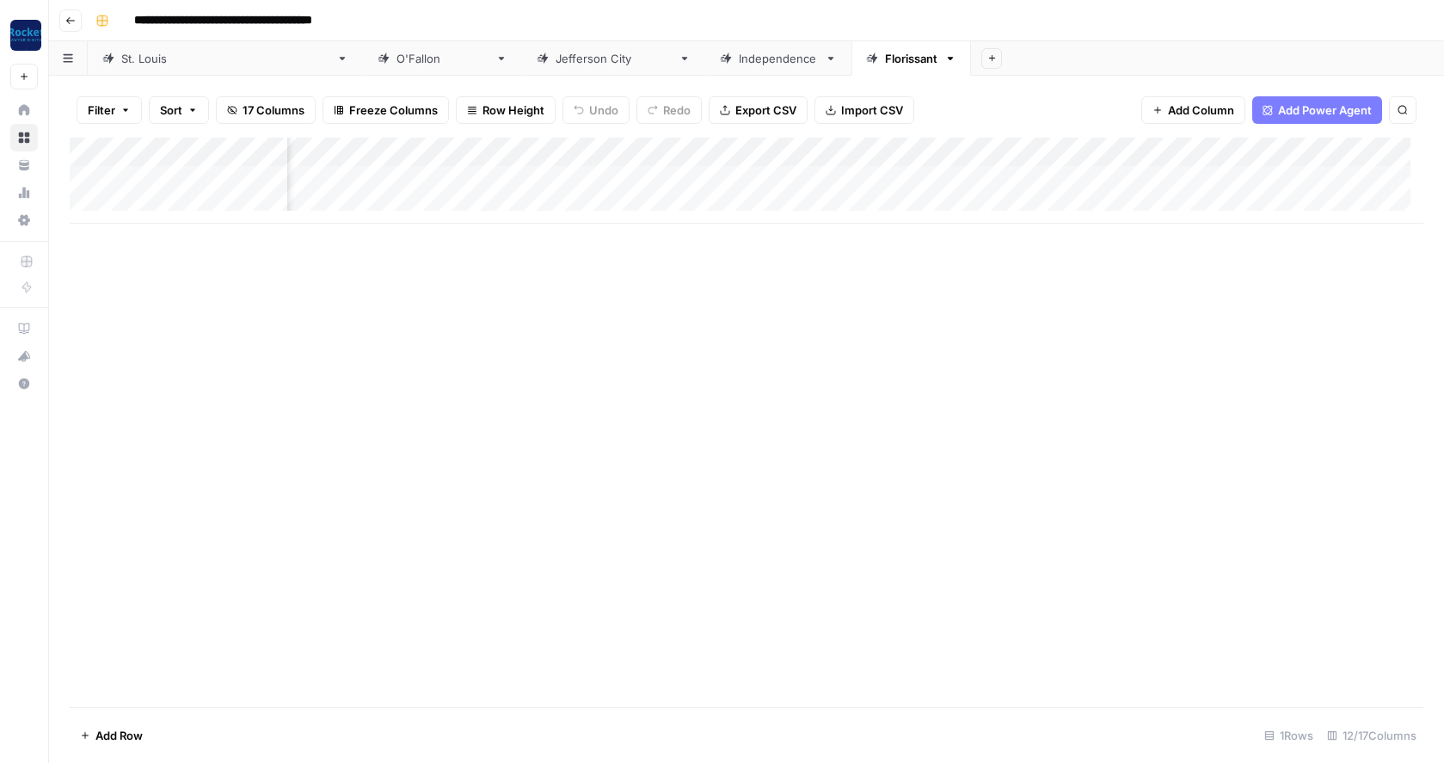
scroll to position [0, 408]
click at [1026, 151] on div "Add Column" at bounding box center [747, 181] width 1354 height 86
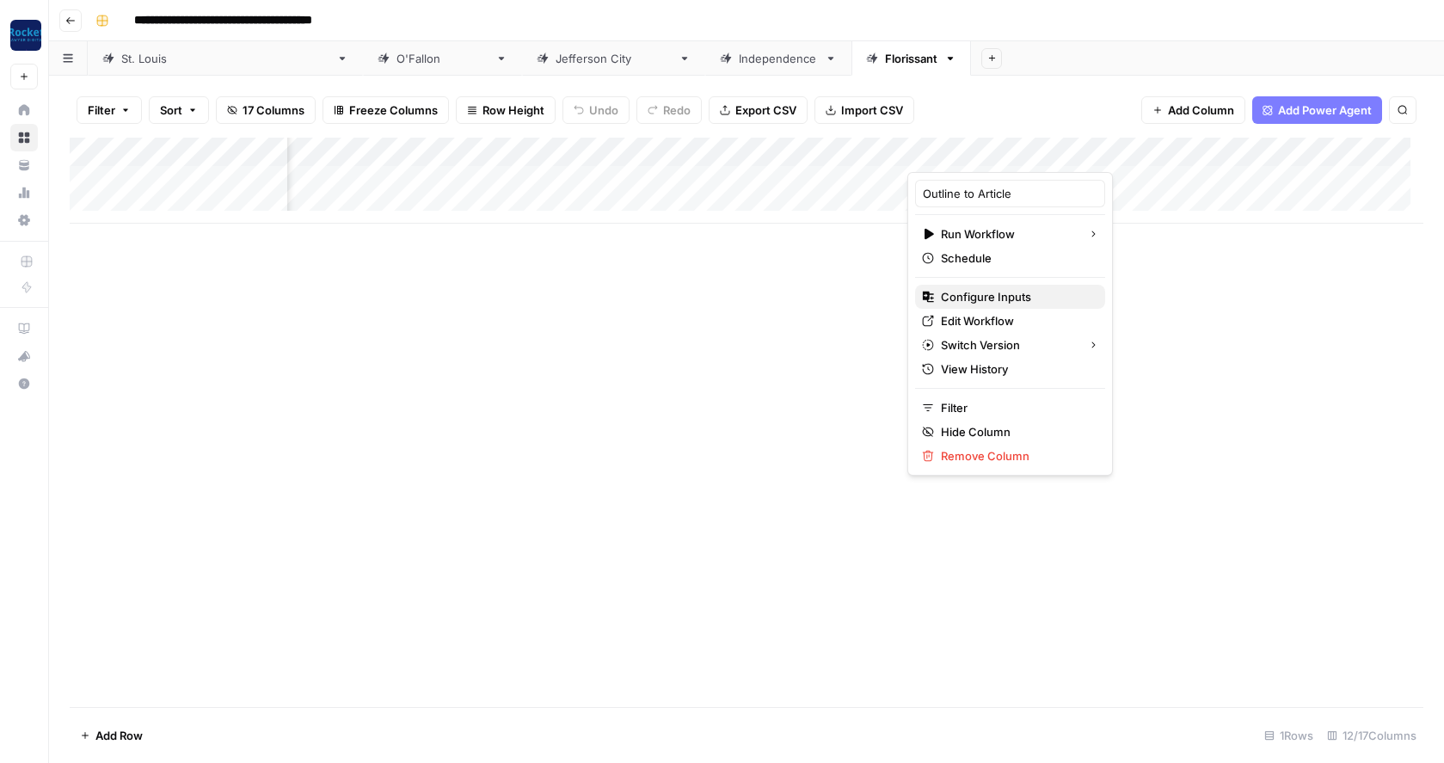
click at [954, 290] on span "Configure Inputs" at bounding box center [1016, 296] width 151 height 17
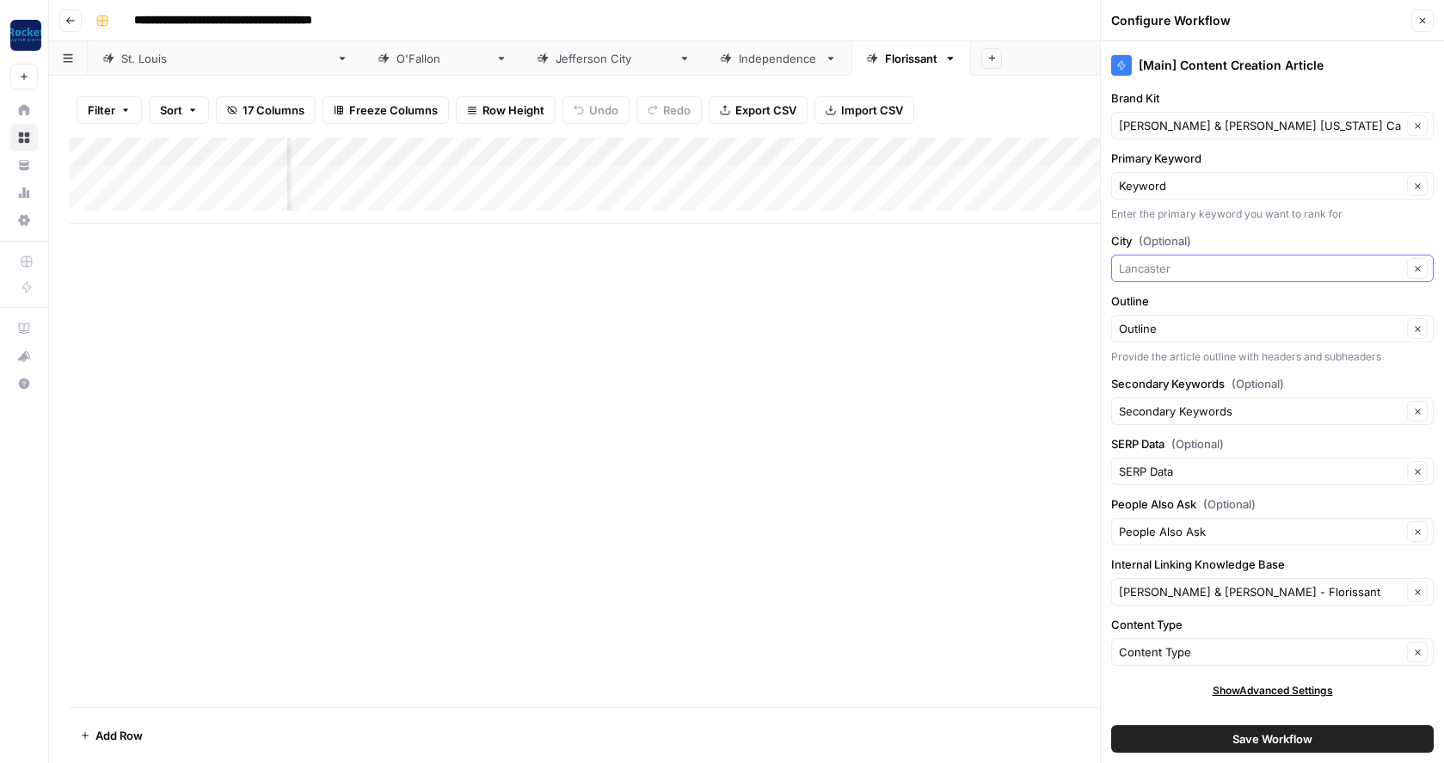
click at [1183, 266] on input "City (Optional)" at bounding box center [1260, 268] width 283 height 17
type input "Florissant"
click at [1185, 305] on span "Press enter to create an option" at bounding box center [1281, 308] width 262 height 17
click at [1182, 735] on button "Save Workflow" at bounding box center [1272, 739] width 323 height 28
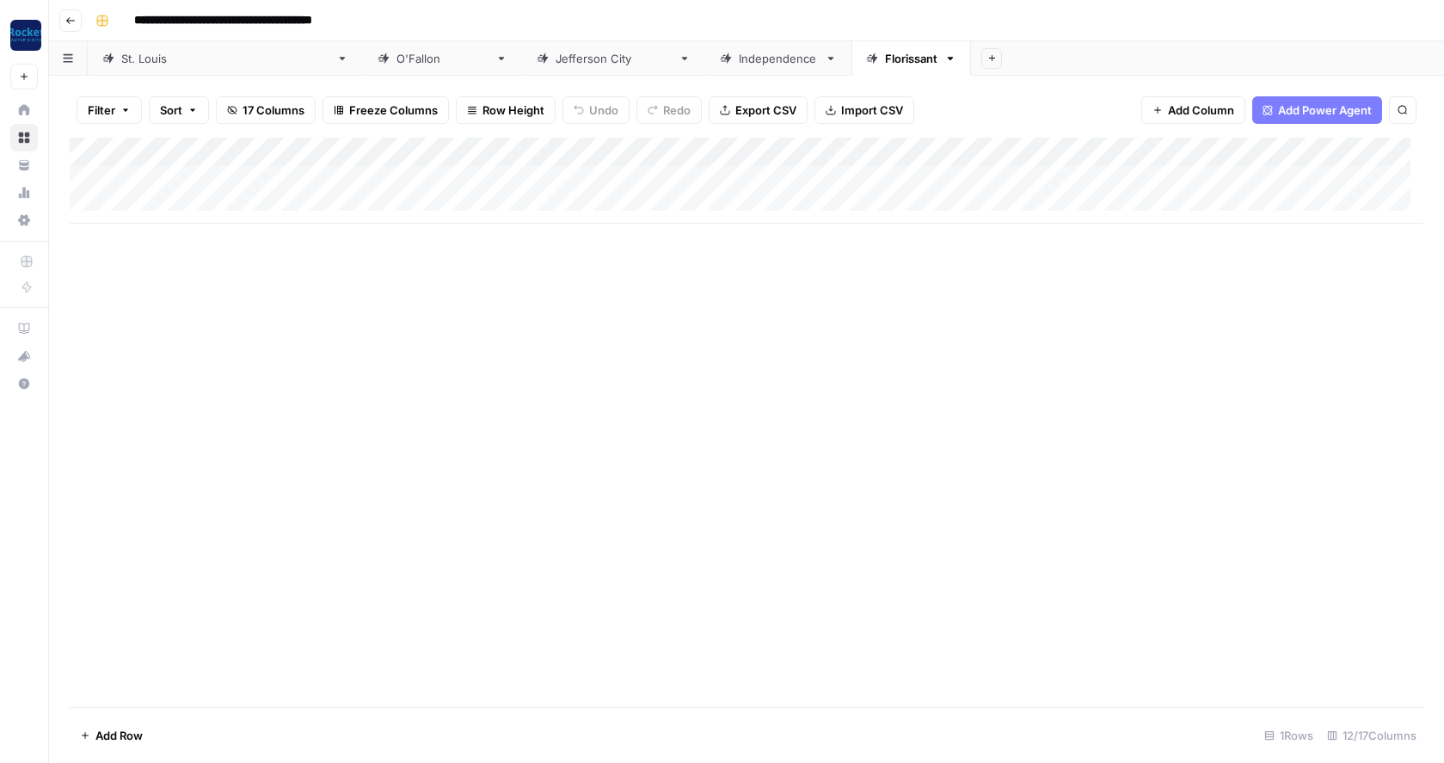
scroll to position [0, 0]
click at [66, 20] on icon "button" at bounding box center [70, 20] width 10 height 10
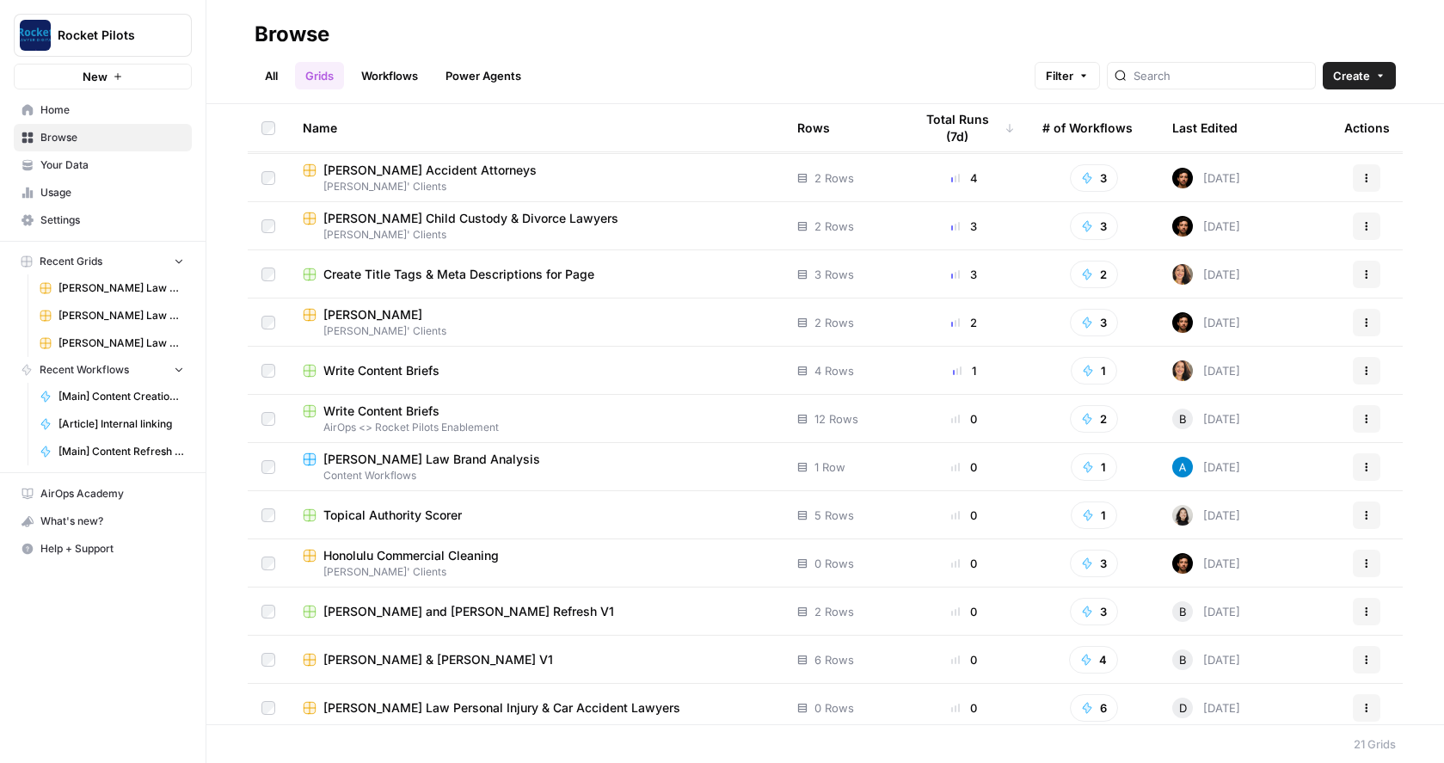
scroll to position [439, 0]
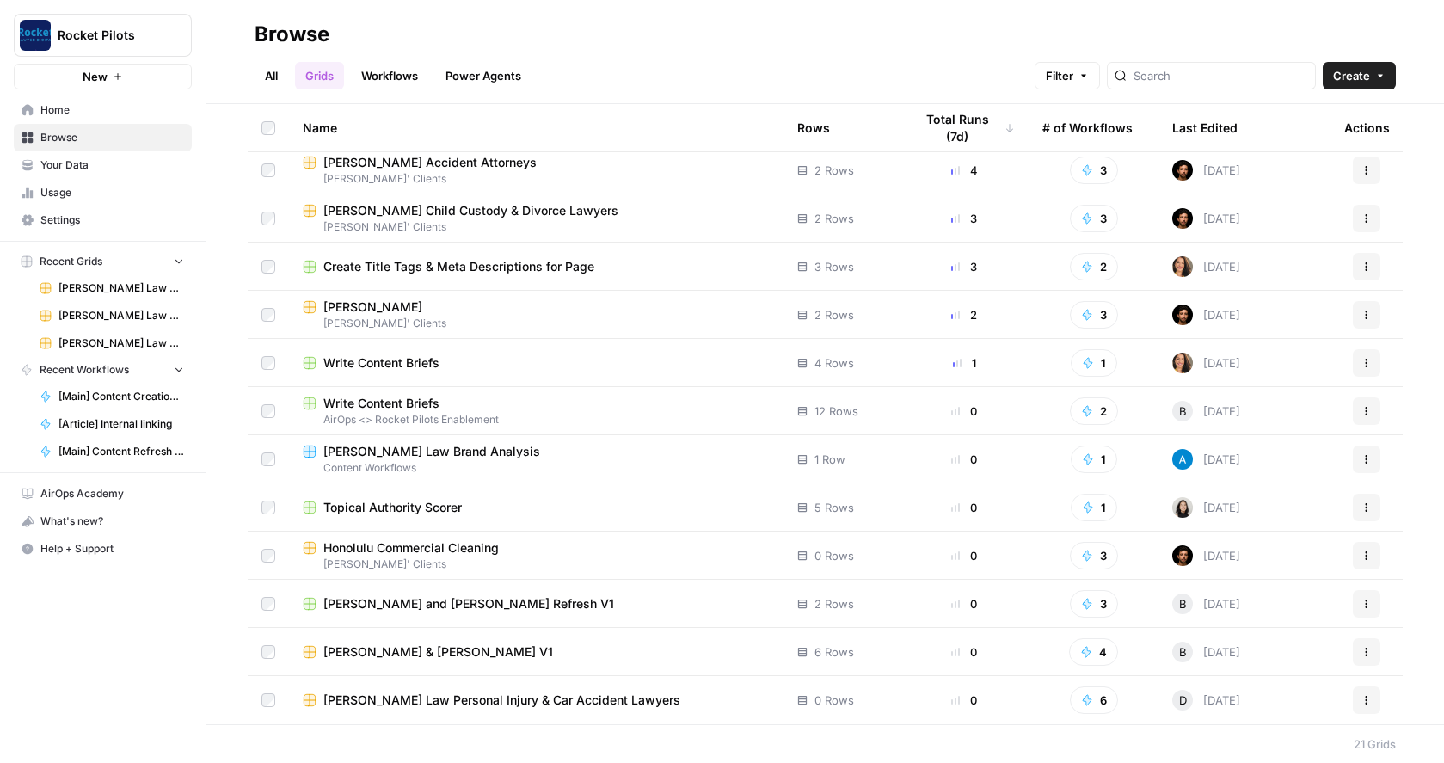
click at [458, 700] on span "[PERSON_NAME] Law Personal Injury & Car Accident Lawyers" at bounding box center [501, 699] width 357 height 17
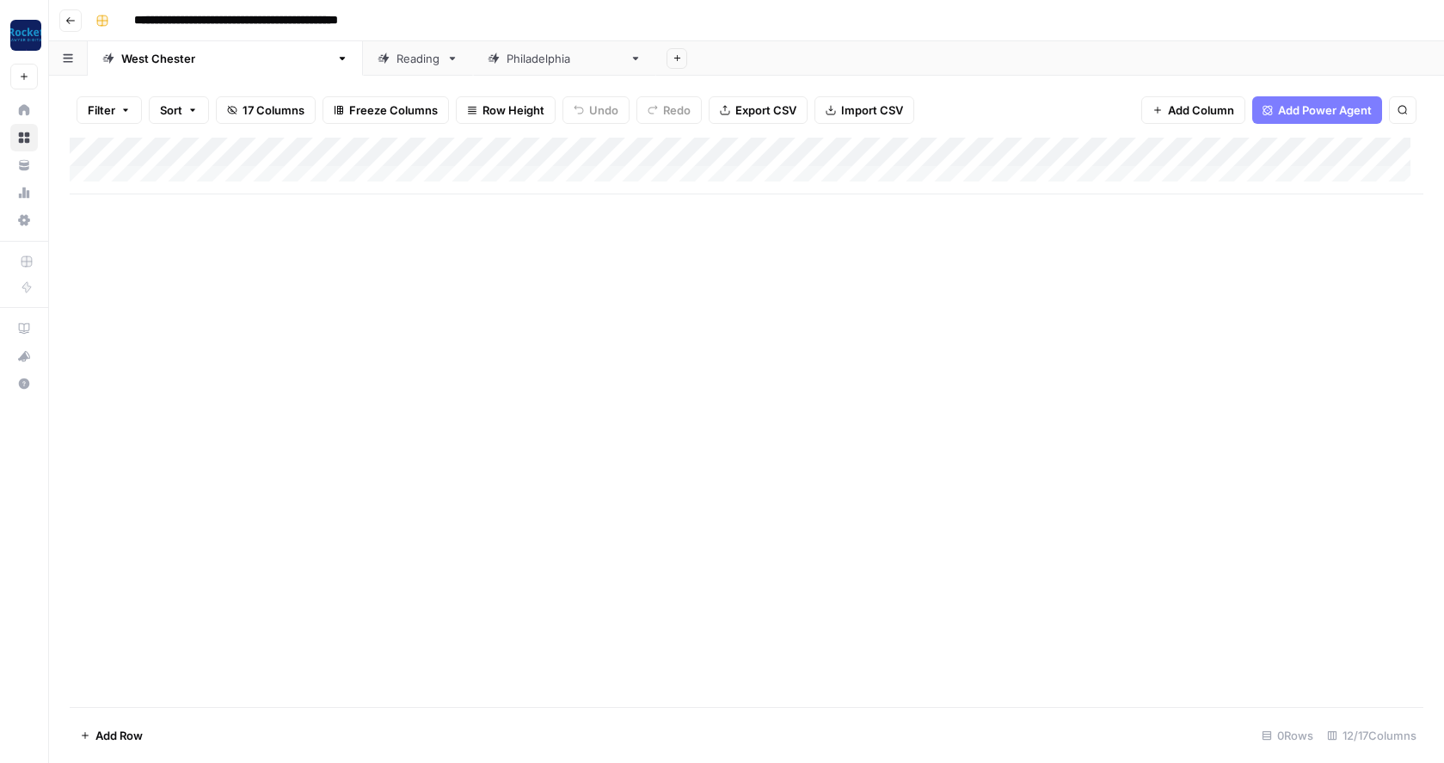
click at [216, 175] on div "Add Column" at bounding box center [747, 166] width 1354 height 57
type textarea "**********"
click at [613, 177] on div "Add Column" at bounding box center [747, 181] width 1354 height 86
click at [599, 181] on div "Add Column" at bounding box center [747, 181] width 1354 height 86
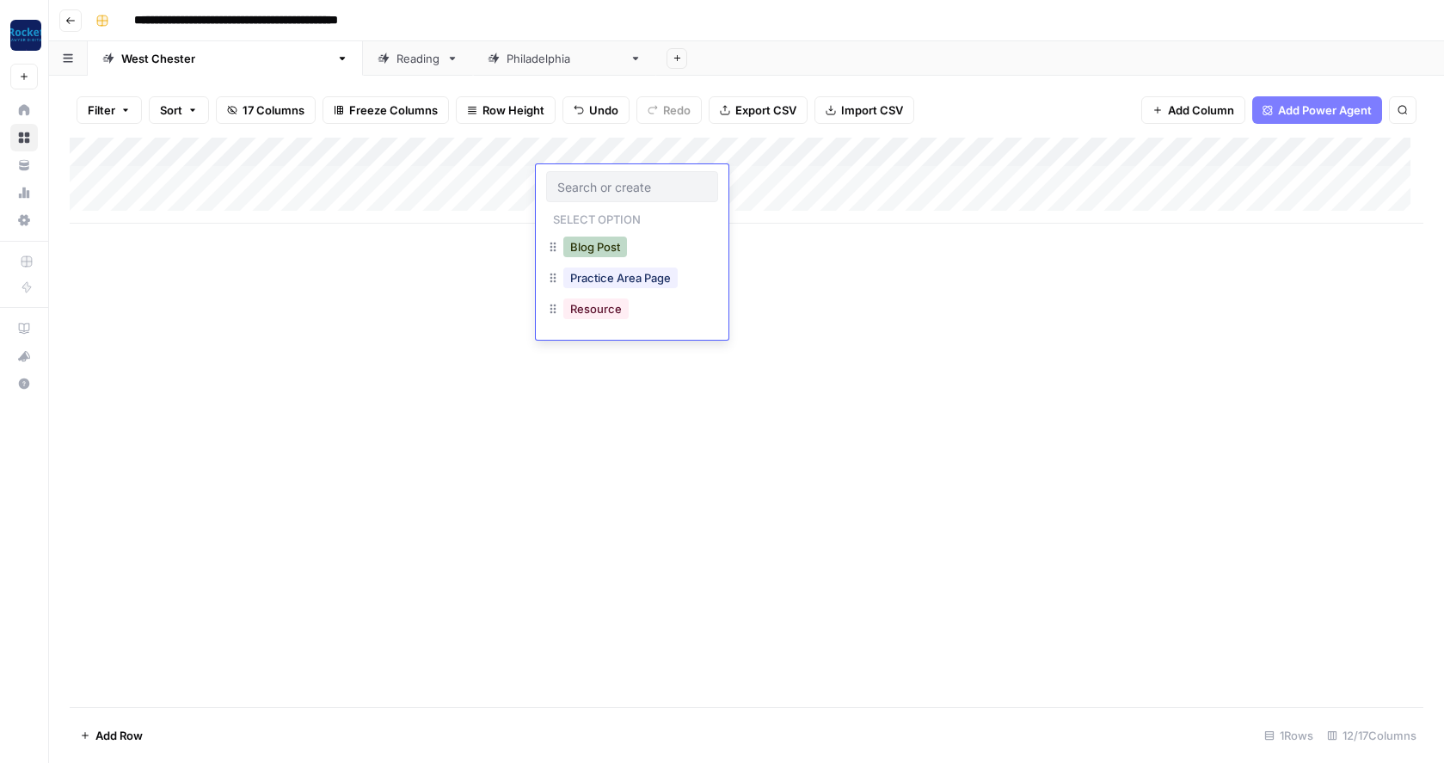
click at [588, 255] on button "Blog Post" at bounding box center [595, 247] width 64 height 21
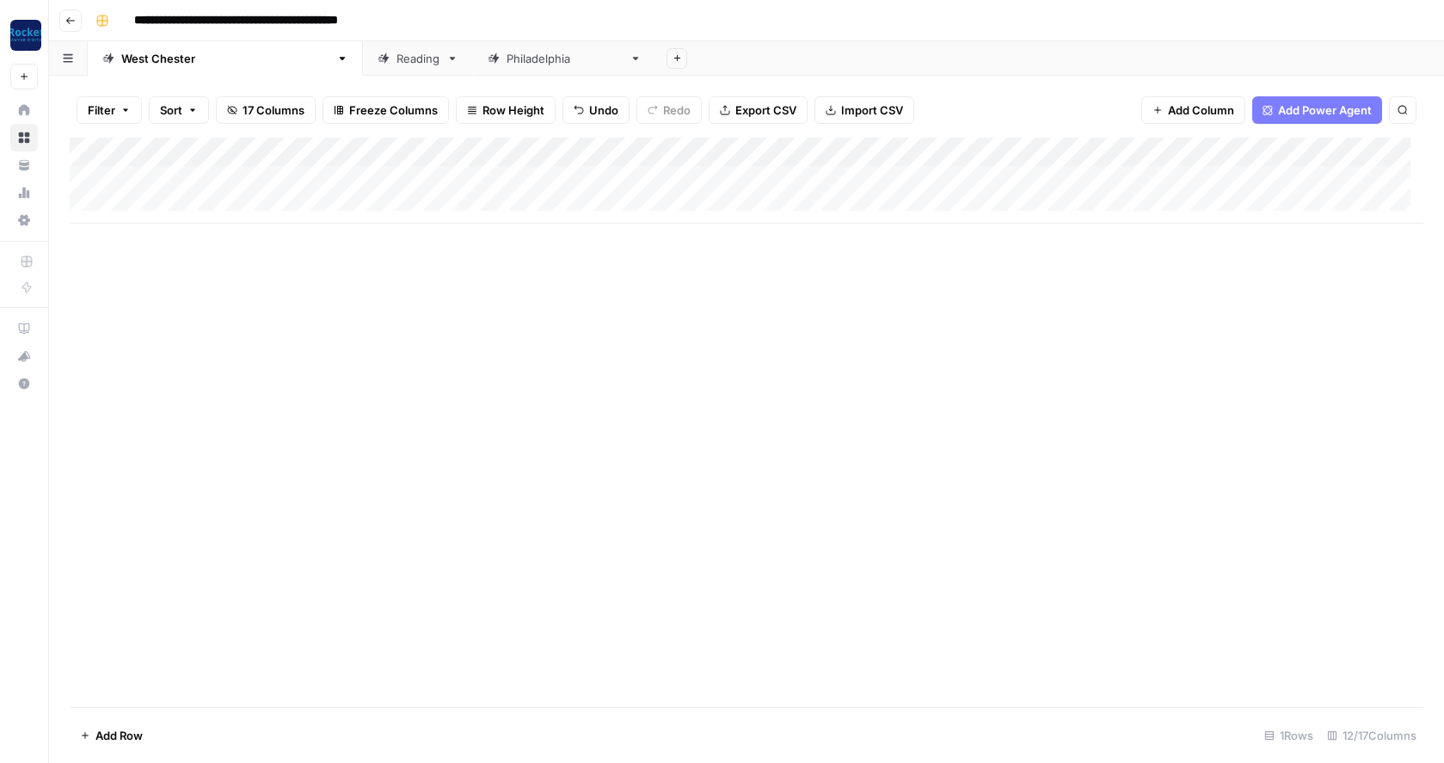
click at [360, 181] on div "Add Column" at bounding box center [747, 181] width 1354 height 86
click at [326, 181] on div "Add Column" at bounding box center [747, 181] width 1354 height 86
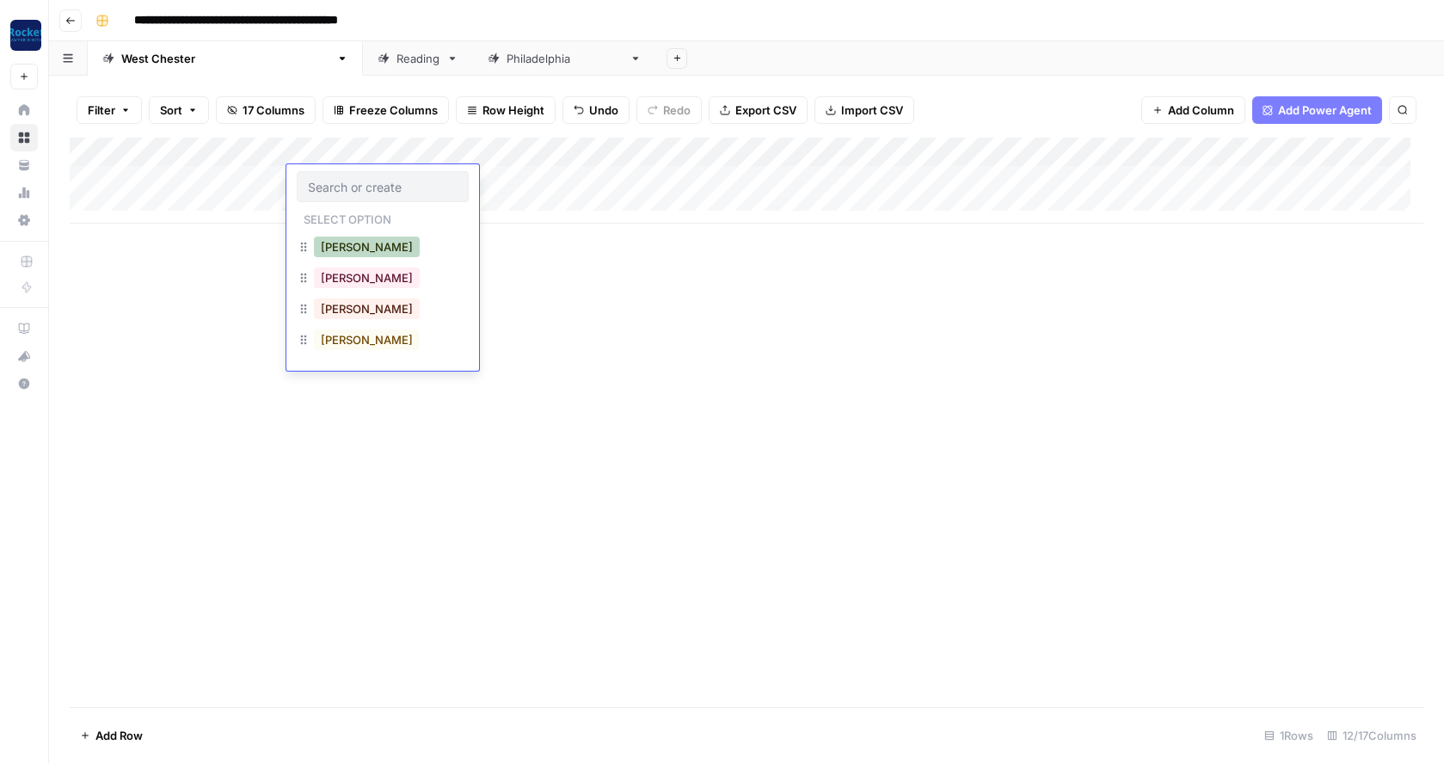
click at [340, 247] on button "Daniel" at bounding box center [367, 247] width 106 height 21
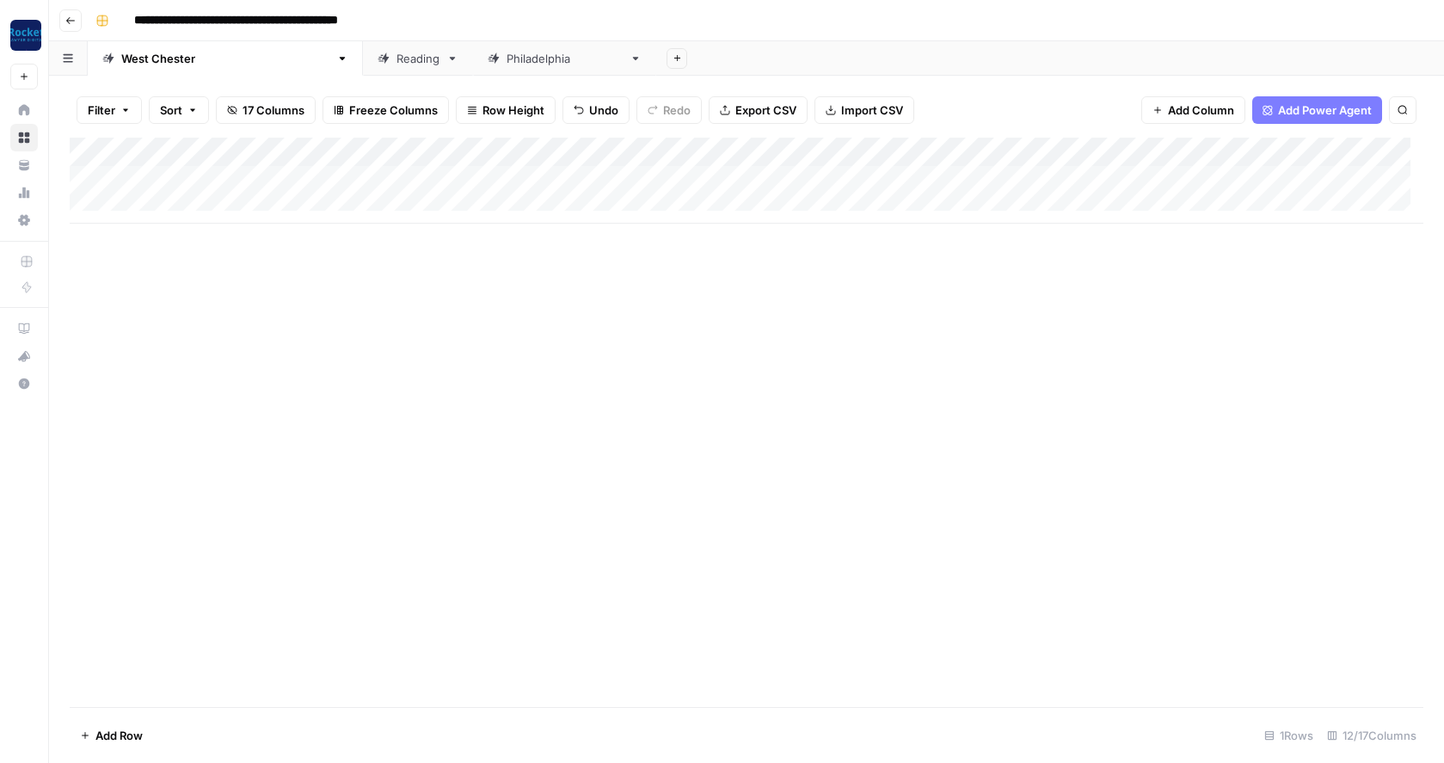
click at [166, 202] on div "Add Column" at bounding box center [747, 181] width 1354 height 86
type textarea "**********"
click at [468, 203] on div "Add Column" at bounding box center [747, 195] width 1354 height 115
click at [318, 208] on div "Add Column" at bounding box center [747, 195] width 1354 height 115
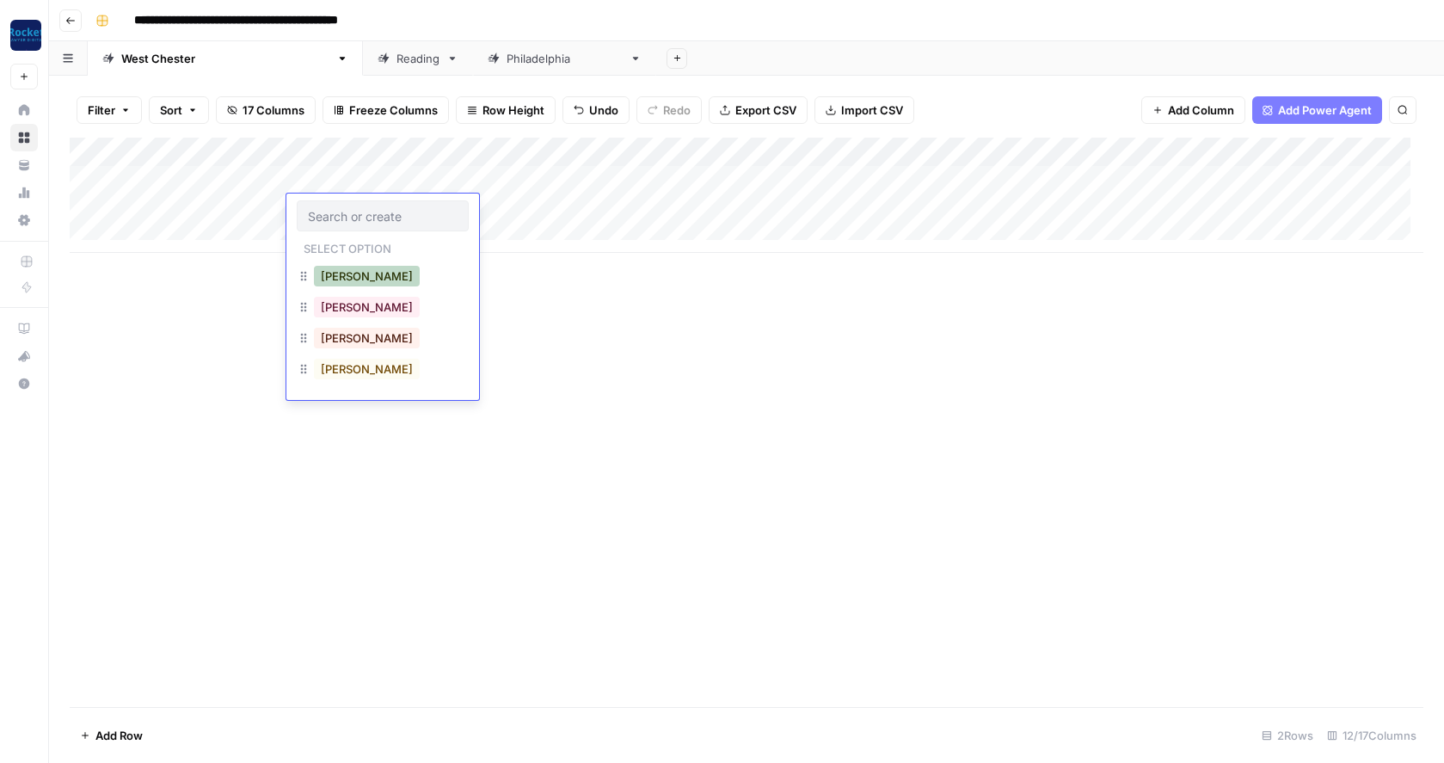
click at [333, 275] on button "Daniel" at bounding box center [367, 276] width 106 height 21
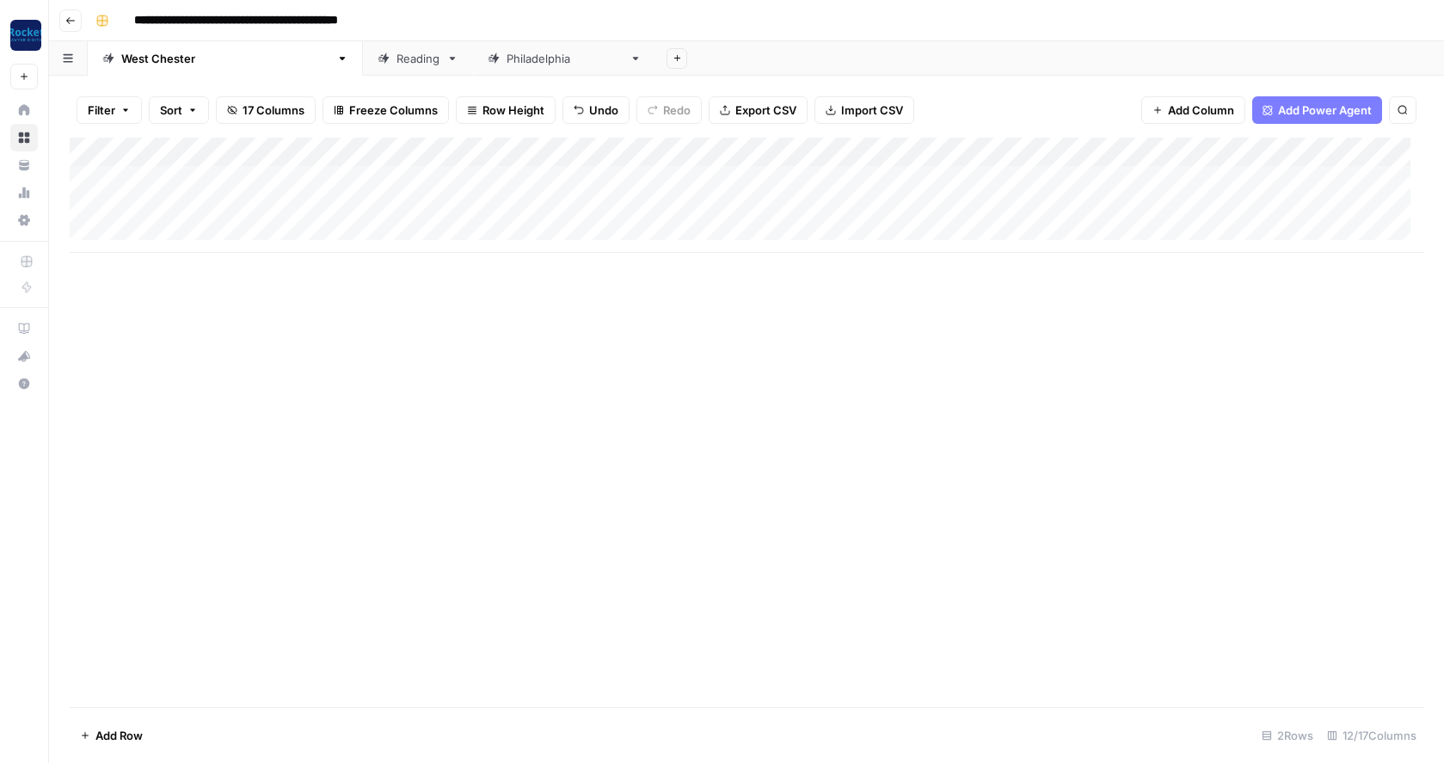
click at [175, 232] on div "Add Column" at bounding box center [747, 195] width 1354 height 115
type textarea "**********"
click at [482, 246] on div "Add Column" at bounding box center [747, 210] width 1354 height 144
click at [333, 232] on div "Add Column" at bounding box center [747, 210] width 1354 height 144
click at [329, 240] on div "Add Column" at bounding box center [747, 210] width 1354 height 144
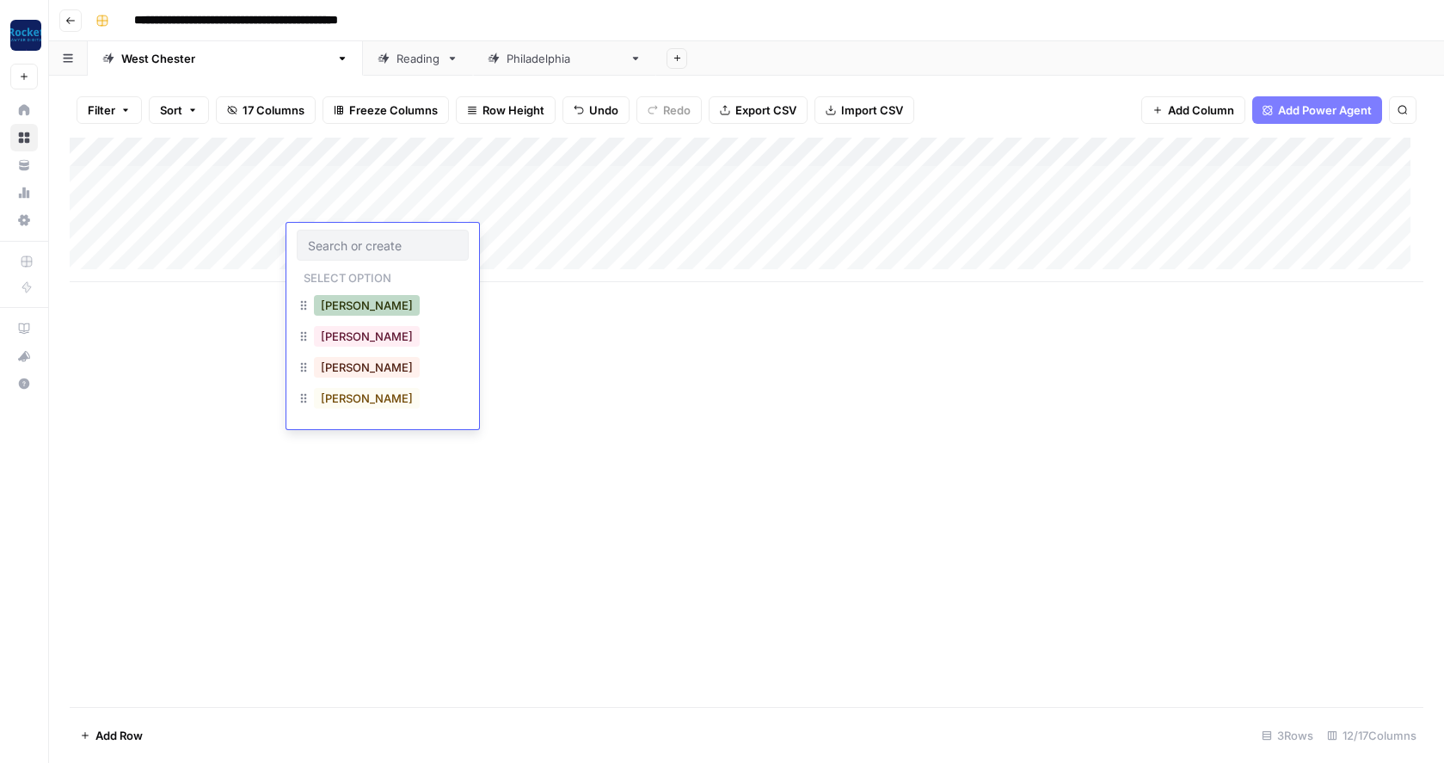
click at [348, 304] on button "Daniel" at bounding box center [367, 305] width 106 height 21
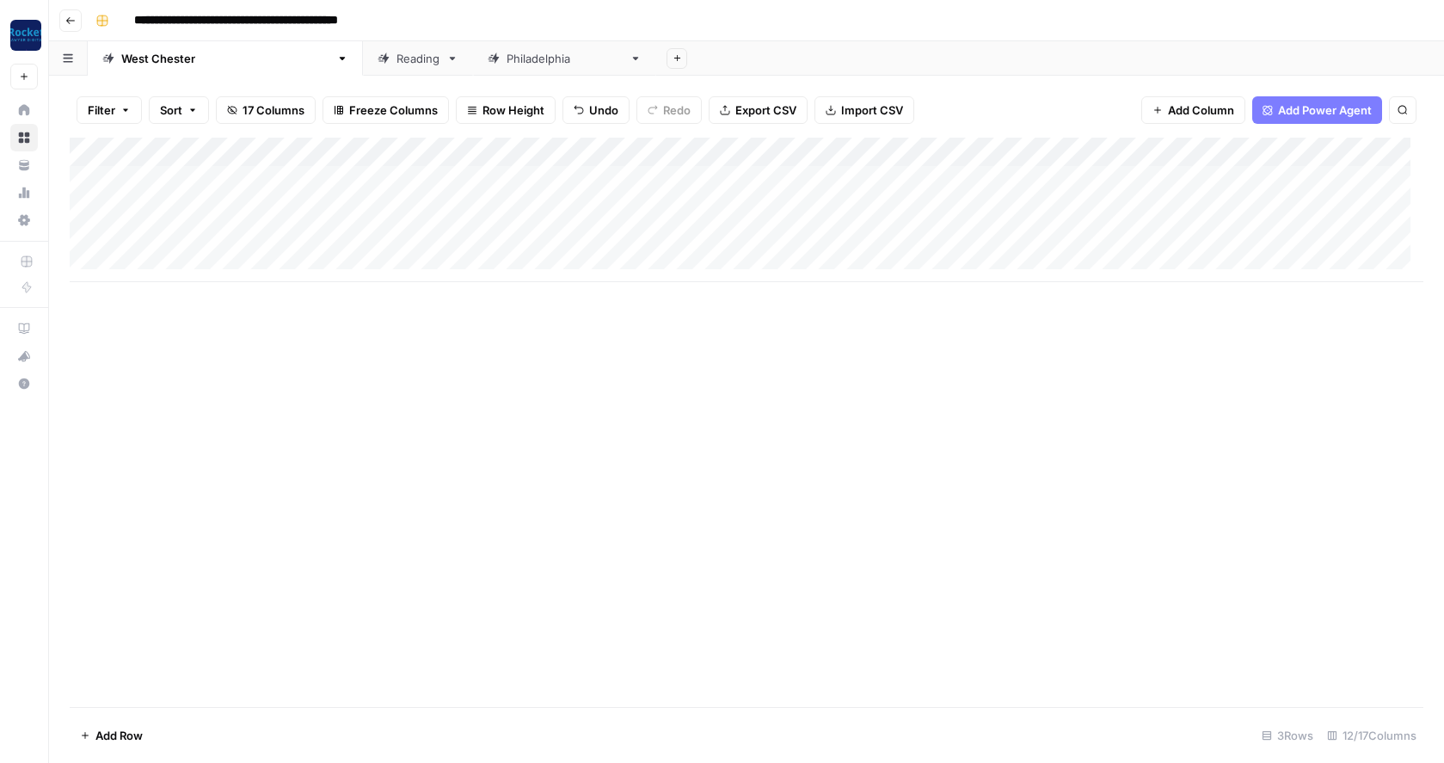
click at [568, 204] on div "Add Column" at bounding box center [747, 210] width 1354 height 144
click at [559, 208] on div "Add Column" at bounding box center [747, 210] width 1354 height 144
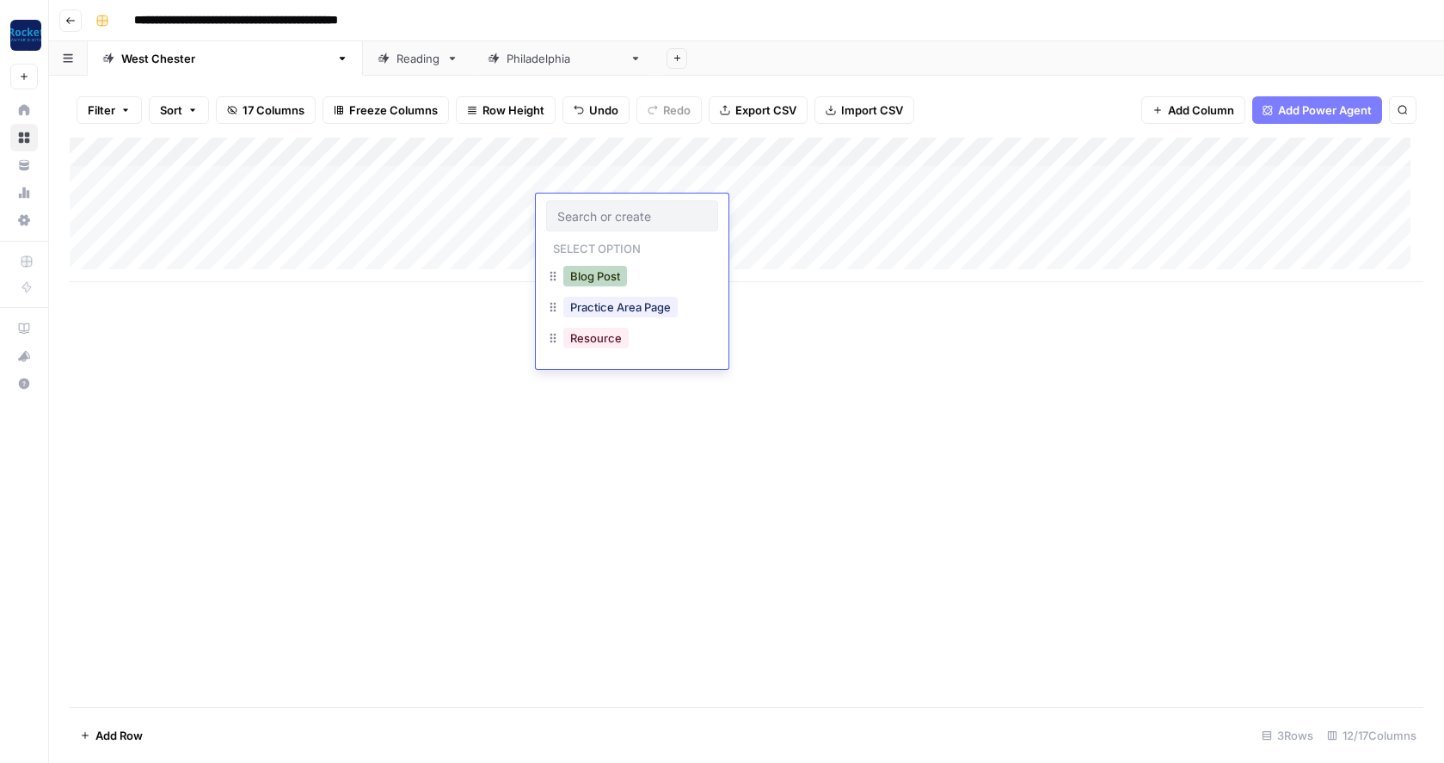
click at [595, 276] on button "Blog Post" at bounding box center [595, 276] width 64 height 21
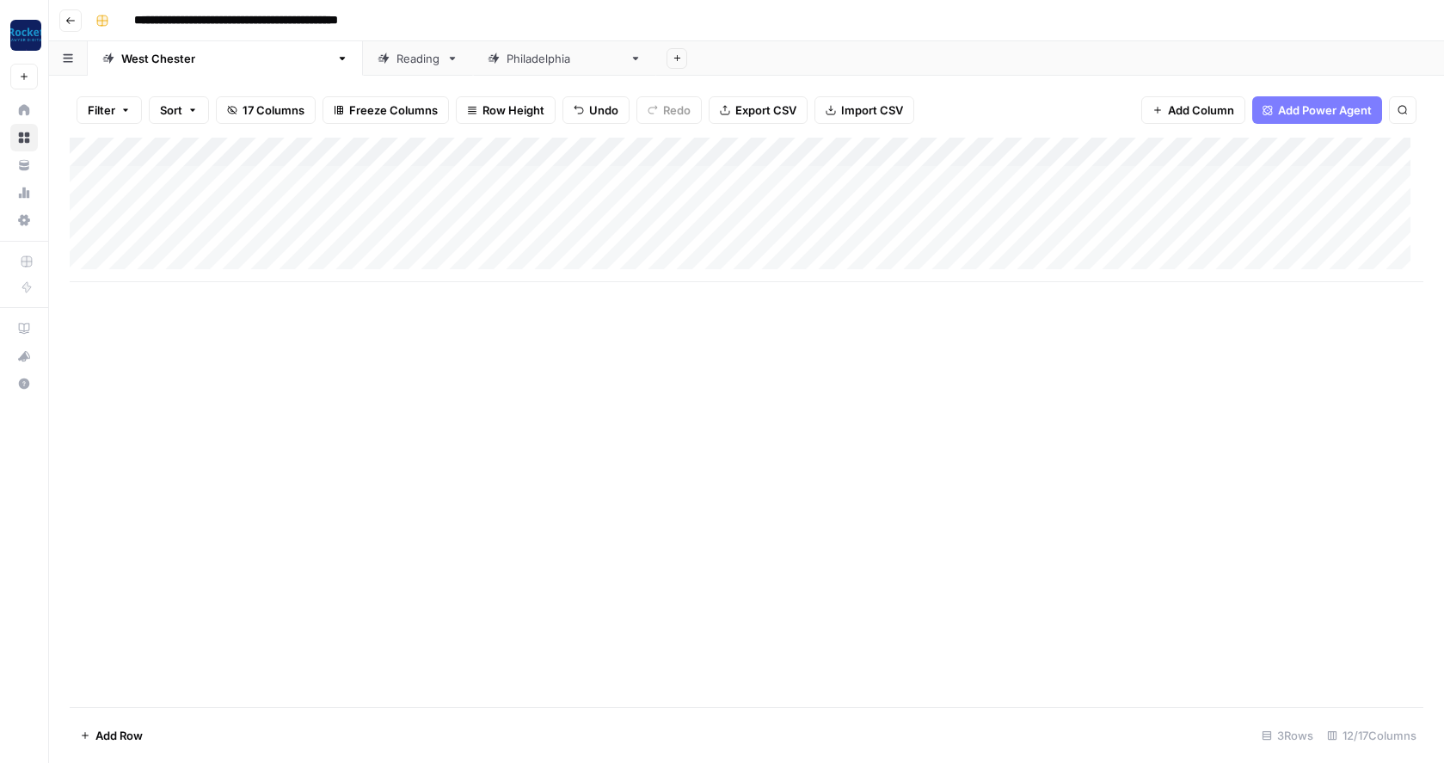
click at [559, 238] on div "Add Column" at bounding box center [747, 210] width 1354 height 144
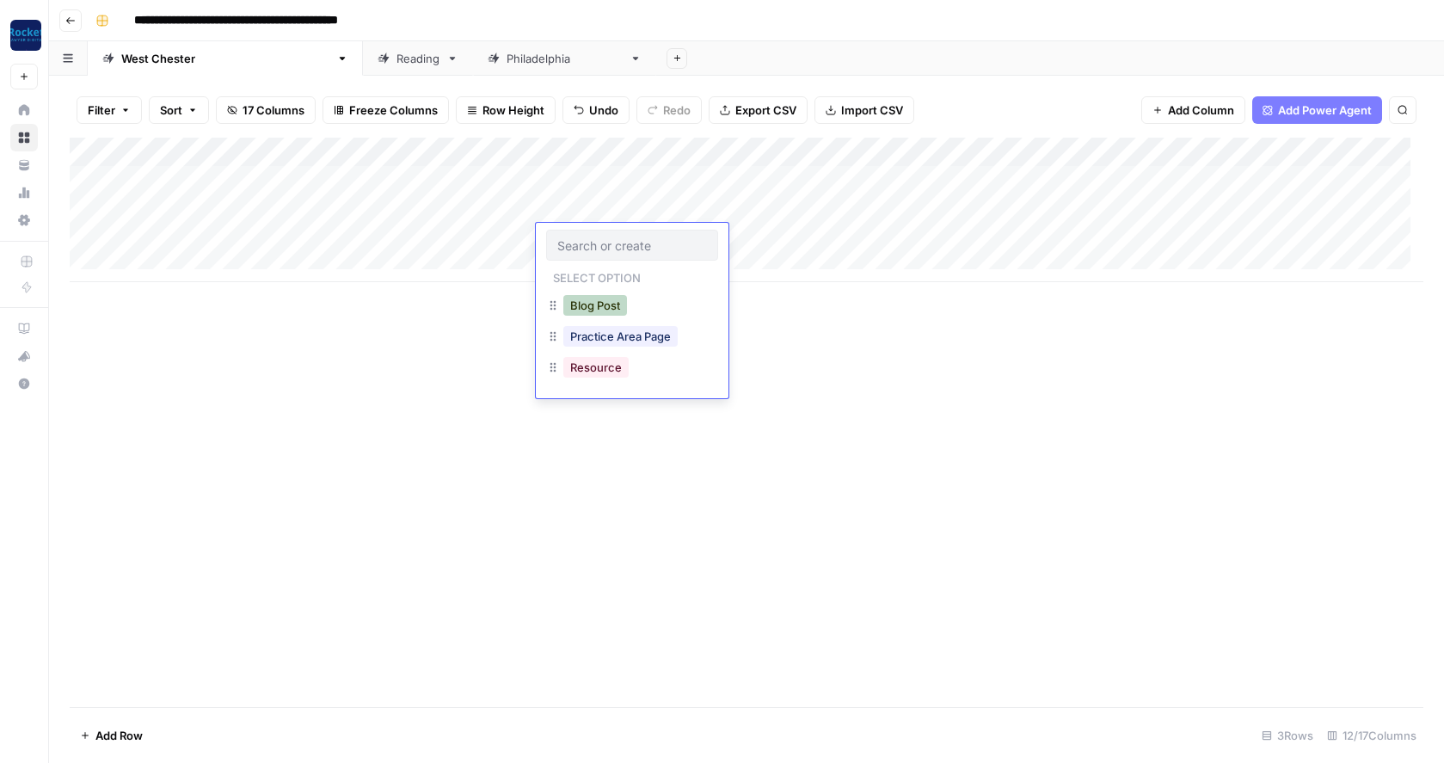
click at [589, 304] on button "Blog Post" at bounding box center [595, 305] width 64 height 21
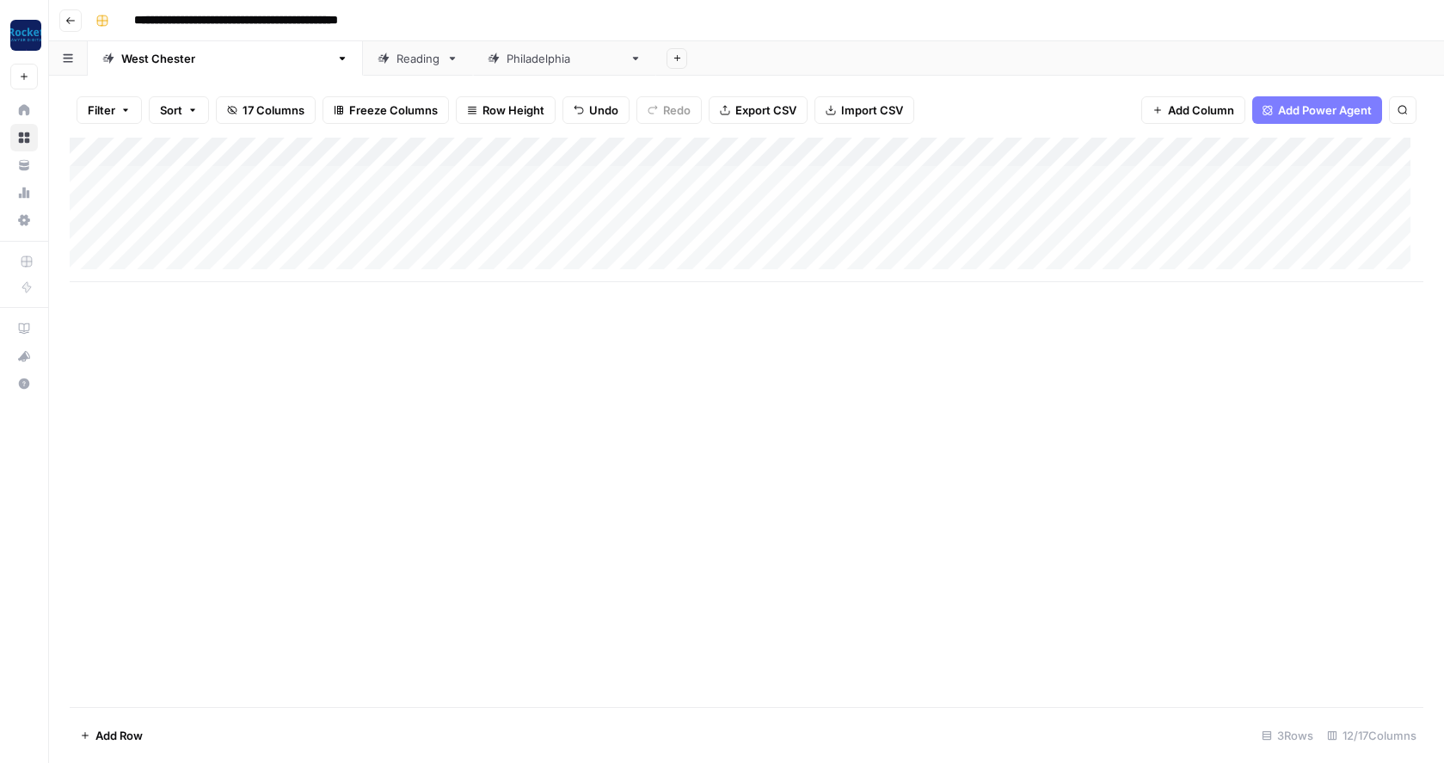
click at [209, 255] on div "Add Column" at bounding box center [747, 210] width 1354 height 144
type textarea "*"
type textarea "**********"
click at [463, 264] on div "Add Column" at bounding box center [747, 225] width 1354 height 174
click at [322, 266] on div "Add Column" at bounding box center [747, 225] width 1354 height 174
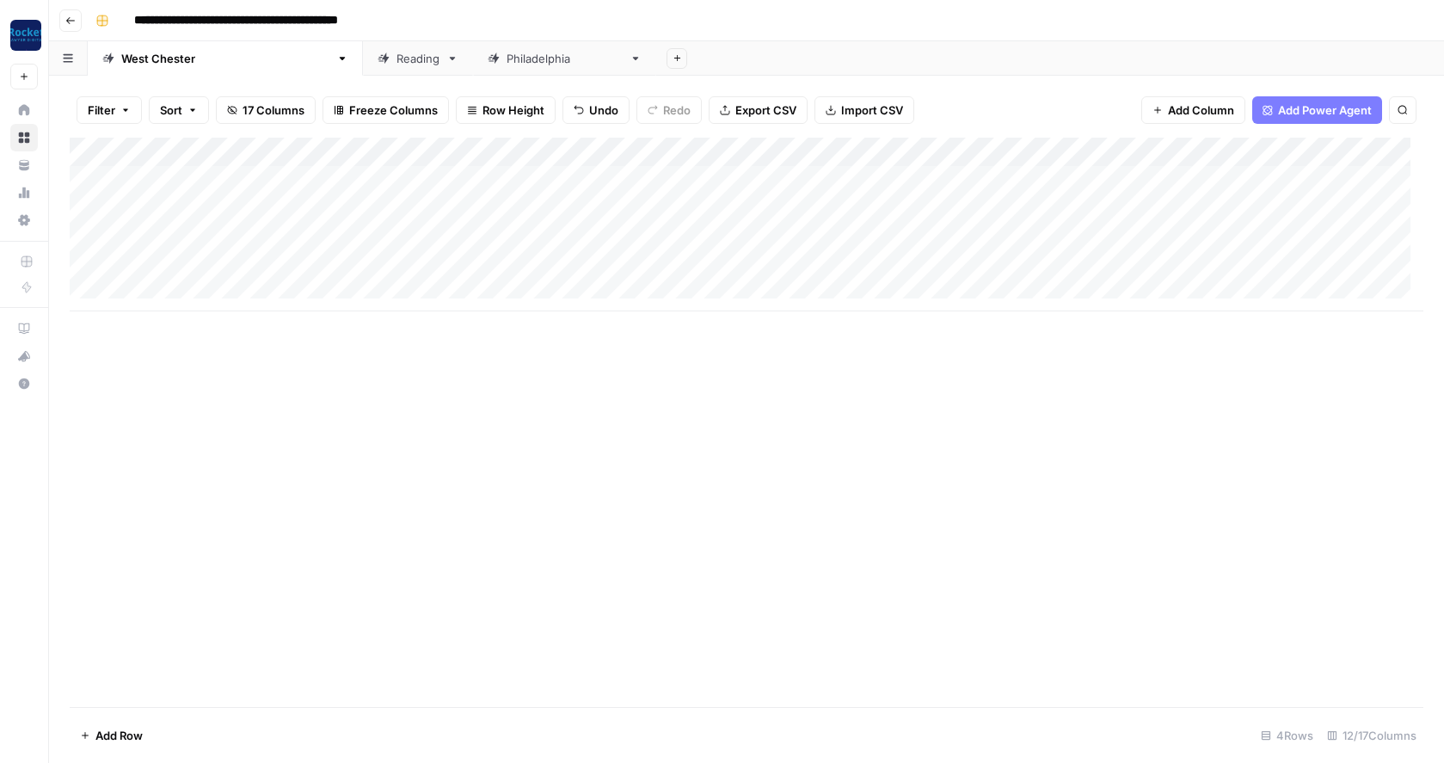
click at [310, 271] on div "Add Column" at bounding box center [747, 225] width 1354 height 174
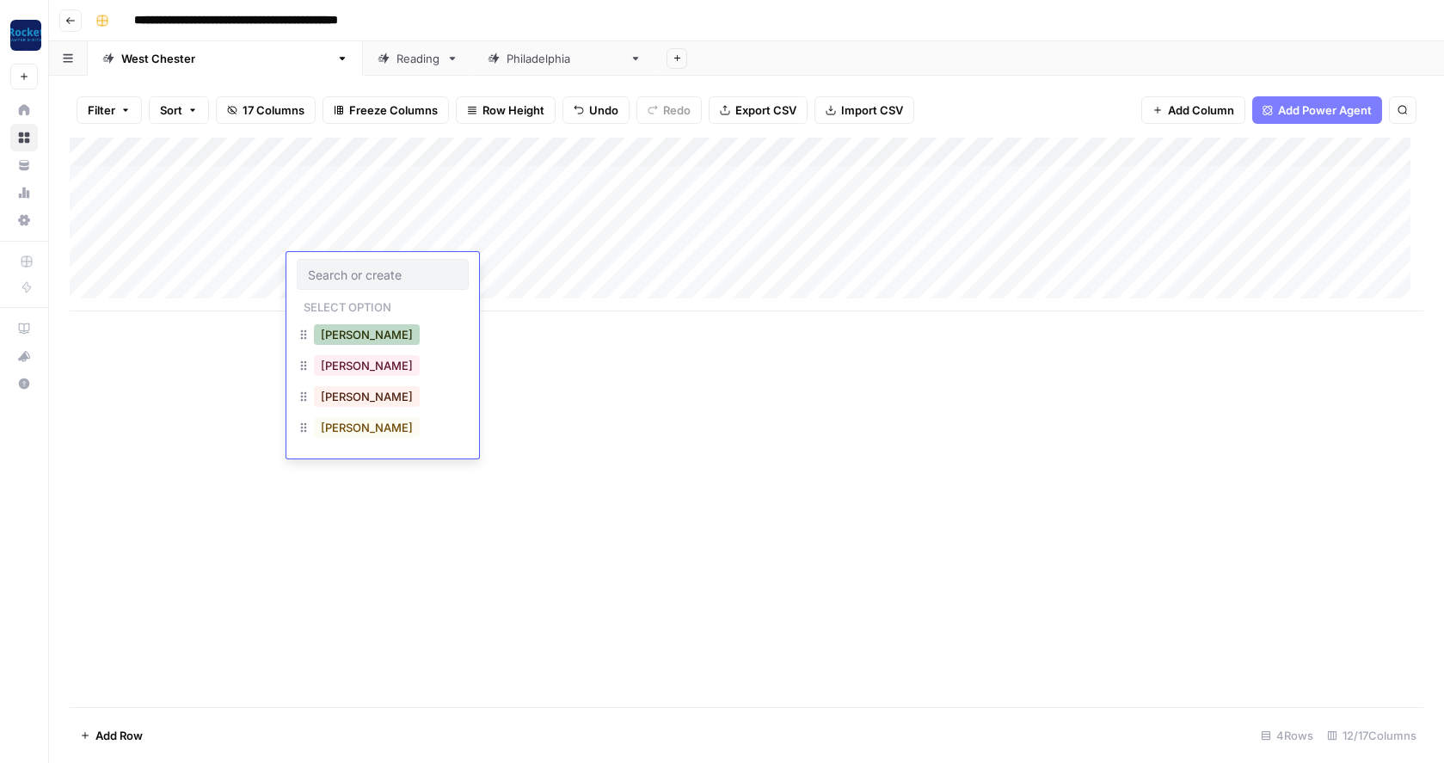
click at [328, 332] on button "Daniel" at bounding box center [367, 334] width 106 height 21
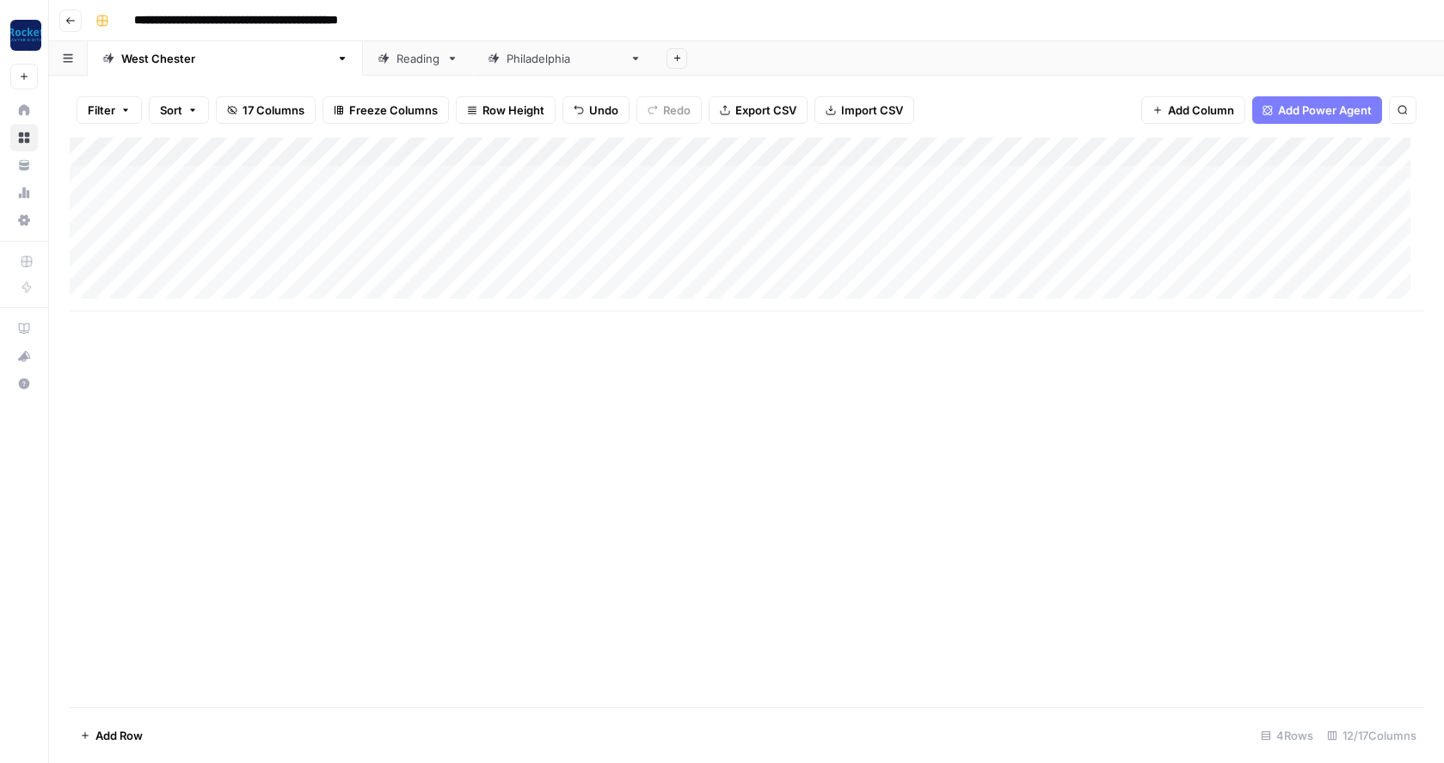
click at [567, 267] on div "Add Column" at bounding box center [747, 225] width 1354 height 174
click at [559, 268] on div "Add Column" at bounding box center [747, 225] width 1354 height 174
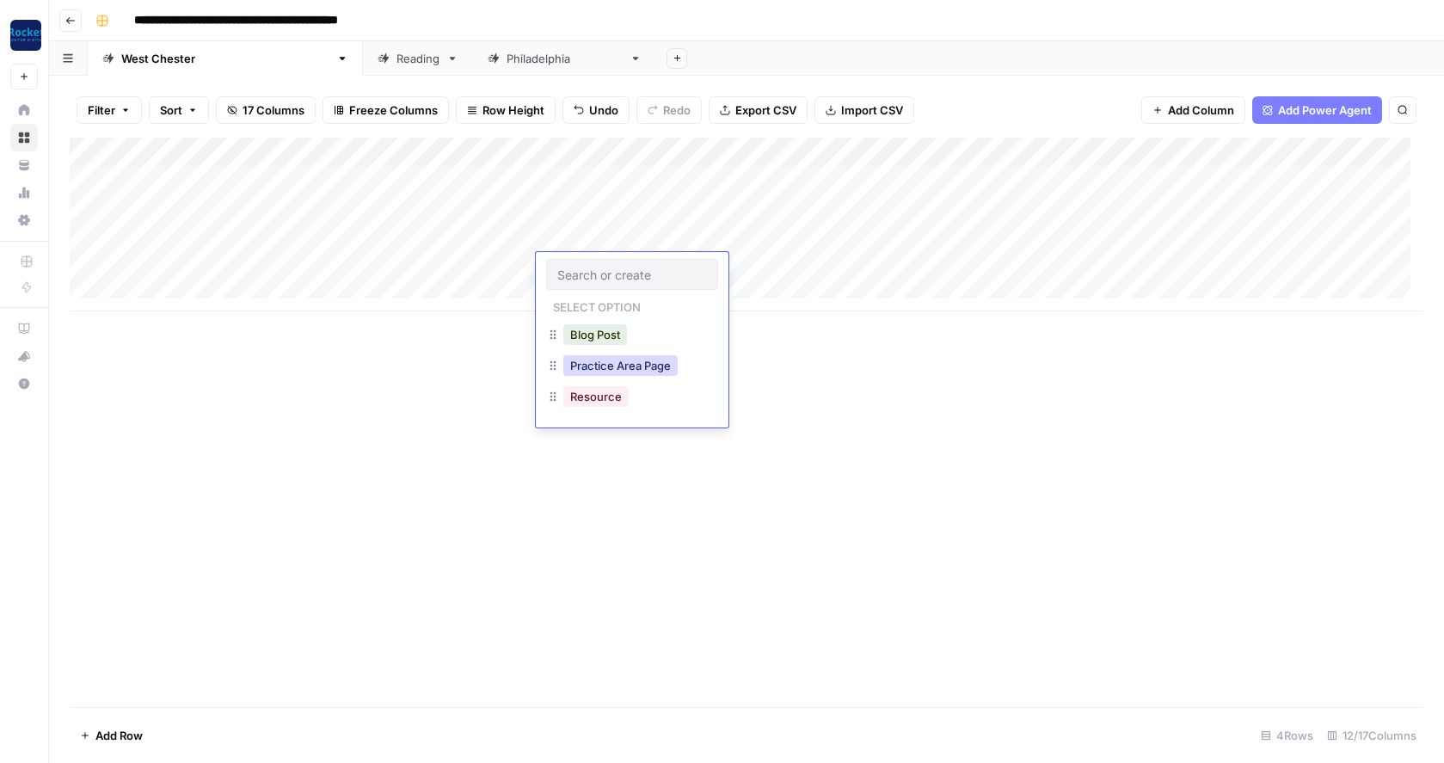
click at [611, 371] on button "Practice Area Page" at bounding box center [620, 365] width 114 height 21
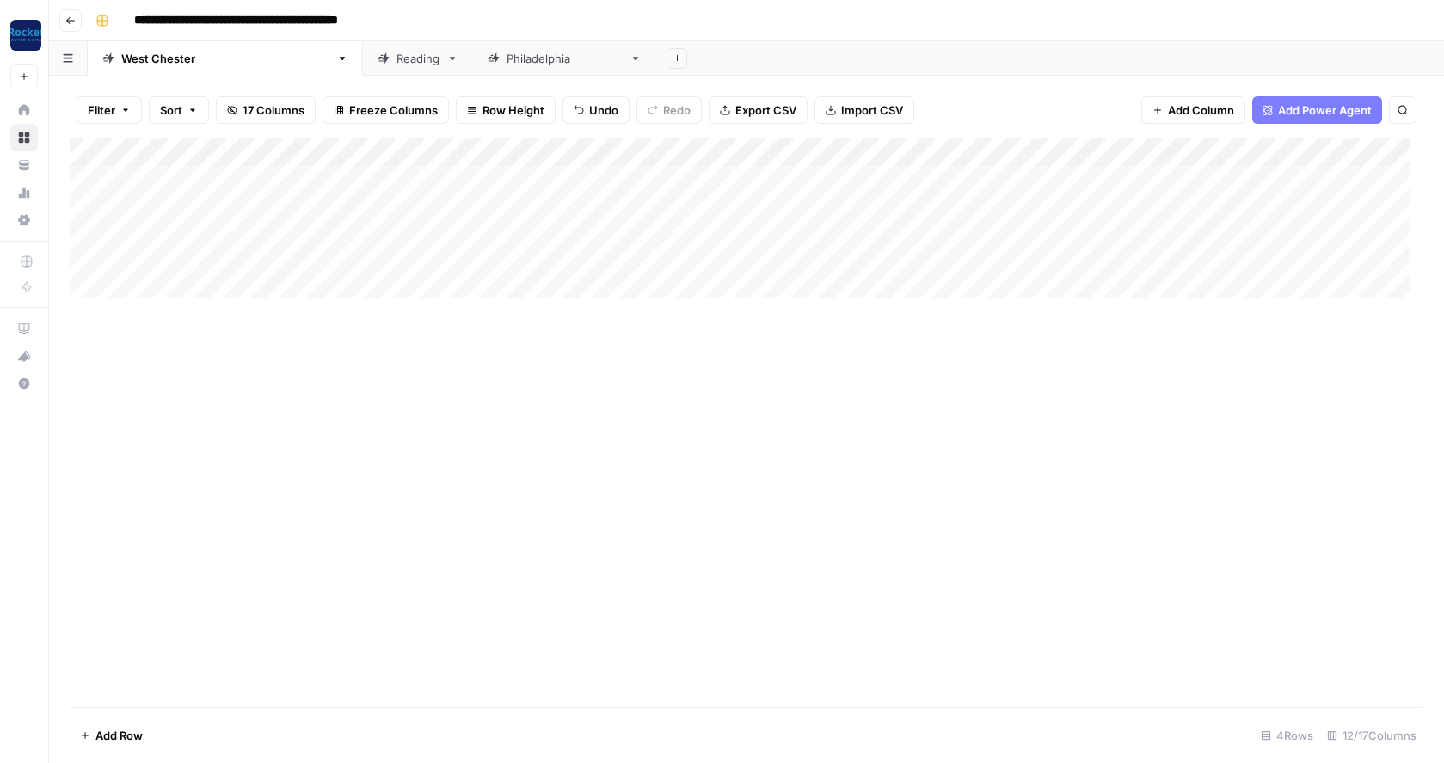
click at [770, 178] on div "Add Column" at bounding box center [747, 225] width 1354 height 174
click at [769, 206] on div "Add Column" at bounding box center [747, 225] width 1354 height 174
click at [767, 237] on div "Add Column" at bounding box center [747, 225] width 1354 height 174
click at [771, 266] on div "Add Column" at bounding box center [747, 225] width 1354 height 174
click at [832, 265] on div "Add Column" at bounding box center [747, 225] width 1354 height 174
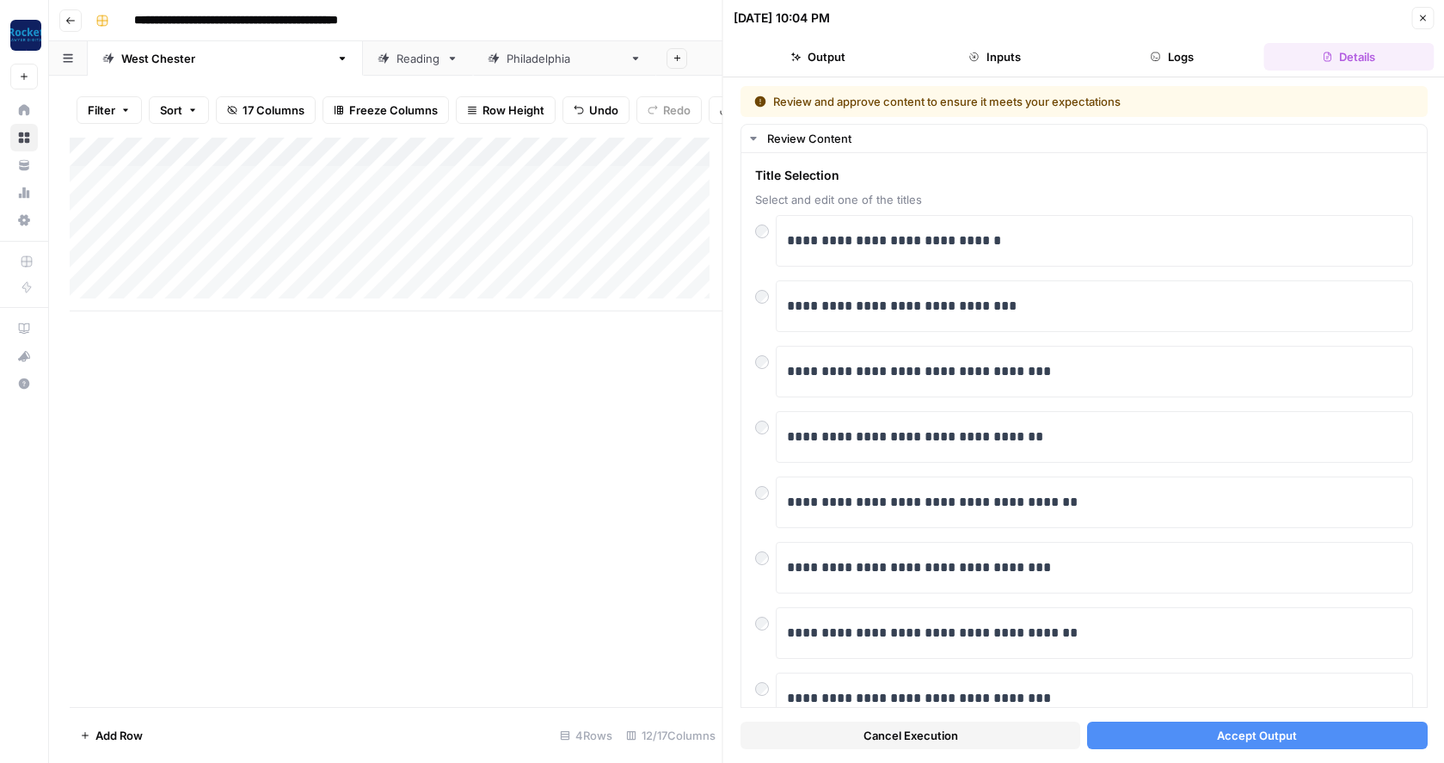
click at [1217, 733] on span "Accept Output" at bounding box center [1257, 735] width 80 height 17
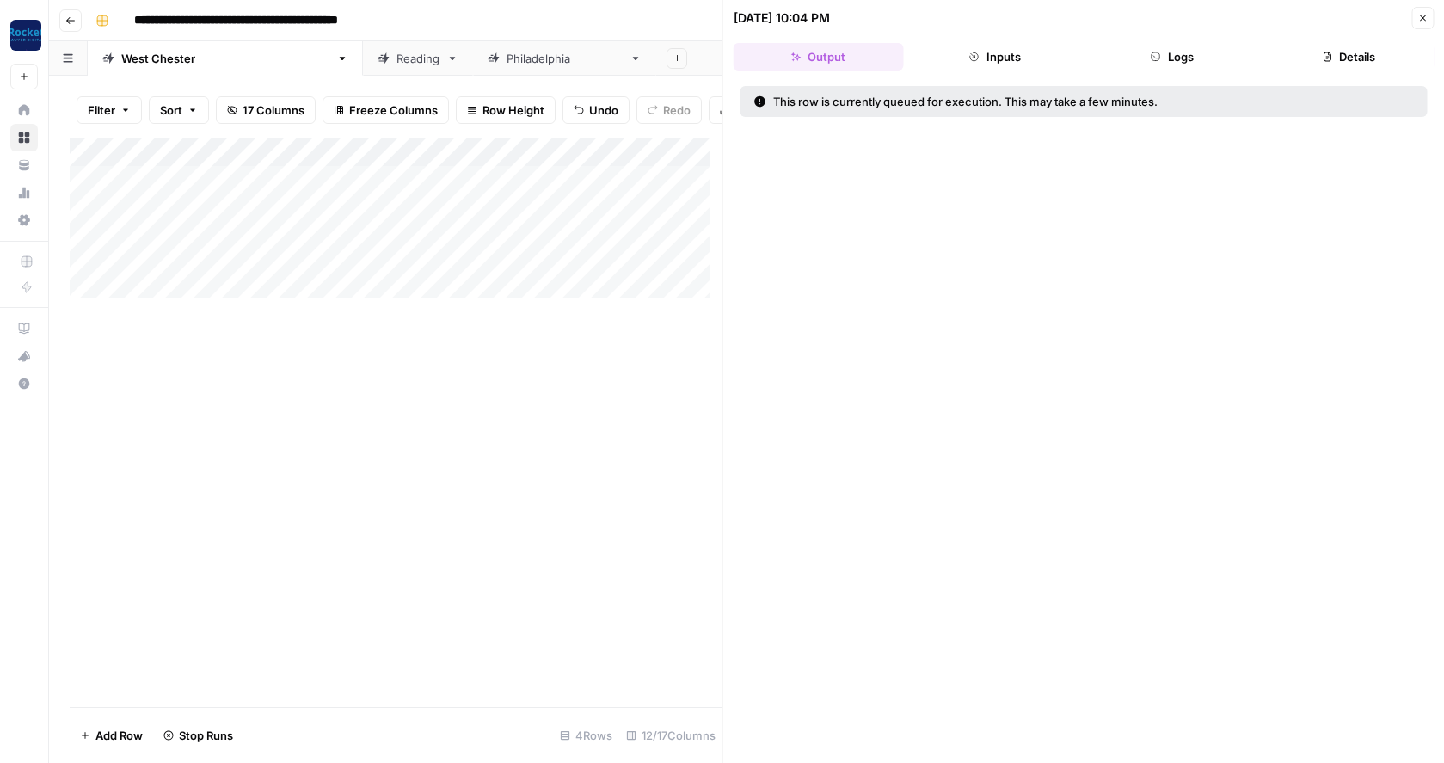
click at [1424, 15] on icon "button" at bounding box center [1422, 18] width 10 height 10
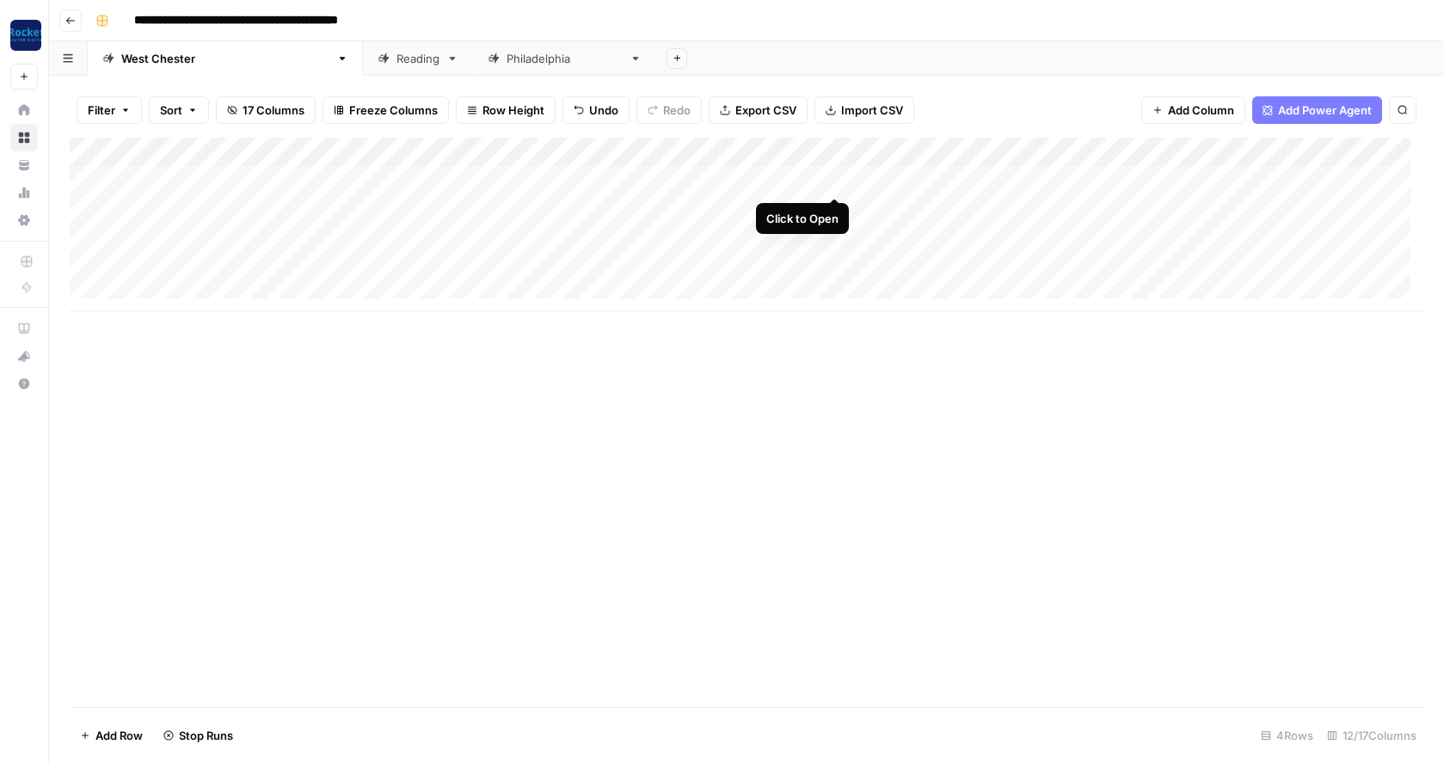
click at [837, 176] on div "Add Column" at bounding box center [747, 225] width 1354 height 174
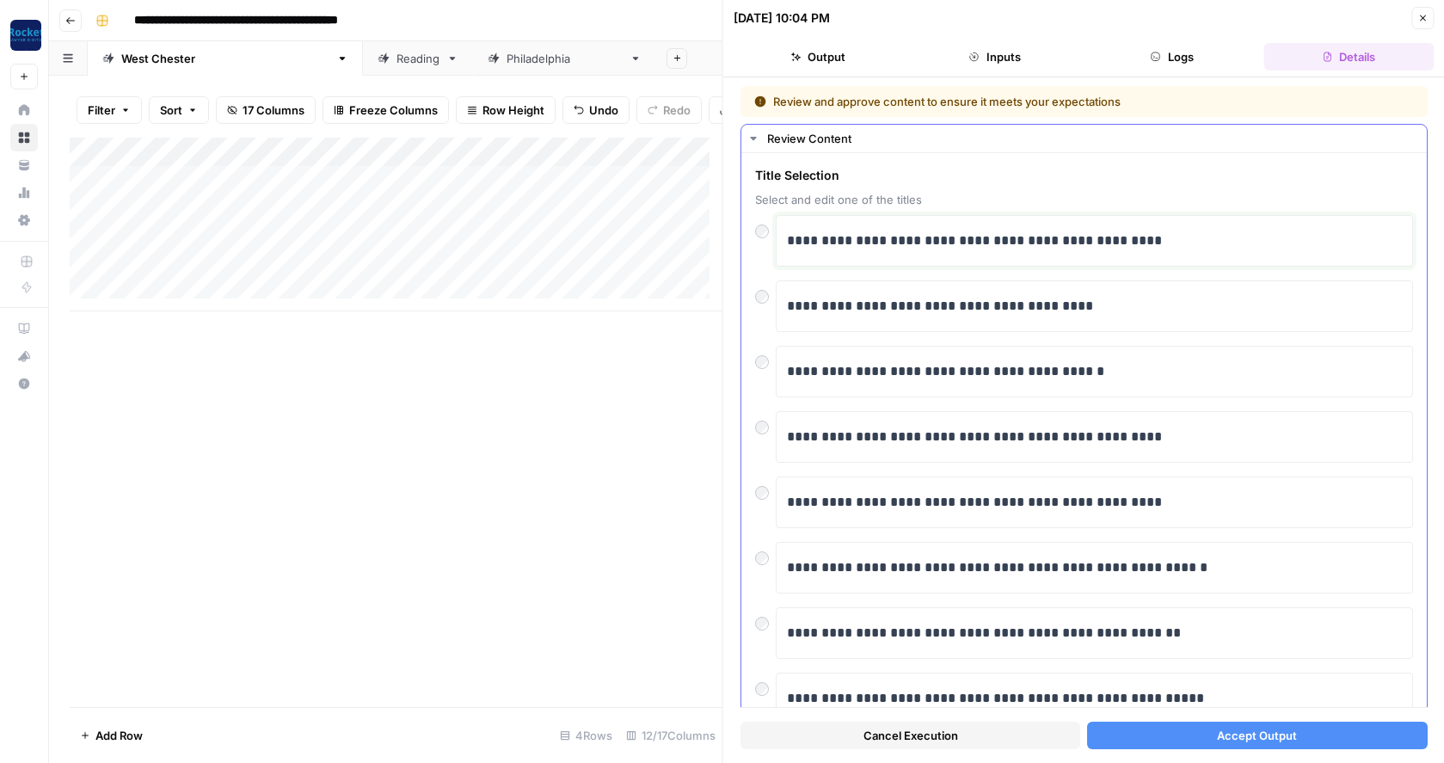
click at [1162, 242] on p "**********" at bounding box center [1088, 241] width 602 height 22
drag, startPoint x: 1058, startPoint y: 242, endPoint x: 777, endPoint y: 240, distance: 281.2
click at [777, 240] on div "**********" at bounding box center [1094, 241] width 637 height 52
click at [1223, 727] on span "Accept Output" at bounding box center [1257, 735] width 80 height 17
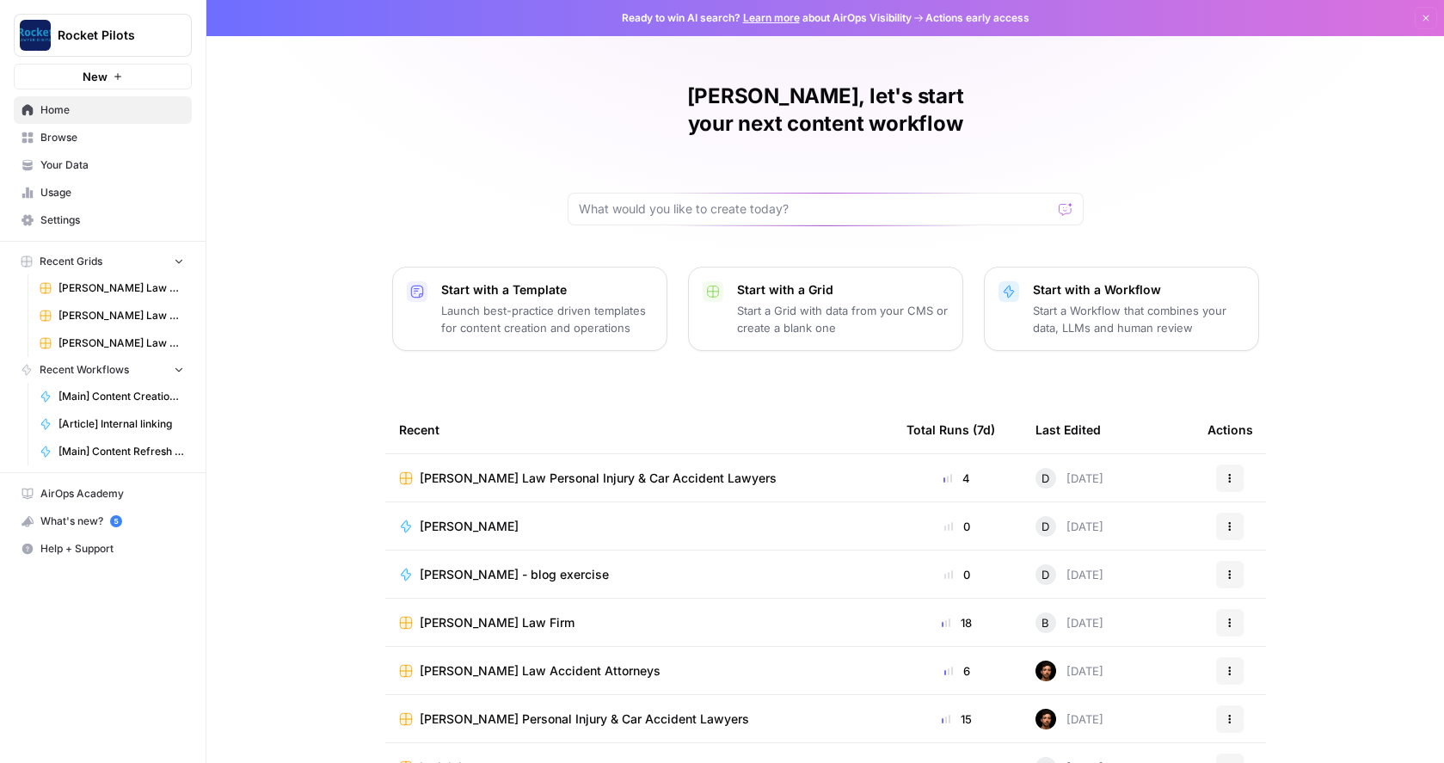
click at [48, 170] on span "Your Data" at bounding box center [112, 164] width 144 height 15
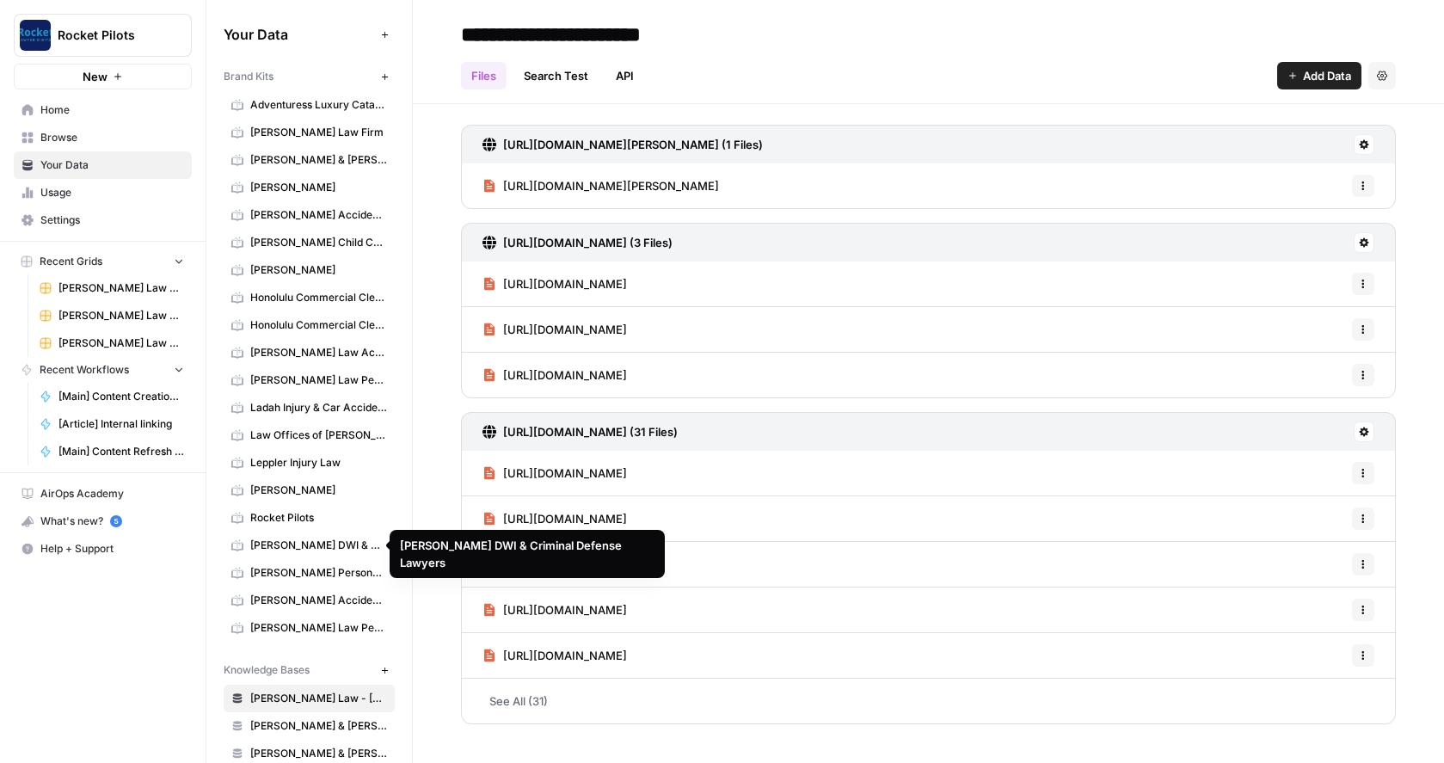
click at [268, 544] on span "[PERSON_NAME] DWI & Criminal Defense Lawyers" at bounding box center [318, 545] width 137 height 15
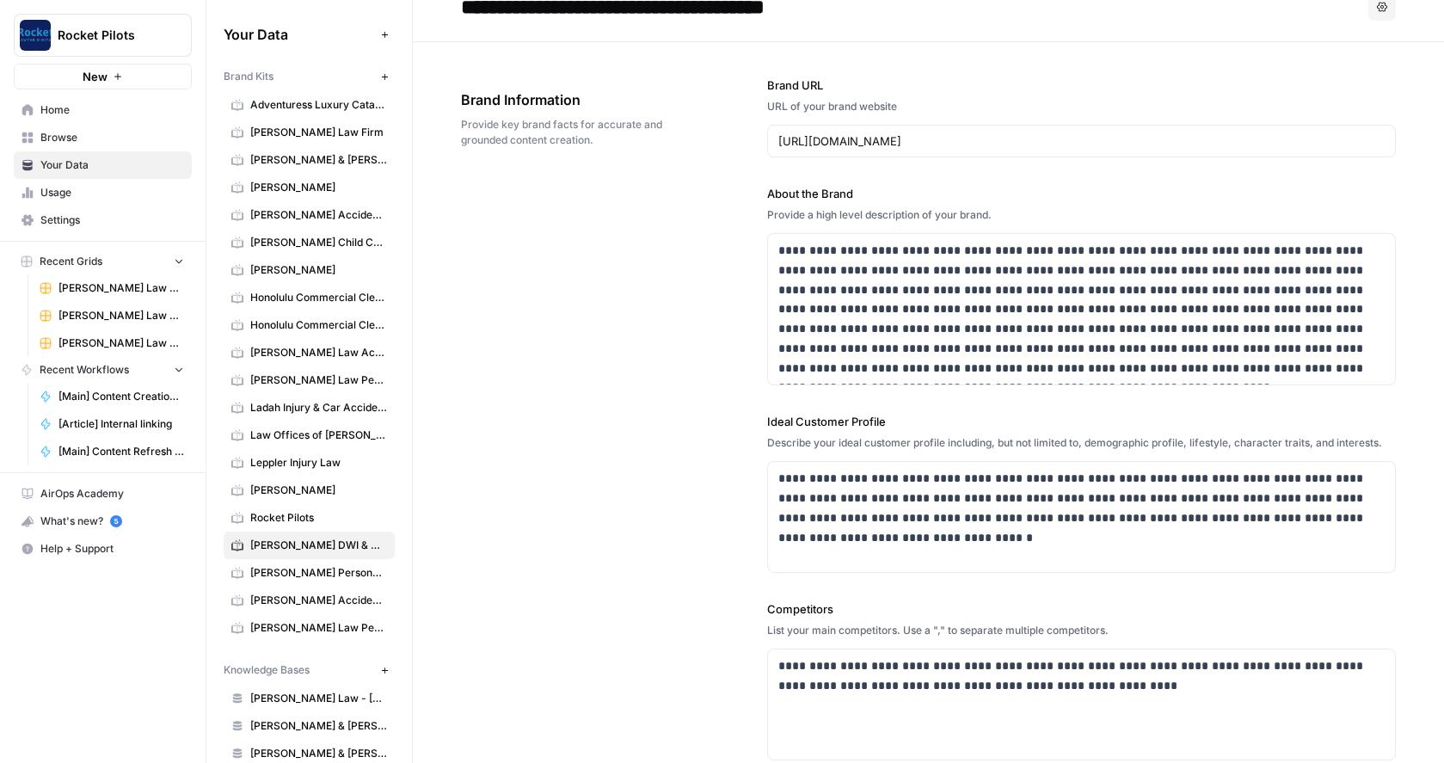
scroll to position [31, 0]
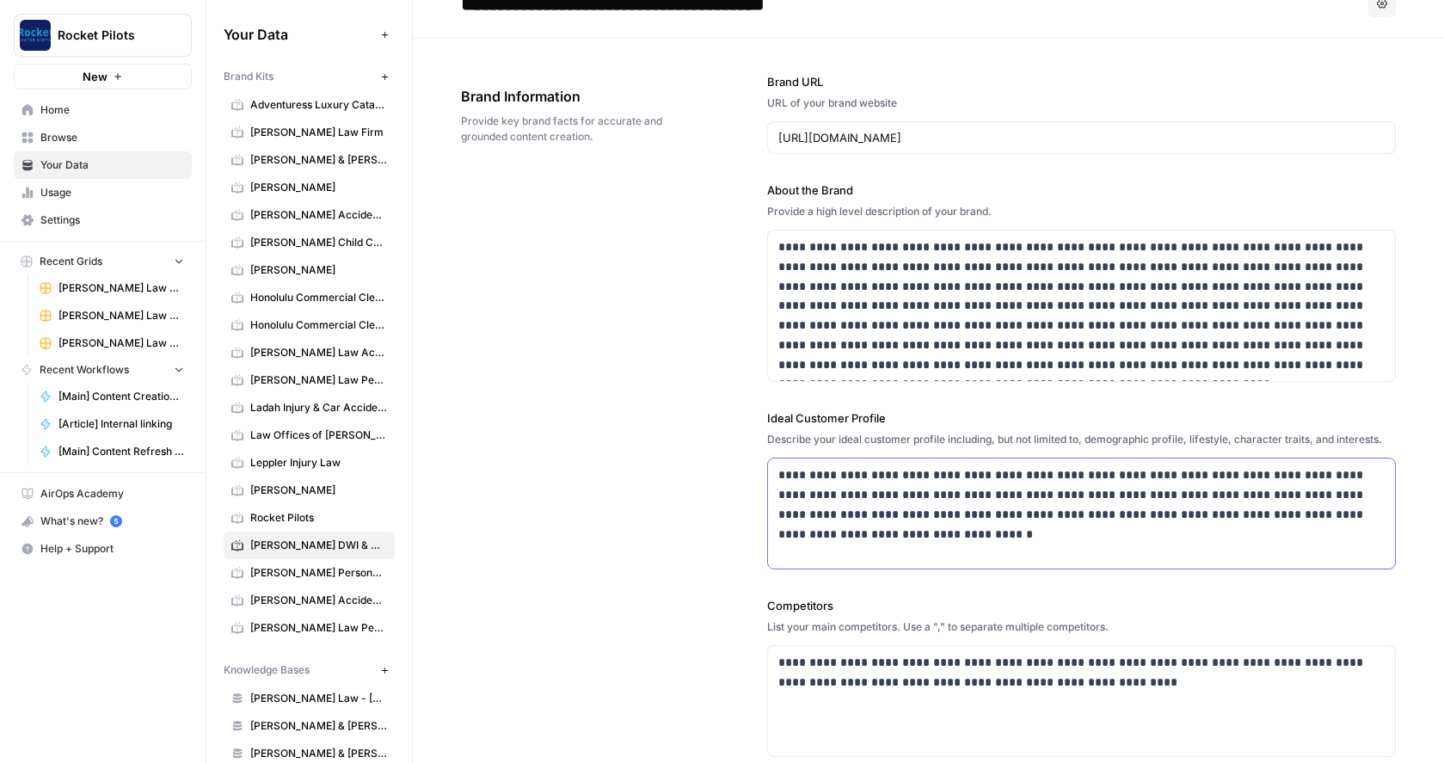
click at [895, 497] on p "**********" at bounding box center [1076, 504] width 597 height 78
click at [1021, 267] on p "**********" at bounding box center [1076, 305] width 597 height 137
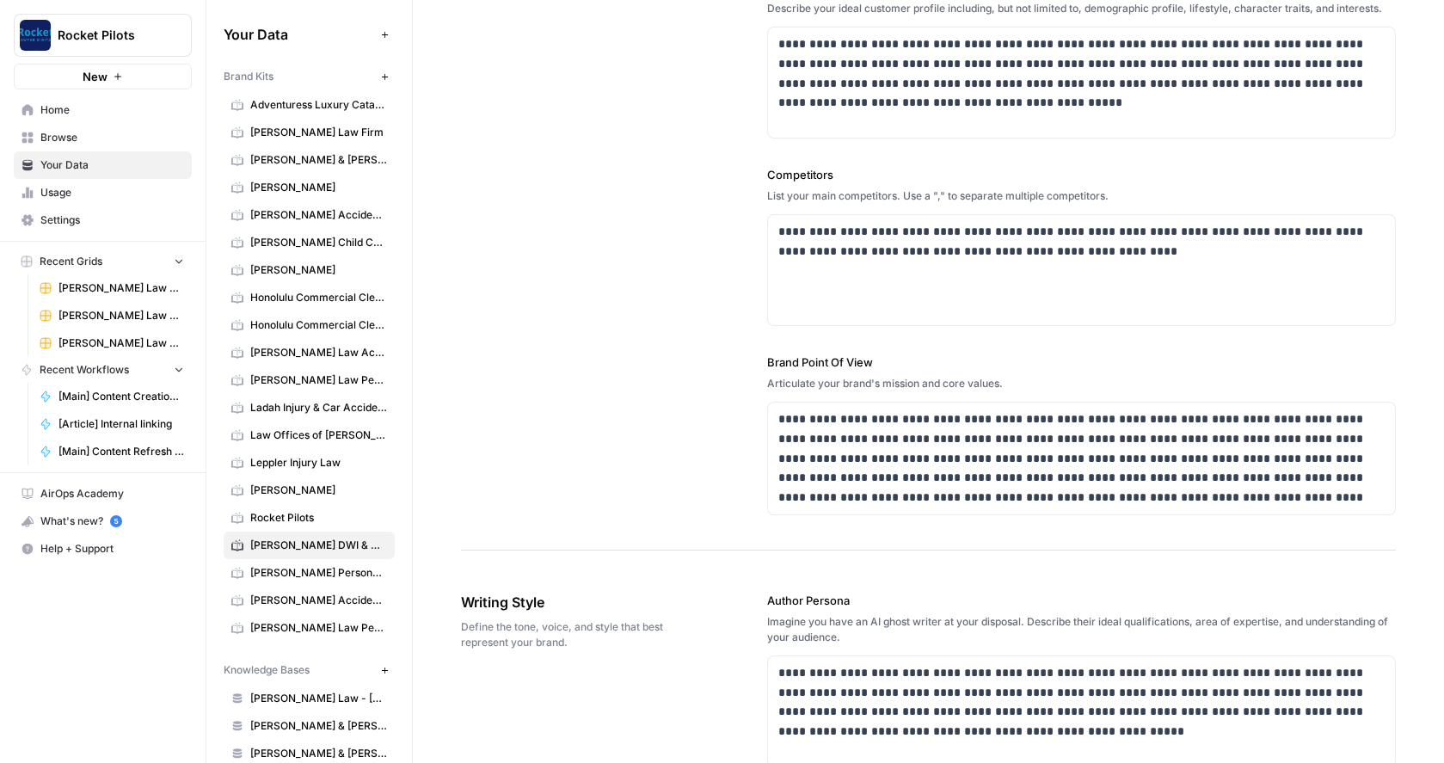
scroll to position [478, 0]
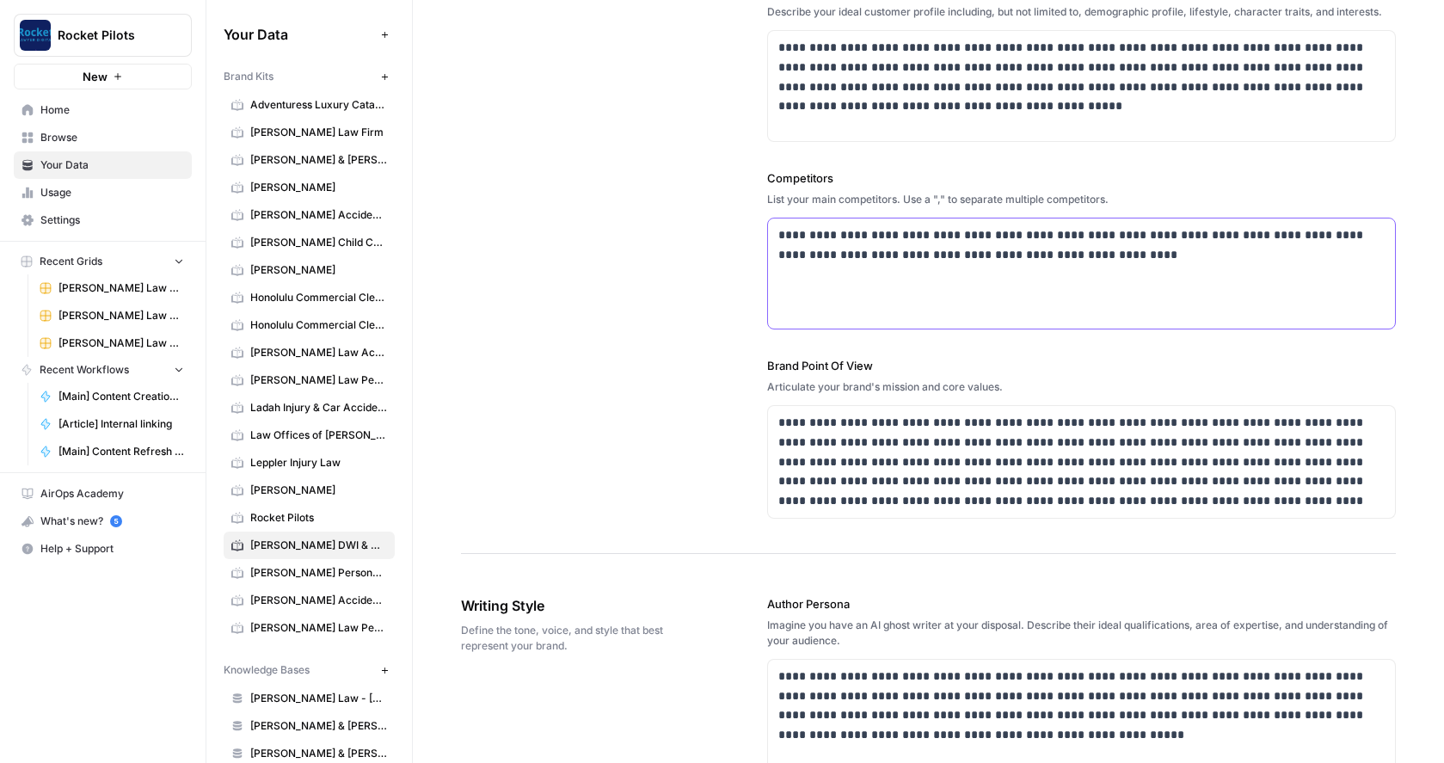
click at [956, 236] on p "**********" at bounding box center [1076, 245] width 597 height 40
click at [957, 237] on p "**********" at bounding box center [1076, 245] width 597 height 40
click at [839, 273] on p "**********" at bounding box center [1076, 254] width 597 height 58
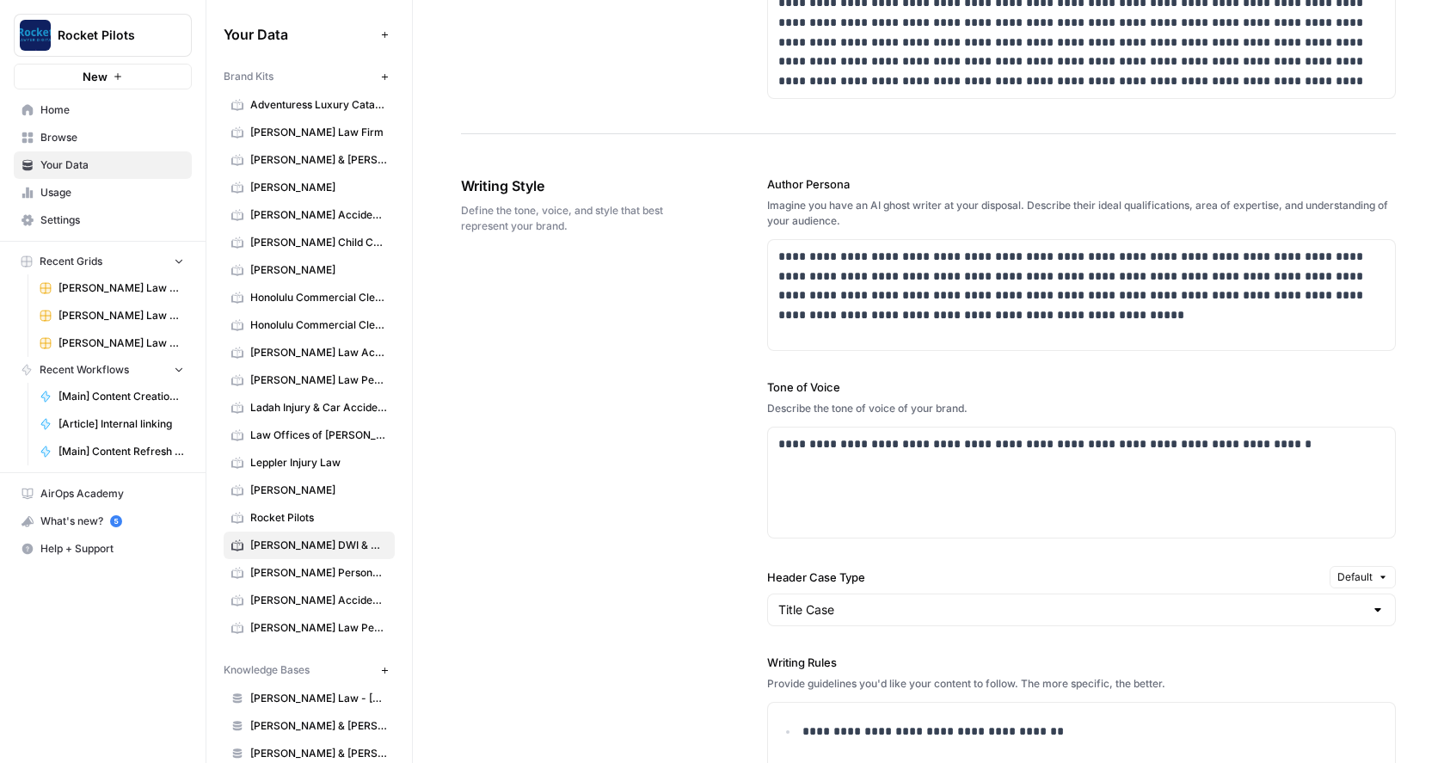
scroll to position [901, 0]
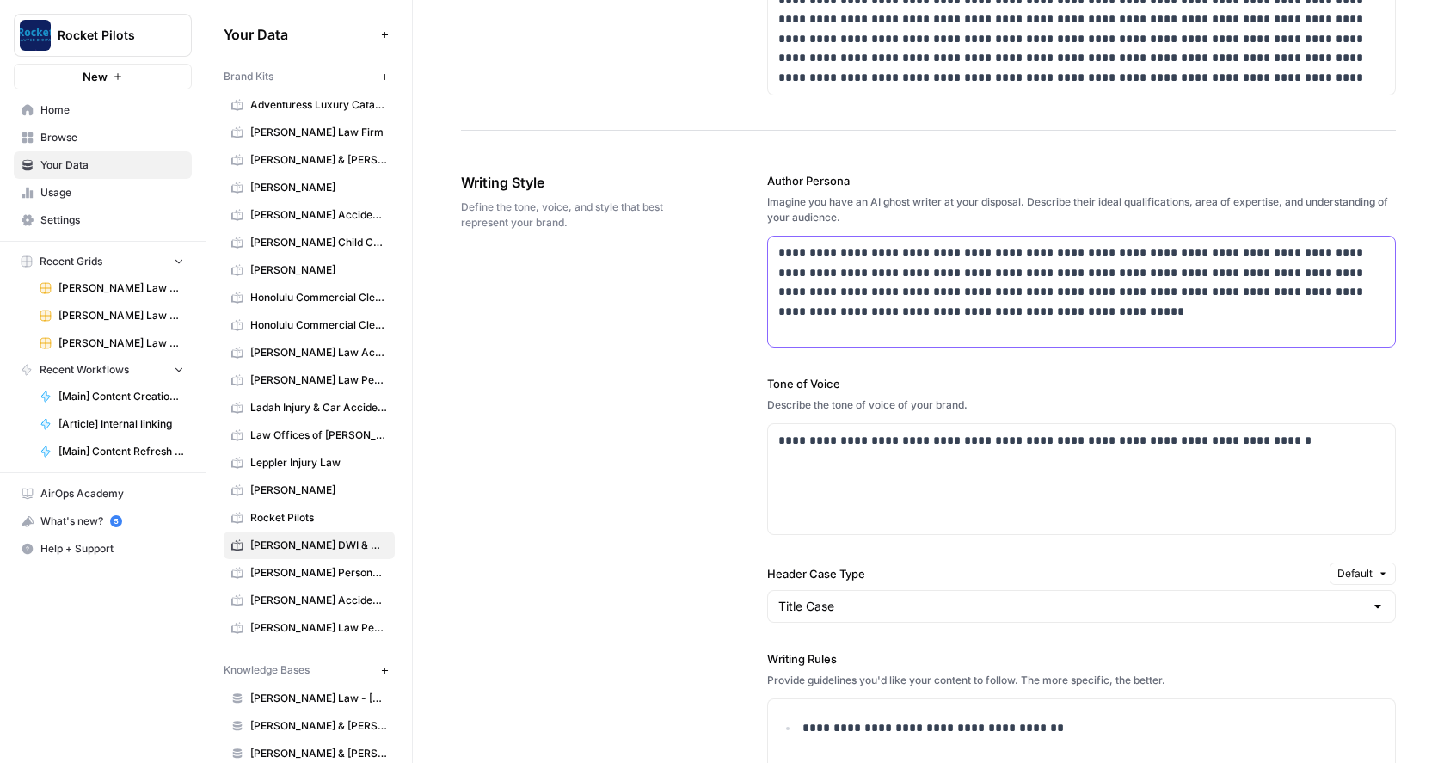
click at [1360, 256] on p "**********" at bounding box center [1076, 282] width 597 height 78
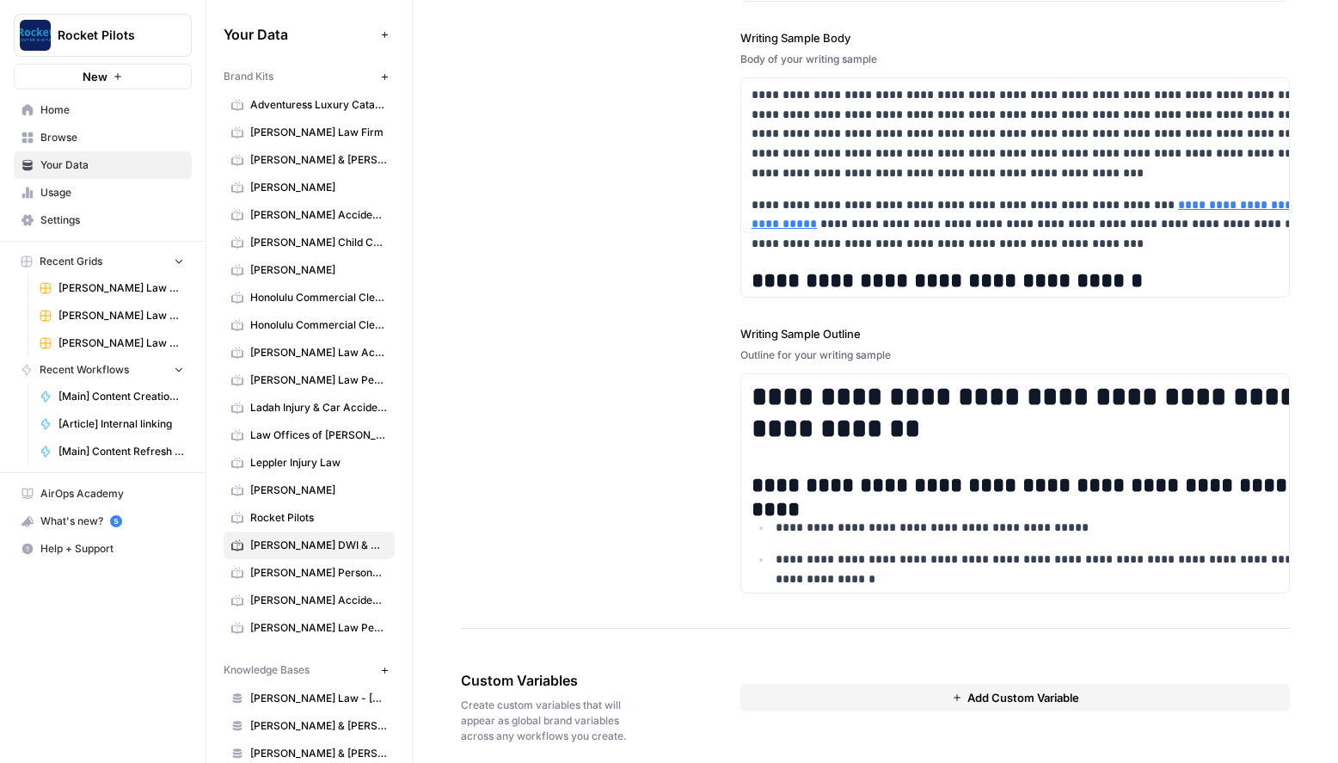
scroll to position [2264, 0]
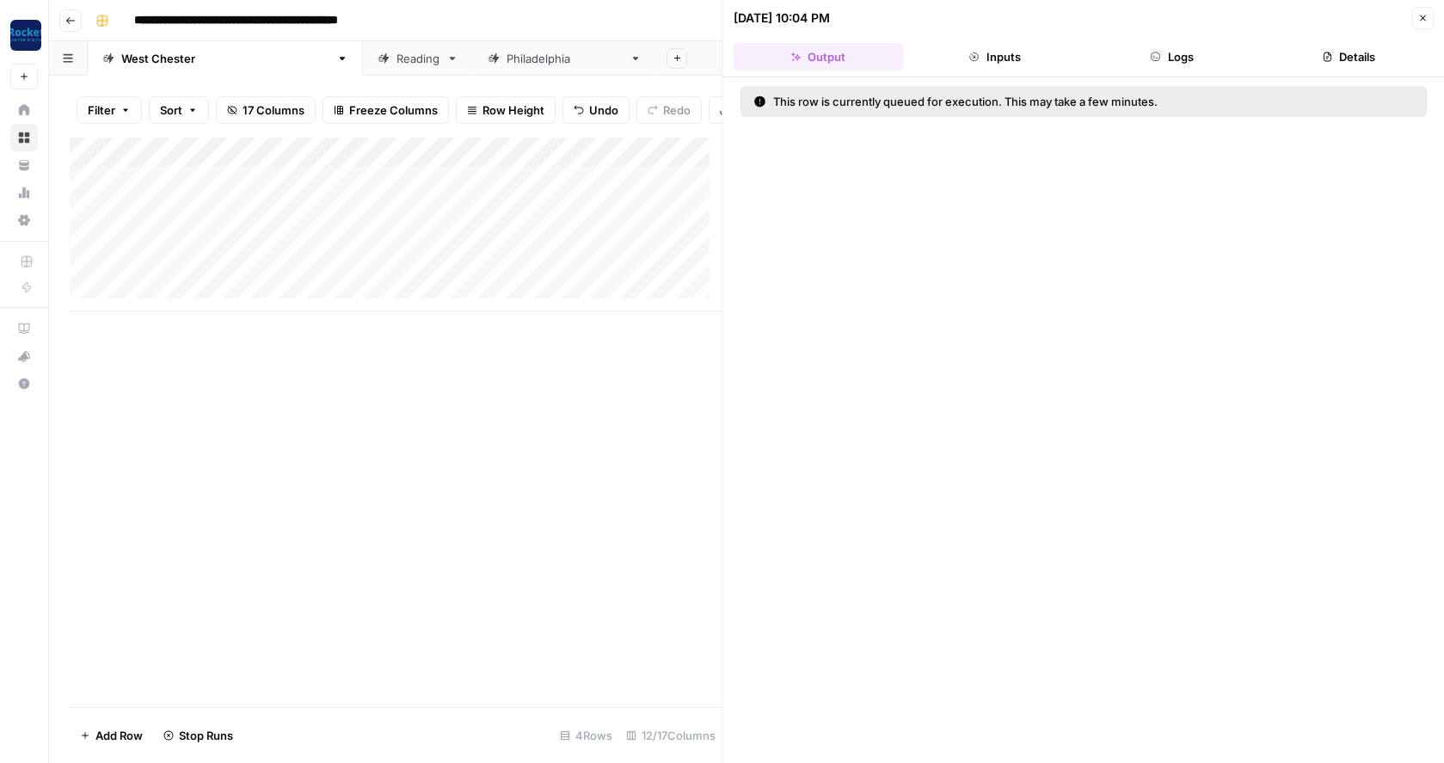
click at [1425, 15] on icon "button" at bounding box center [1422, 18] width 10 height 10
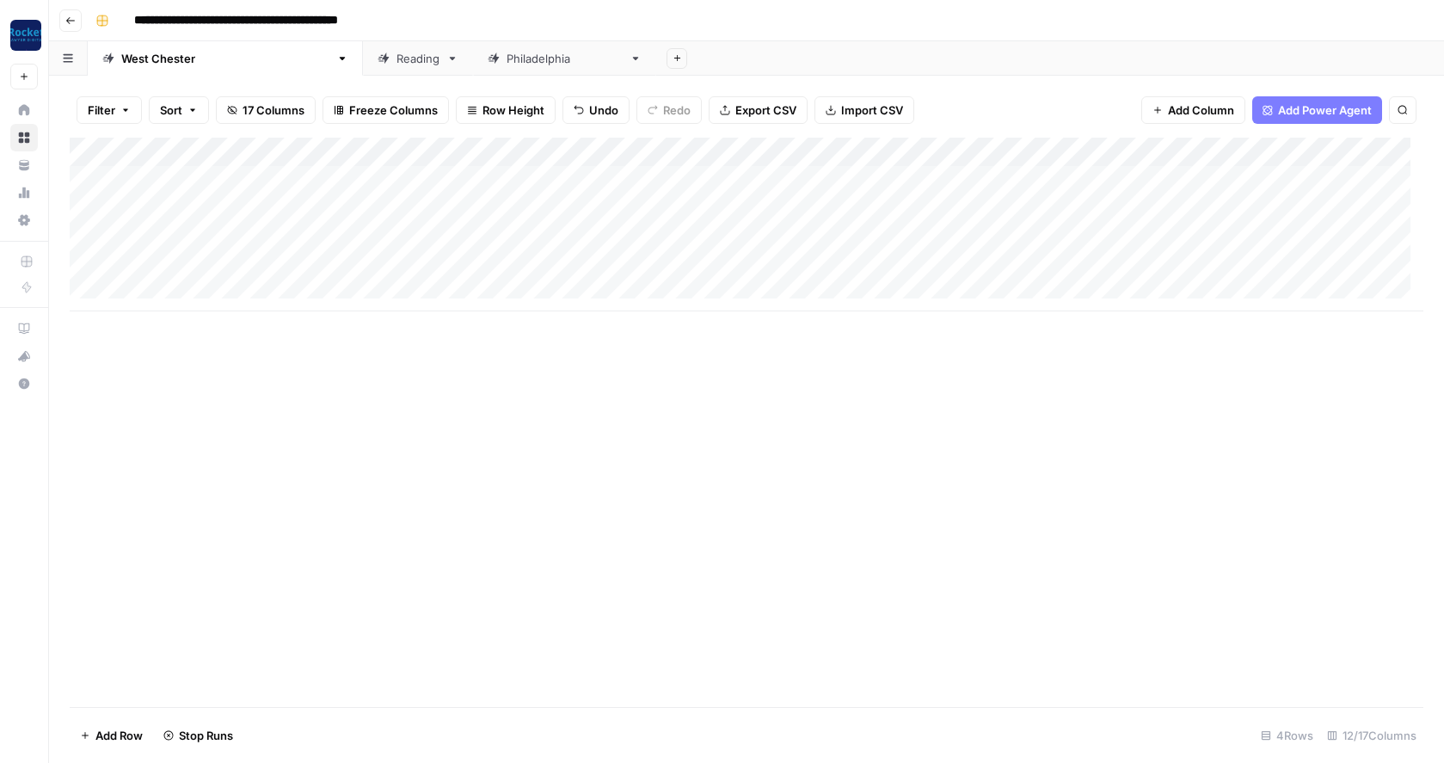
click at [833, 208] on div "Add Column" at bounding box center [747, 225] width 1354 height 174
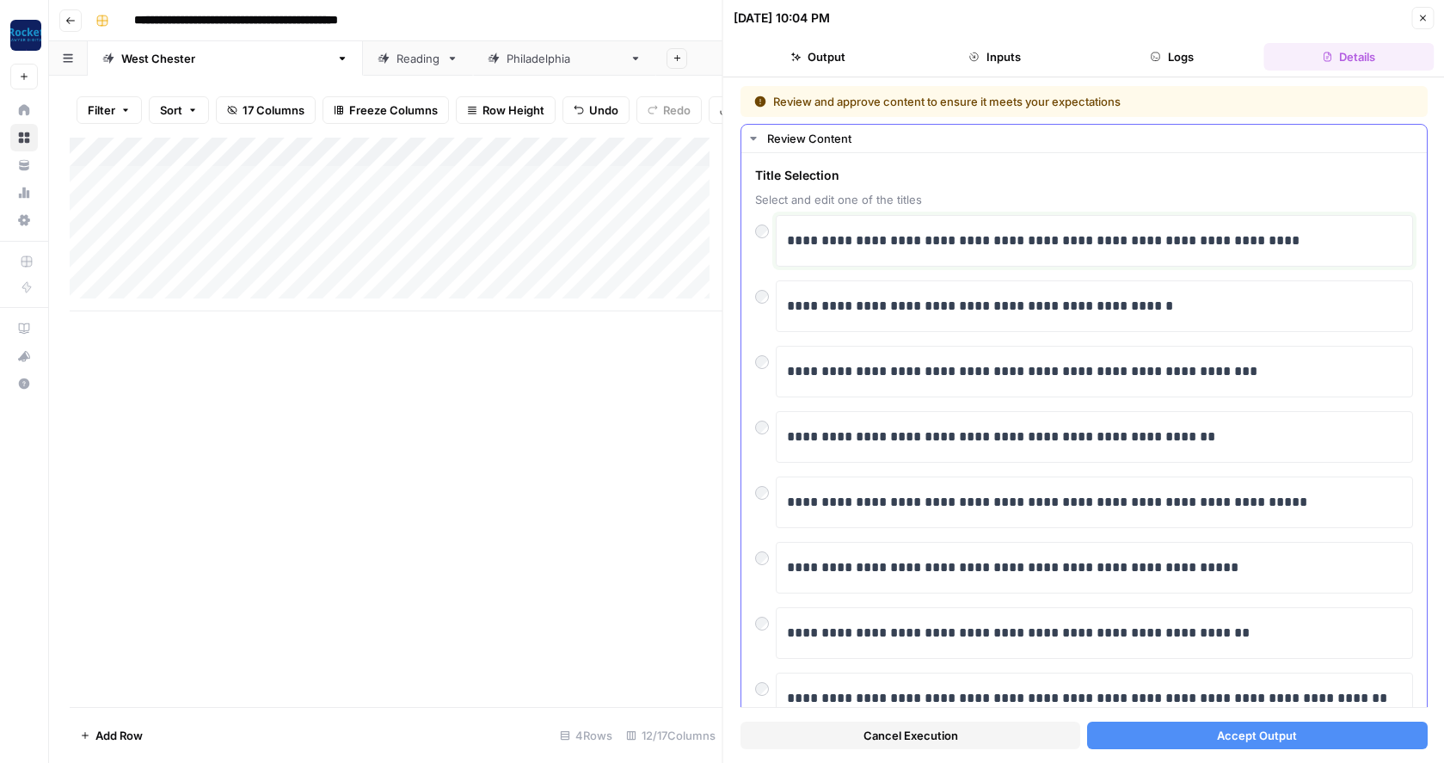
click at [928, 246] on p "**********" at bounding box center [1088, 241] width 602 height 22
click at [763, 233] on div "**********" at bounding box center [1084, 241] width 658 height 52
click at [993, 242] on p "**********" at bounding box center [1088, 241] width 602 height 22
click at [1184, 237] on p "**********" at bounding box center [1088, 241] width 602 height 22
click at [1217, 737] on span "Accept Output" at bounding box center [1257, 735] width 80 height 17
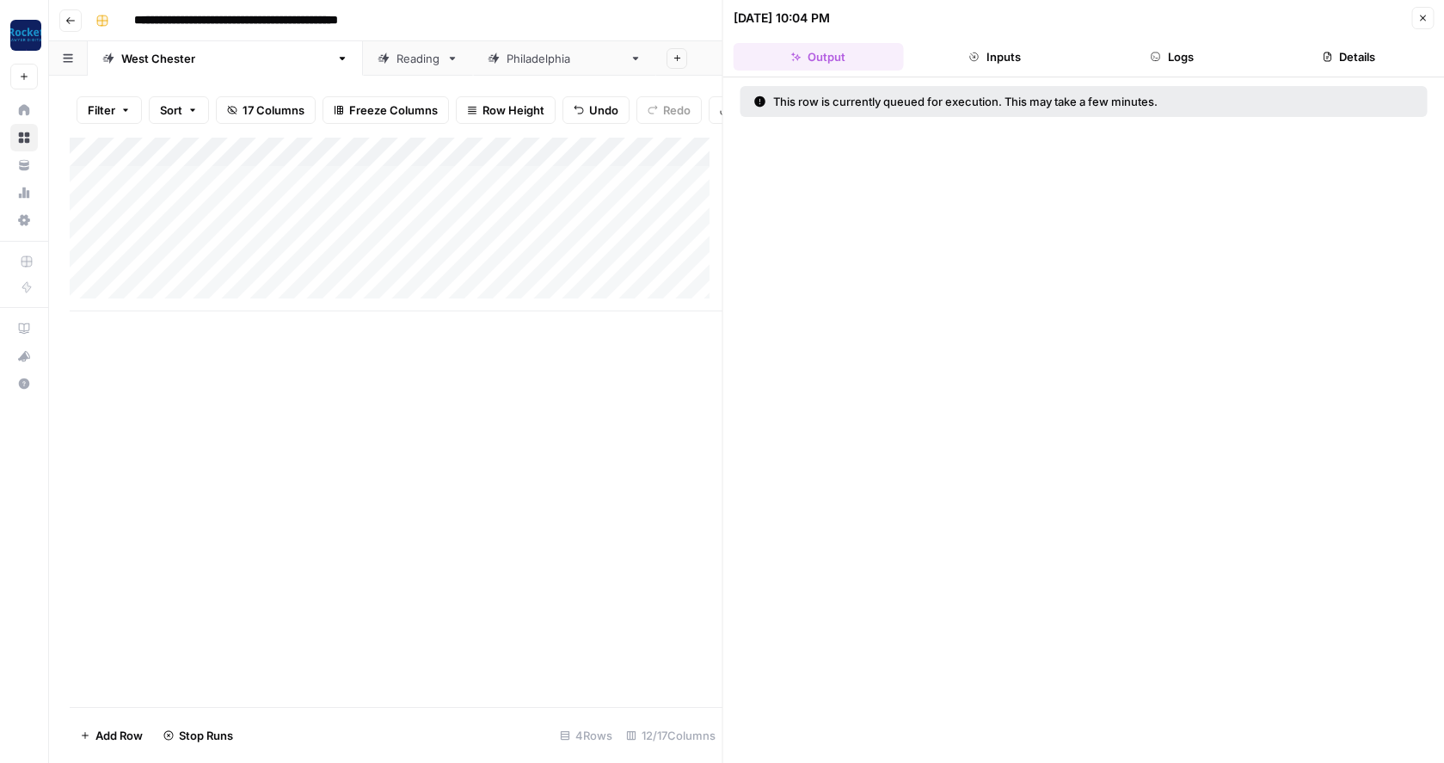
click at [1423, 14] on icon "button" at bounding box center [1422, 18] width 10 height 10
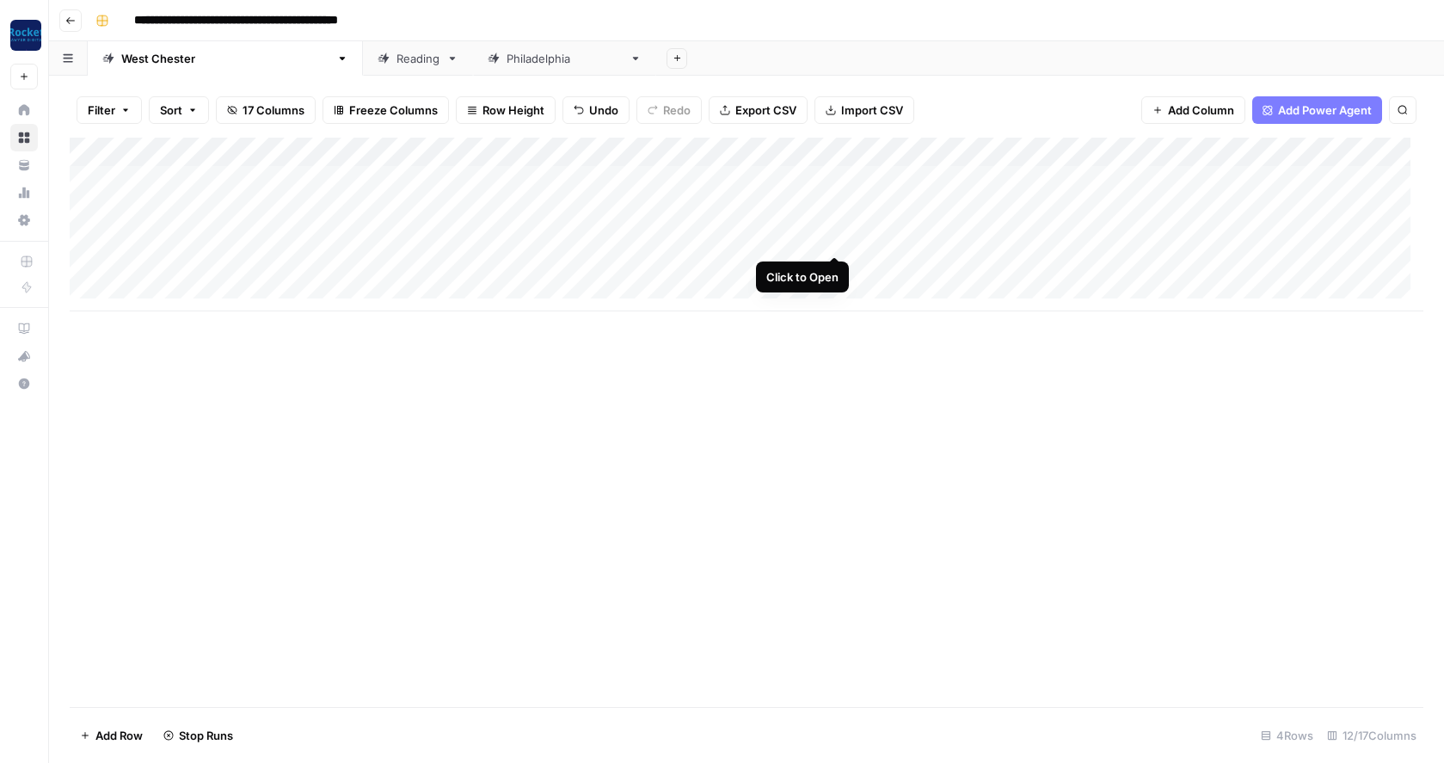
click at [836, 237] on div "Add Column" at bounding box center [747, 225] width 1354 height 174
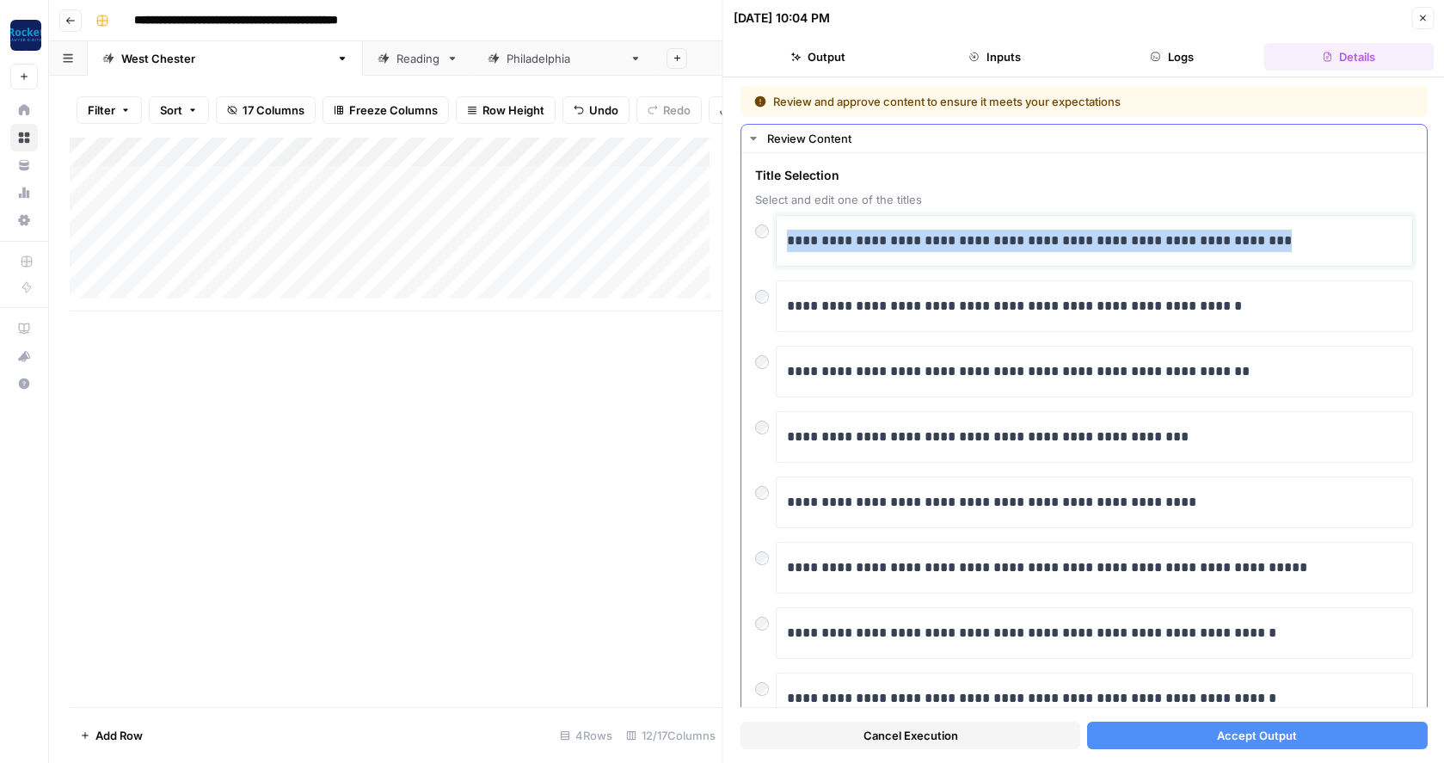
drag, startPoint x: 1285, startPoint y: 243, endPoint x: 778, endPoint y: 233, distance: 506.7
click at [778, 233] on div "**********" at bounding box center [1094, 241] width 637 height 52
click at [881, 247] on p "**********" at bounding box center [1088, 241] width 602 height 22
click at [942, 243] on p "**********" at bounding box center [1088, 241] width 602 height 22
click at [1038, 247] on p "**********" at bounding box center [1088, 241] width 602 height 22
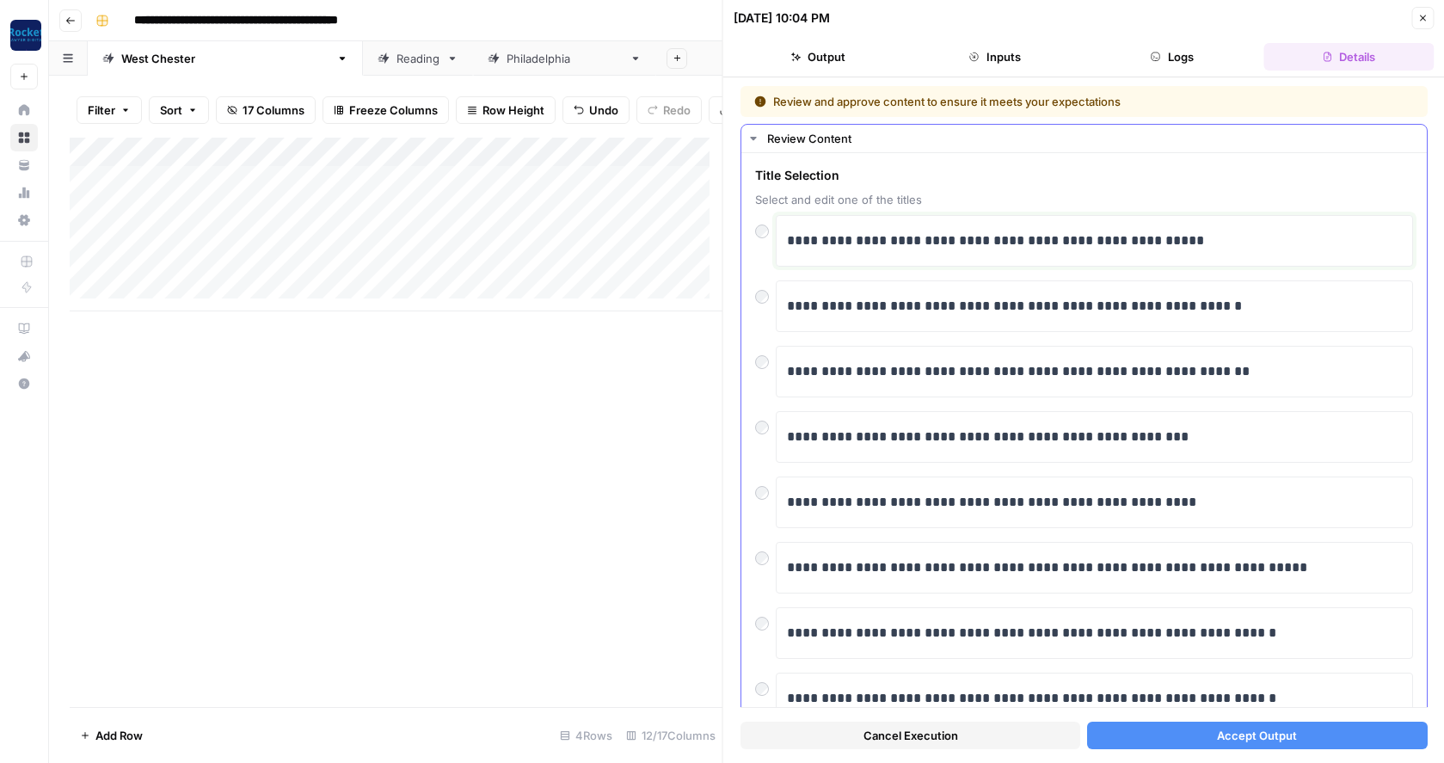
click at [1109, 237] on p "**********" at bounding box center [1088, 241] width 602 height 22
click at [1217, 731] on span "Accept Output" at bounding box center [1257, 735] width 80 height 17
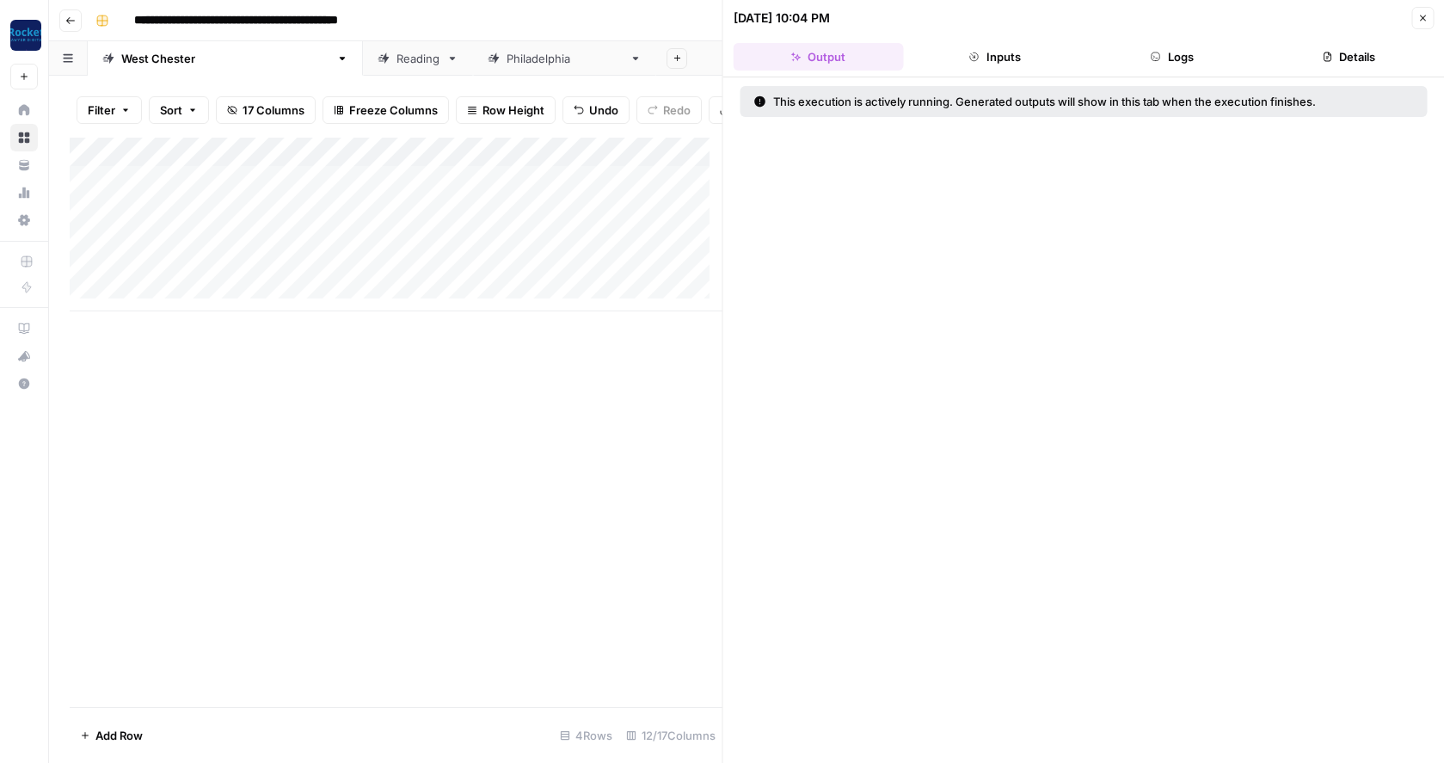
click at [1419, 17] on icon "button" at bounding box center [1422, 18] width 10 height 10
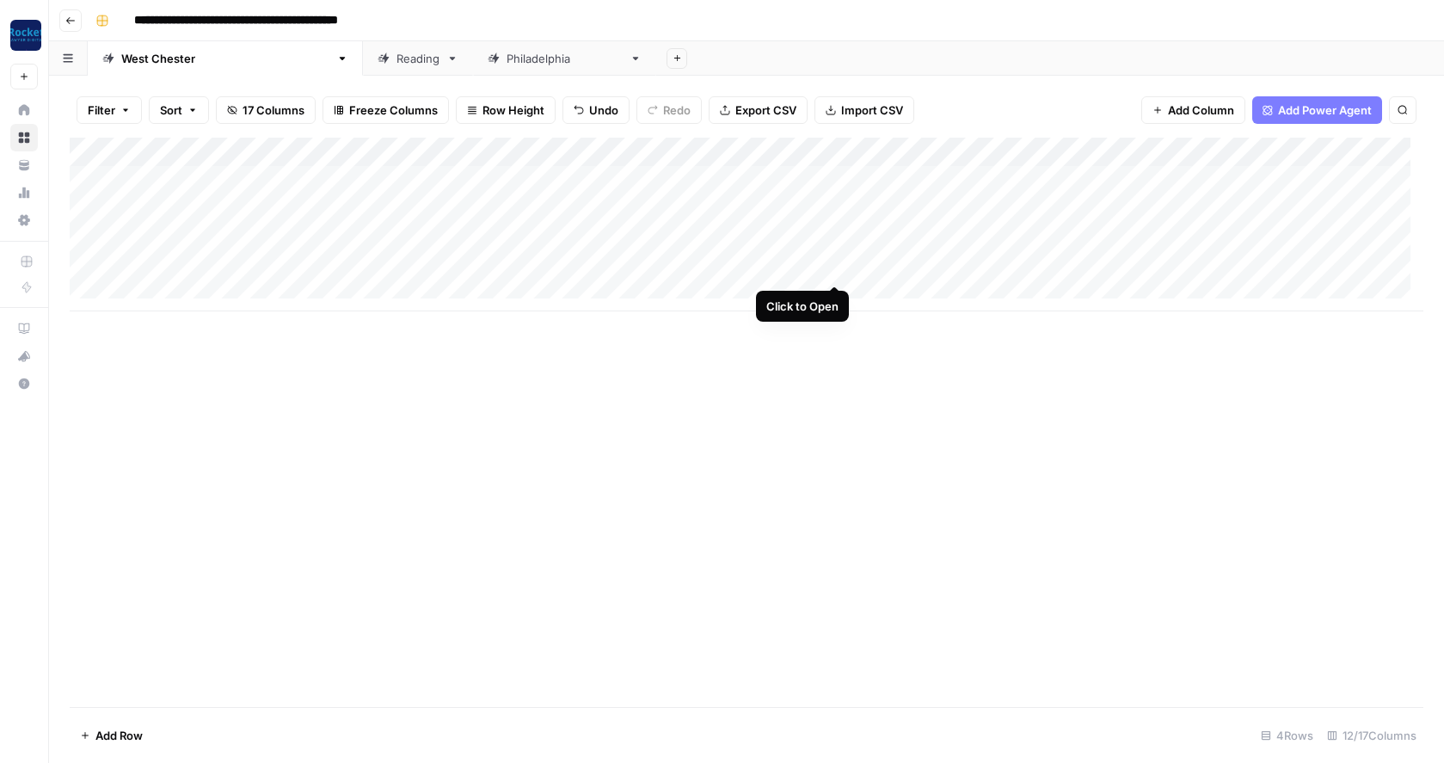
click at [839, 263] on div "Add Column" at bounding box center [747, 225] width 1354 height 174
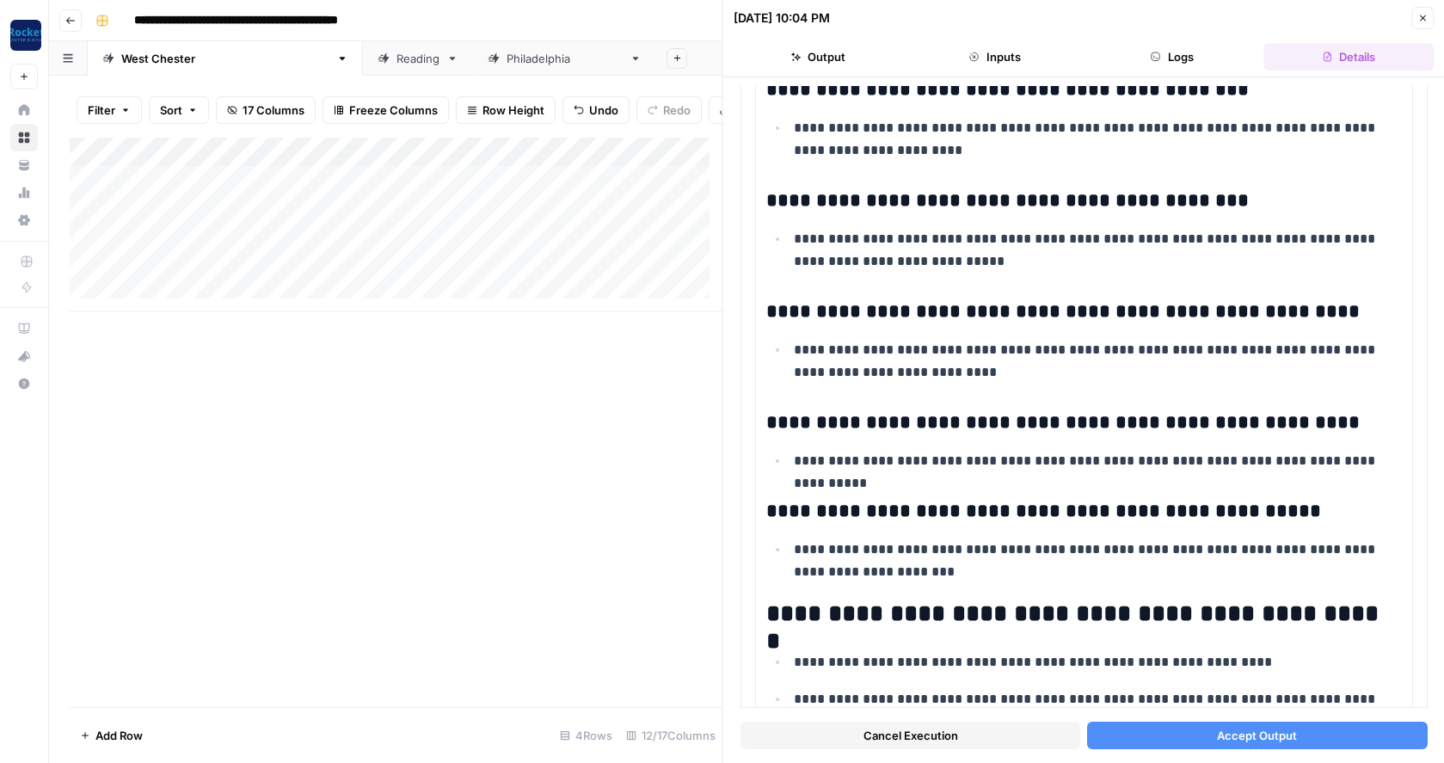
scroll to position [2638, 0]
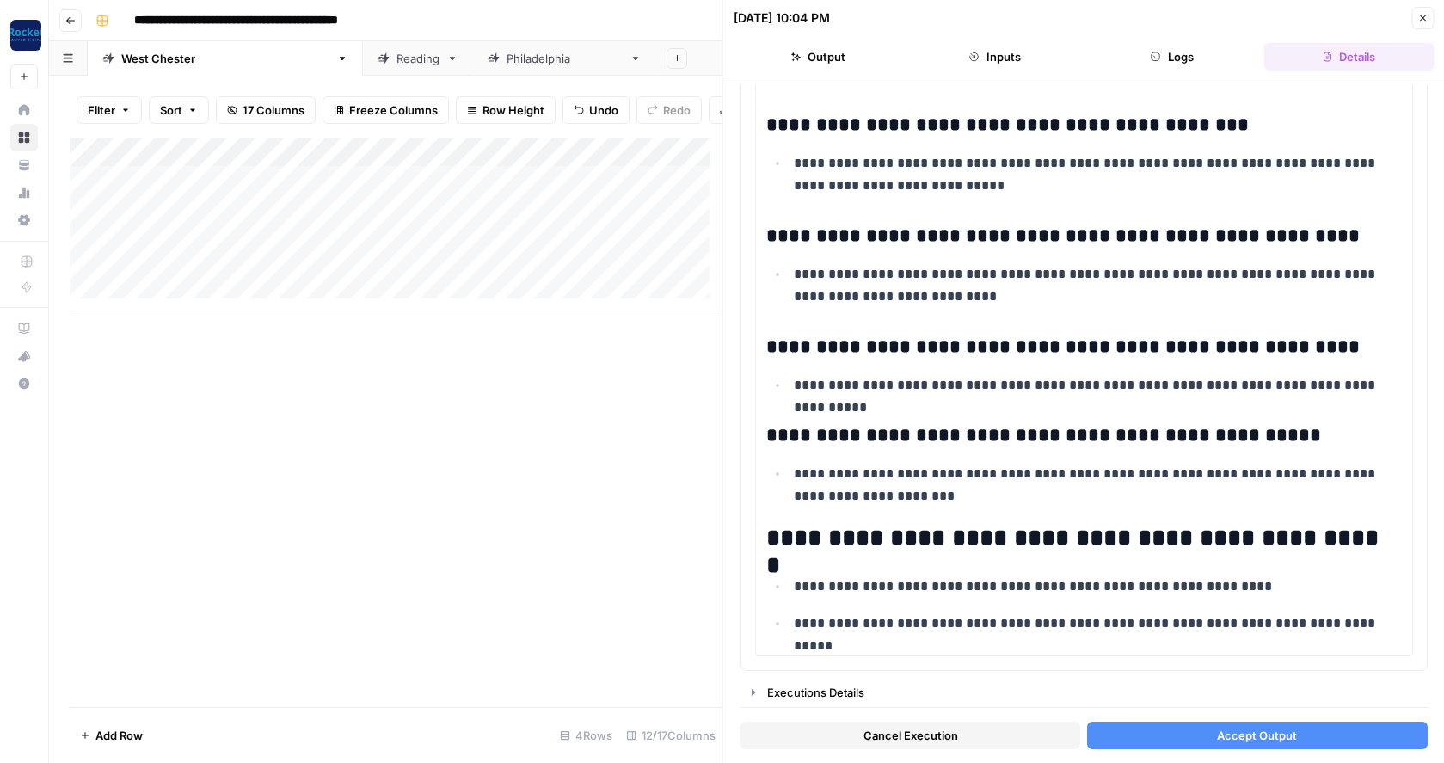
click at [1254, 731] on span "Accept Output" at bounding box center [1257, 735] width 80 height 17
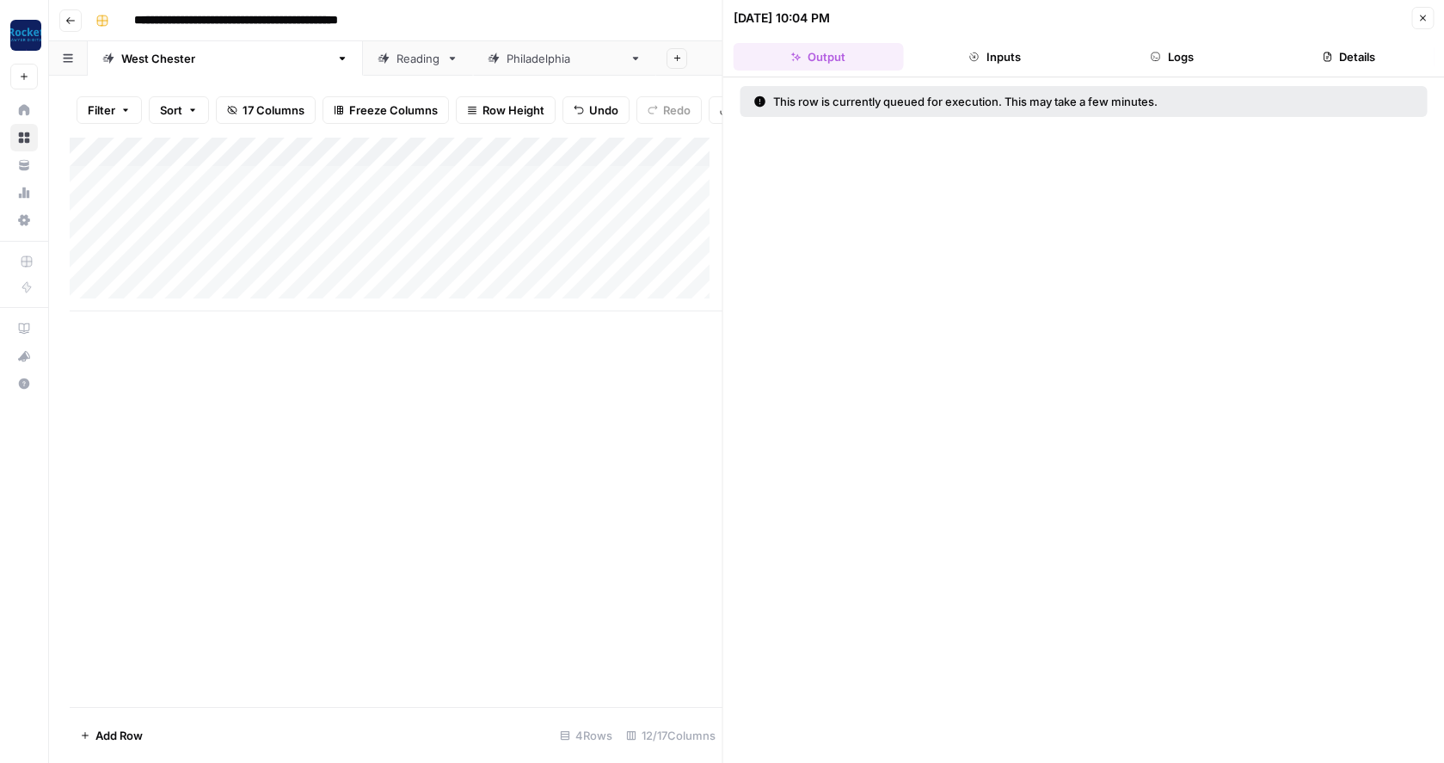
click at [1424, 15] on icon "button" at bounding box center [1422, 18] width 10 height 10
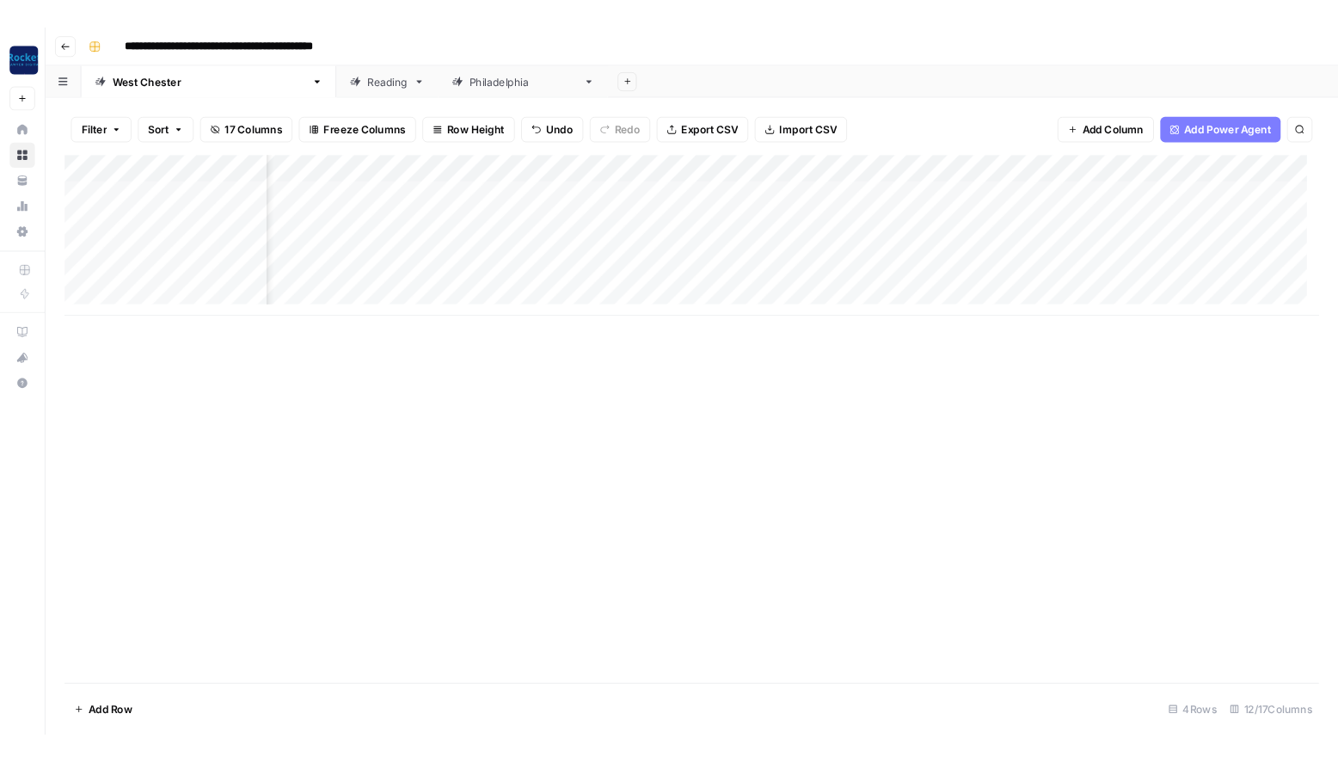
scroll to position [0, 402]
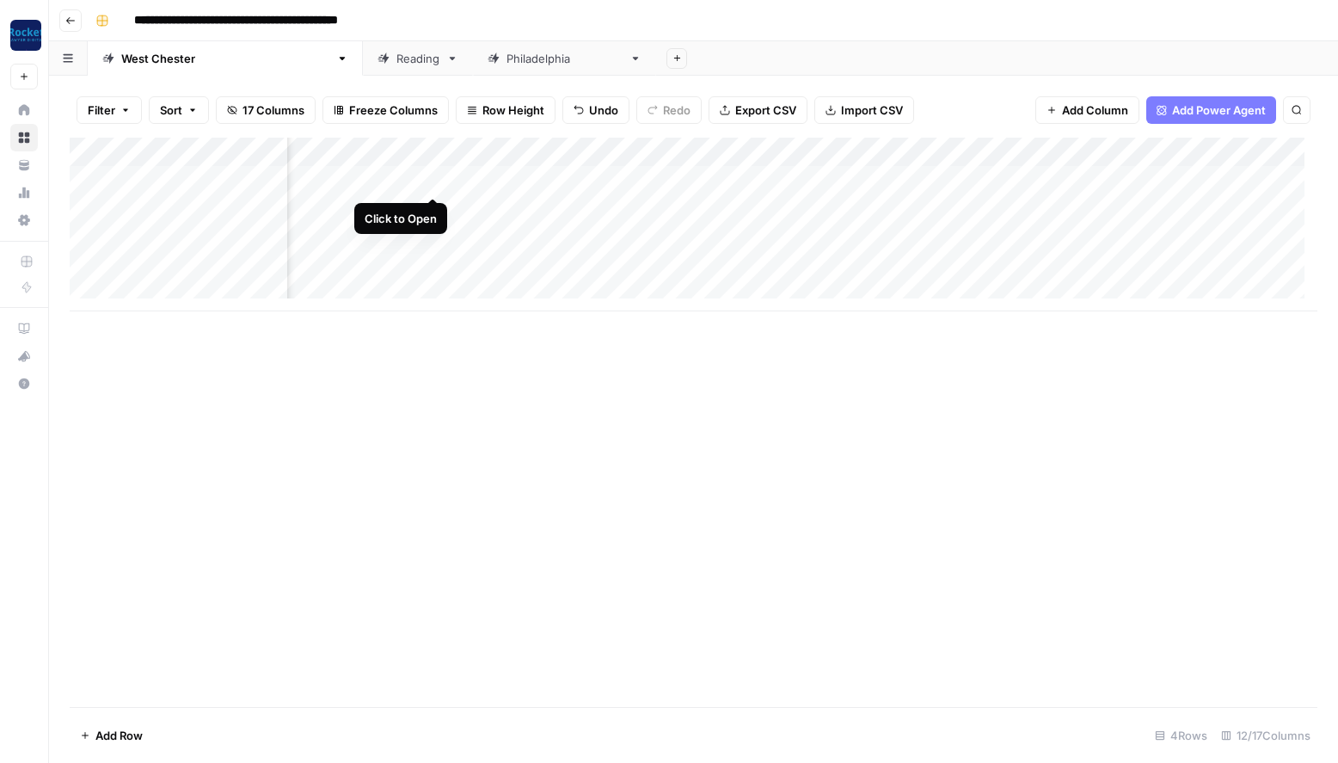
click at [433, 177] on div "Add Column" at bounding box center [694, 225] width 1248 height 174
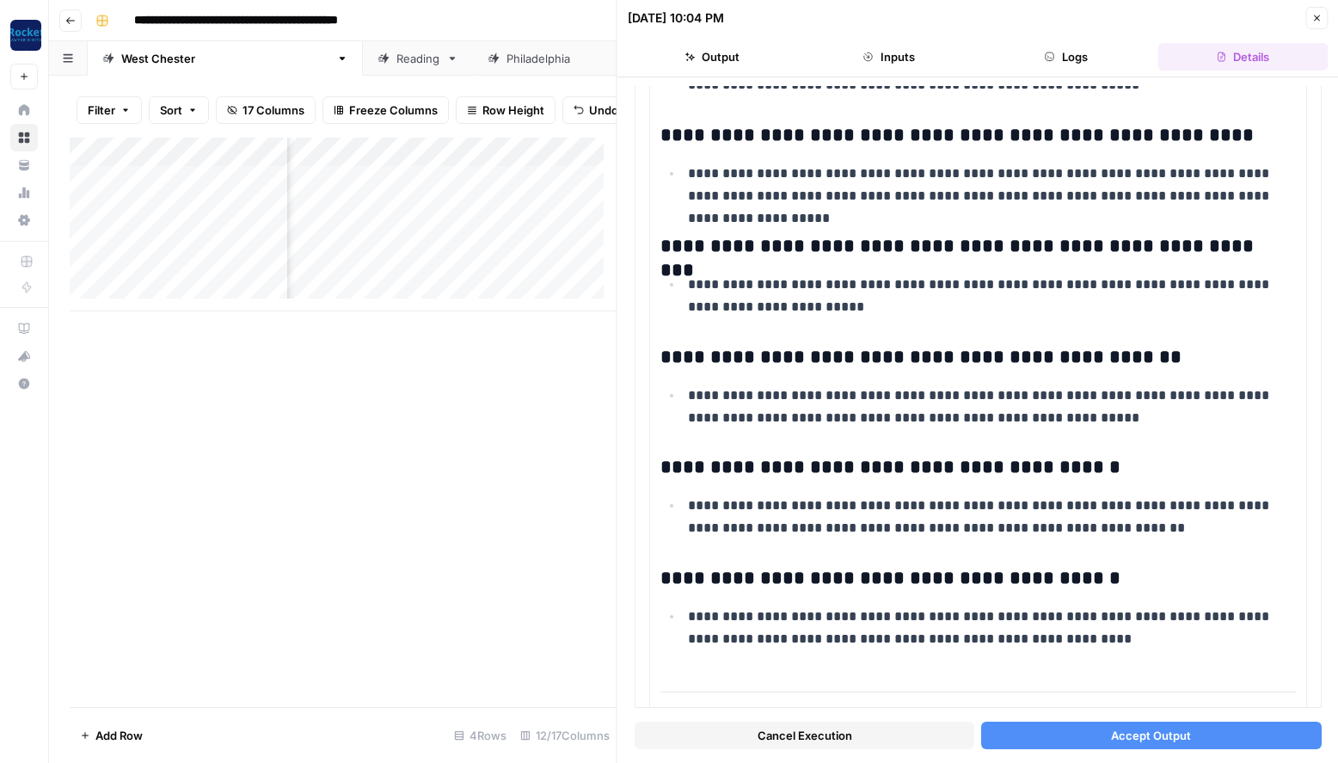
scroll to position [3171, 0]
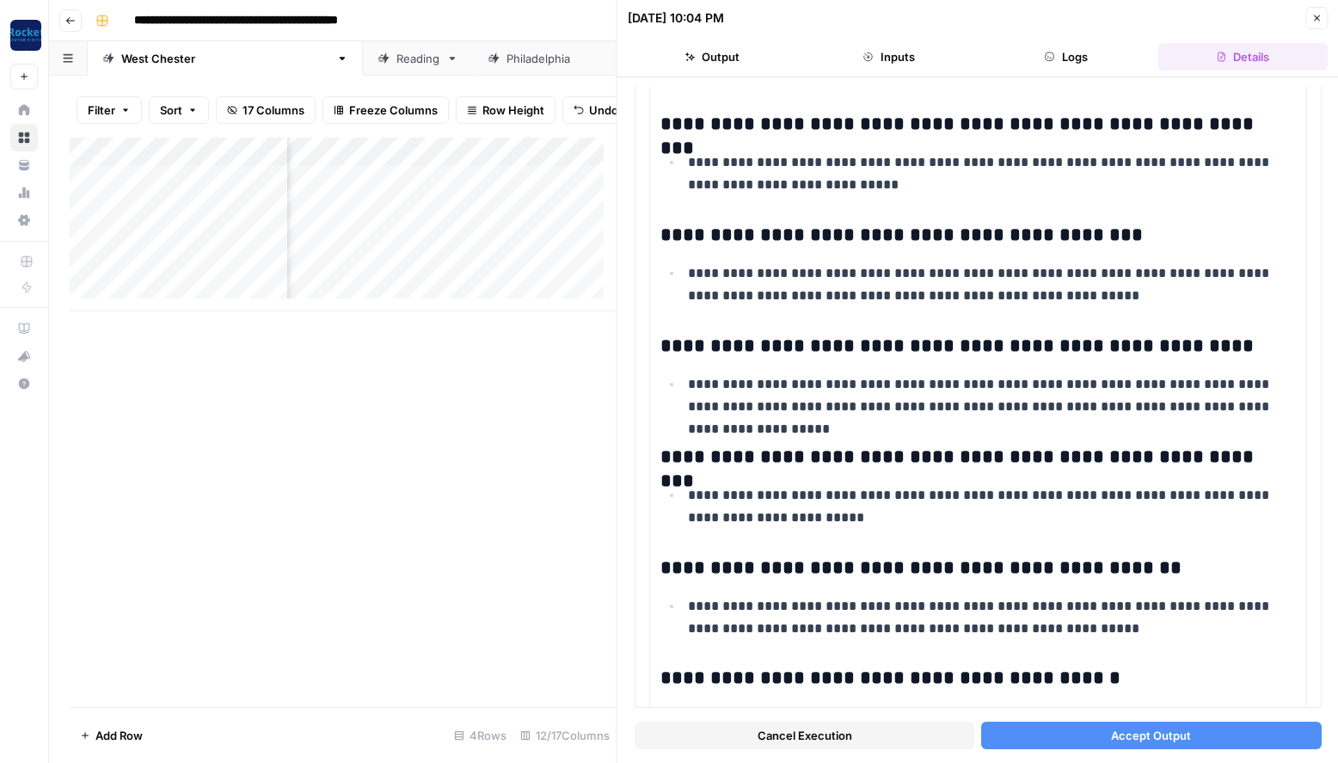
click at [1207, 737] on button "Accept Output" at bounding box center [1151, 736] width 340 height 28
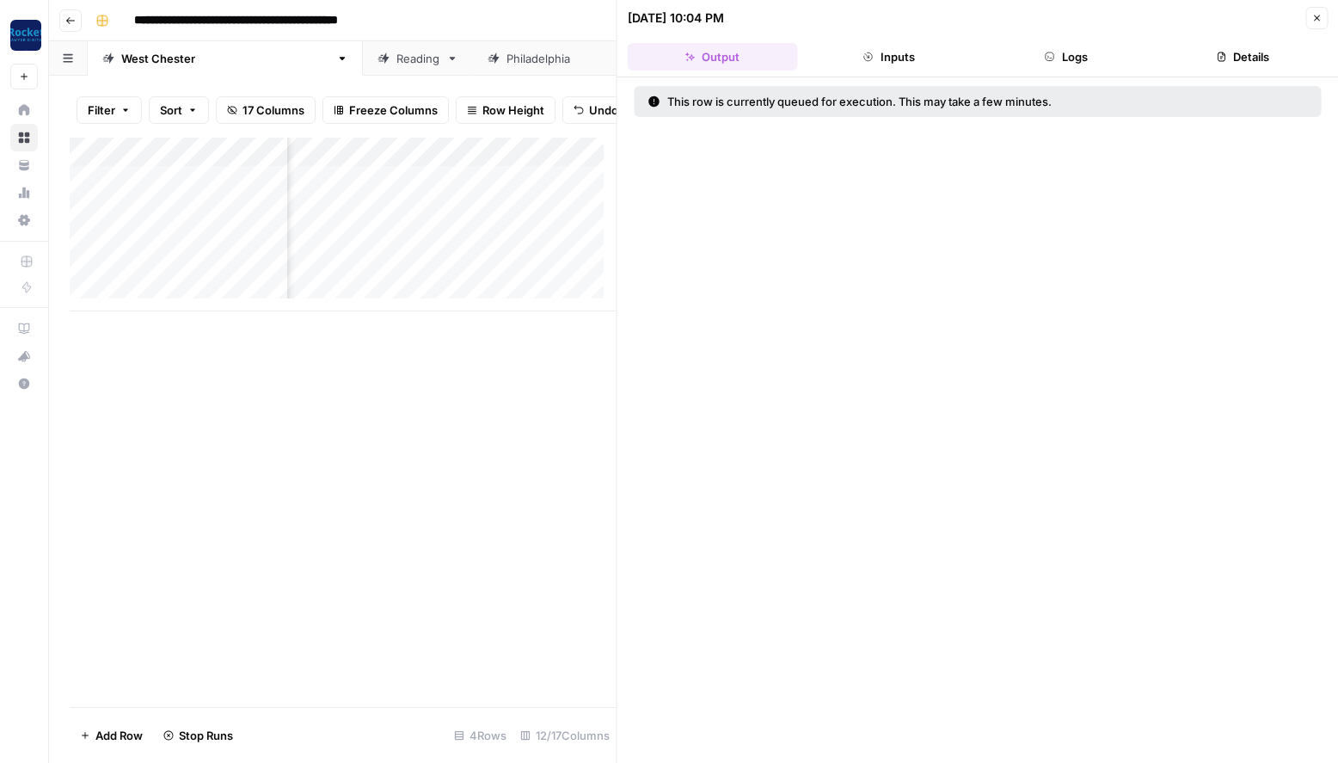
click at [1320, 27] on button "Close" at bounding box center [1317, 18] width 22 height 22
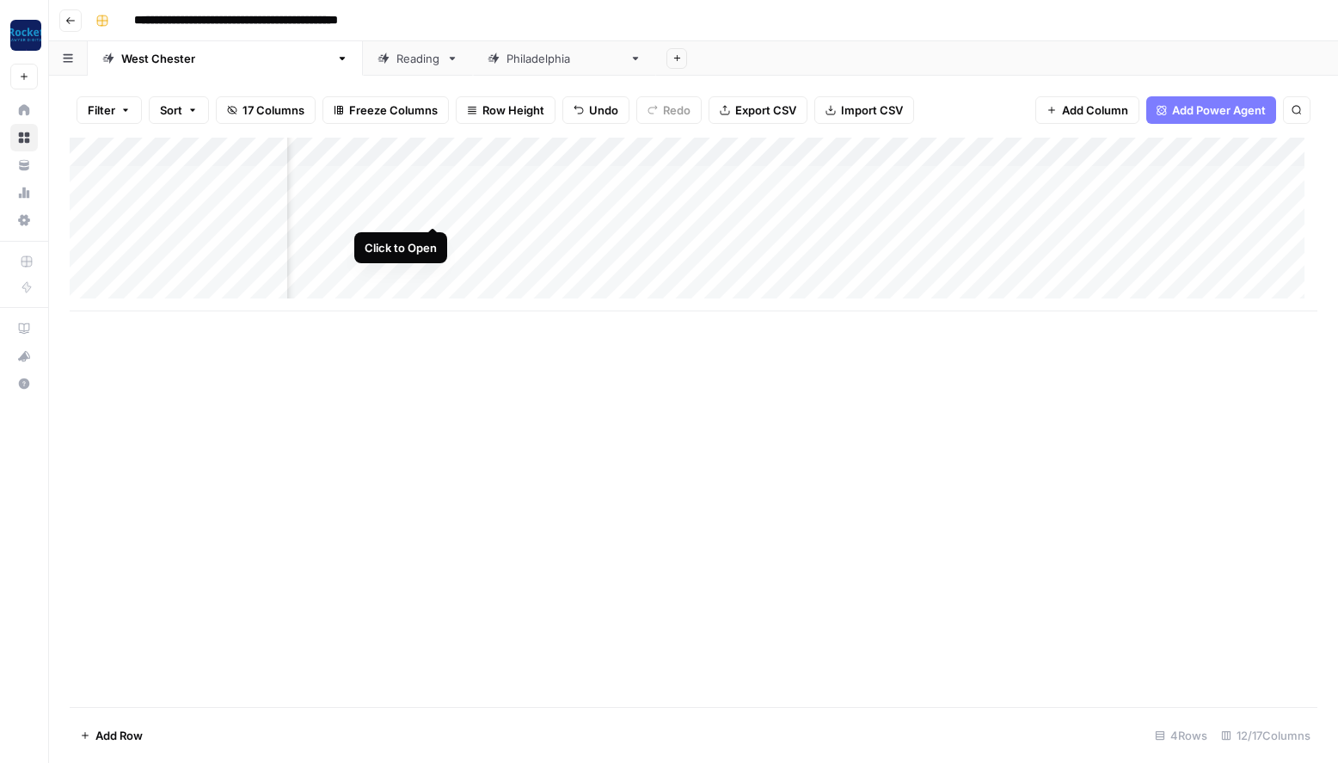
click at [433, 206] on div "Add Column" at bounding box center [694, 225] width 1248 height 174
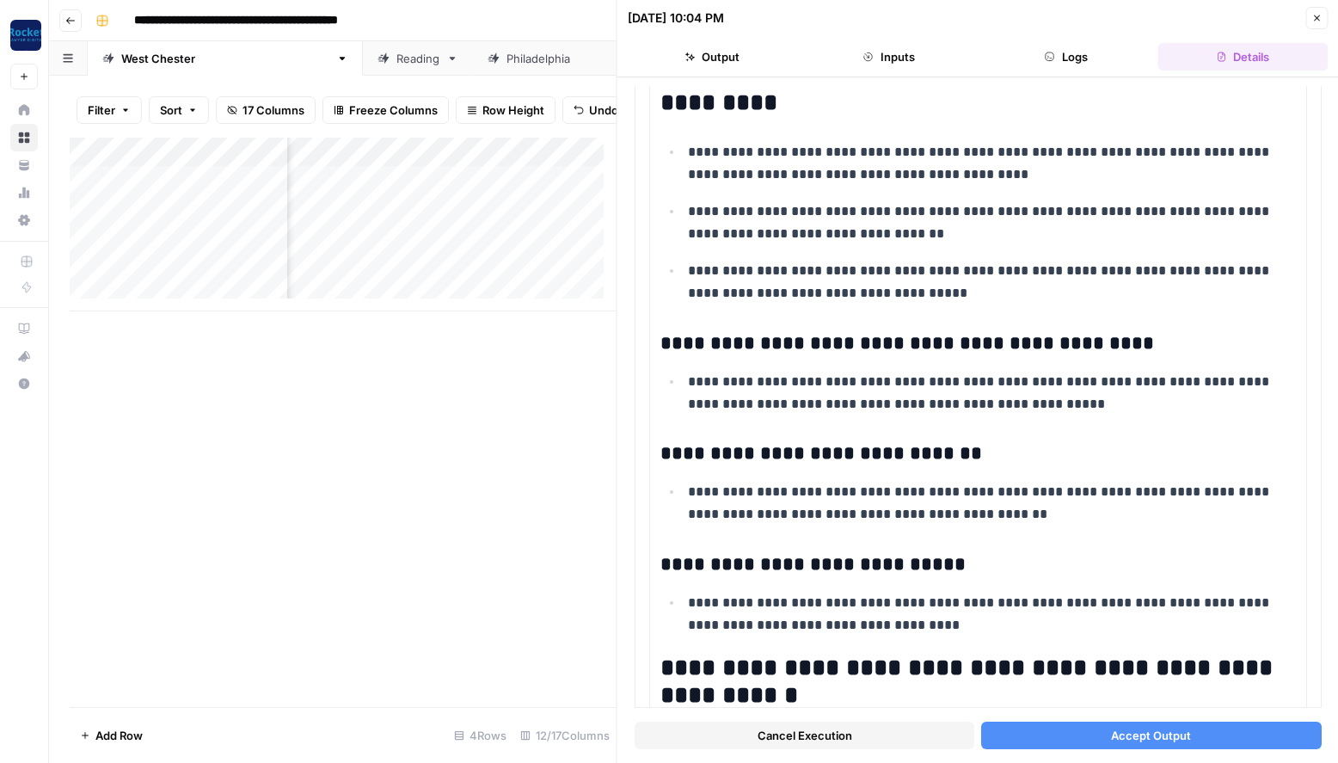
scroll to position [2223, 0]
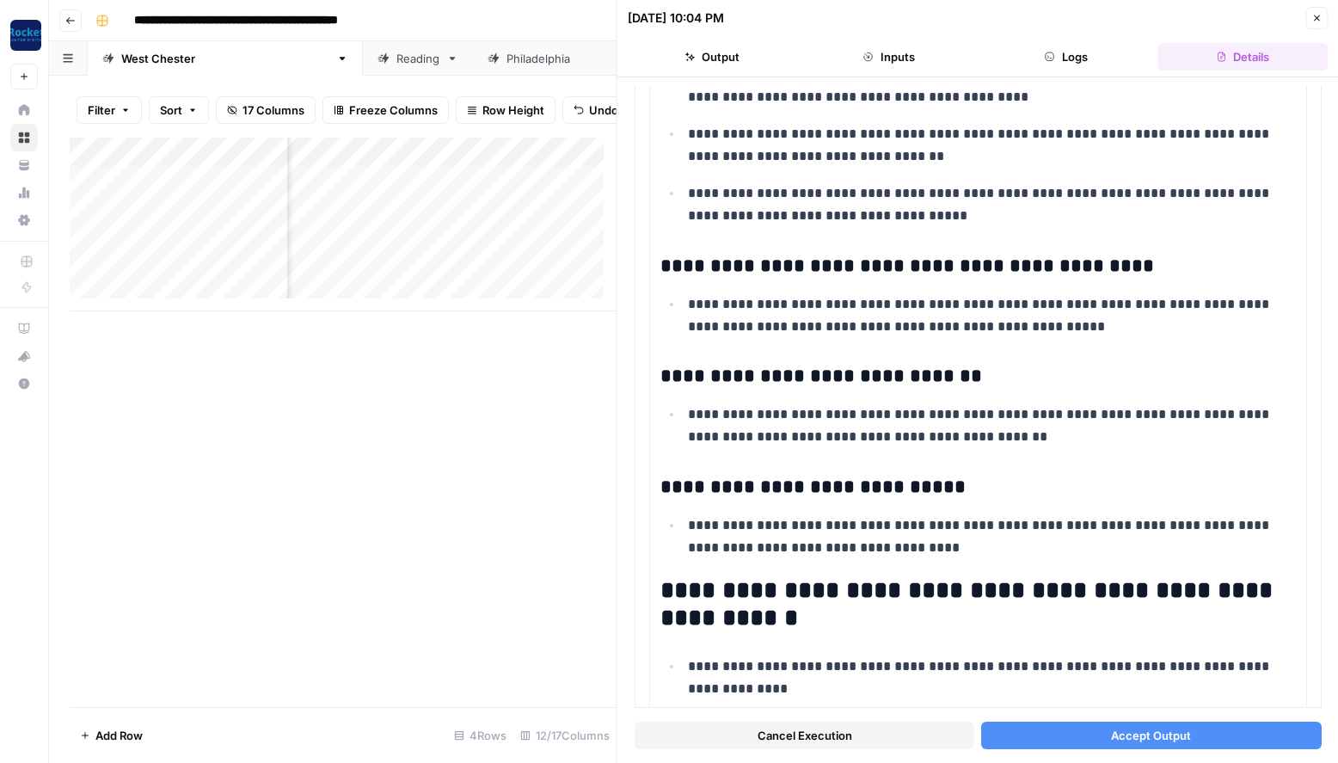
click at [1168, 738] on span "Accept Output" at bounding box center [1151, 735] width 80 height 17
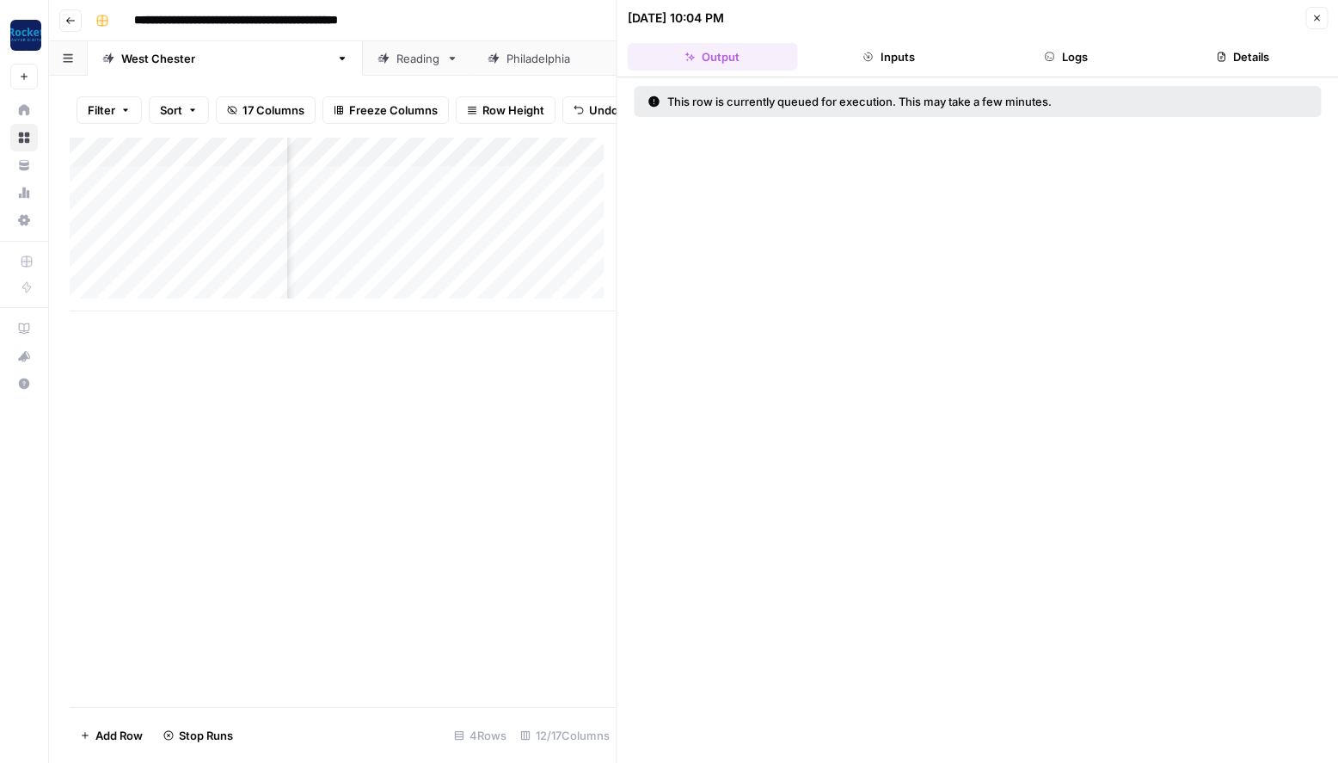
click at [1319, 16] on icon "button" at bounding box center [1317, 18] width 10 height 10
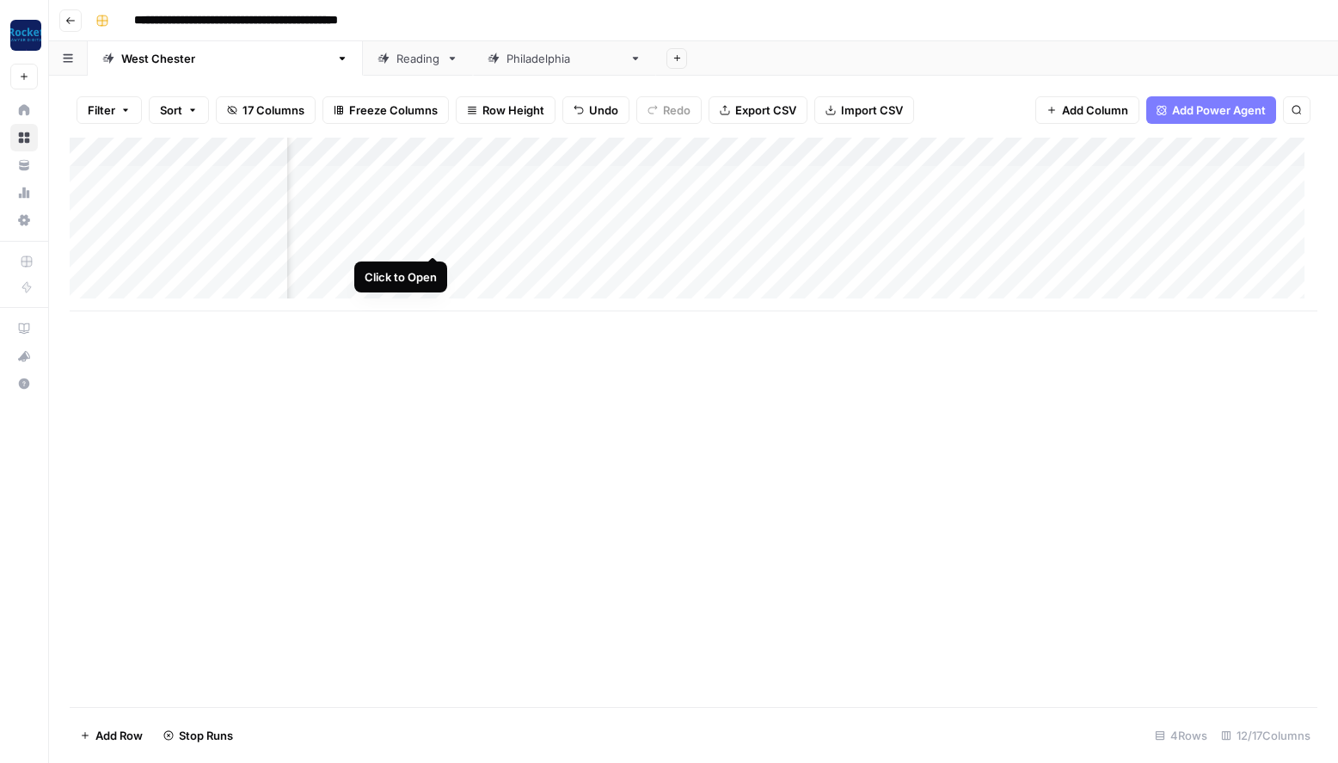
click at [431, 237] on div "Add Column" at bounding box center [694, 225] width 1248 height 174
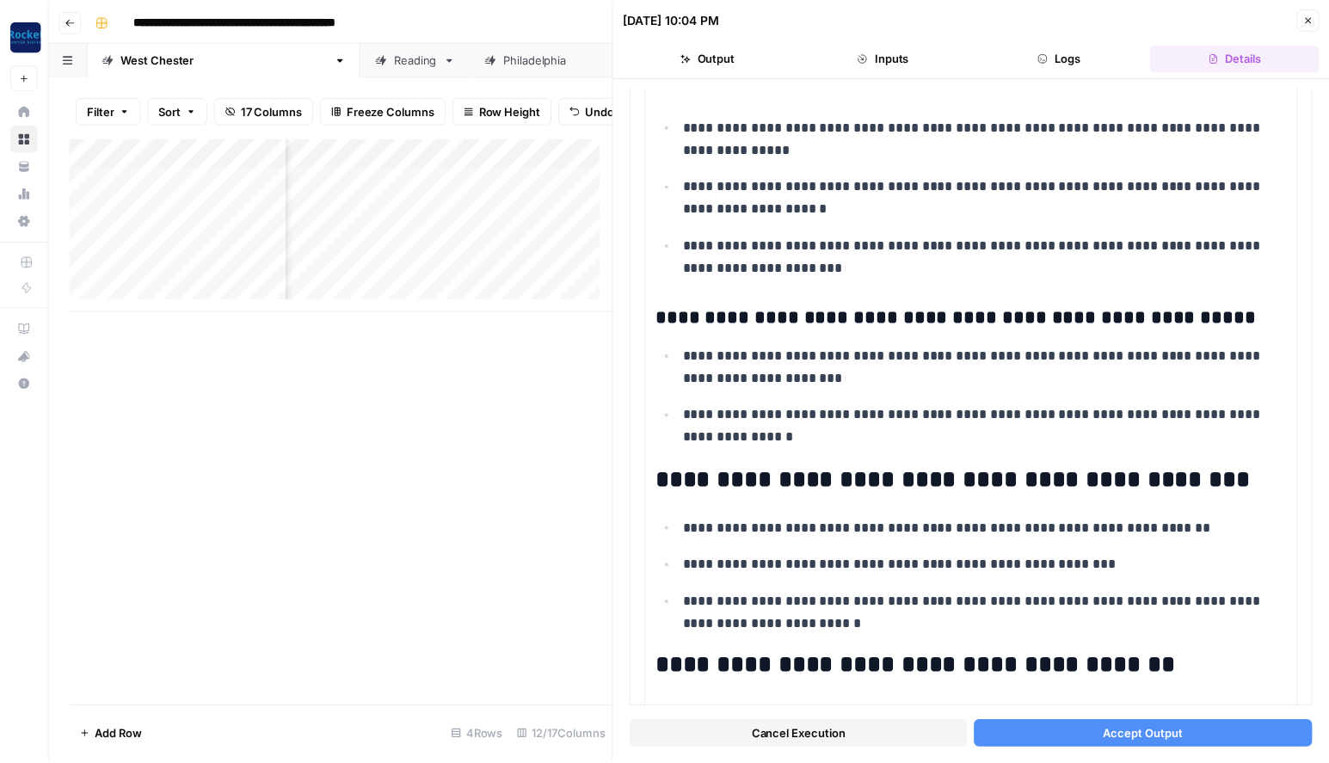
scroll to position [2208, 0]
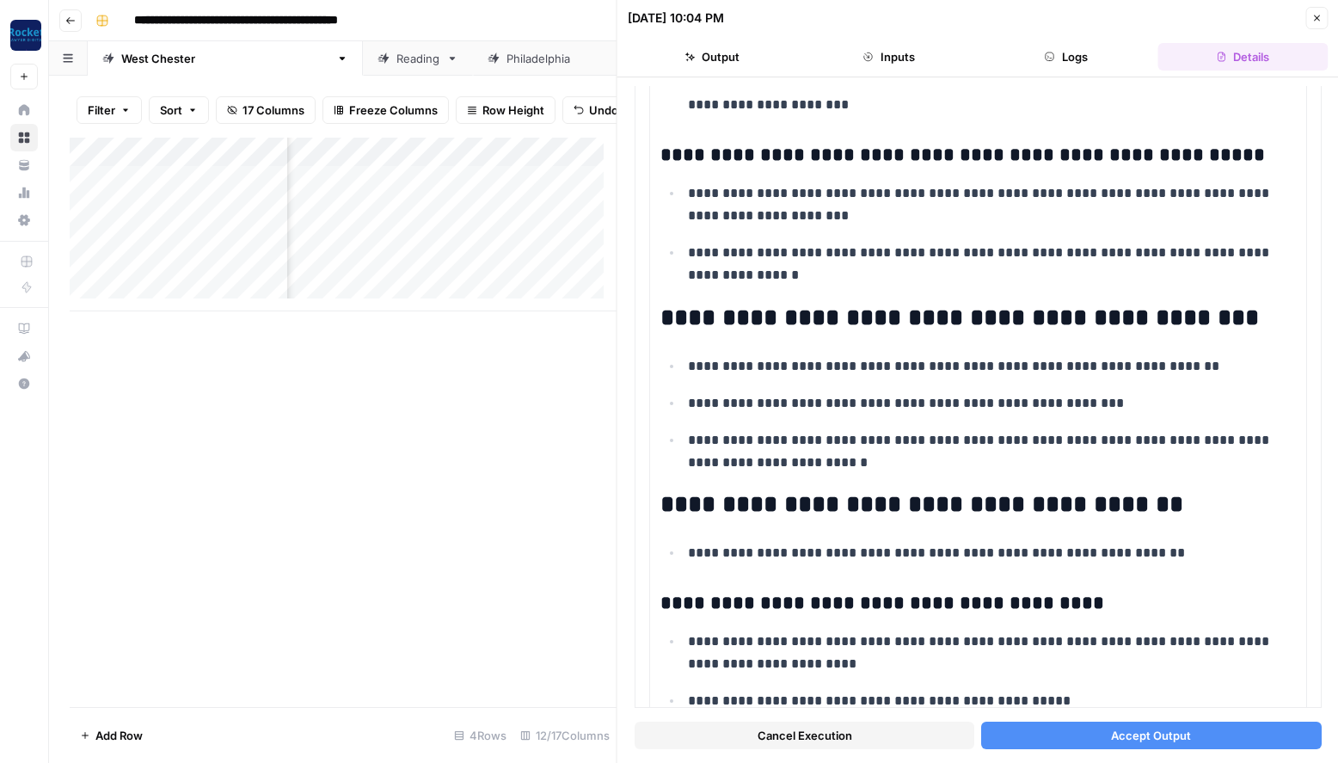
click at [1158, 727] on span "Accept Output" at bounding box center [1151, 735] width 80 height 17
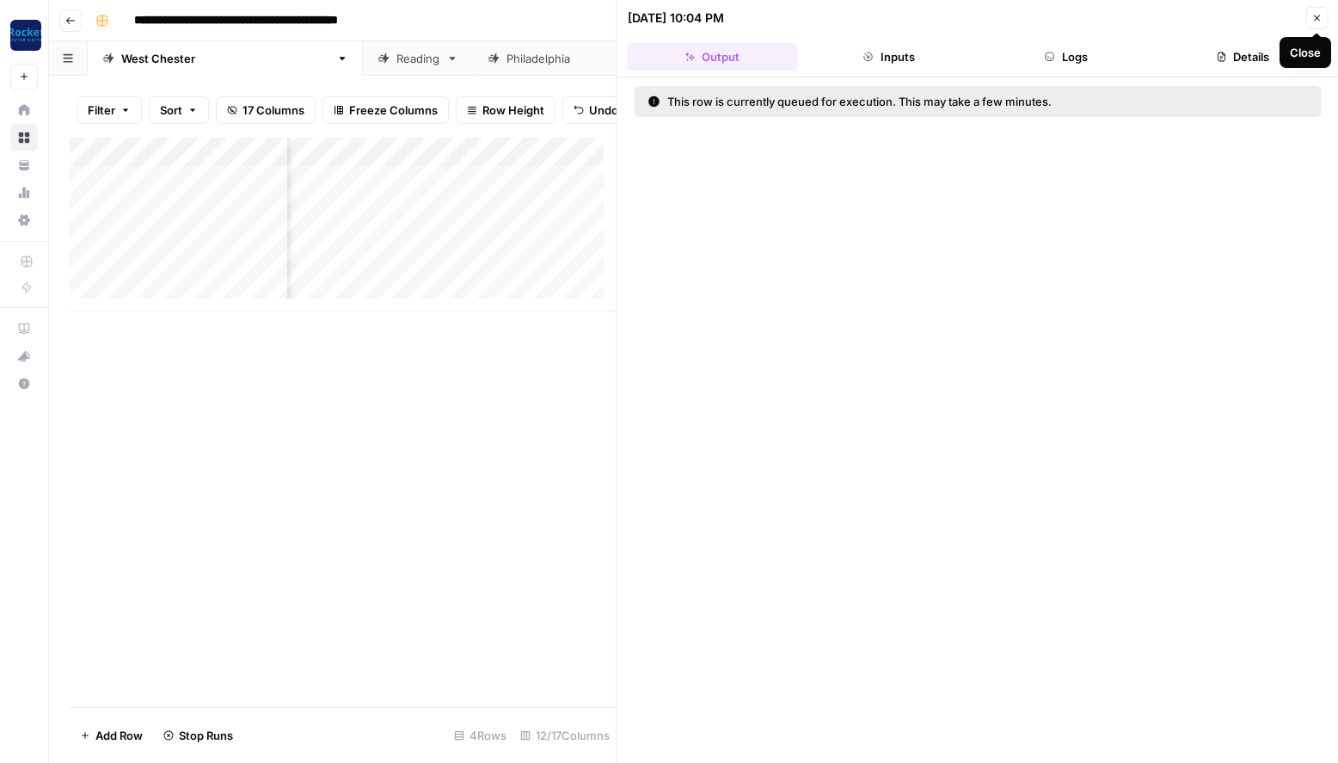
click at [1318, 18] on icon "button" at bounding box center [1317, 18] width 10 height 10
